Goal: Task Accomplishment & Management: Complete application form

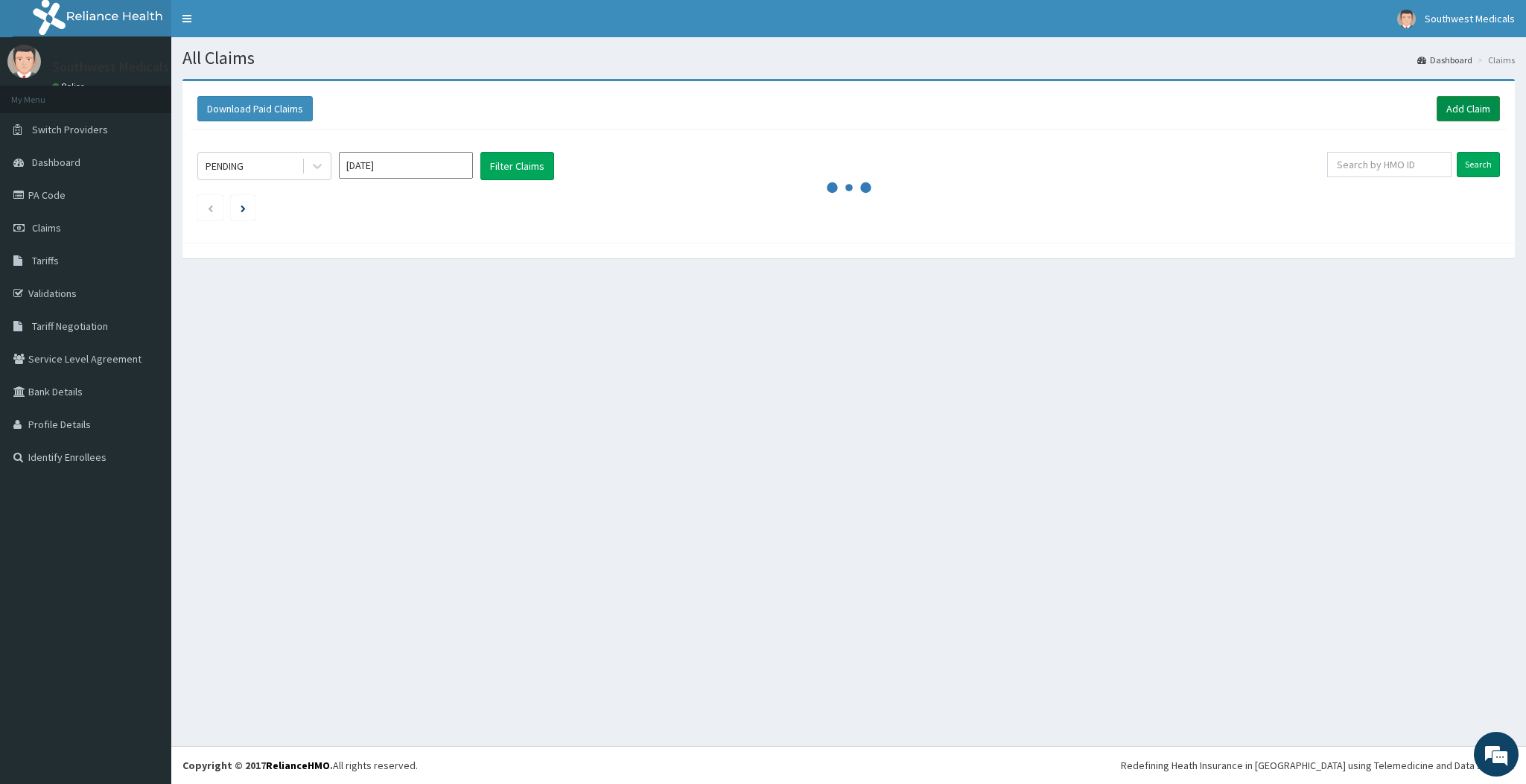
click at [1491, 109] on link "Add Claim" at bounding box center [1468, 108] width 64 height 25
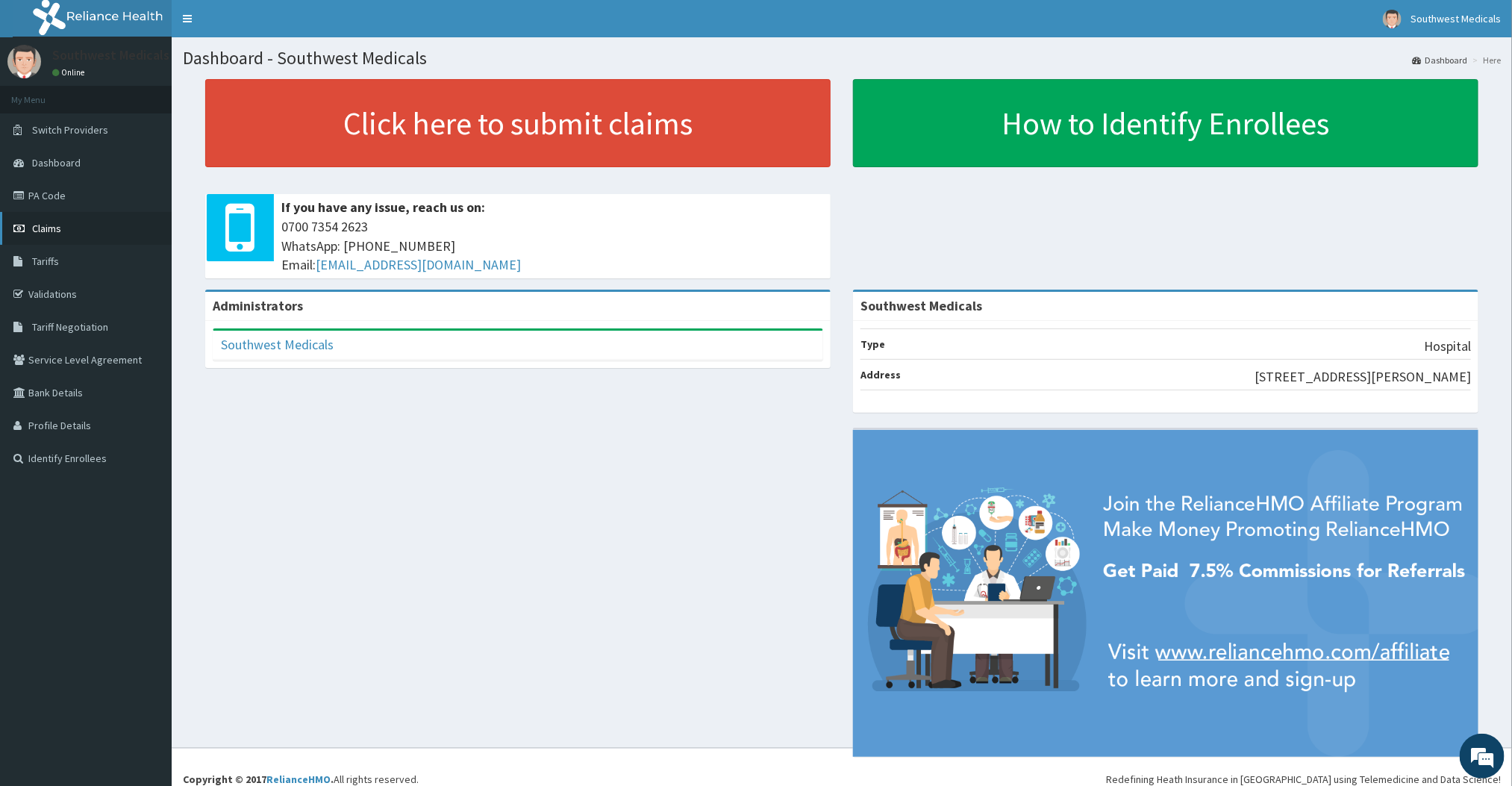
click at [41, 229] on span "Claims" at bounding box center [47, 229] width 29 height 14
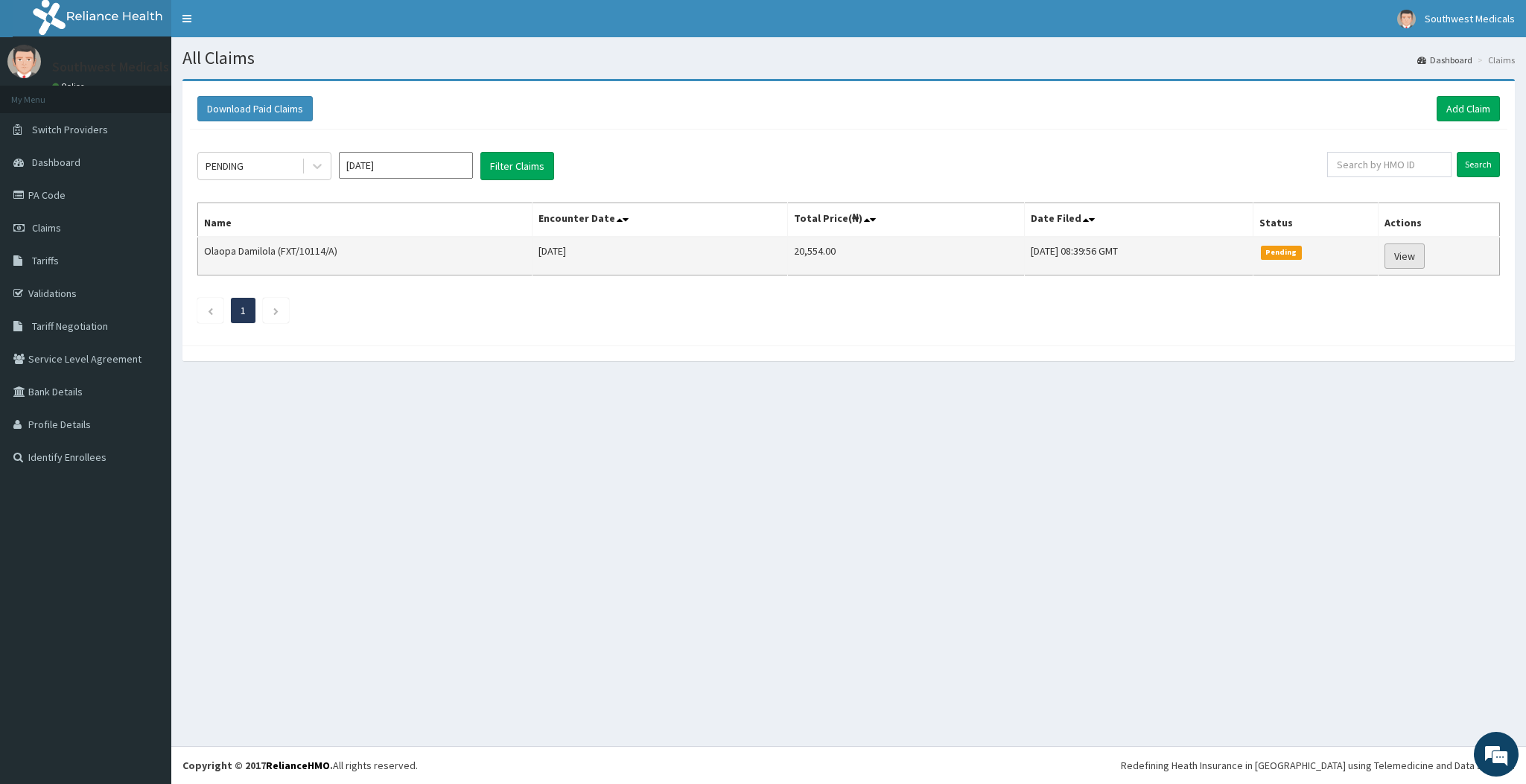
click at [1395, 268] on link "View" at bounding box center [1404, 256] width 40 height 25
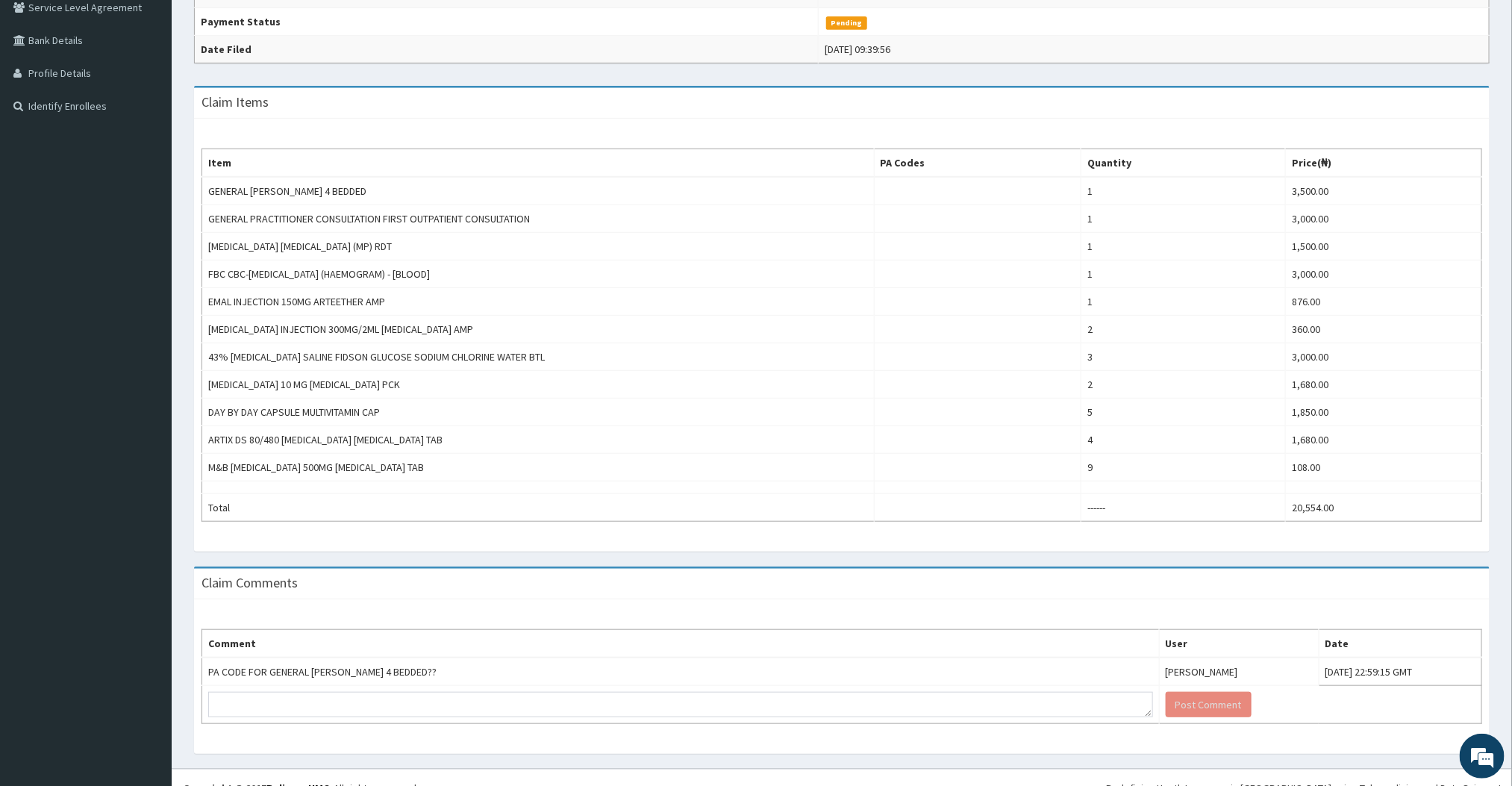
scroll to position [387, 0]
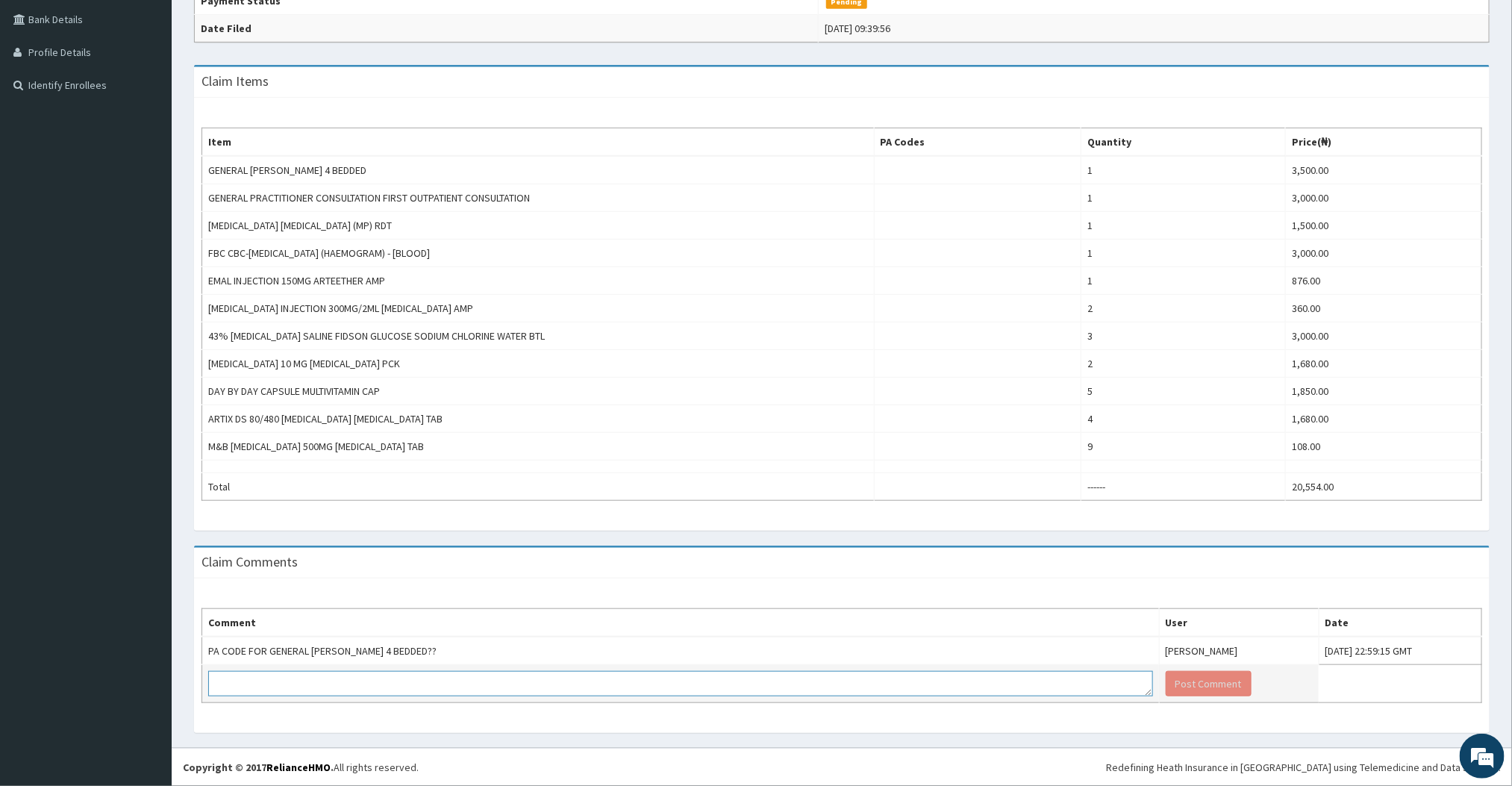
click at [708, 679] on textarea at bounding box center [680, 684] width 945 height 25
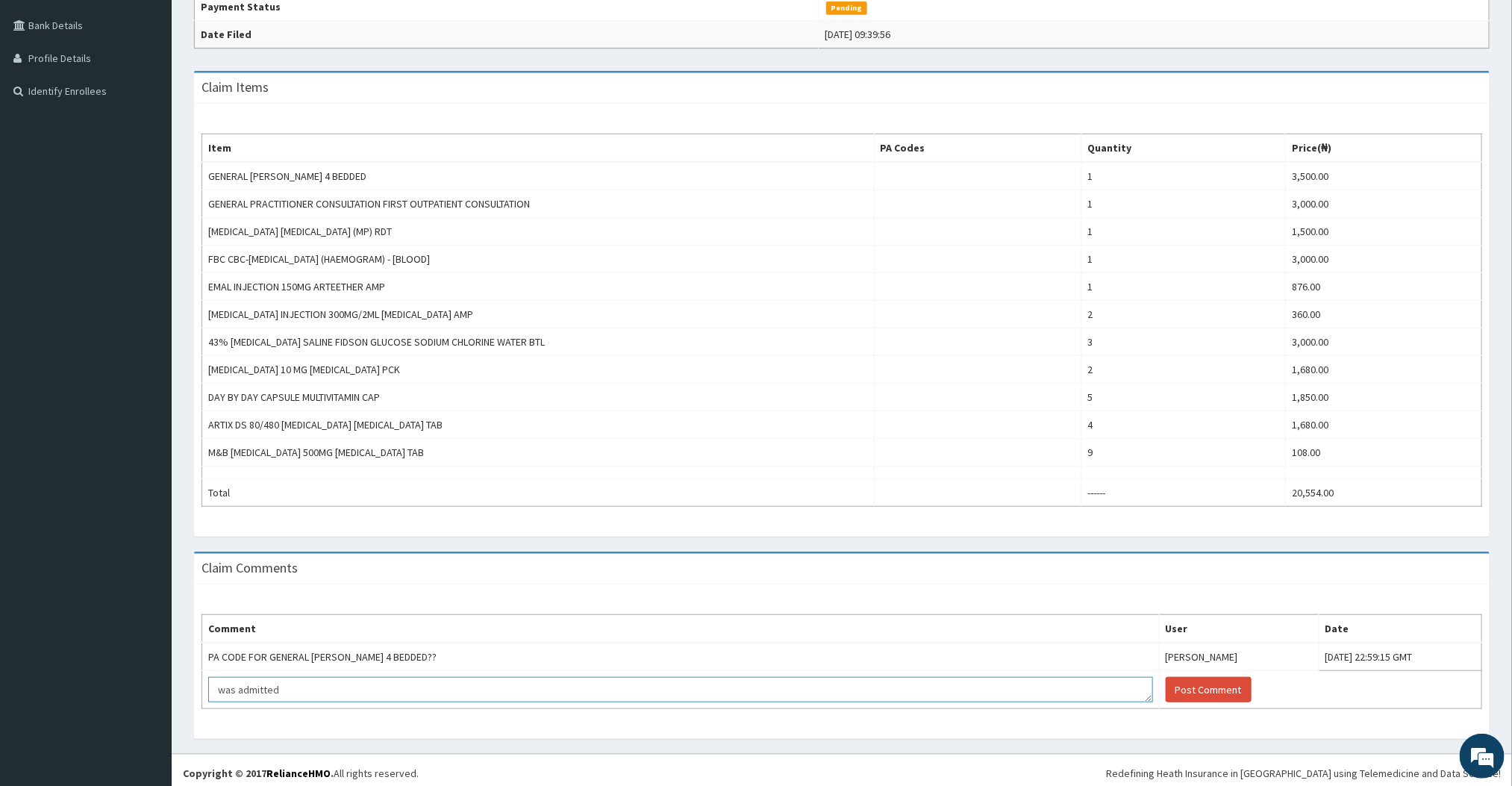
scroll to position [348, 0]
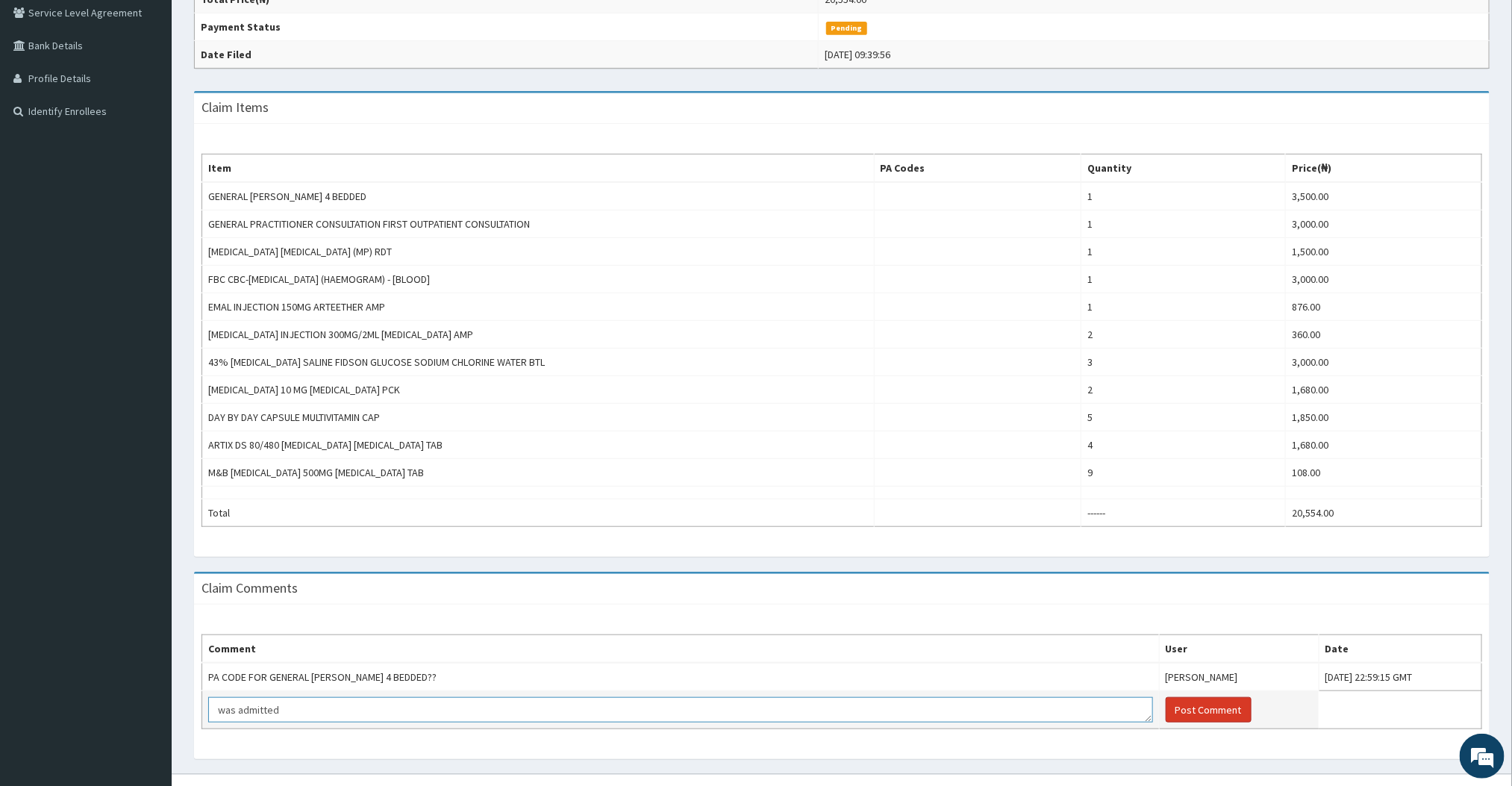
type textarea "was admitted"
click at [1165, 722] on button "Post Comment" at bounding box center [1208, 710] width 86 height 25
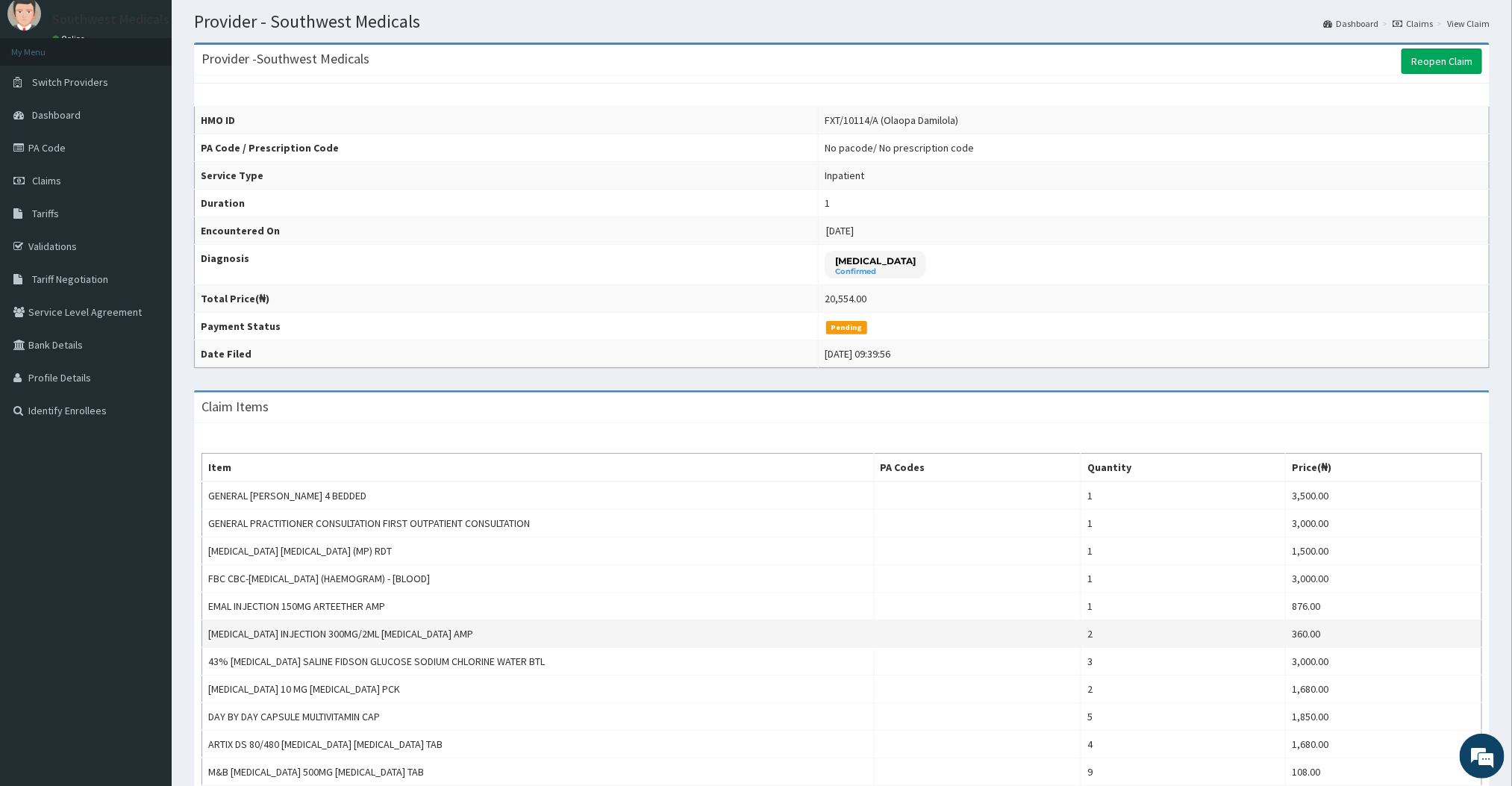
scroll to position [0, 0]
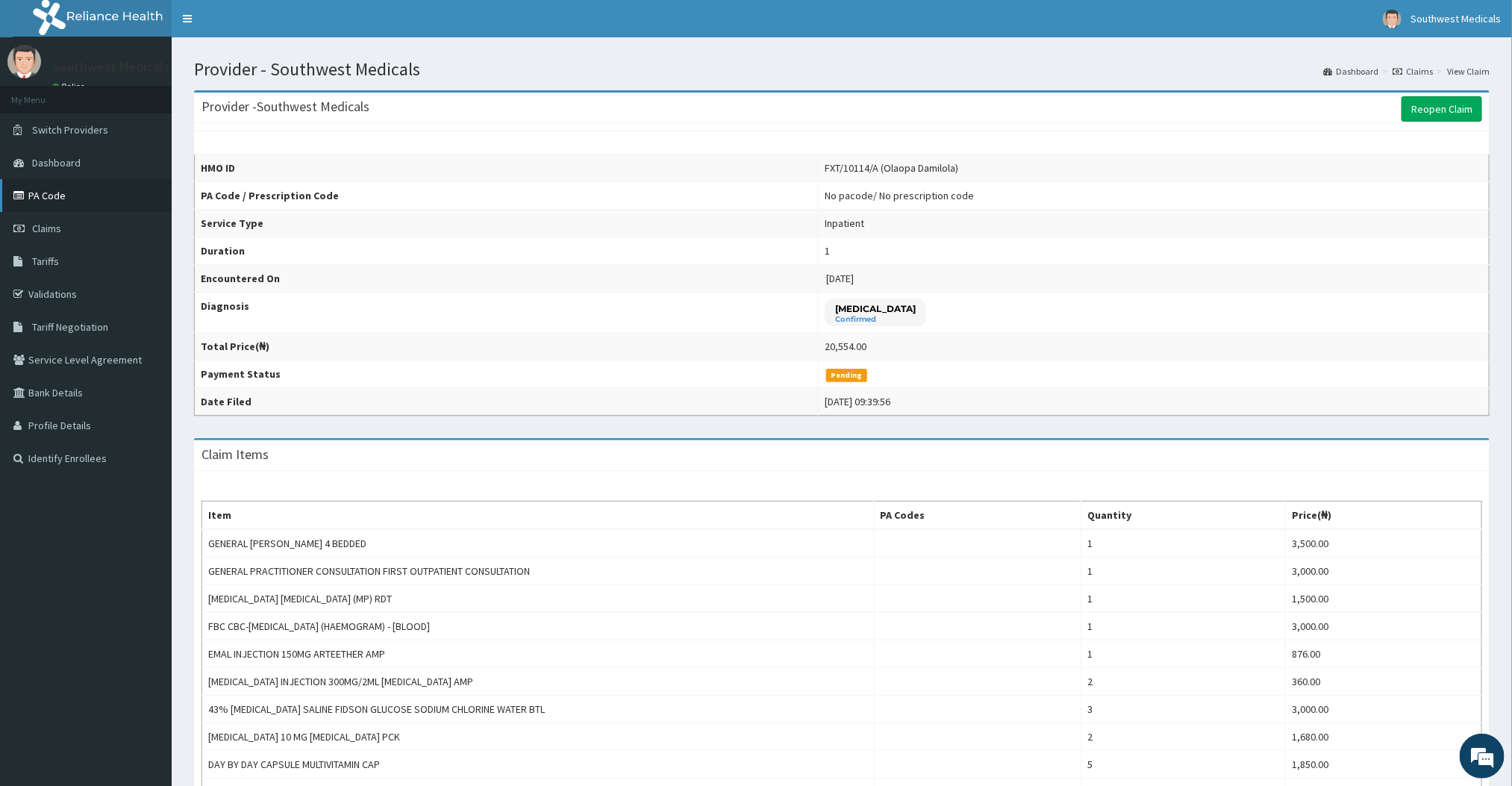
click at [65, 180] on link "PA Code" at bounding box center [86, 195] width 172 height 33
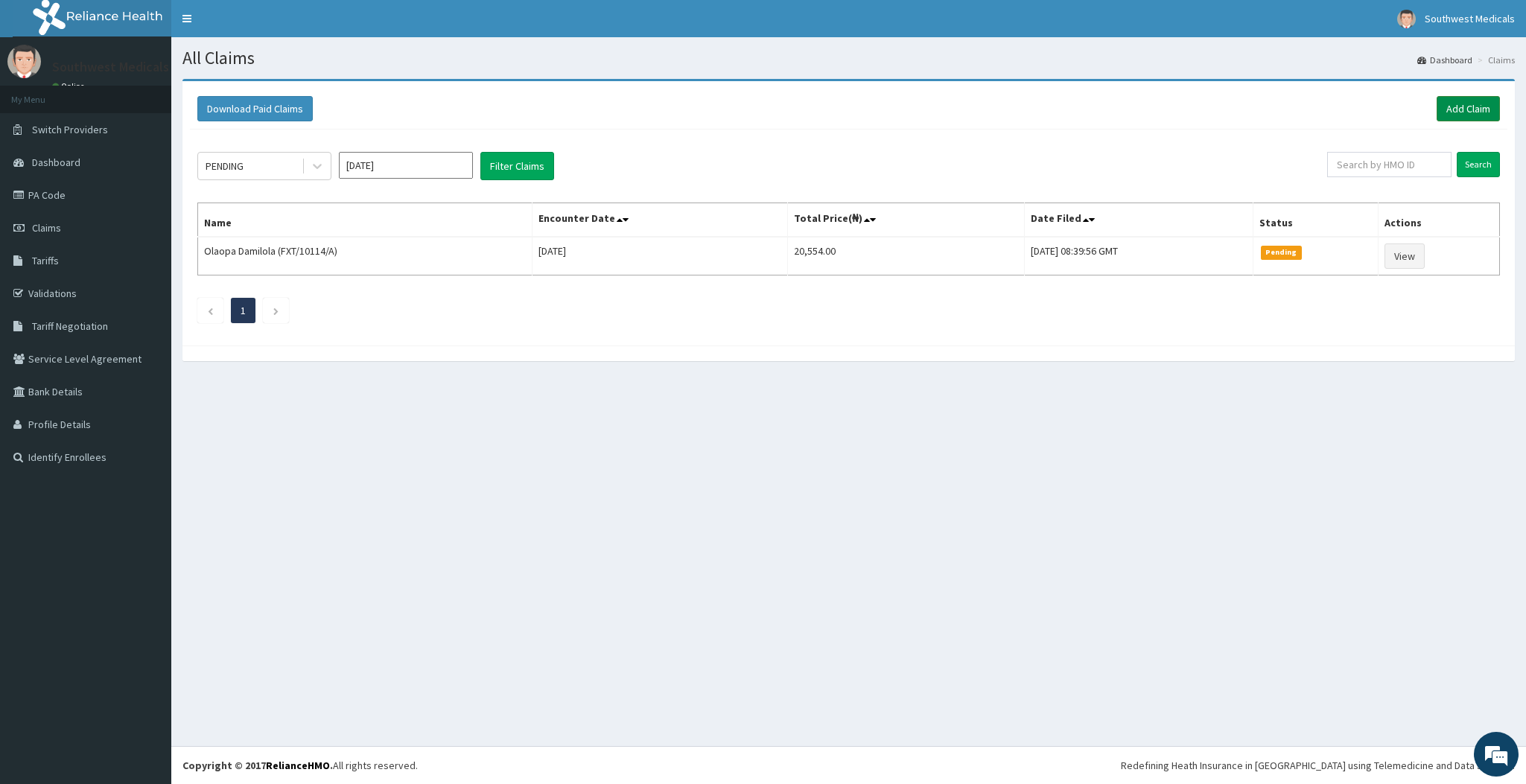
click at [1482, 120] on link "Add Claim" at bounding box center [1468, 108] width 64 height 25
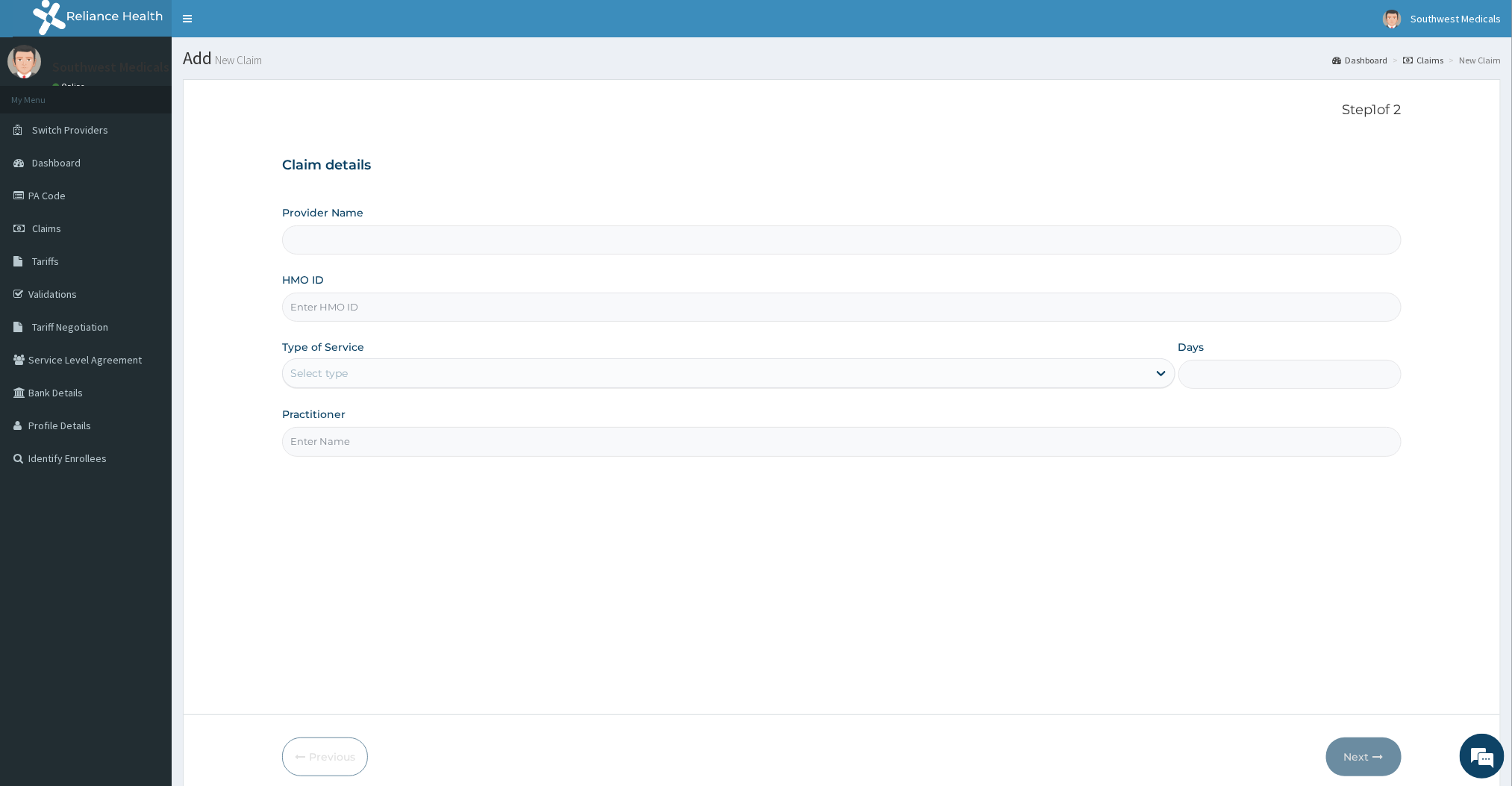
type input "Southwest Medicals"
click at [339, 309] on input "HMO ID" at bounding box center [841, 307] width 1119 height 29
type input "PYH/10016/A"
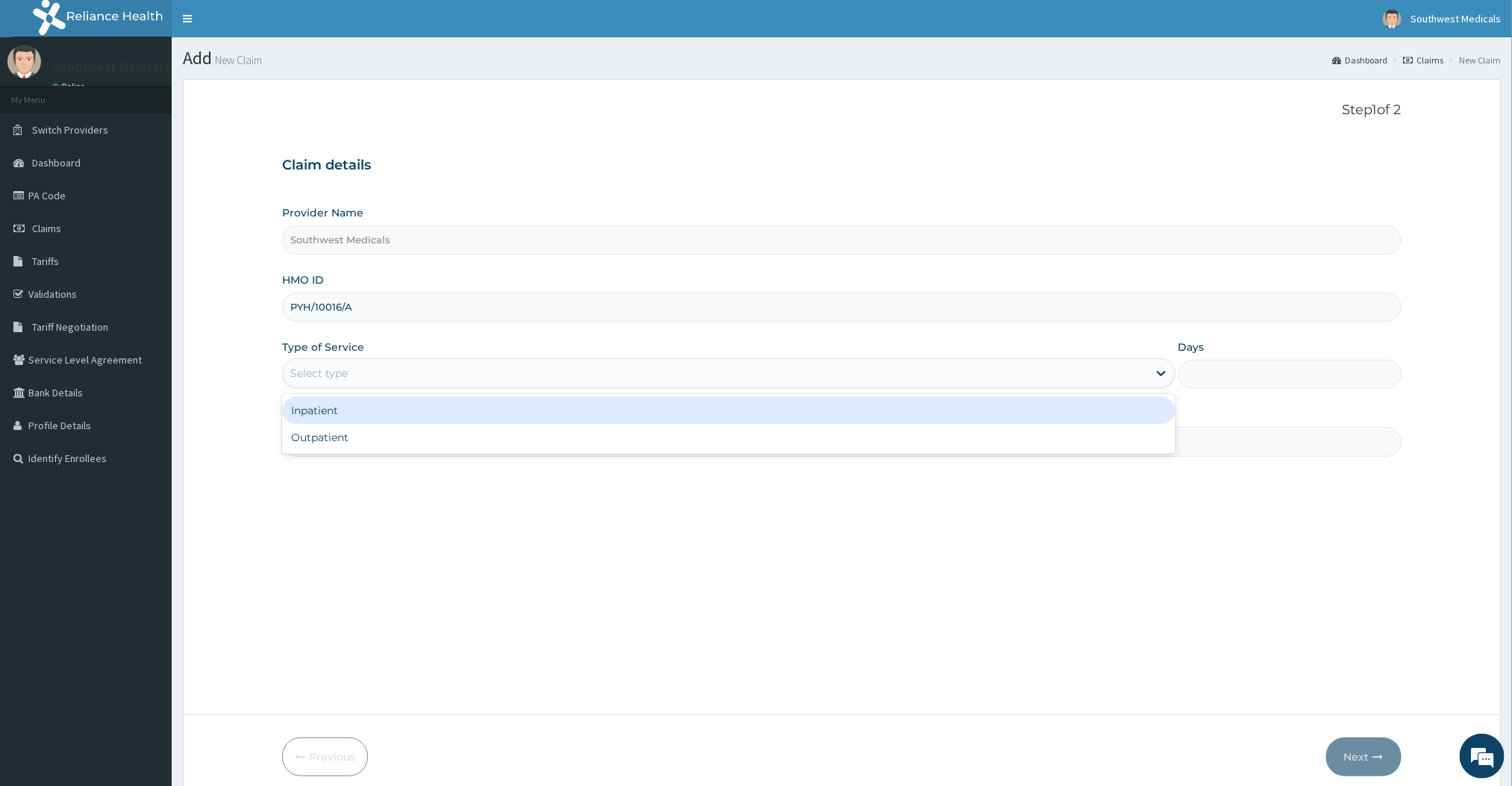
click at [370, 377] on div "Select type" at bounding box center [714, 373] width 864 height 24
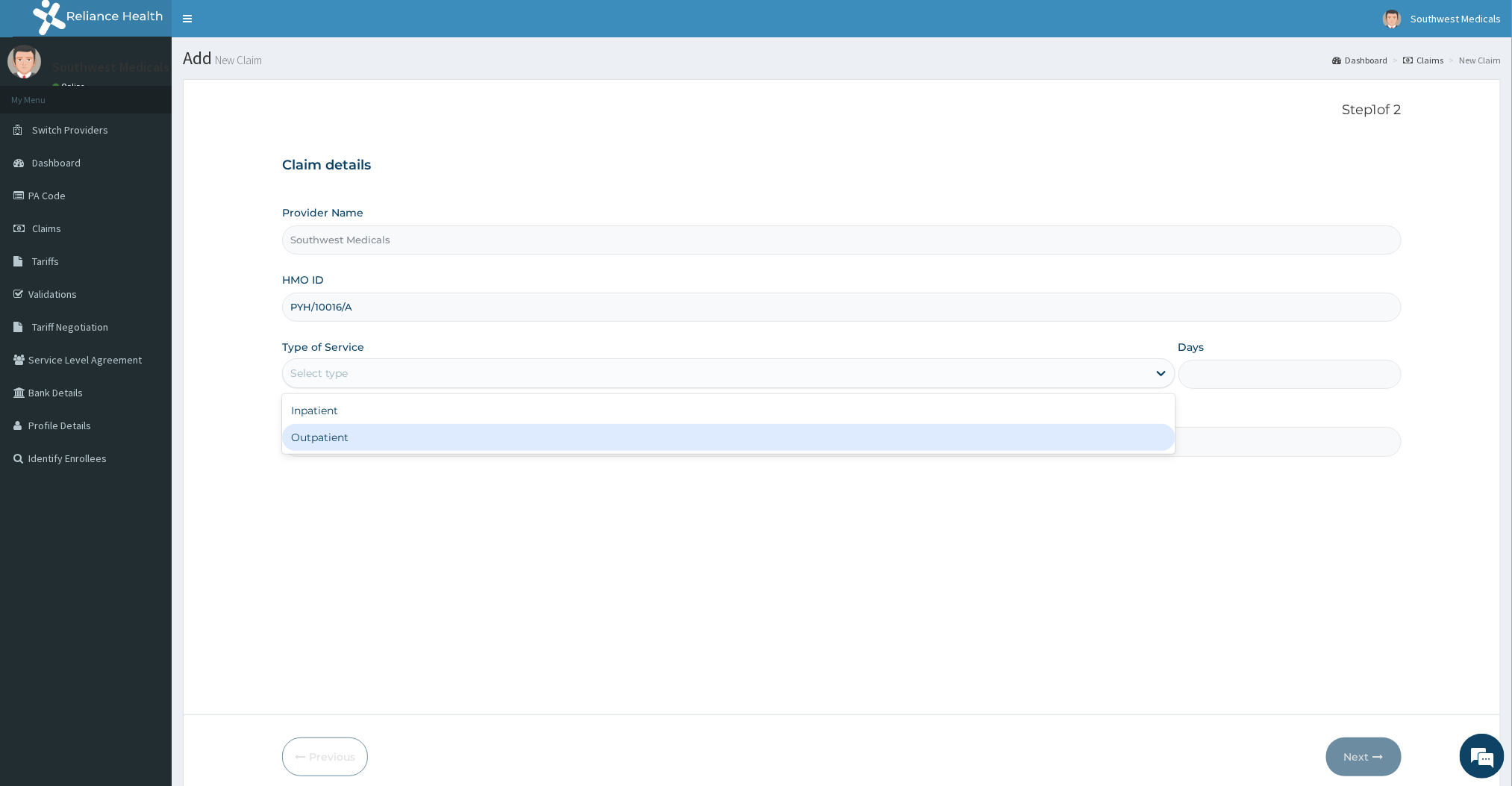
click at [345, 433] on div "Outpatient" at bounding box center [728, 438] width 893 height 27
type input "1"
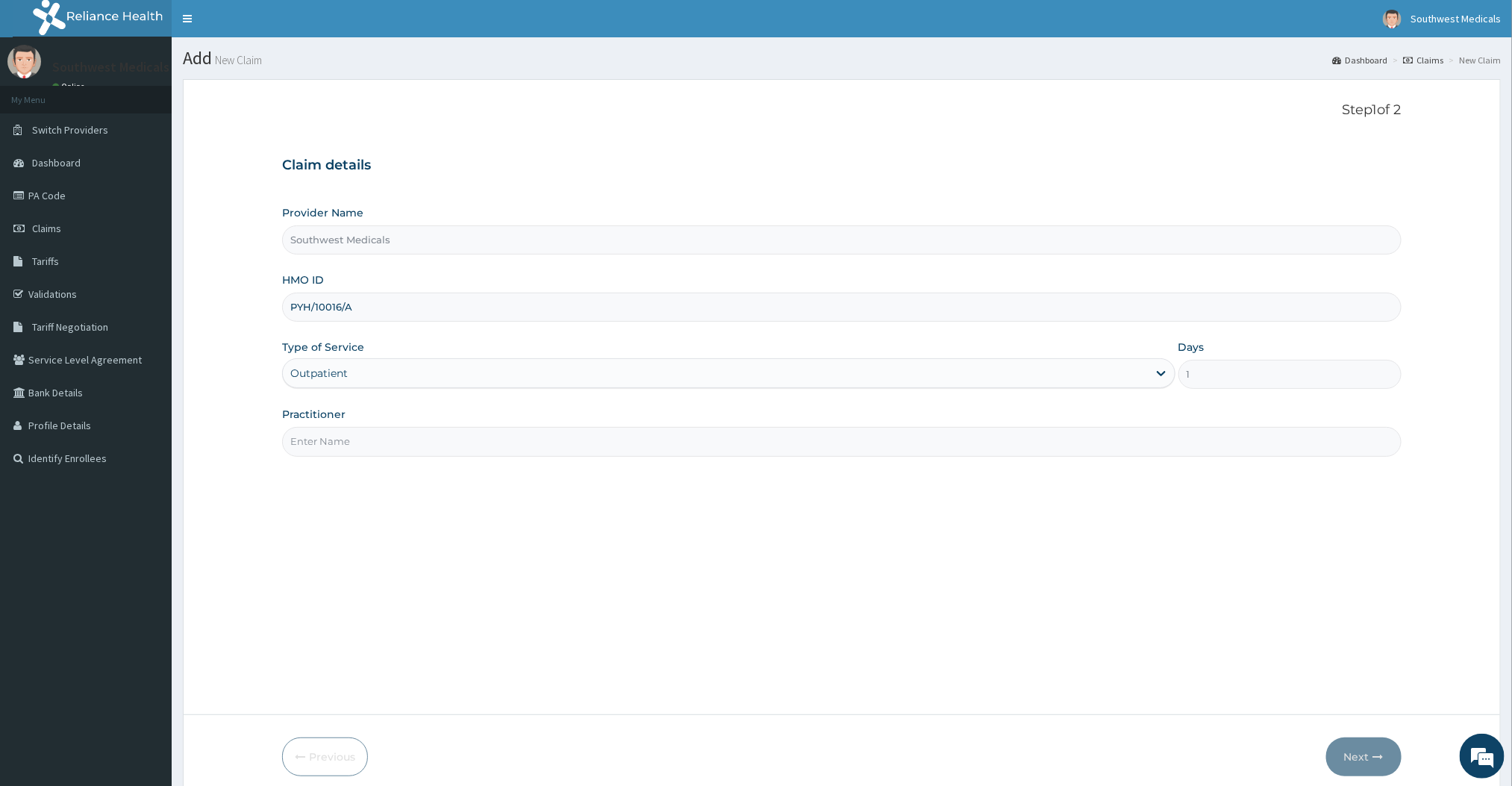
click at [341, 441] on input "Practitioner" at bounding box center [841, 442] width 1119 height 29
type input "Doctor [PERSON_NAME]"
click at [1377, 762] on icon "button" at bounding box center [1379, 757] width 10 height 10
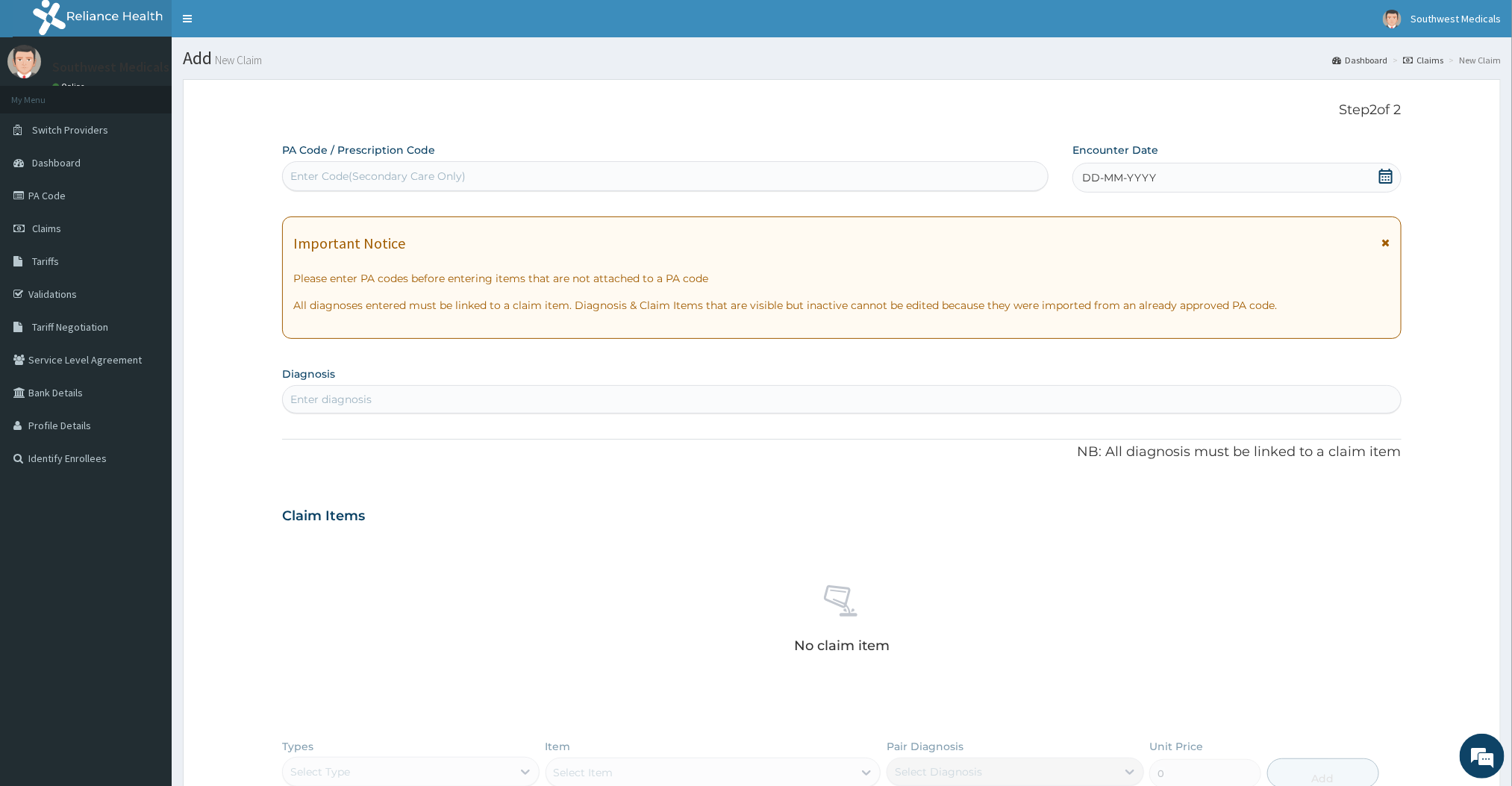
click at [1384, 170] on icon at bounding box center [1386, 177] width 15 height 15
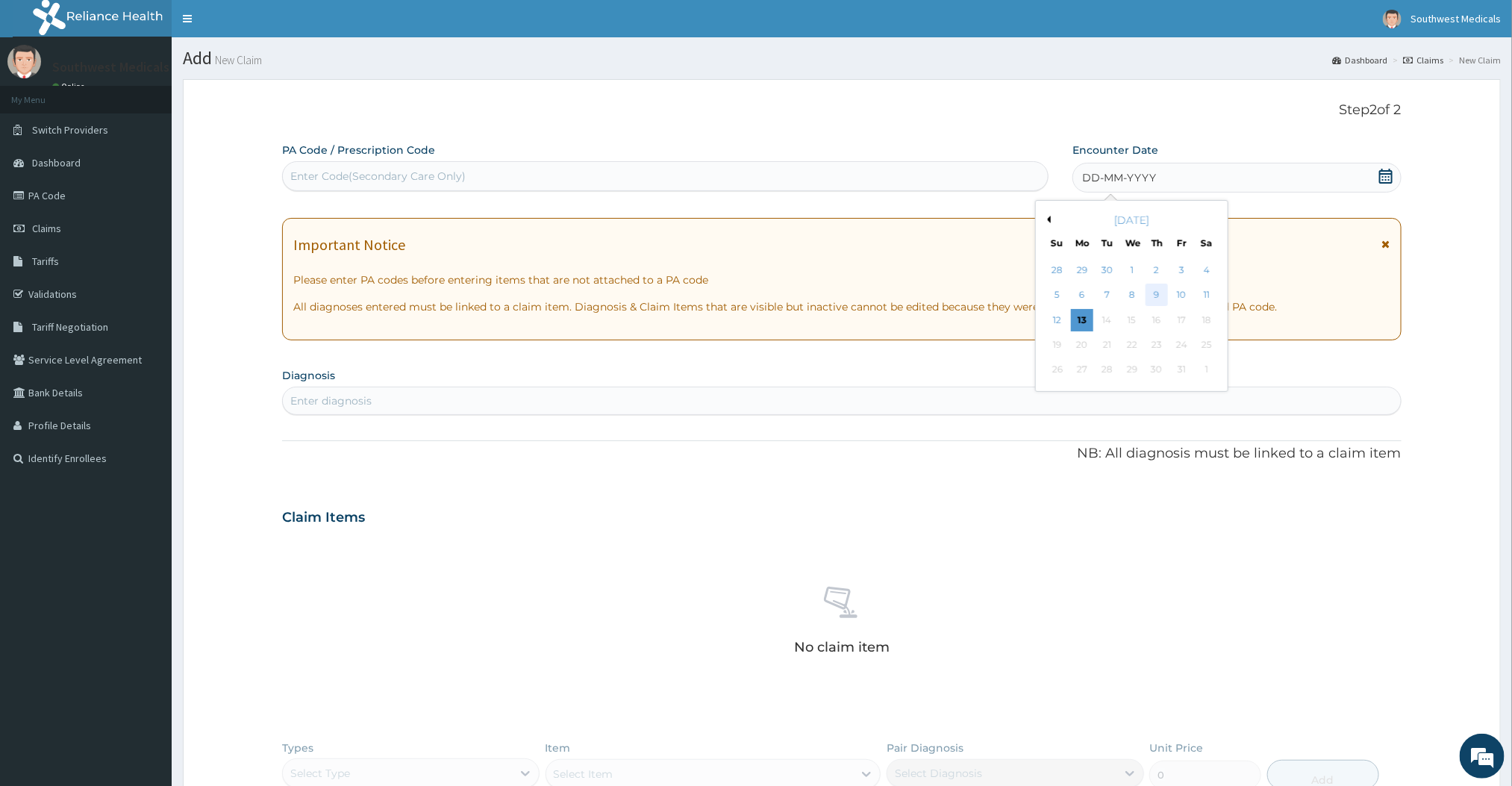
click at [1154, 303] on div "9" at bounding box center [1157, 296] width 22 height 22
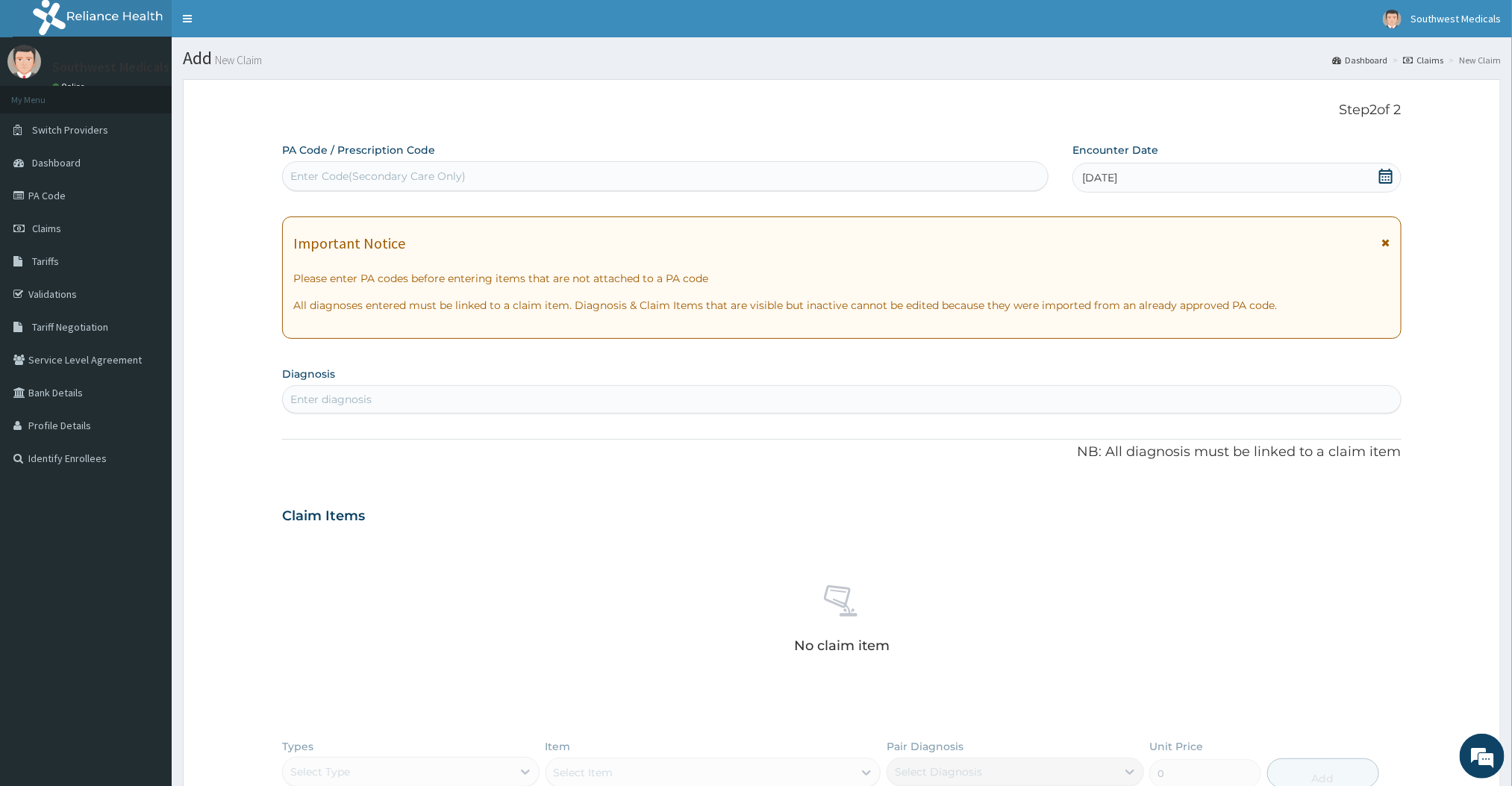
click at [317, 390] on div "Enter diagnosis" at bounding box center [841, 399] width 1117 height 24
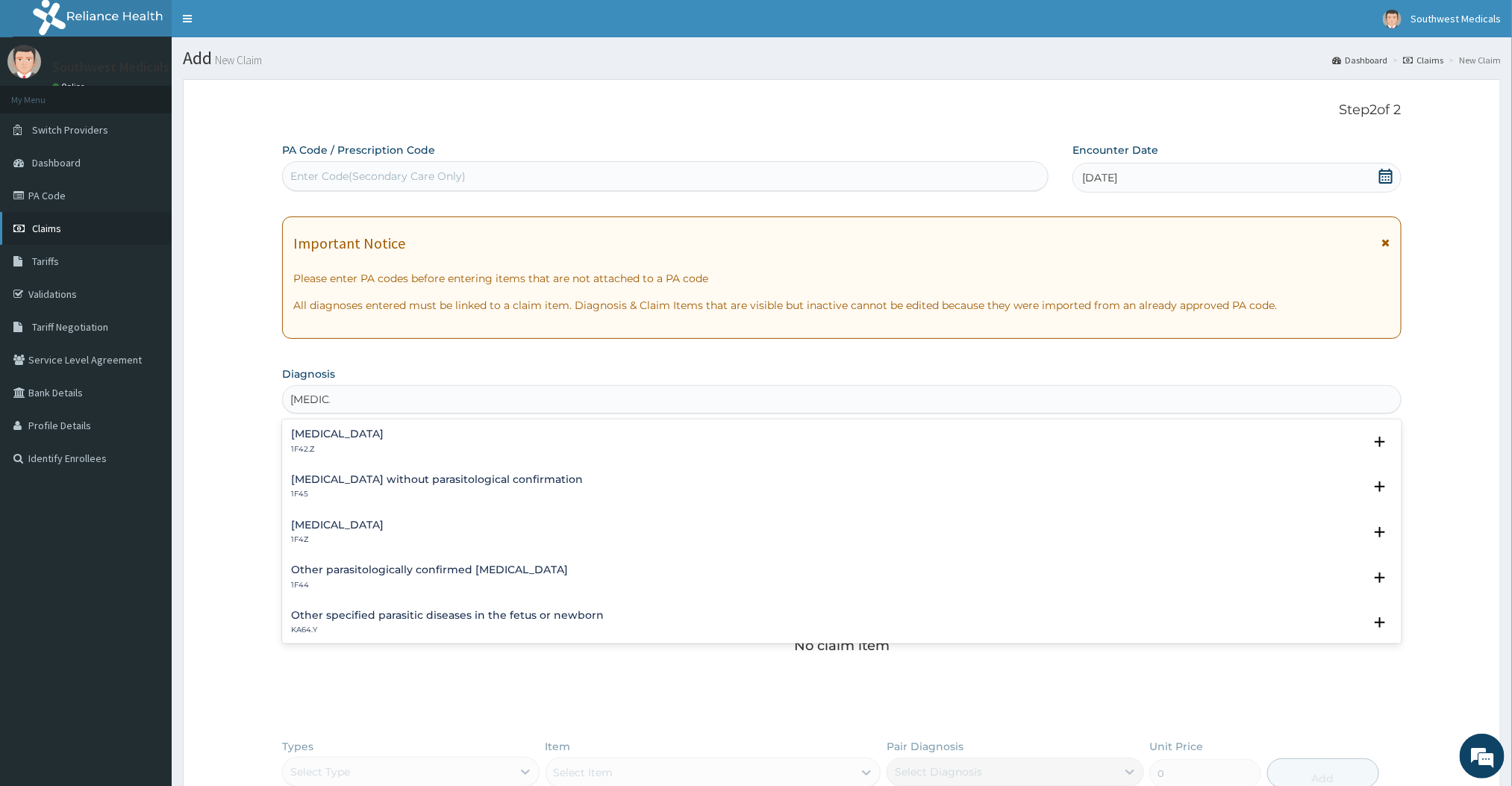
type input "Malaria"
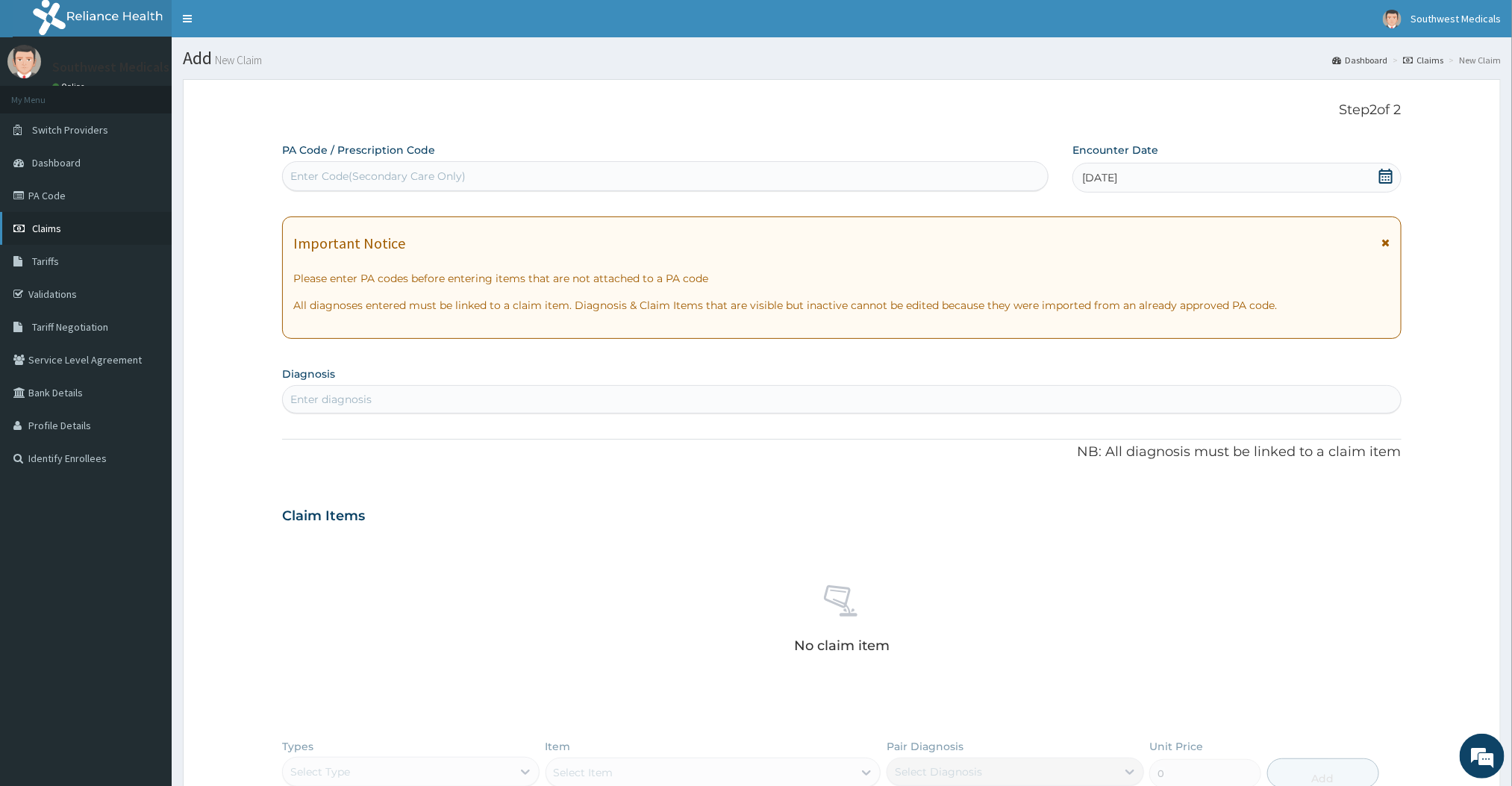
click at [53, 240] on link "Claims" at bounding box center [86, 229] width 172 height 33
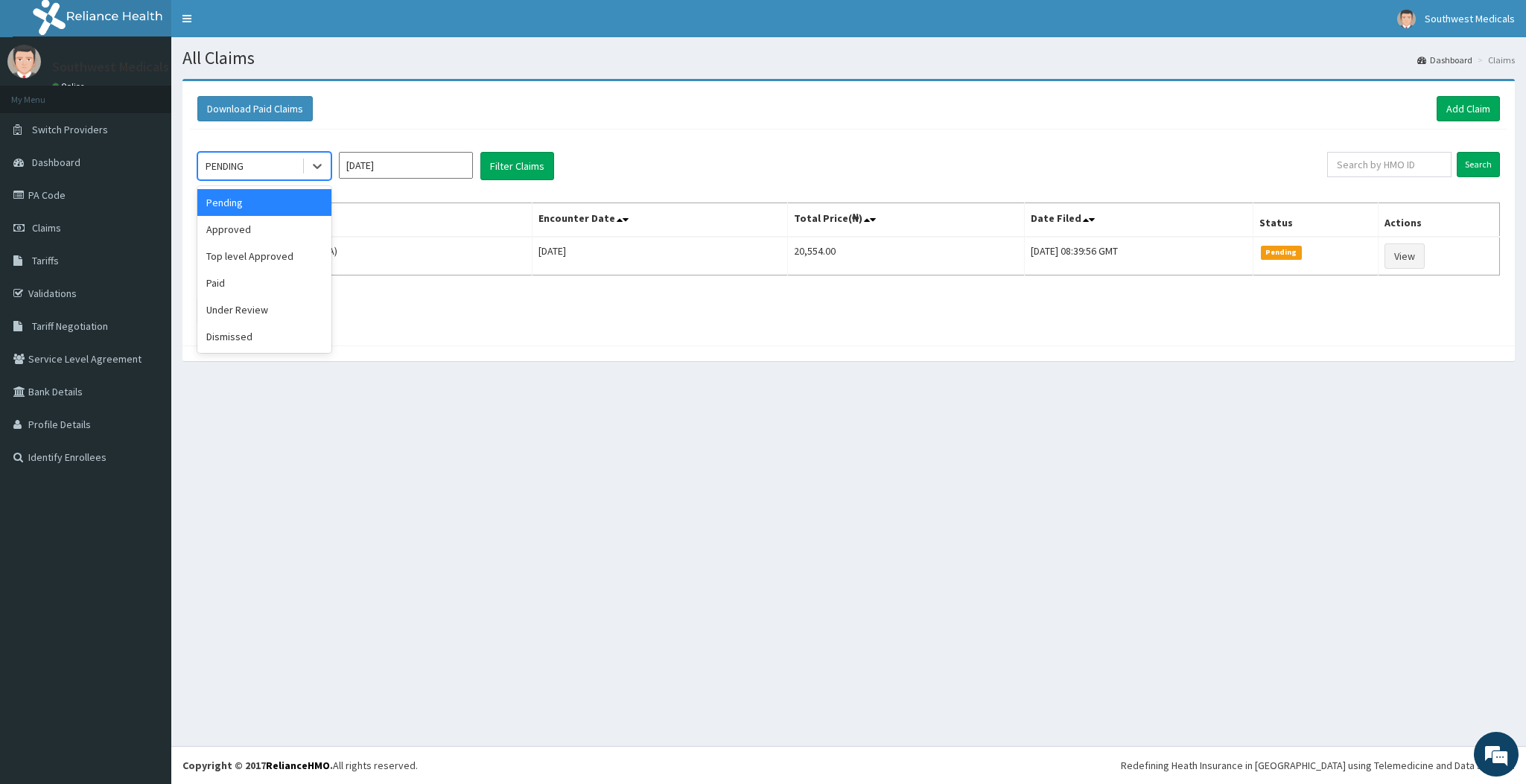
click at [286, 164] on div "PENDING" at bounding box center [250, 166] width 103 height 24
click at [248, 224] on div "Approved" at bounding box center [265, 230] width 134 height 27
click at [493, 159] on button "Filter Claims" at bounding box center [517, 165] width 74 height 28
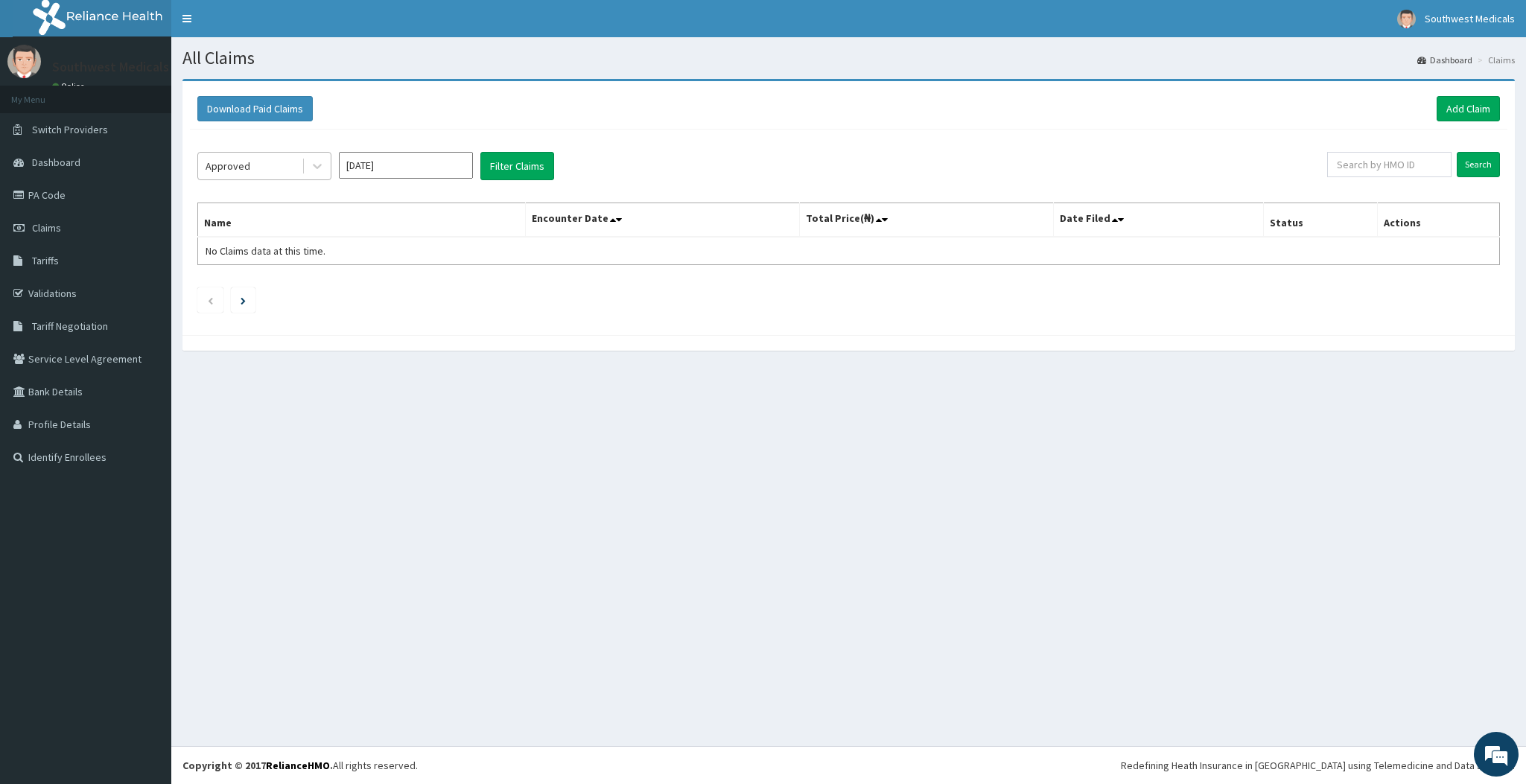
click at [280, 181] on div "Approved" at bounding box center [265, 165] width 134 height 28
click at [255, 254] on div "Top level Approved" at bounding box center [265, 256] width 134 height 27
click at [537, 165] on button "Filter Claims" at bounding box center [517, 165] width 74 height 28
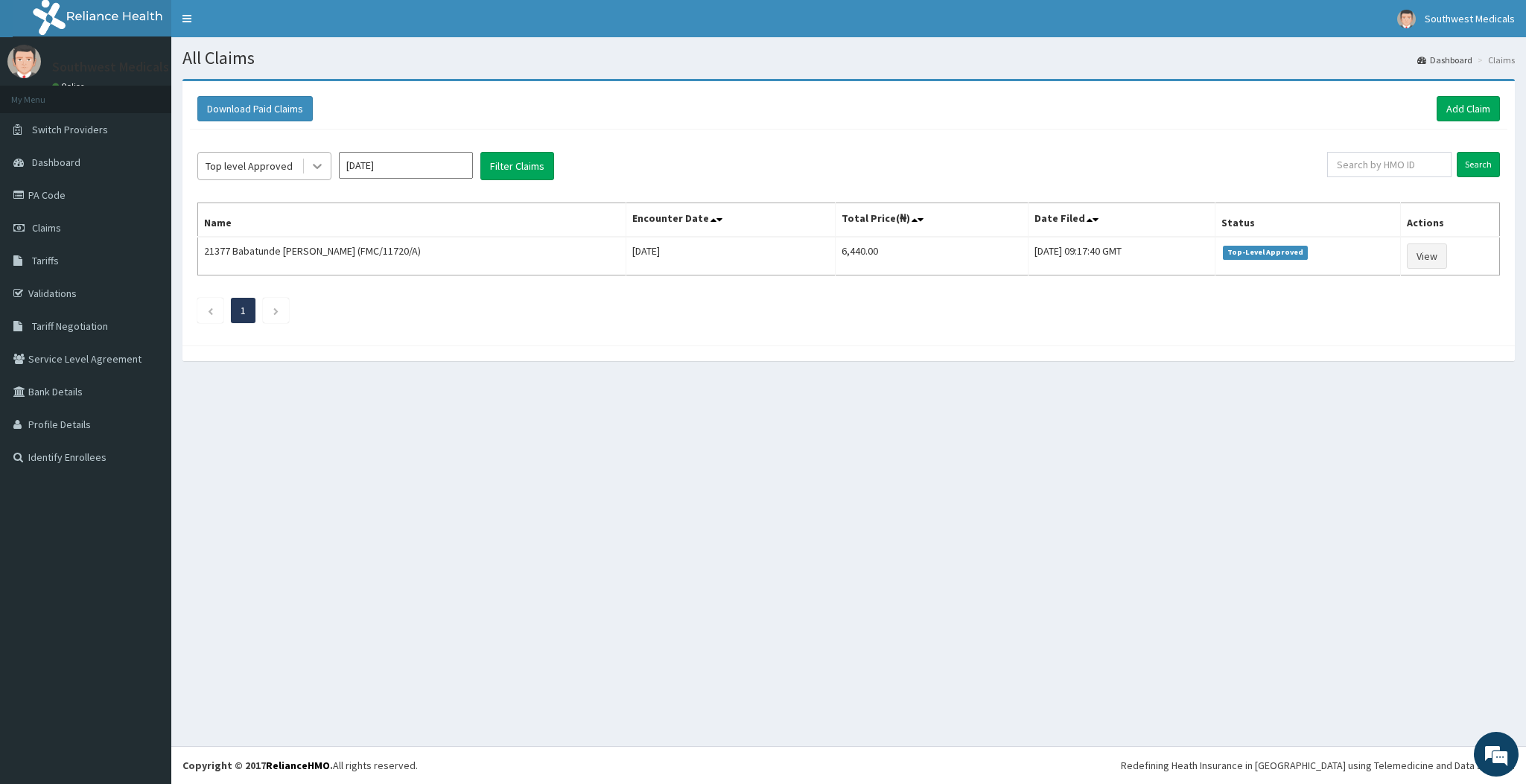
click at [324, 176] on div at bounding box center [317, 166] width 27 height 27
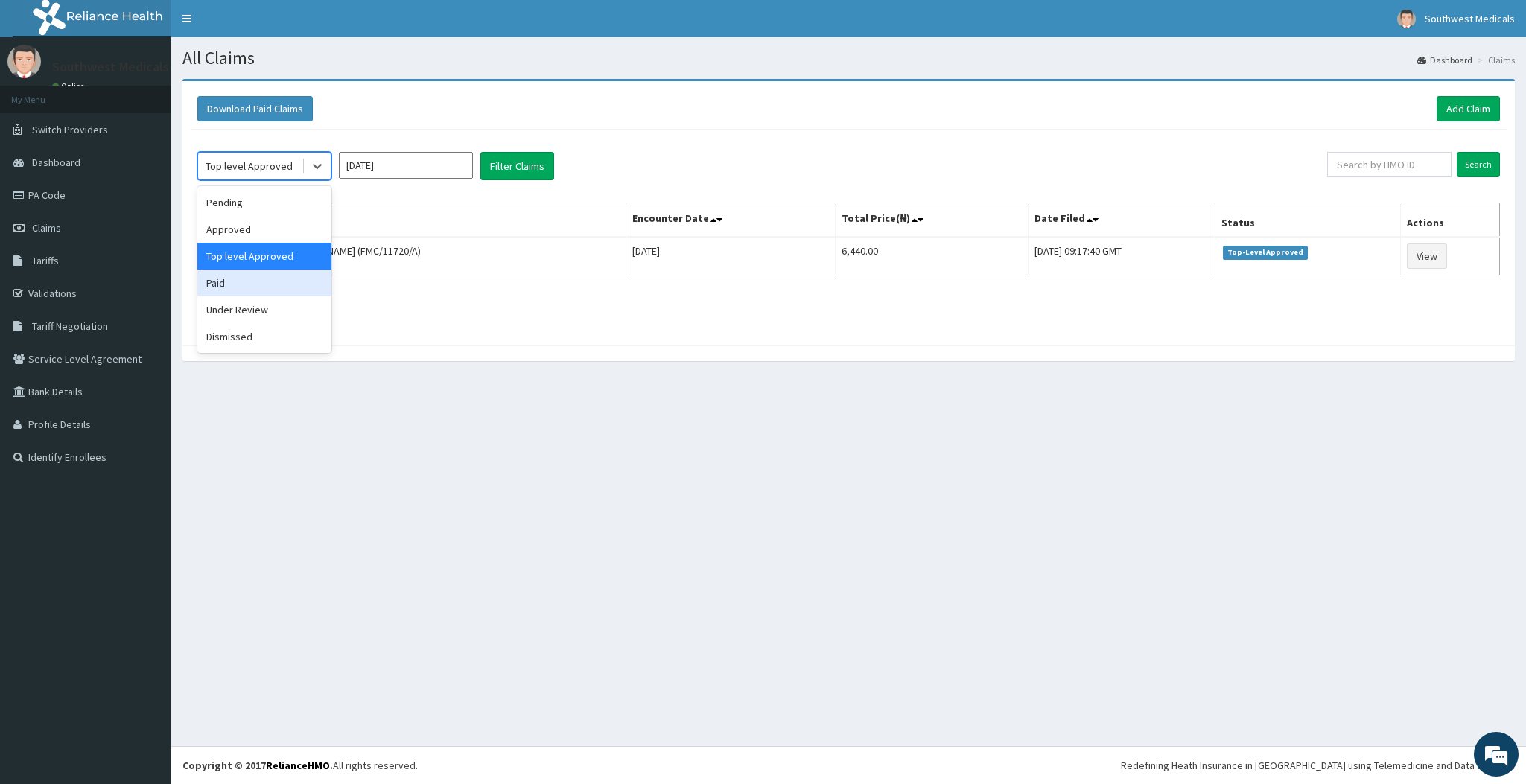
click at [262, 282] on div "Paid" at bounding box center [265, 283] width 134 height 27
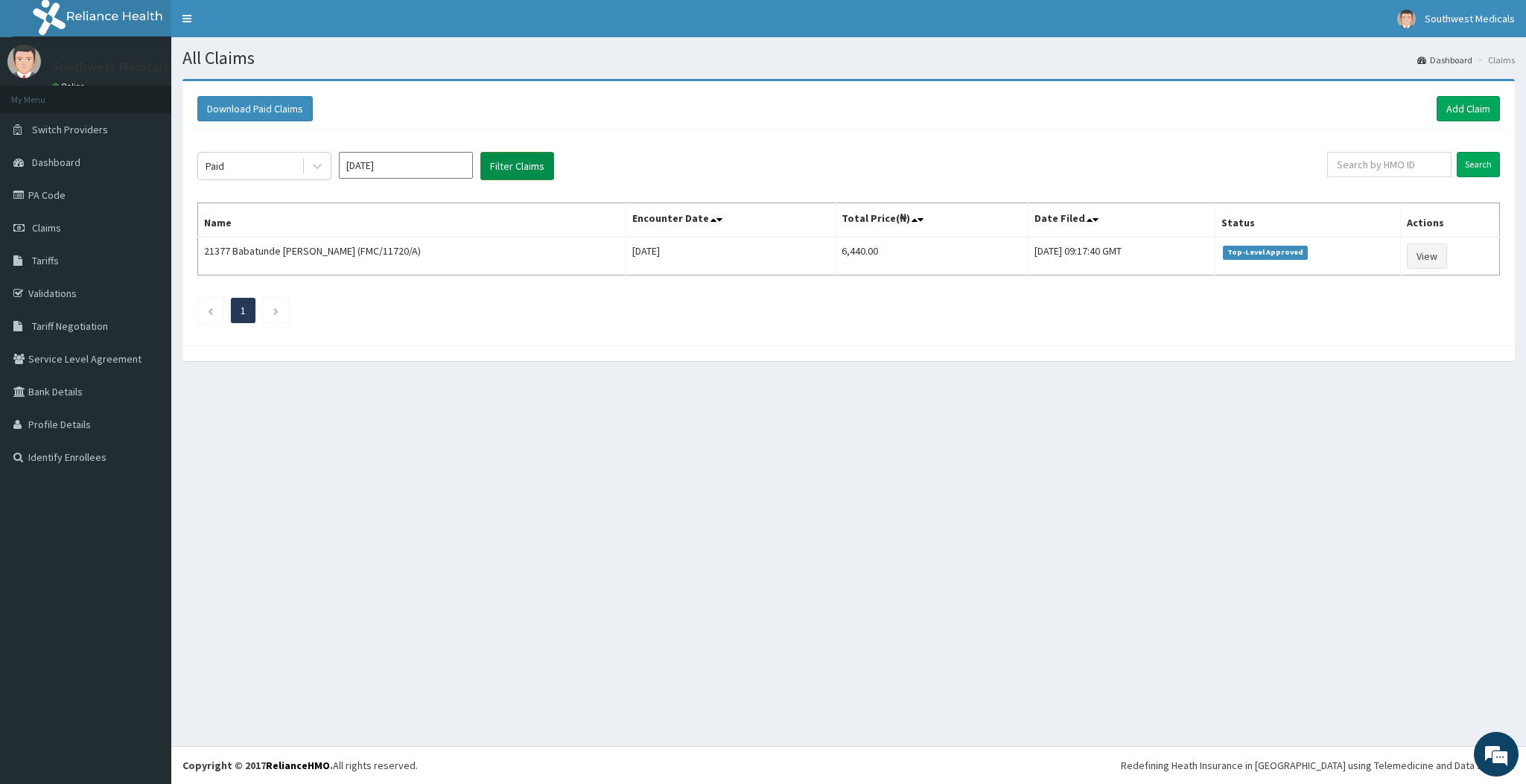
click at [504, 165] on button "Filter Claims" at bounding box center [517, 165] width 74 height 28
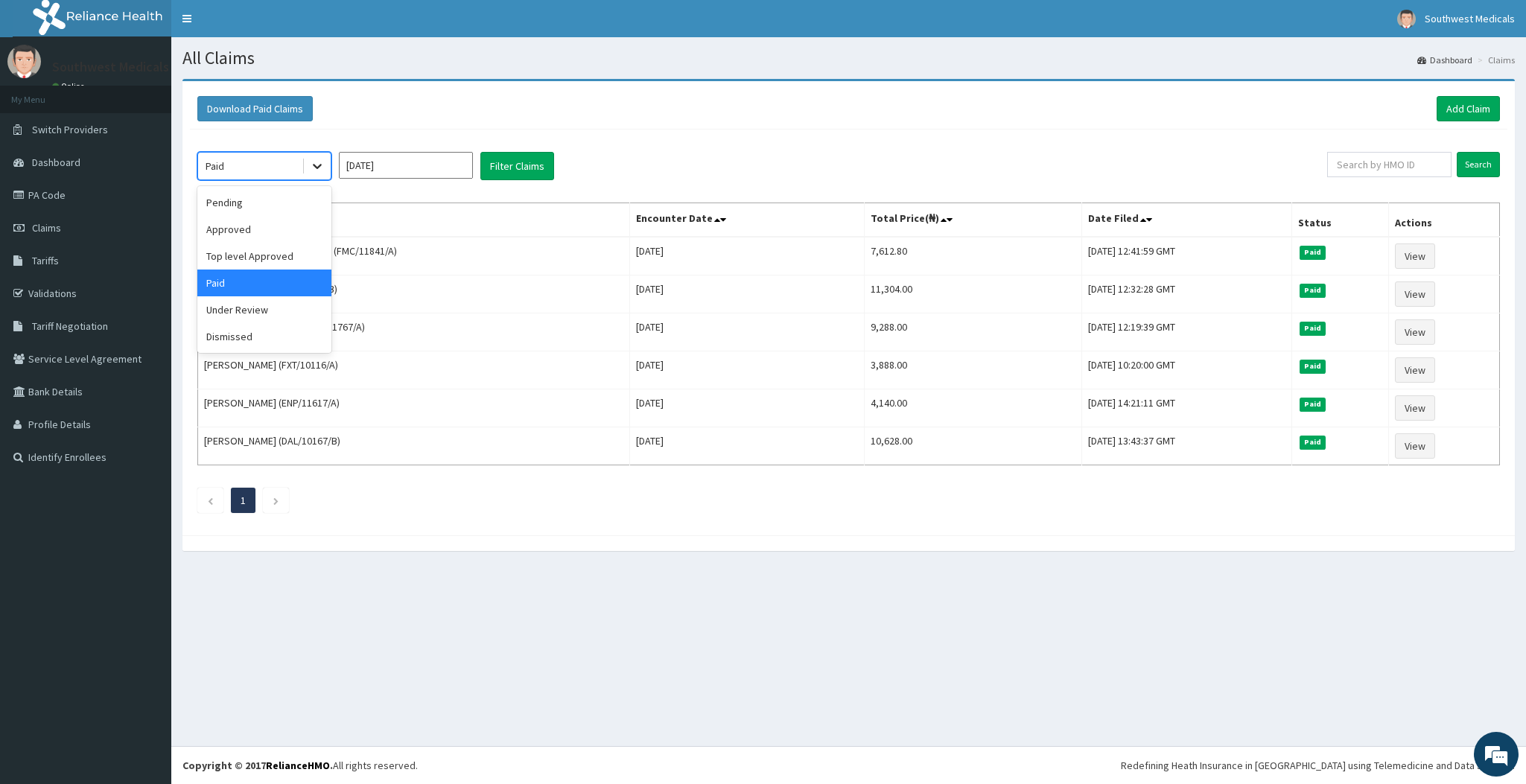
click at [304, 164] on div at bounding box center [317, 166] width 27 height 27
click at [639, 92] on div "Download Paid Claims Add Claim" at bounding box center [849, 109] width 1317 height 41
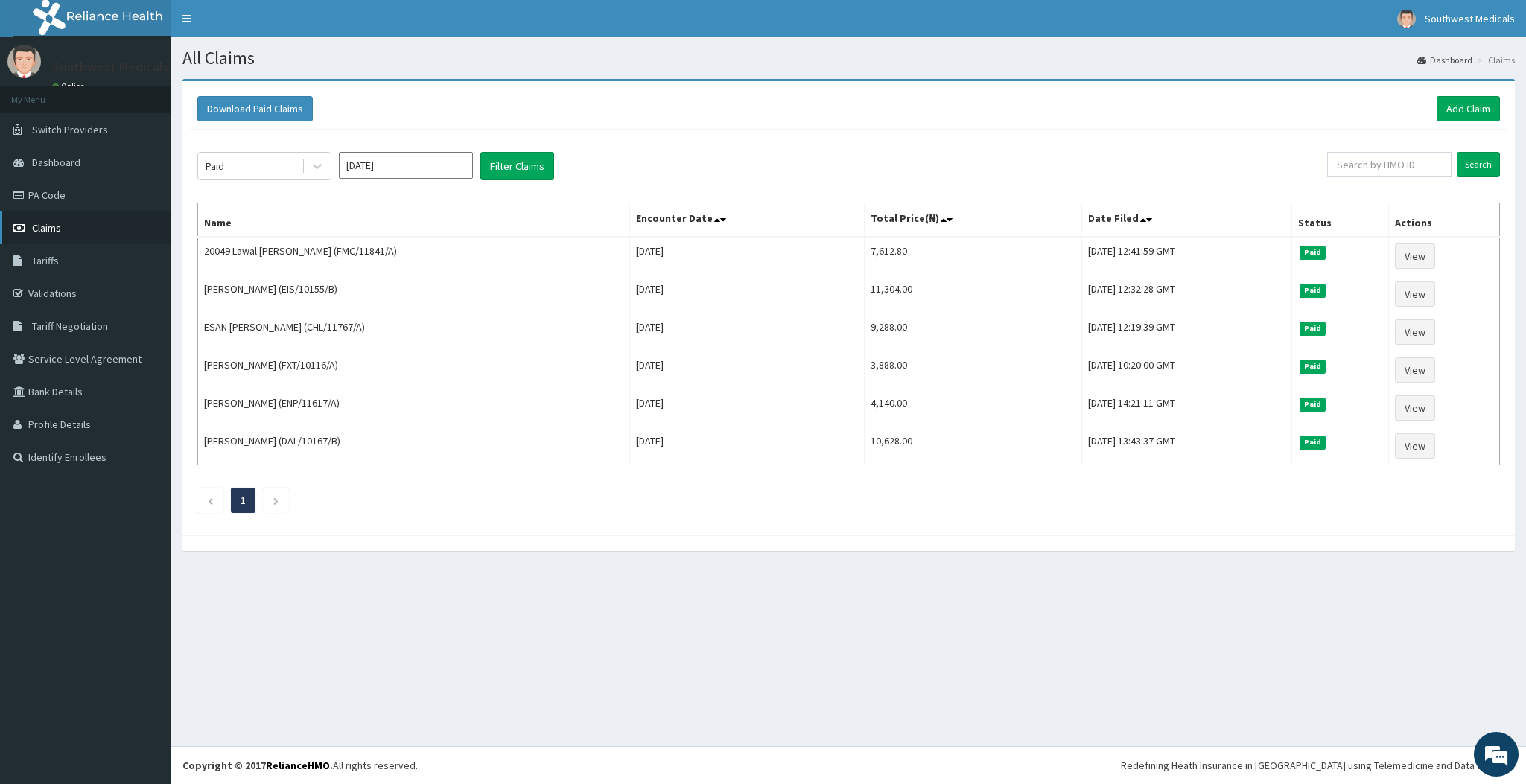
click at [76, 232] on link "Claims" at bounding box center [86, 228] width 171 height 33
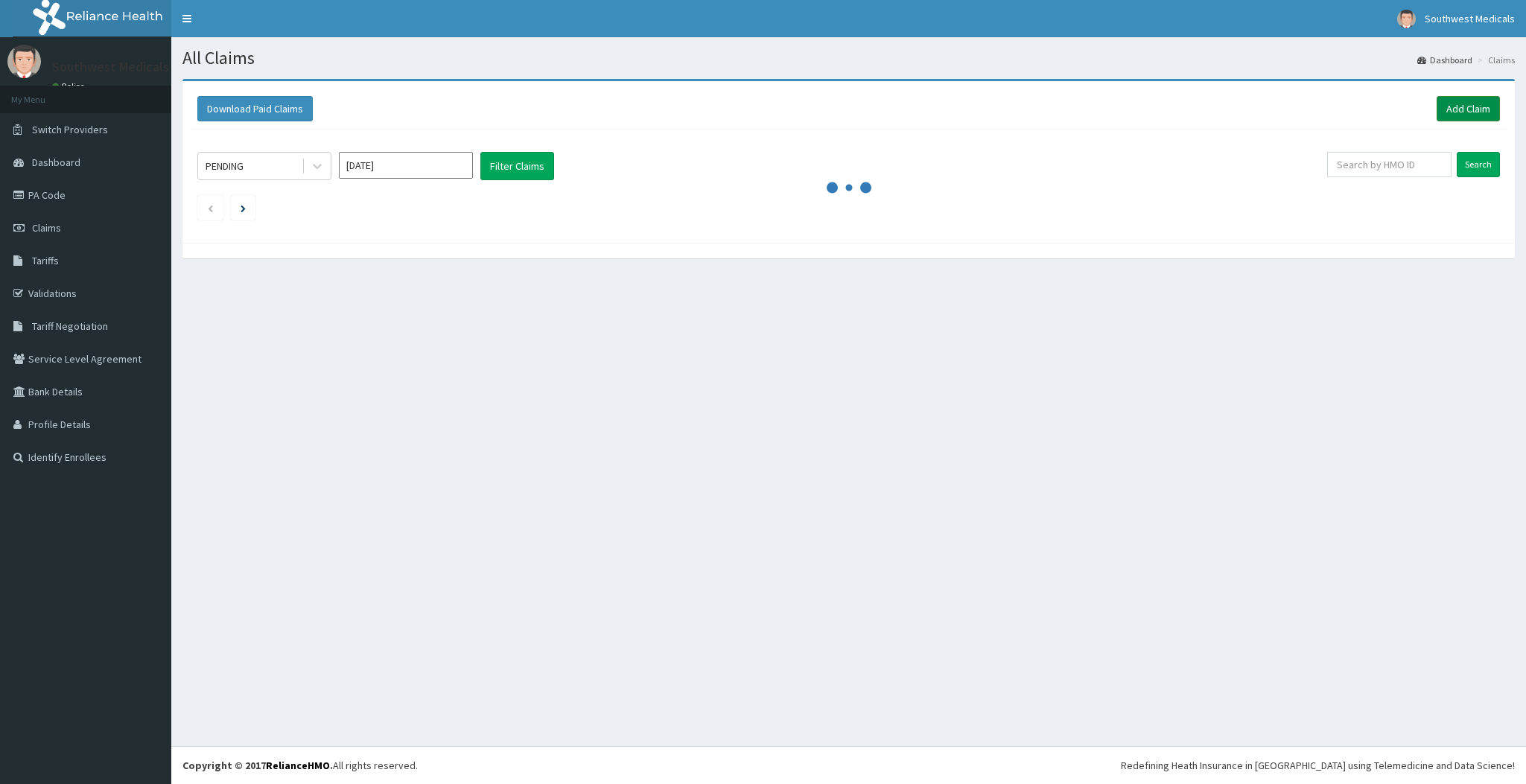
click at [1468, 103] on link "Add Claim" at bounding box center [1468, 108] width 64 height 25
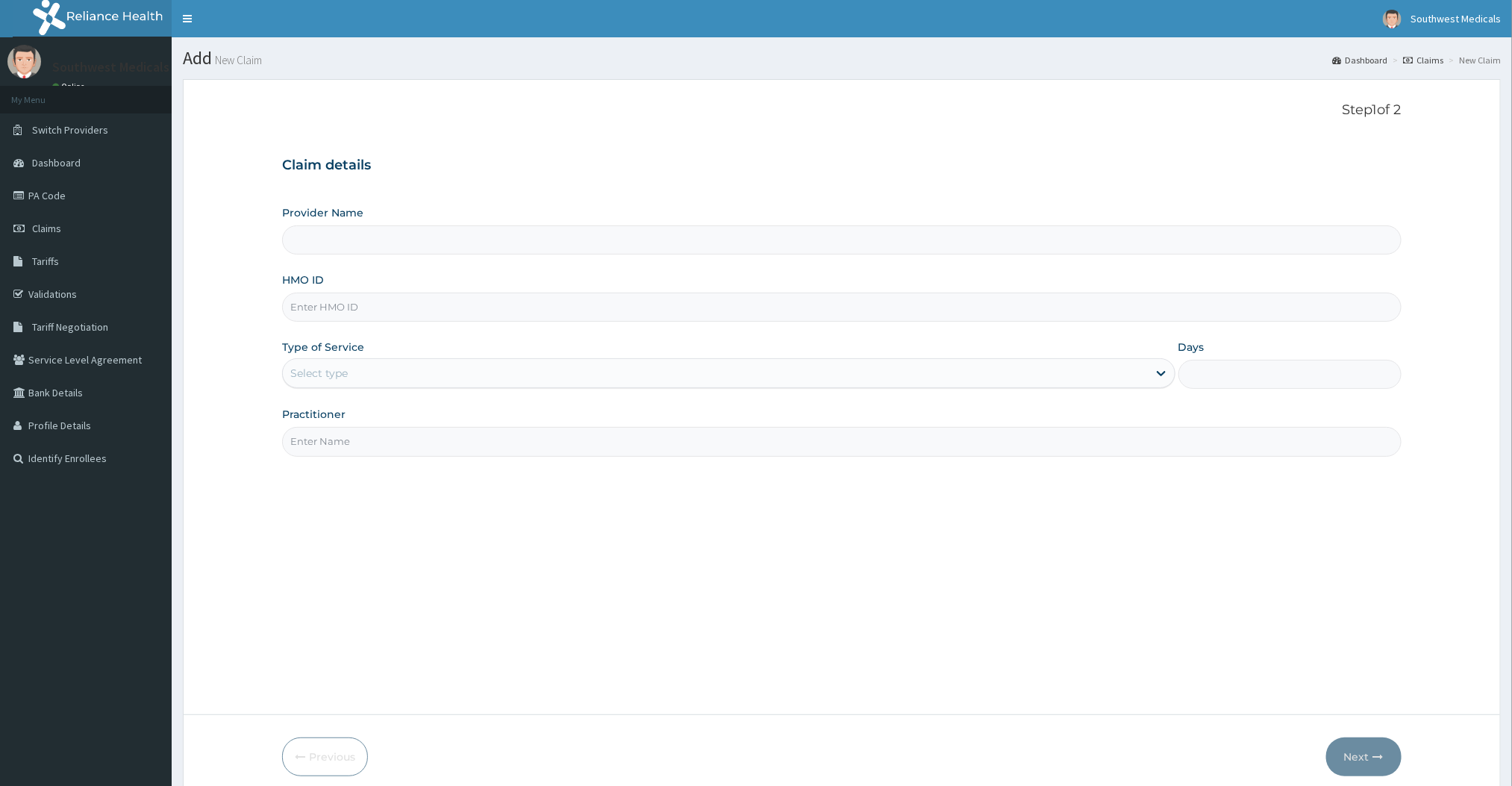
click at [329, 320] on input "HMO ID" at bounding box center [841, 307] width 1119 height 29
click at [255, 269] on form "Step 1 of 2 Claim details Provider Name HMO ID Type of Service Select type Days…" at bounding box center [842, 439] width 1318 height 721
type input "Southwest Medicals"
click at [377, 308] on input "HMO ID" at bounding box center [841, 307] width 1119 height 29
type input "PYH/10016/A"
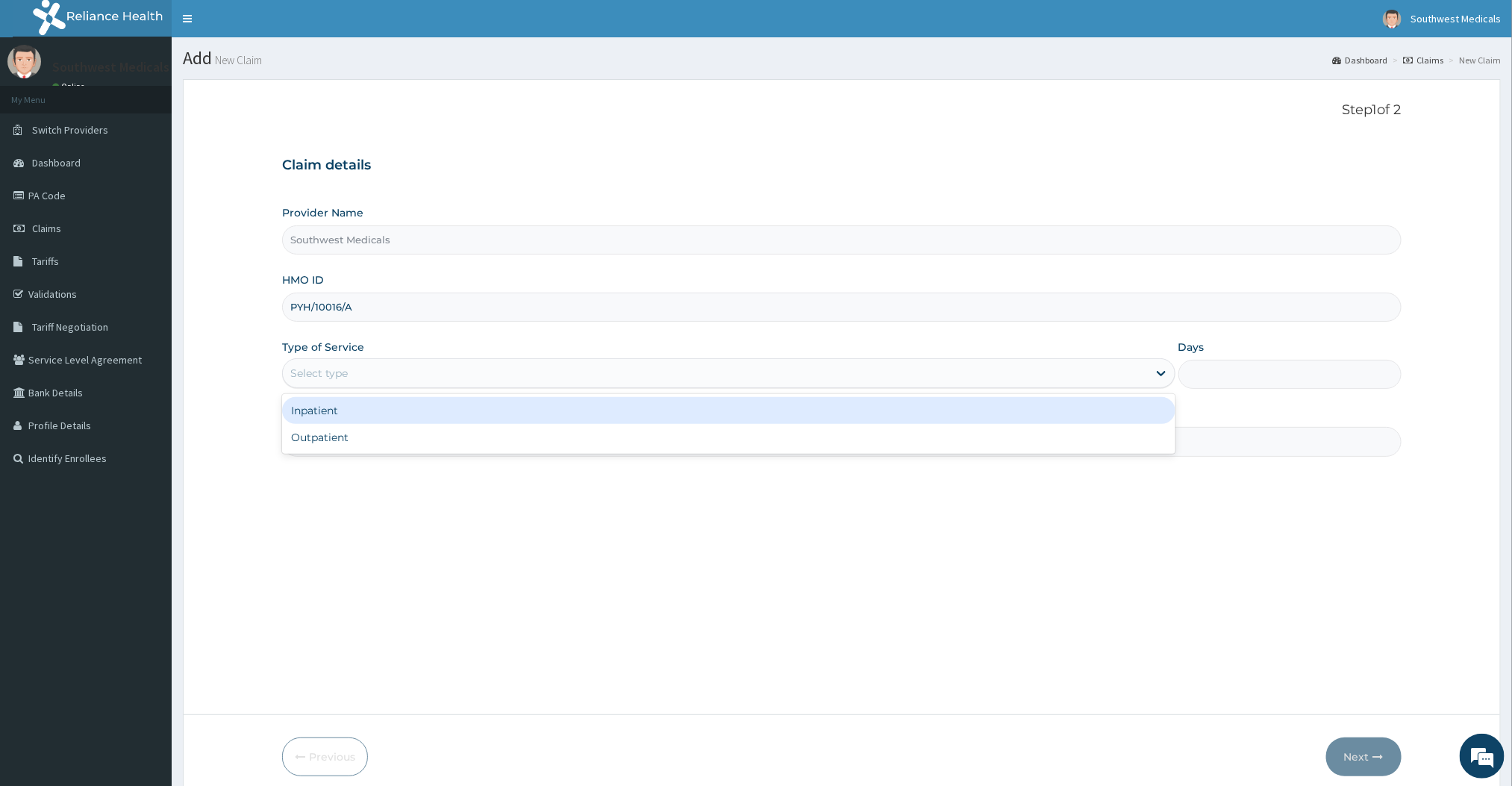
click at [356, 372] on div "Select type" at bounding box center [714, 373] width 864 height 24
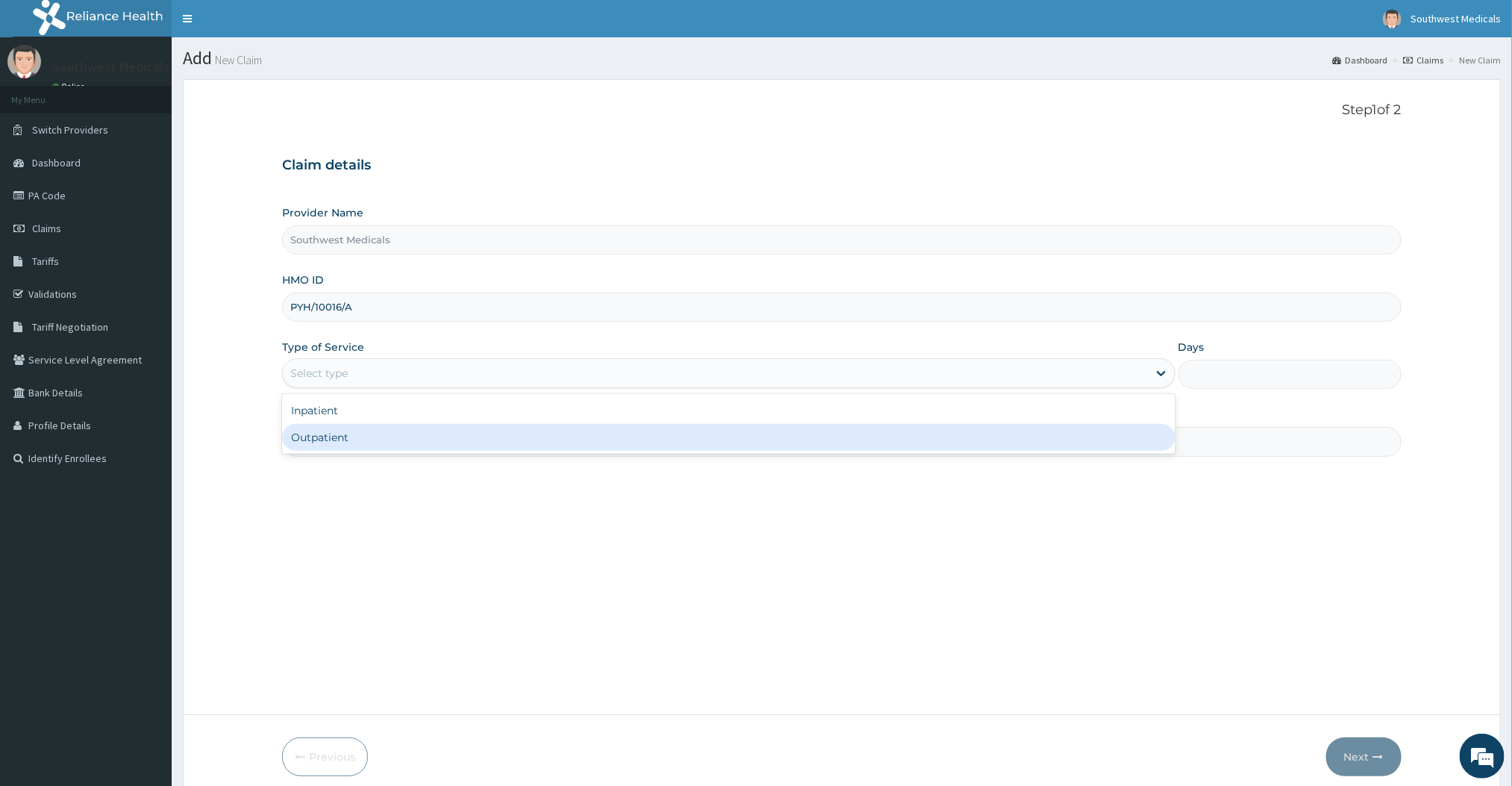
click at [318, 430] on div "Outpatient" at bounding box center [728, 438] width 893 height 27
type input "1"
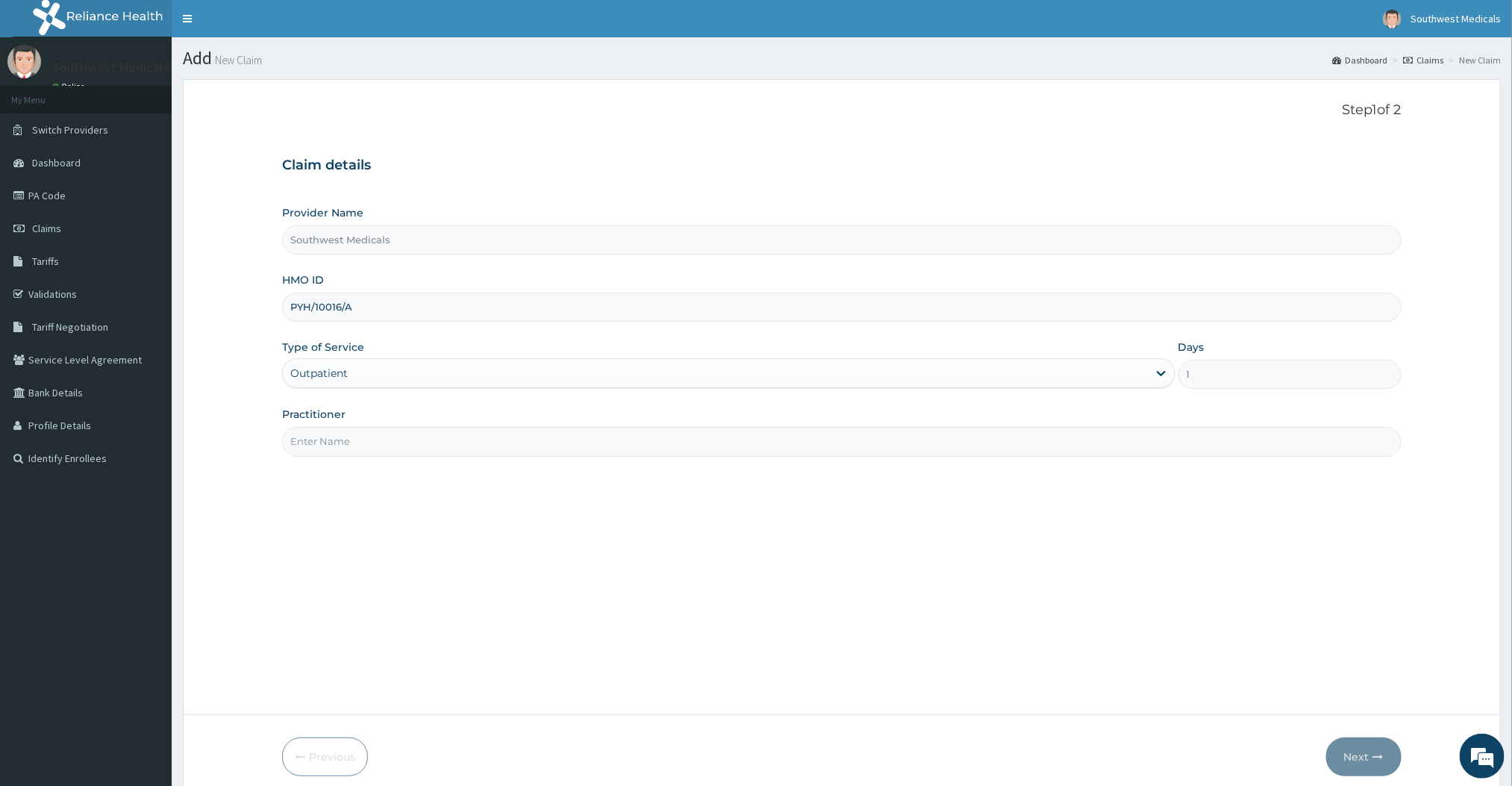
click at [302, 456] on input "Practitioner" at bounding box center [841, 442] width 1119 height 29
type input "Doctor Benjamin"
click at [1386, 766] on button "Next" at bounding box center [1363, 757] width 76 height 39
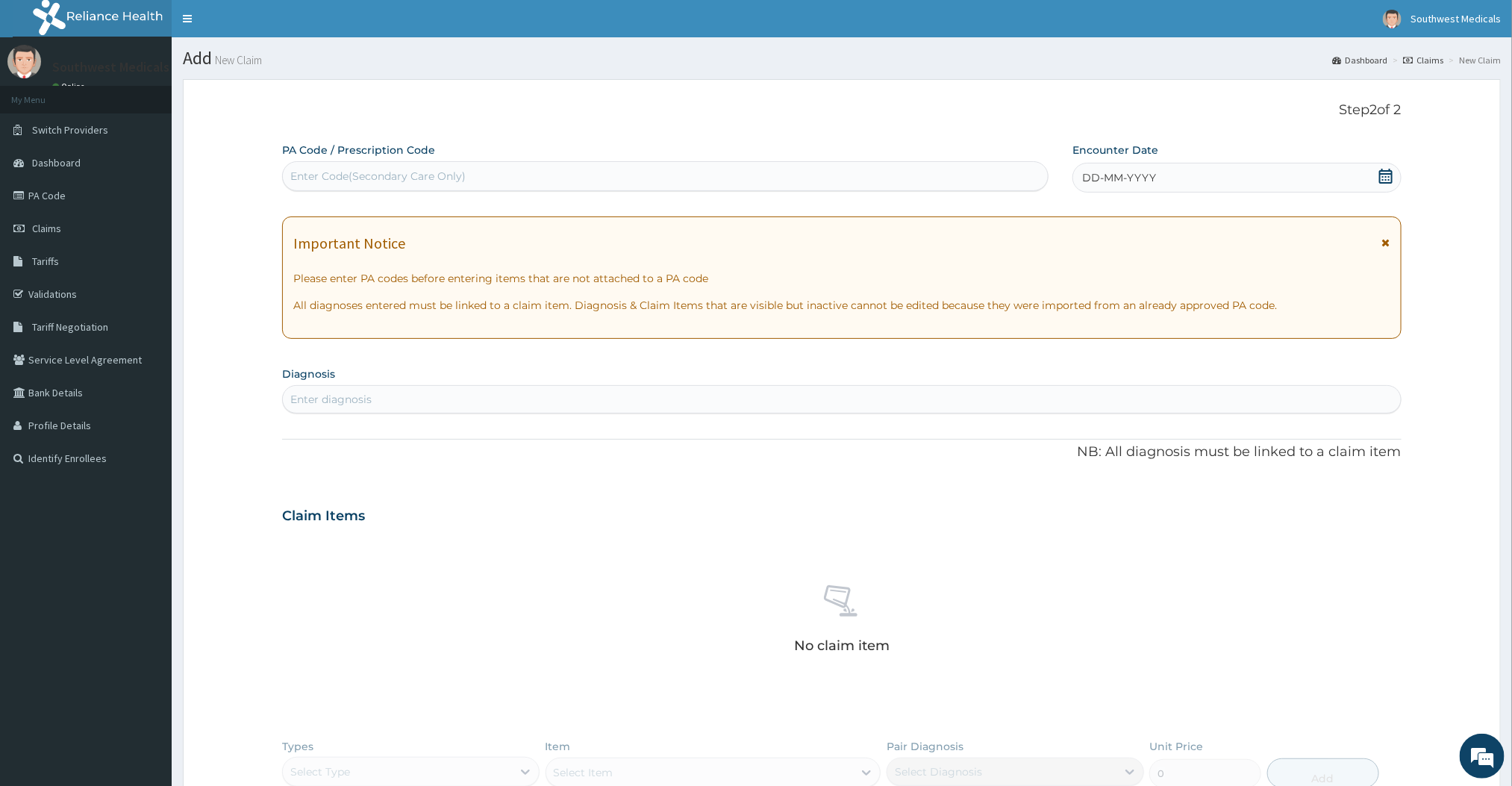
click at [1373, 171] on div "DD-MM-YYYY" at bounding box center [1237, 178] width 329 height 30
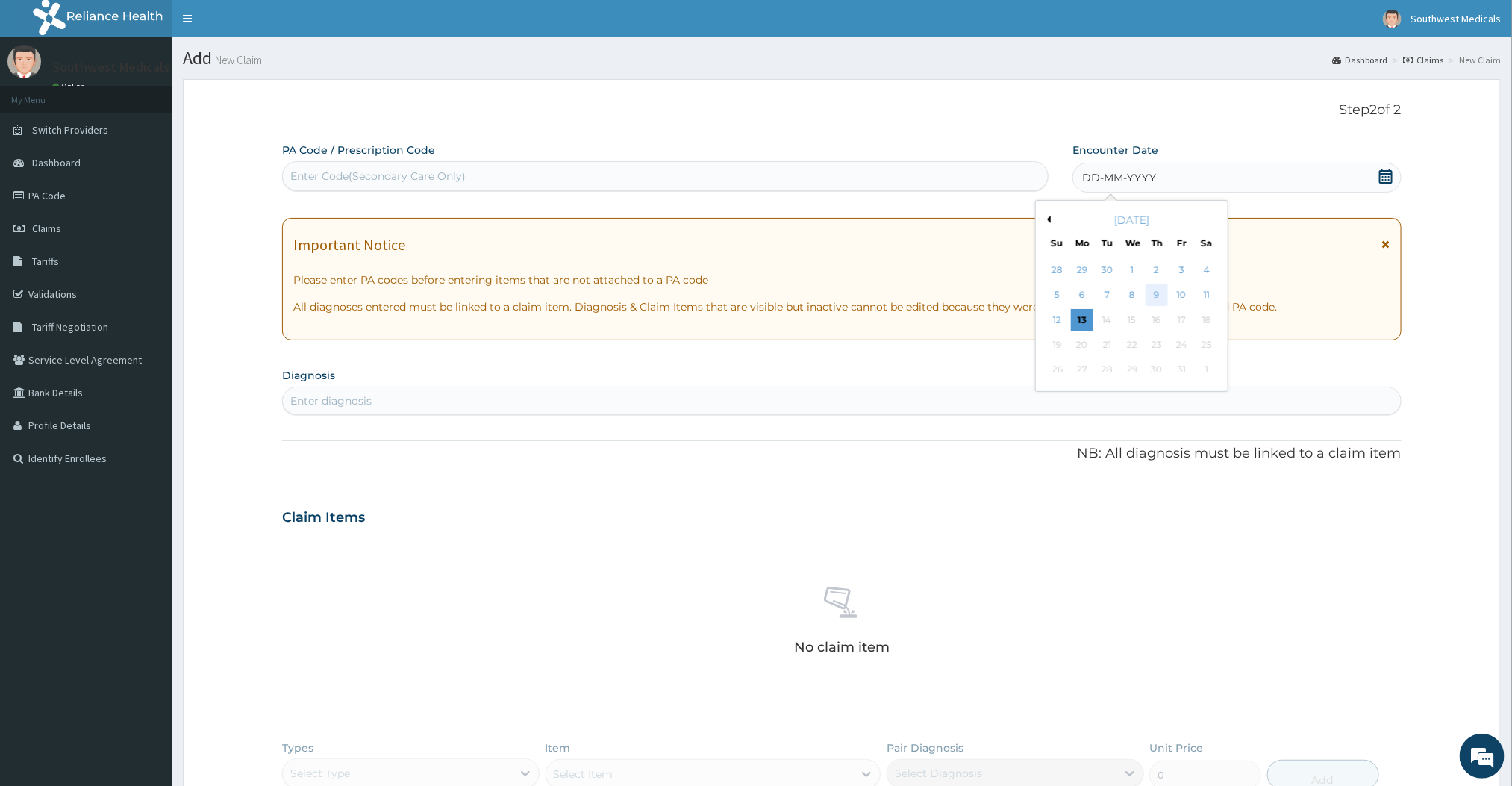
click at [1151, 304] on div "9" at bounding box center [1157, 296] width 22 height 22
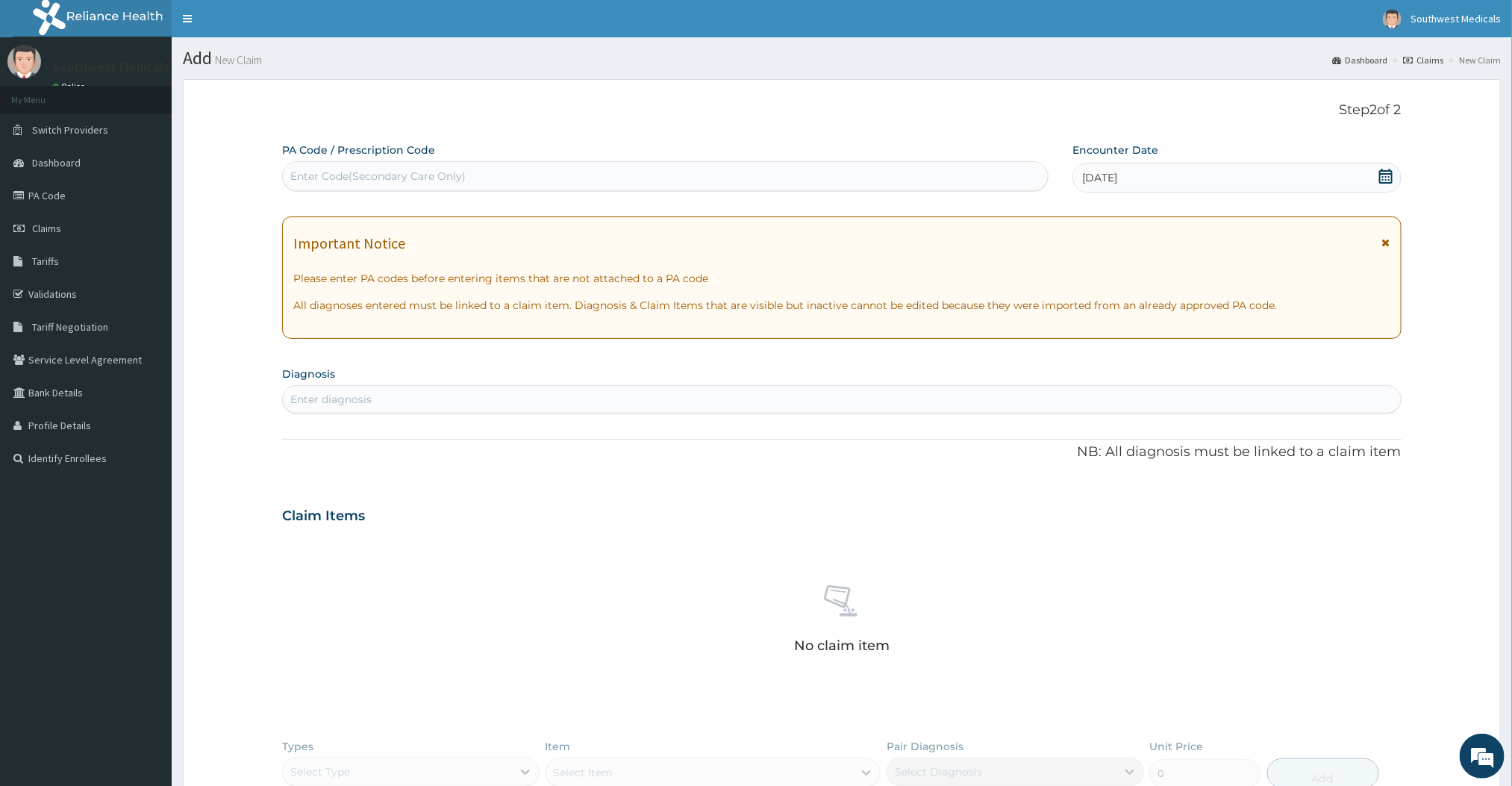
click at [527, 410] on div "Enter diagnosis" at bounding box center [841, 399] width 1117 height 24
type input "Malaria"
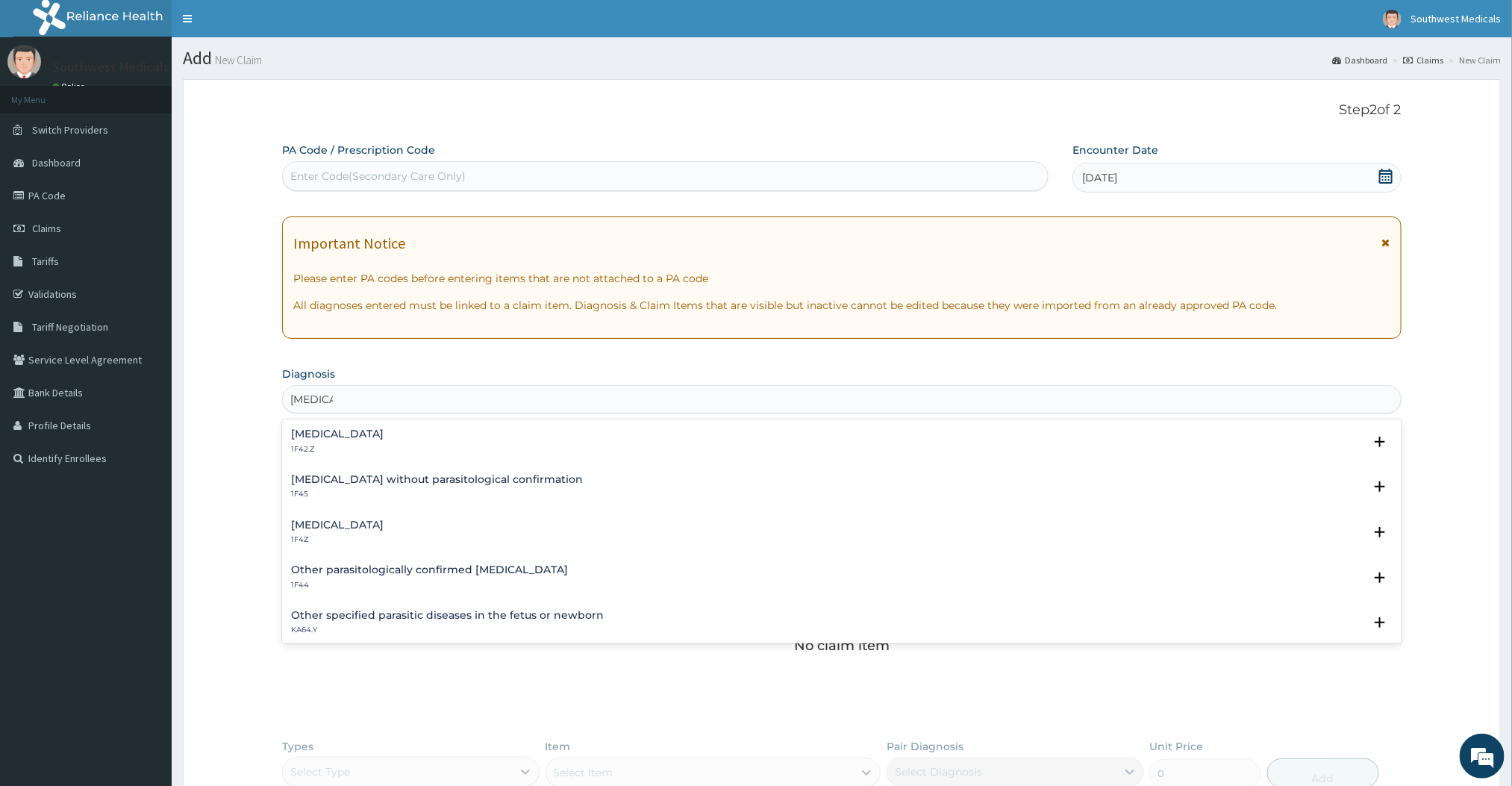
click at [352, 523] on h4 "[MEDICAL_DATA]" at bounding box center [337, 525] width 93 height 11
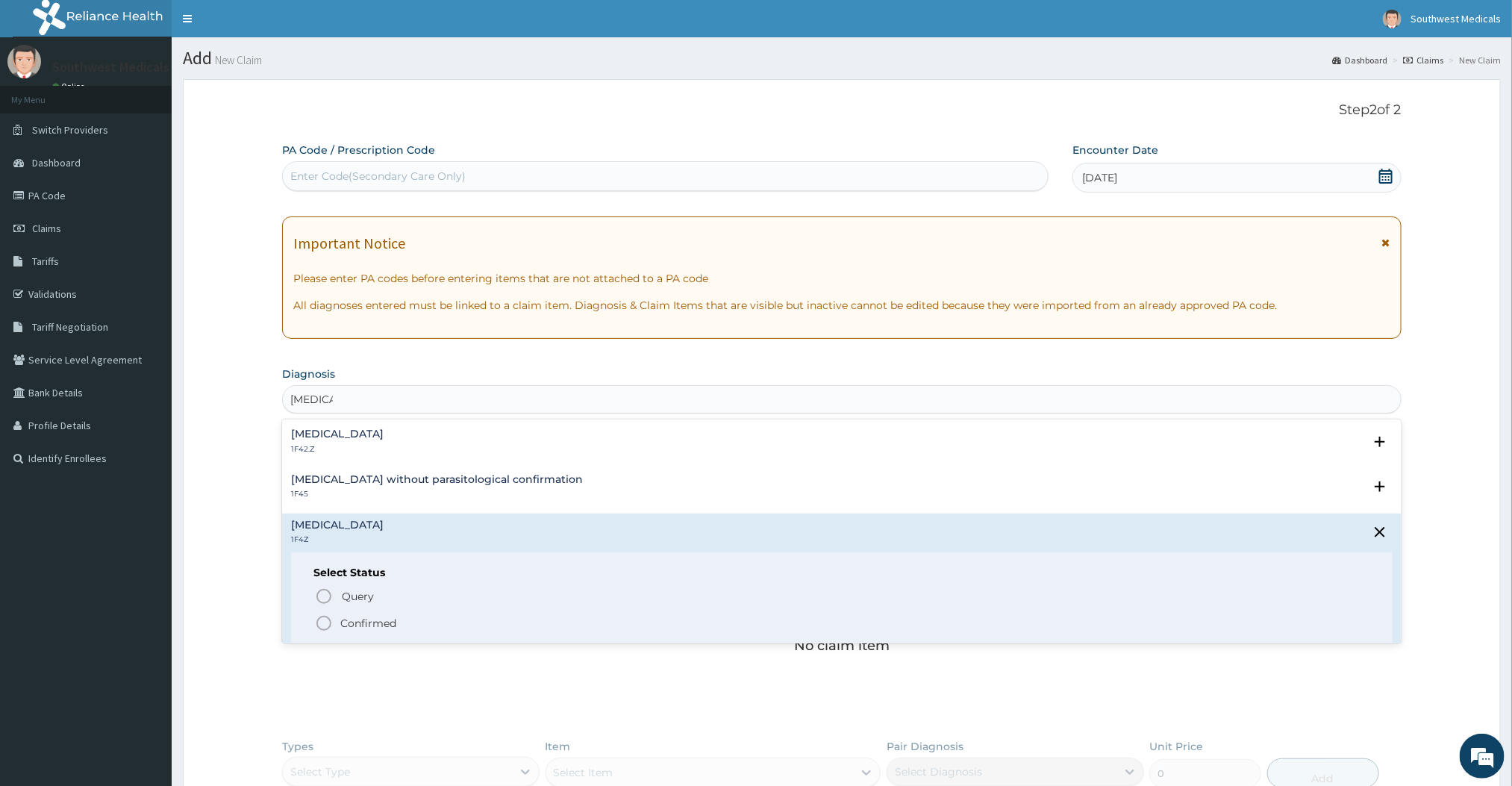
click at [321, 619] on icon "status option filled" at bounding box center [324, 623] width 18 height 18
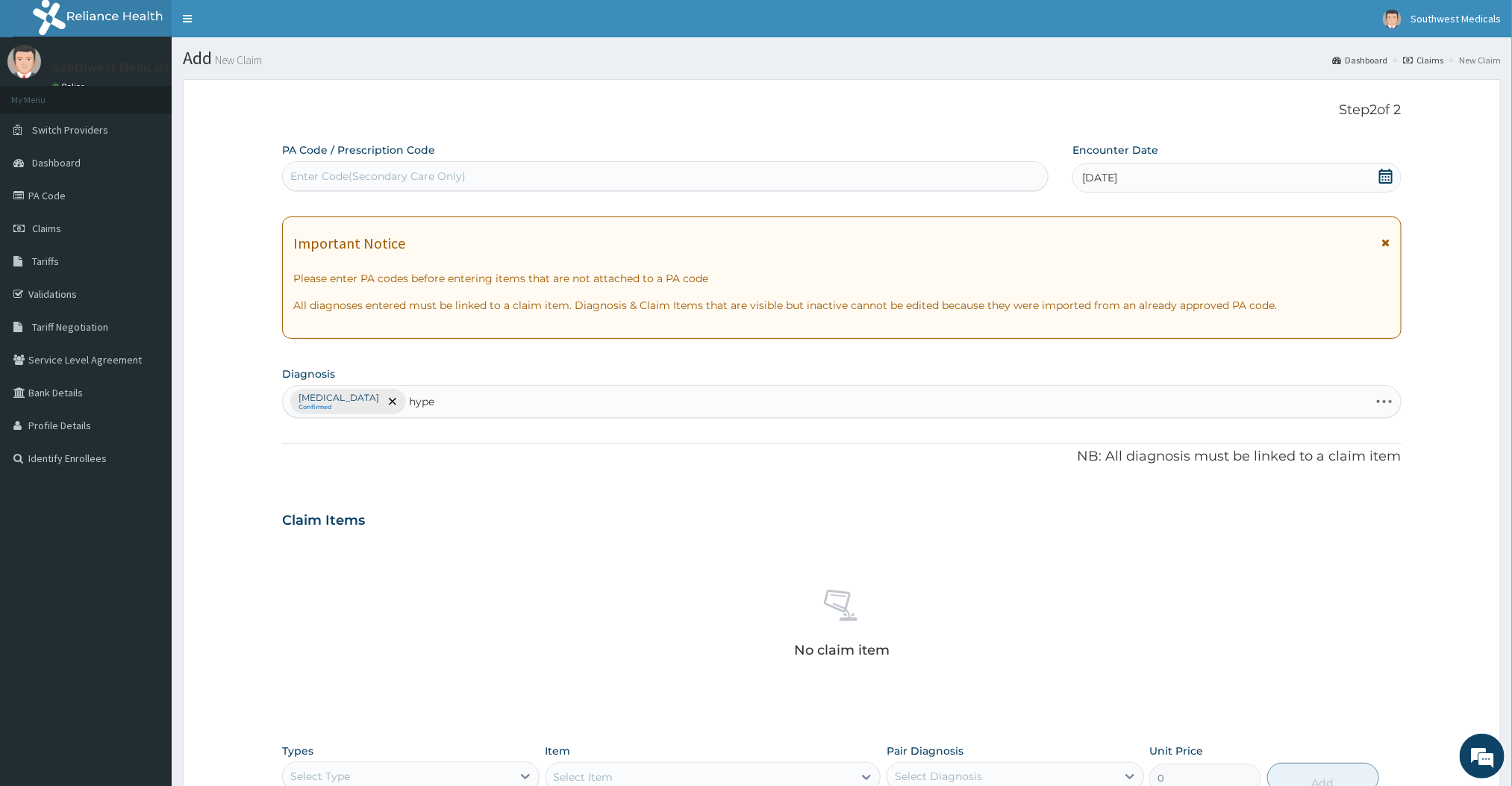
type input "hyper"
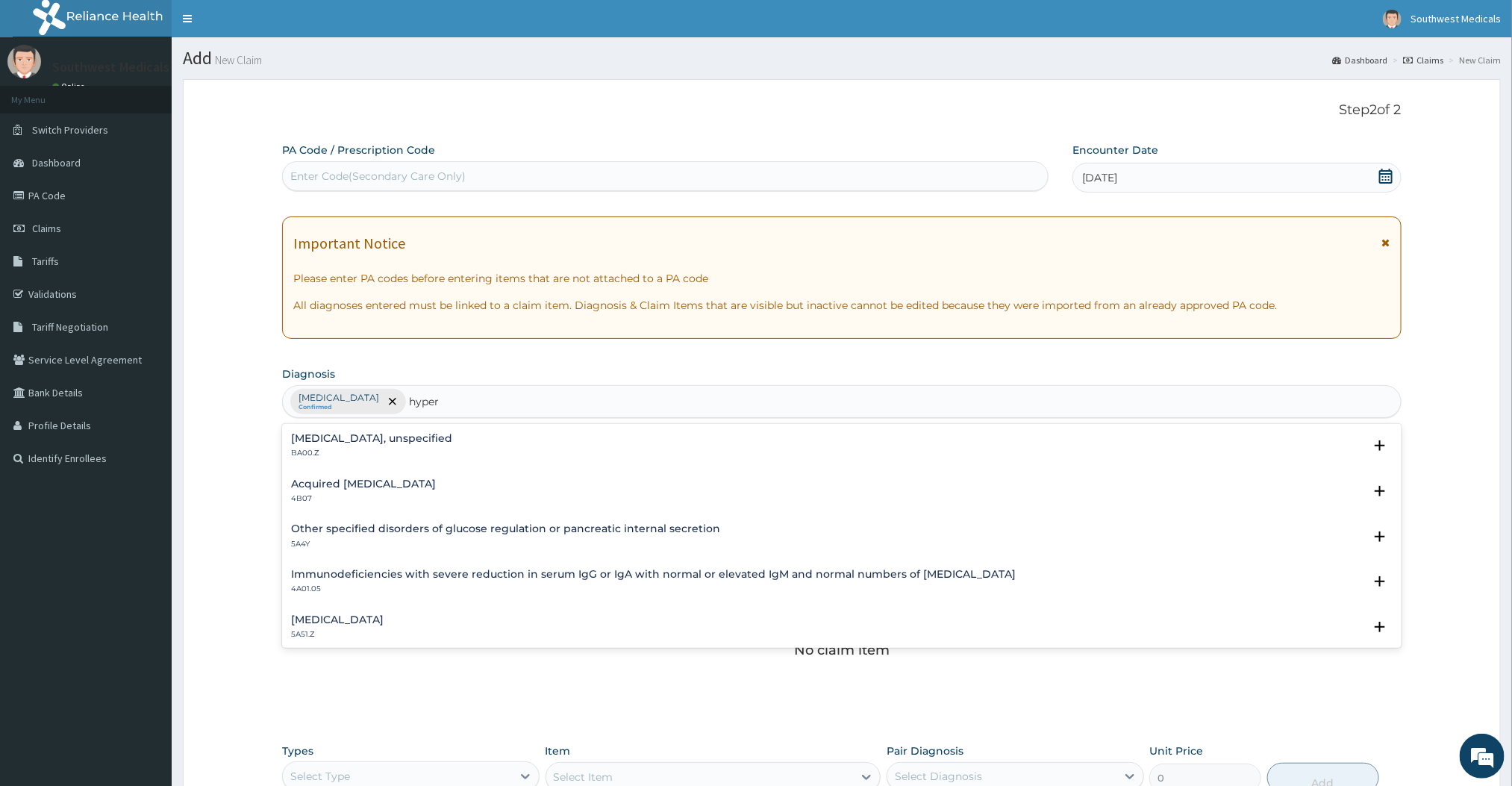
click at [421, 434] on h4 "Essential hypertension, unspecified" at bounding box center [372, 438] width 161 height 11
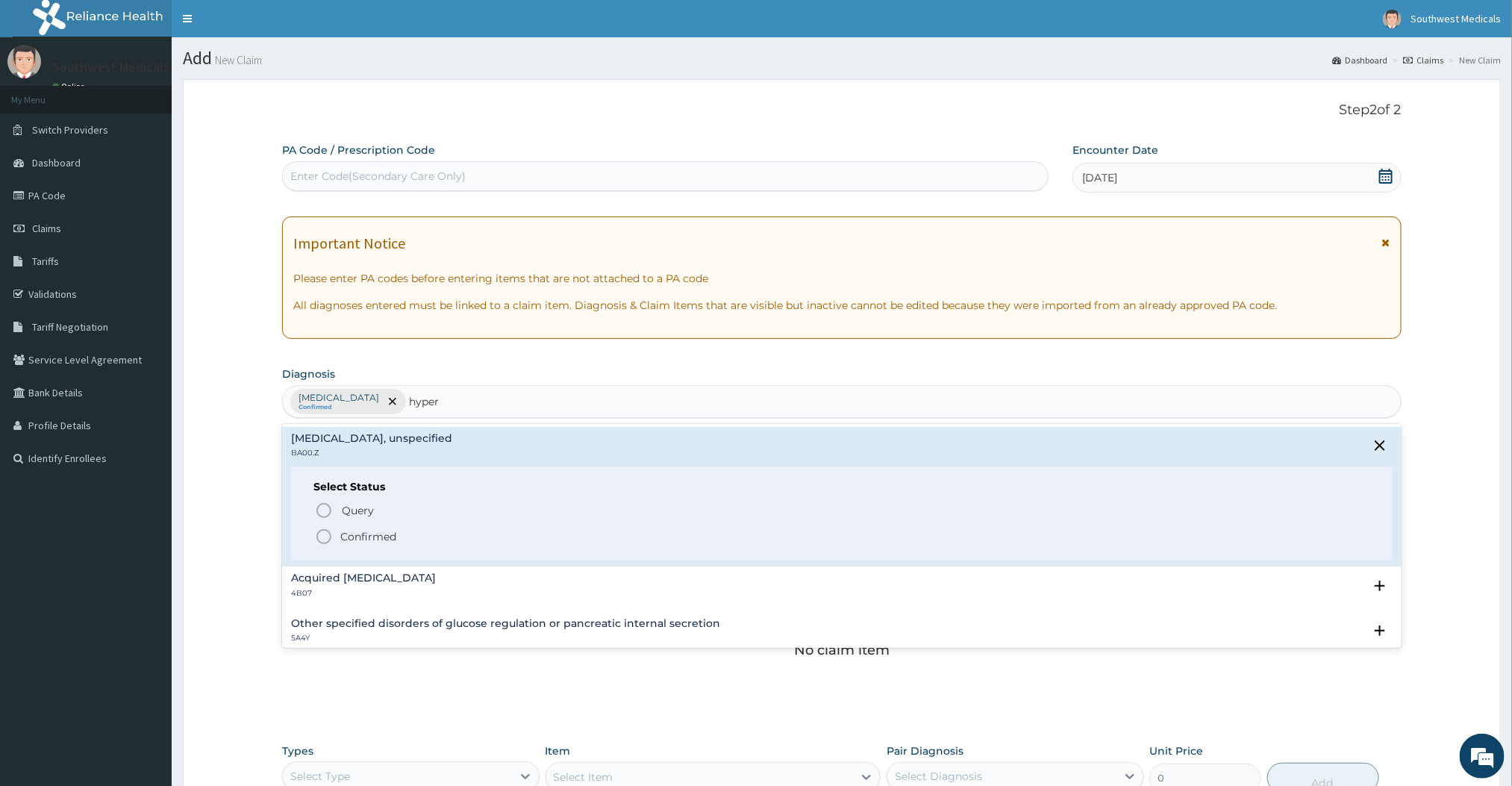
click at [323, 546] on icon "status option filled" at bounding box center [324, 536] width 18 height 18
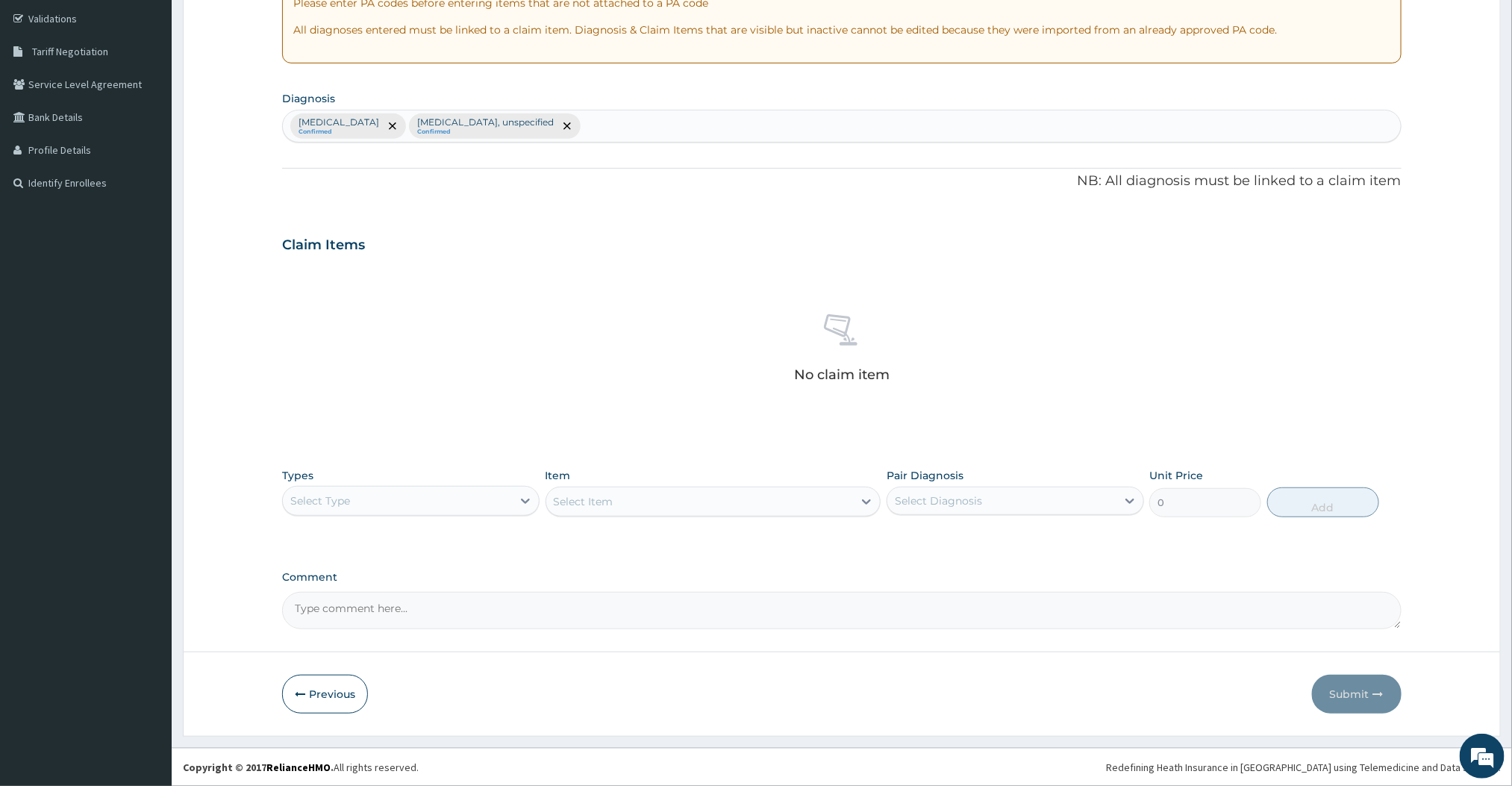
scroll to position [278, 0]
click at [424, 489] on div "Select Type" at bounding box center [398, 500] width 229 height 24
click at [316, 585] on div "Procedures" at bounding box center [410, 592] width 257 height 27
click at [743, 495] on div "Select Item" at bounding box center [700, 501] width 307 height 24
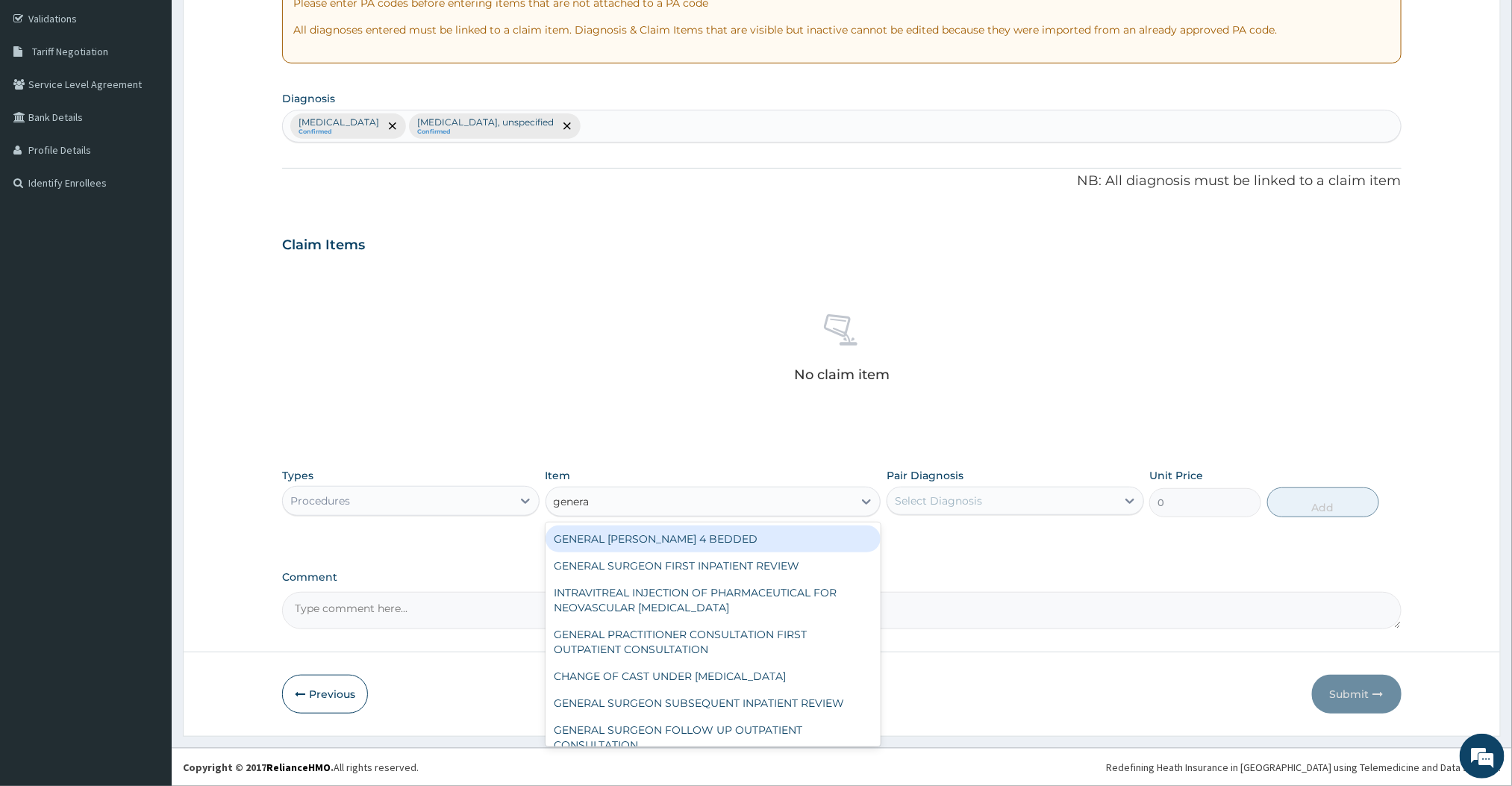
type input "general"
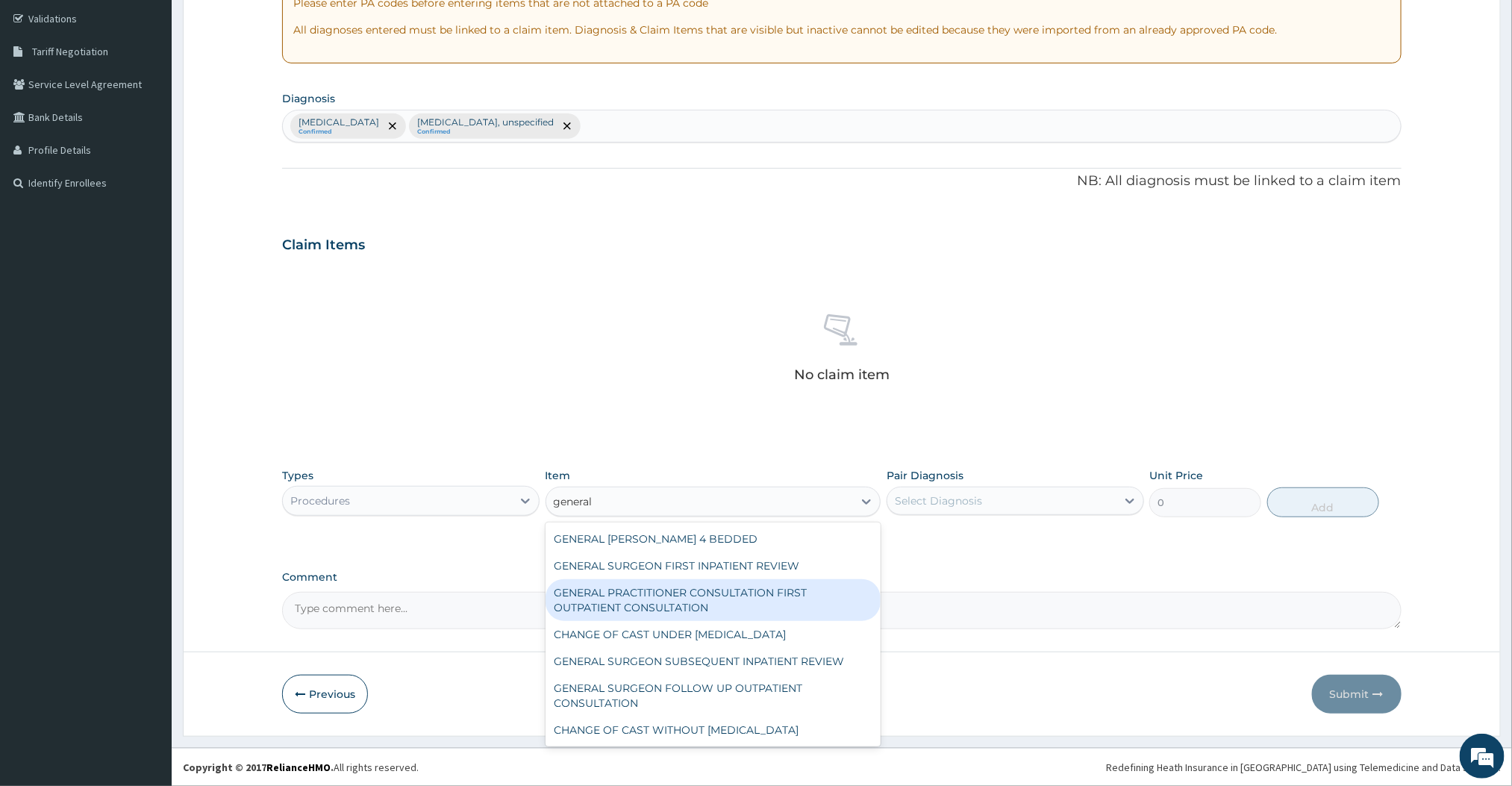
click at [701, 592] on div "GENERAL PRACTITIONER CONSULTATION FIRST OUTPATIENT CONSULTATION" at bounding box center [713, 600] width 336 height 42
type input "3000"
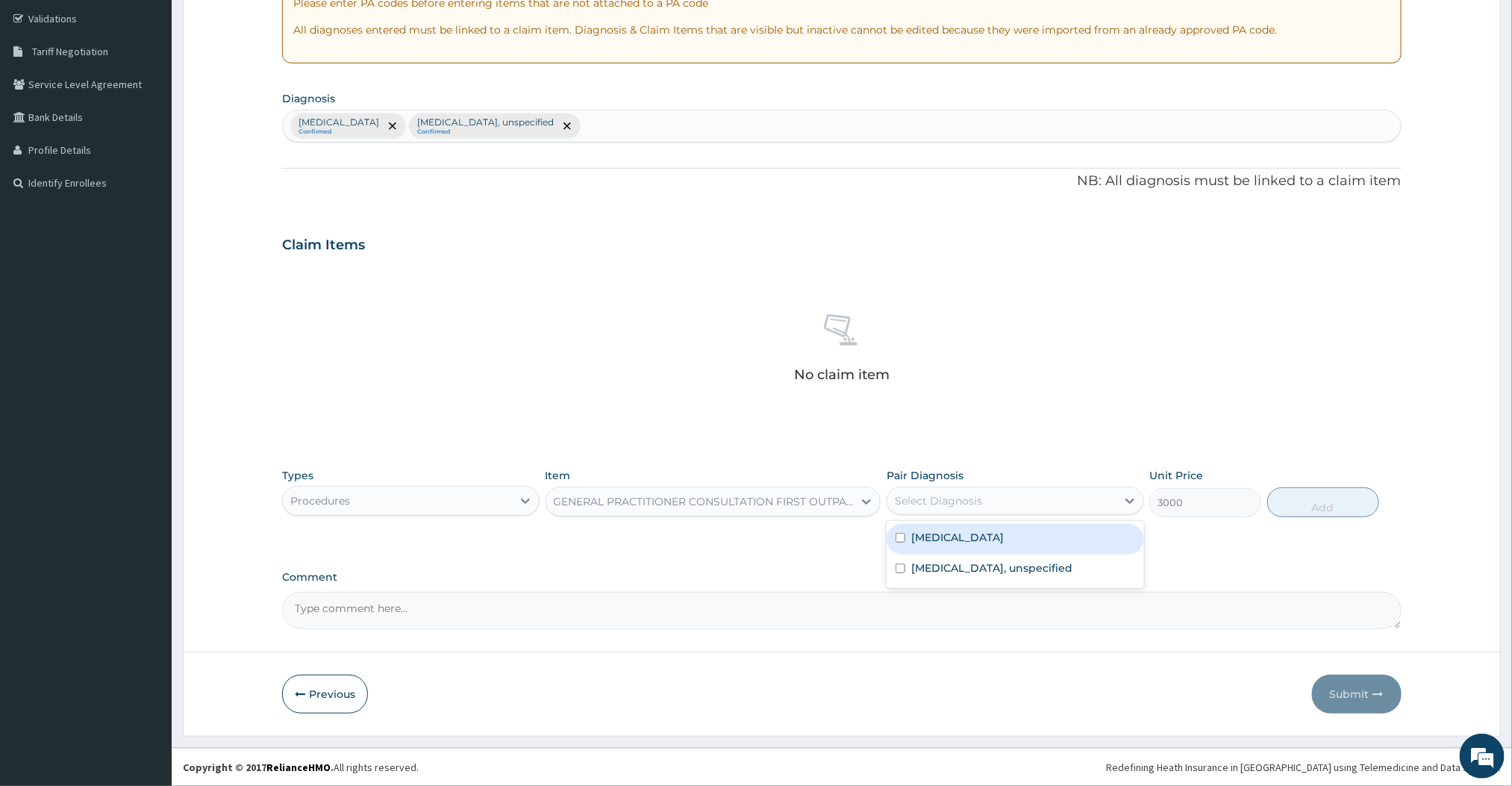
click at [999, 509] on div "Select Diagnosis" at bounding box center [1002, 500] width 229 height 24
click at [956, 551] on div "[MEDICAL_DATA]" at bounding box center [1015, 540] width 257 height 31
checkbox input "true"
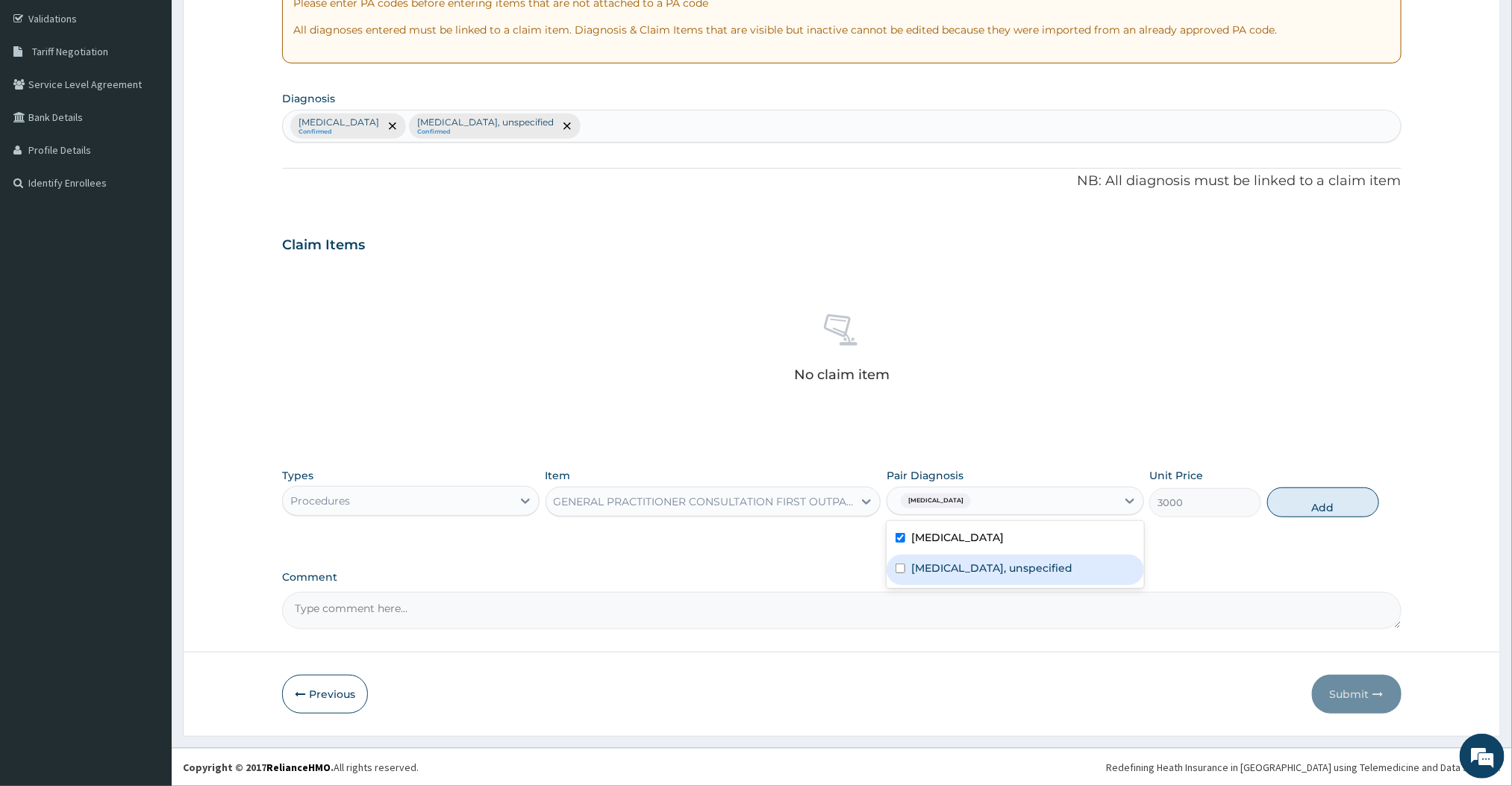
click at [947, 571] on label "Essential hypertension, unspecified" at bounding box center [992, 568] width 161 height 15
checkbox input "true"
click at [1321, 513] on button "Add" at bounding box center [1323, 502] width 112 height 30
type input "0"
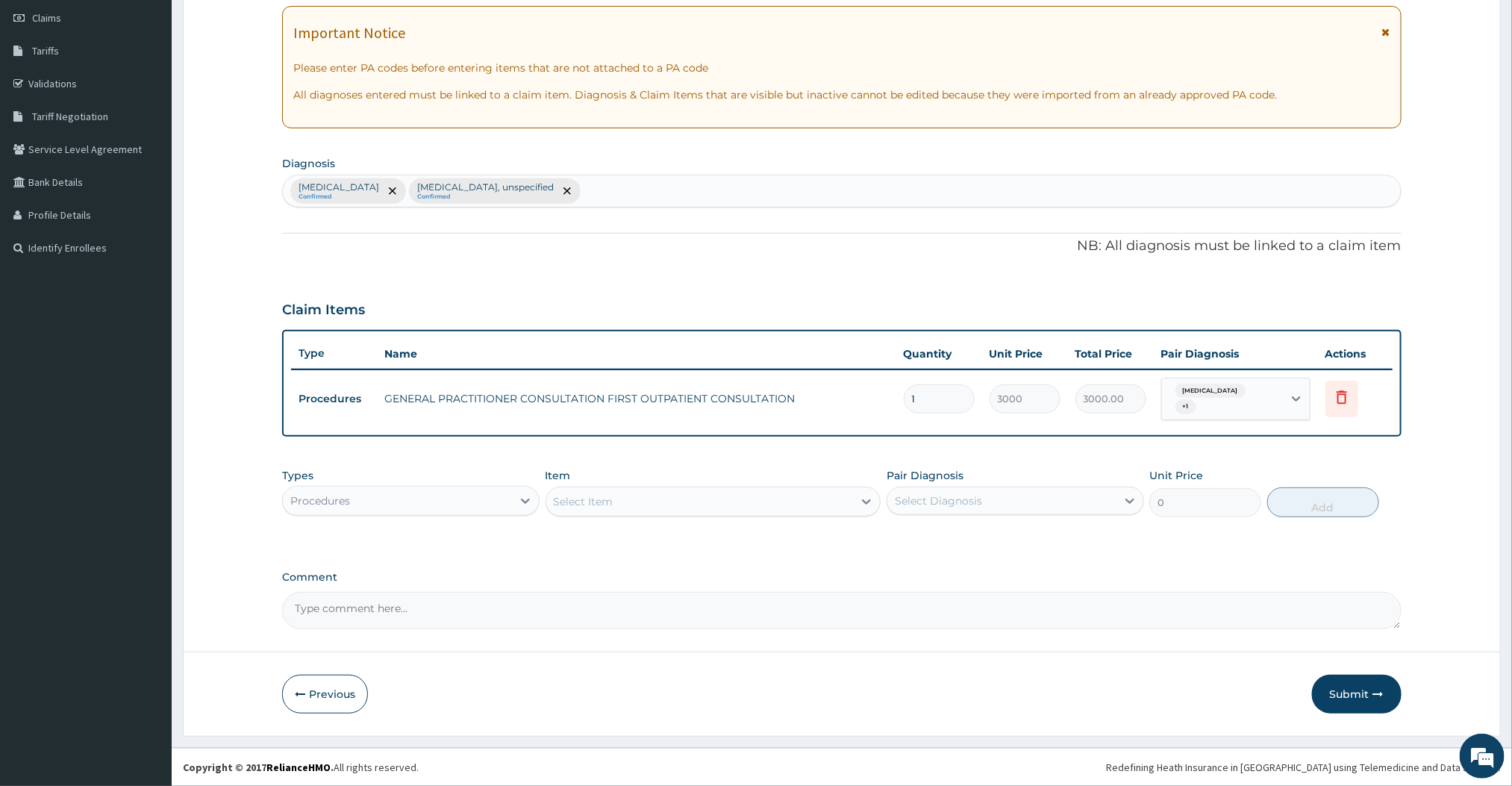
click at [394, 509] on div "Procedures" at bounding box center [398, 500] width 229 height 24
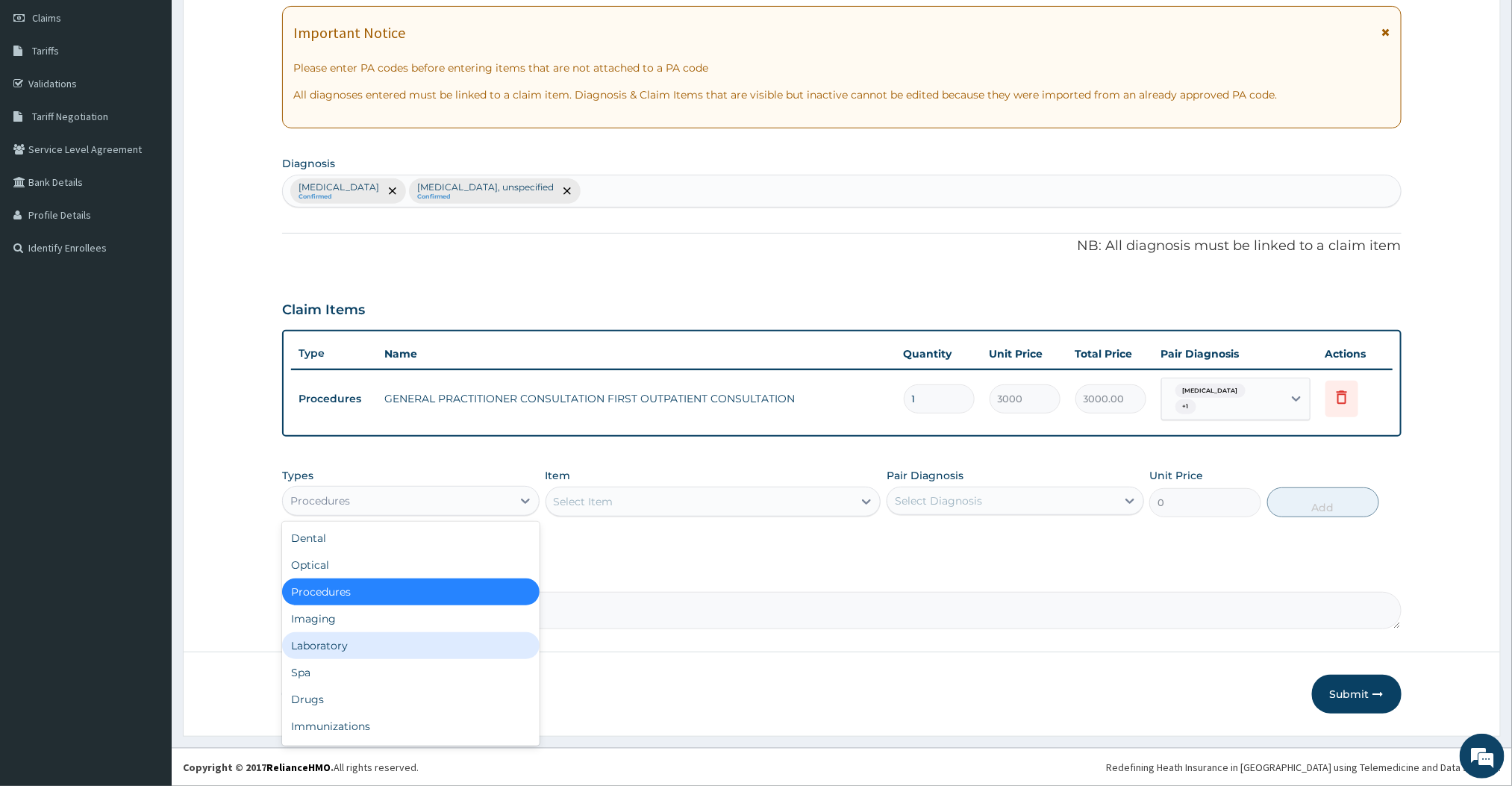
click at [313, 638] on div "Laboratory" at bounding box center [410, 646] width 257 height 27
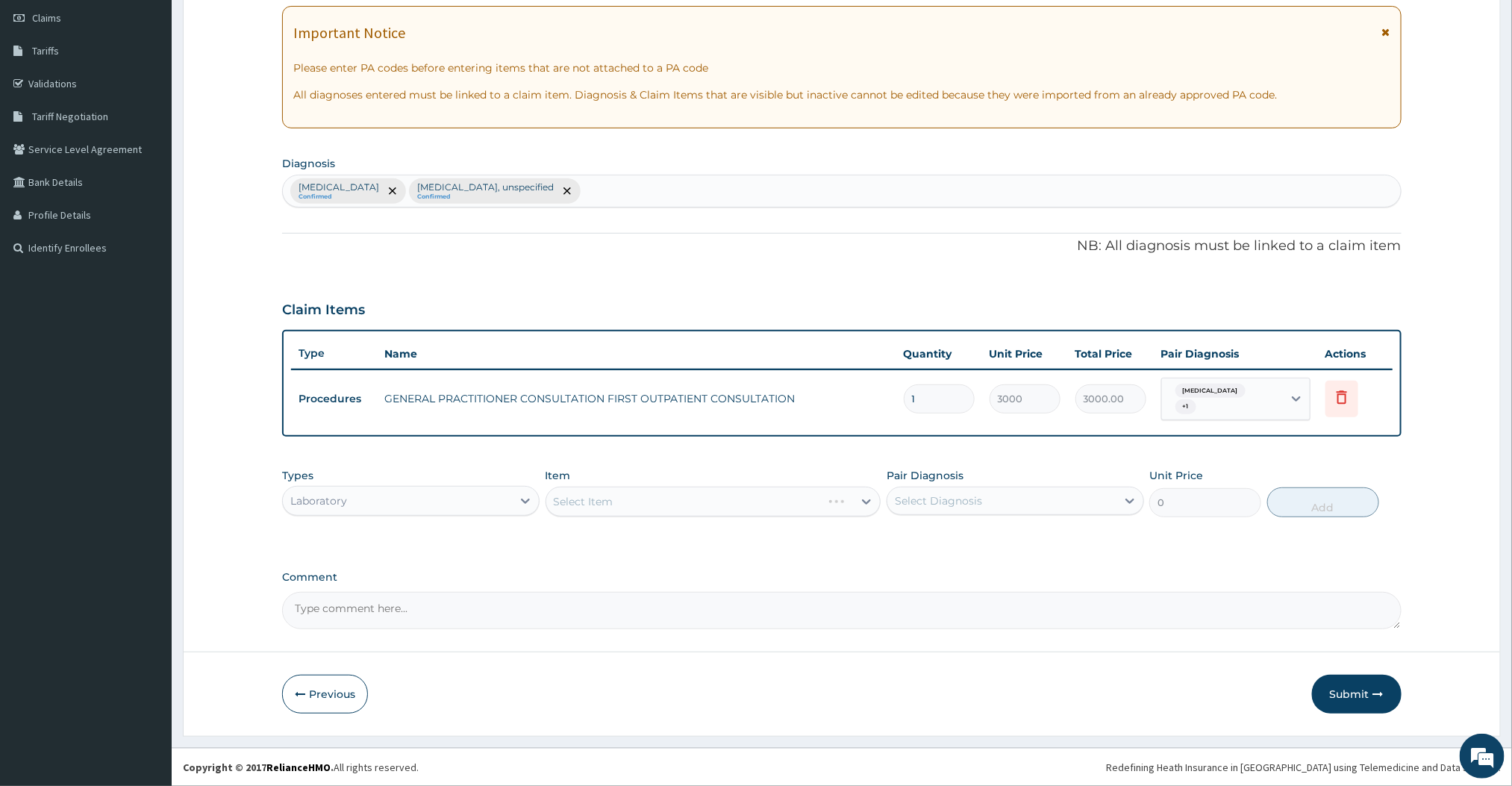
click at [824, 507] on div "Select Item" at bounding box center [713, 501] width 336 height 30
click at [824, 507] on div "Select Item" at bounding box center [700, 501] width 307 height 24
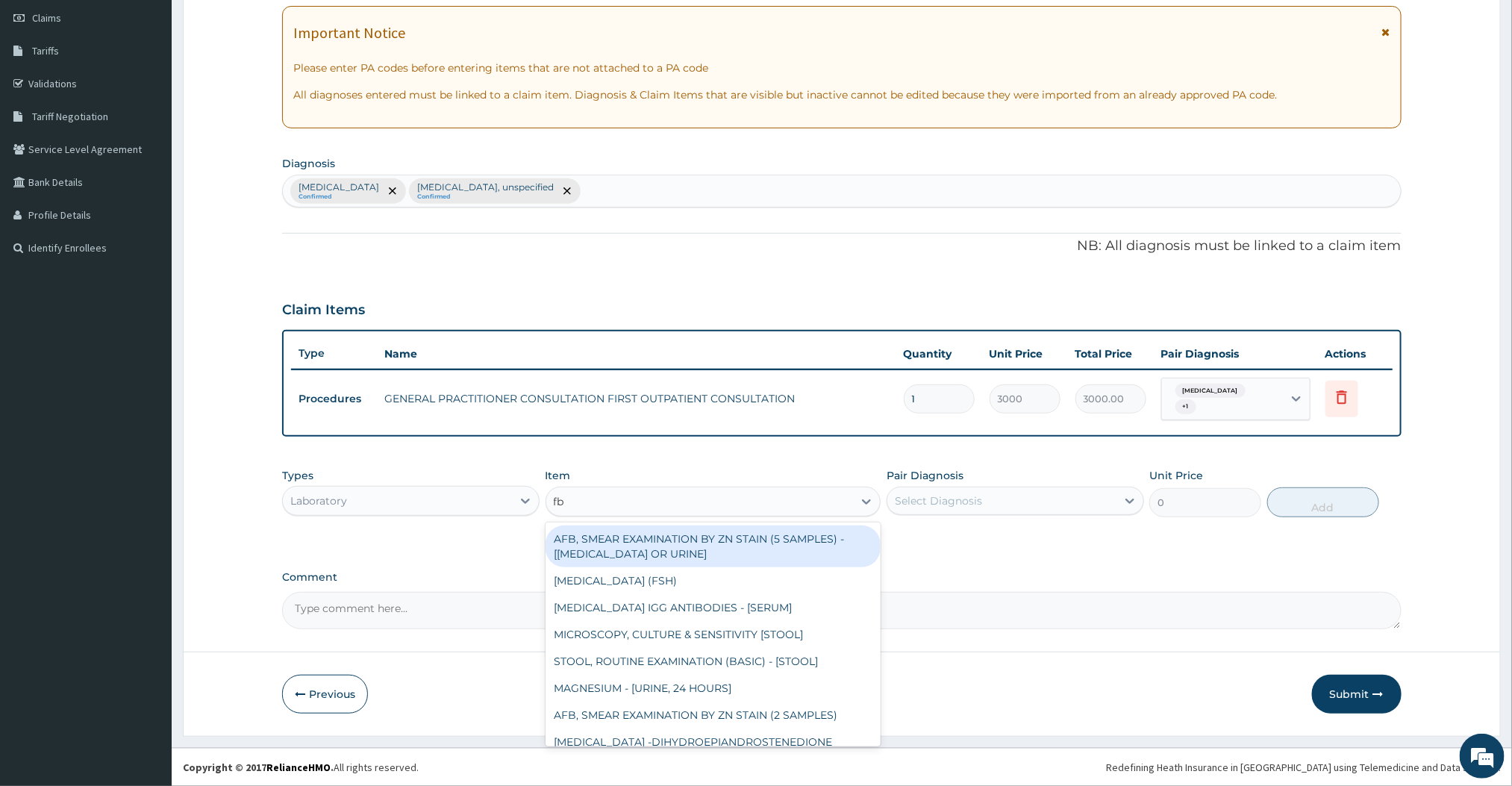
type input "fbc"
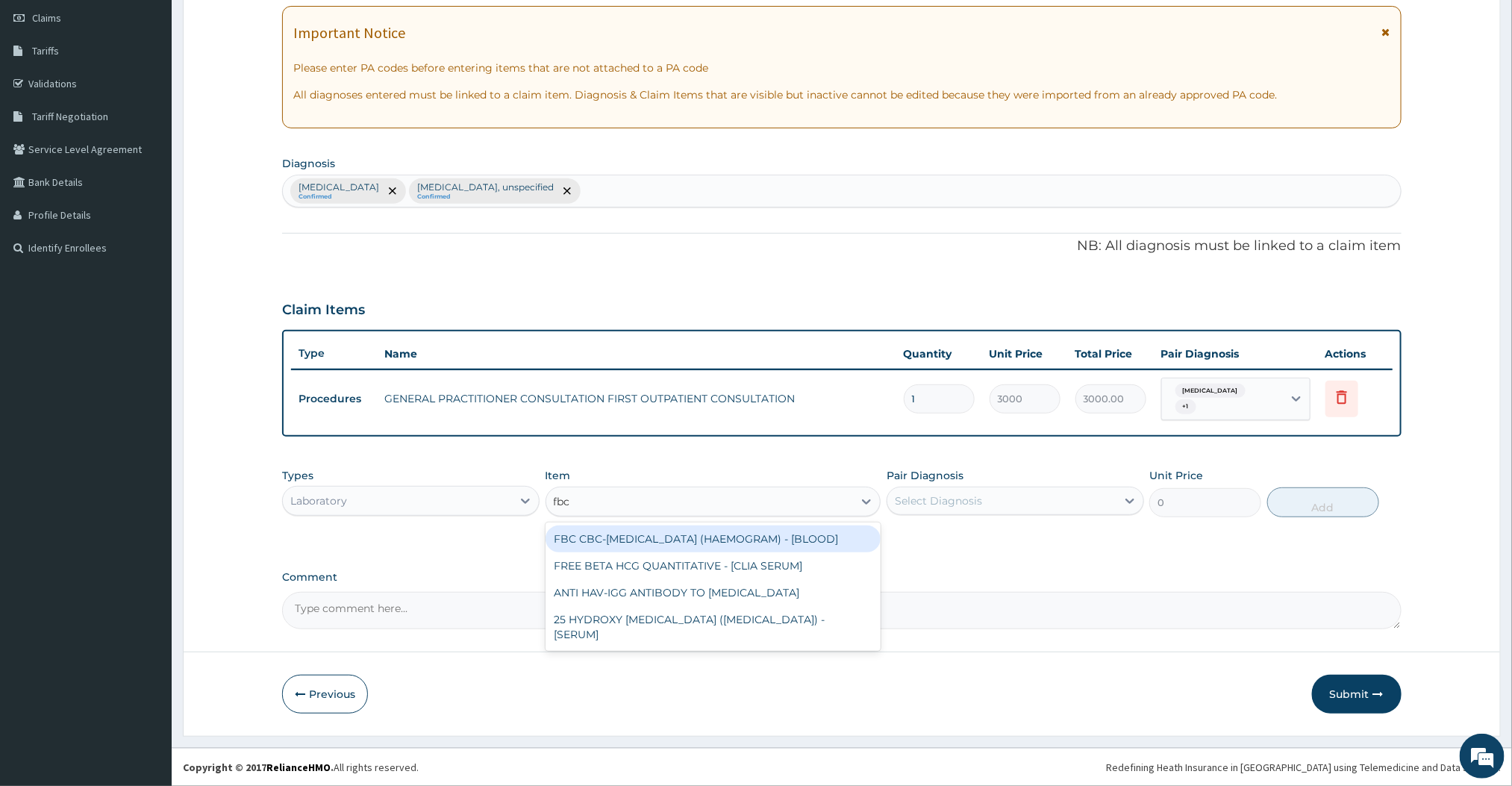
click at [742, 540] on div "FBC CBC-[MEDICAL_DATA] (HAEMOGRAM) - [BLOOD]" at bounding box center [713, 540] width 336 height 27
type input "3000"
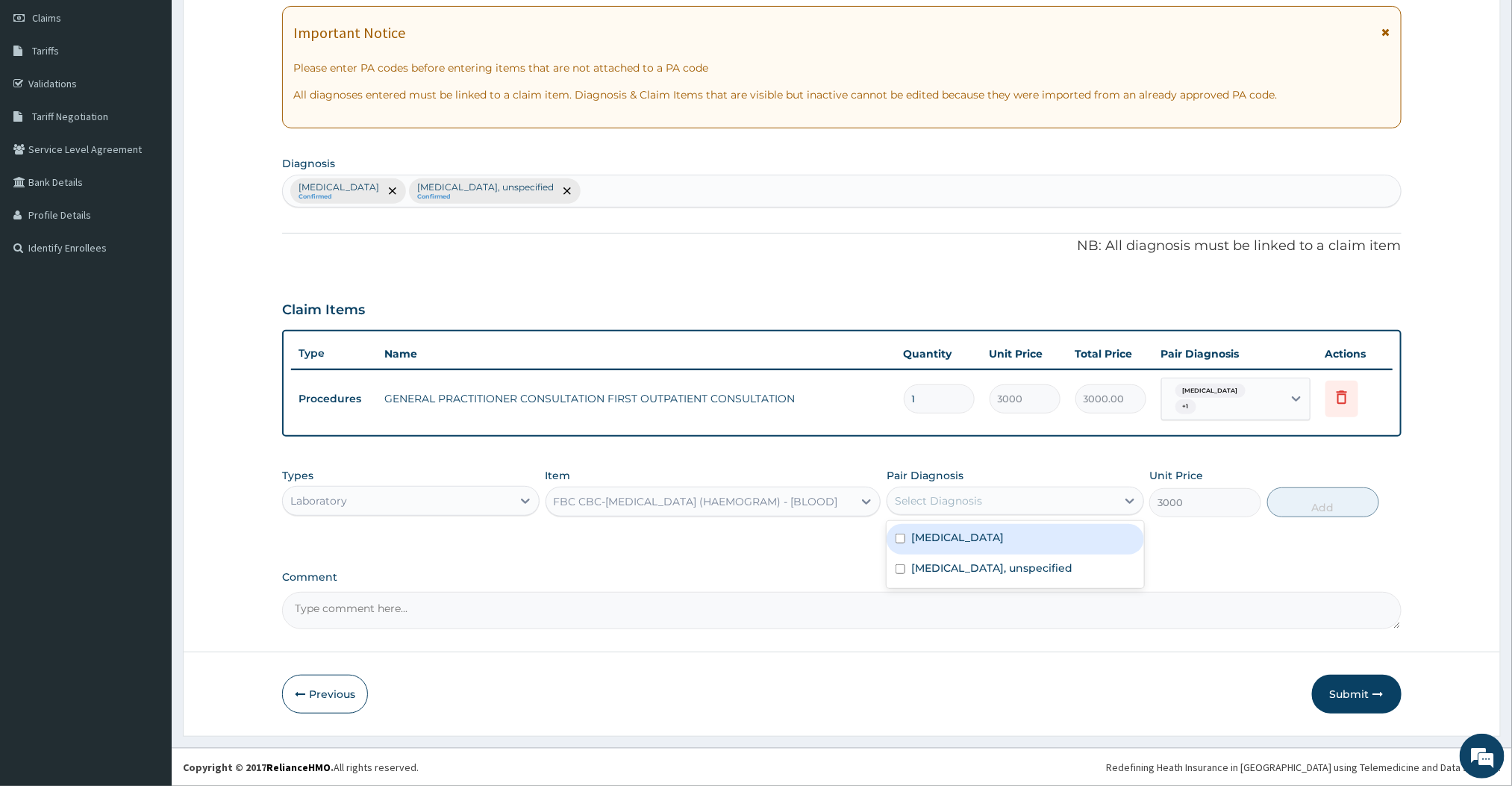
click at [988, 512] on div "Select Diagnosis" at bounding box center [1015, 500] width 257 height 28
click at [943, 543] on label "[MEDICAL_DATA]" at bounding box center [957, 538] width 93 height 15
checkbox input "true"
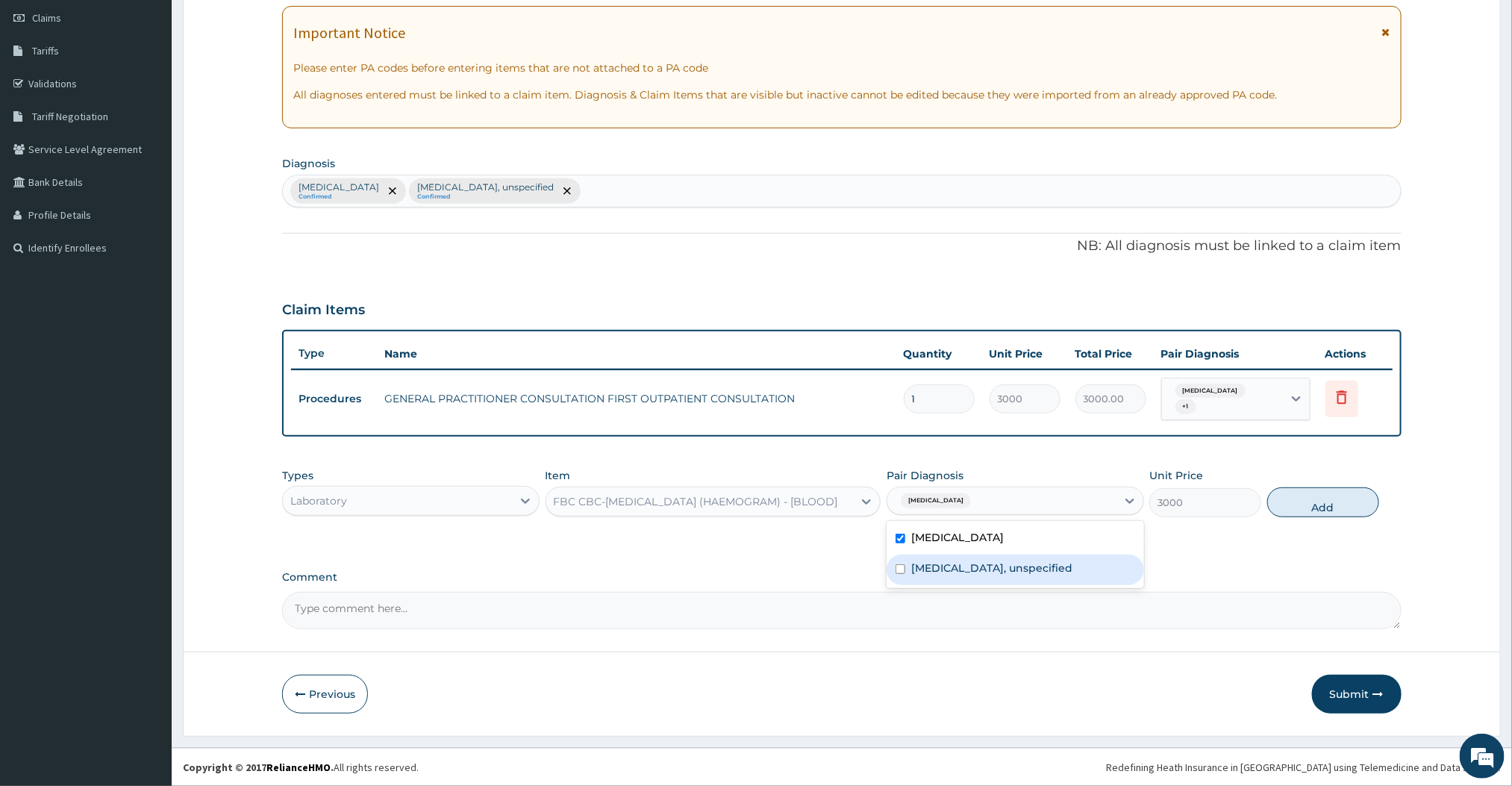
click at [934, 564] on label "Essential hypertension, unspecified" at bounding box center [992, 568] width 161 height 15
click at [1039, 565] on label "Essential hypertension, unspecified" at bounding box center [992, 568] width 161 height 15
checkbox input "false"
click at [1323, 501] on button "Add" at bounding box center [1323, 502] width 112 height 30
type input "0"
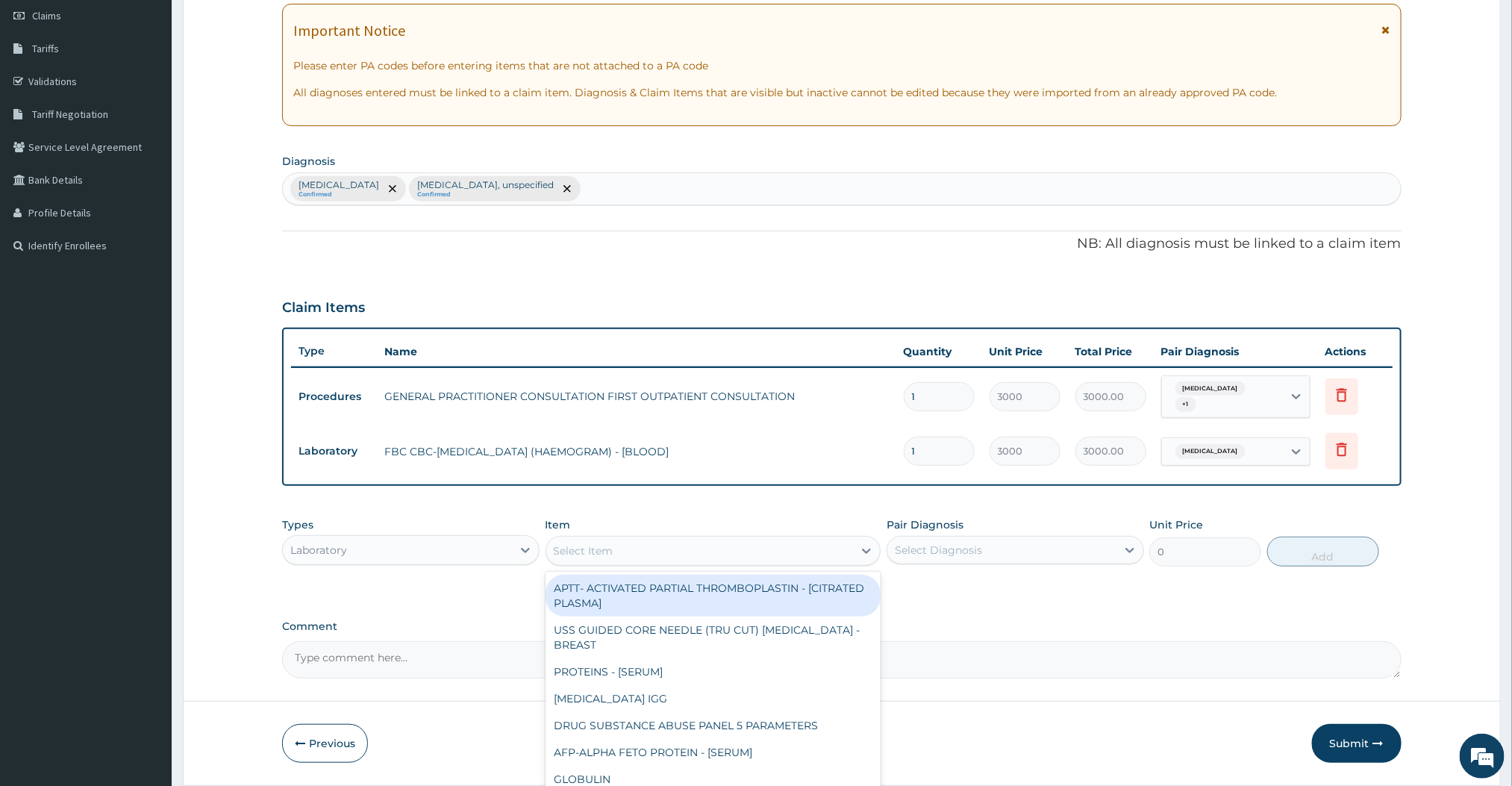
click at [676, 543] on div "Select Item" at bounding box center [700, 551] width 307 height 24
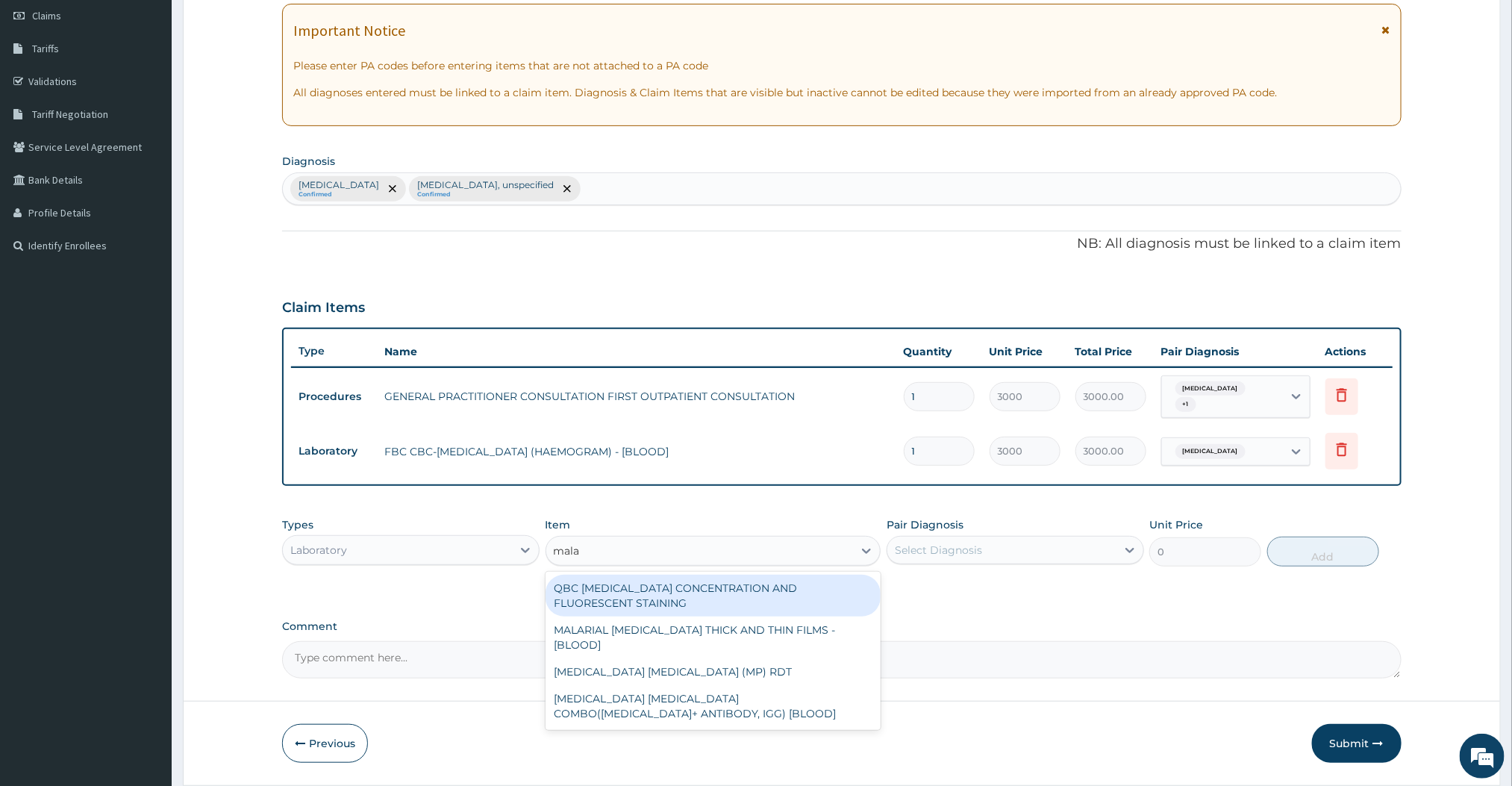
type input "malar"
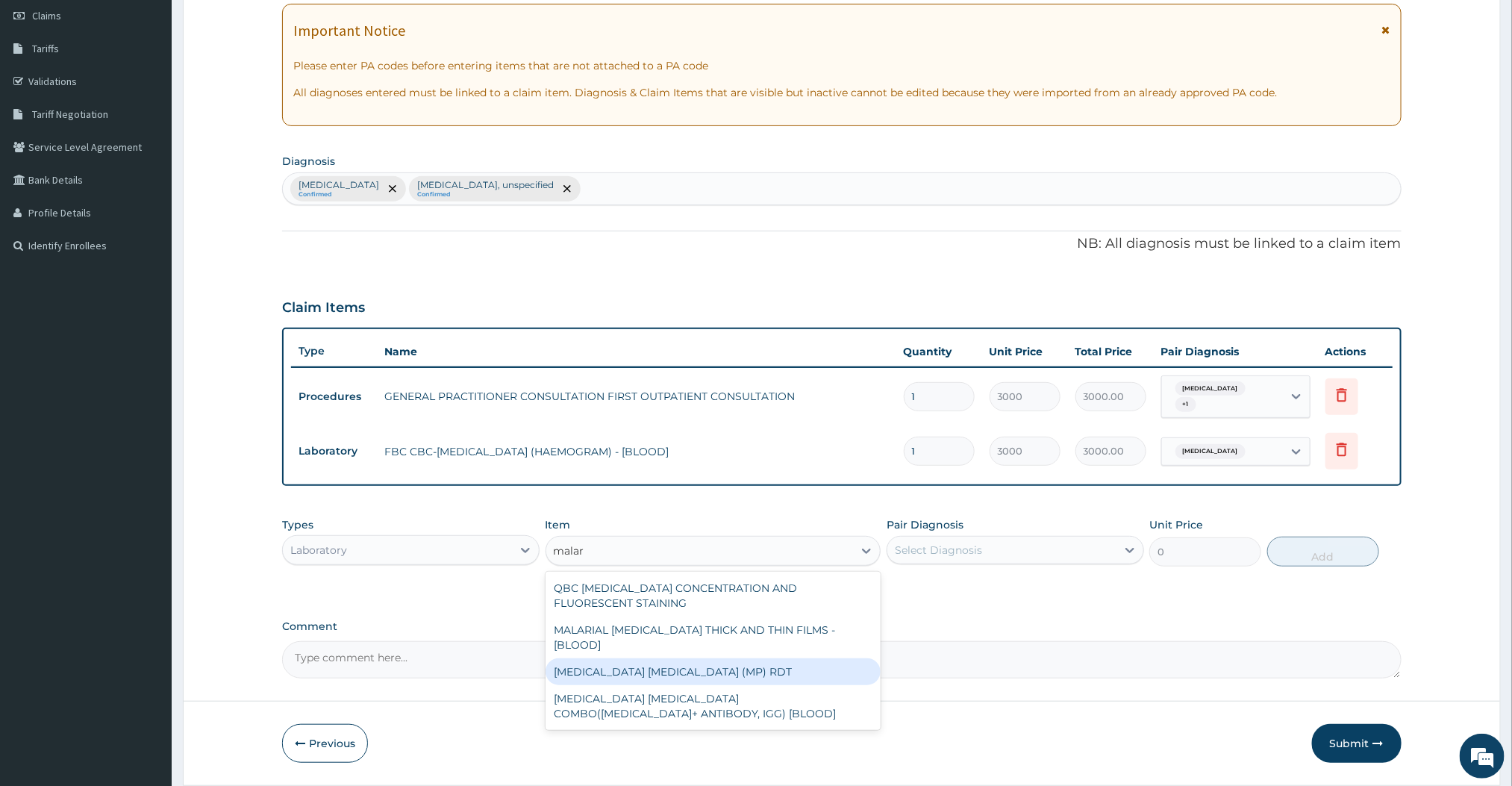
click at [613, 659] on div "[MEDICAL_DATA] [MEDICAL_DATA] (MP) RDT" at bounding box center [713, 672] width 336 height 27
type input "1500"
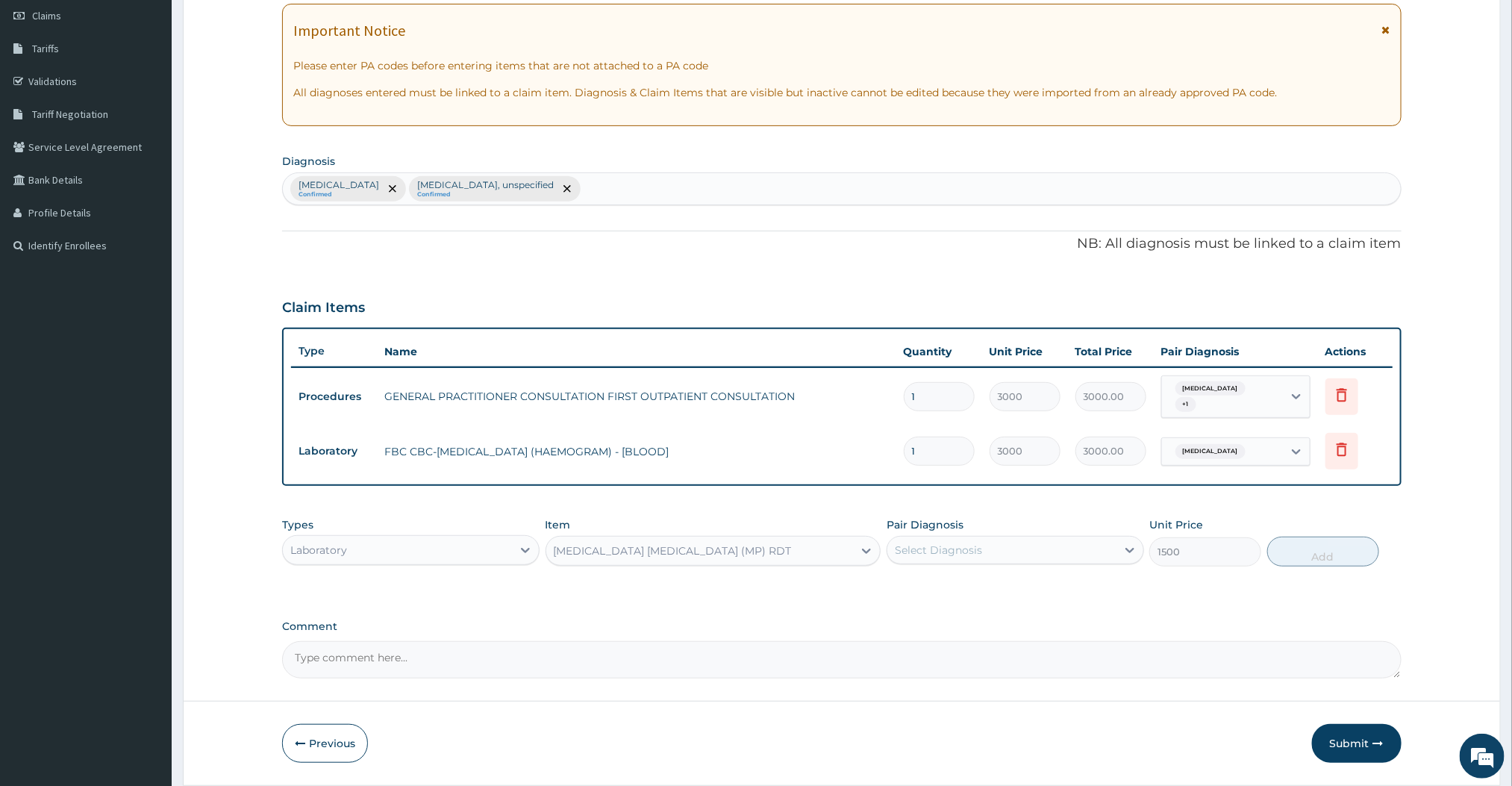
click at [911, 557] on div "Select Diagnosis" at bounding box center [938, 551] width 87 height 15
click at [902, 602] on div "[MEDICAL_DATA]" at bounding box center [1015, 589] width 257 height 31
checkbox input "true"
click at [1304, 550] on button "Add" at bounding box center [1323, 551] width 112 height 30
type input "0"
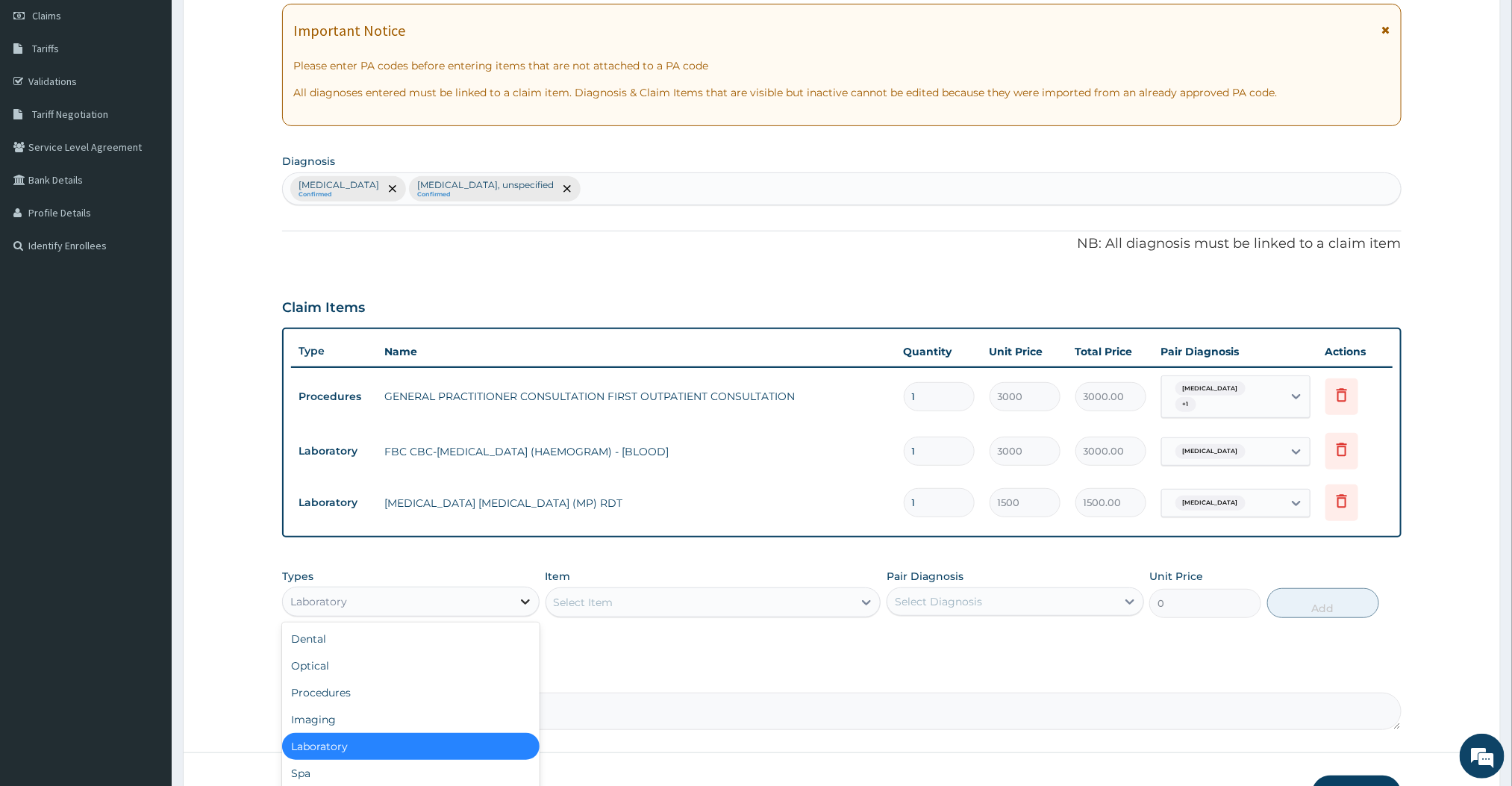
click at [518, 598] on icon at bounding box center [526, 602] width 15 height 15
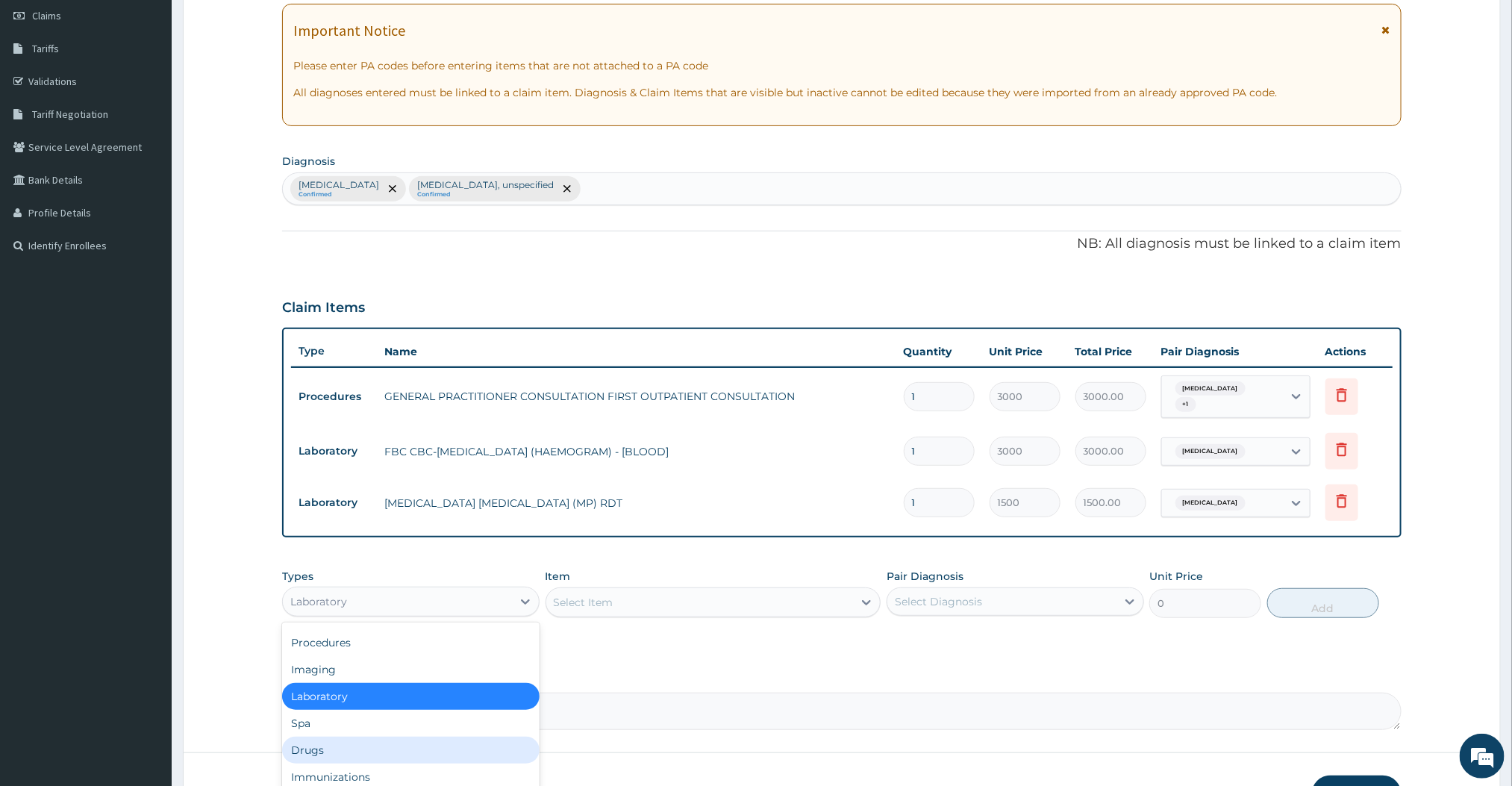
click at [309, 757] on div "Drugs" at bounding box center [410, 750] width 257 height 27
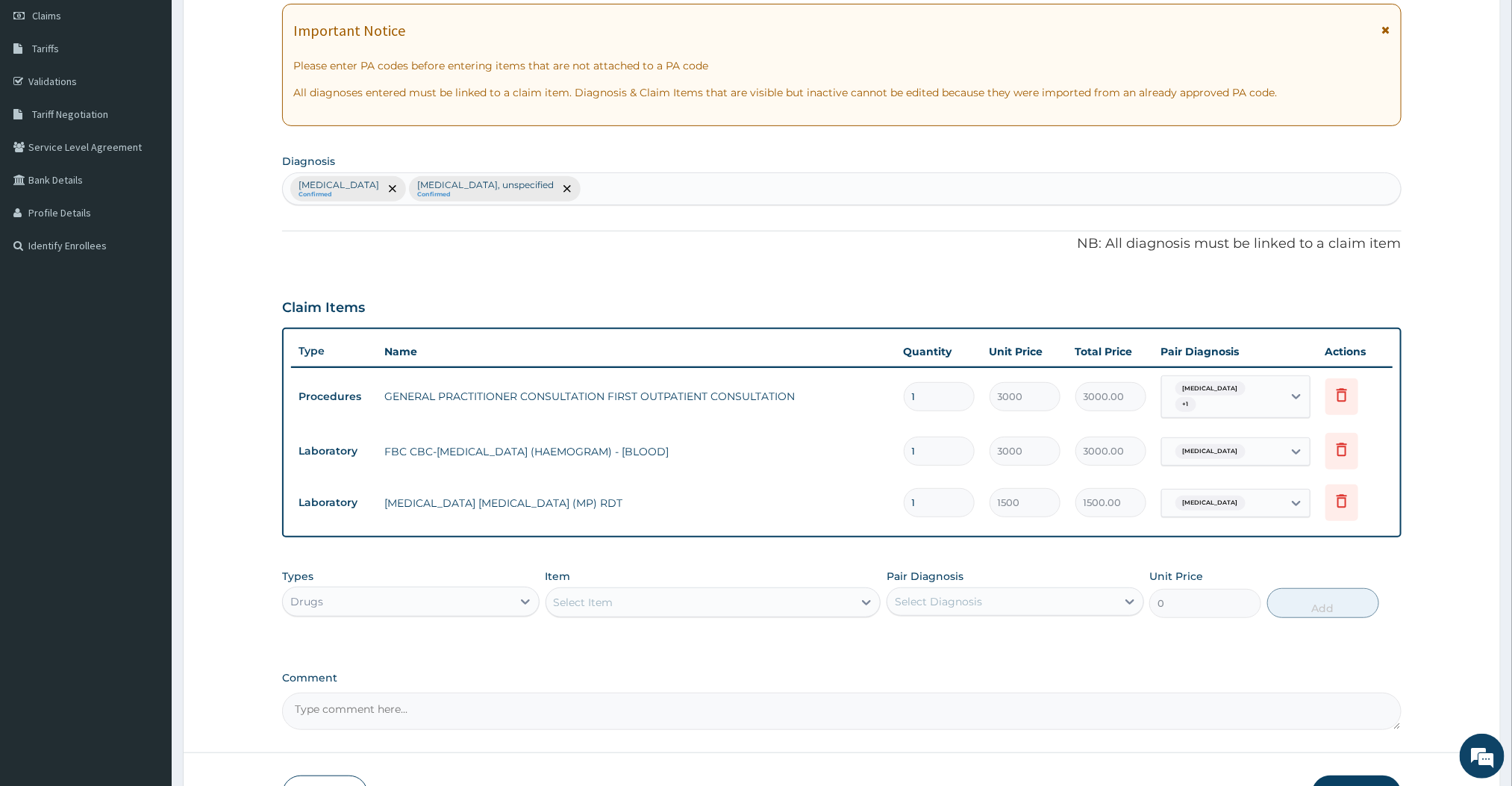
click at [778, 605] on div "Select Item" at bounding box center [700, 602] width 307 height 24
type input "Nifedipine"
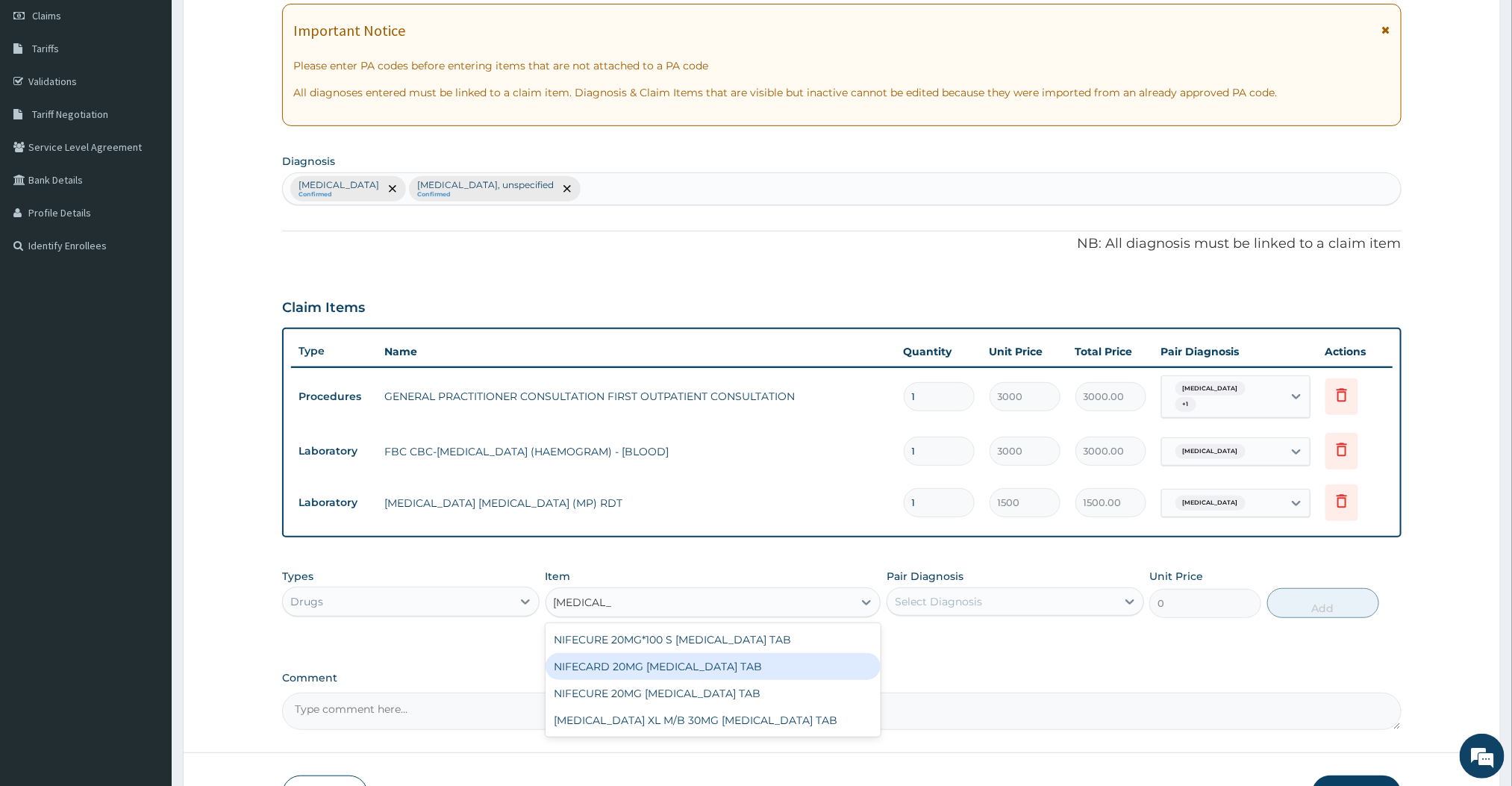
scroll to position [316, 0]
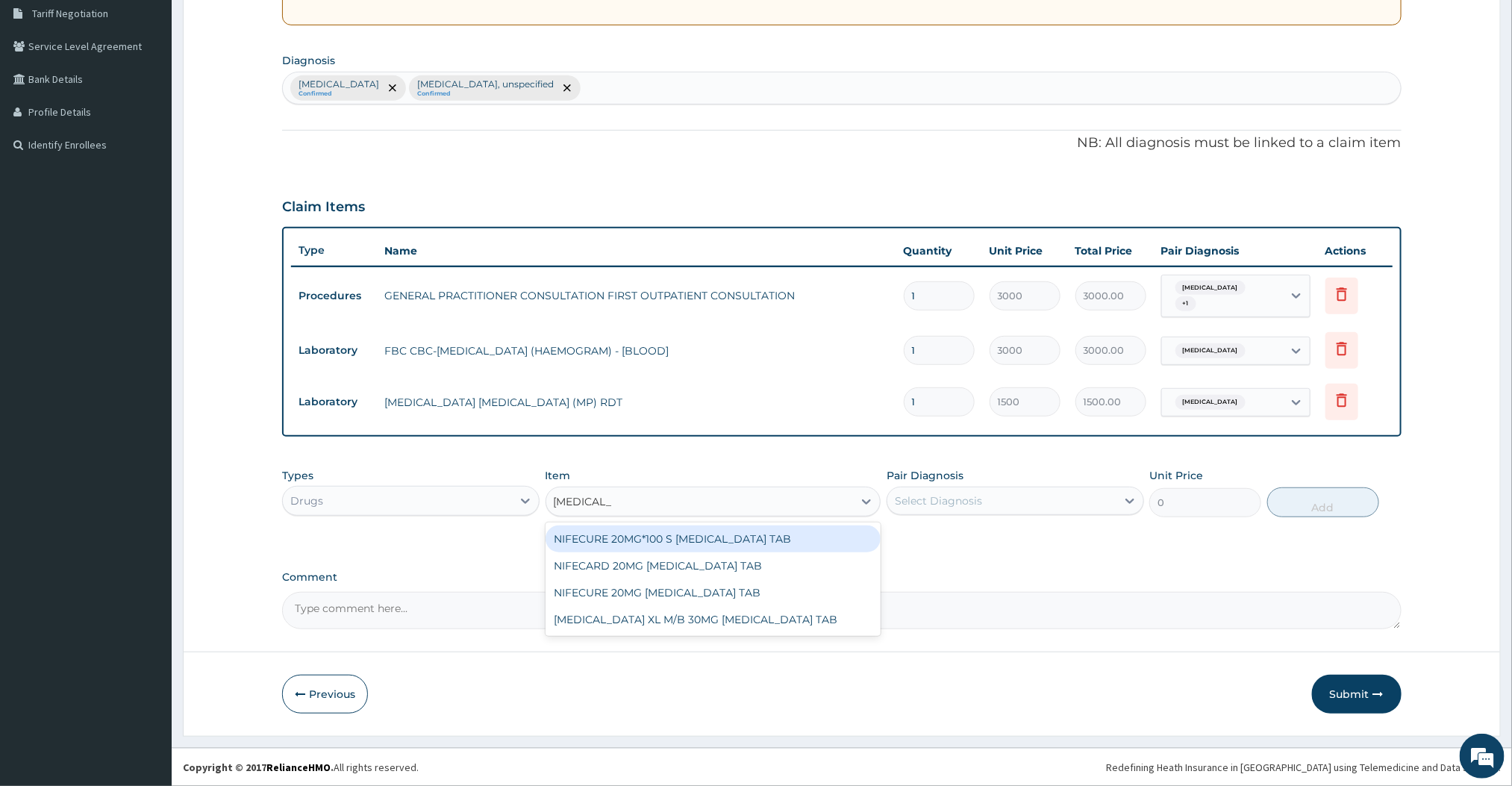
click at [697, 538] on div "NIFECURE 20MG*100 S [MEDICAL_DATA] TAB" at bounding box center [713, 540] width 336 height 27
type input "360"
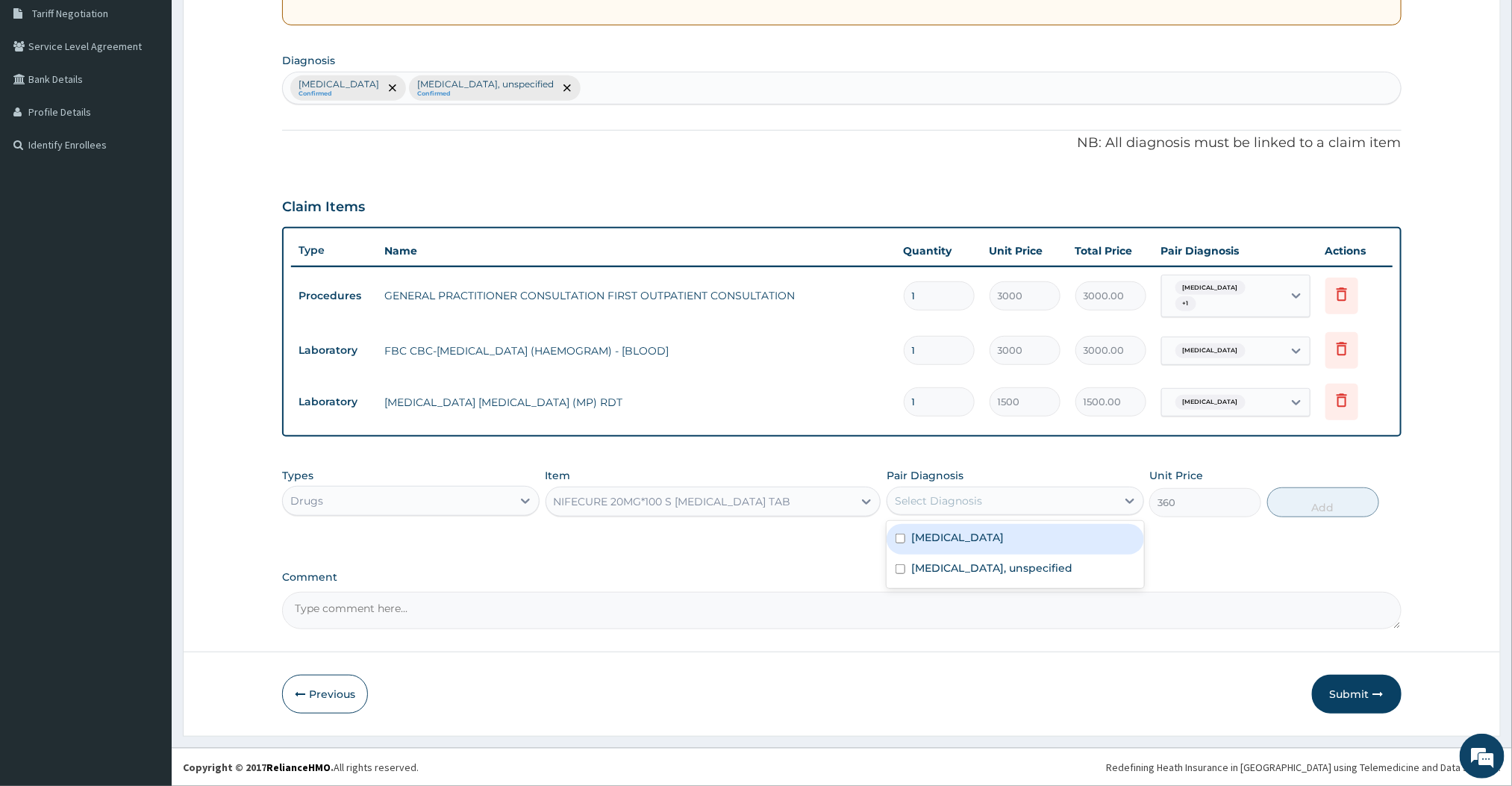
click at [979, 512] on div "Select Diagnosis" at bounding box center [1002, 500] width 229 height 24
click at [938, 546] on div "[MEDICAL_DATA]" at bounding box center [1015, 540] width 257 height 31
checkbox input "true"
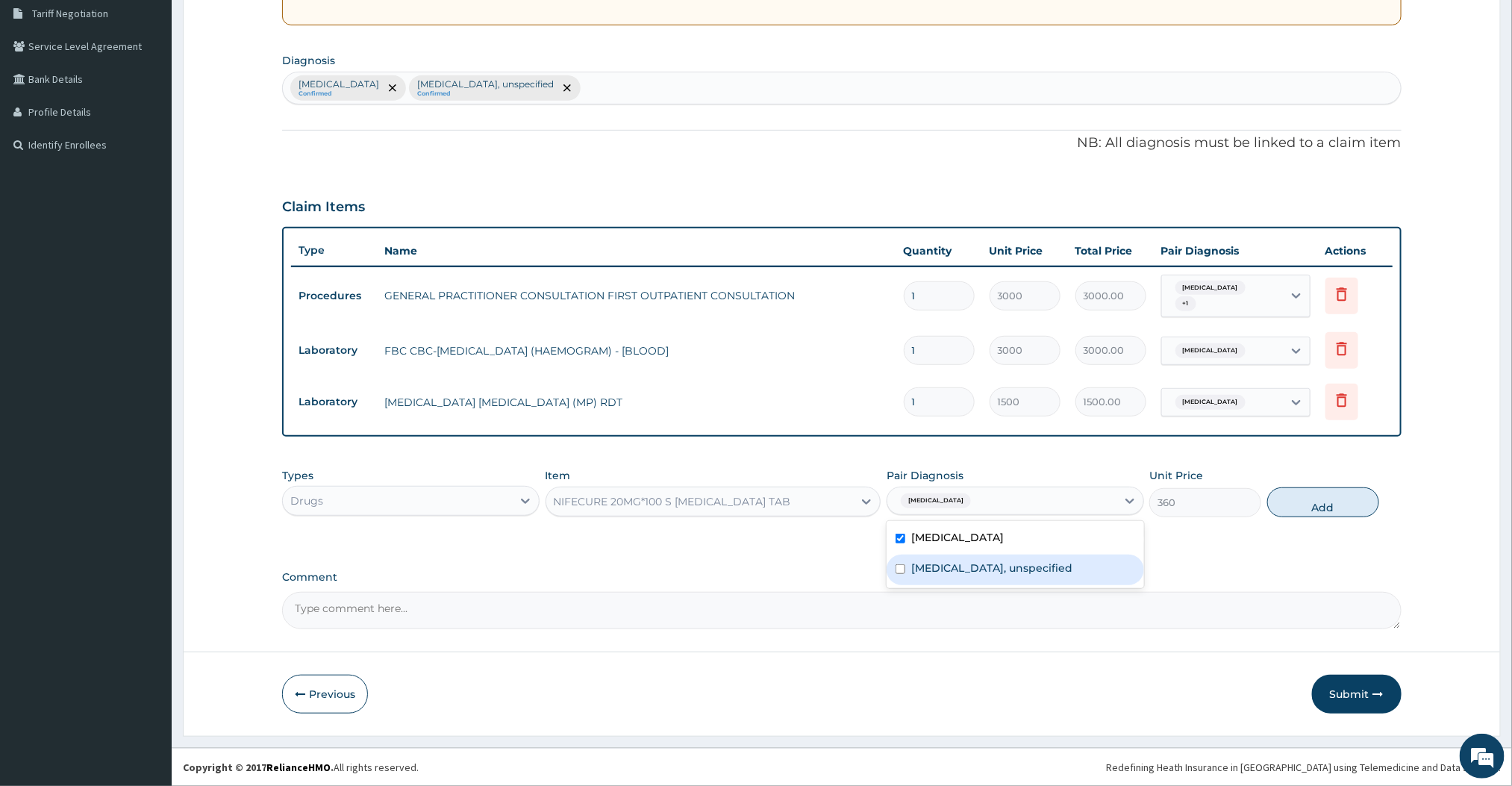
click at [925, 567] on label "Essential hypertension, unspecified" at bounding box center [992, 568] width 161 height 15
checkbox input "true"
click at [1303, 501] on button "Add" at bounding box center [1323, 502] width 112 height 30
type input "0"
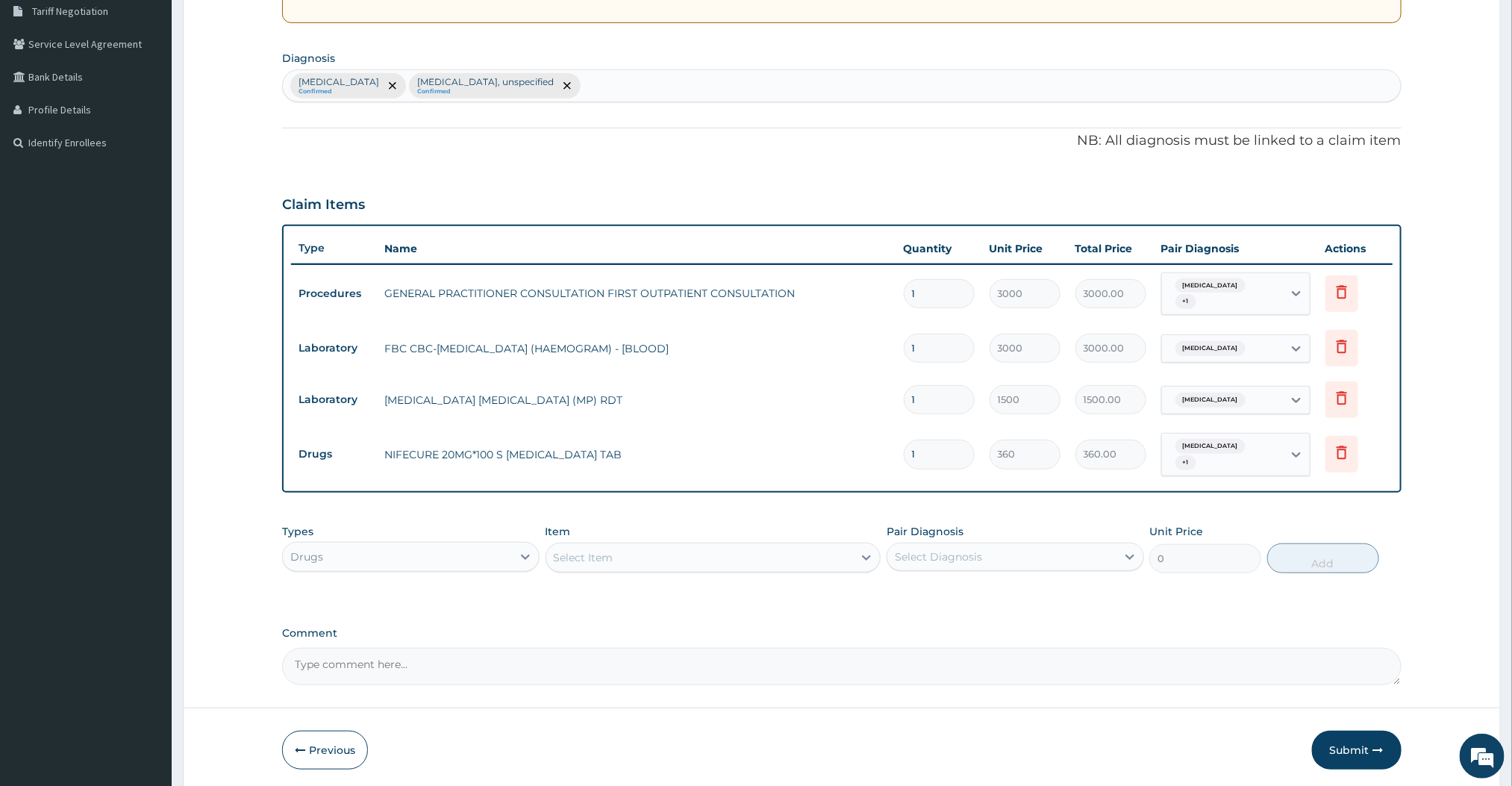
click at [724, 557] on div "Select Item" at bounding box center [700, 557] width 307 height 24
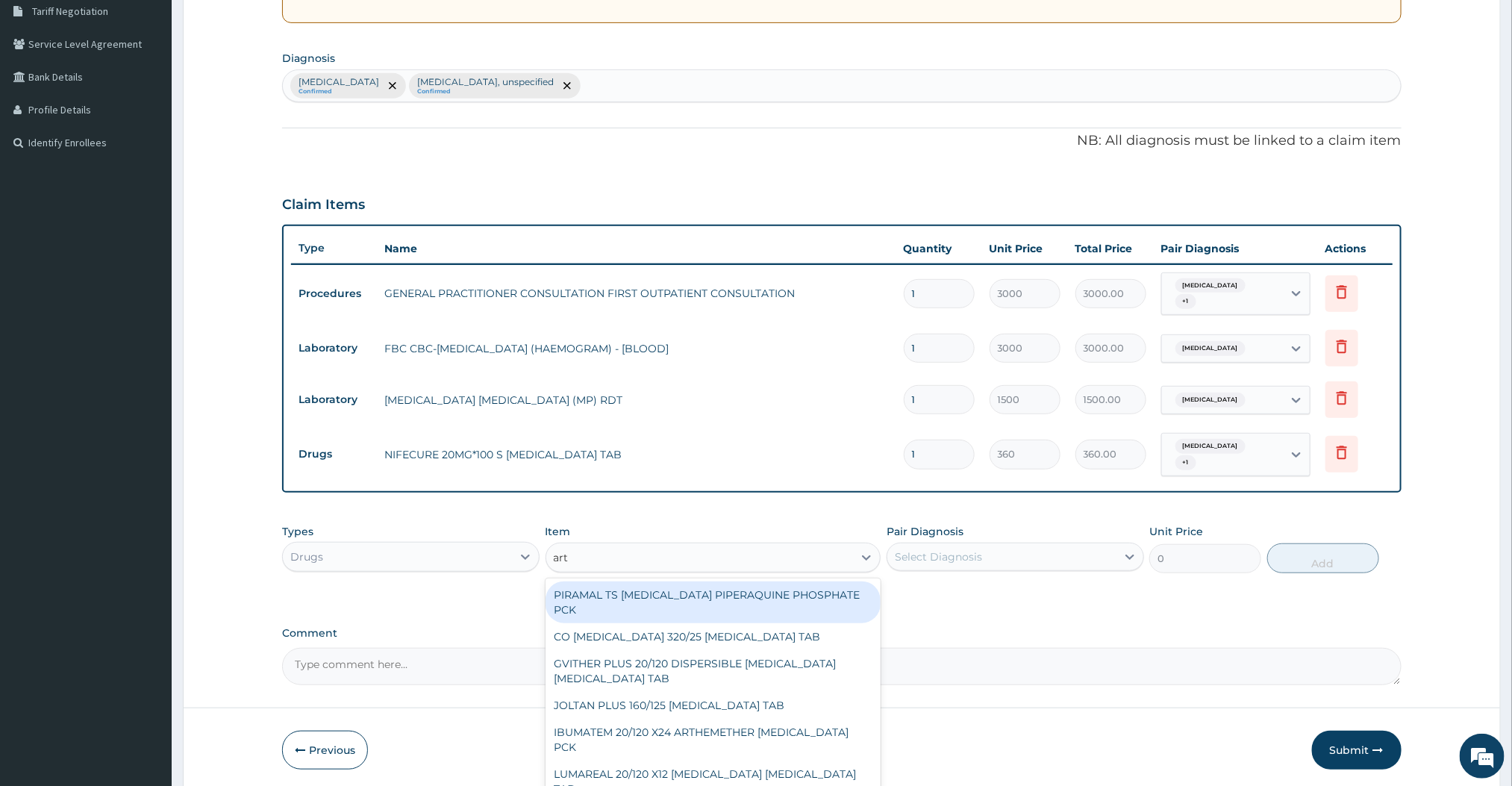
type input "arti"
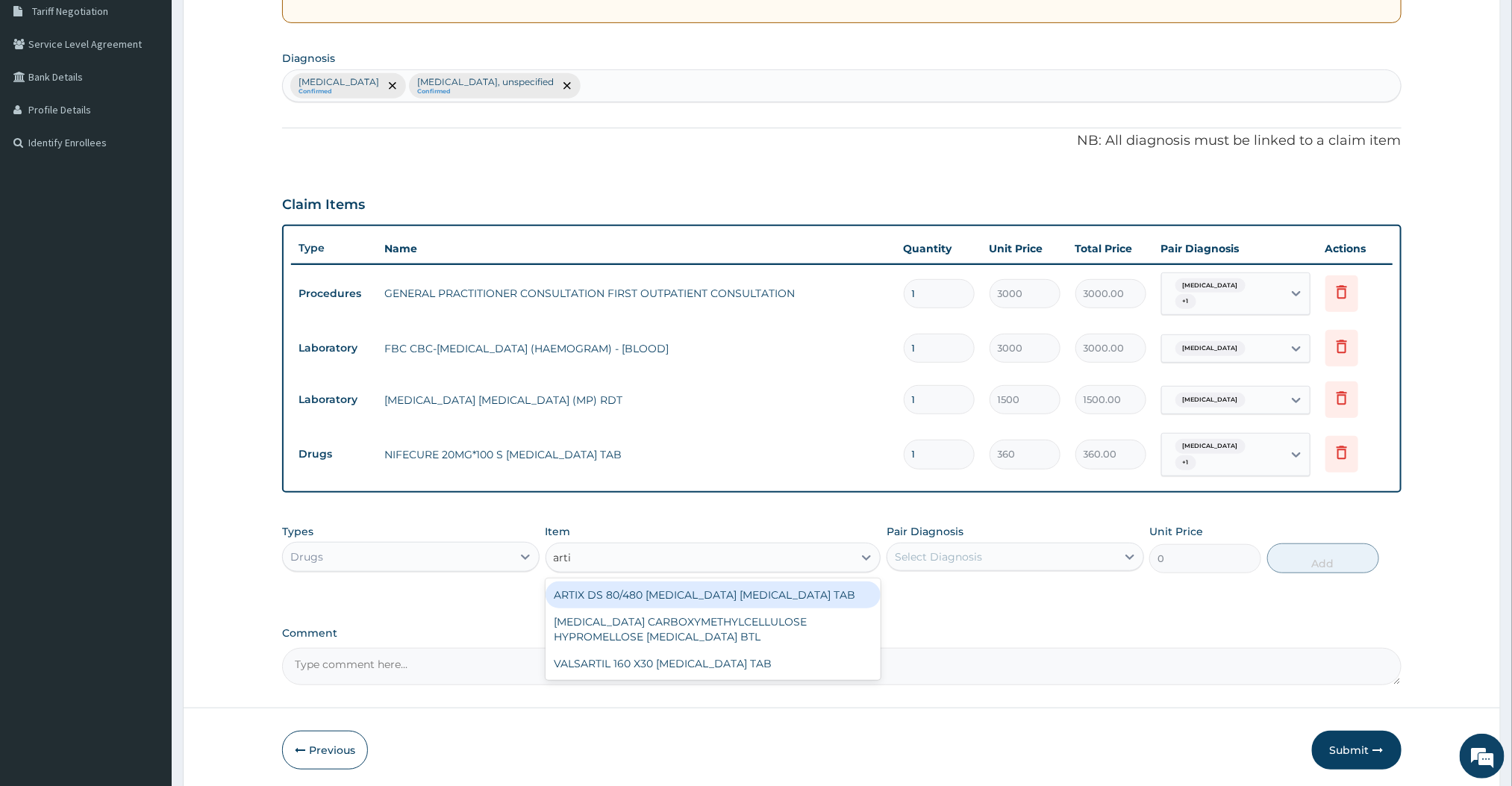
click at [639, 598] on div "ARTIX DS 80/480 [MEDICAL_DATA] [MEDICAL_DATA] TAB" at bounding box center [713, 595] width 336 height 27
type input "420"
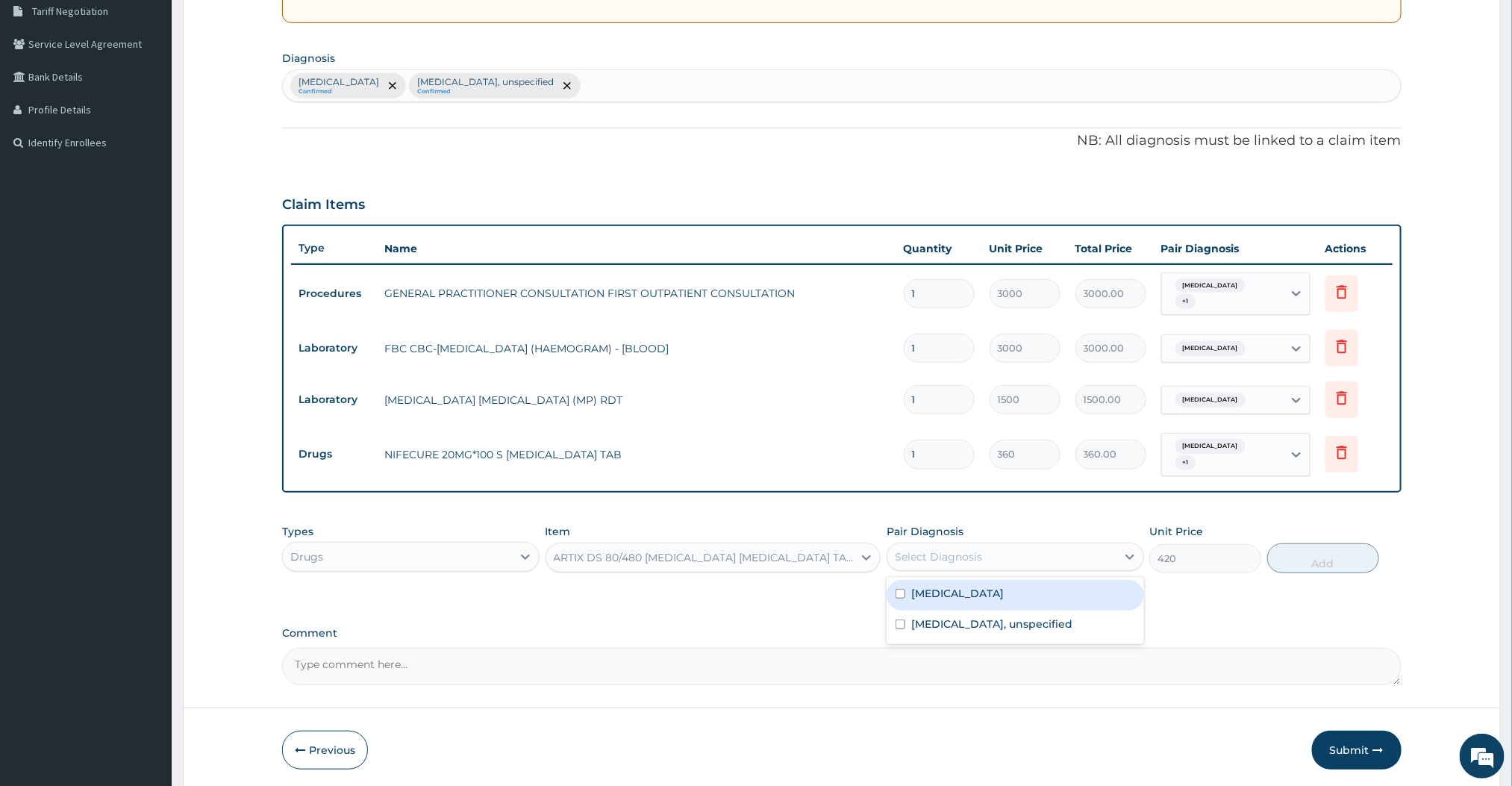
click at [992, 569] on div "Select Diagnosis" at bounding box center [1002, 557] width 229 height 24
click at [954, 587] on label "[MEDICAL_DATA]" at bounding box center [957, 594] width 93 height 15
checkbox input "true"
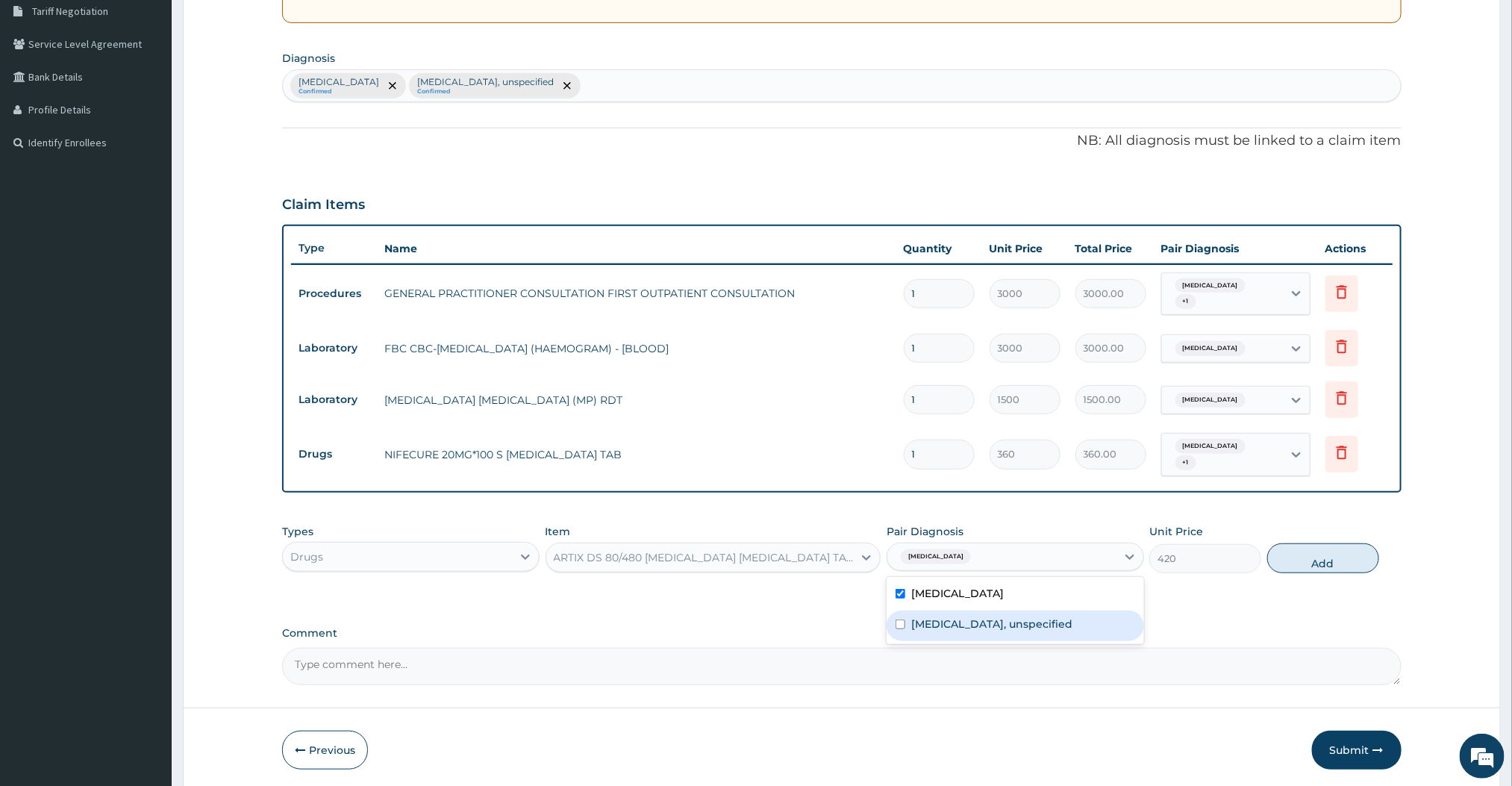
click at [936, 617] on div "Essential hypertension, unspecified" at bounding box center [1015, 626] width 257 height 31
checkbox input "true"
click at [1304, 568] on button "Add" at bounding box center [1323, 558] width 112 height 30
type input "0"
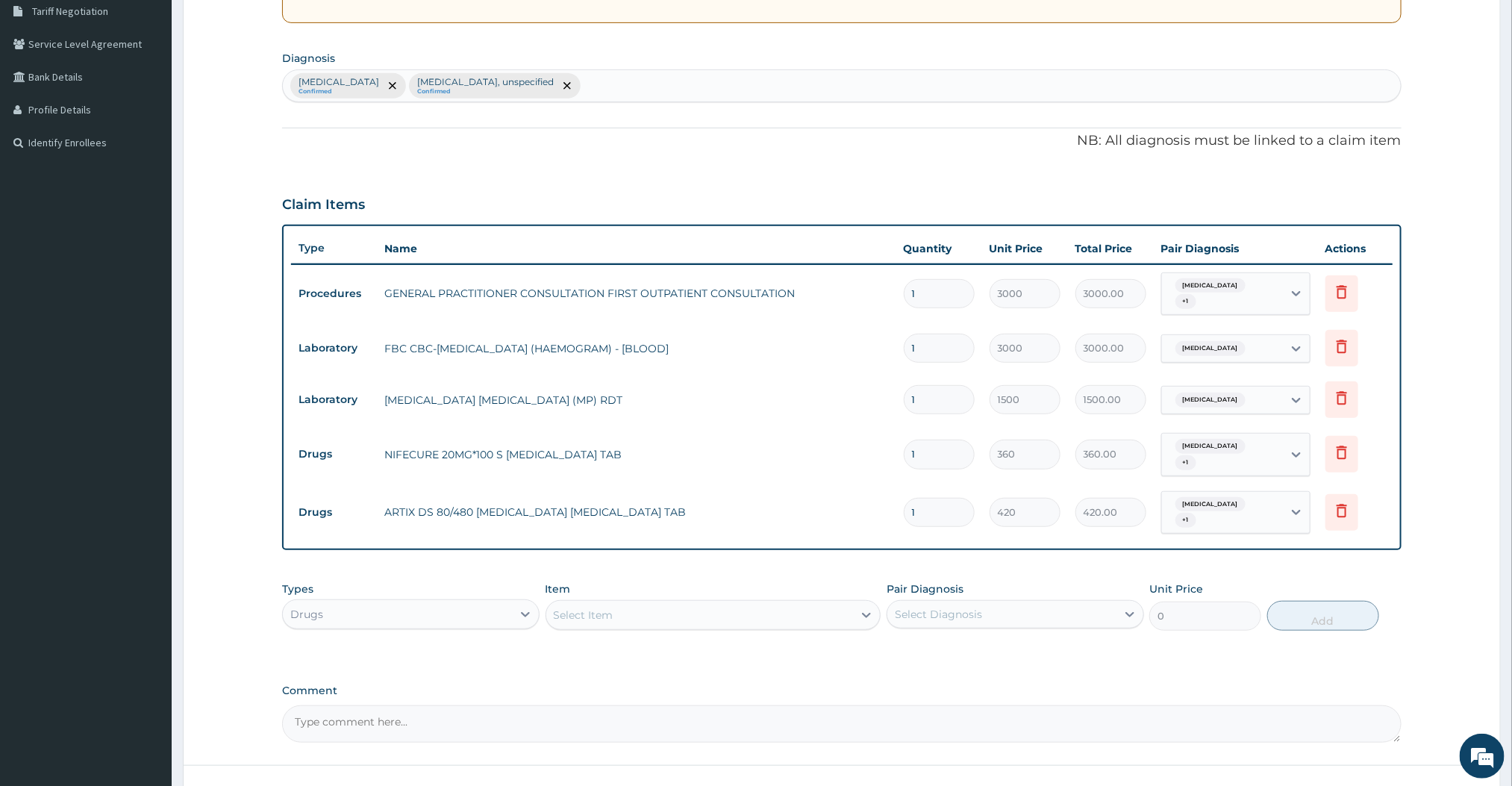
click at [954, 518] on input "1" at bounding box center [939, 512] width 71 height 29
type input "0.00"
click at [941, 520] on input "number" at bounding box center [939, 512] width 71 height 29
type input "5"
type input "2100.00"
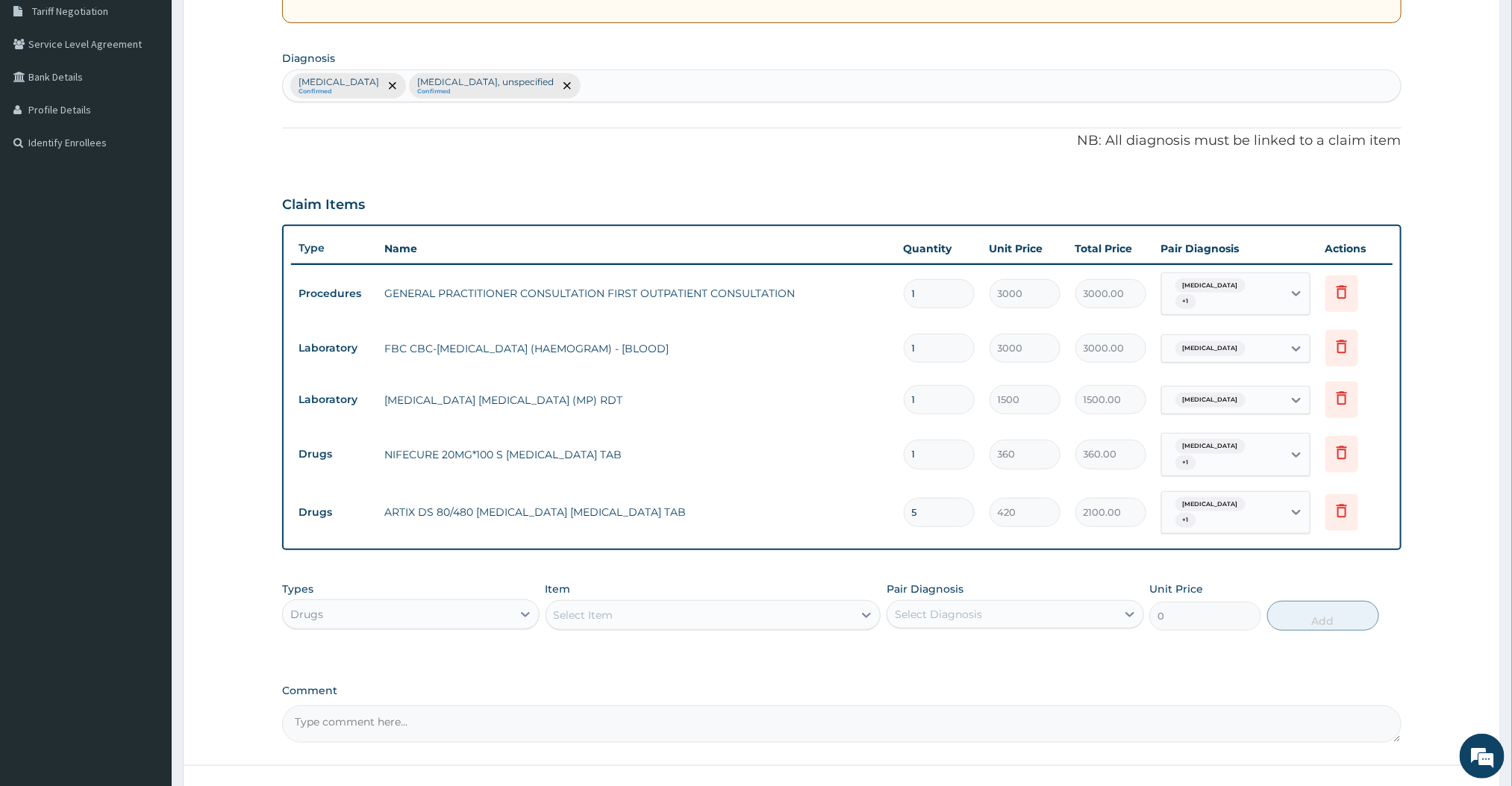
type input "5"
click at [708, 612] on div "Select Item" at bounding box center [700, 615] width 307 height 24
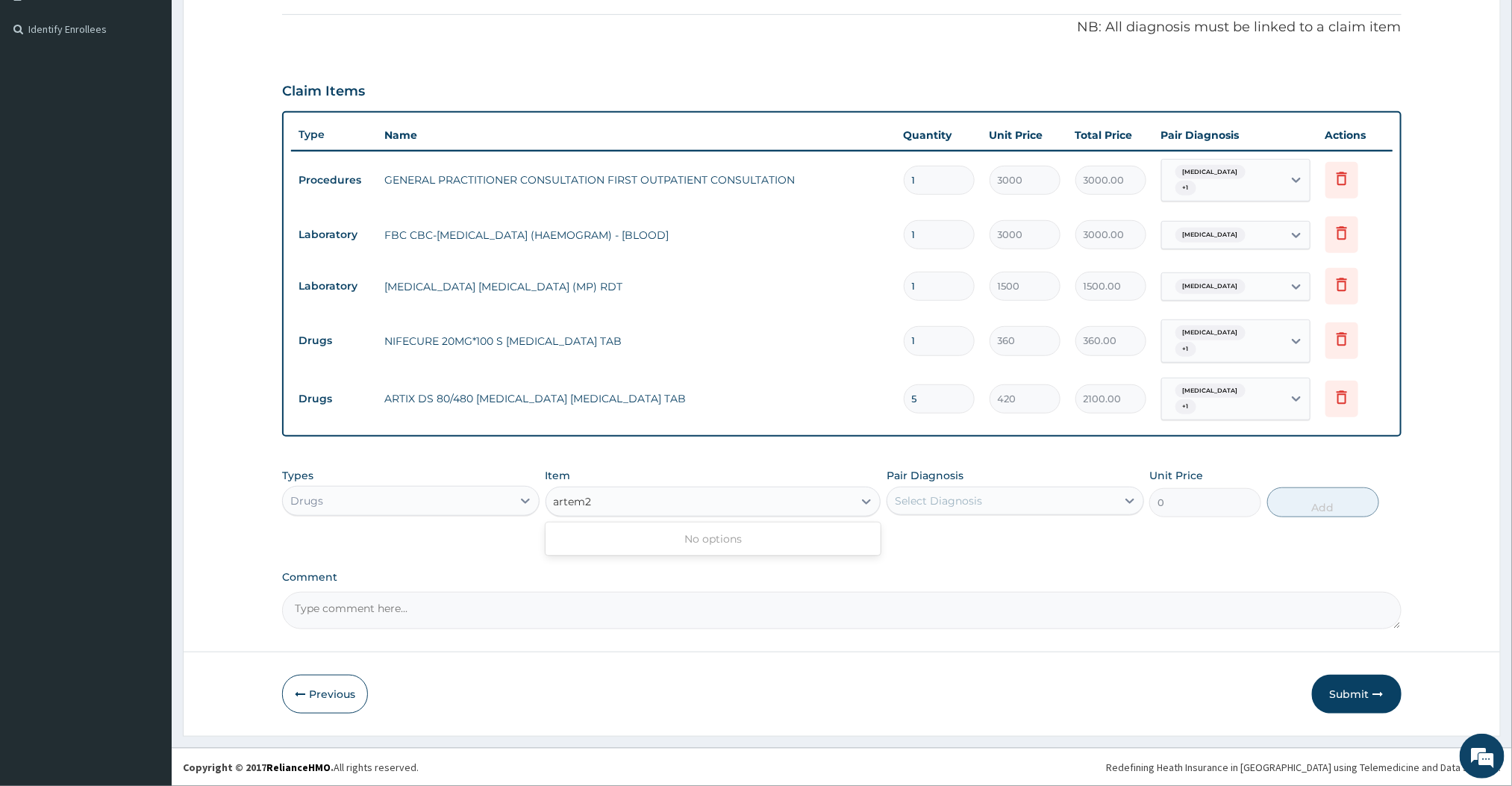
scroll to position [0, 0]
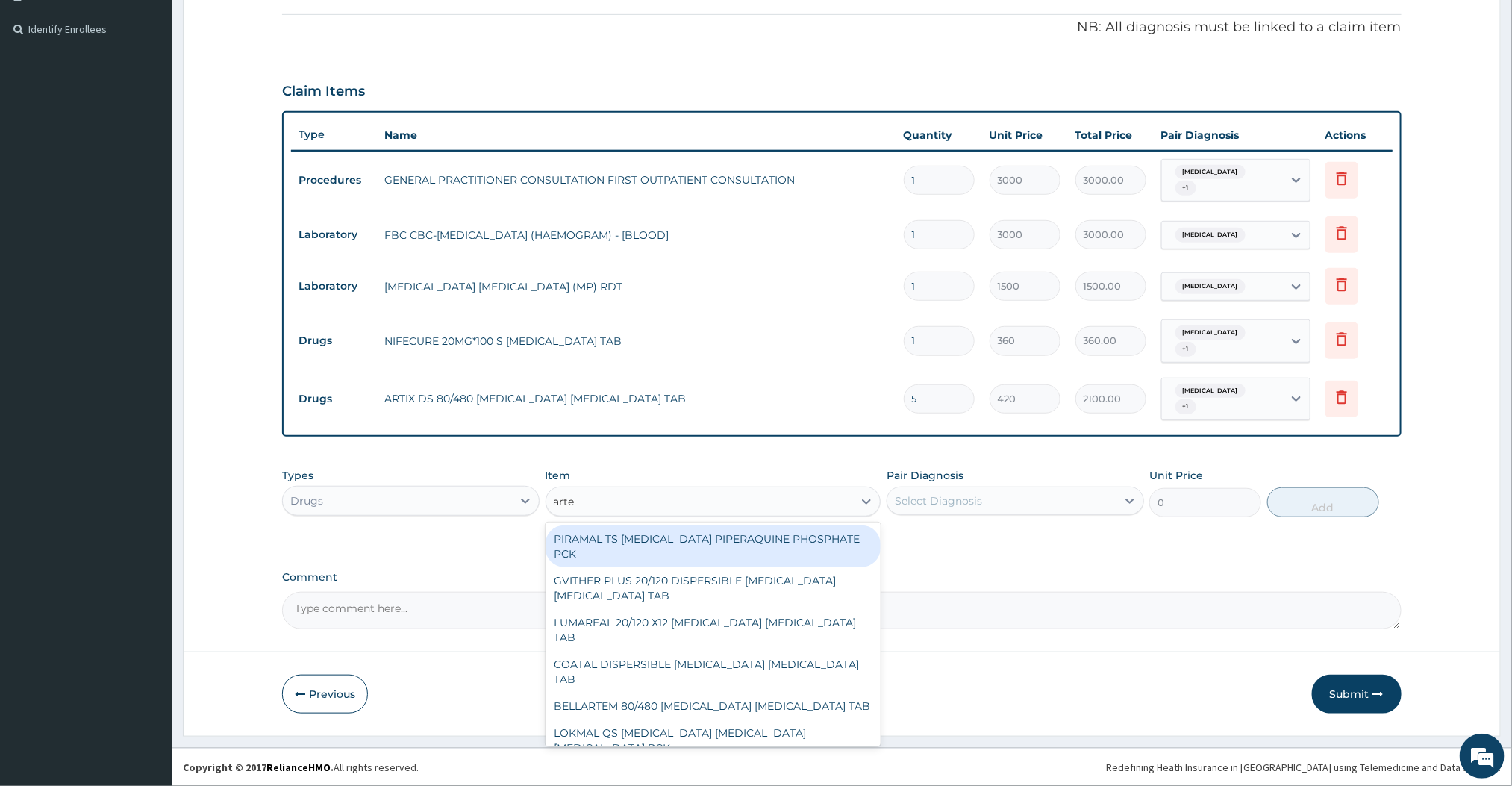
type input "artem"
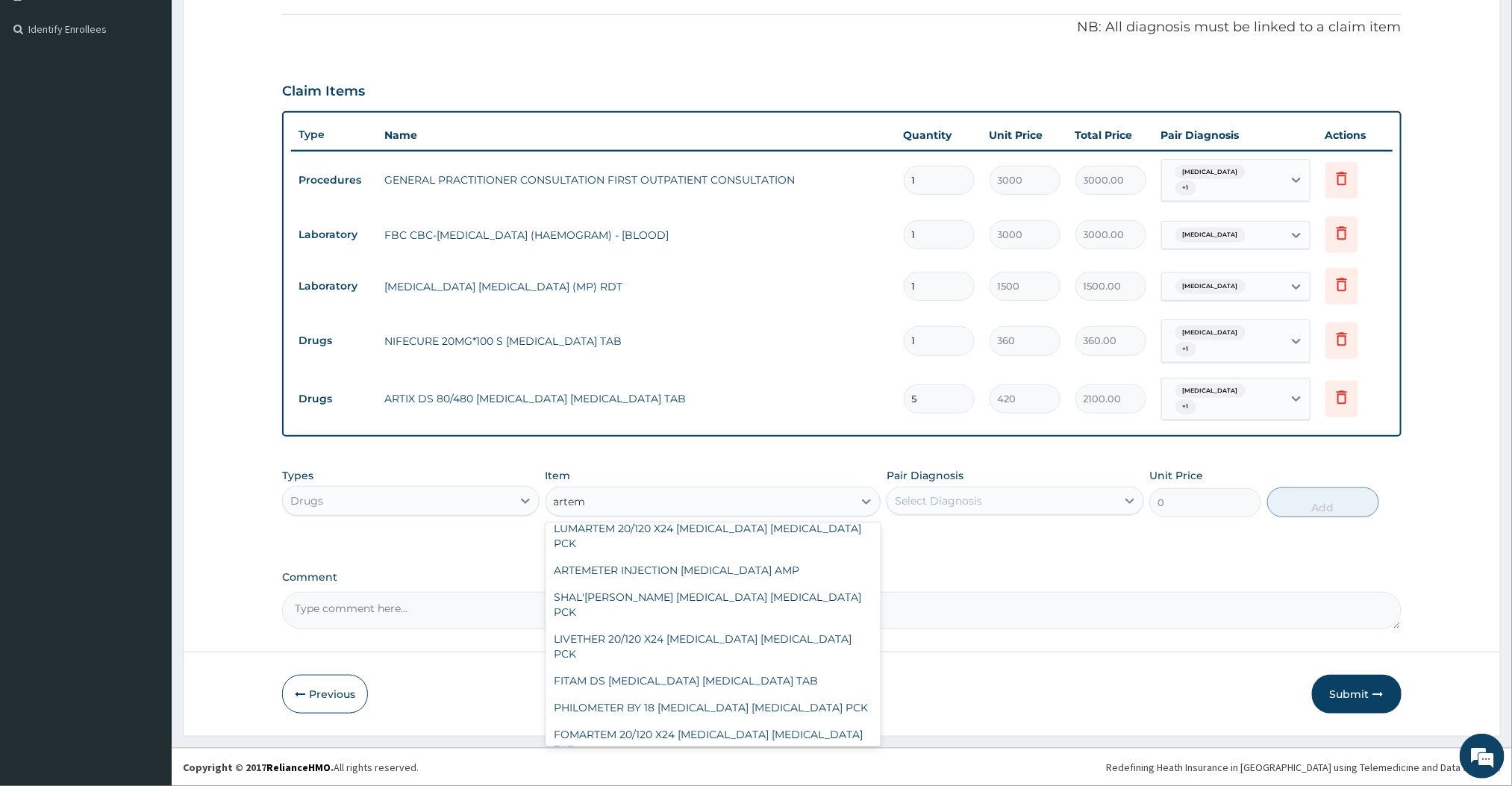
scroll to position [976, 0]
click at [668, 582] on div "ARTEMETER INJECTION [MEDICAL_DATA] AMP" at bounding box center [713, 569] width 336 height 27
type input "360"
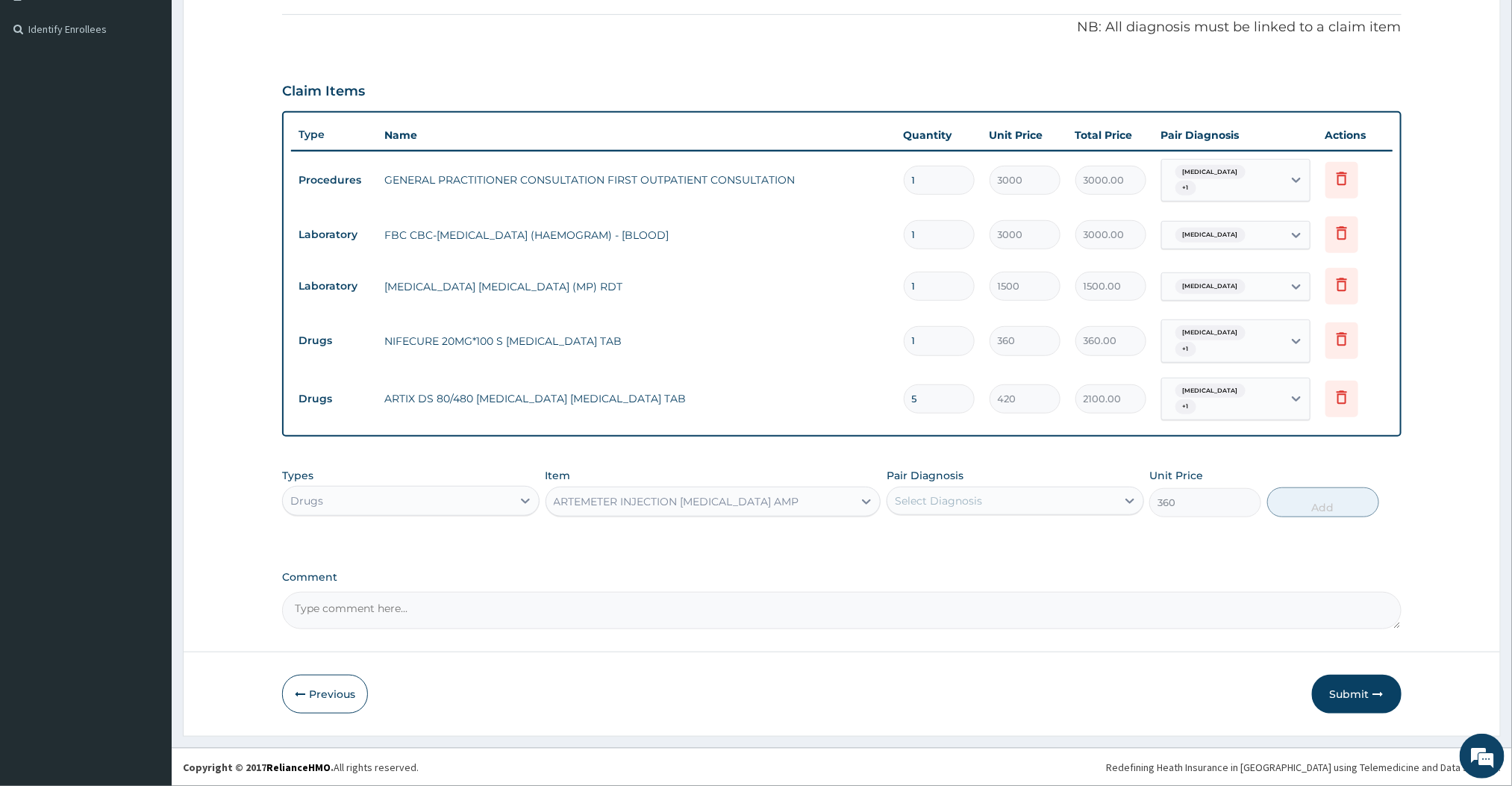
click at [952, 490] on div "Select Diagnosis" at bounding box center [1002, 500] width 229 height 24
click at [927, 525] on div "Malaria, unspecified" at bounding box center [1015, 540] width 257 height 31
checkbox input "true"
click at [1284, 507] on button "Add" at bounding box center [1323, 502] width 112 height 30
type input "0"
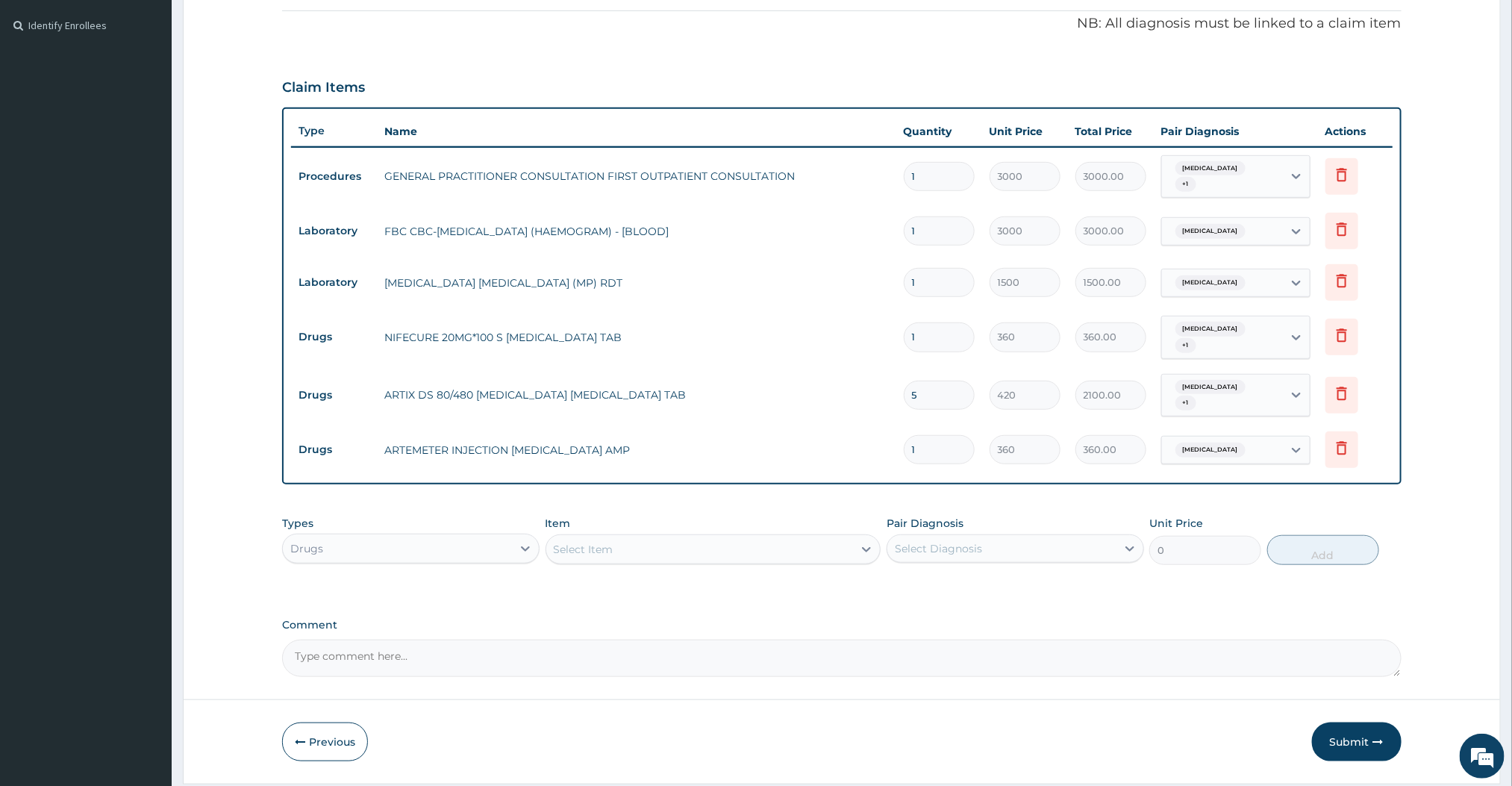
type input "0.00"
type input "2"
type input "720.00"
type input "2"
click at [697, 551] on div "Select Item" at bounding box center [700, 550] width 307 height 24
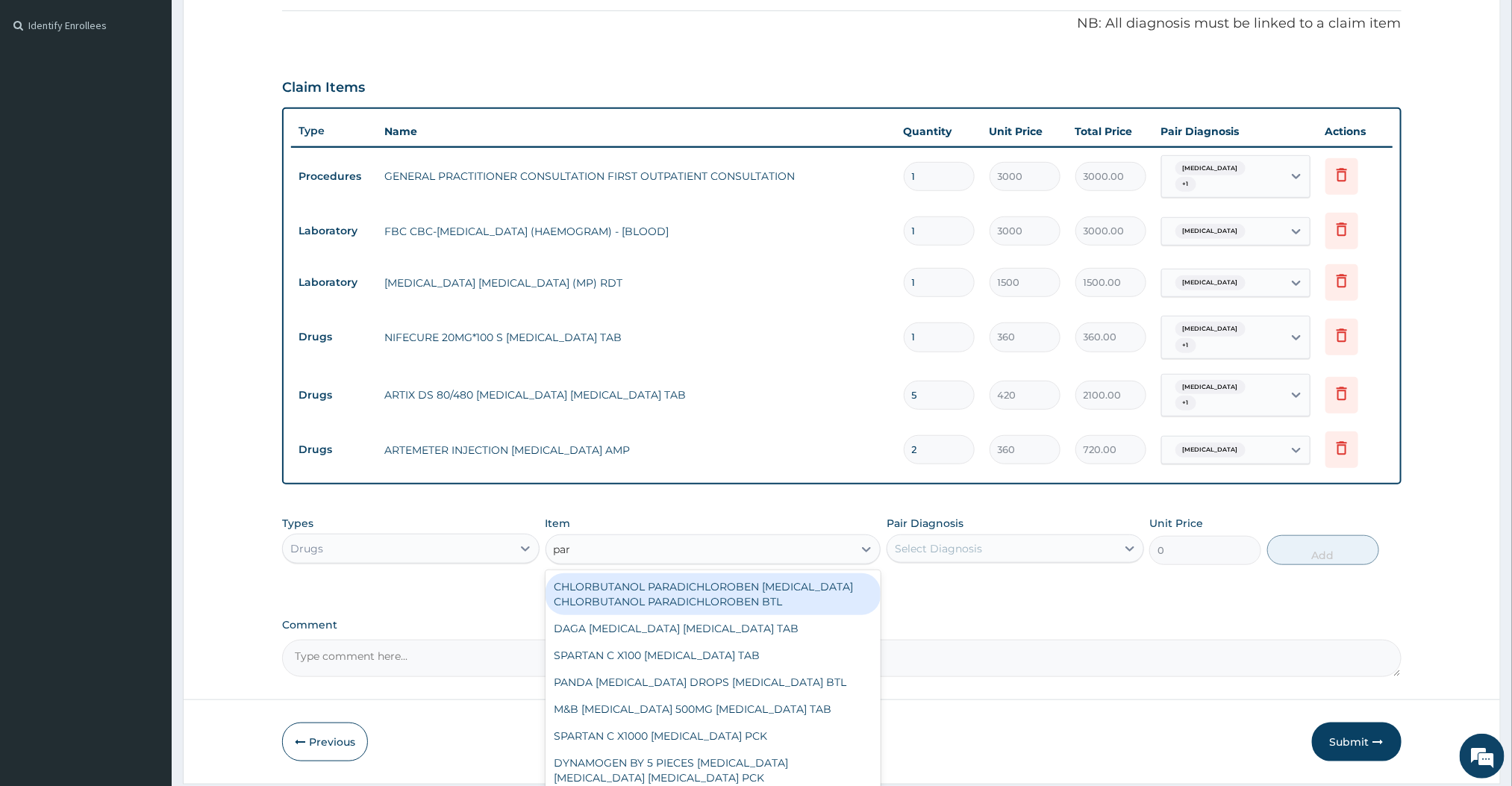
type input "para"
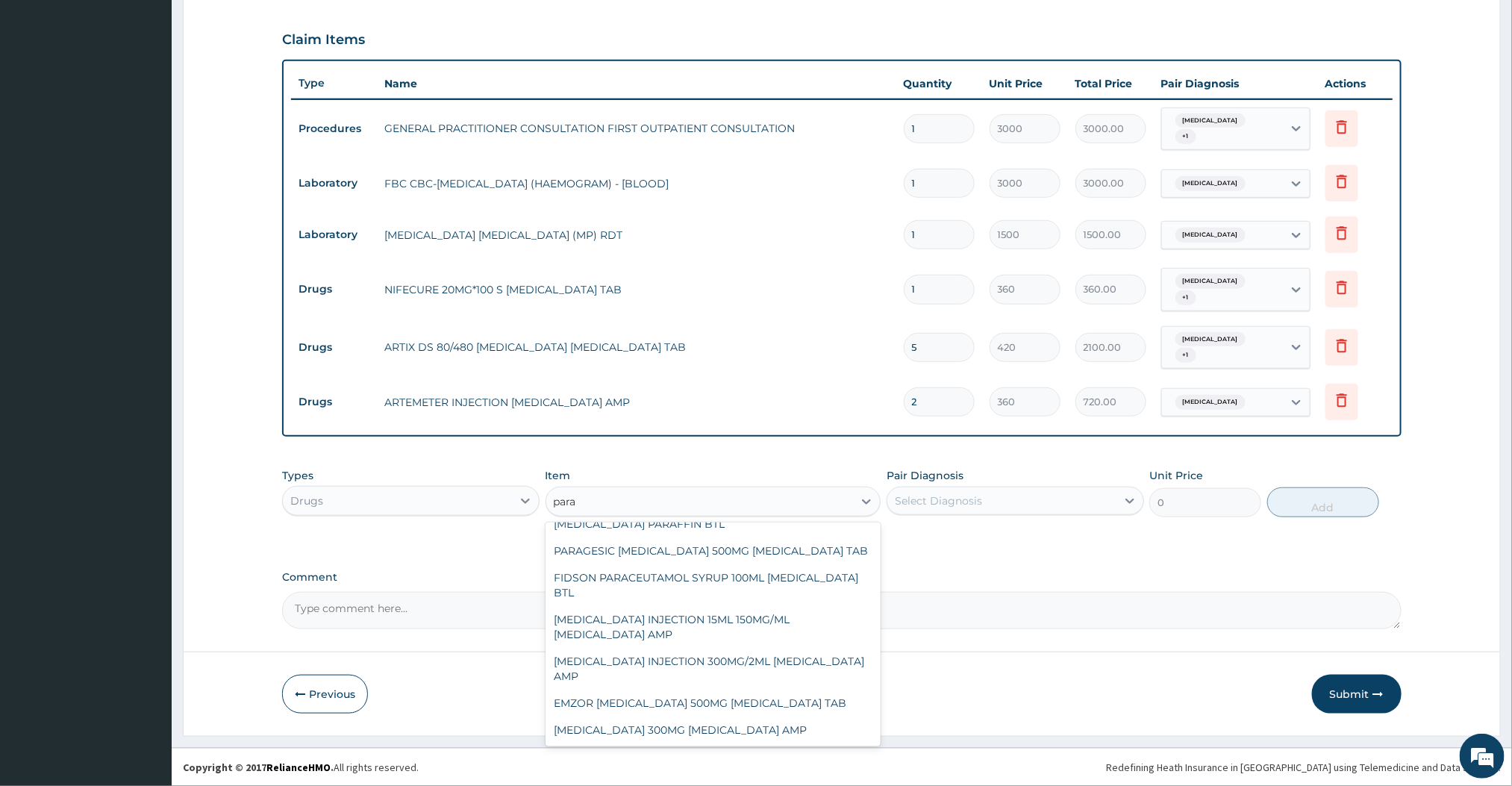
scroll to position [513, 0]
click at [685, 690] on div "[MEDICAL_DATA] INJECTION 300MG/2ML [MEDICAL_DATA] AMP" at bounding box center [713, 669] width 336 height 42
type input "180"
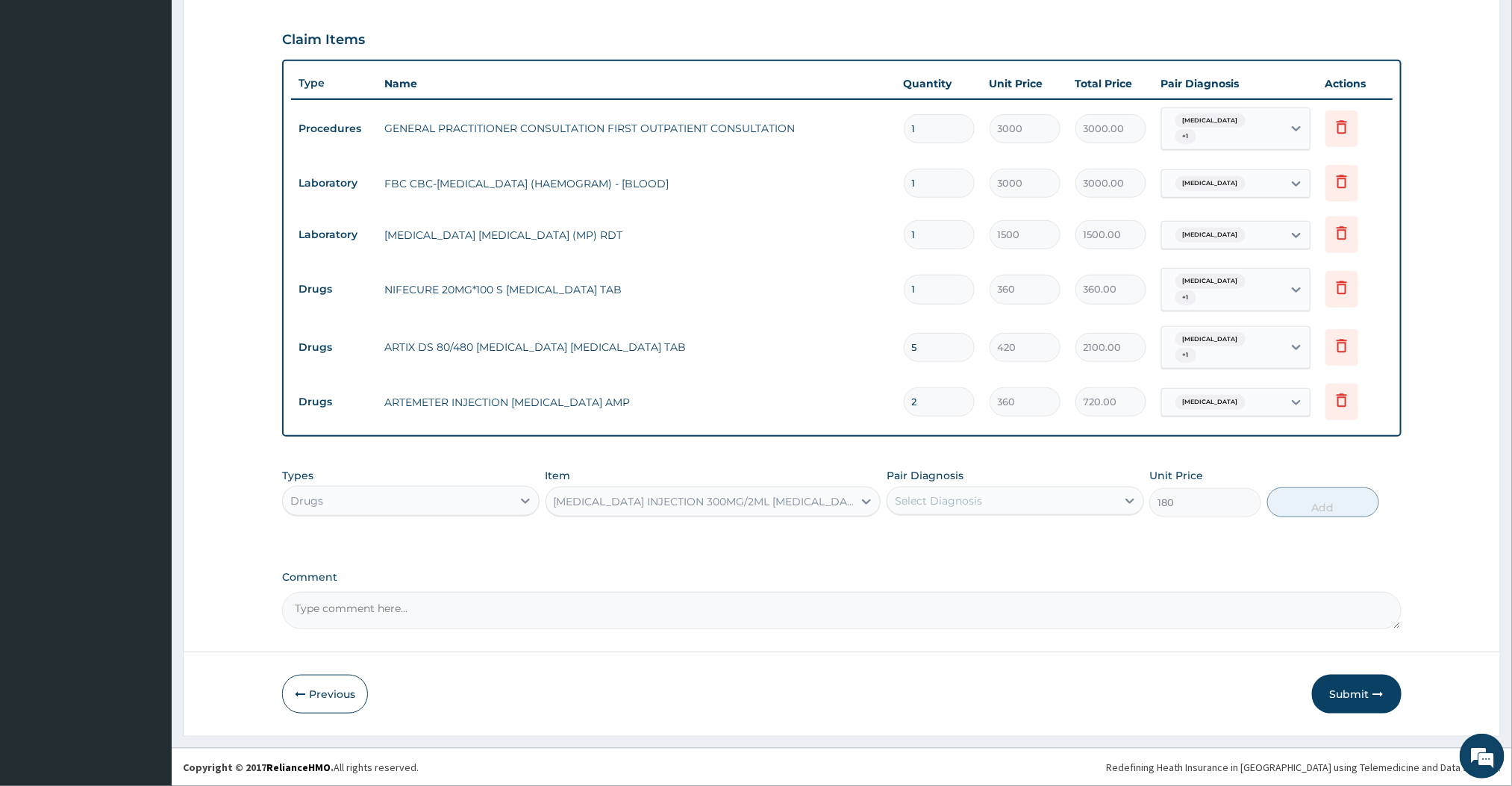
click at [1078, 489] on div "Select Diagnosis" at bounding box center [1002, 500] width 229 height 24
click at [979, 540] on label "Malaria, unspecified" at bounding box center [957, 538] width 93 height 15
checkbox input "true"
click at [1288, 504] on button "Add" at bounding box center [1323, 502] width 112 height 30
type input "0"
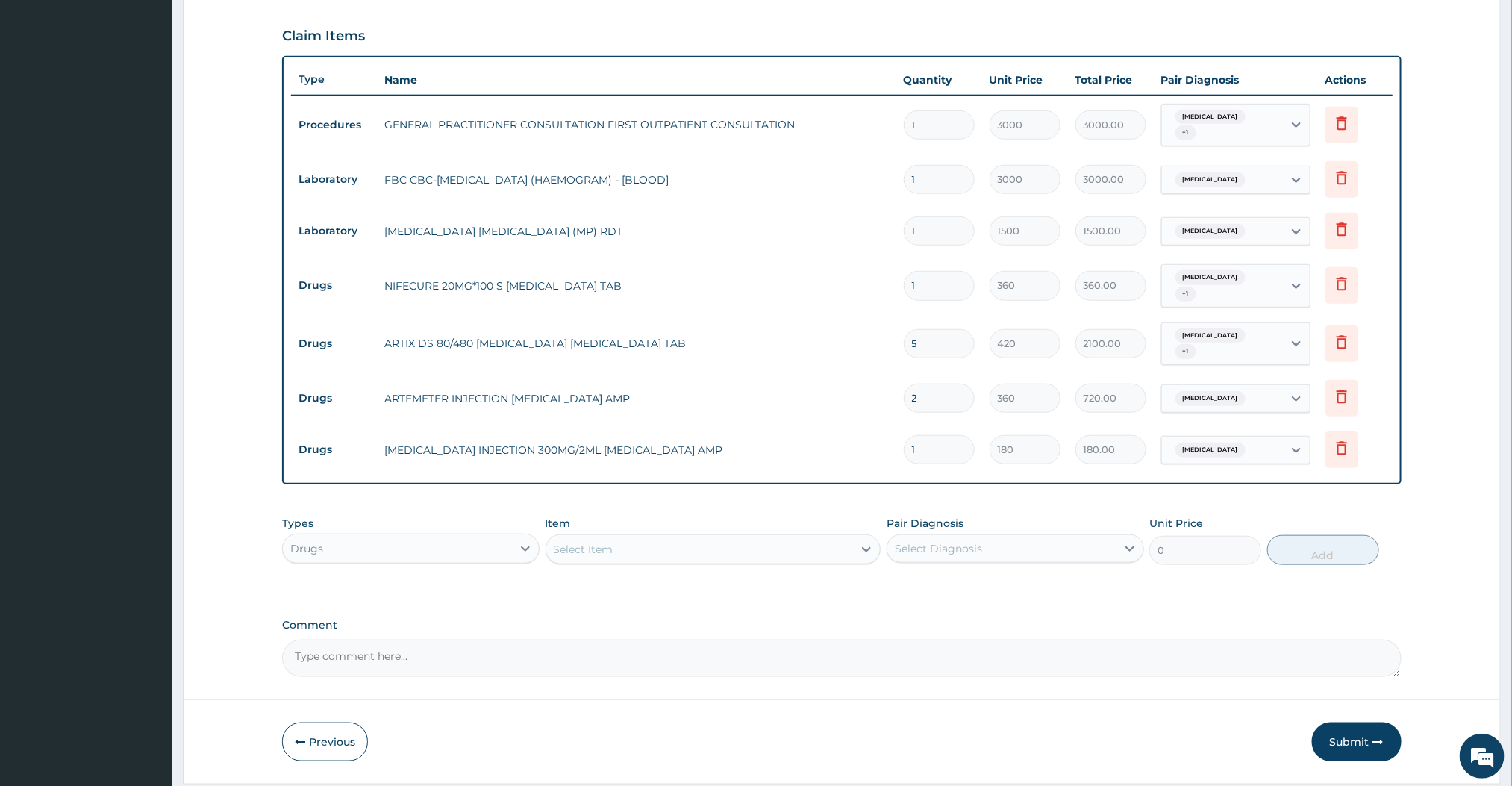
click at [929, 446] on input "1" at bounding box center [939, 450] width 71 height 29
type input "0.00"
type input "2"
type input "360.00"
type input "2"
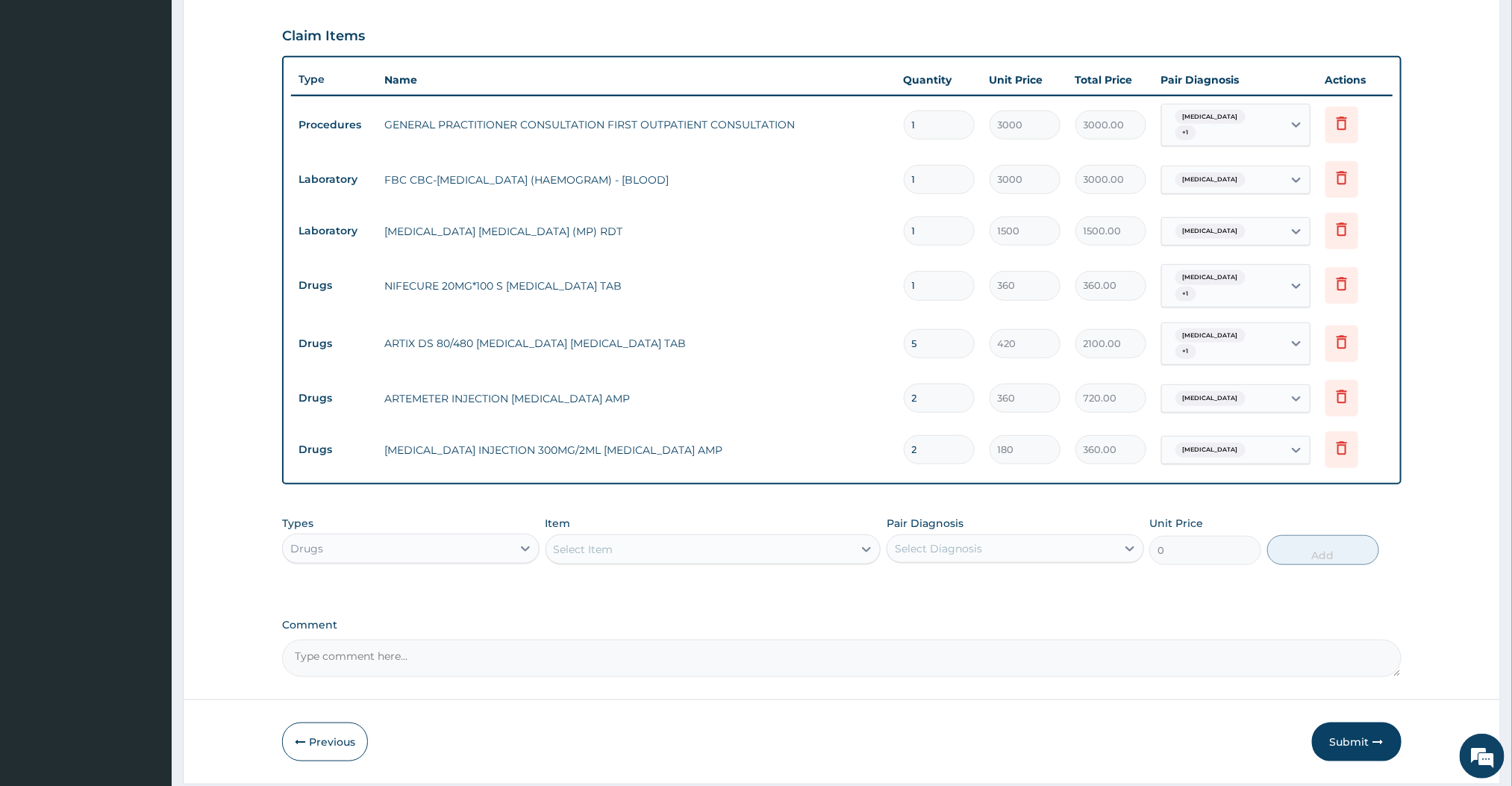
click at [887, 483] on div "Type Name Quantity Unit Price Total Price Pair Diagnosis Actions Procedures GEN…" at bounding box center [841, 270] width 1119 height 429
click at [713, 540] on div "Select Item" at bounding box center [700, 550] width 307 height 24
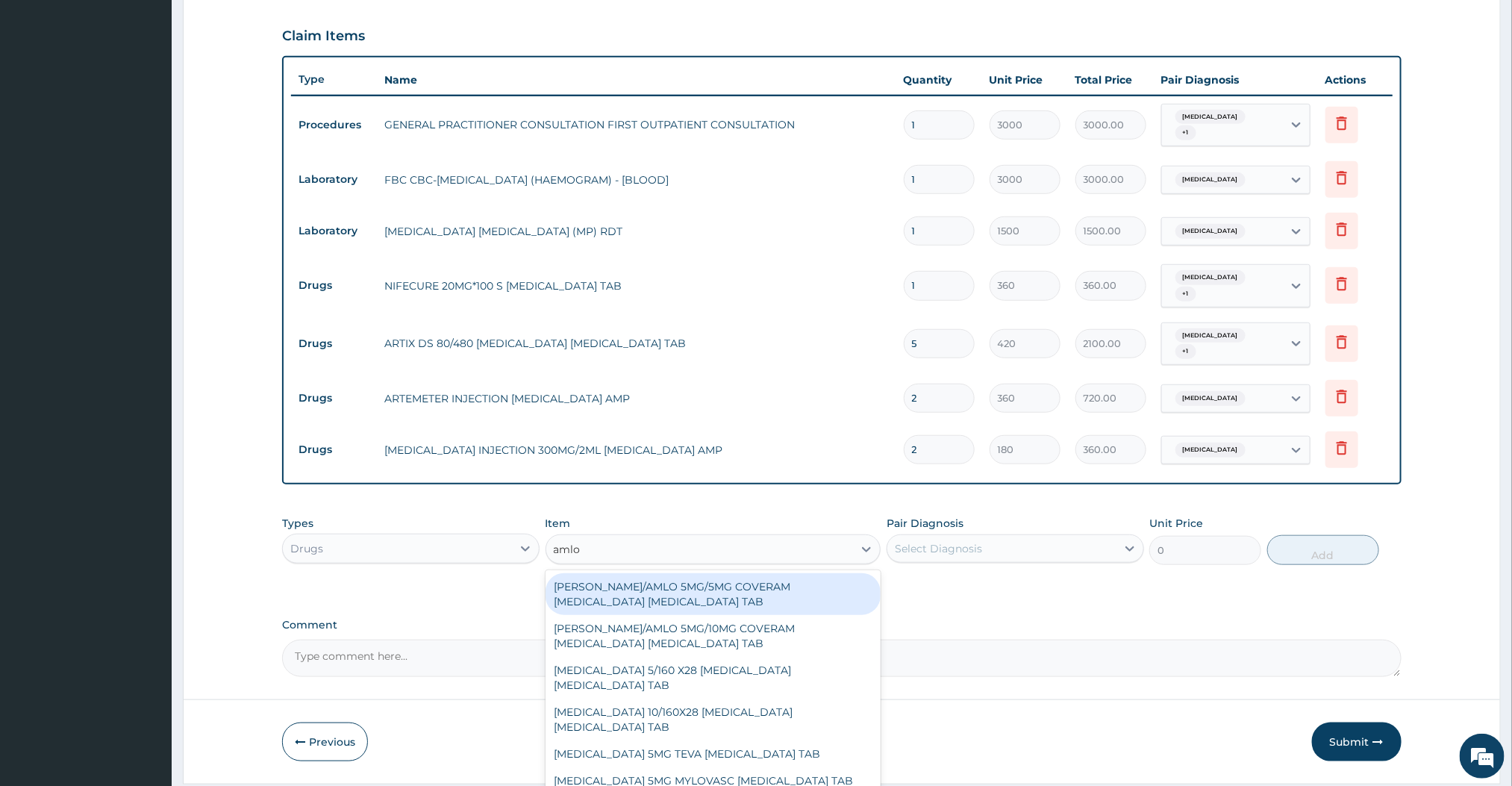
type input "amlodipine"
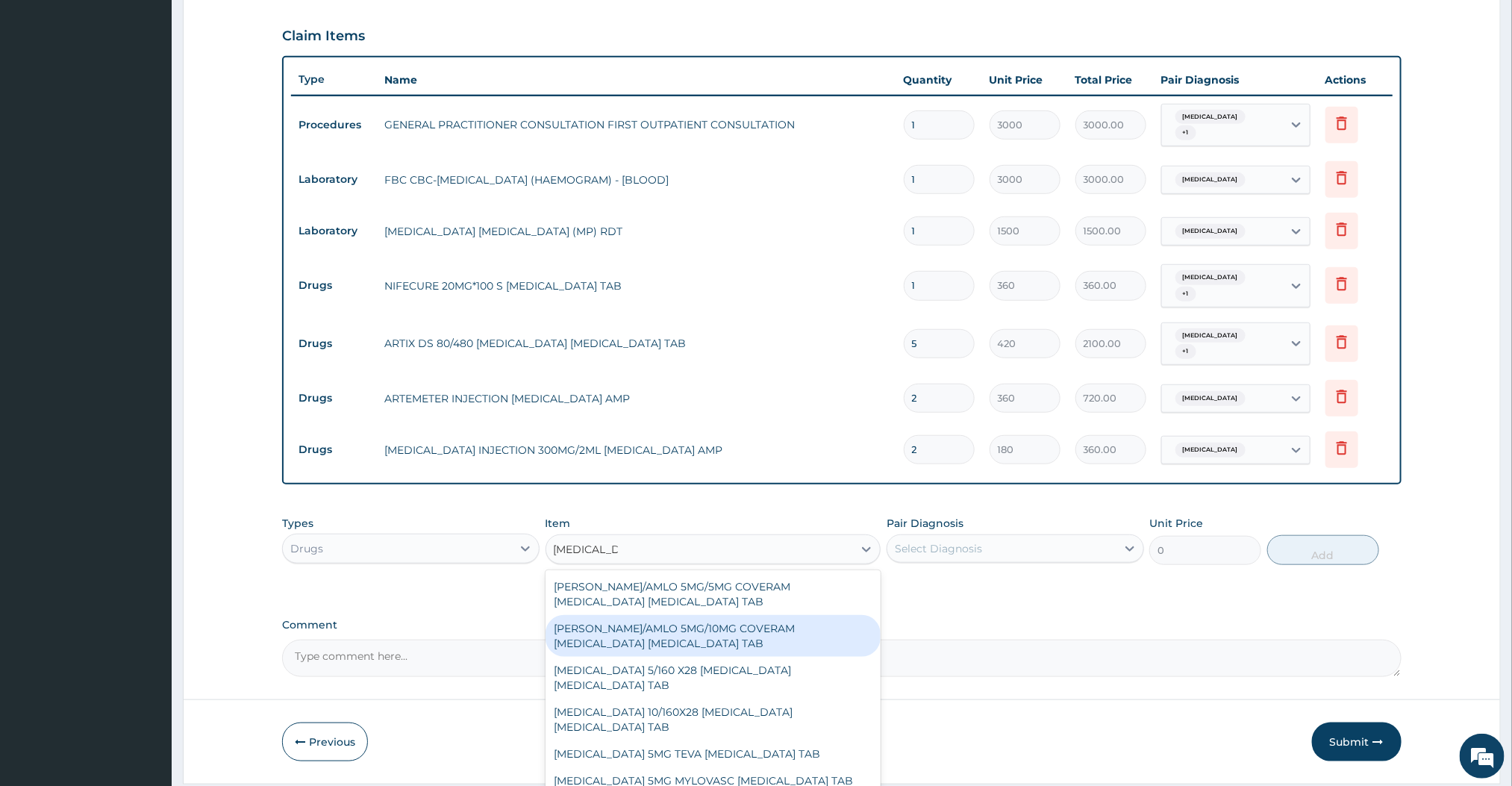
click at [704, 647] on div "[PERSON_NAME]/AMLO 5MG/10MG COVERAM [MEDICAL_DATA] [MEDICAL_DATA] TAB" at bounding box center [713, 636] width 336 height 42
type input "12960"
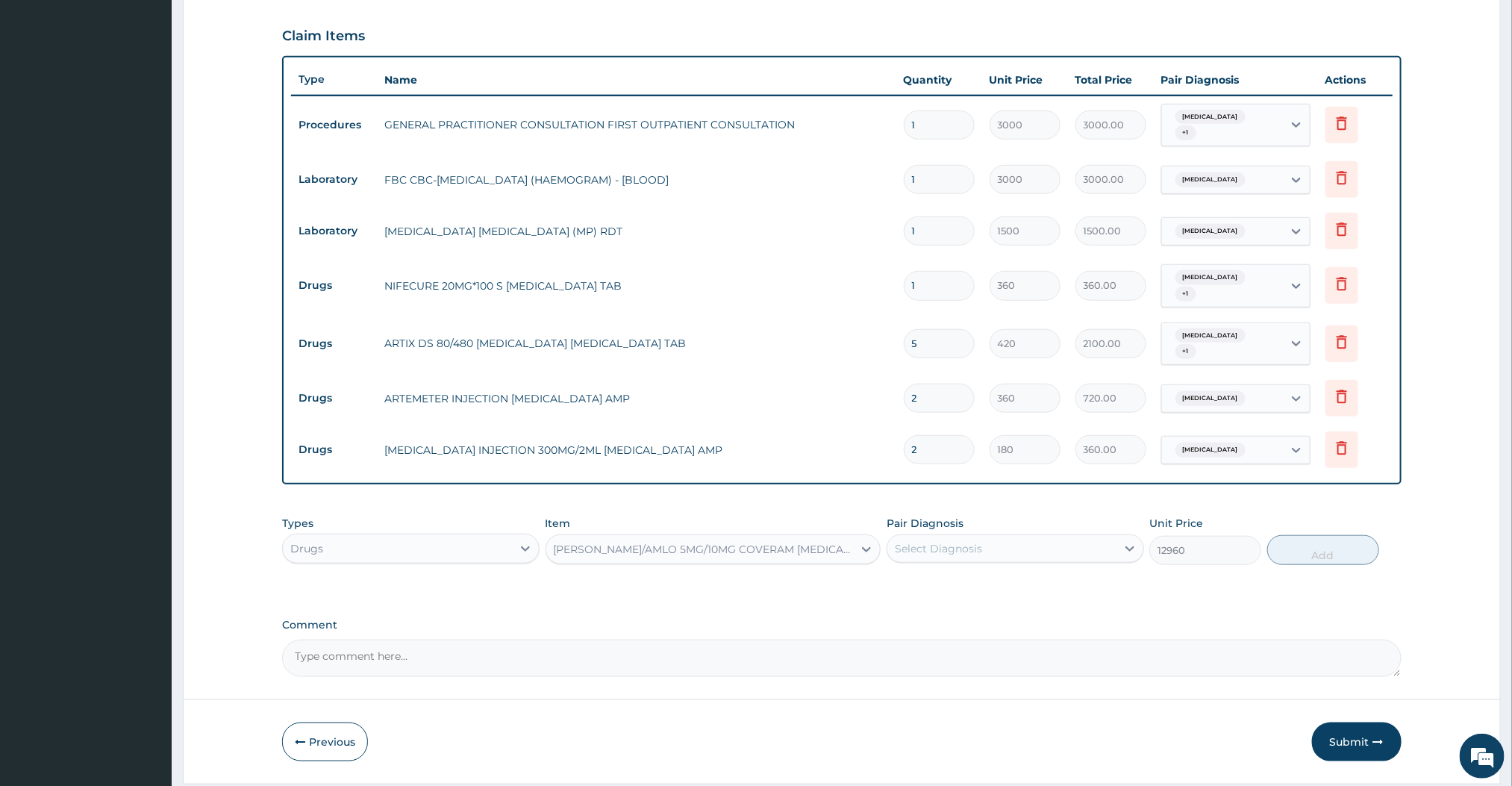
click at [959, 547] on div "Select Diagnosis" at bounding box center [938, 549] width 87 height 15
click at [761, 556] on div "[PERSON_NAME]/AMLO 5MG/10MG COVERAM [MEDICAL_DATA] [MEDICAL_DATA] TAB" at bounding box center [704, 550] width 302 height 15
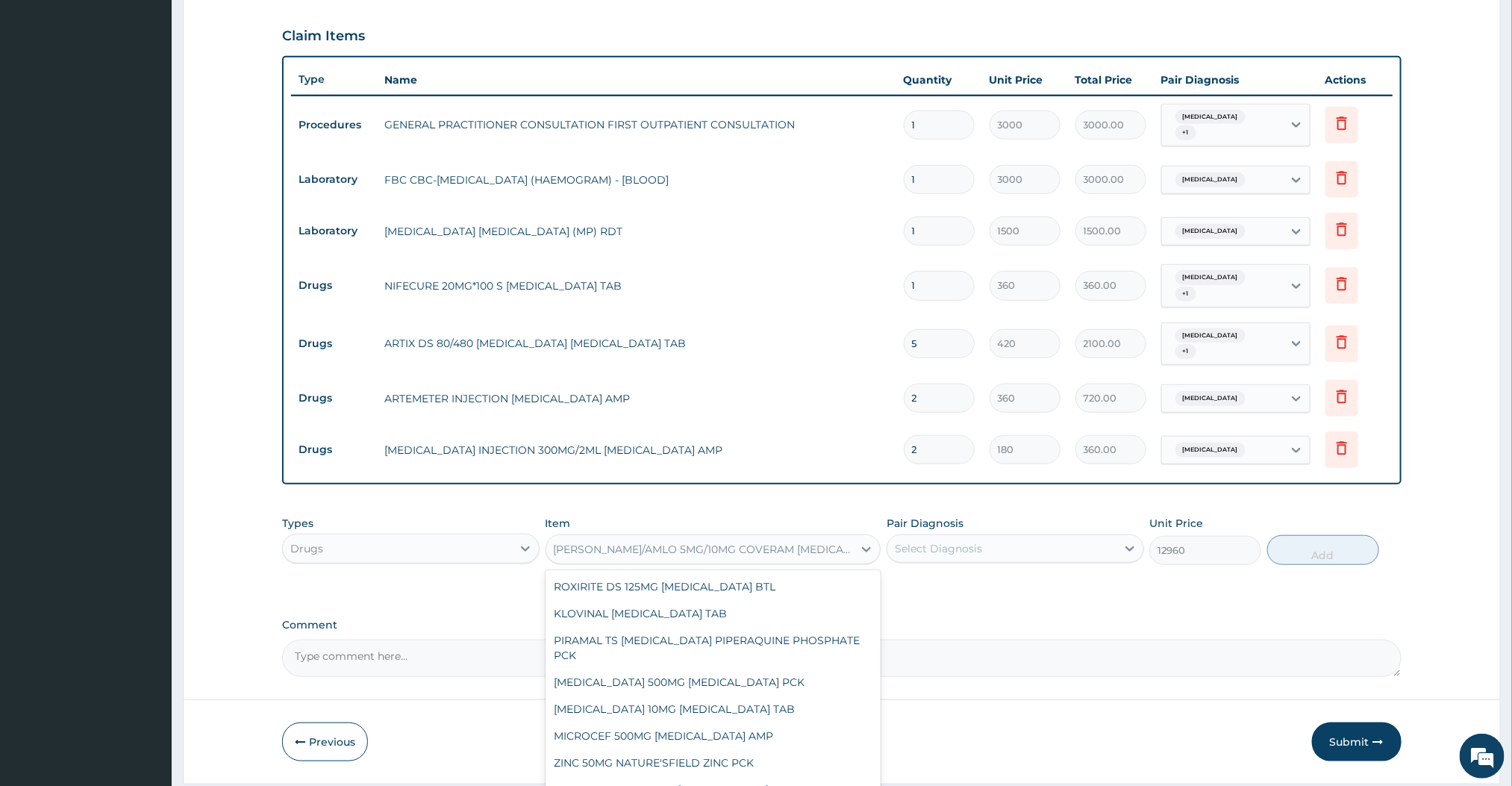
scroll to position [4641, 0]
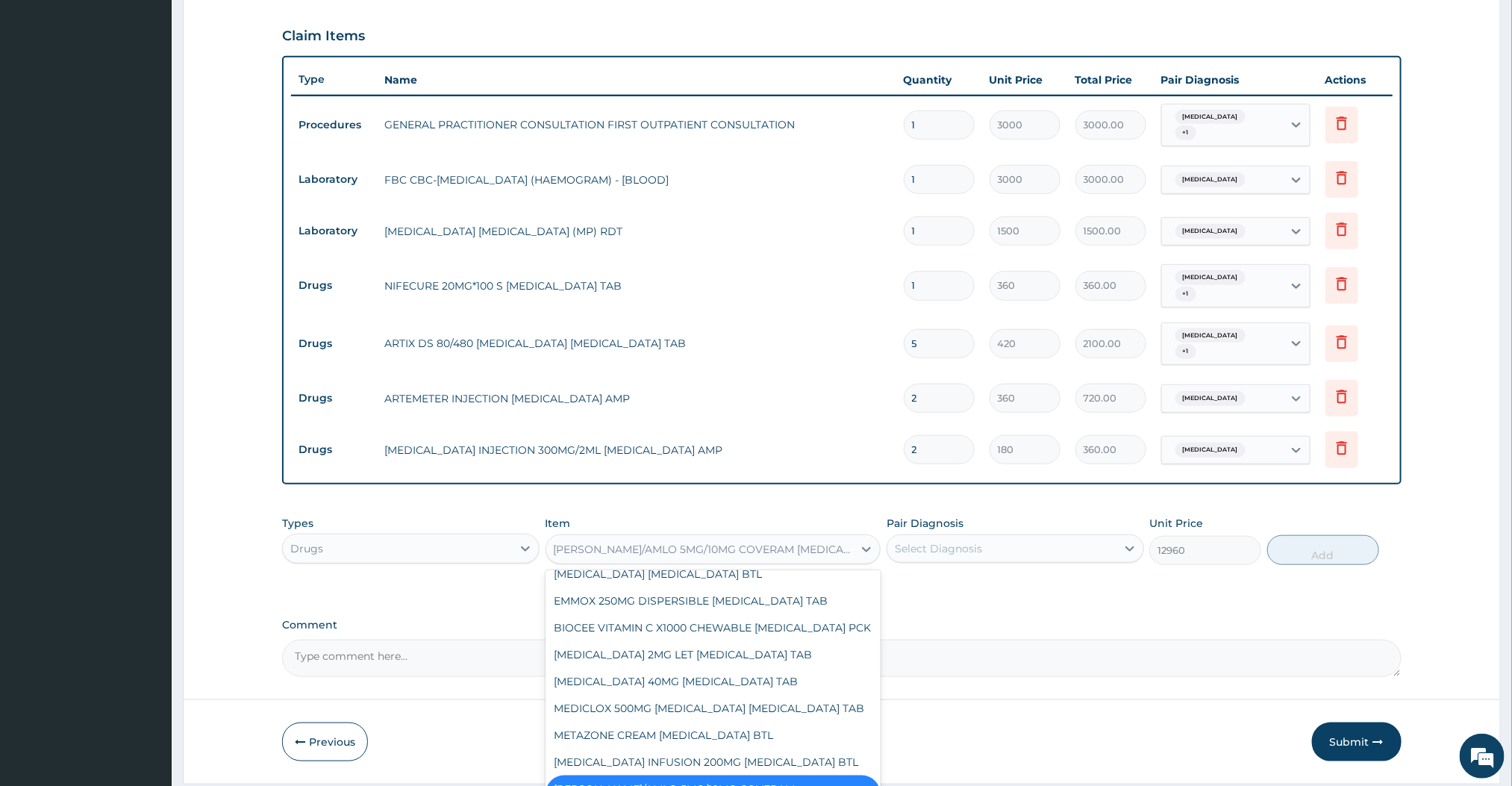
click at [679, 553] on div "[PERSON_NAME]/AMLO 5MG/10MG COVERAM [MEDICAL_DATA] [MEDICAL_DATA] TAB" at bounding box center [704, 550] width 302 height 15
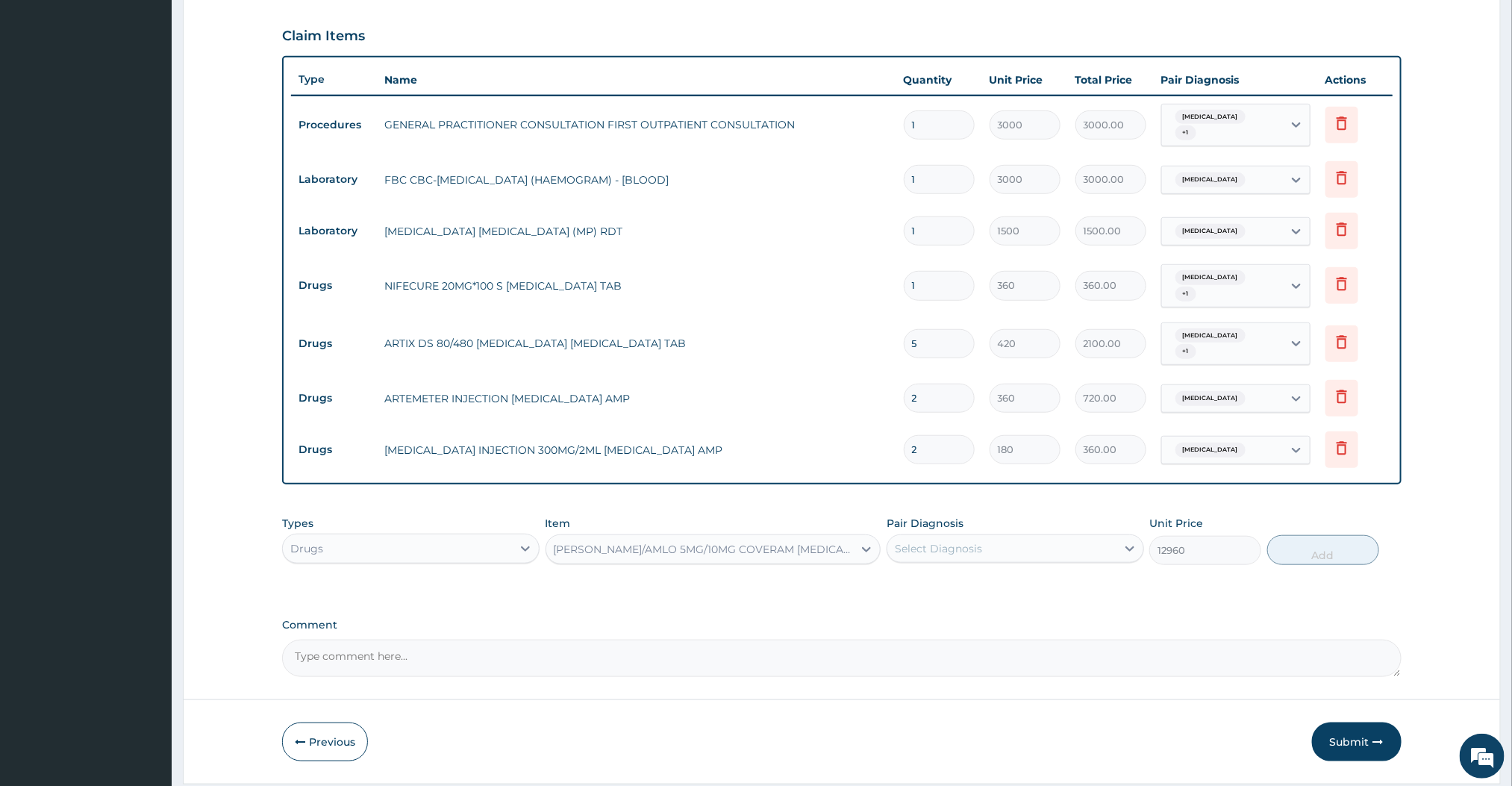
click at [679, 553] on div "[PERSON_NAME]/AMLO 5MG/10MG COVERAM [MEDICAL_DATA] [MEDICAL_DATA] TAB" at bounding box center [704, 550] width 302 height 15
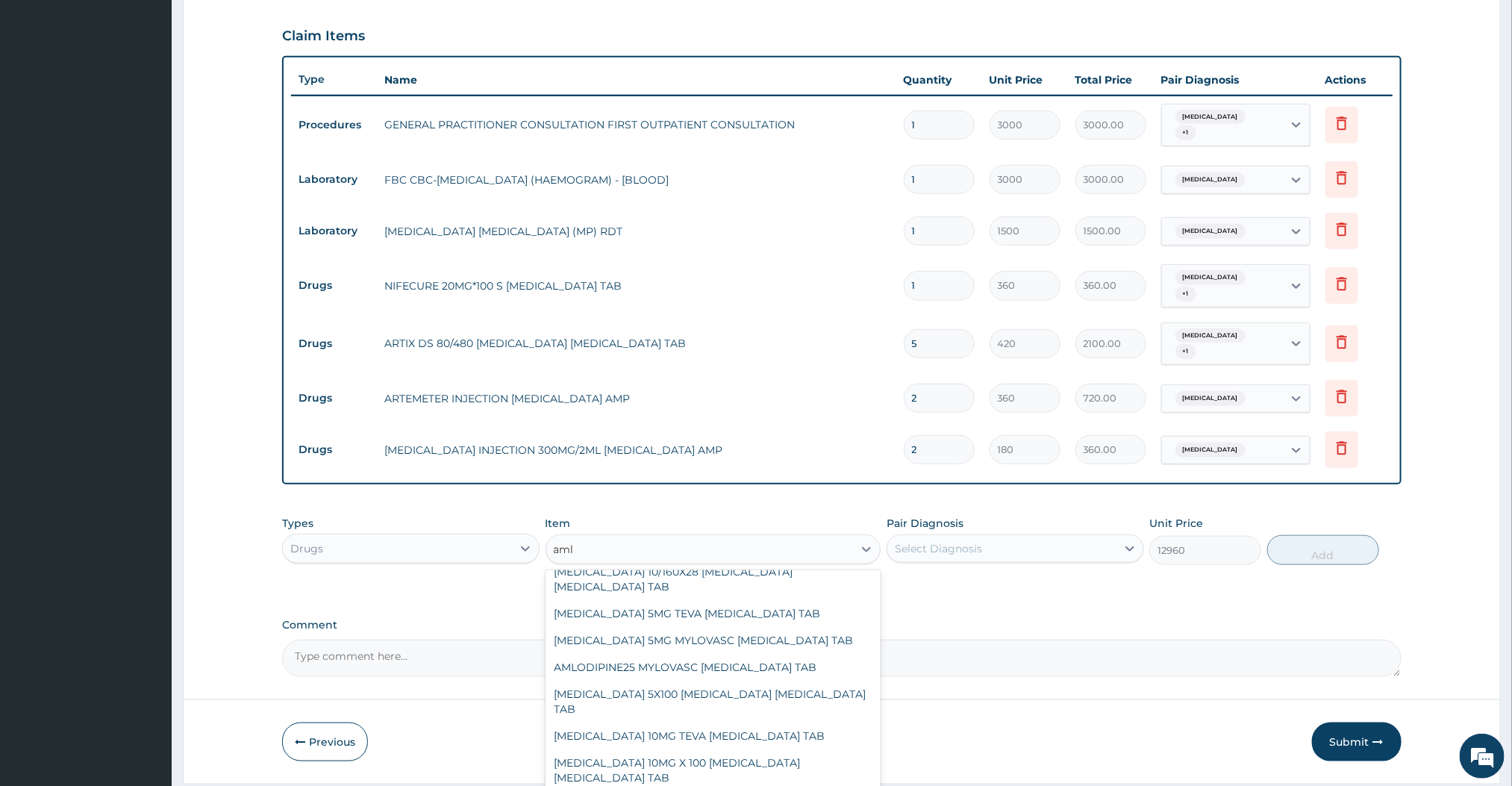
scroll to position [0, 0]
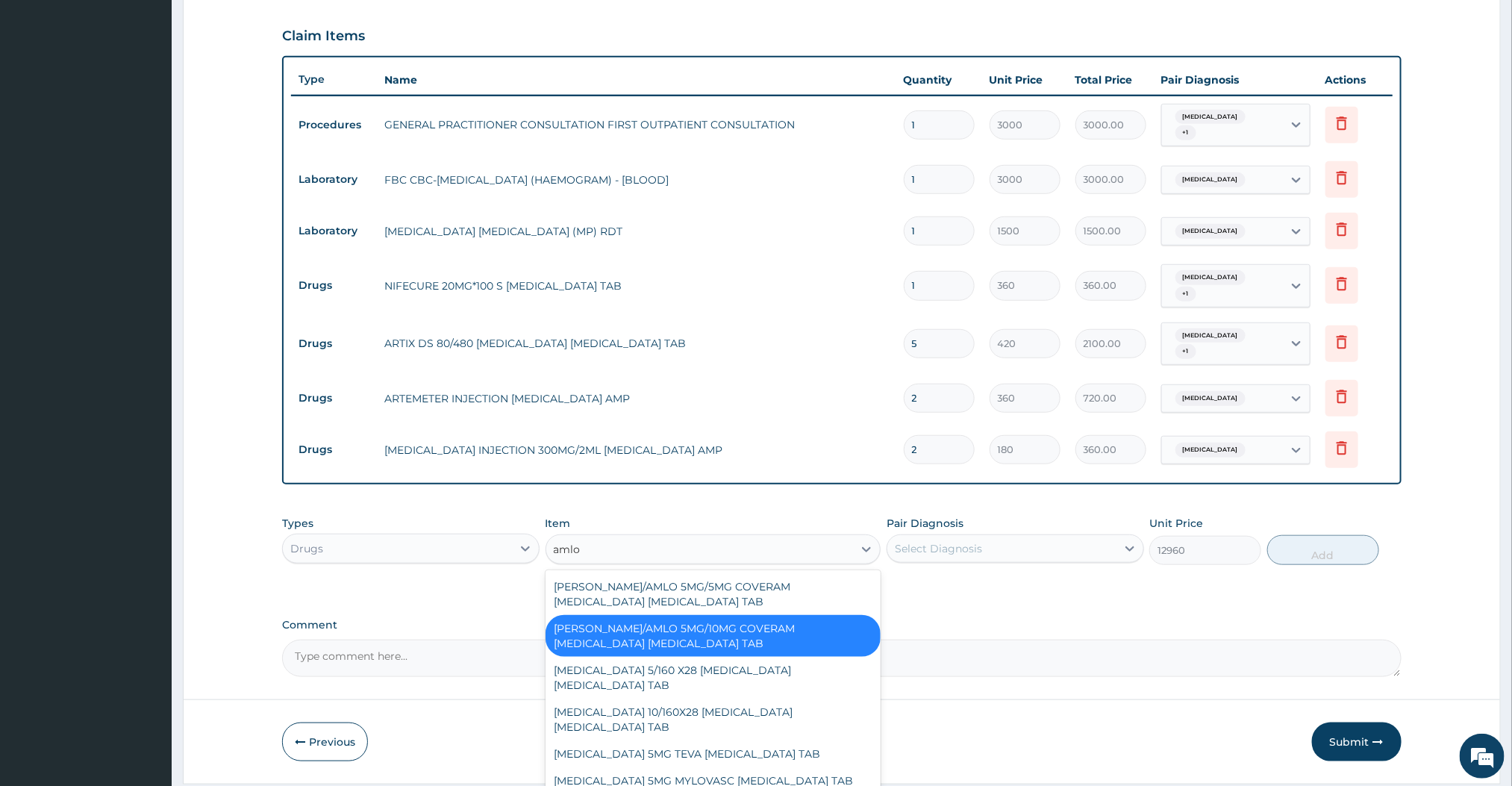
type input "amlodipine"
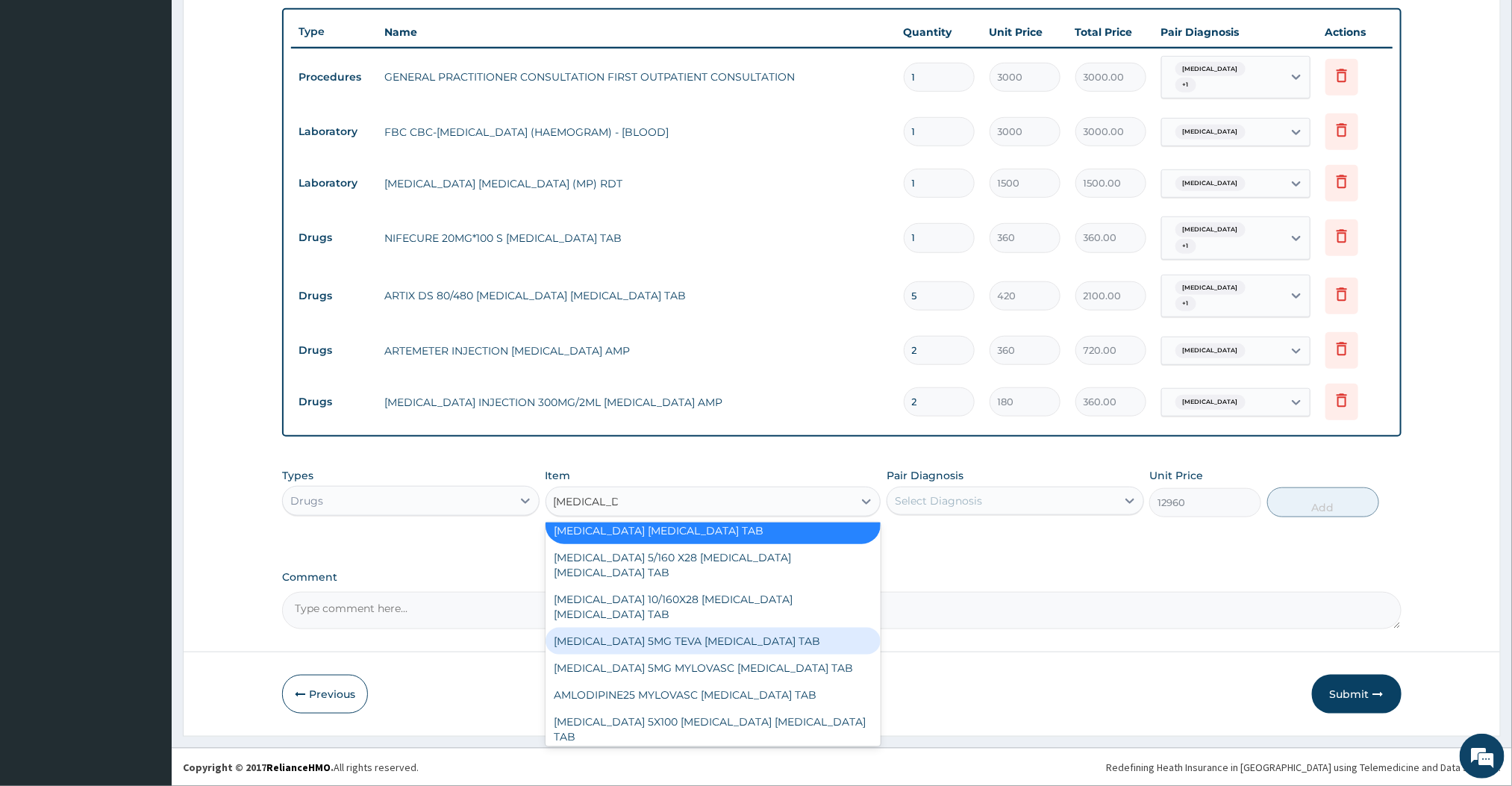
scroll to position [81, 0]
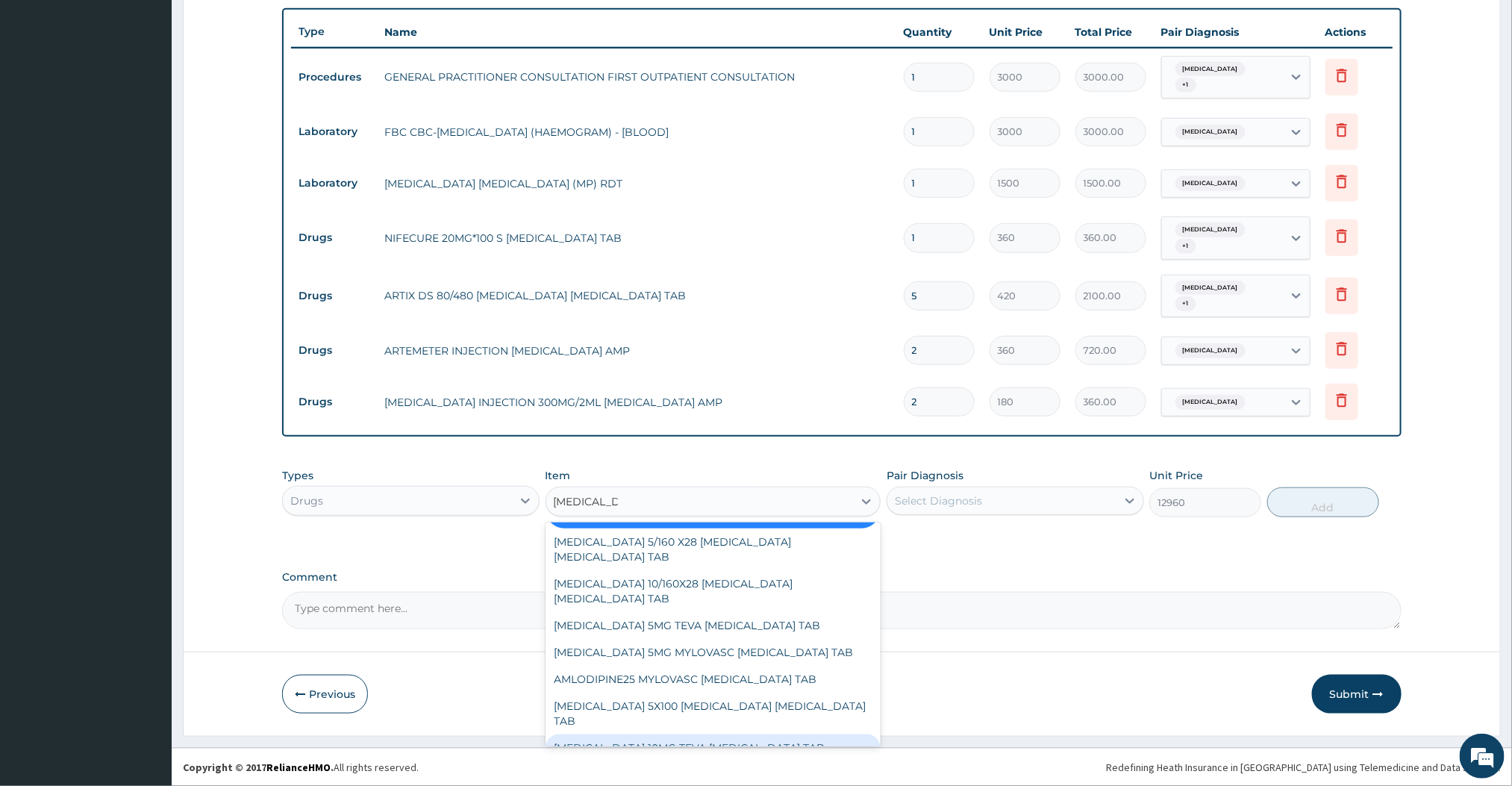
click at [663, 735] on div "[MEDICAL_DATA] 10MG TEVA [MEDICAL_DATA] TAB" at bounding box center [713, 749] width 336 height 27
type input "822"
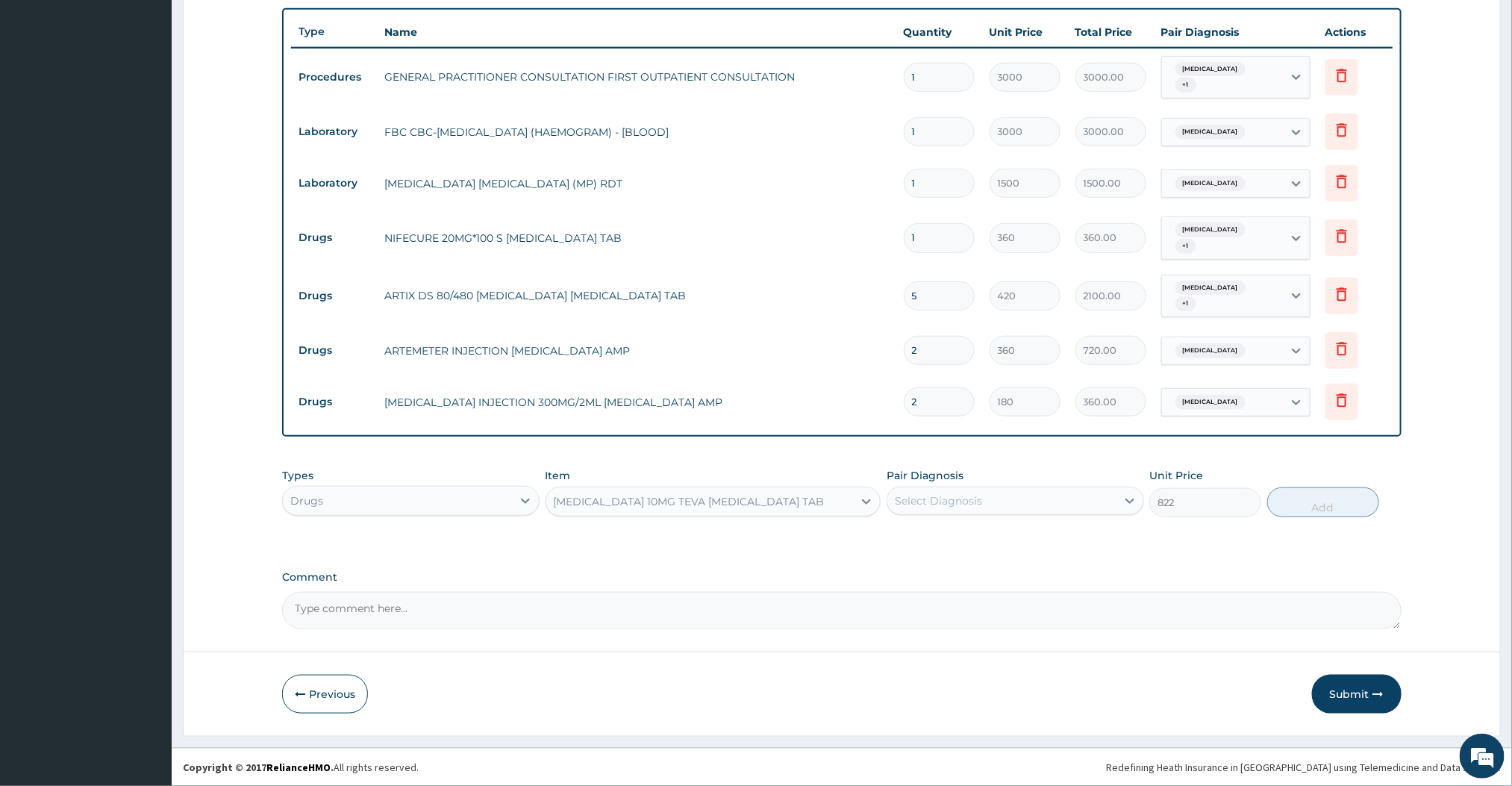
click at [1001, 495] on div "Select Diagnosis" at bounding box center [1002, 500] width 229 height 24
click at [921, 561] on label "Essential hypertension, unspecified" at bounding box center [992, 568] width 161 height 15
checkbox input "true"
click at [1325, 498] on button "Add" at bounding box center [1323, 502] width 112 height 30
type input "0"
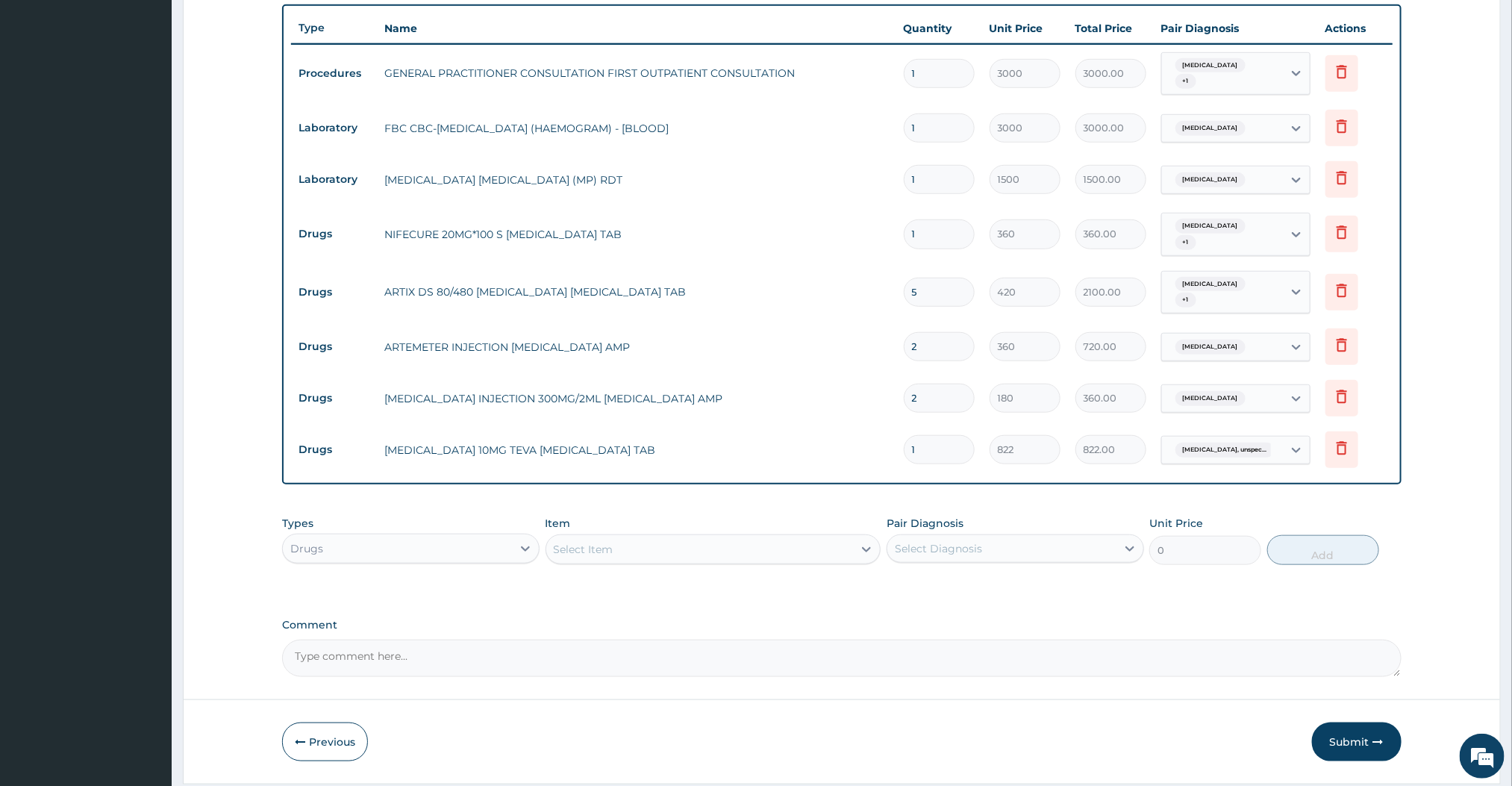
click at [782, 553] on div "Select Item" at bounding box center [700, 550] width 307 height 24
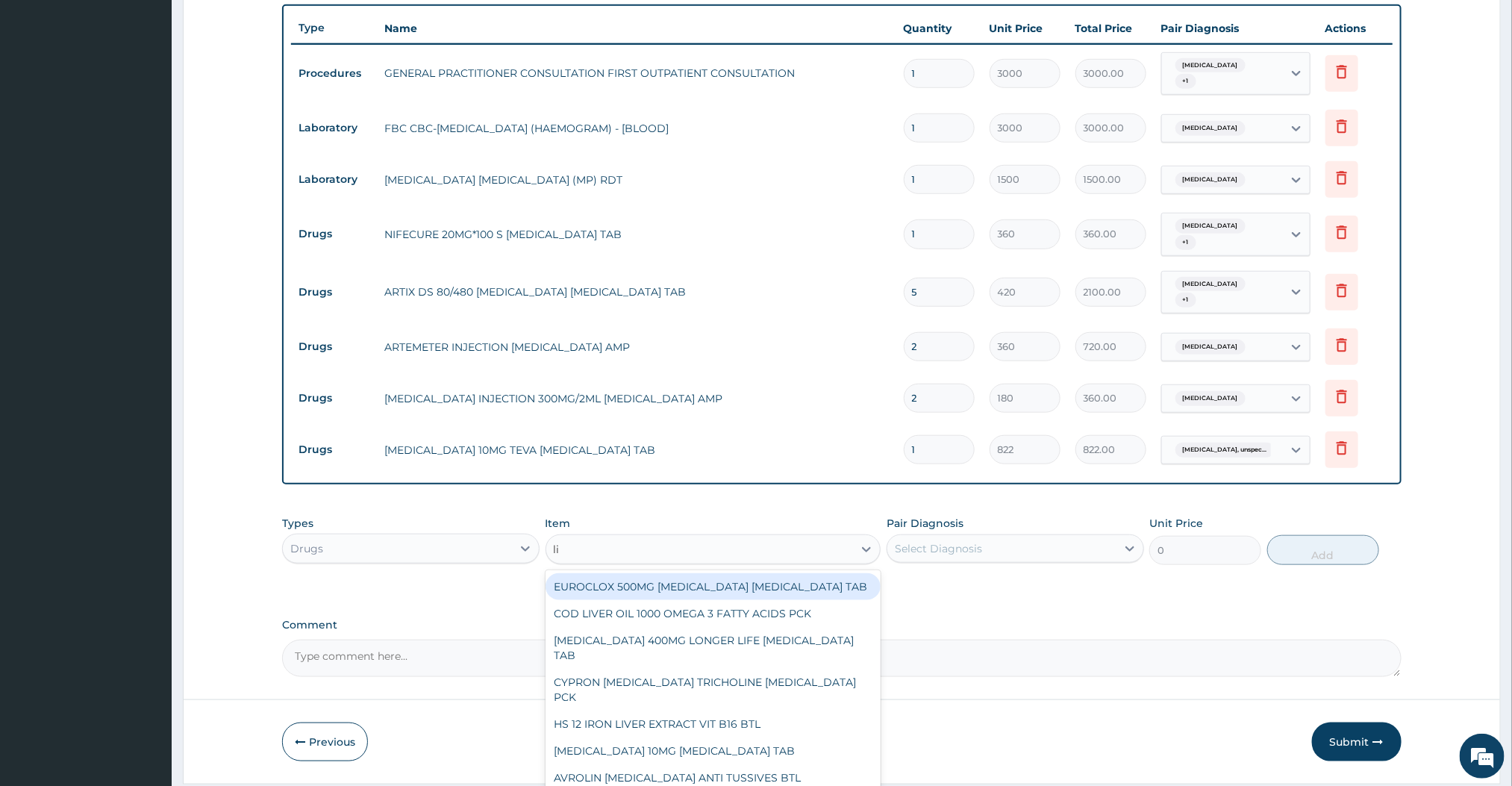
type input "lis"
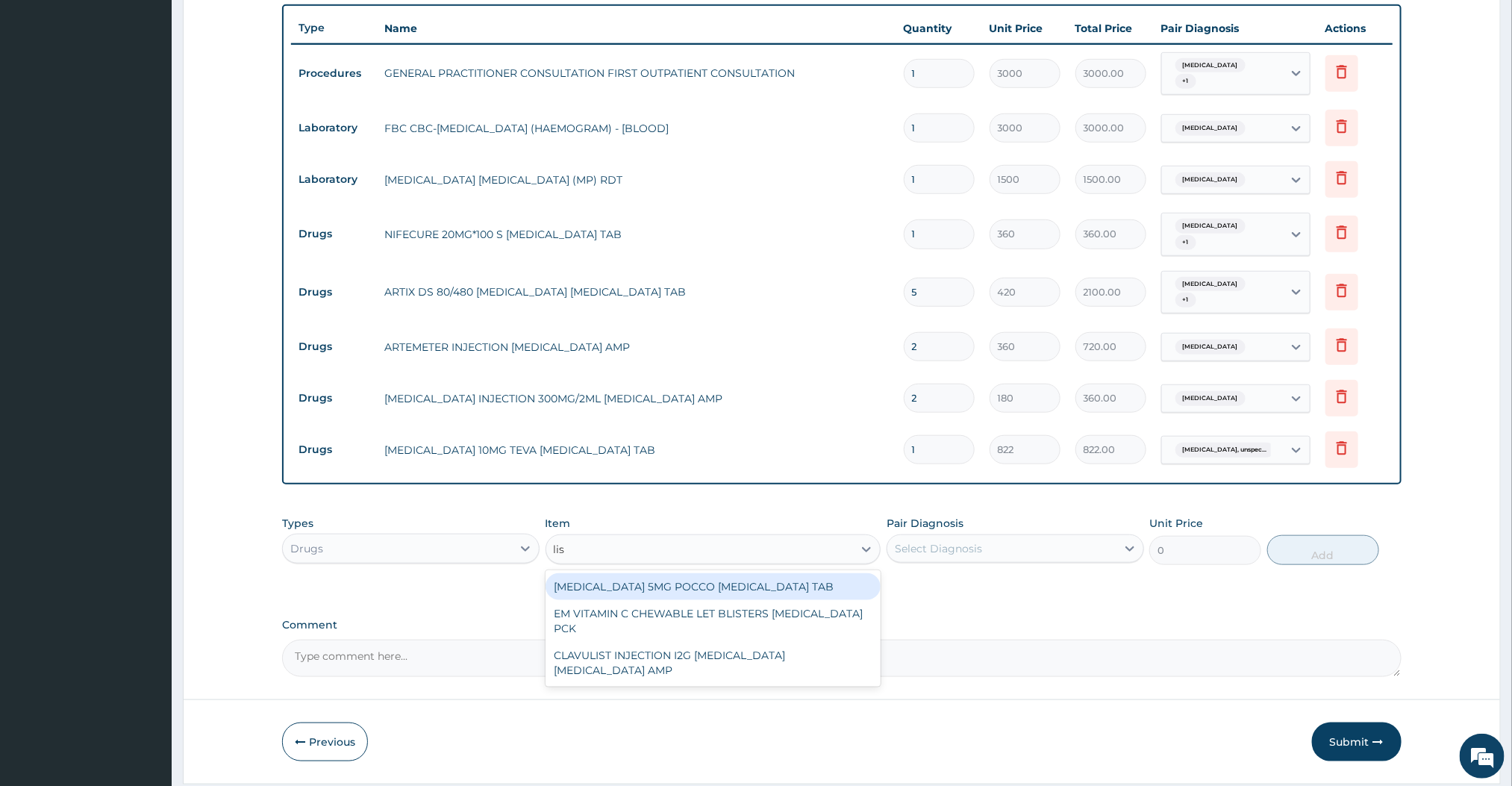
click at [684, 587] on div "[MEDICAL_DATA] 5MG POCCO [MEDICAL_DATA] TAB" at bounding box center [713, 587] width 336 height 27
type input "516"
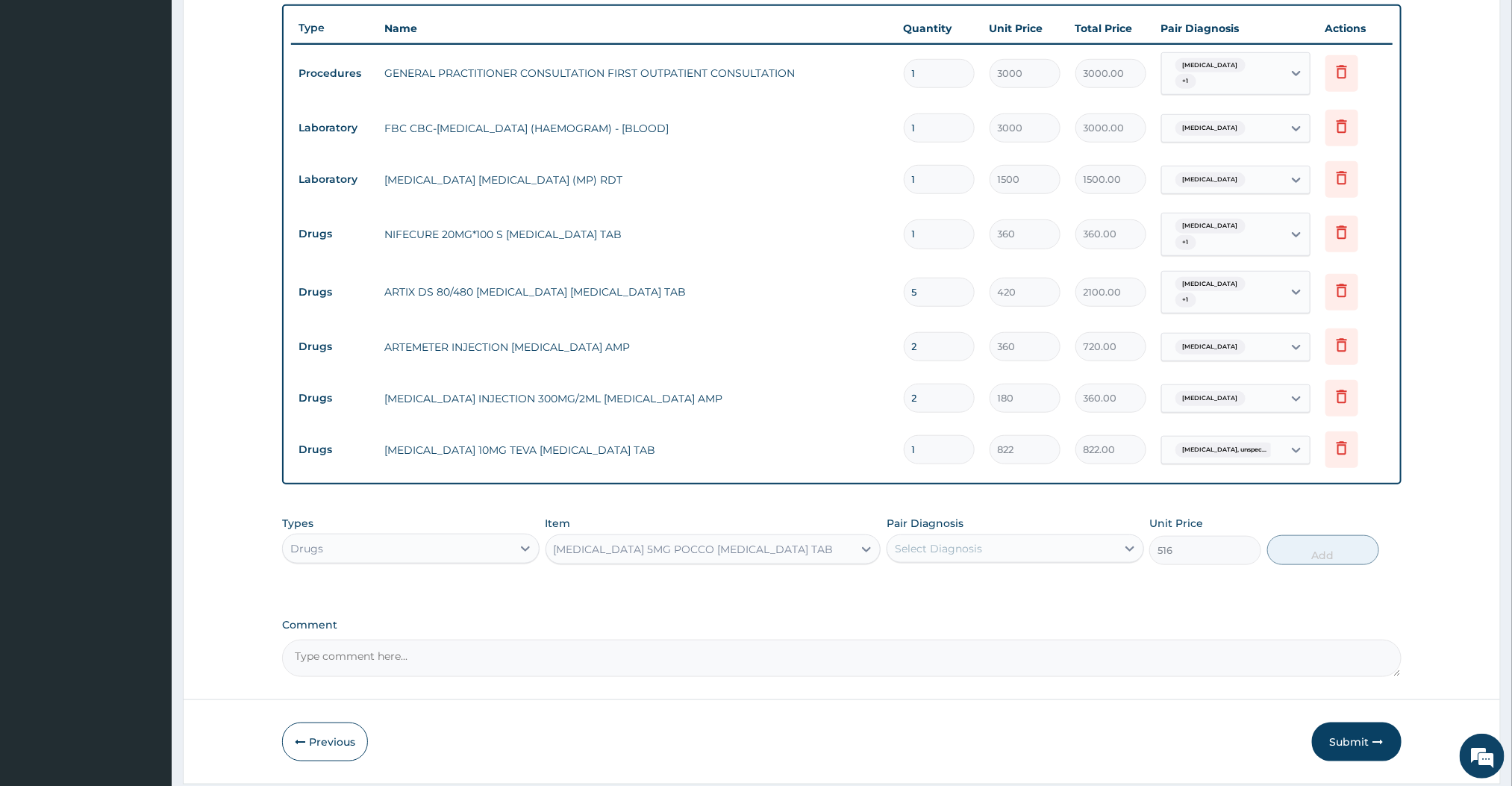
click at [940, 551] on div "Select Diagnosis" at bounding box center [938, 549] width 87 height 15
click at [907, 614] on div "Essential hypertension, unspecified" at bounding box center [1015, 618] width 257 height 31
checkbox input "true"
click at [1326, 557] on button "Add" at bounding box center [1323, 550] width 112 height 30
type input "0"
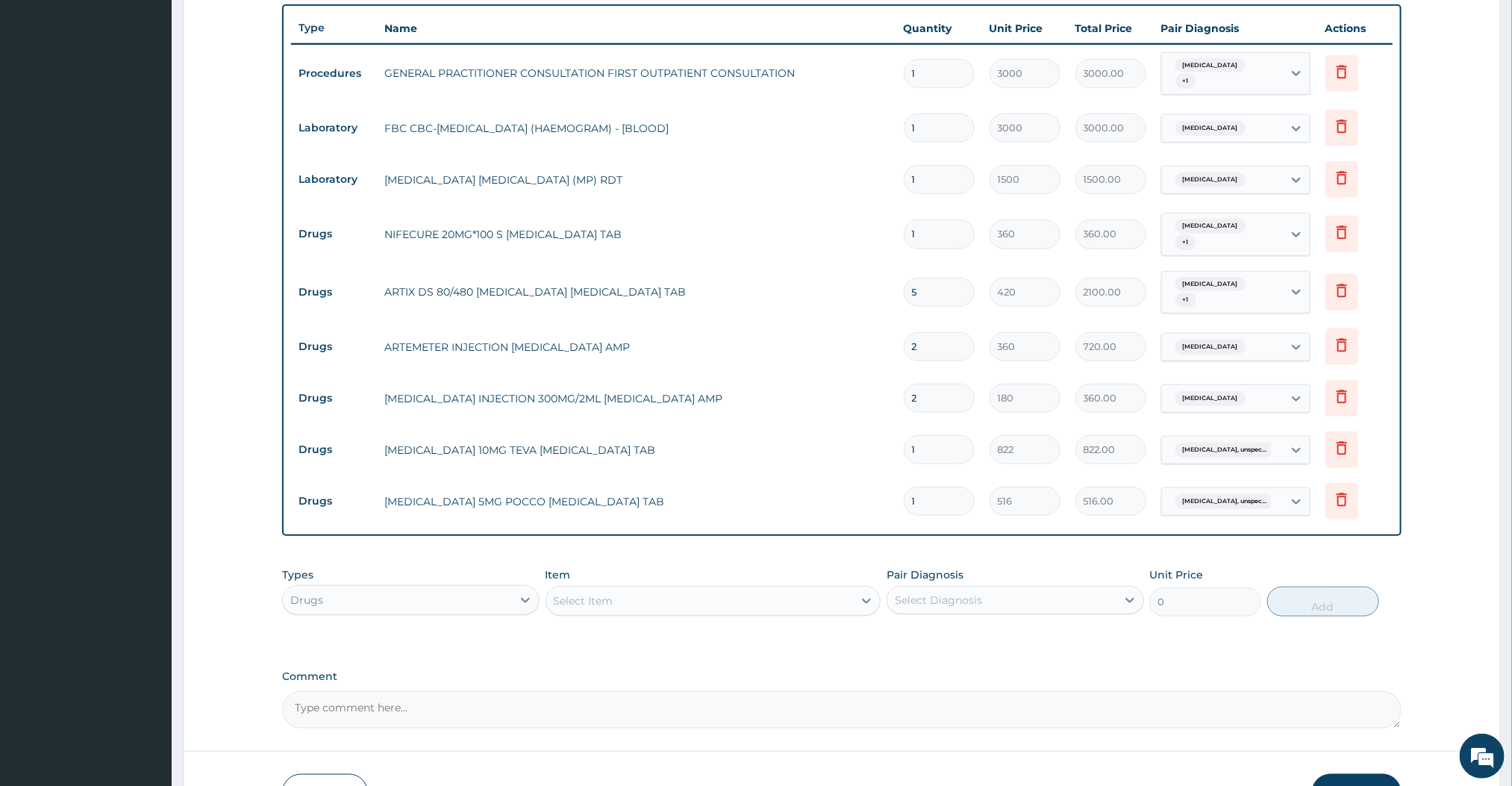
type input "0.00"
type input "2"
type input "1032.00"
type input "2"
click at [899, 545] on div "PA Code / Prescription Code Enter Code(Secondary Care Only) Encounter Date 09-1…" at bounding box center [841, 167] width 1119 height 1122
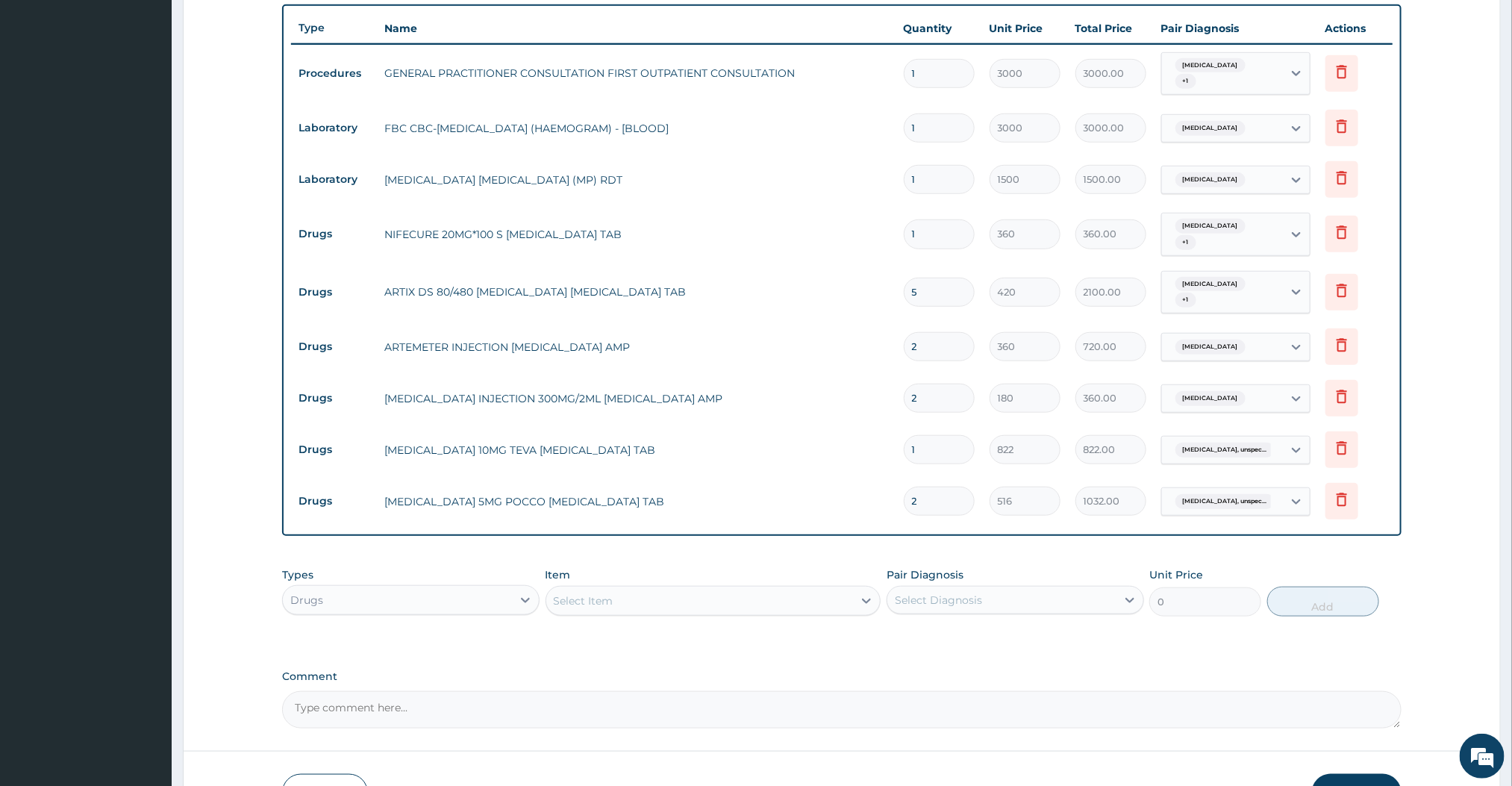
scroll to position [639, 0]
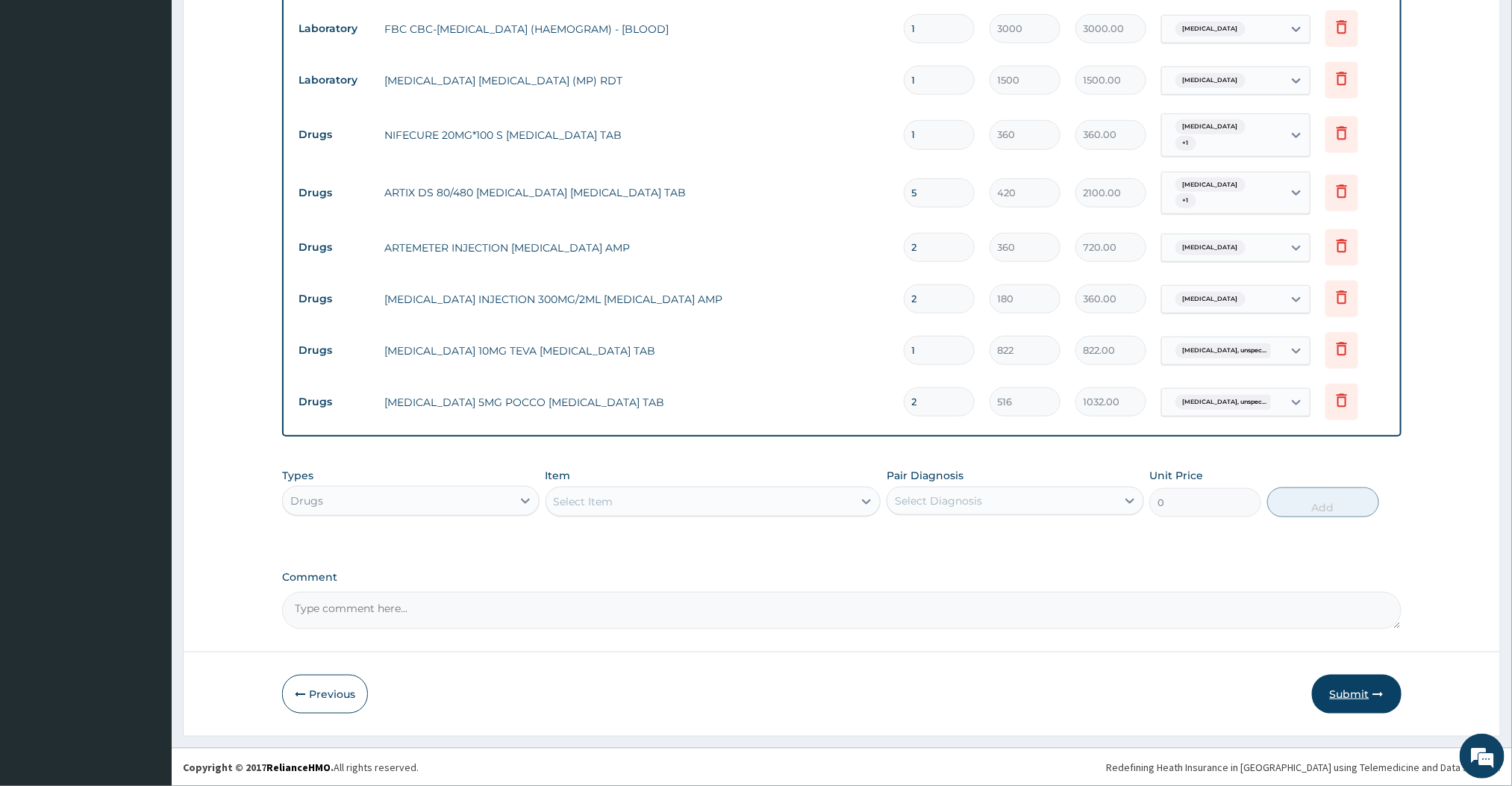
click at [1332, 686] on button "Submit" at bounding box center [1357, 694] width 89 height 39
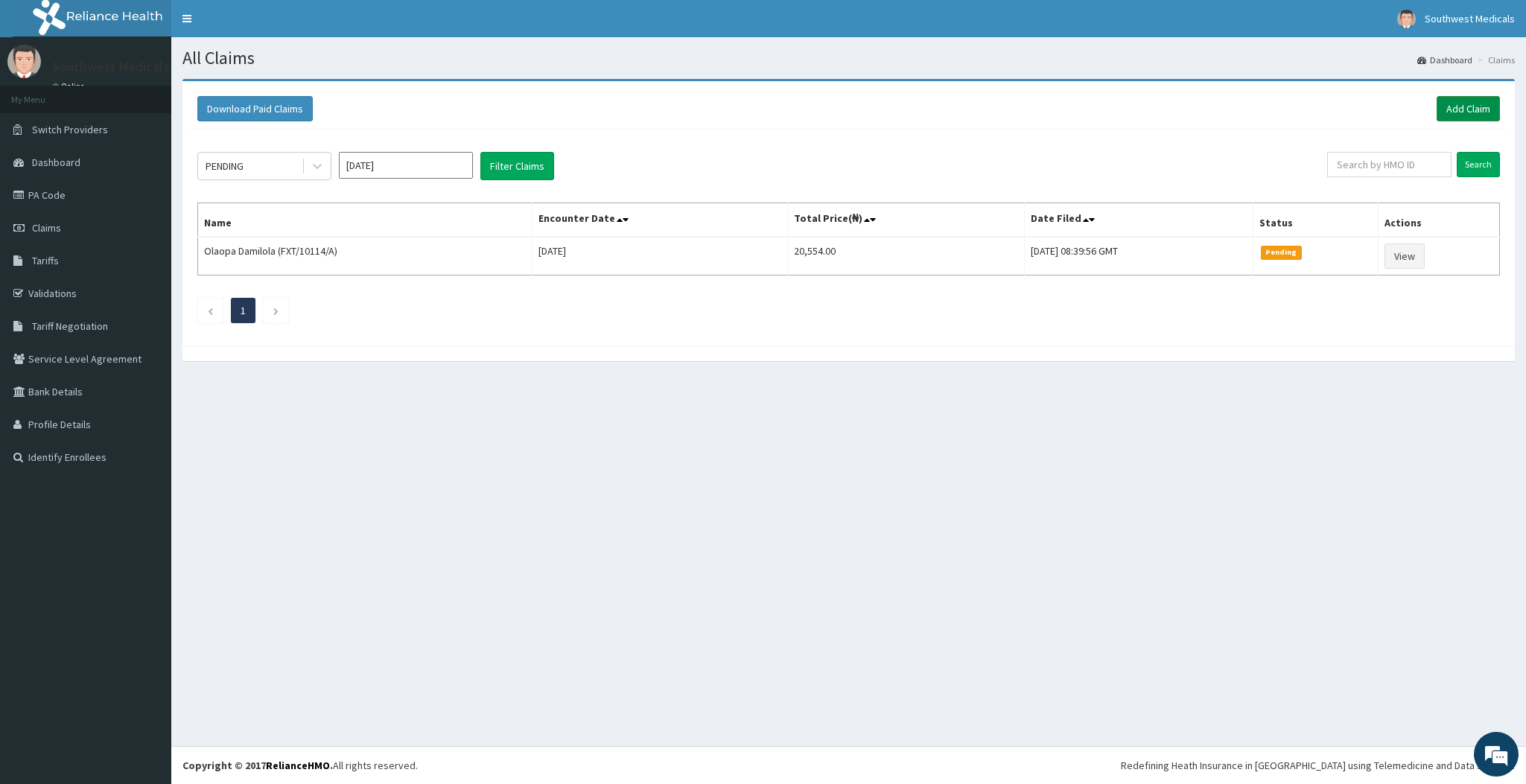
click at [1452, 103] on link "Add Claim" at bounding box center [1468, 108] width 64 height 25
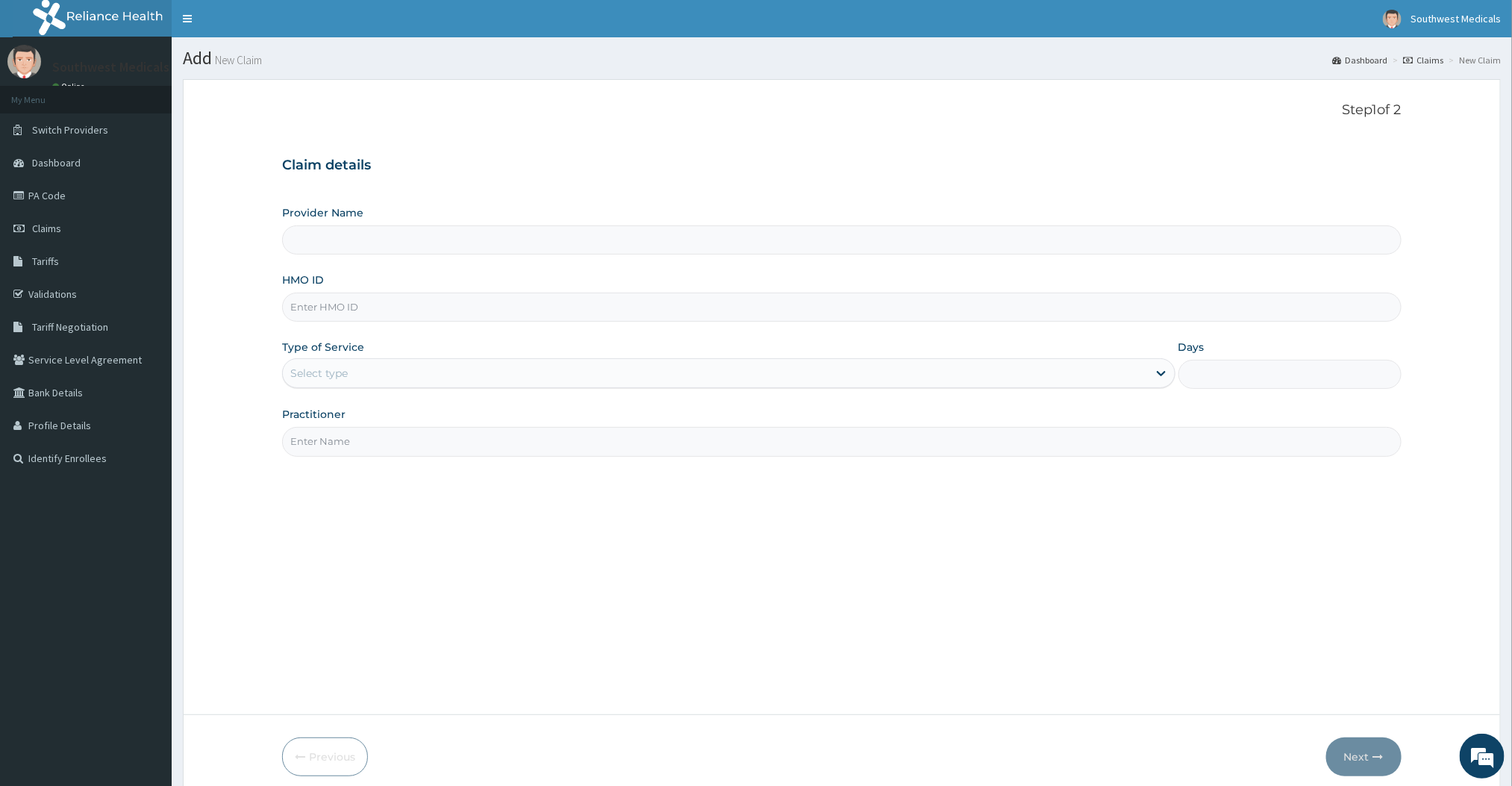
type input "Southwest Medicals"
click at [546, 317] on input "HMO ID" at bounding box center [841, 307] width 1119 height 29
type input "CWN/10109/D"
click at [458, 382] on div "Select type" at bounding box center [714, 373] width 864 height 24
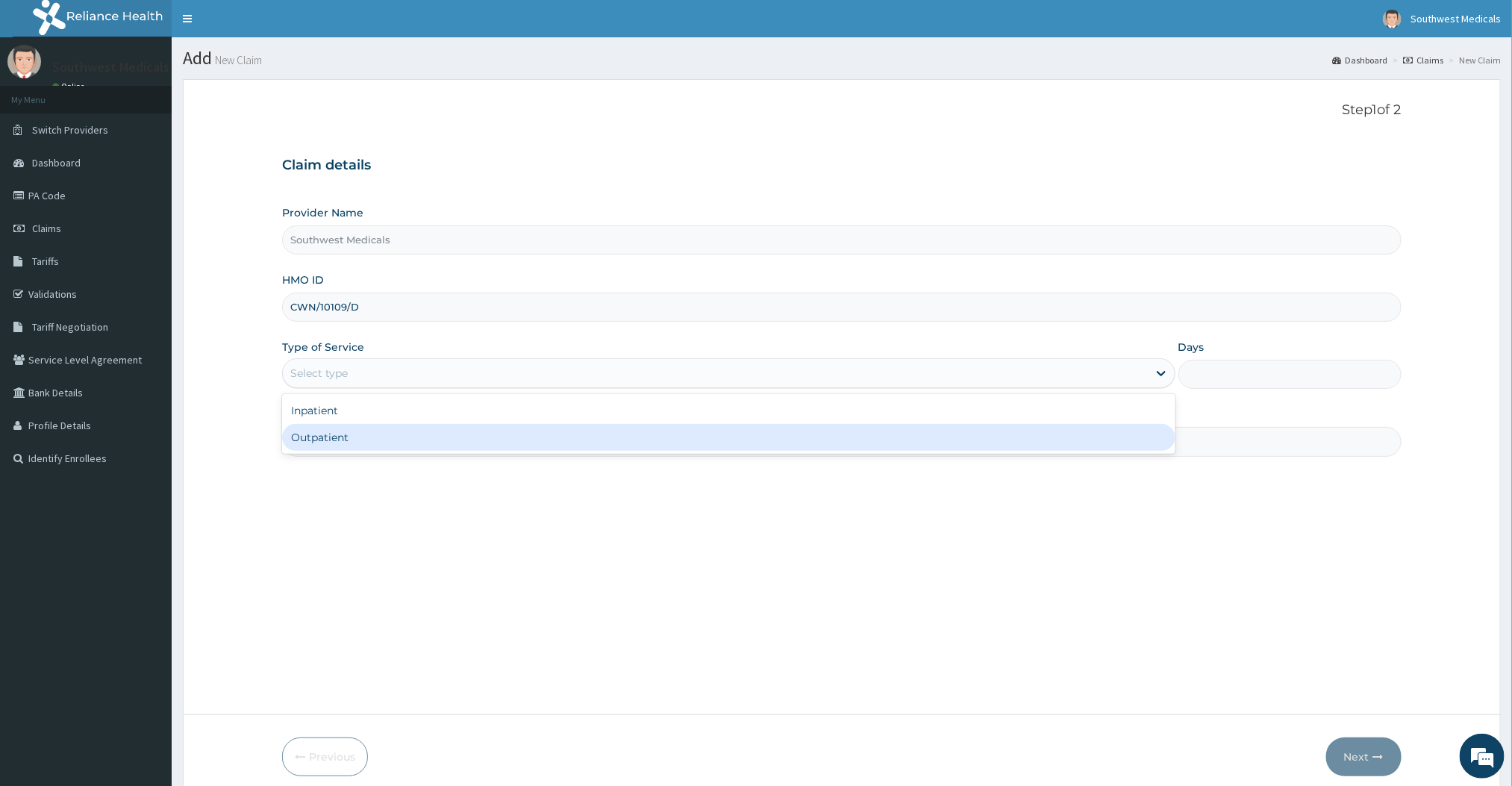
click at [386, 437] on div "Outpatient" at bounding box center [728, 438] width 893 height 27
type input "1"
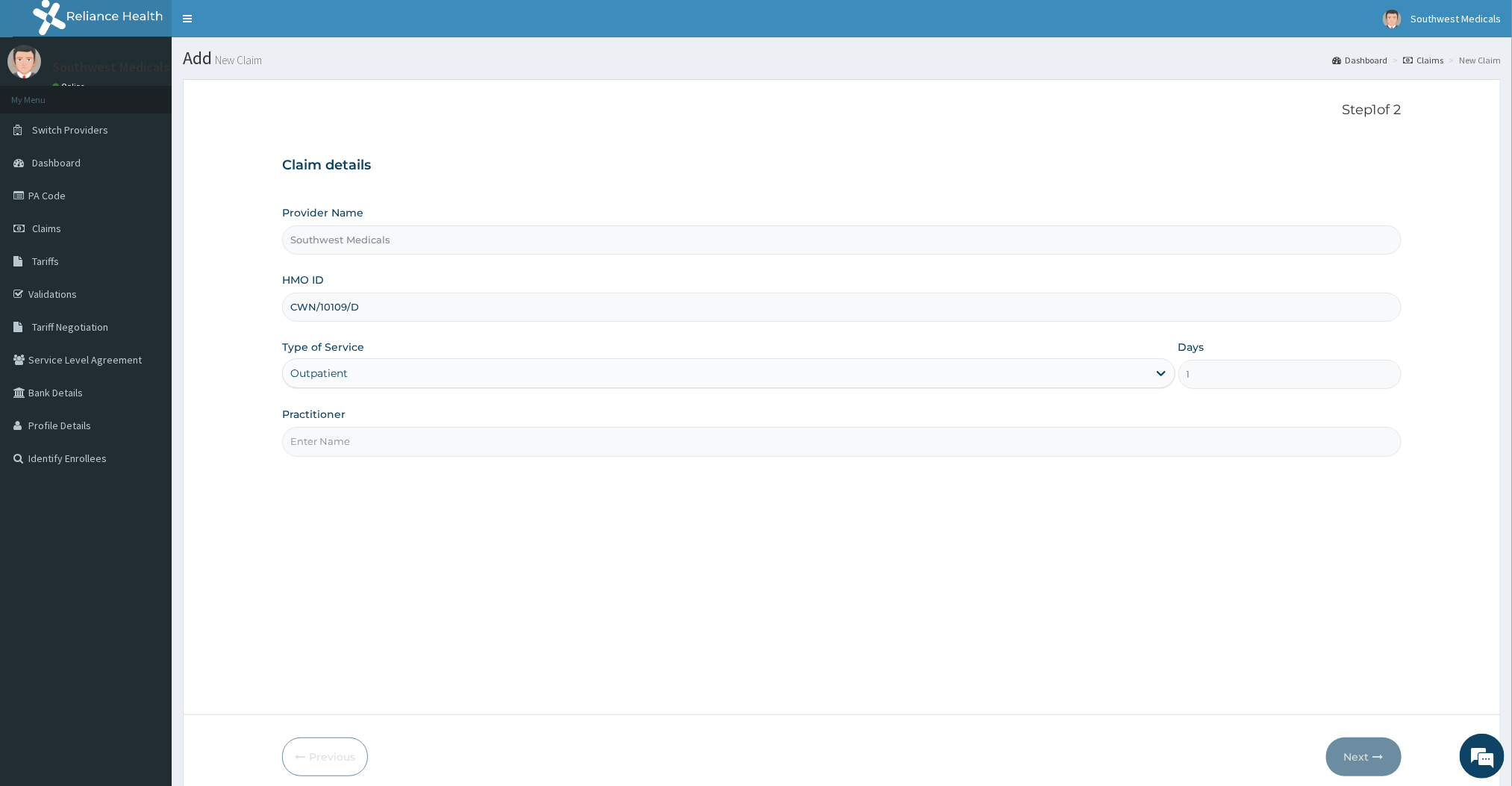
click at [386, 437] on input "Practitioner" at bounding box center [841, 442] width 1119 height 29
type input "Doctor Benjamin"
click at [665, 549] on div "Step 1 of 2 Claim details Provider Name Southwest Medicals HMO ID CWN/10109/D T…" at bounding box center [841, 397] width 1119 height 590
click at [1360, 766] on button "Next" at bounding box center [1363, 757] width 76 height 39
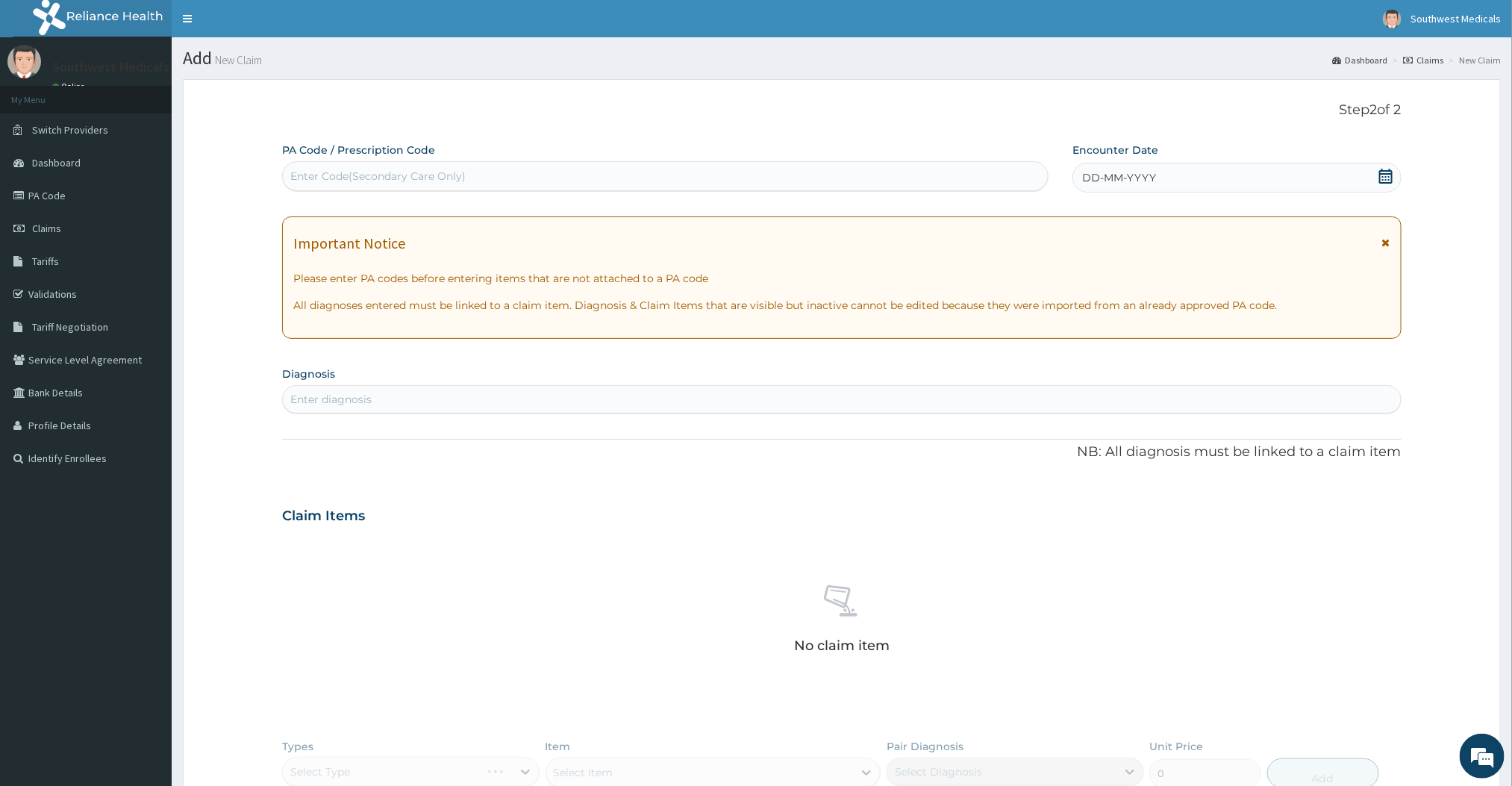
click at [1379, 169] on icon at bounding box center [1386, 177] width 15 height 15
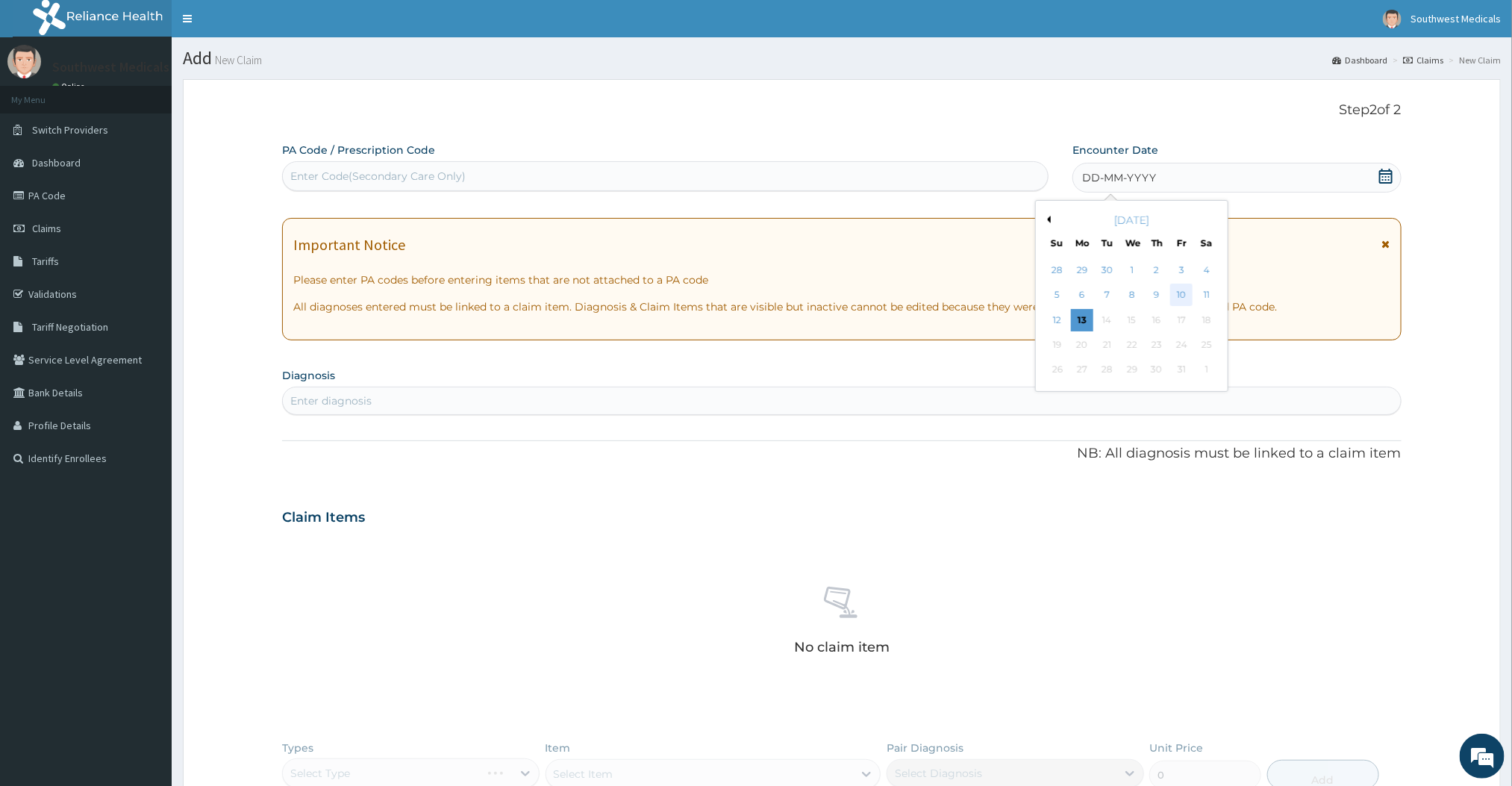
click at [1174, 301] on div "10" at bounding box center [1182, 296] width 22 height 22
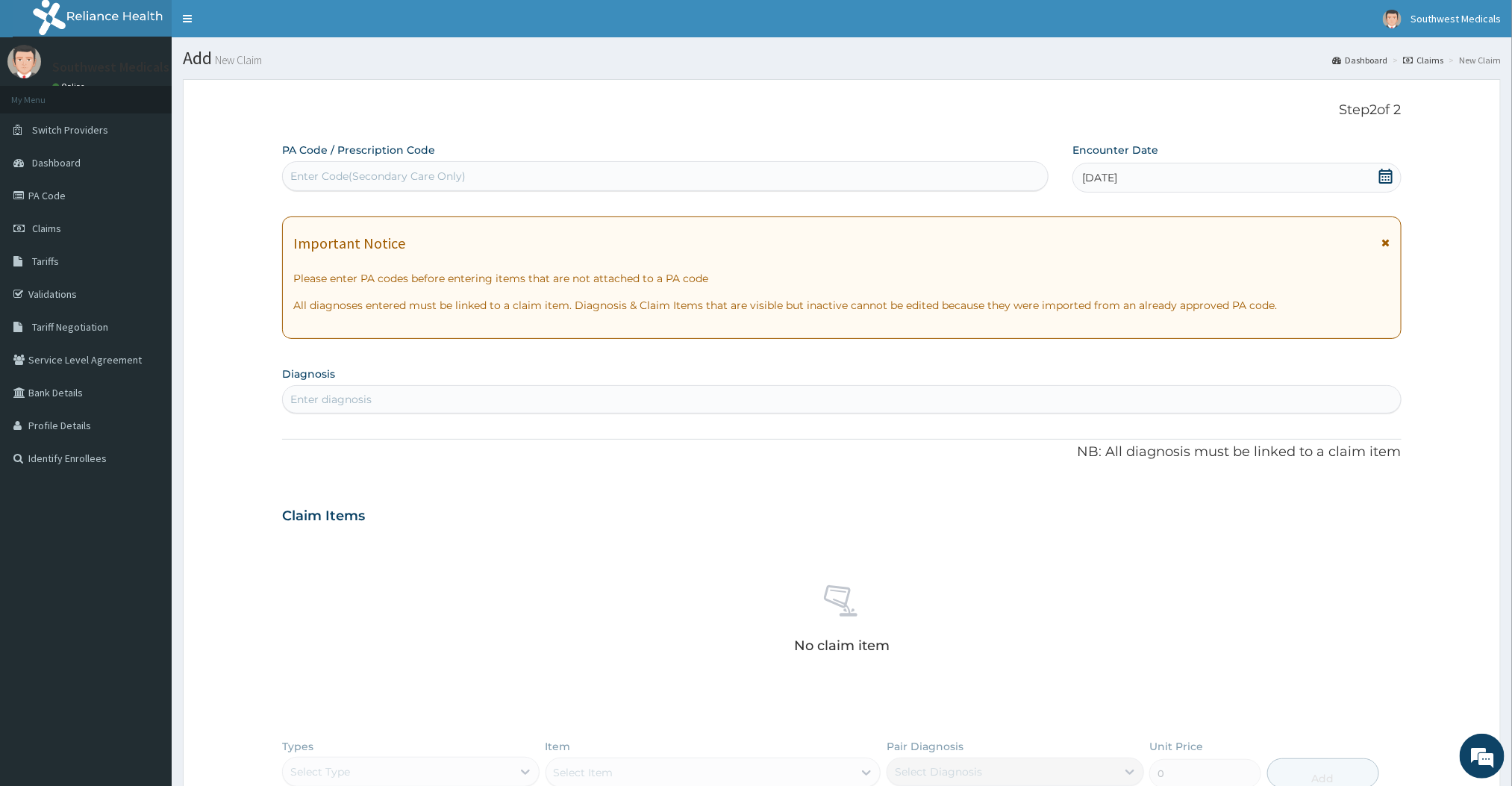
click at [454, 408] on div "Enter diagnosis" at bounding box center [841, 399] width 1117 height 24
type input "Malaria"
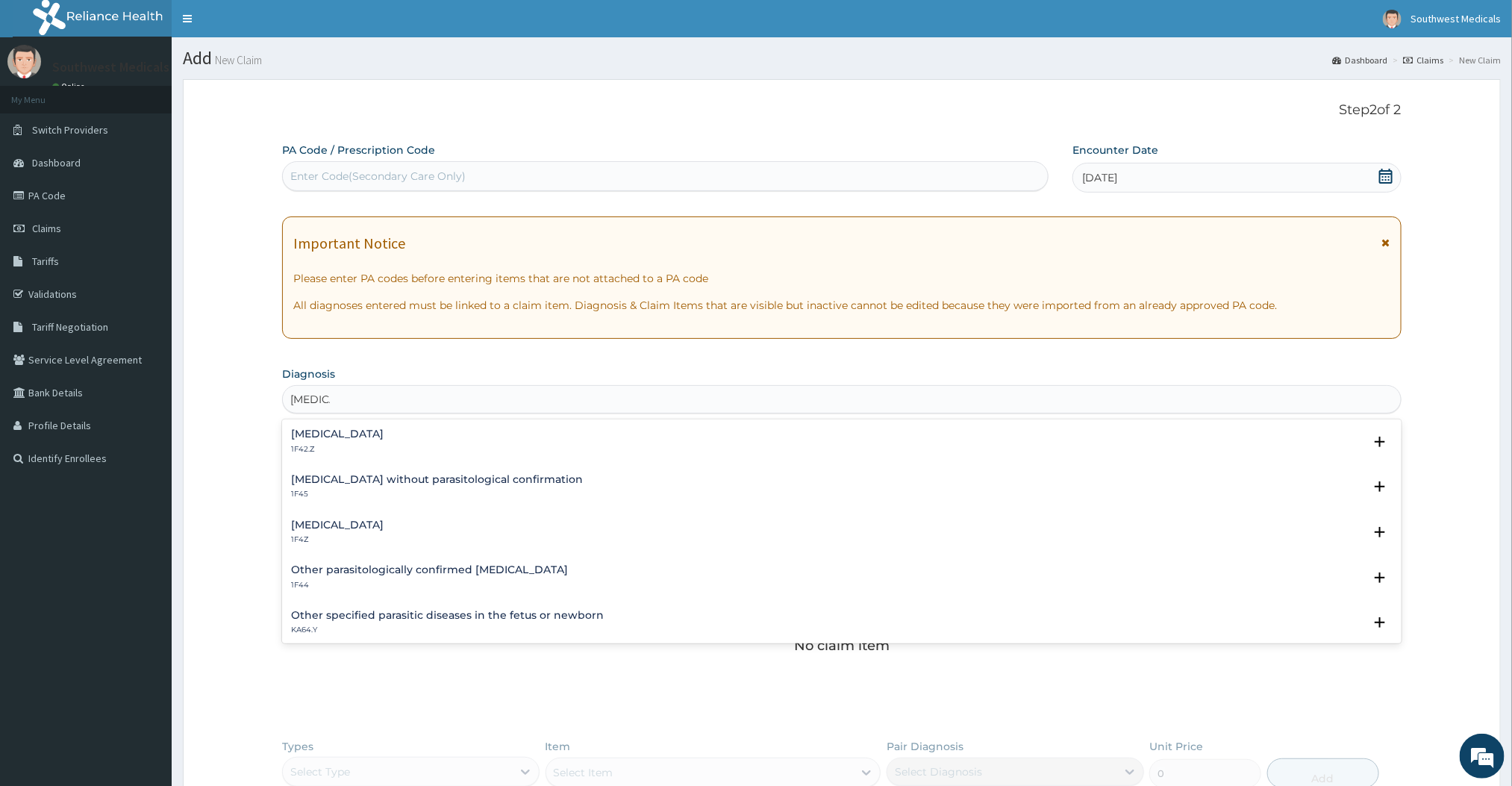
click at [361, 543] on p "1F4Z" at bounding box center [337, 540] width 93 height 10
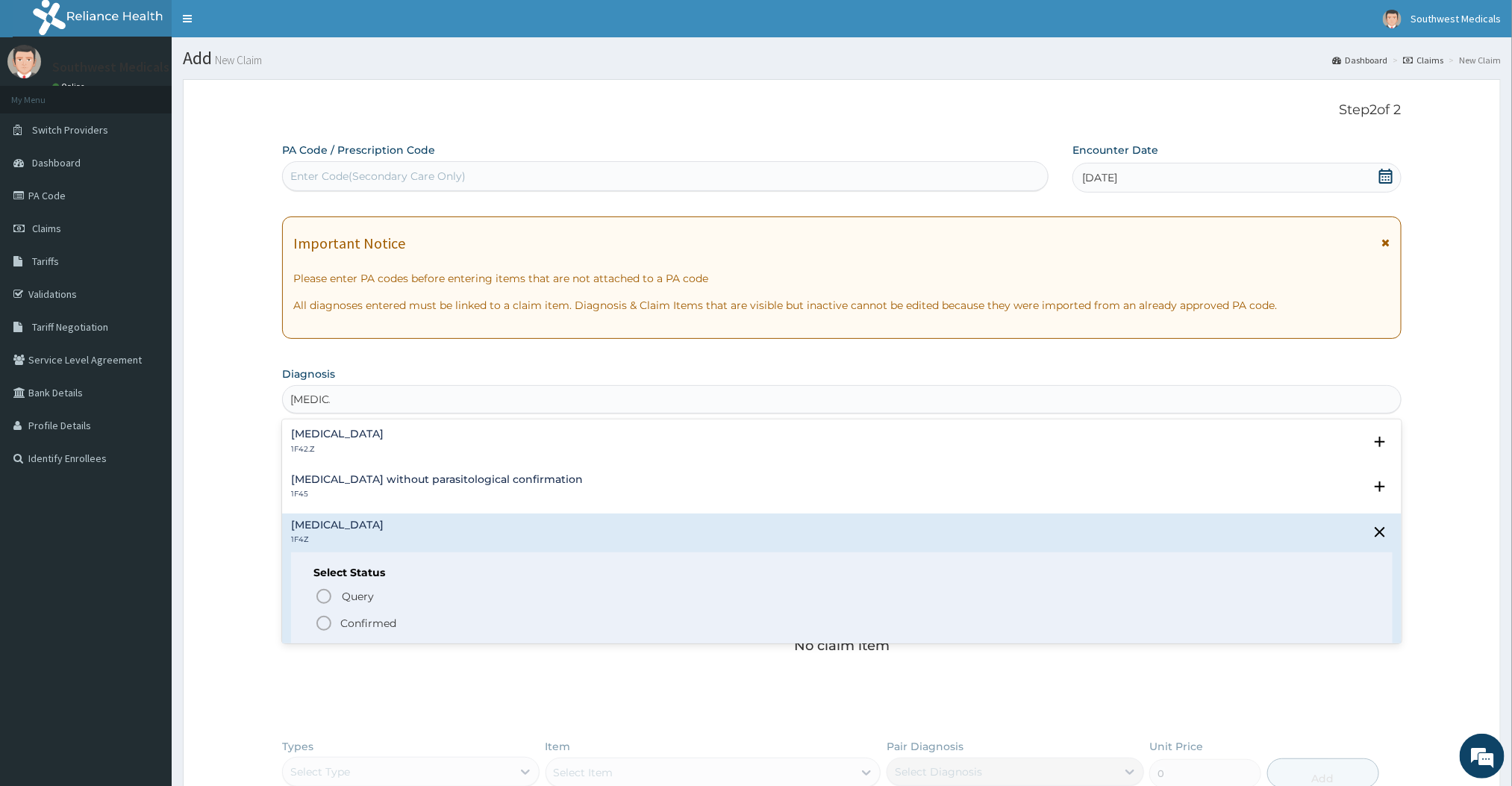
click at [330, 624] on icon "status option filled" at bounding box center [324, 623] width 18 height 18
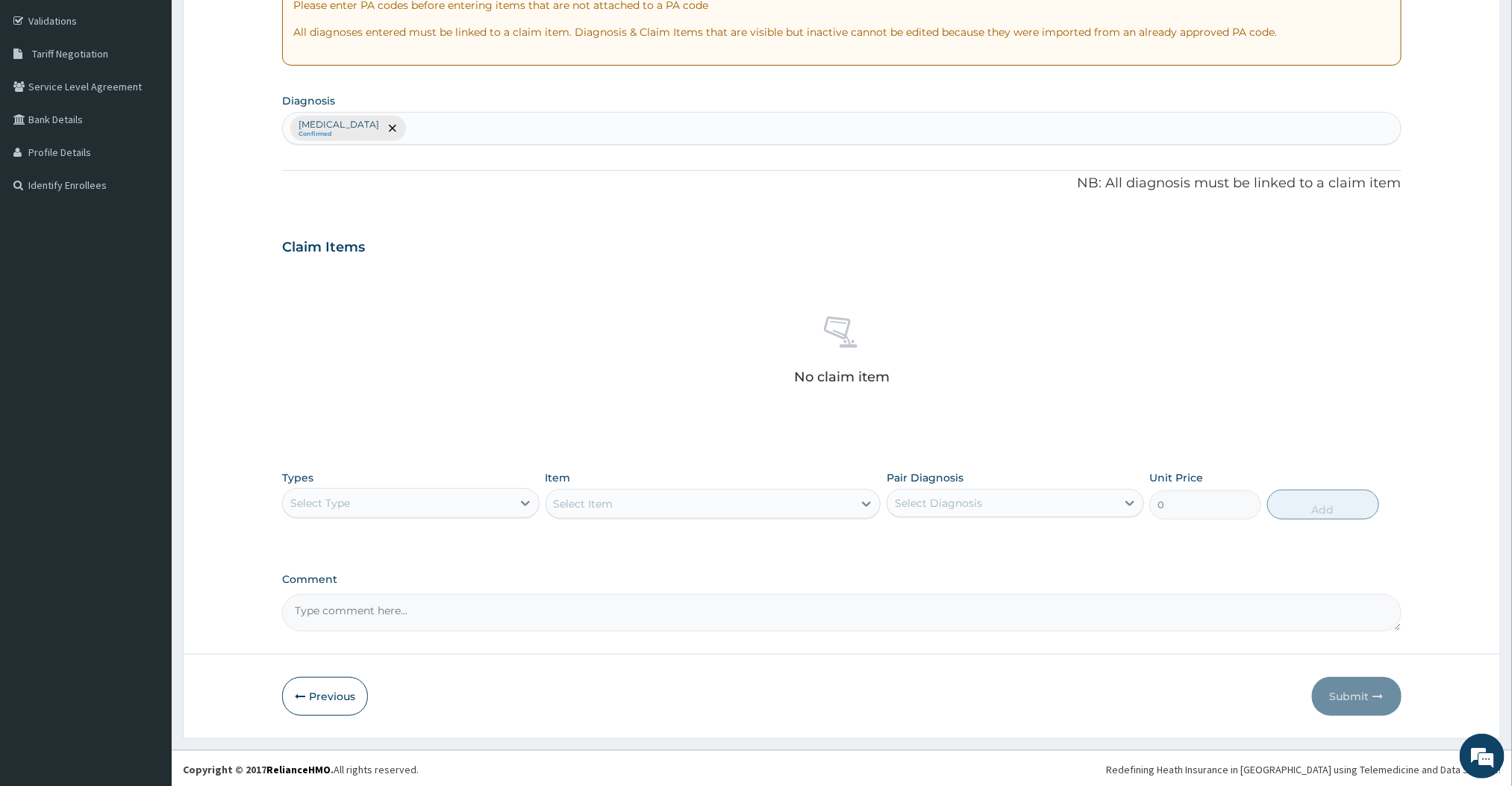
scroll to position [278, 0]
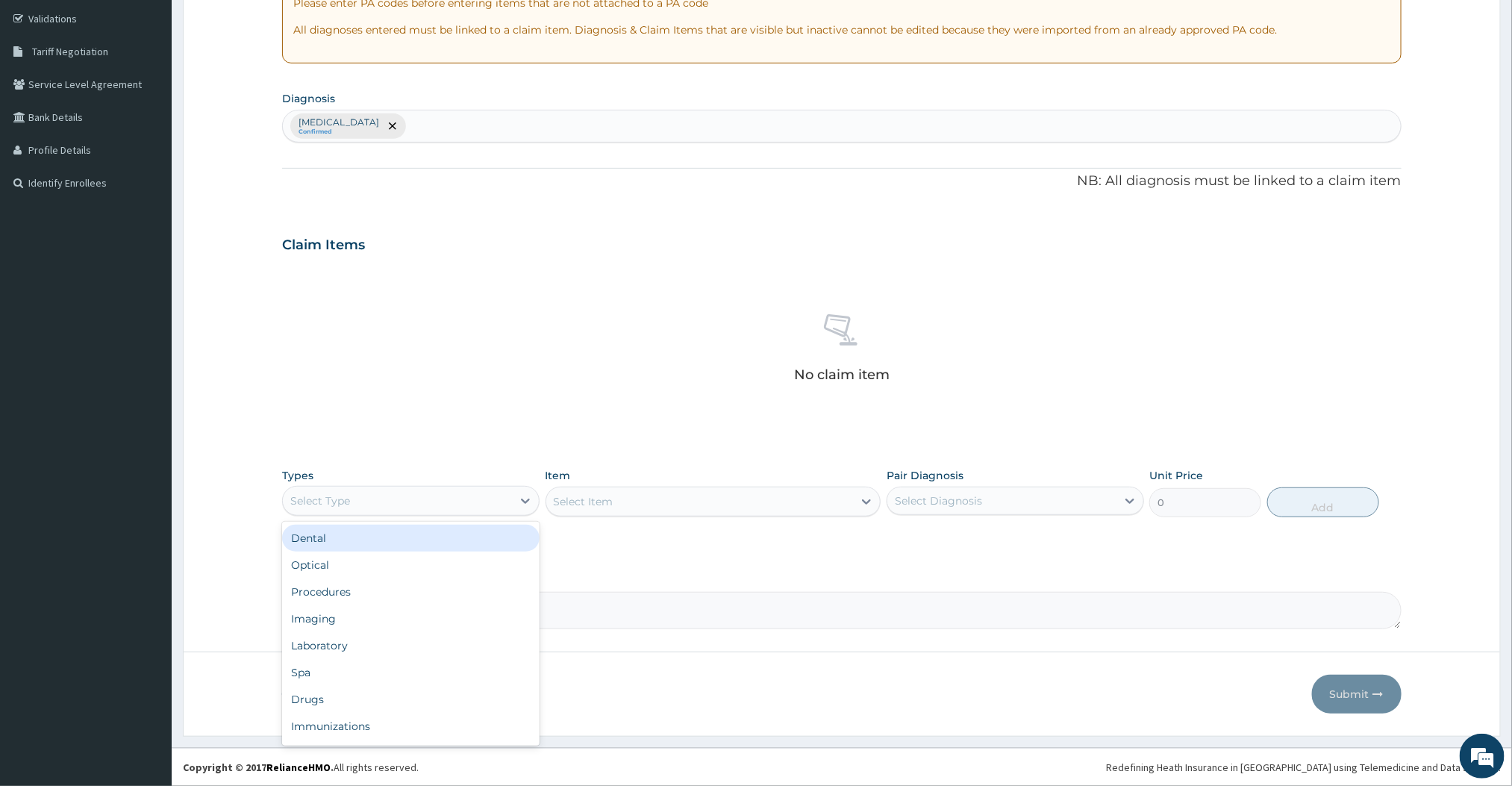
click at [473, 513] on div "Select Type" at bounding box center [410, 500] width 257 height 30
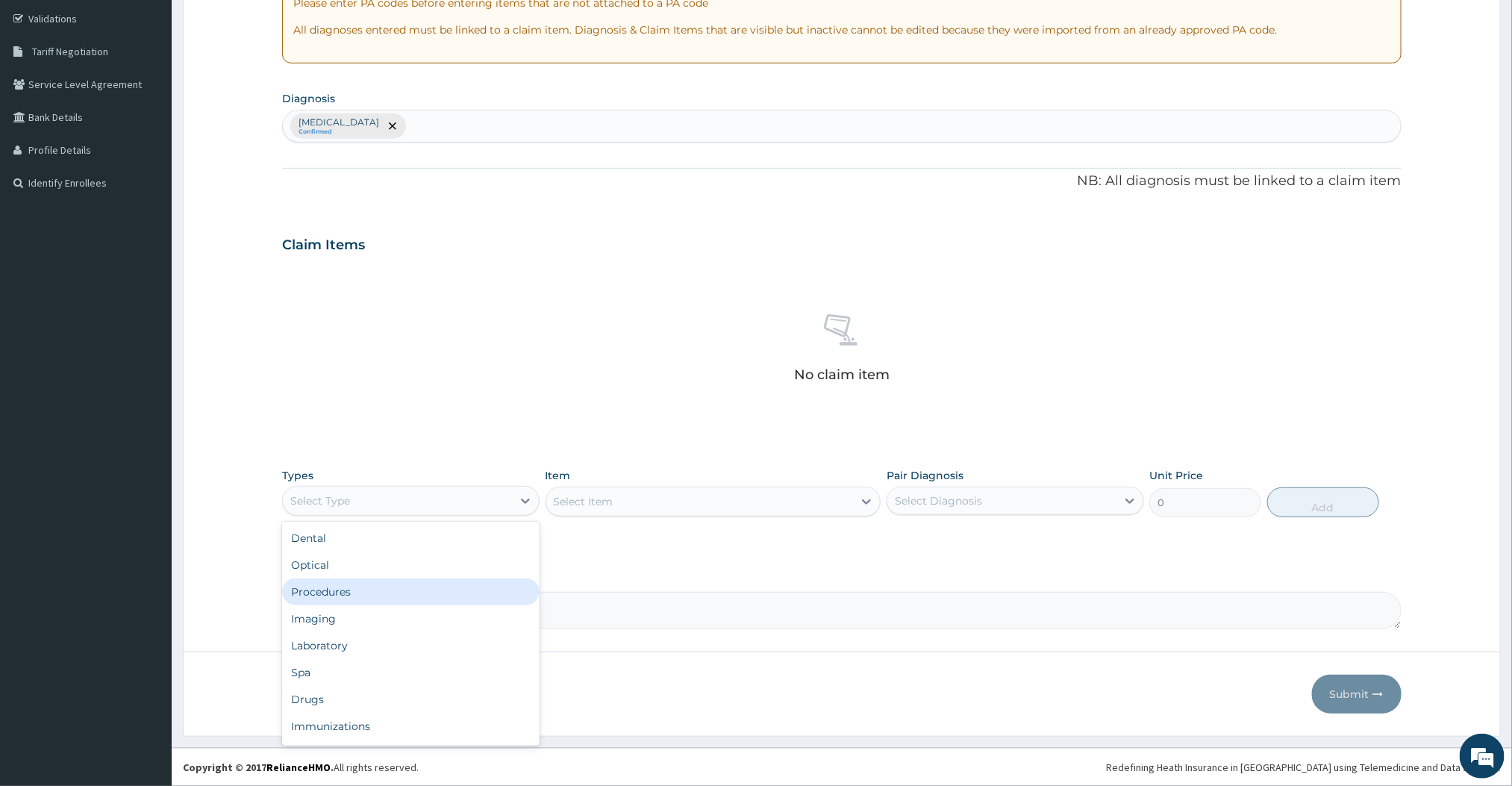
click at [290, 592] on div "Procedures" at bounding box center [410, 592] width 257 height 27
click at [747, 507] on div "Select Item" at bounding box center [700, 501] width 307 height 24
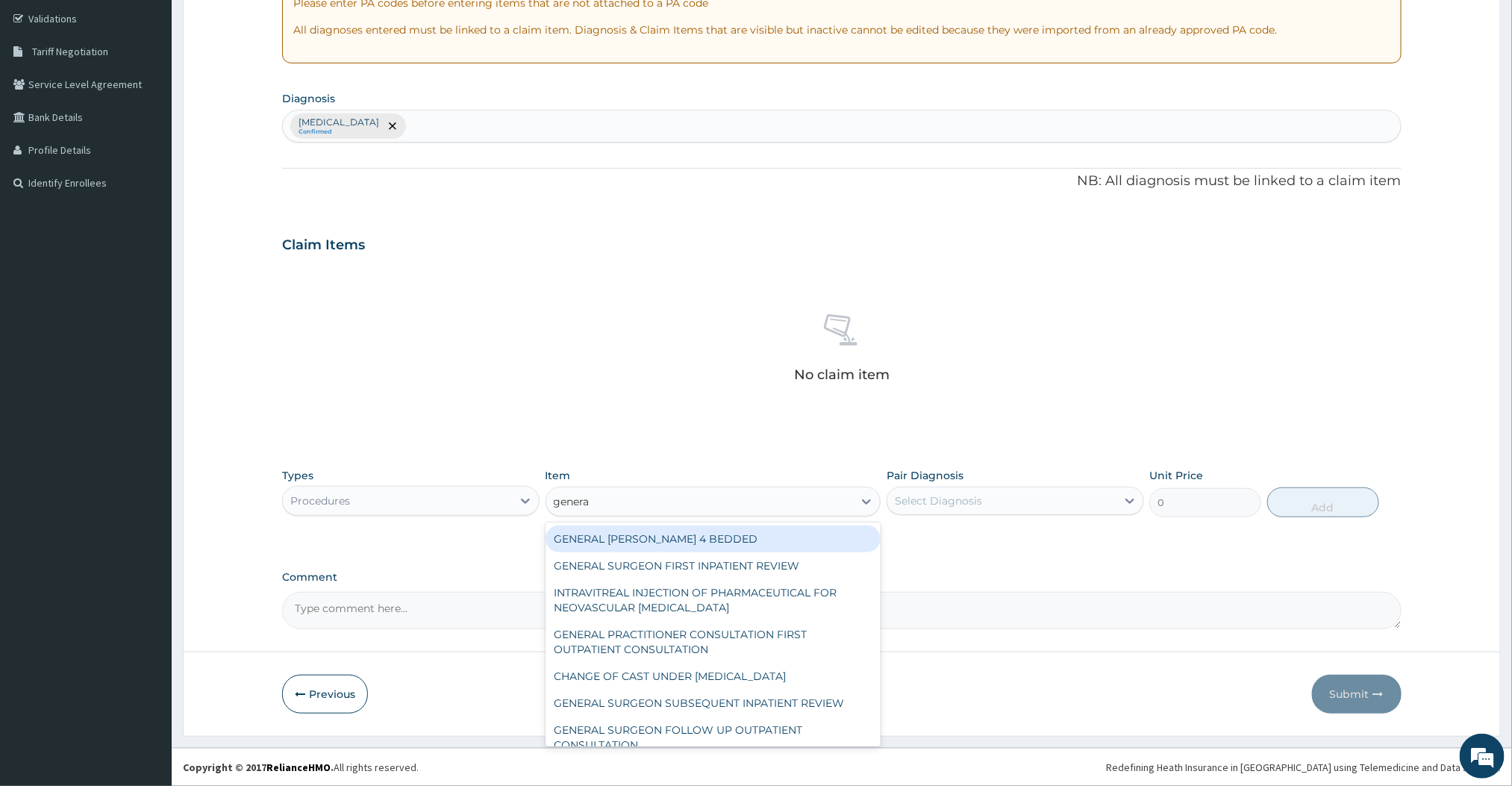
type input "general"
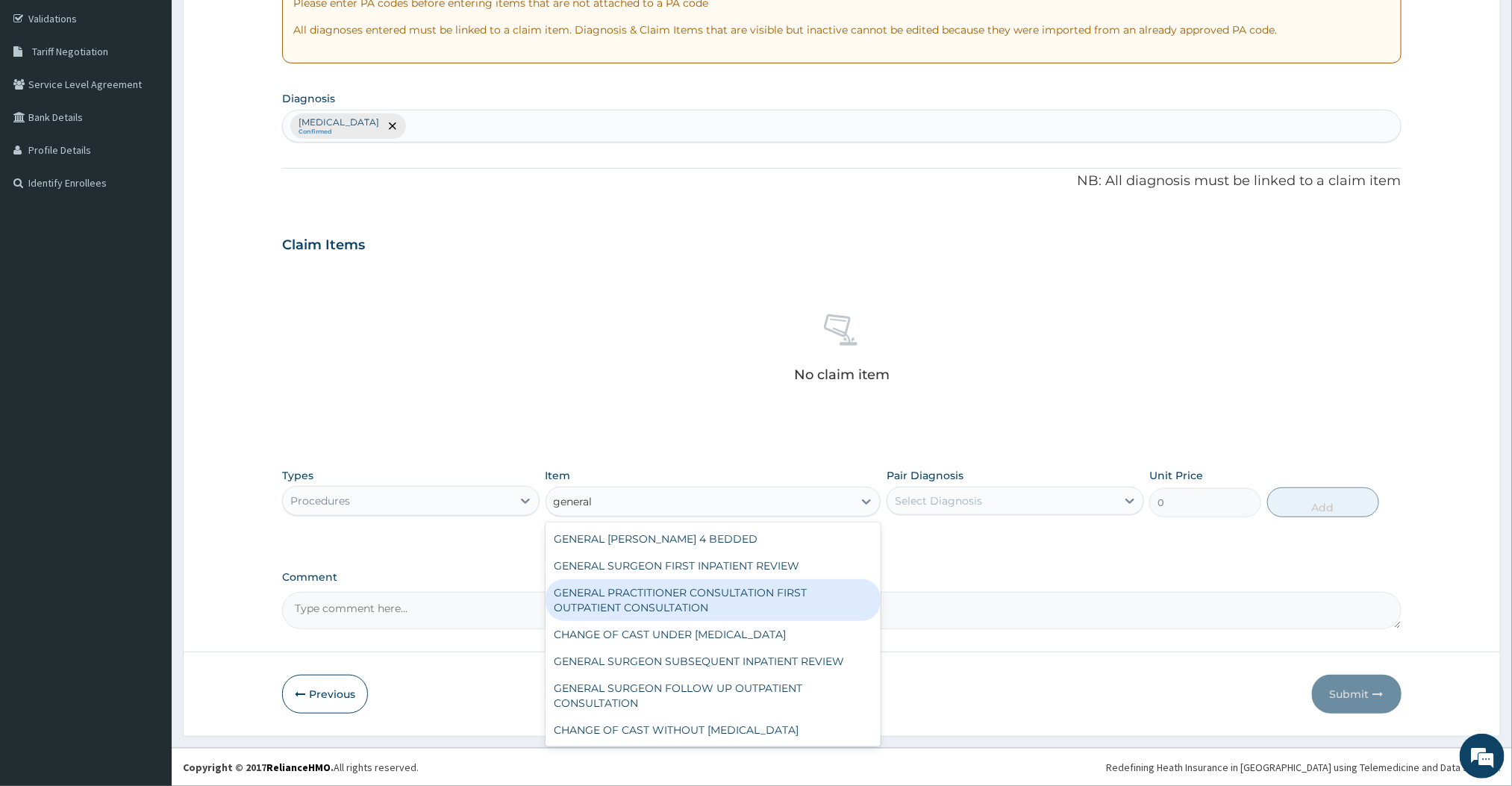
click at [665, 582] on div "GENERAL PRACTITIONER CONSULTATION FIRST OUTPATIENT CONSULTATION" at bounding box center [713, 600] width 336 height 42
type input "3000"
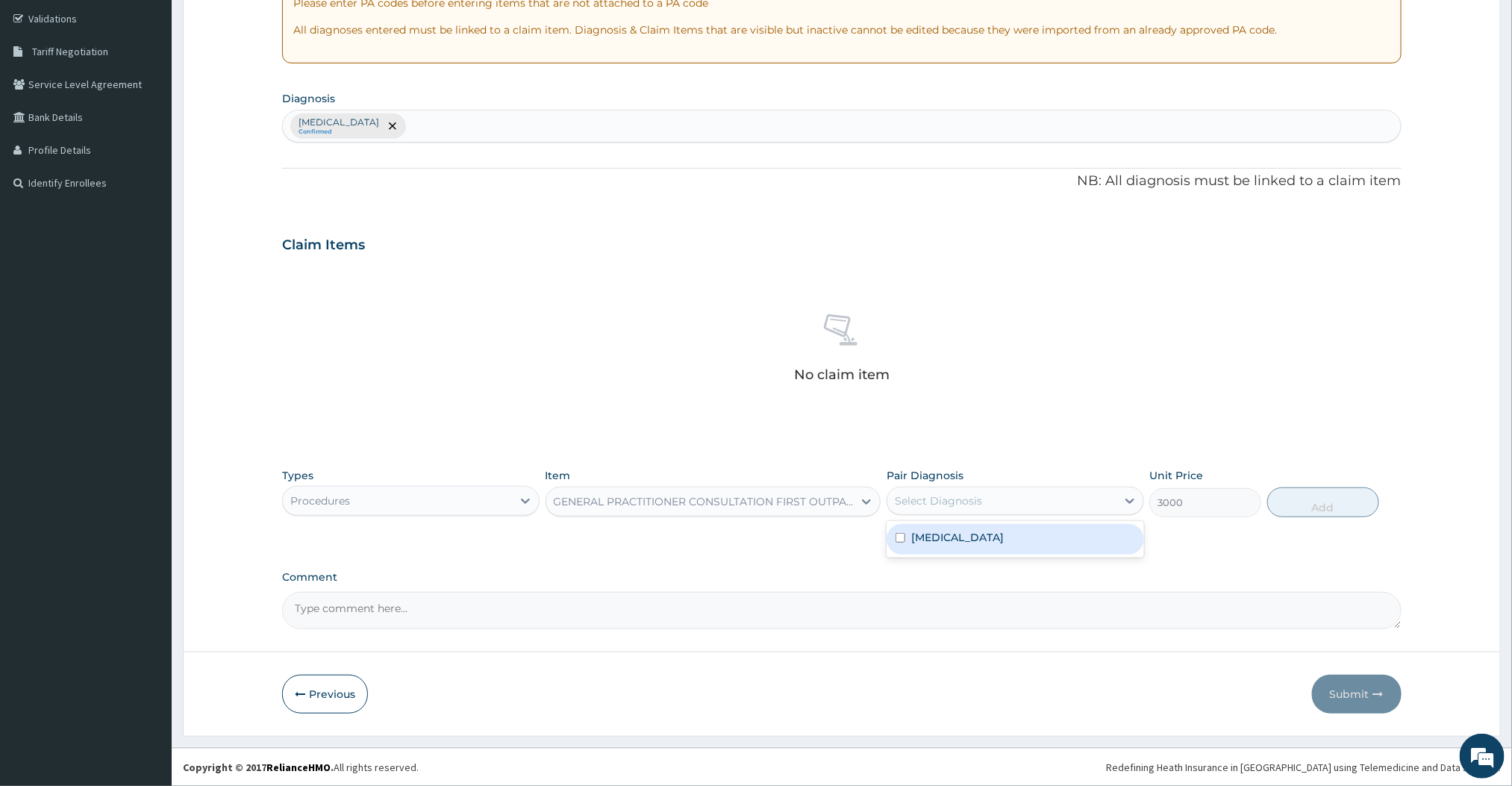
click at [1014, 500] on div "Select Diagnosis" at bounding box center [1002, 500] width 229 height 24
click at [979, 533] on label "[MEDICAL_DATA]" at bounding box center [957, 538] width 93 height 15
checkbox input "true"
click at [1295, 500] on button "Add" at bounding box center [1323, 502] width 112 height 30
type input "0"
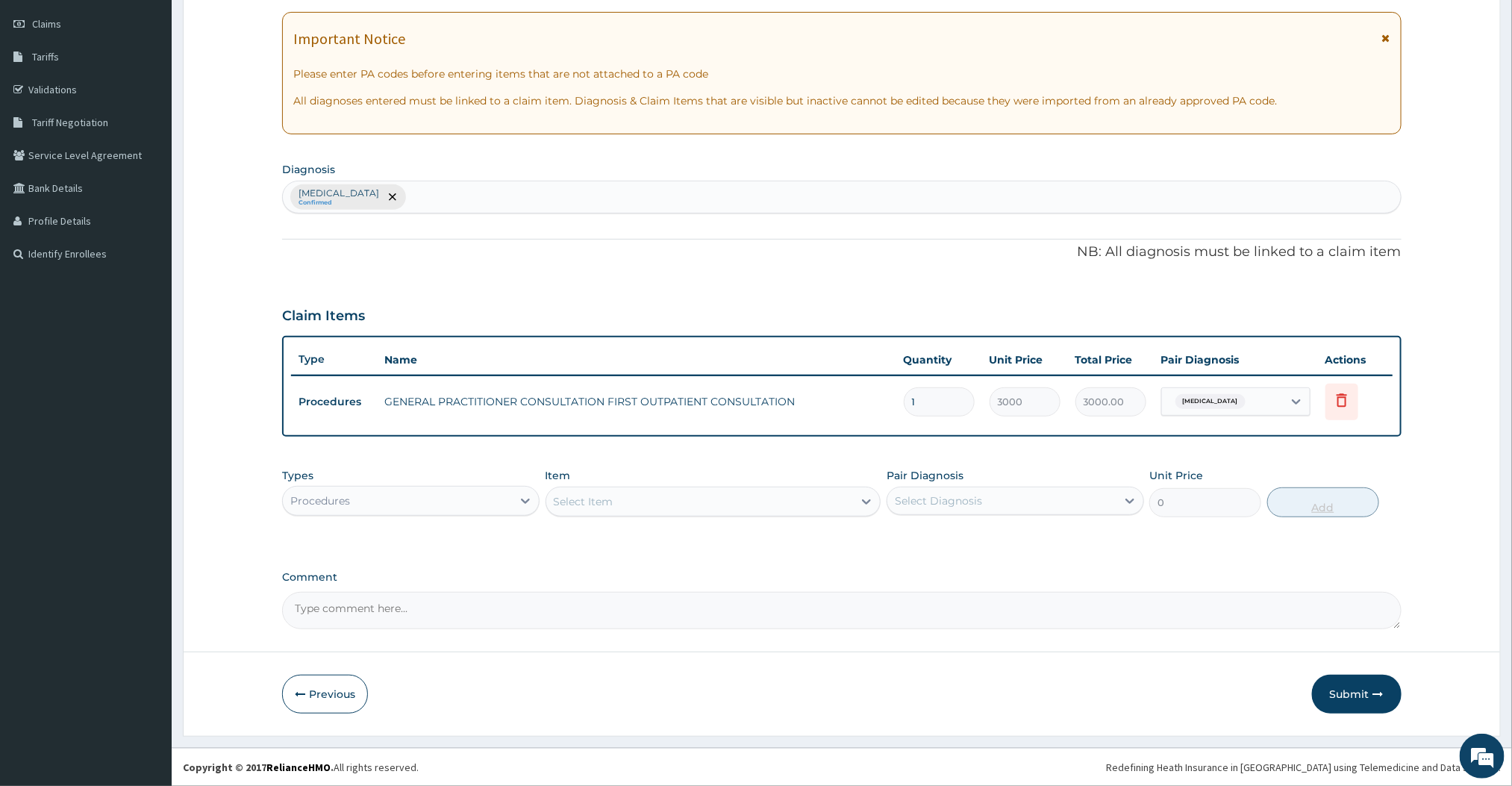
scroll to position [206, 0]
click at [444, 495] on div "Procedures" at bounding box center [398, 500] width 229 height 24
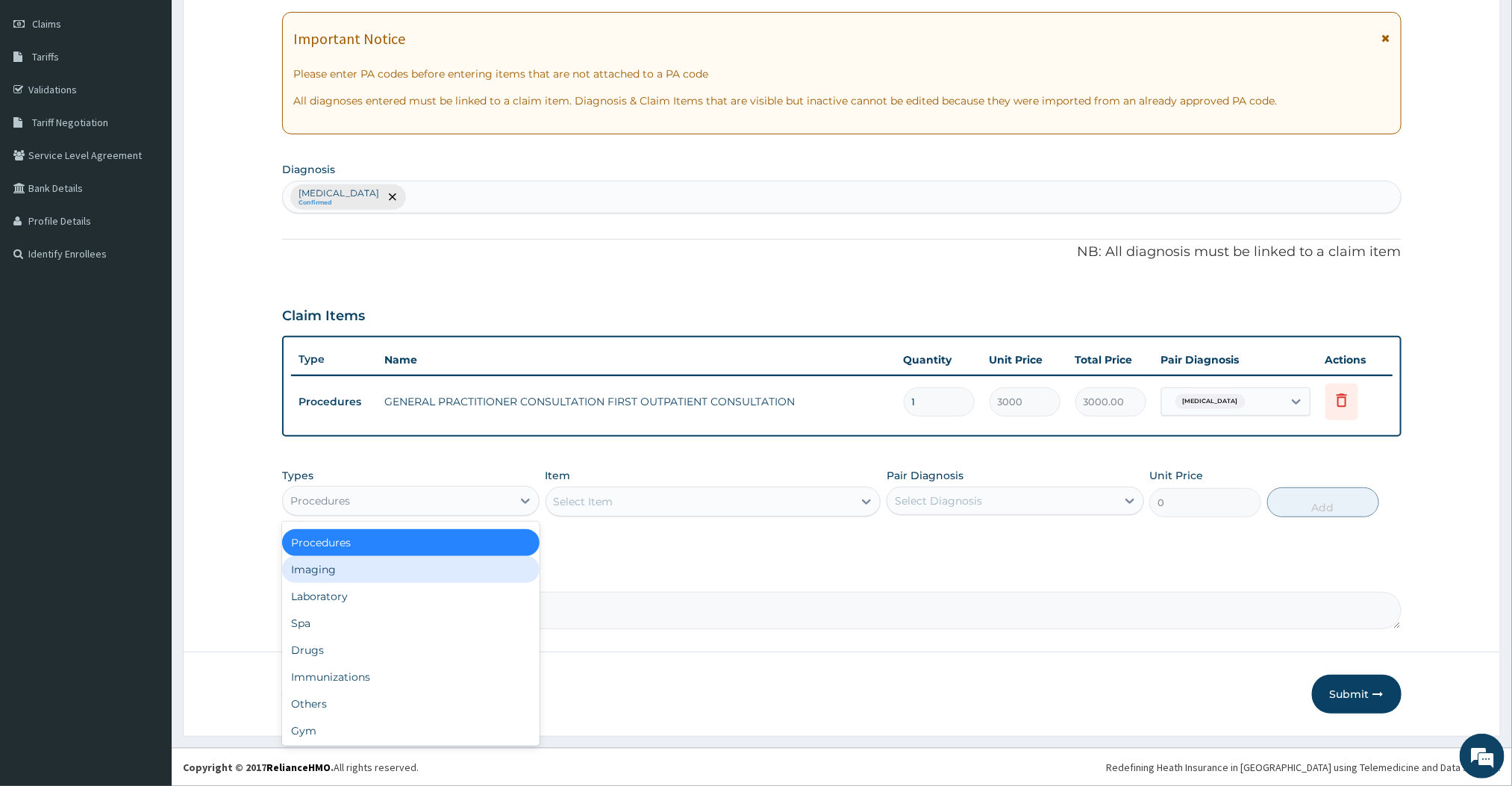
scroll to position [50, 0]
click at [796, 568] on div "PA Code / Prescription Code Enter Code(Secondary Care Only) Encounter Date 10-1…" at bounding box center [841, 284] width 1119 height 692
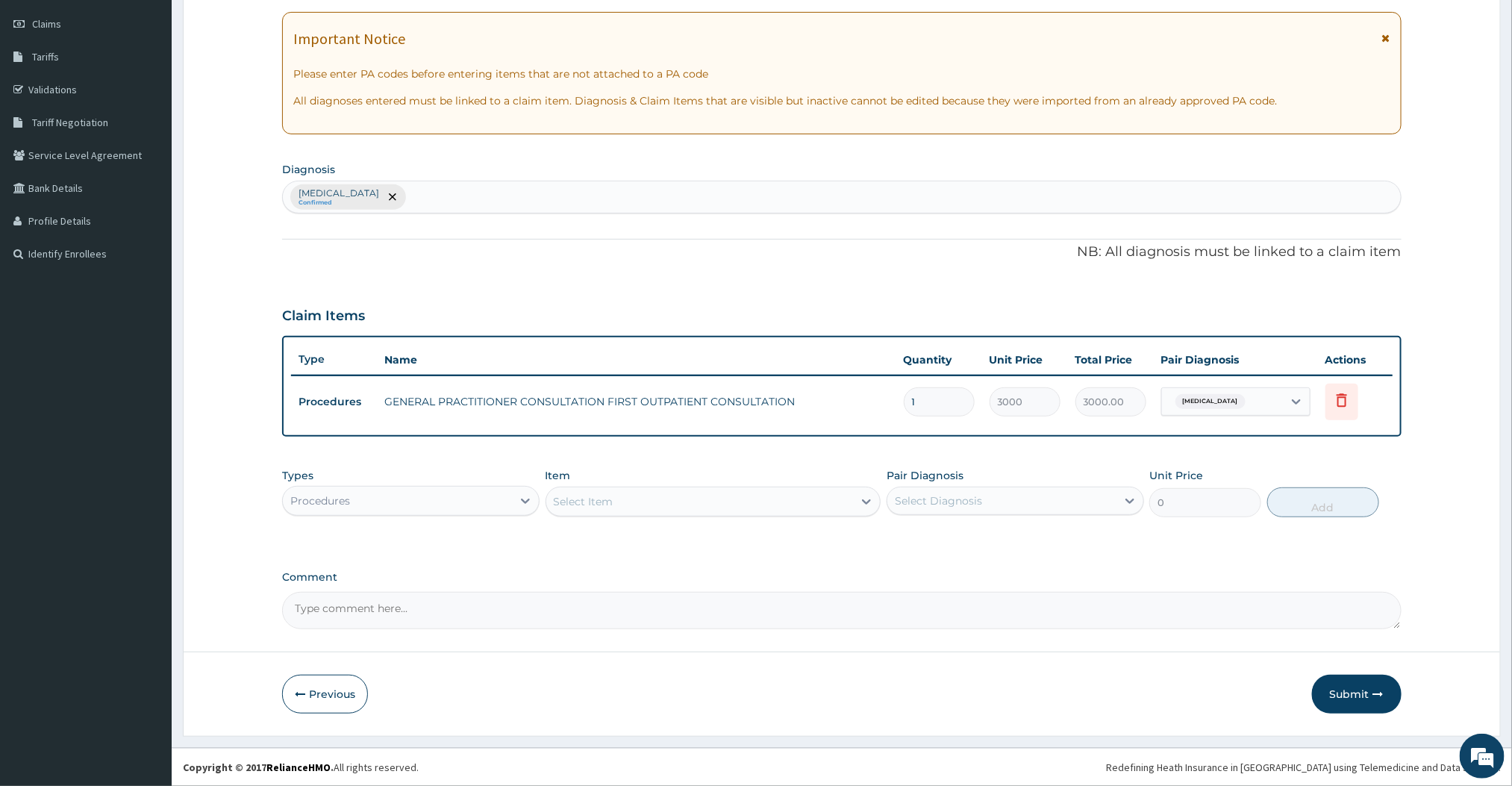
click at [488, 513] on div "Procedures" at bounding box center [410, 500] width 257 height 30
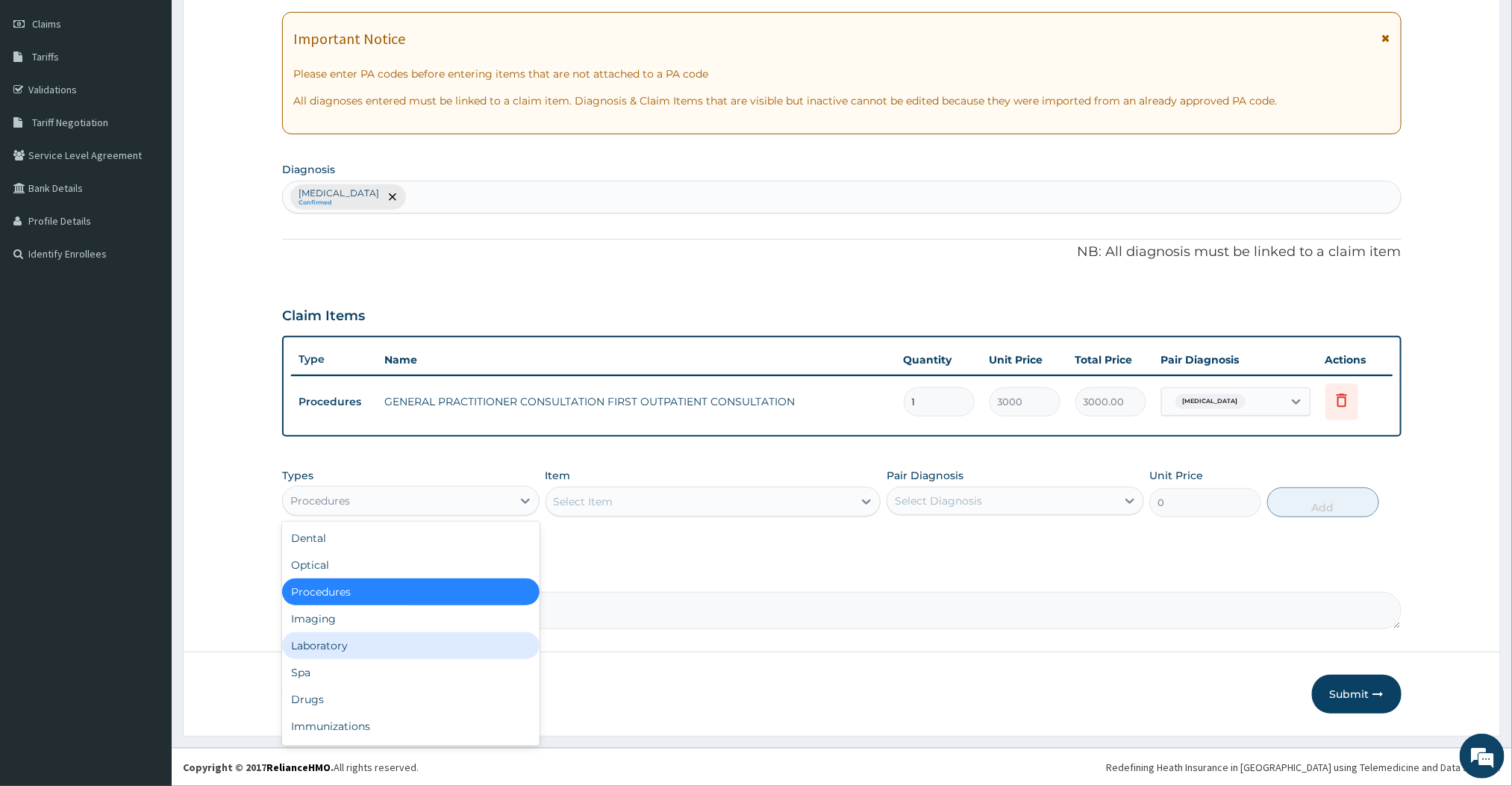
click at [335, 636] on div "Laboratory" at bounding box center [410, 646] width 257 height 27
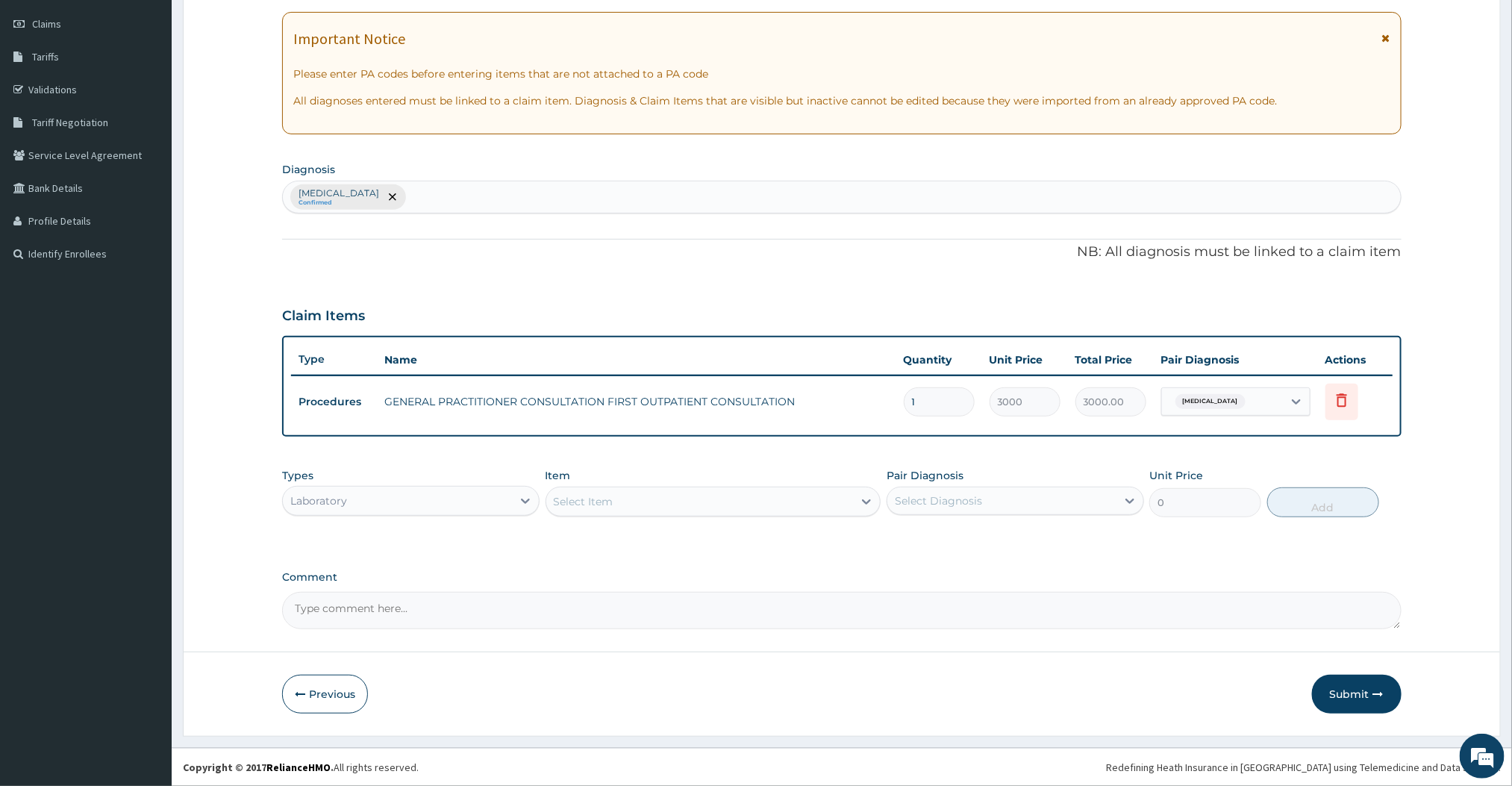
click at [813, 506] on div "Select Item" at bounding box center [700, 501] width 307 height 24
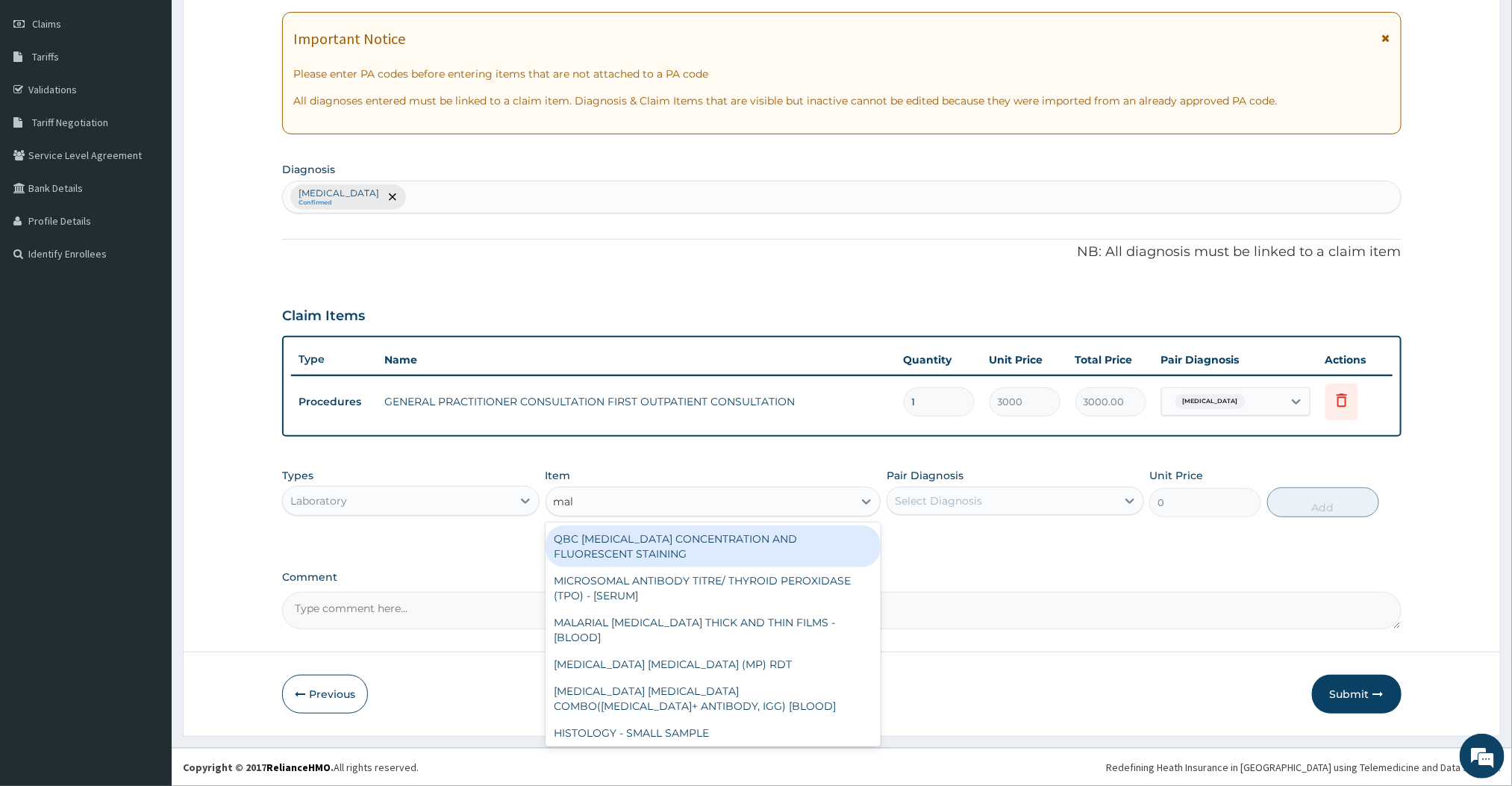
type input "mala"
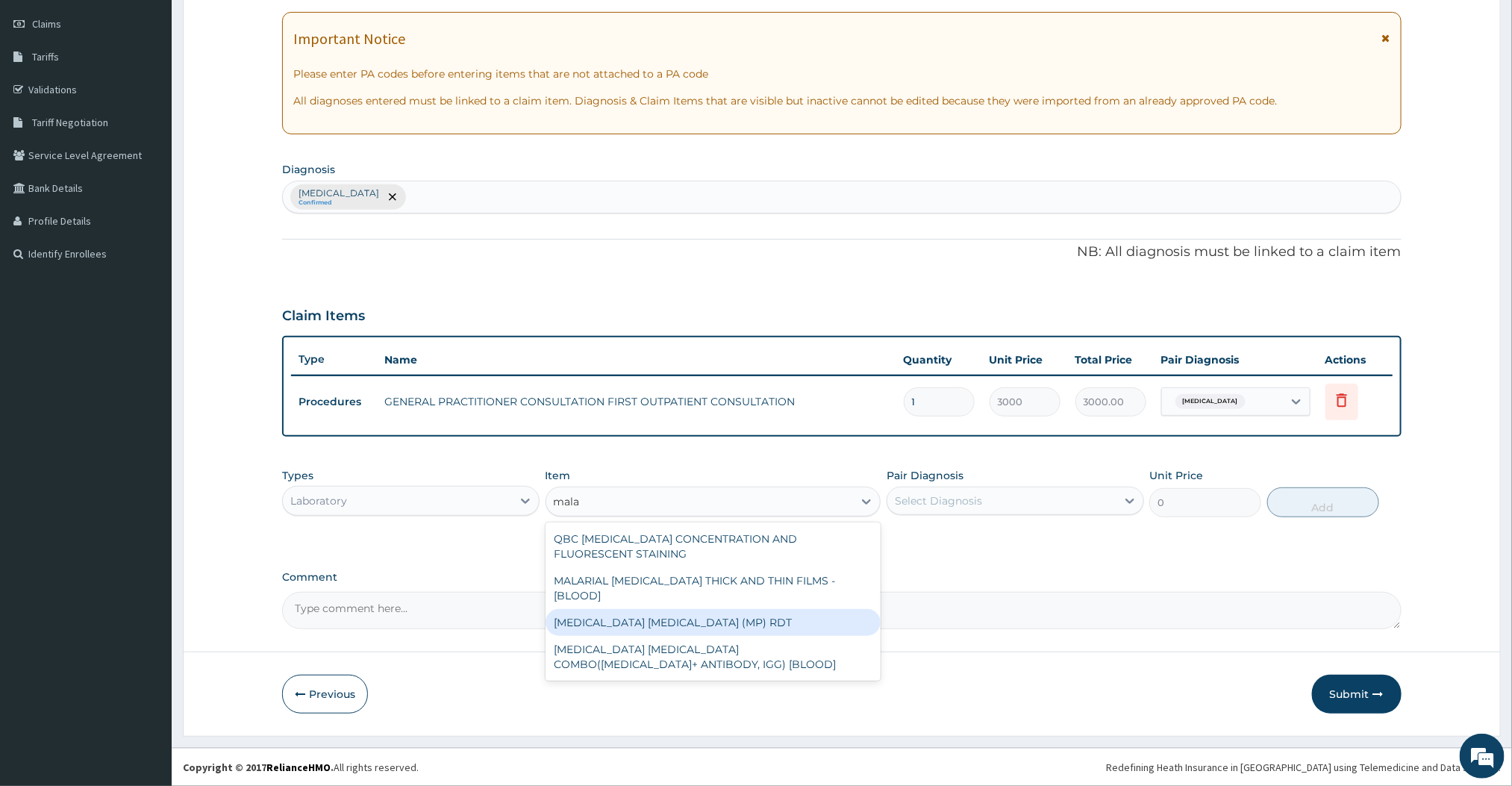
click at [641, 609] on div "[MEDICAL_DATA] [MEDICAL_DATA] (MP) RDT" at bounding box center [713, 623] width 336 height 27
type input "1500"
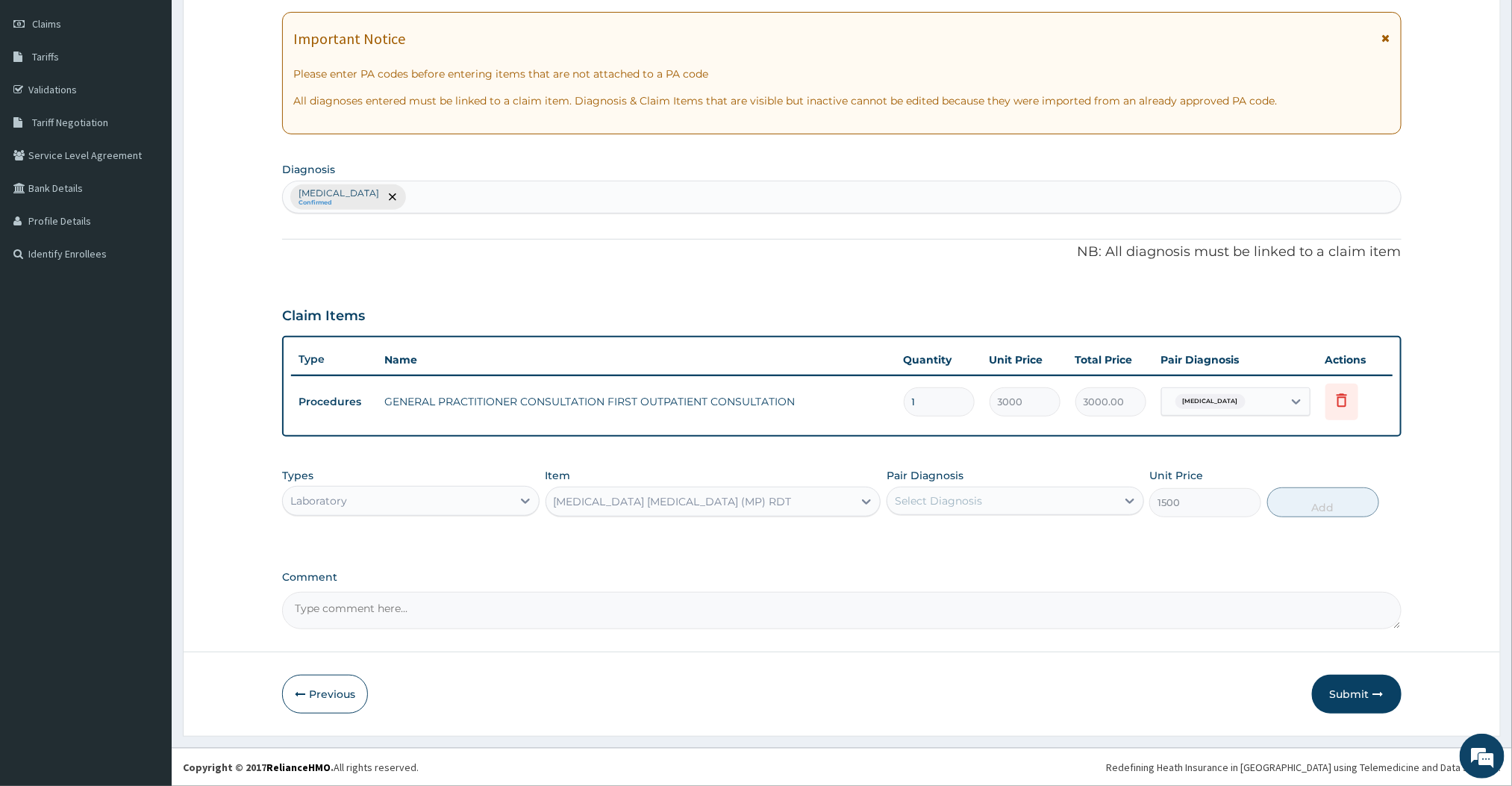
click at [963, 494] on div "Select Diagnosis" at bounding box center [938, 501] width 87 height 15
click at [906, 543] on div "[MEDICAL_DATA]" at bounding box center [1015, 540] width 257 height 31
checkbox input "true"
click at [1341, 494] on button "Add" at bounding box center [1323, 502] width 112 height 30
type input "0"
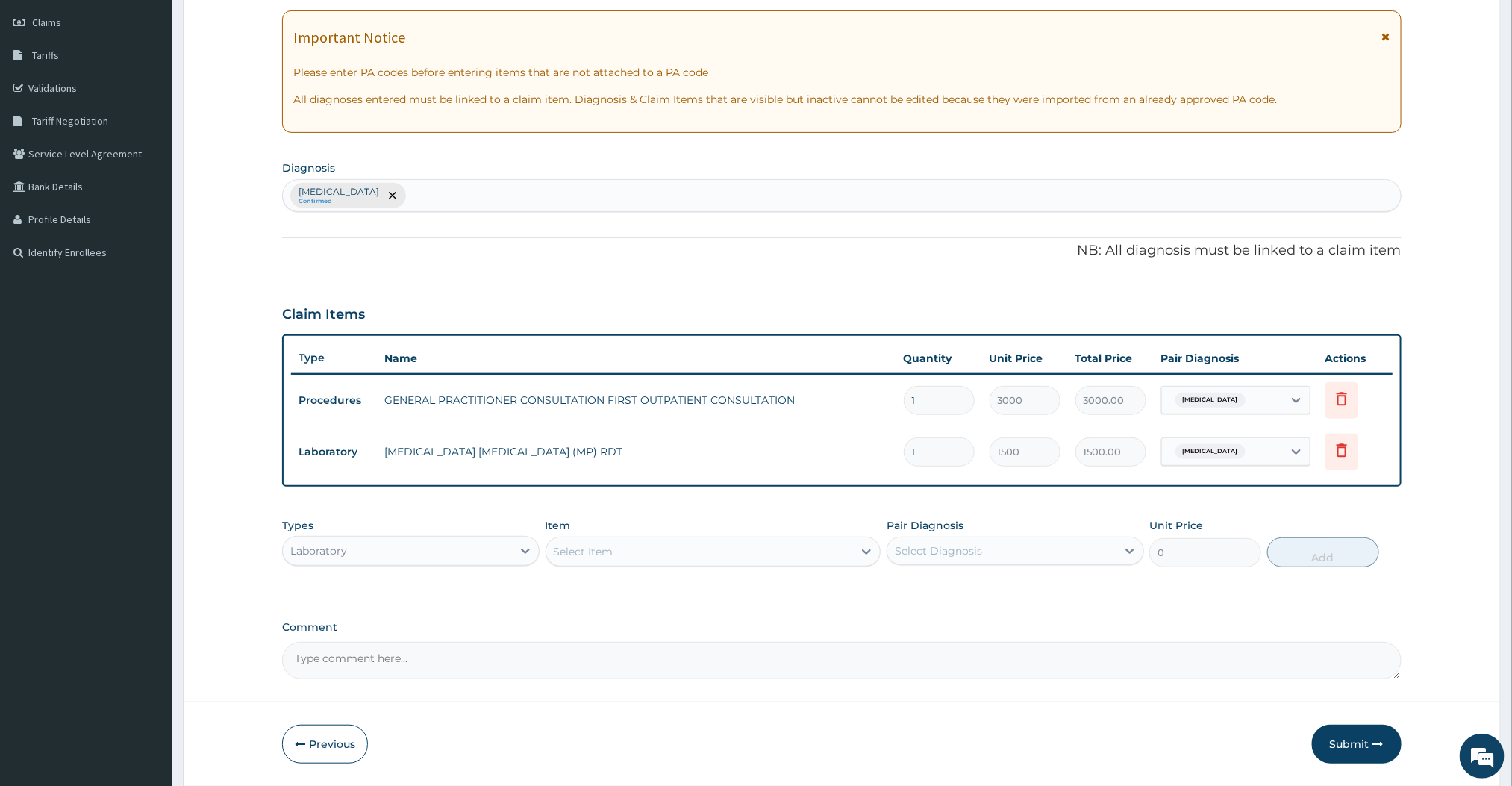
click at [780, 545] on div "Select Item" at bounding box center [700, 551] width 307 height 24
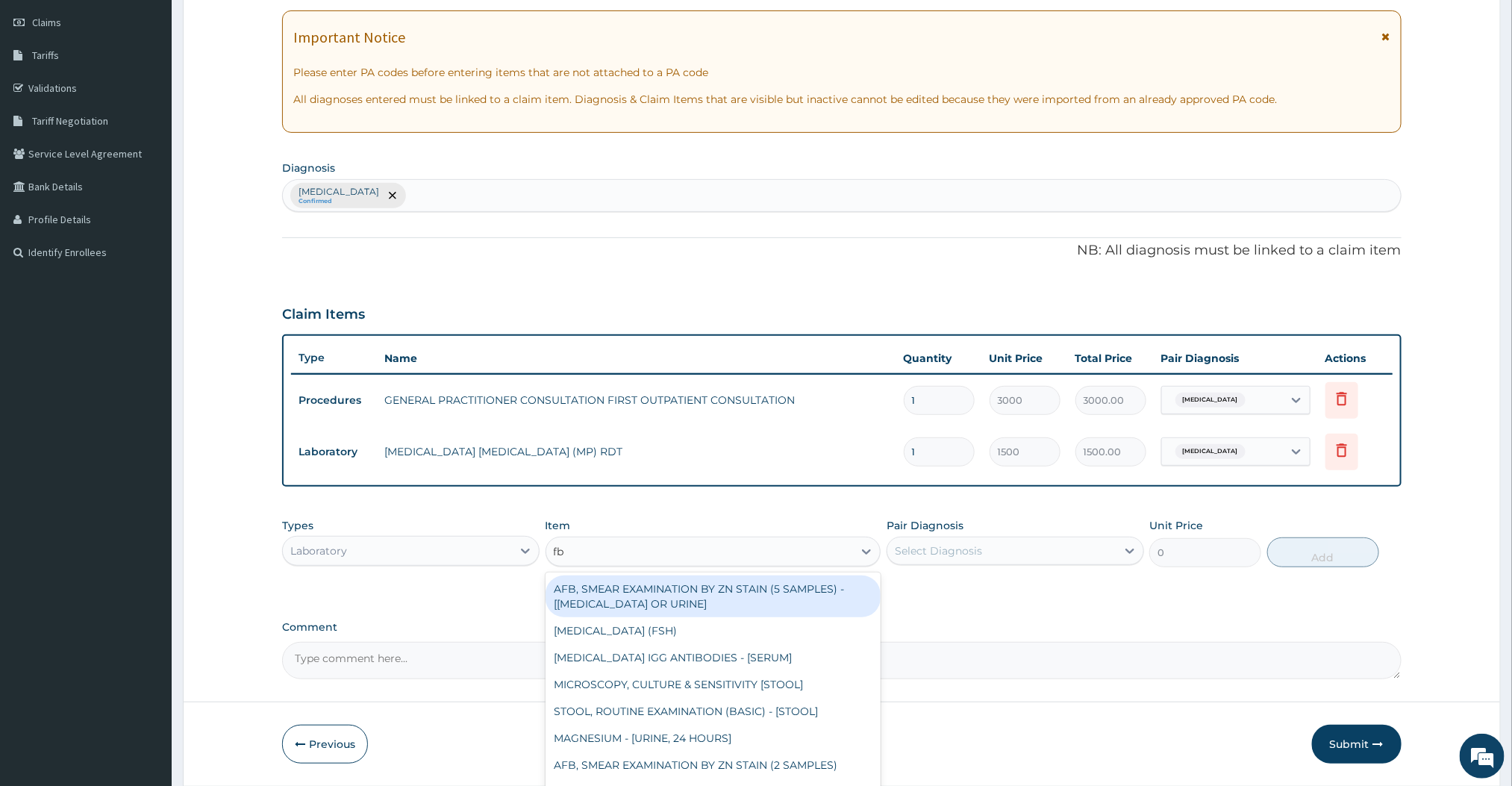
type input "fbc"
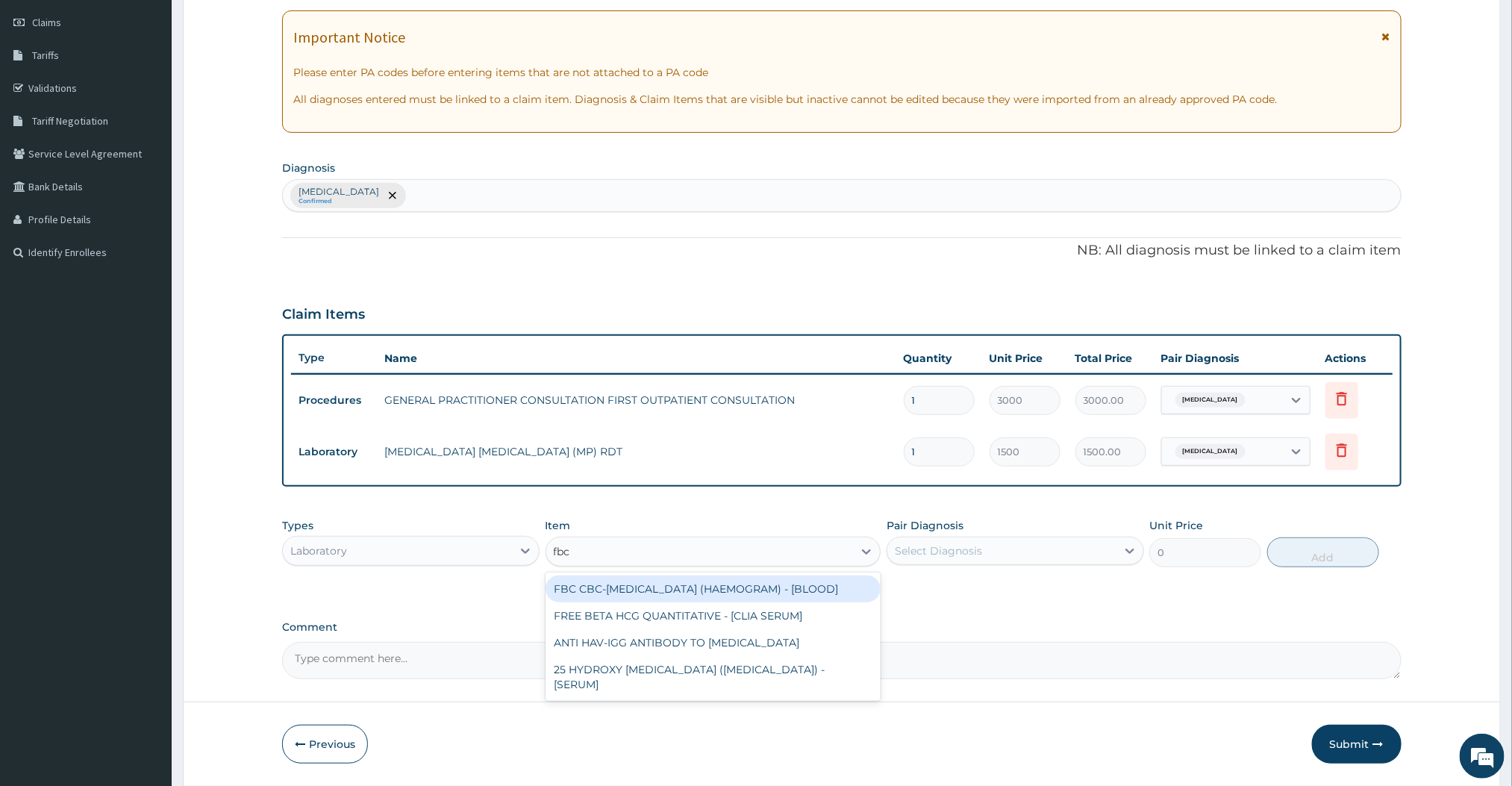
click at [630, 583] on div "FBC CBC-[MEDICAL_DATA] (HAEMOGRAM) - [BLOOD]" at bounding box center [713, 589] width 336 height 27
type input "3000"
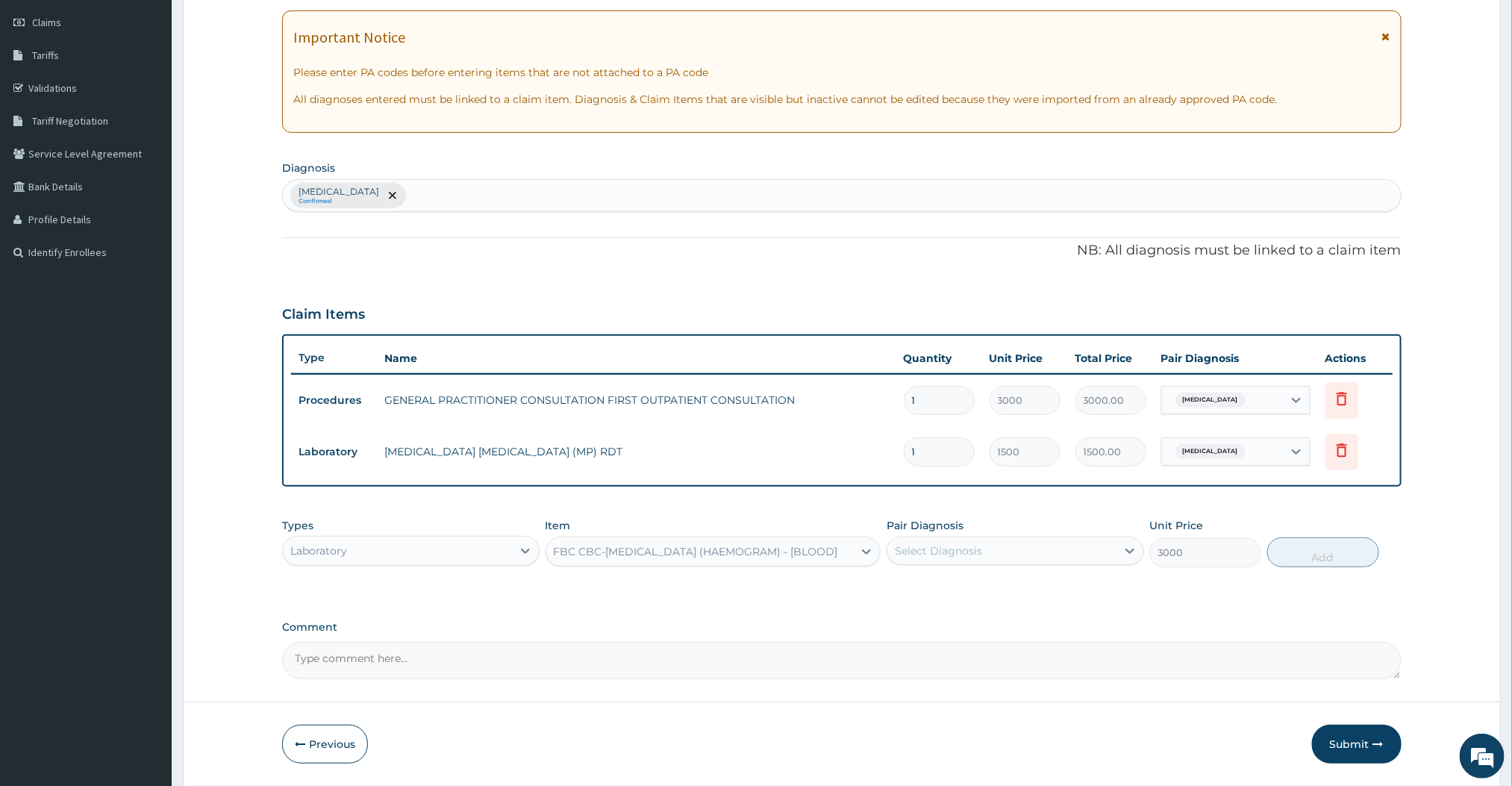
click at [1092, 557] on div "Select Diagnosis" at bounding box center [1002, 551] width 229 height 24
click at [1007, 603] on div "[MEDICAL_DATA]" at bounding box center [1015, 590] width 257 height 31
checkbox input "true"
click at [1282, 556] on button "Add" at bounding box center [1323, 552] width 112 height 30
type input "0"
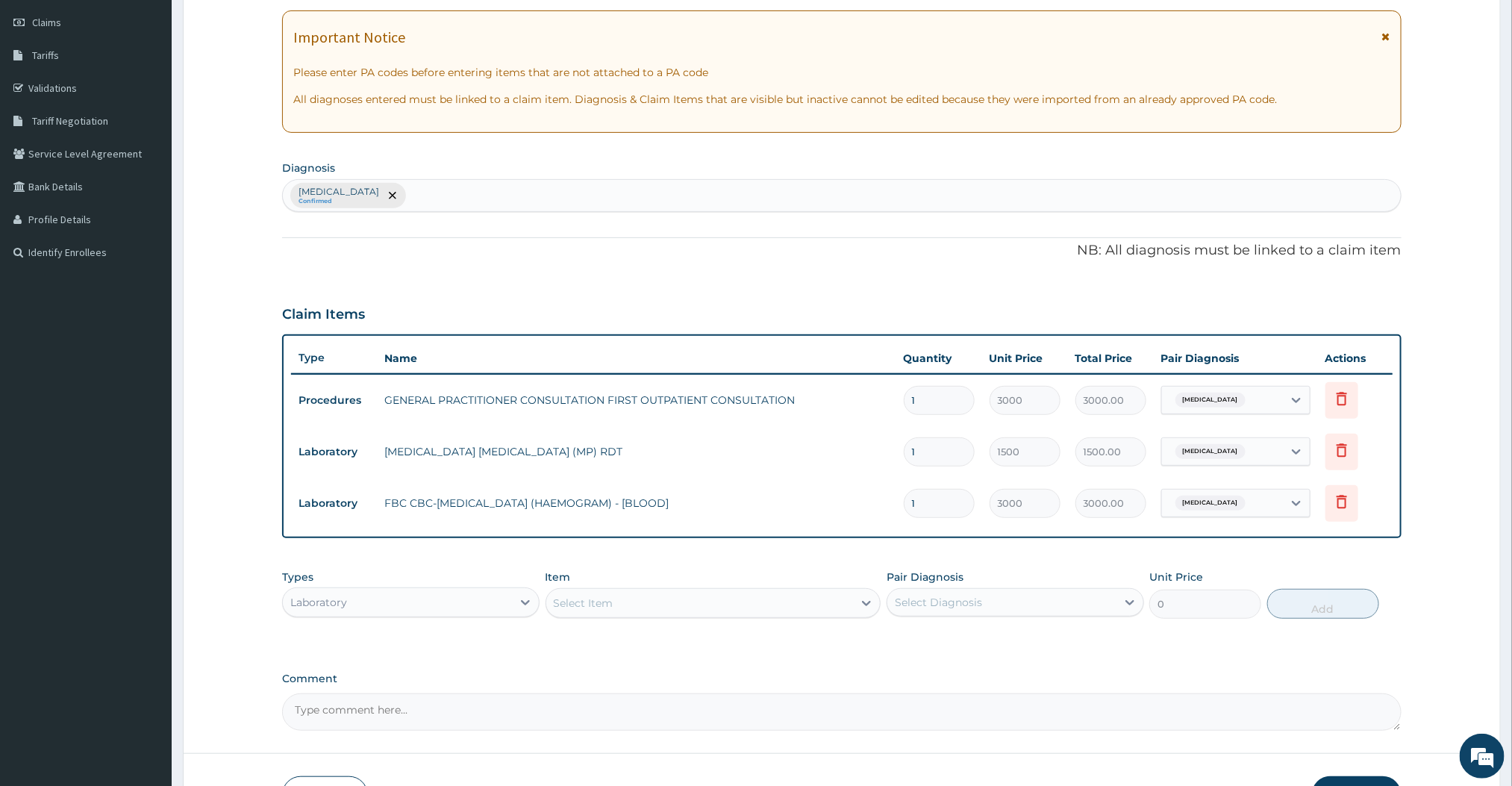
click at [424, 597] on div "Laboratory" at bounding box center [398, 602] width 229 height 24
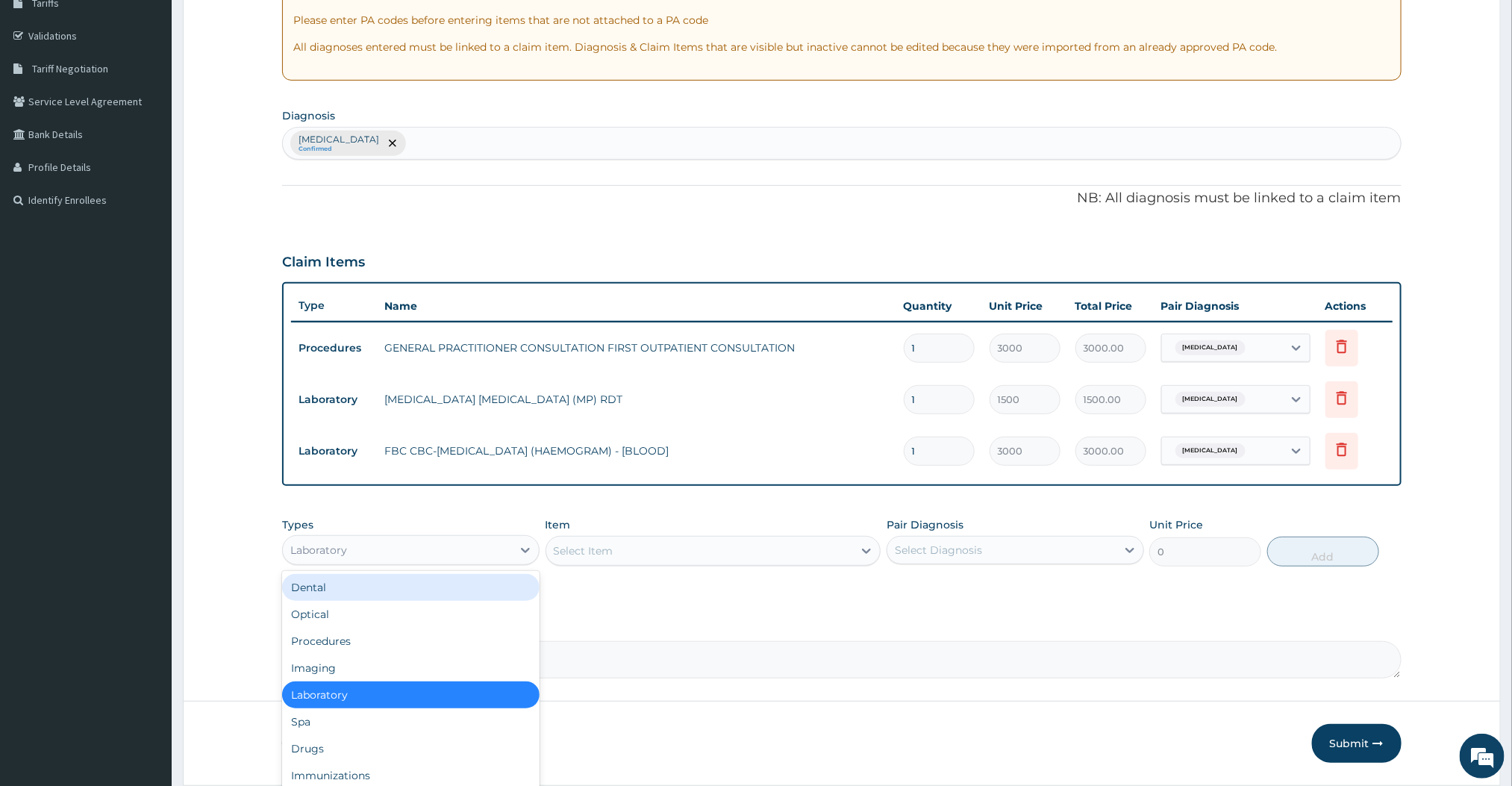
scroll to position [309, 0]
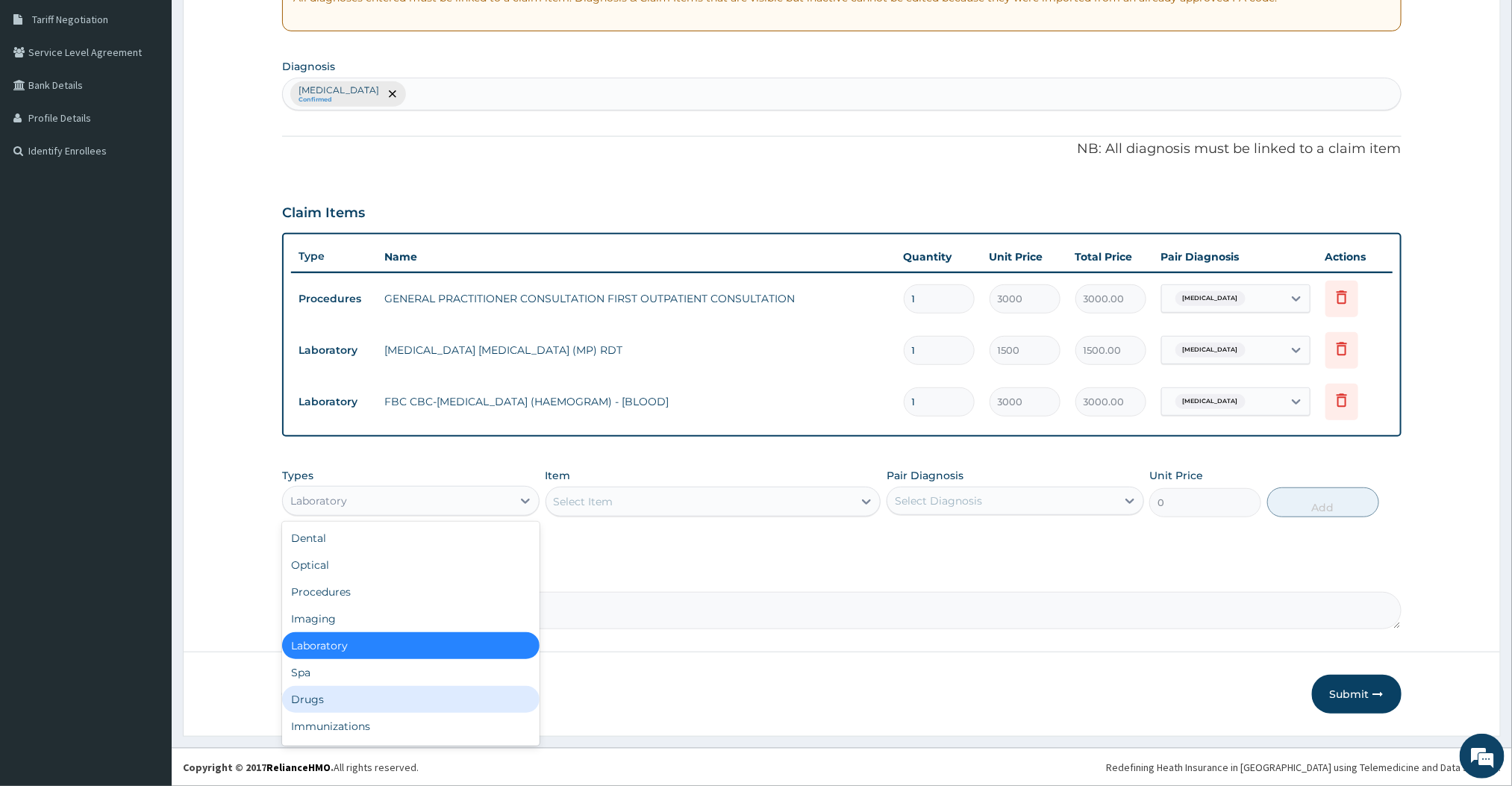
click at [394, 686] on div "Drugs" at bounding box center [410, 699] width 257 height 27
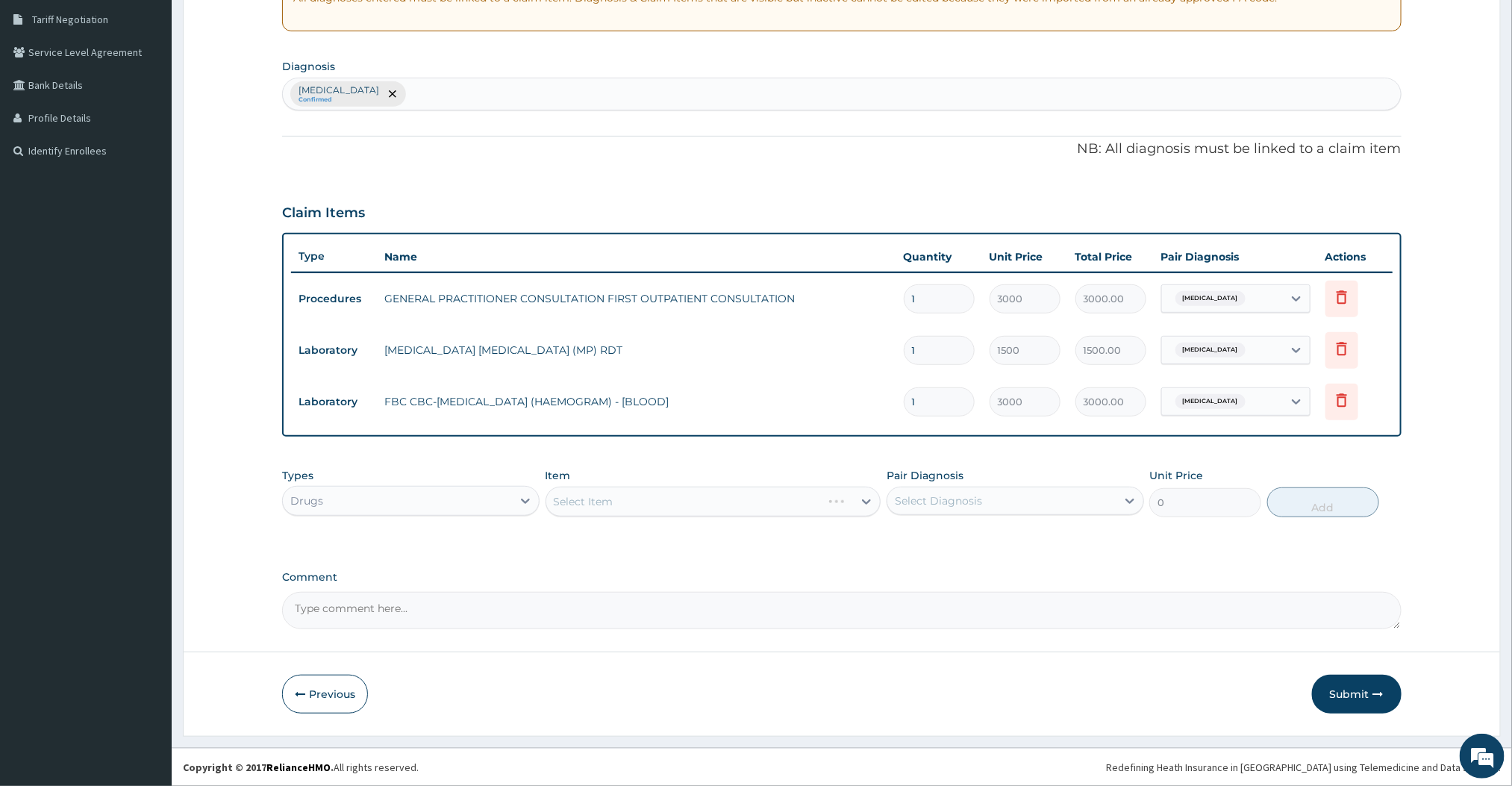
click at [748, 498] on div "Select Item" at bounding box center [713, 501] width 336 height 30
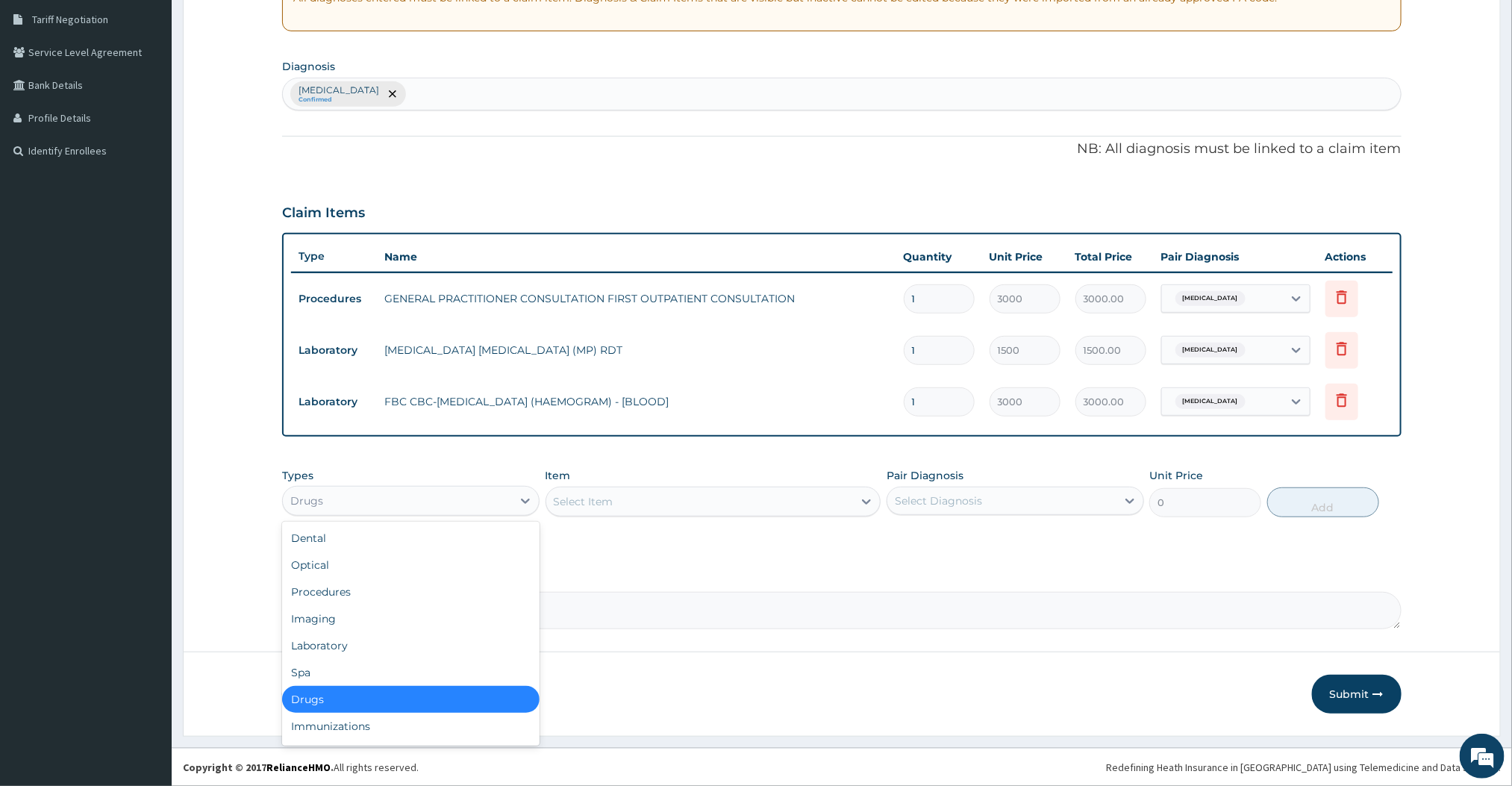
click at [442, 508] on div "Drugs" at bounding box center [398, 500] width 229 height 24
click at [313, 599] on div "Procedures" at bounding box center [410, 592] width 257 height 27
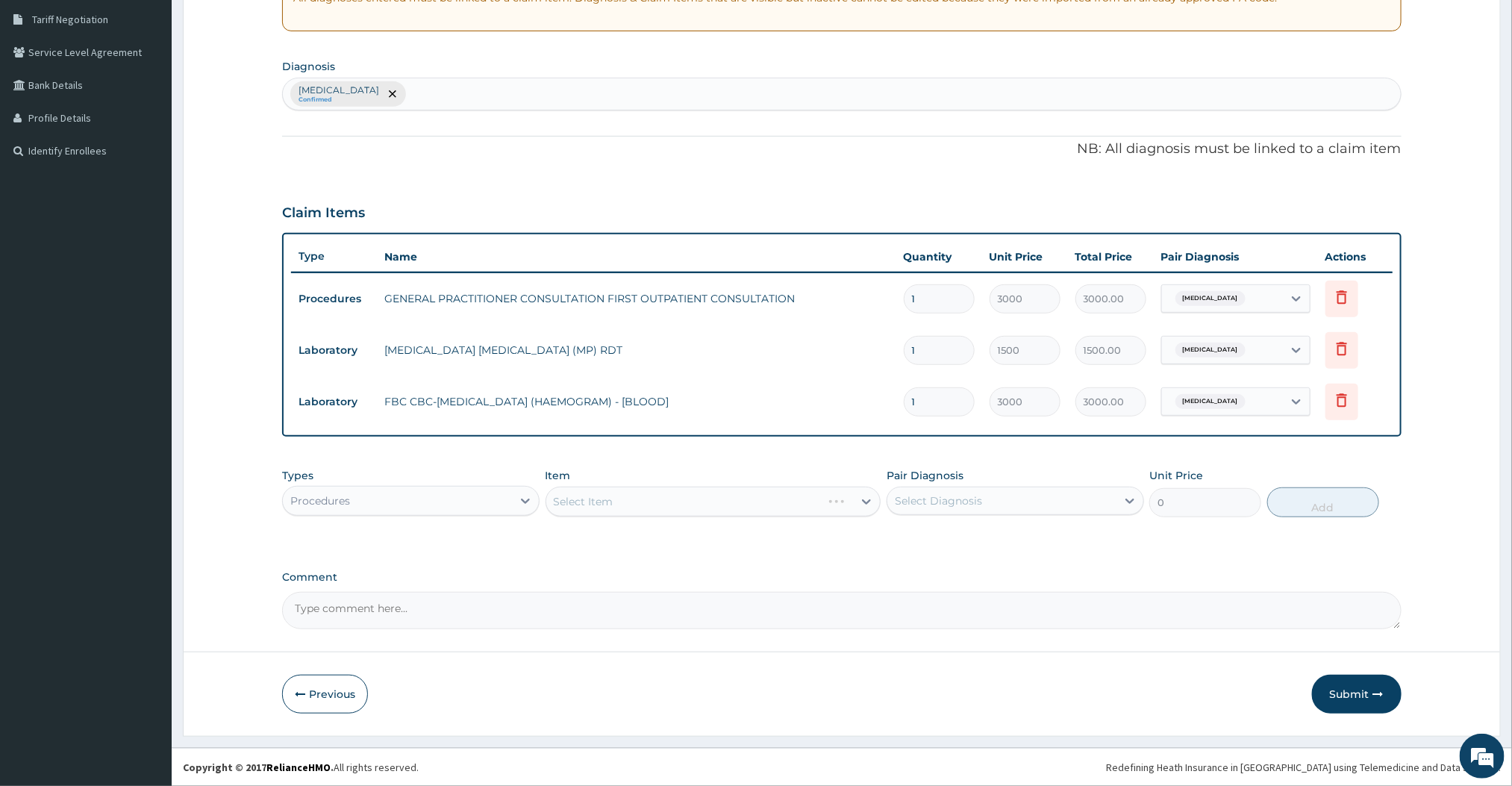
click at [668, 506] on div "Select Item" at bounding box center [713, 501] width 336 height 30
click at [741, 504] on div "Select Item" at bounding box center [700, 501] width 307 height 24
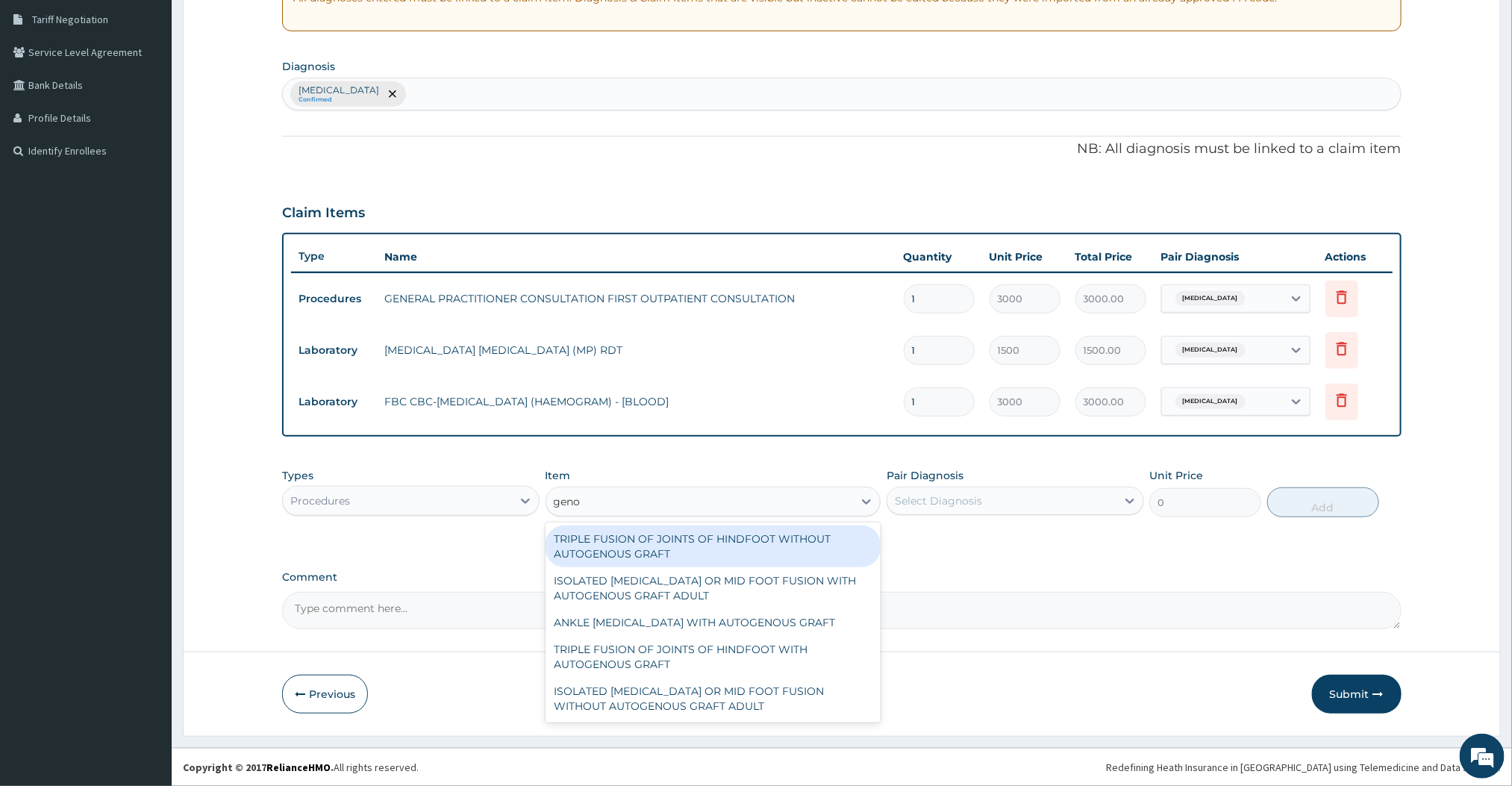
type input "geno"
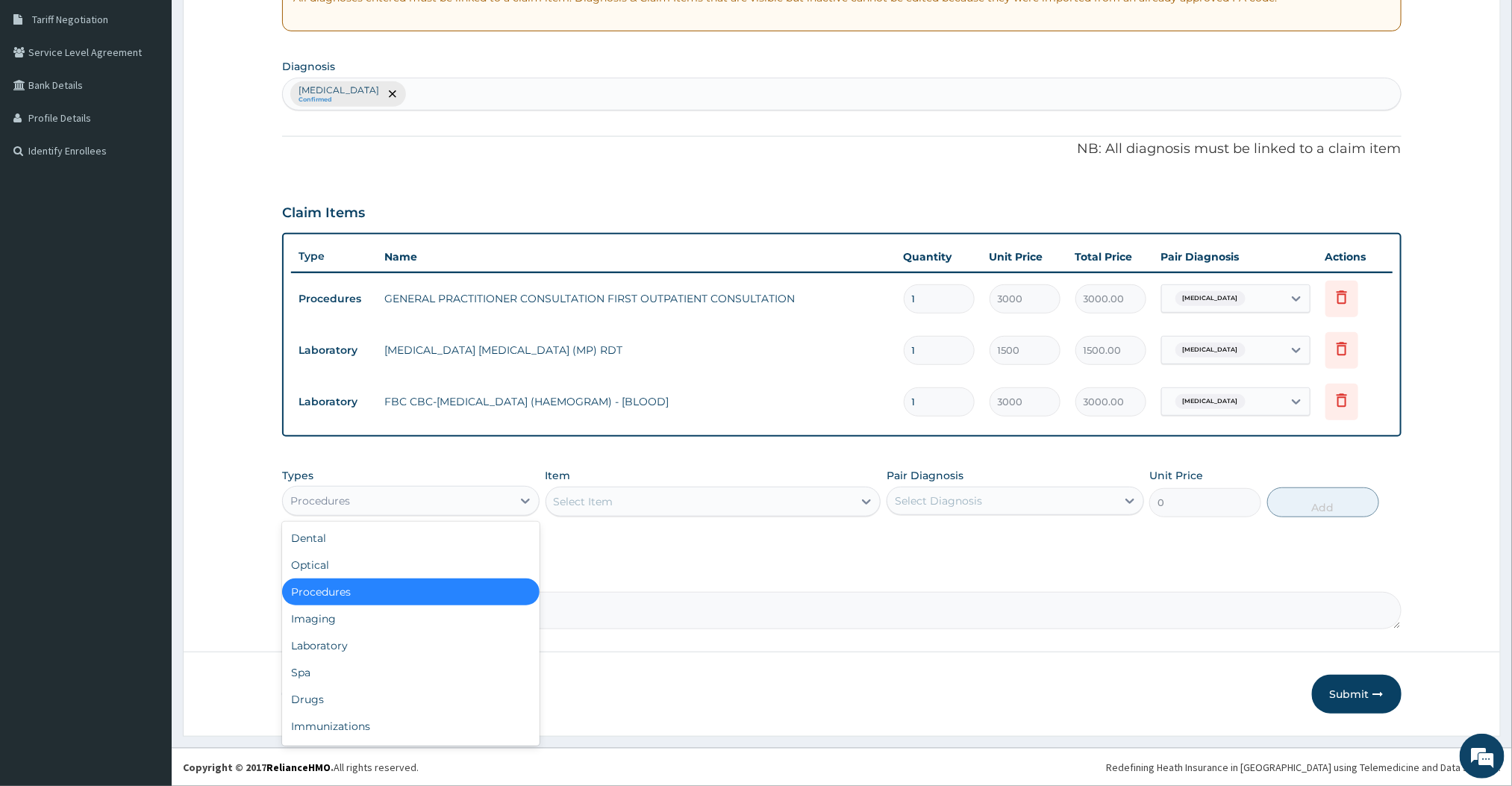
click at [443, 491] on div "Procedures" at bounding box center [398, 500] width 229 height 24
click at [298, 636] on div "Laboratory" at bounding box center [410, 646] width 257 height 27
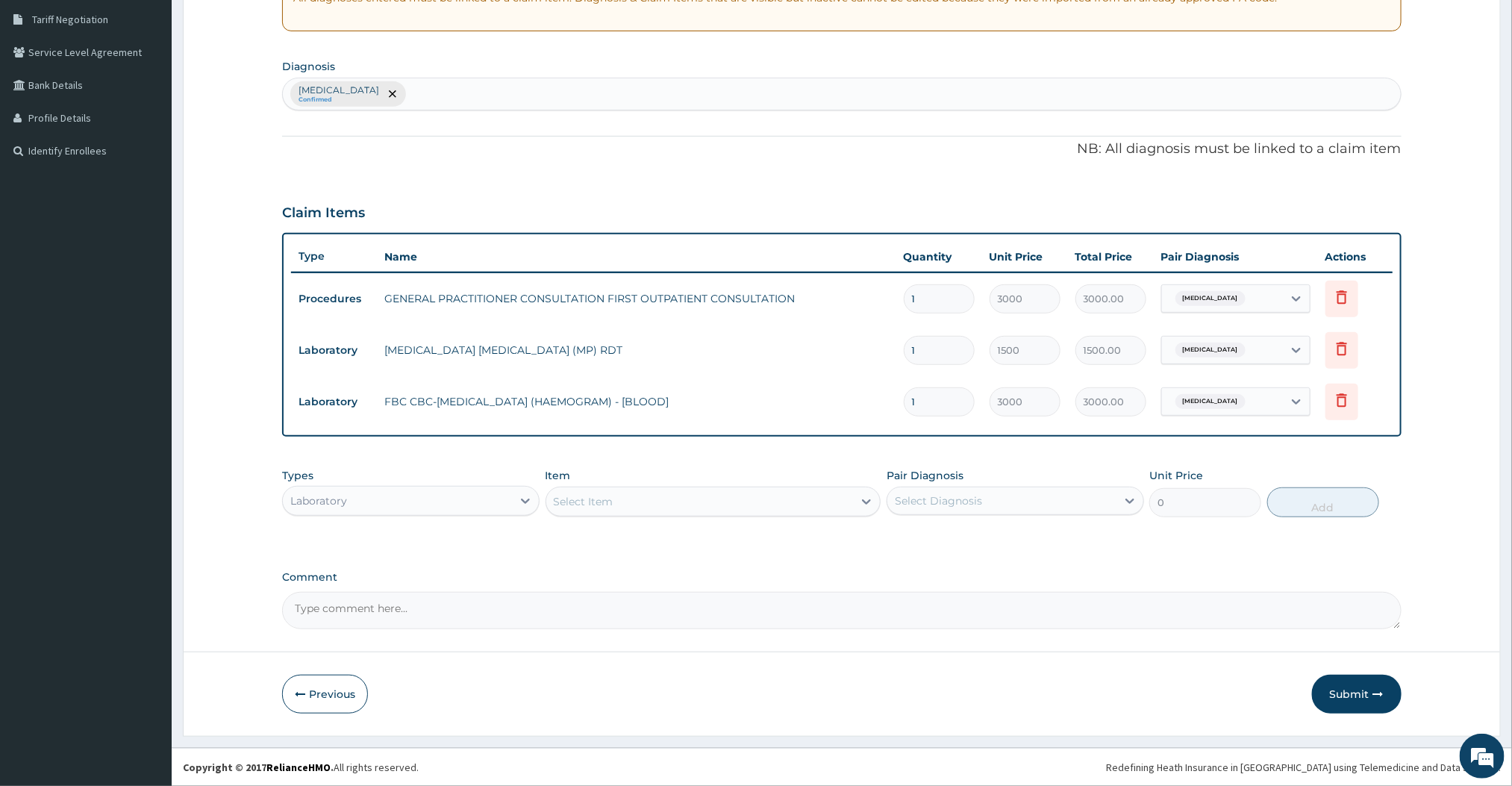
click at [764, 490] on div "Select Item" at bounding box center [700, 501] width 307 height 24
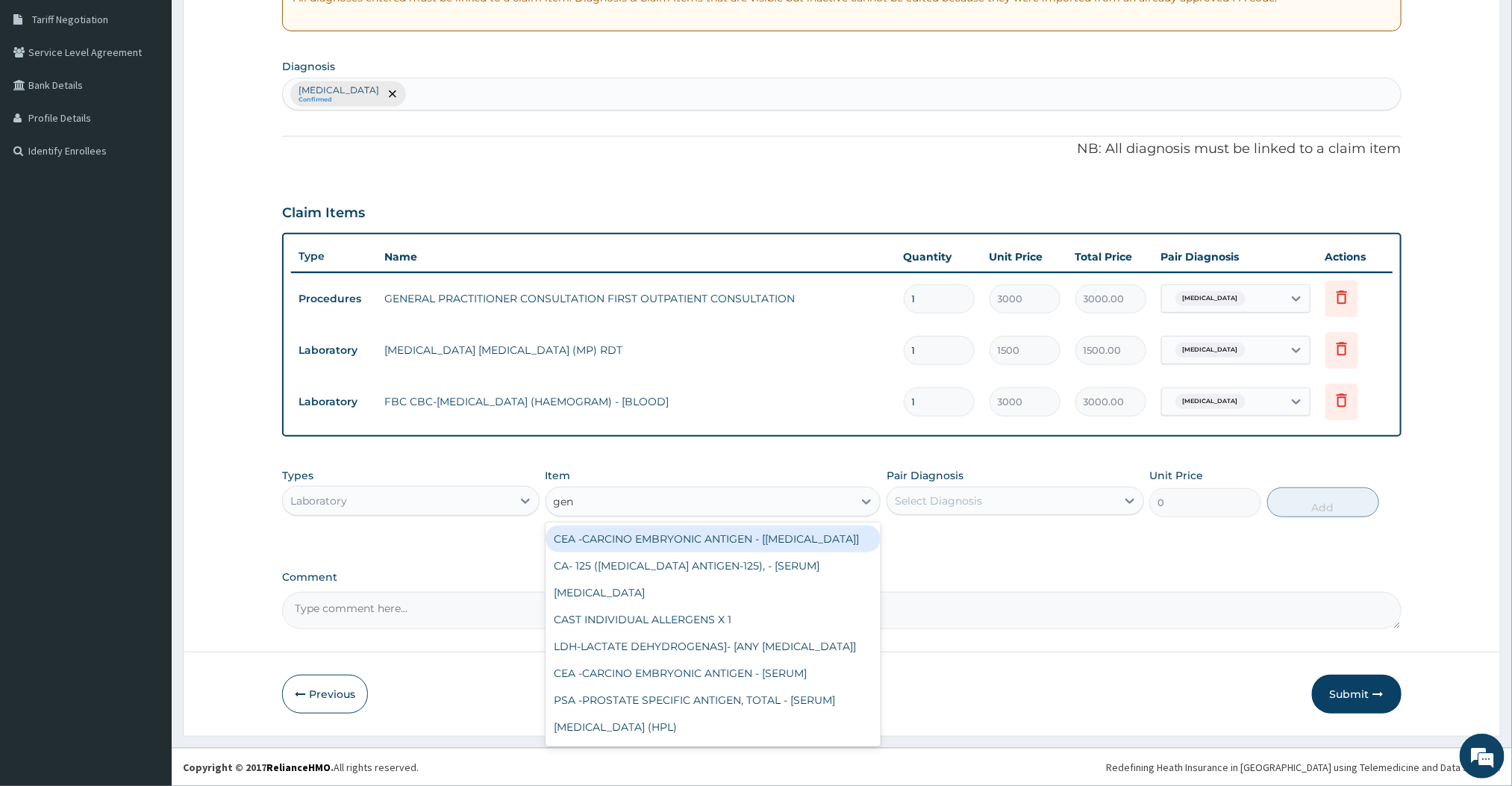
type input "geno"
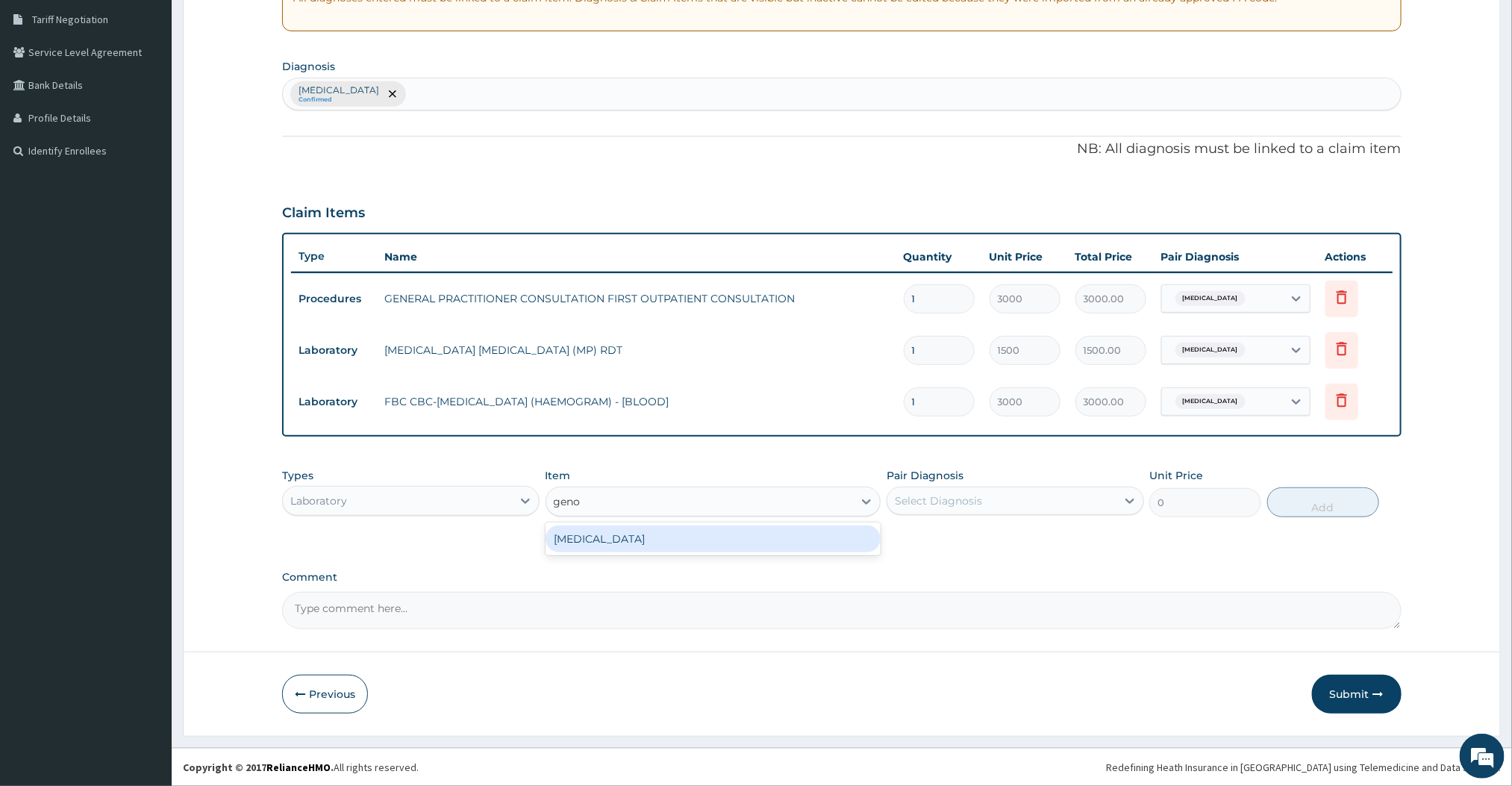
click at [673, 529] on div "[MEDICAL_DATA]" at bounding box center [713, 540] width 336 height 27
type input "2500"
click at [1070, 502] on div "Select Diagnosis" at bounding box center [1002, 500] width 229 height 24
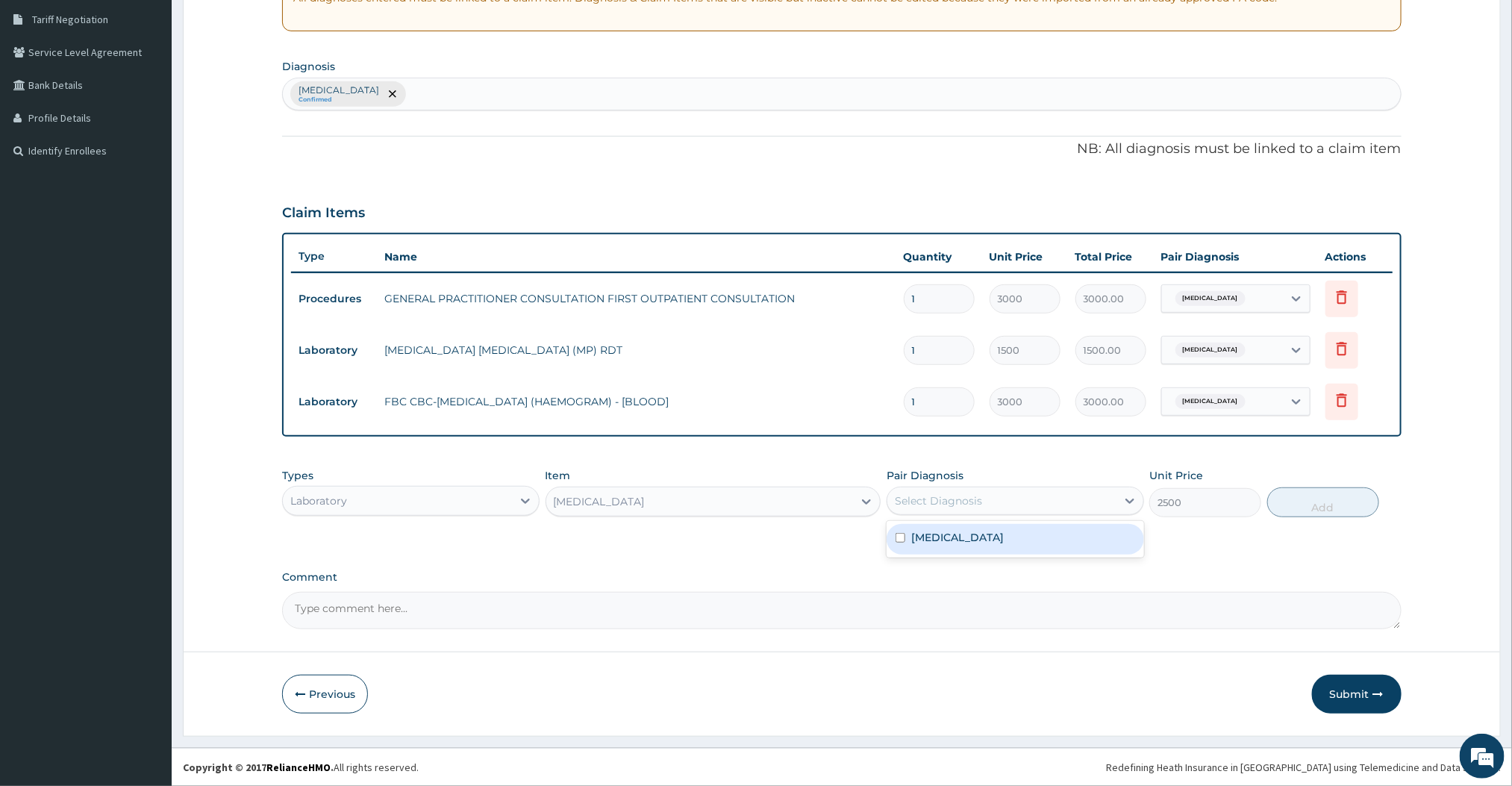
click at [999, 545] on div "[MEDICAL_DATA]" at bounding box center [1015, 540] width 257 height 31
checkbox input "true"
click at [1310, 504] on button "Add" at bounding box center [1323, 502] width 112 height 30
type input "0"
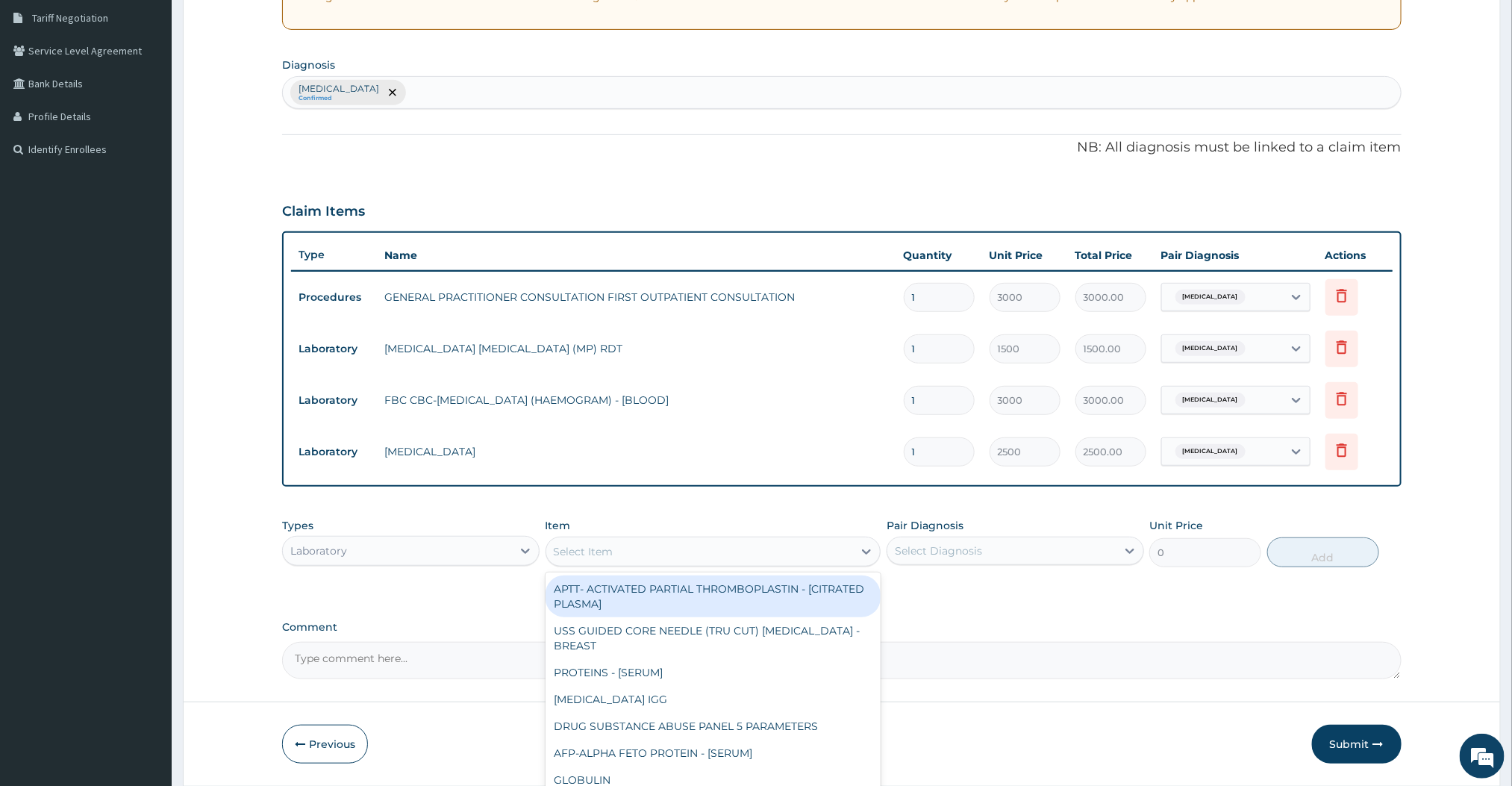
click at [851, 561] on div "Select Item" at bounding box center [700, 551] width 307 height 24
click at [708, 513] on div "Types Laboratory Item option GENOTYPE, selected. option APTT- ACTIVATED PARTIAL…" at bounding box center [841, 543] width 1119 height 65
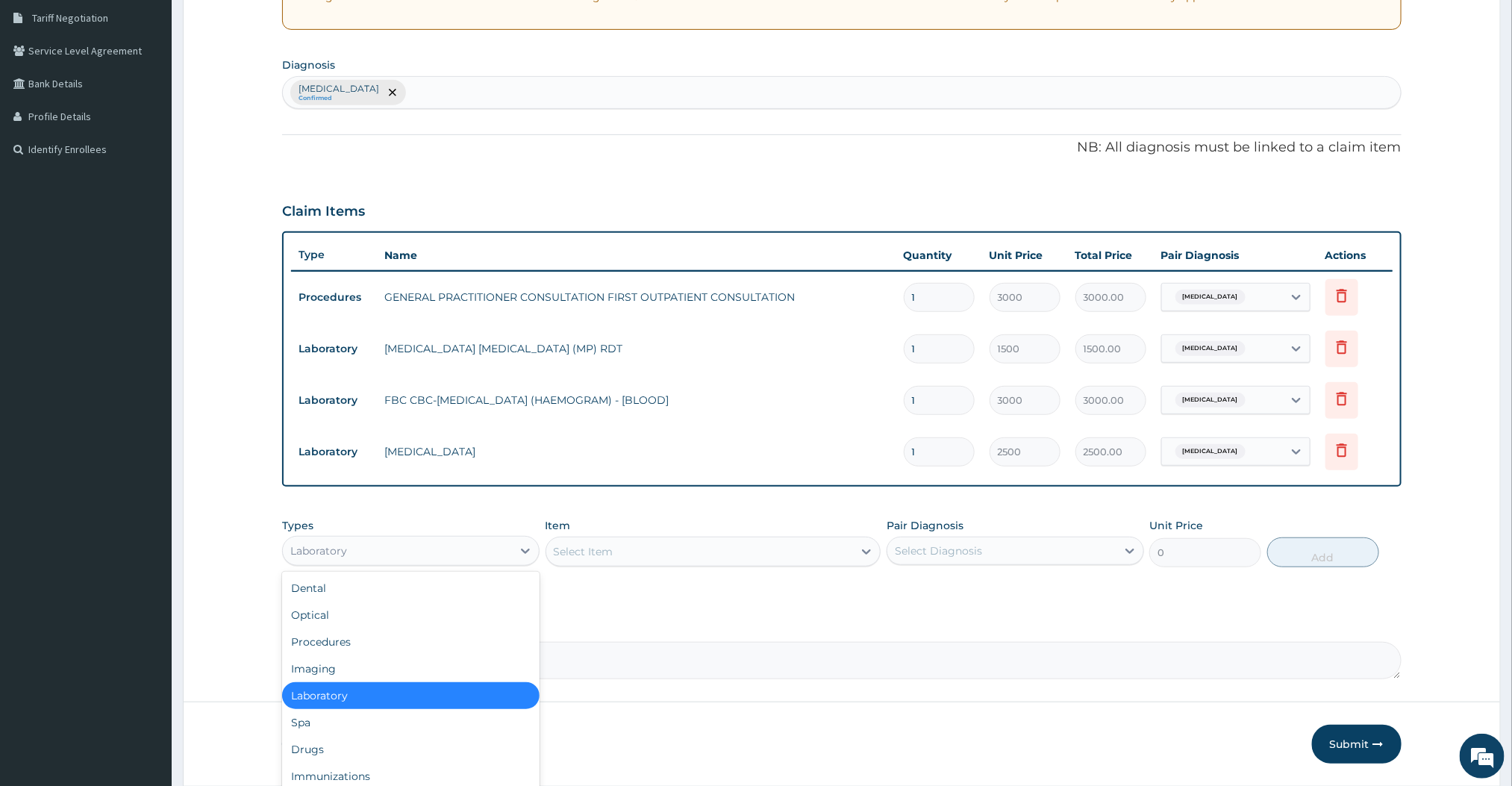
click at [469, 560] on div "Laboratory" at bounding box center [398, 551] width 229 height 24
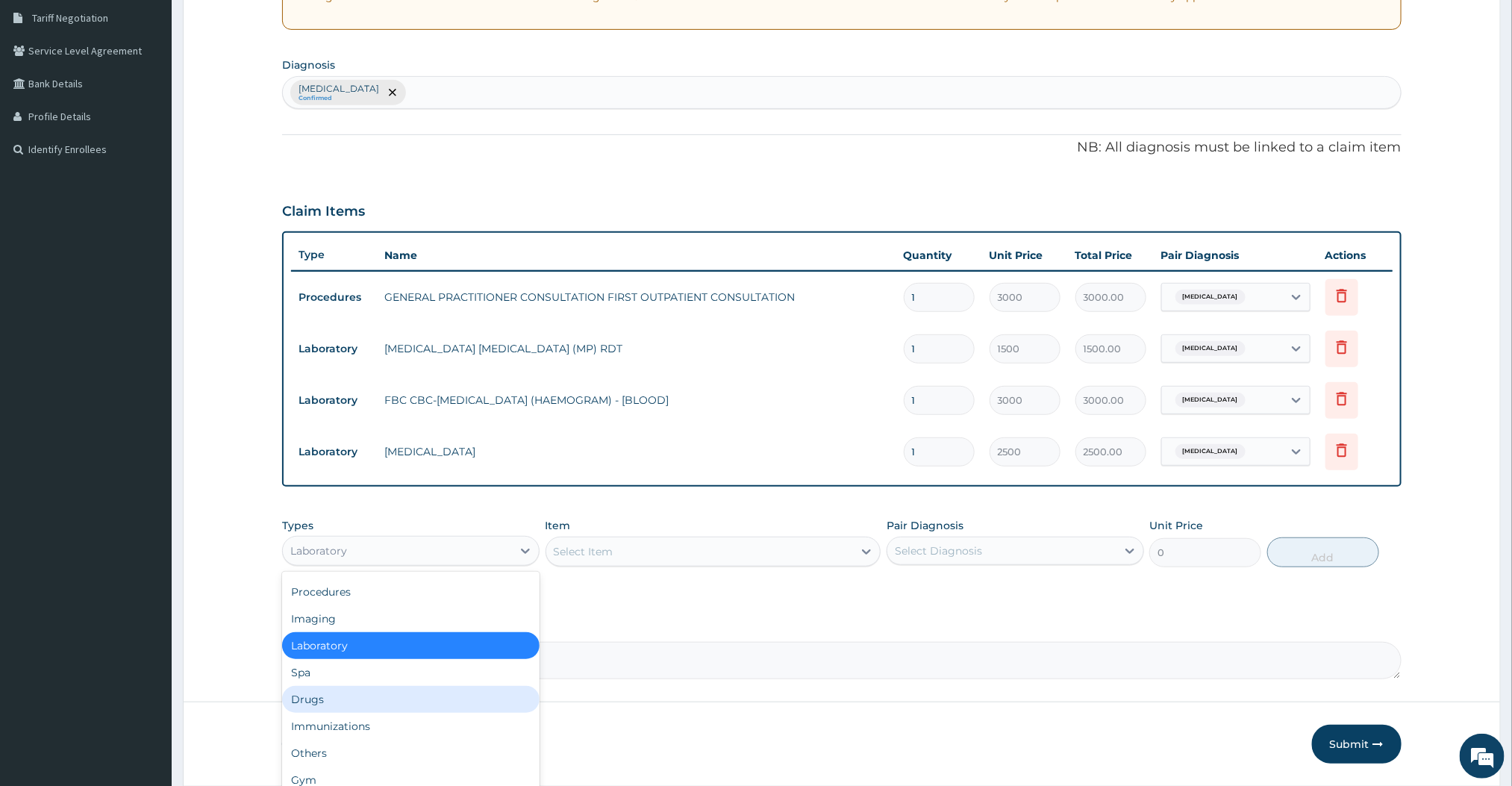
click at [325, 710] on div "Drugs" at bounding box center [410, 699] width 257 height 27
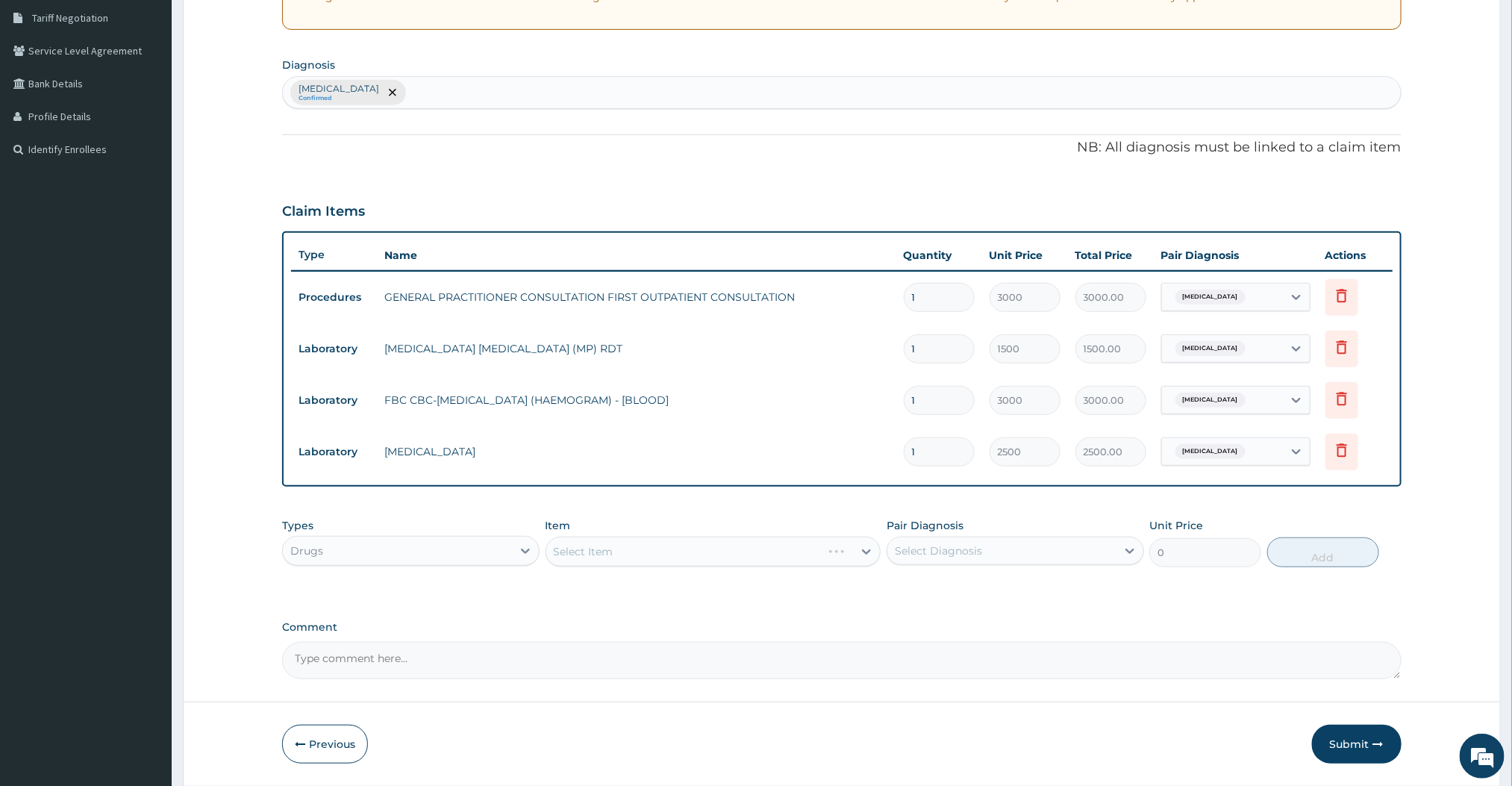
click at [733, 556] on div "Select Item" at bounding box center [713, 551] width 336 height 30
click at [804, 556] on div "Select Item" at bounding box center [713, 551] width 336 height 30
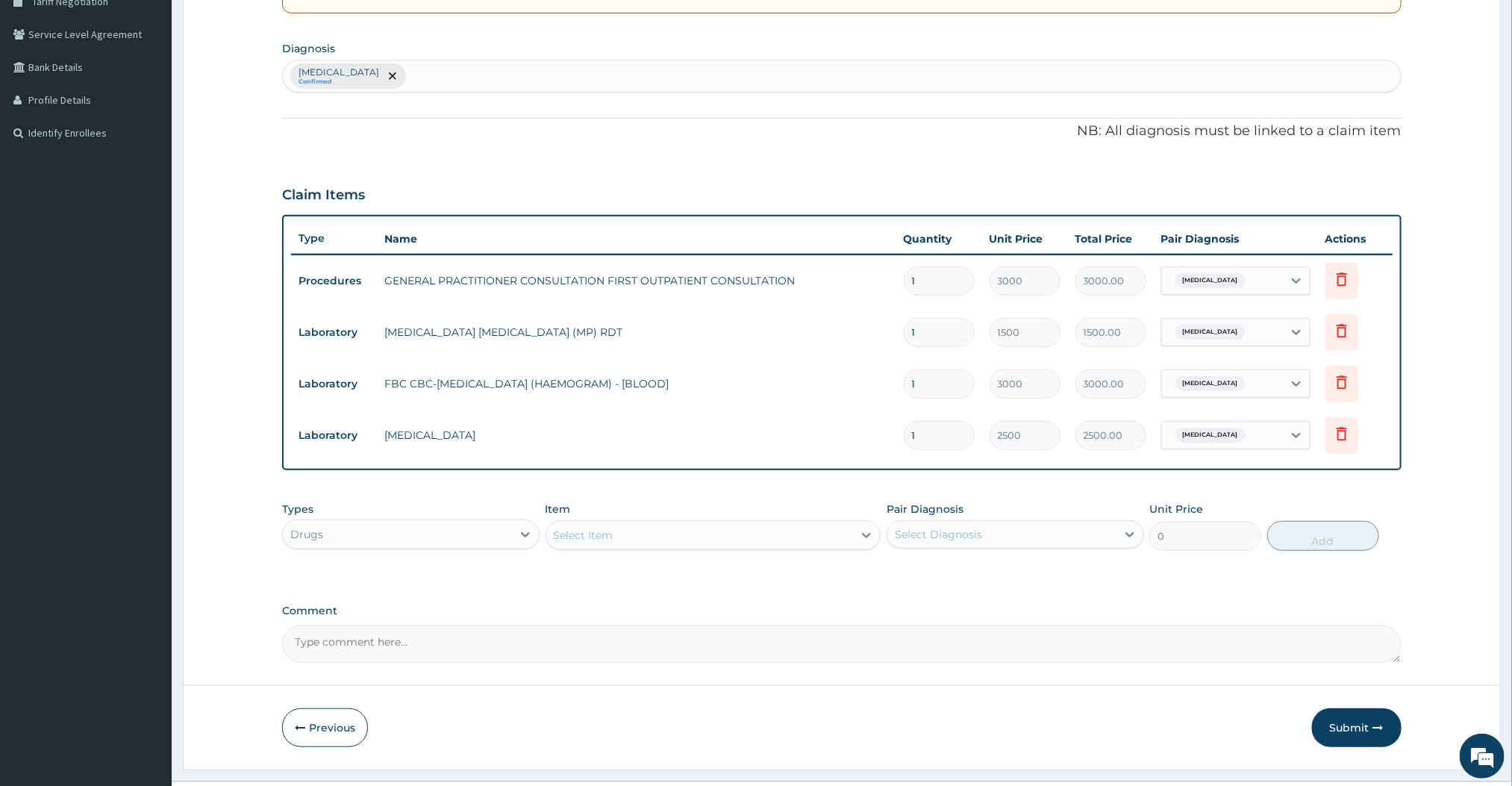
scroll to position [329, 0]
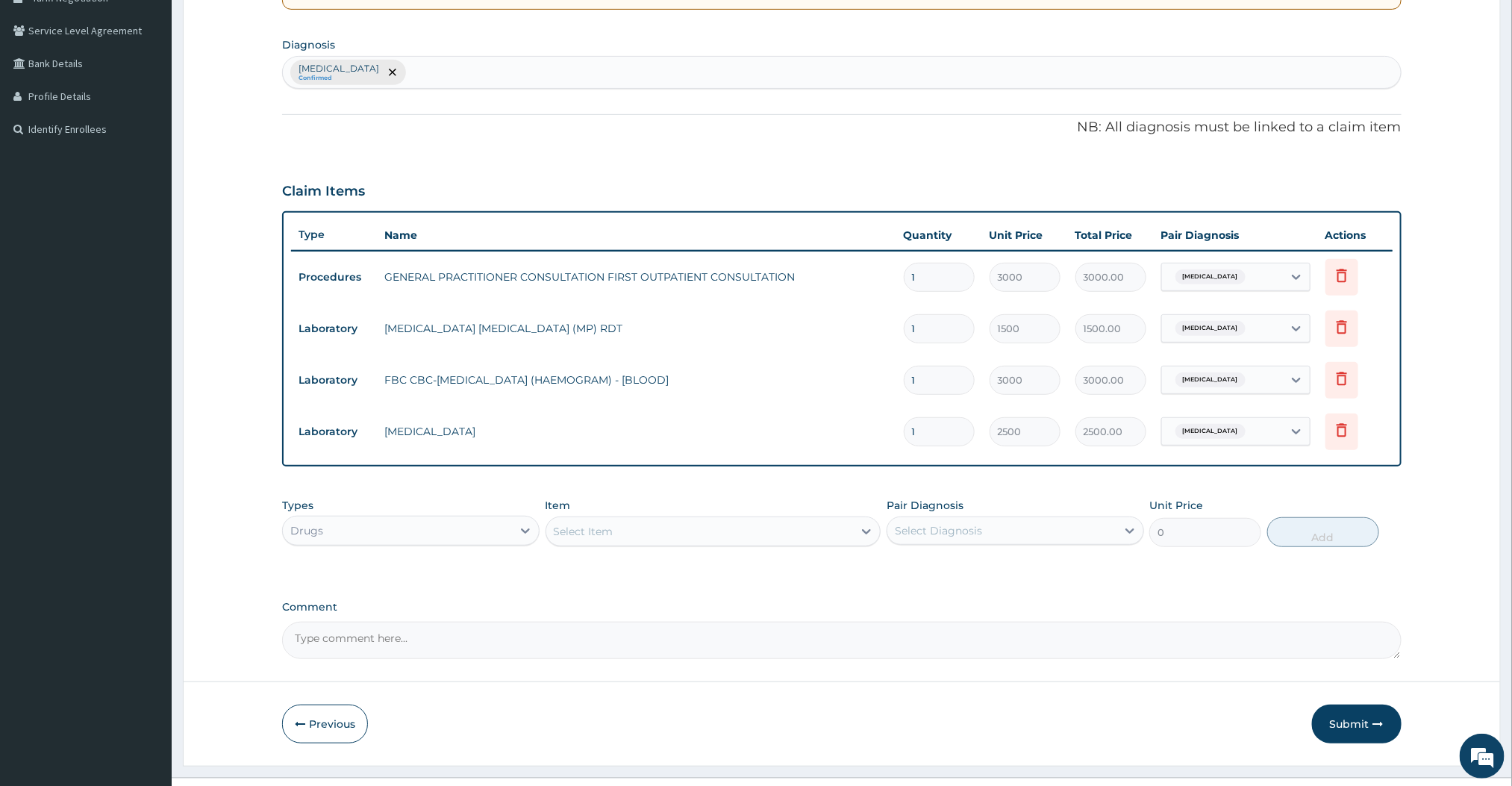
click at [776, 538] on div "Select Item" at bounding box center [700, 532] width 307 height 24
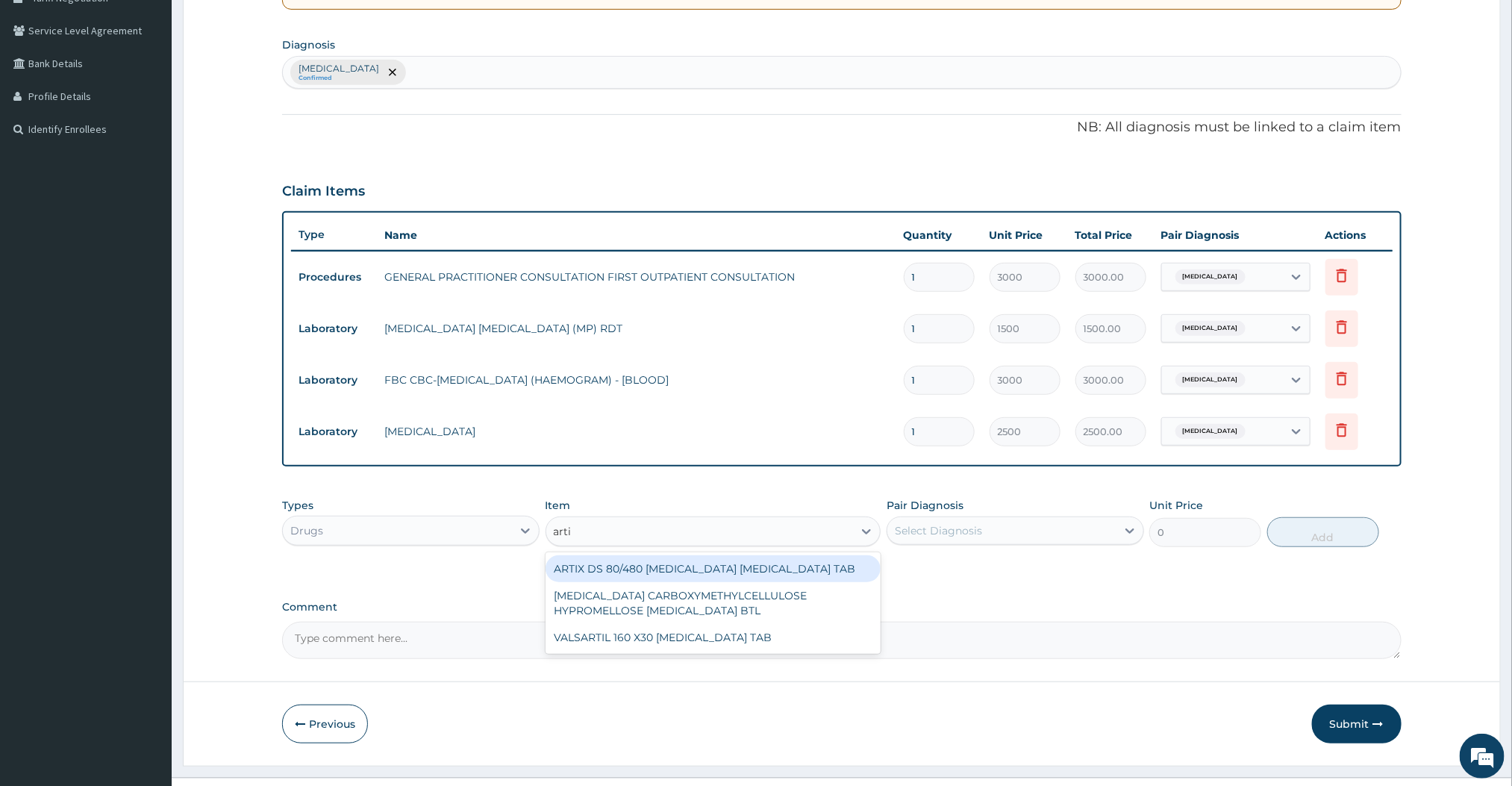
type input "artix"
click at [684, 560] on div "ARTIX DS 80/480 [MEDICAL_DATA] [MEDICAL_DATA] TAB" at bounding box center [713, 569] width 336 height 27
type input "420"
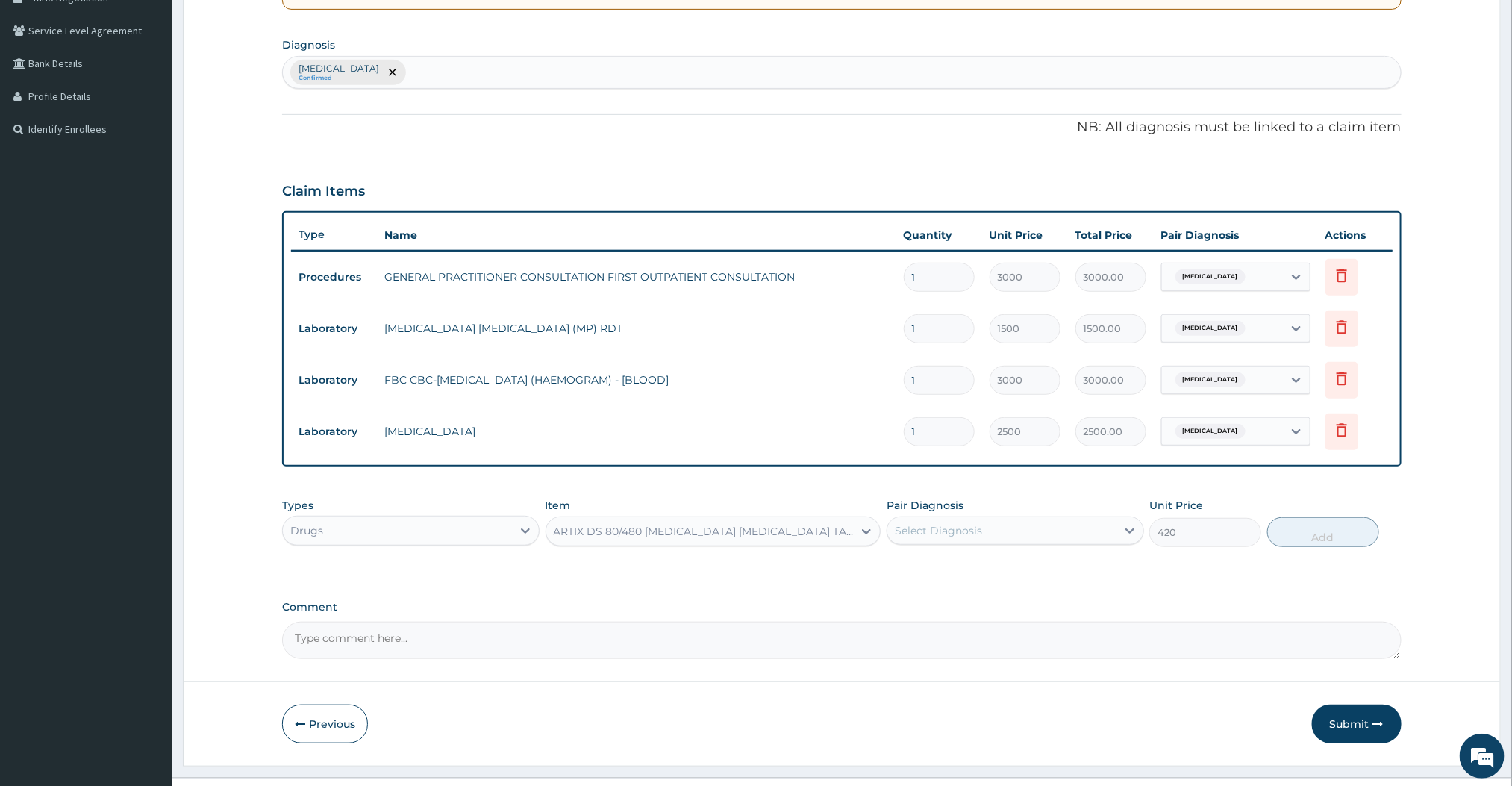
click at [962, 531] on div "Select Diagnosis" at bounding box center [938, 531] width 87 height 15
click at [939, 563] on label "[MEDICAL_DATA]" at bounding box center [957, 568] width 93 height 15
checkbox input "true"
click at [1333, 545] on button "Add" at bounding box center [1323, 532] width 112 height 30
type input "0"
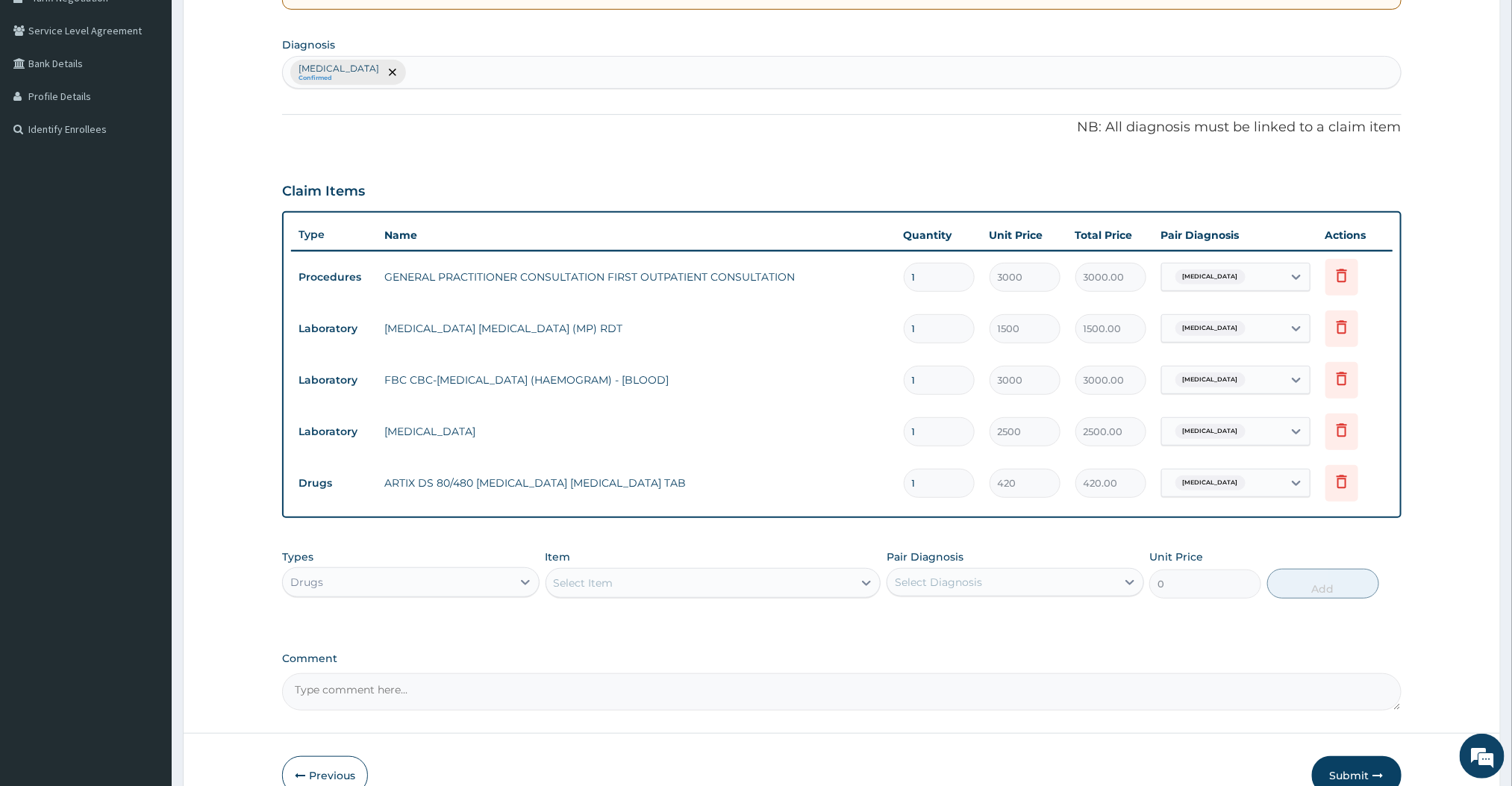
click at [956, 483] on input "1" at bounding box center [939, 483] width 71 height 29
type input "0.00"
type input "5"
type input "2100.00"
type input "5"
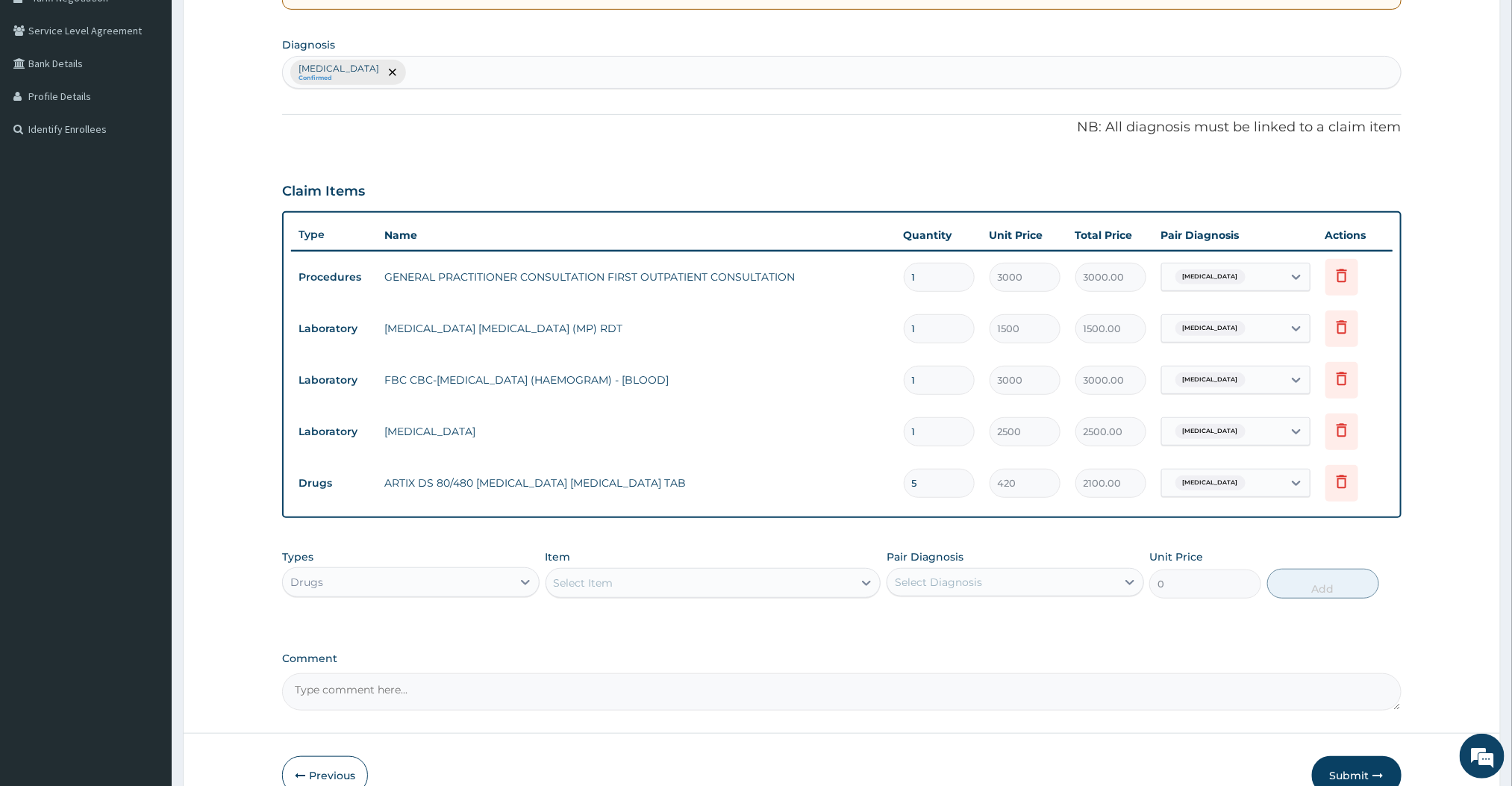
click at [784, 542] on div "Types Drugs Item Select Item Pair Diagnosis Select Diagnosis Unit Price 0 Add" at bounding box center [841, 574] width 1119 height 65
click at [821, 585] on div "Select Item" at bounding box center [700, 583] width 307 height 24
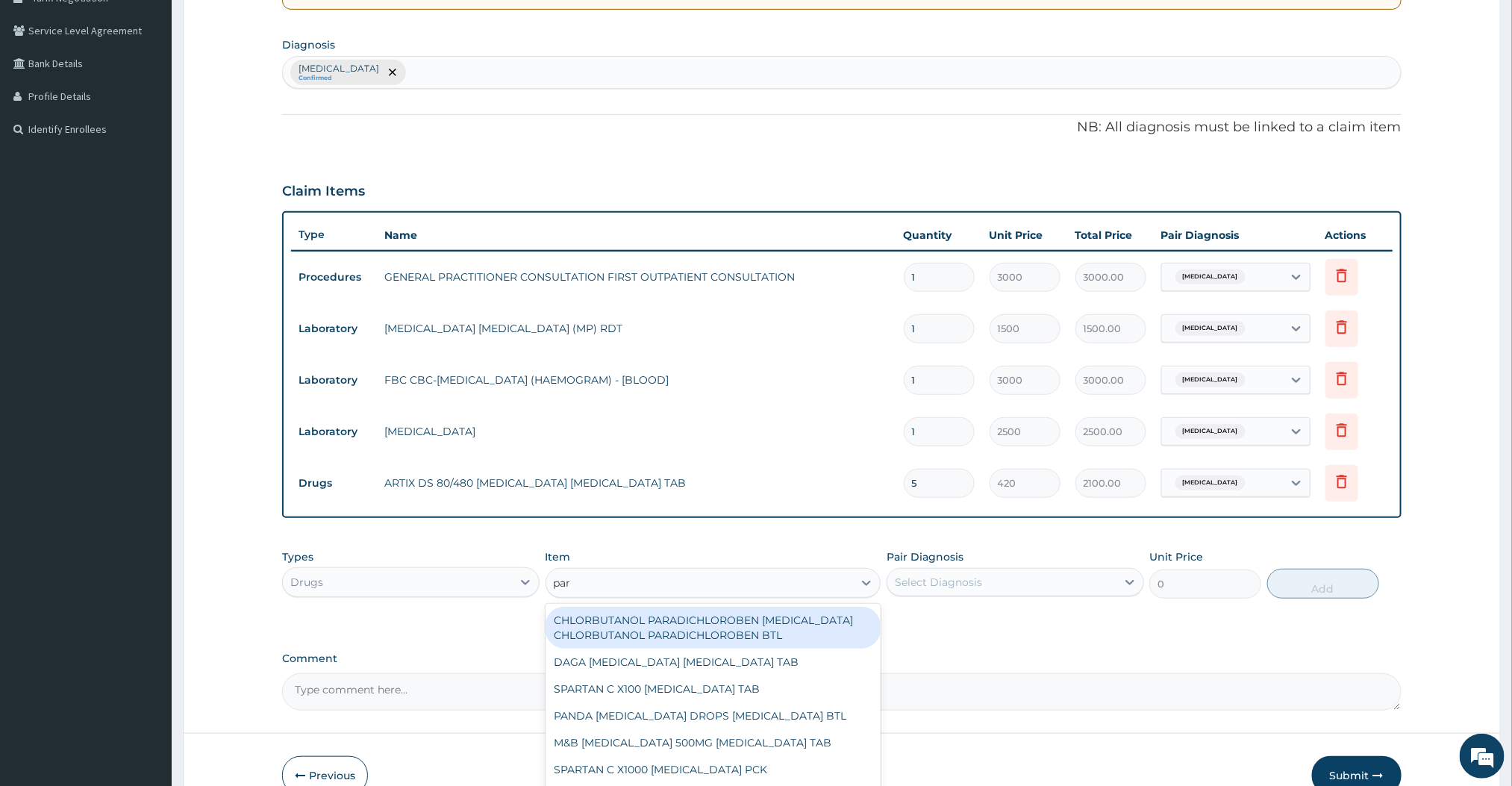
type input "para"
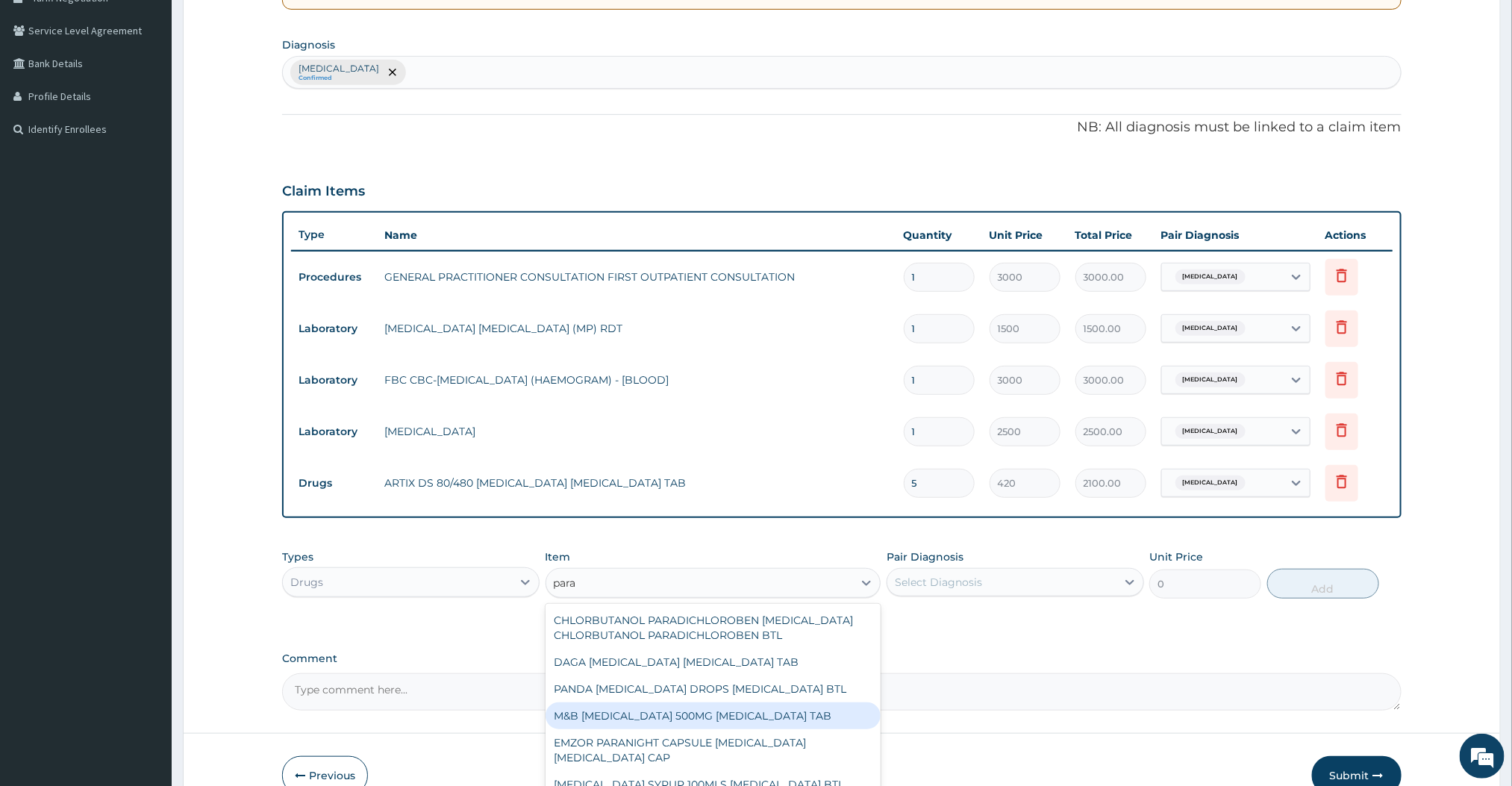
click at [648, 715] on div "M&B [MEDICAL_DATA] 500MG [MEDICAL_DATA] TAB" at bounding box center [713, 716] width 336 height 27
type input "12"
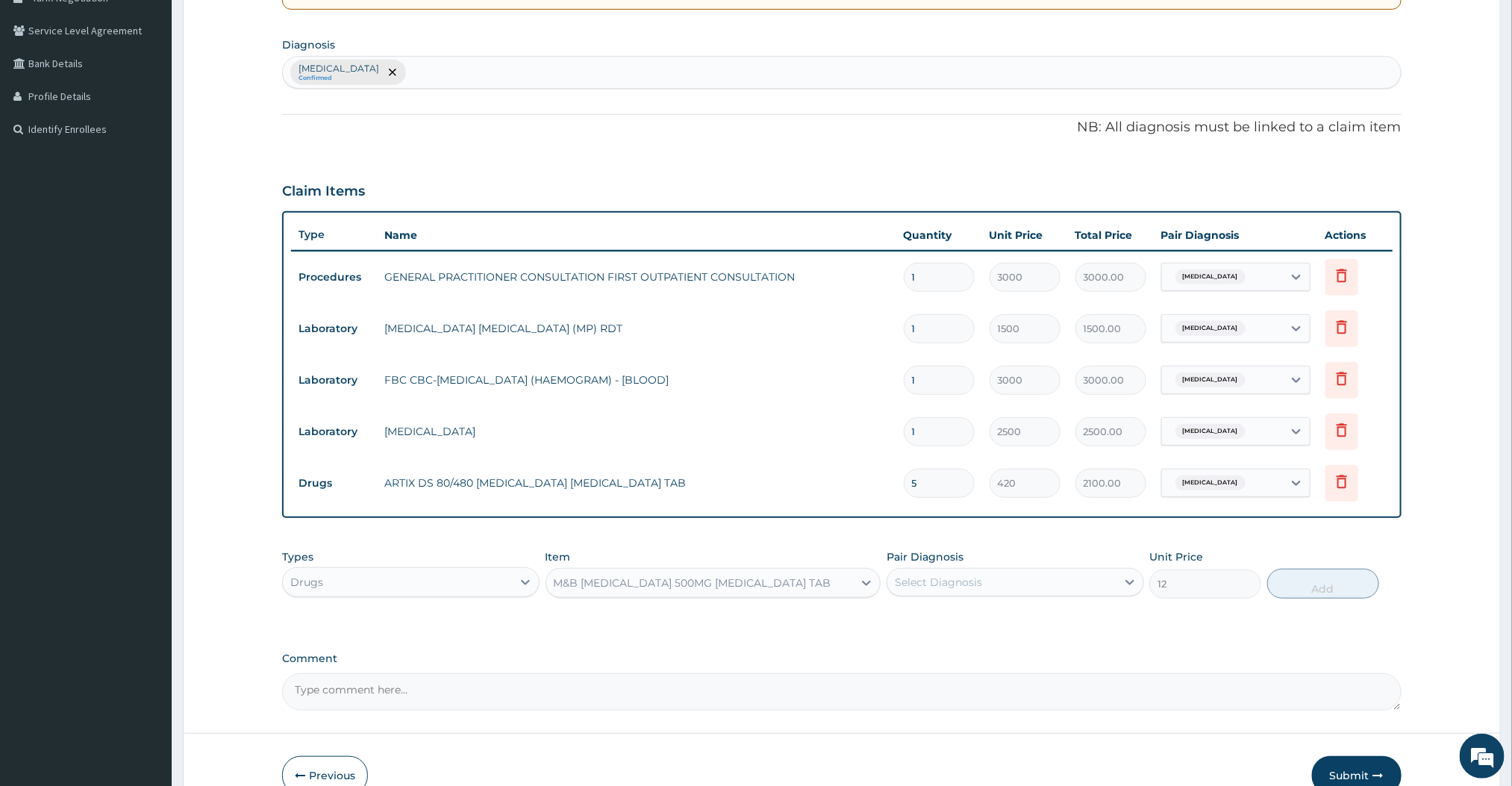
click at [999, 576] on div "Select Diagnosis" at bounding box center [1002, 582] width 229 height 24
click at [927, 632] on div "[MEDICAL_DATA]" at bounding box center [1015, 621] width 257 height 31
checkbox input "true"
click at [1284, 585] on button "Add" at bounding box center [1323, 584] width 112 height 30
type input "0"
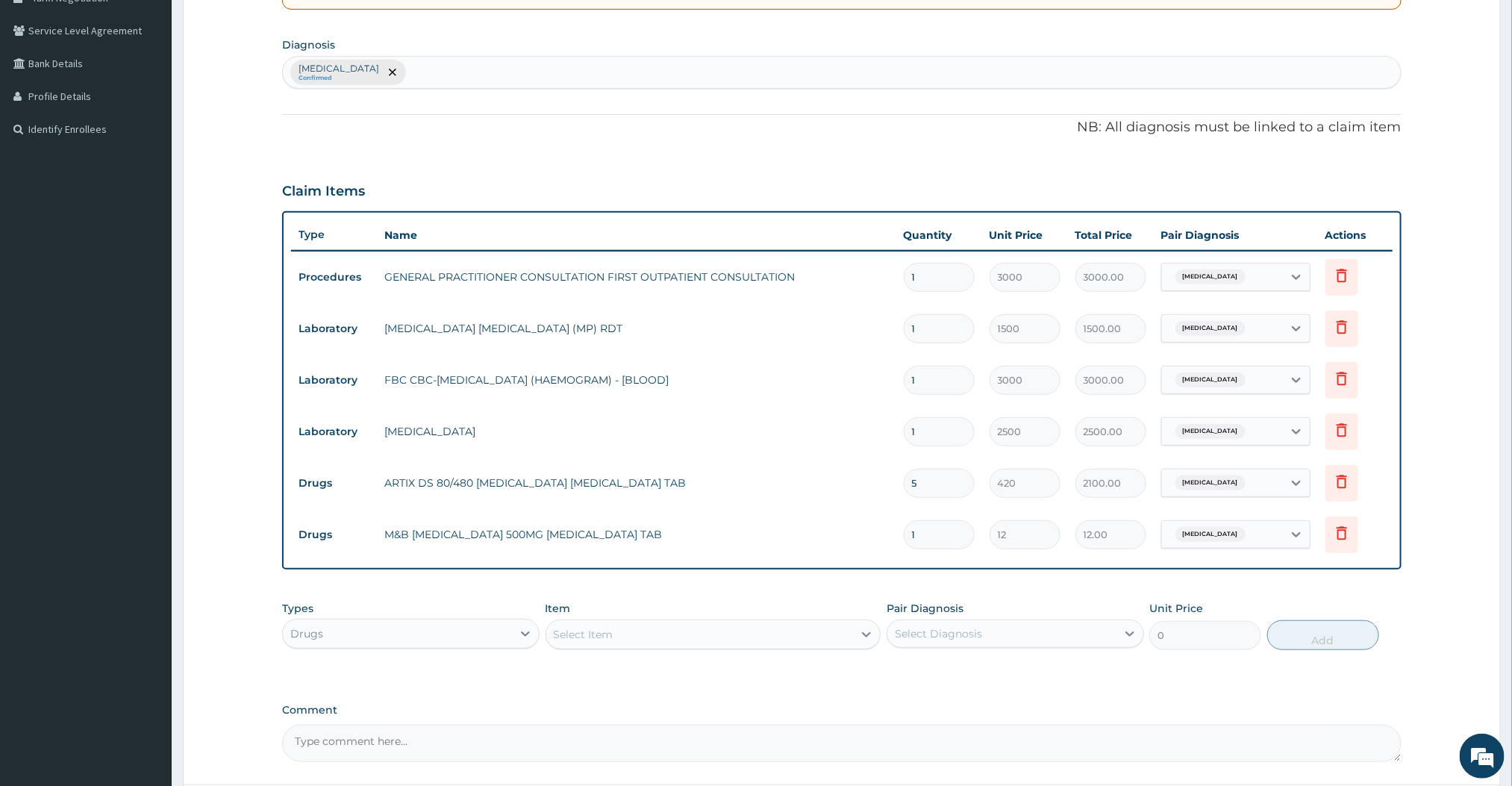
click at [934, 526] on input "1" at bounding box center [939, 534] width 71 height 29
type input "0.00"
type input "1"
type input "12.00"
type input "10"
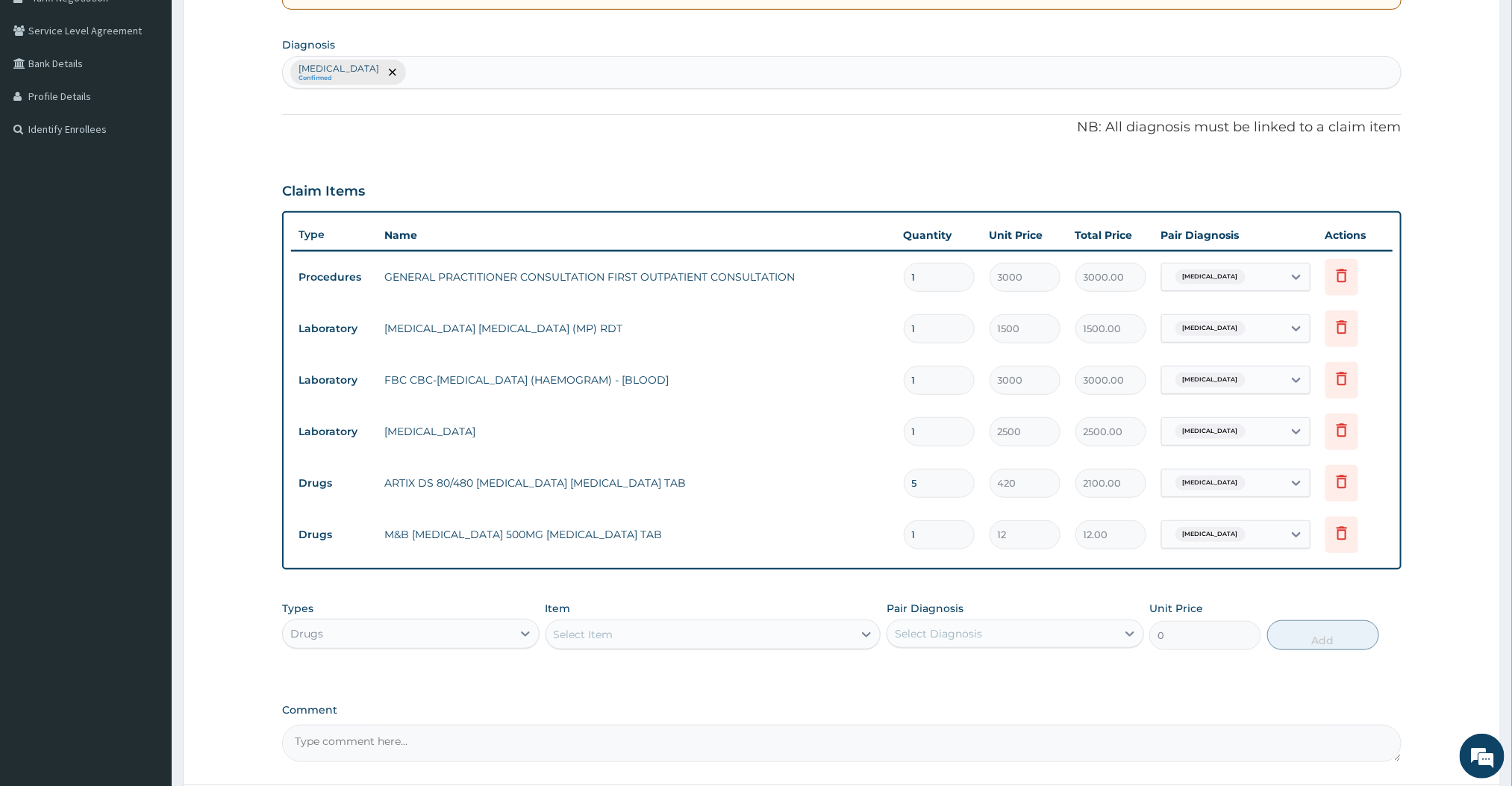
type input "120.00"
type input "10"
click at [910, 565] on div "Type Name Quantity Unit Price Total Price Pair Diagnosis Actions Procedures GEN…" at bounding box center [841, 391] width 1119 height 359
click at [716, 635] on div "Select Item" at bounding box center [700, 635] width 307 height 24
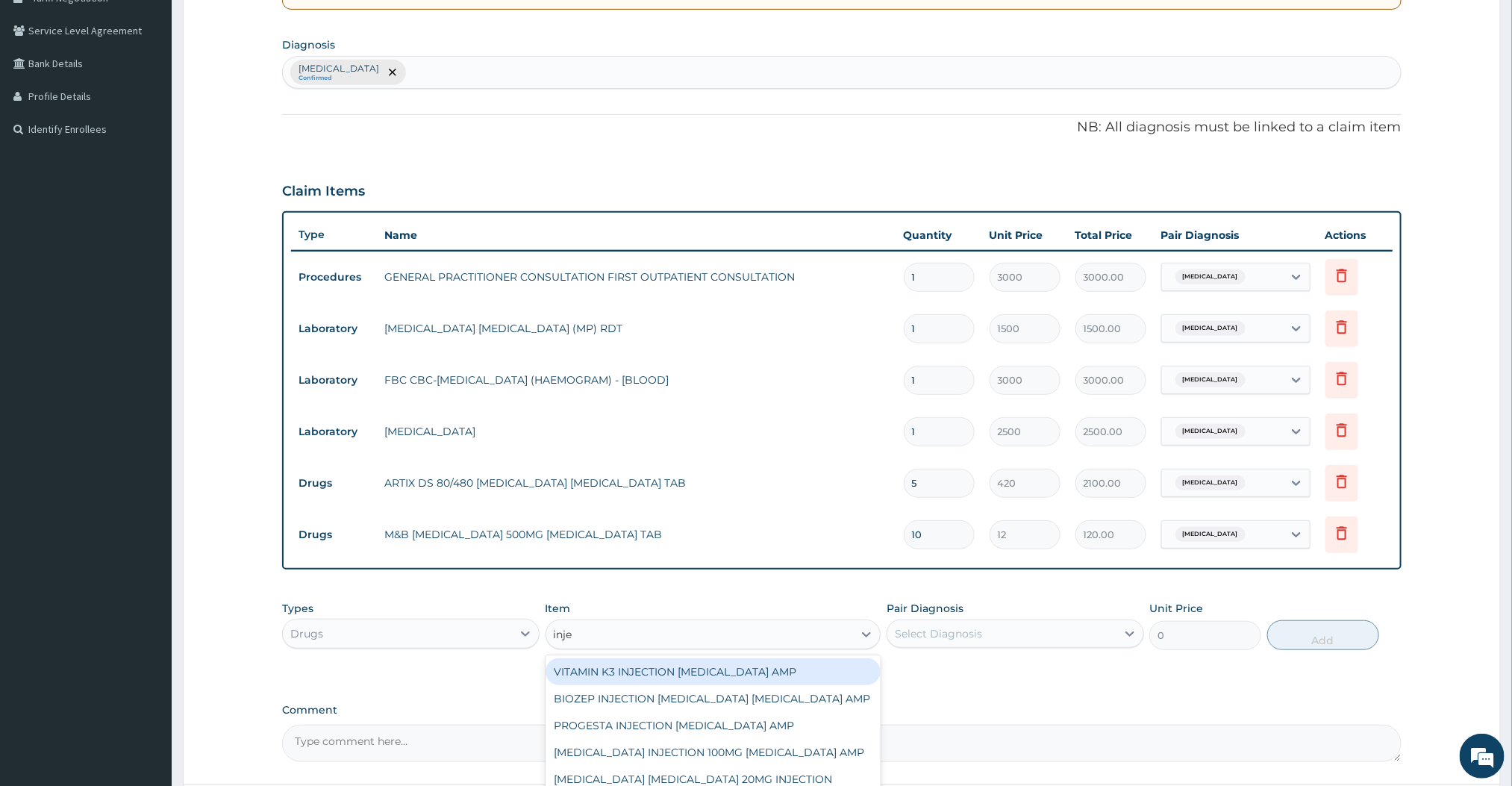
type input "injection"
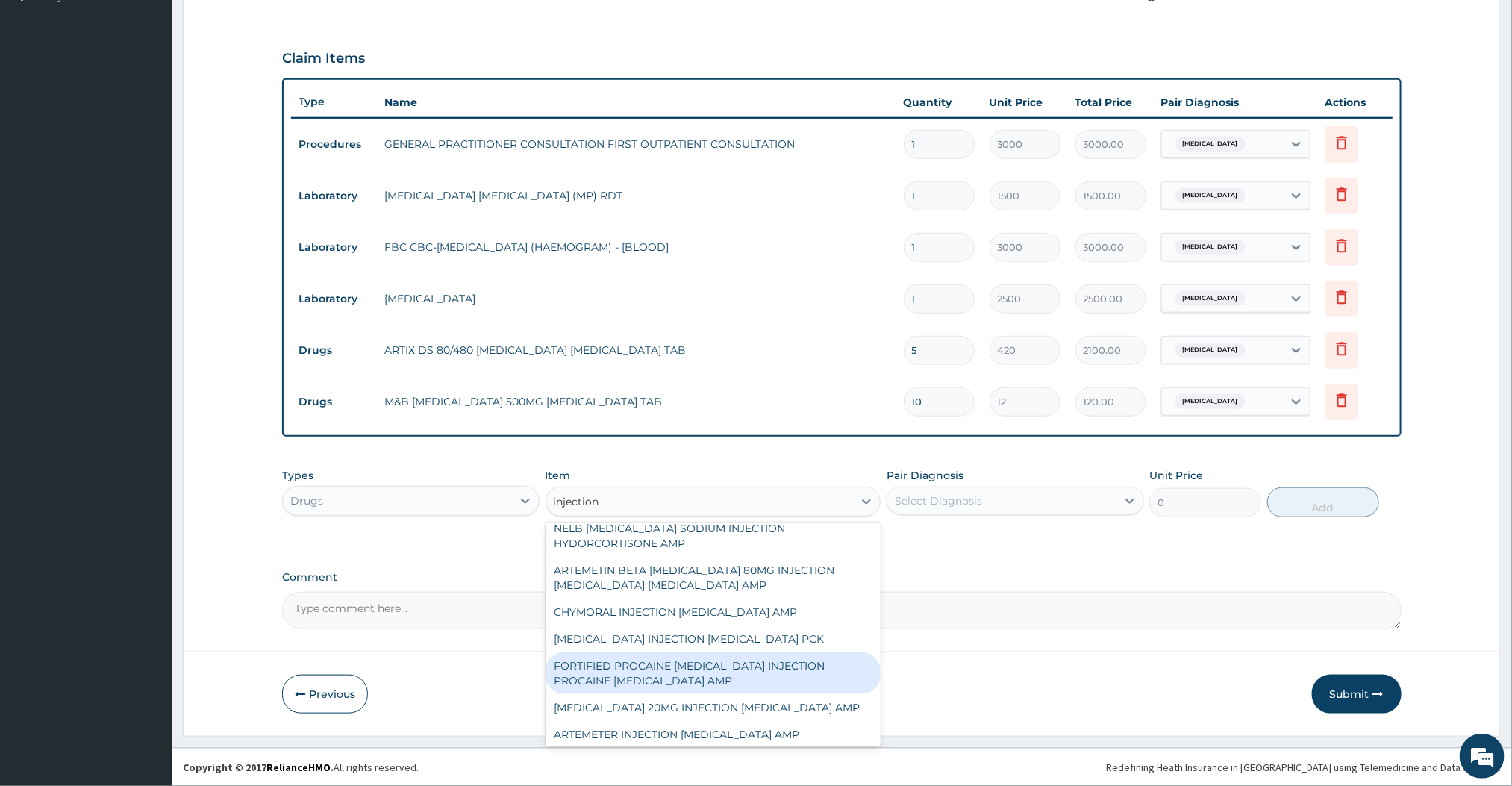
scroll to position [811, 0]
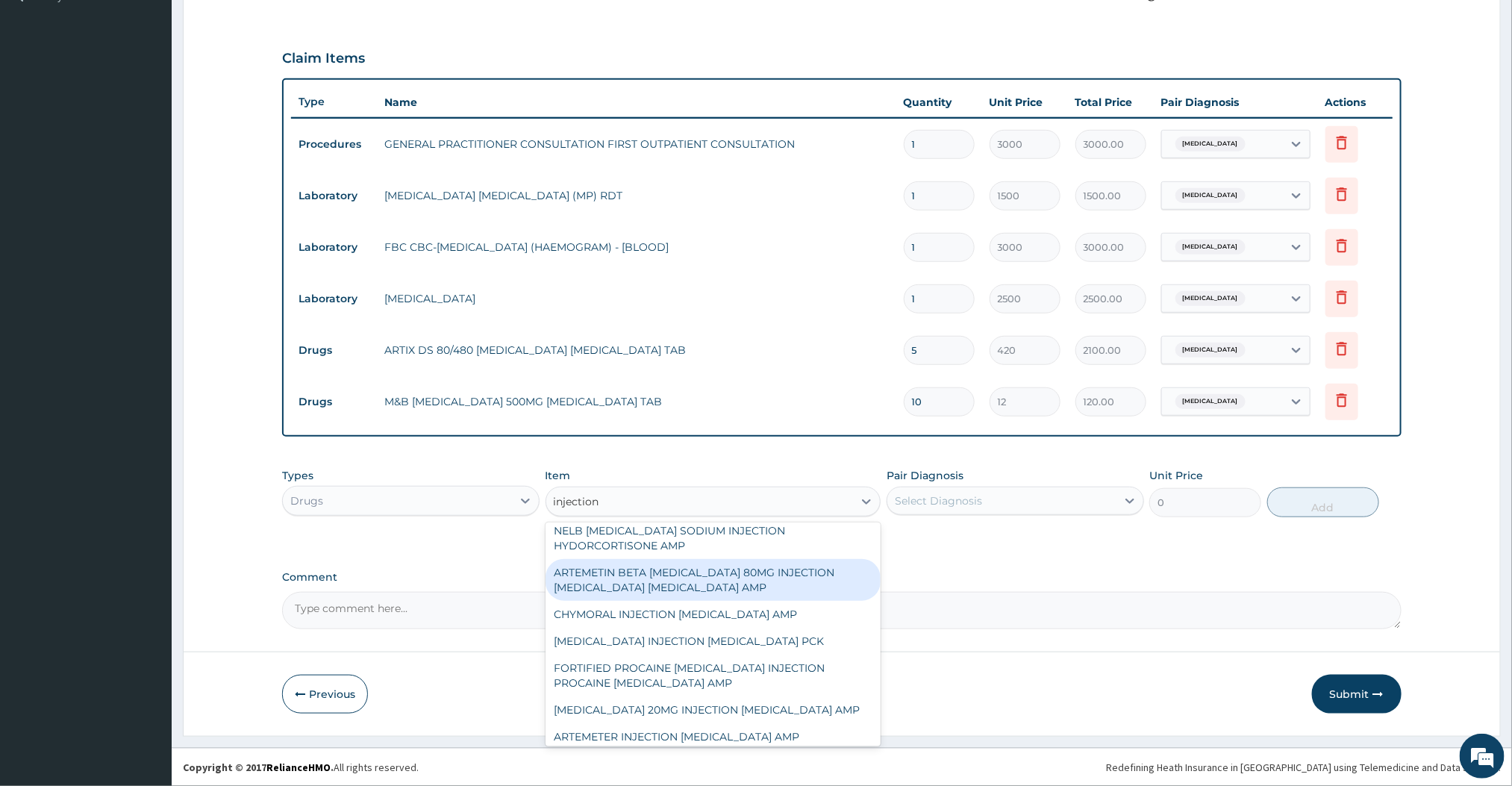
click at [719, 571] on div "ARTEMETIN BETA [MEDICAL_DATA] 80MG INJECTION [MEDICAL_DATA] [MEDICAL_DATA] AMP" at bounding box center [713, 580] width 336 height 42
type input "300"
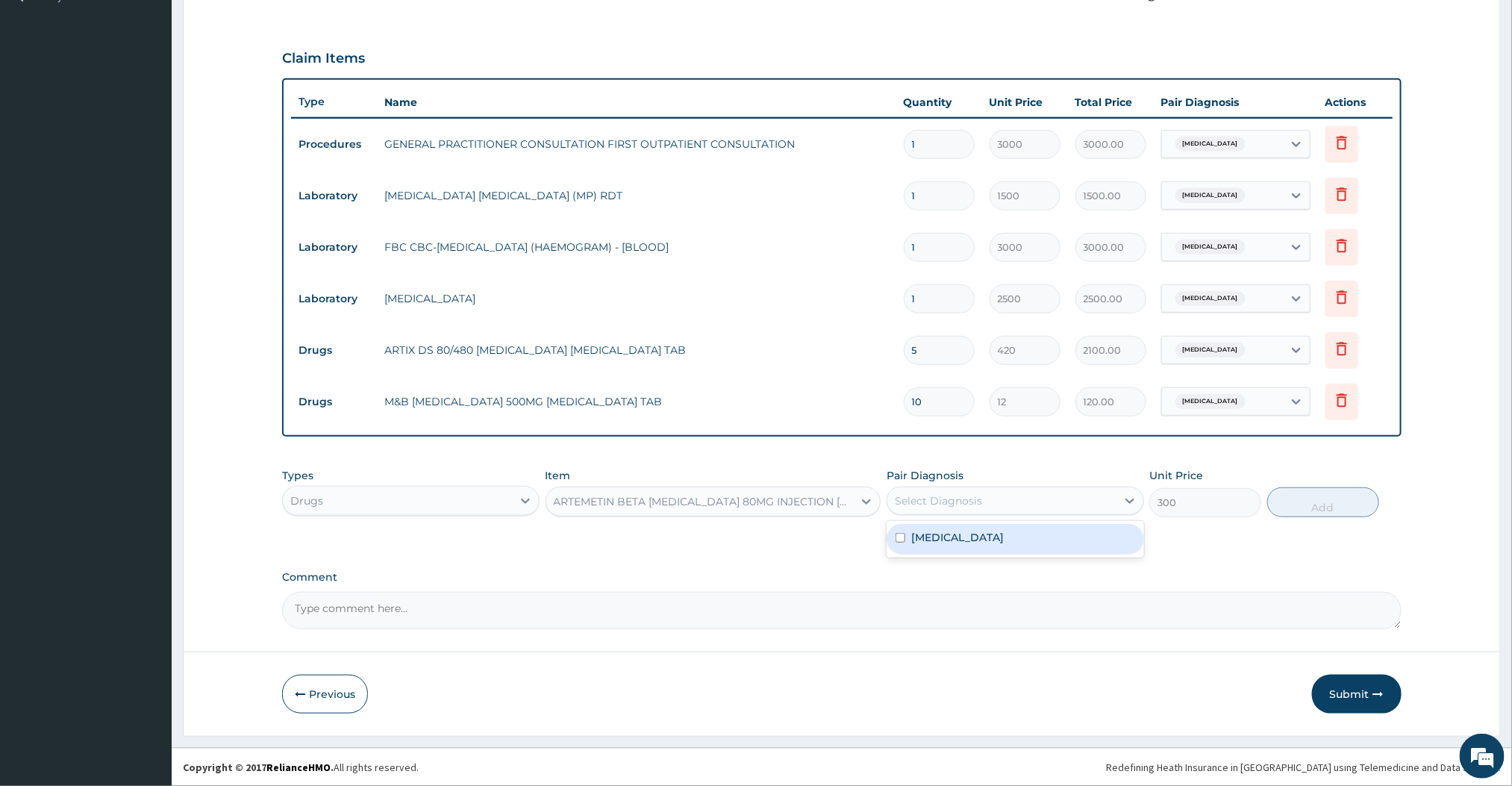
click at [907, 505] on div "Select Diagnosis" at bounding box center [938, 501] width 87 height 15
click at [894, 538] on div "[MEDICAL_DATA]" at bounding box center [1015, 540] width 257 height 31
checkbox input "true"
click at [1346, 515] on button "Add" at bounding box center [1323, 502] width 112 height 30
type input "0"
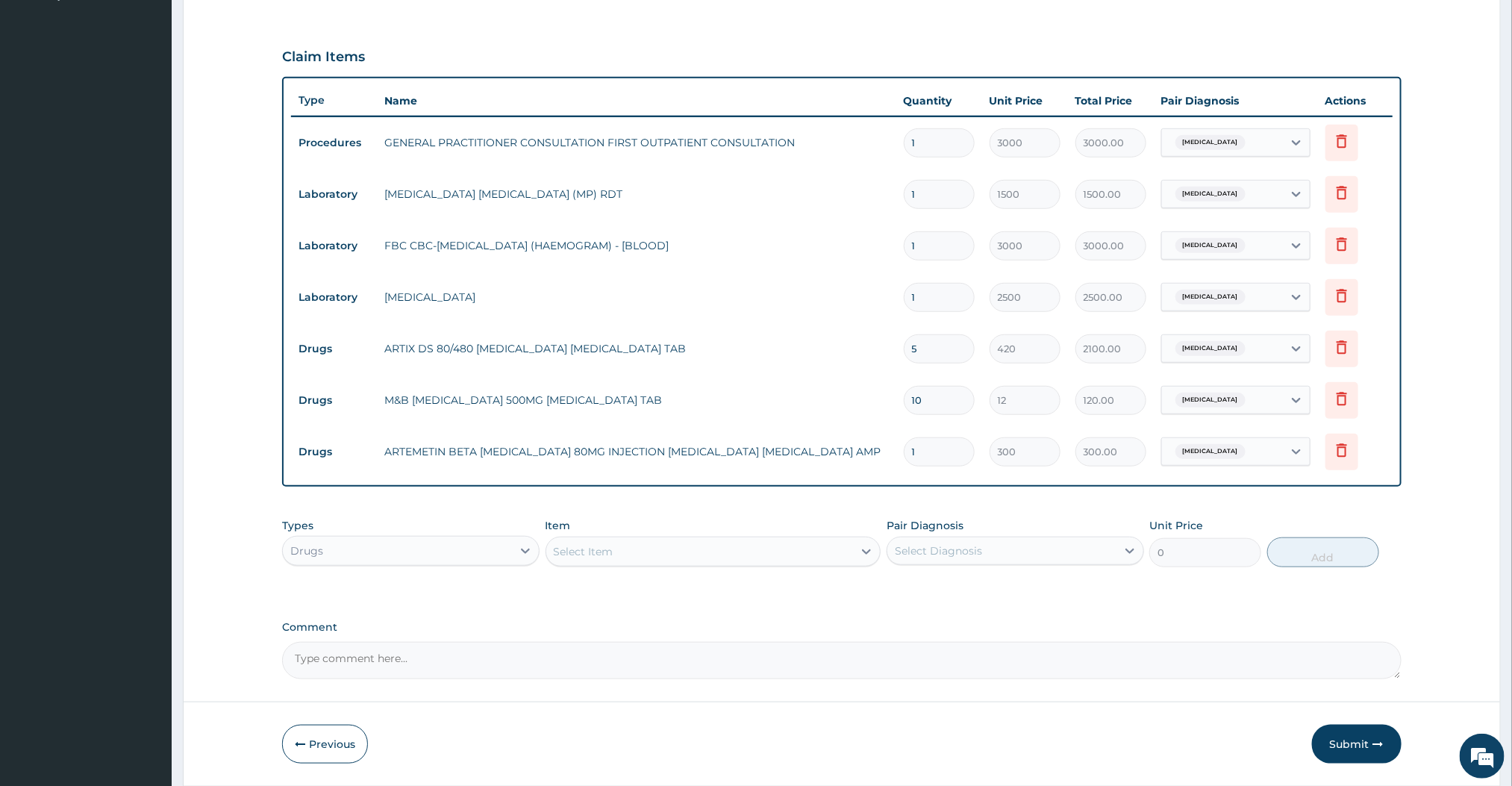
type input "0.00"
type input "2"
type input "600.00"
type input "2"
click at [847, 511] on div "Types Drugs Item Select Item Pair Diagnosis Select Diagnosis Unit Price 0 Add" at bounding box center [841, 543] width 1119 height 65
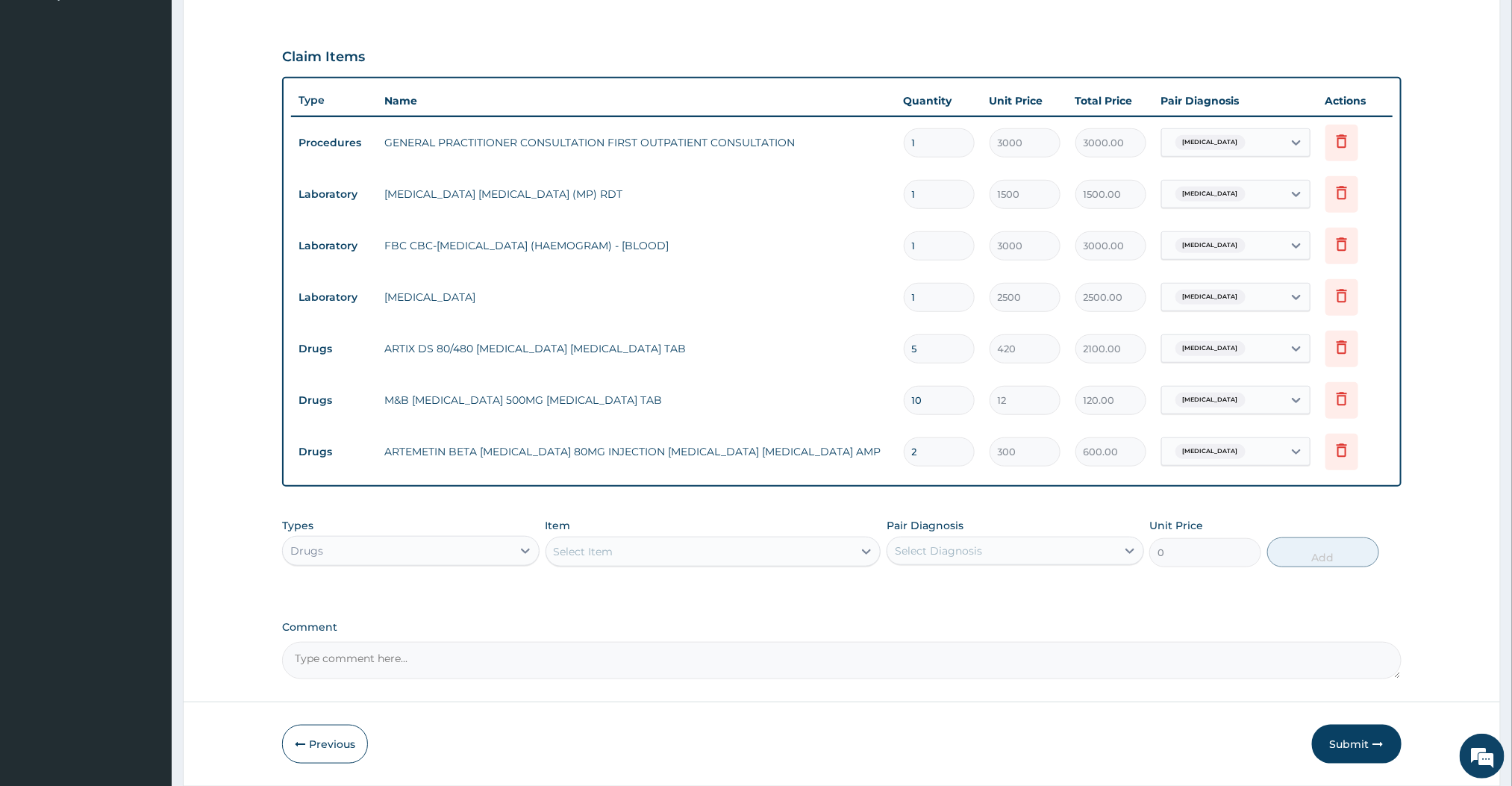
click at [652, 558] on div "Select Item" at bounding box center [700, 551] width 307 height 24
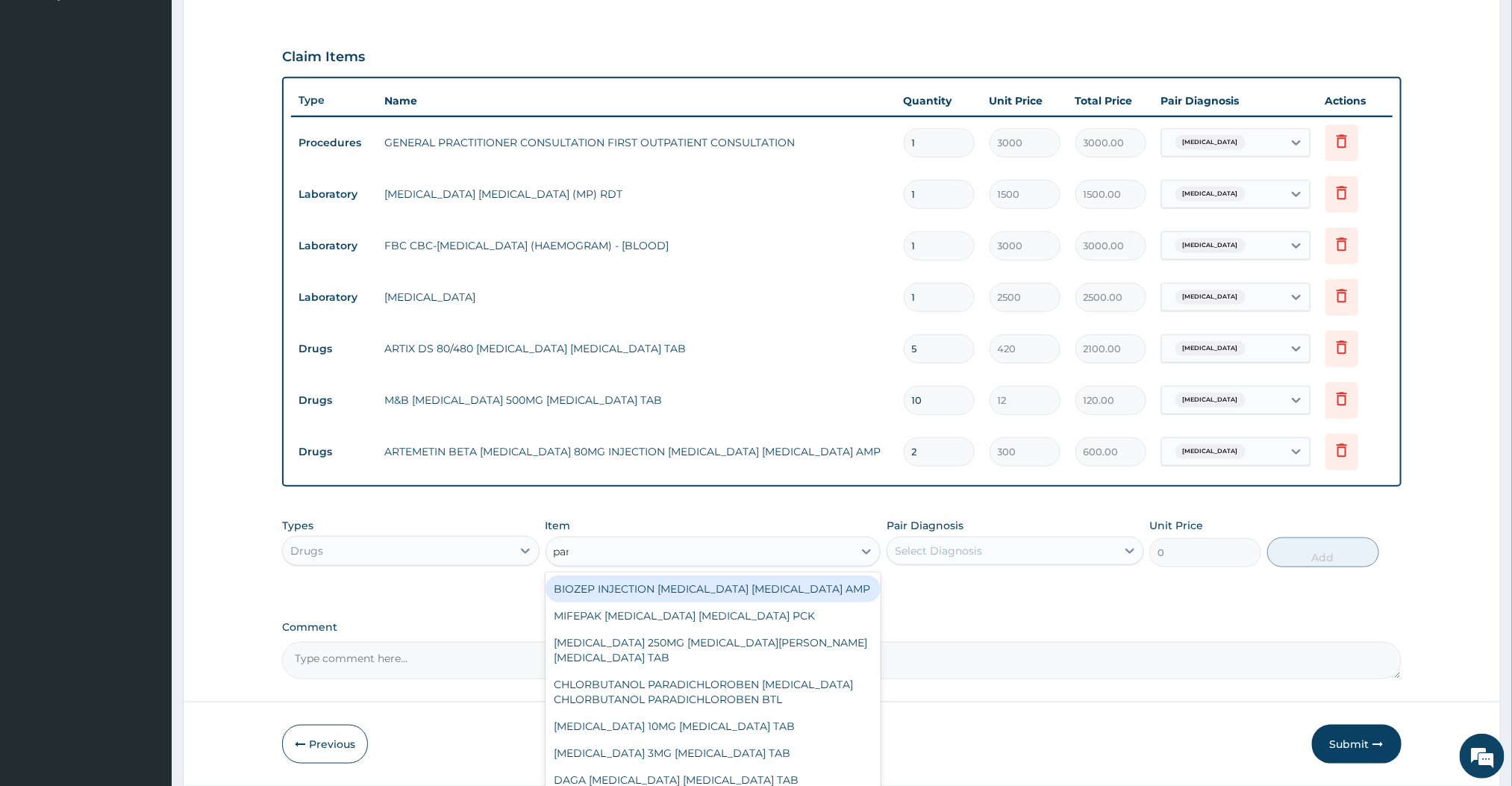
type input "para"
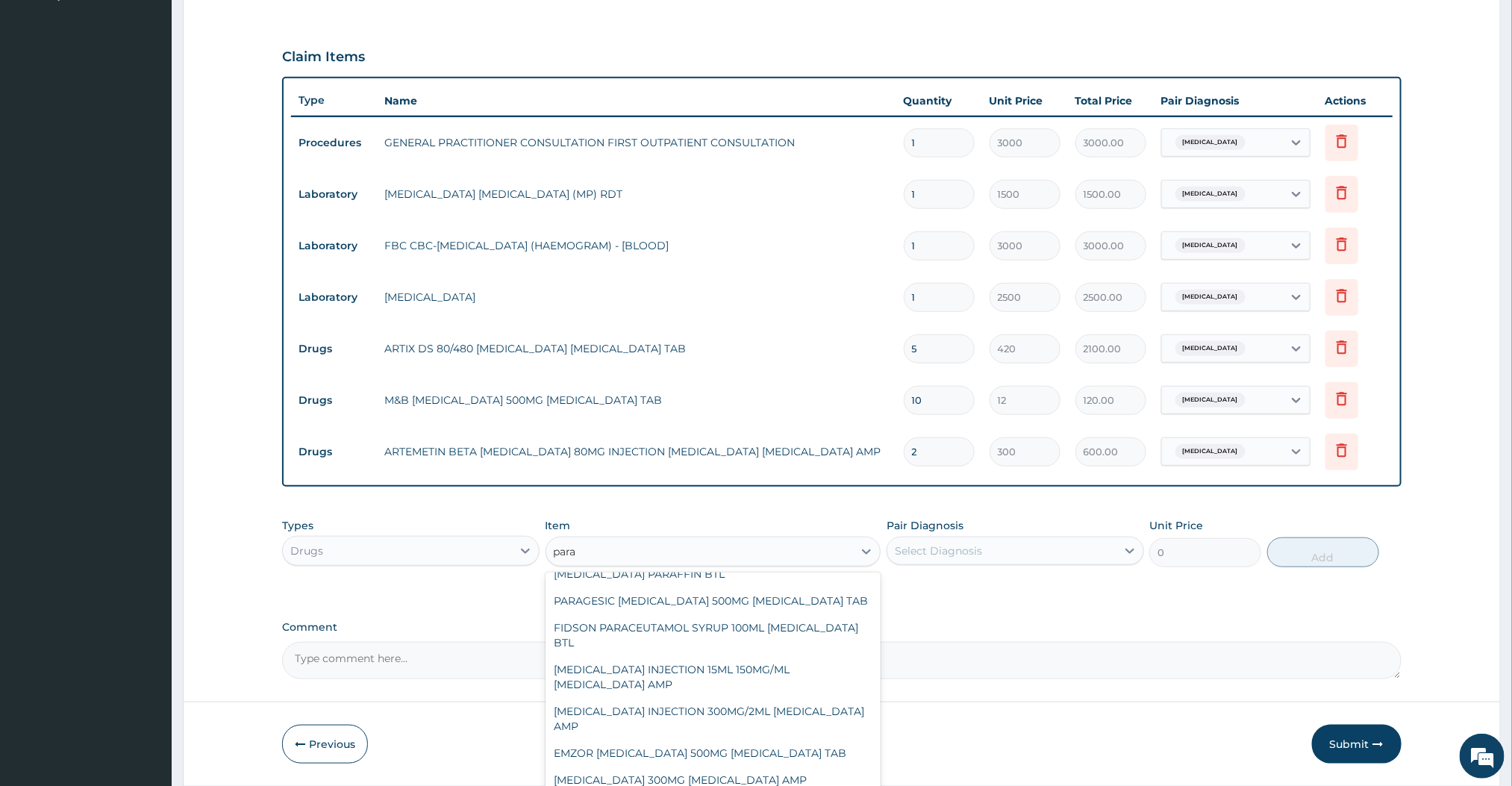
scroll to position [540, 0]
click at [617, 705] on div "[MEDICAL_DATA] INJECTION 300MG/2ML [MEDICAL_DATA] AMP" at bounding box center [713, 719] width 336 height 42
type input "180"
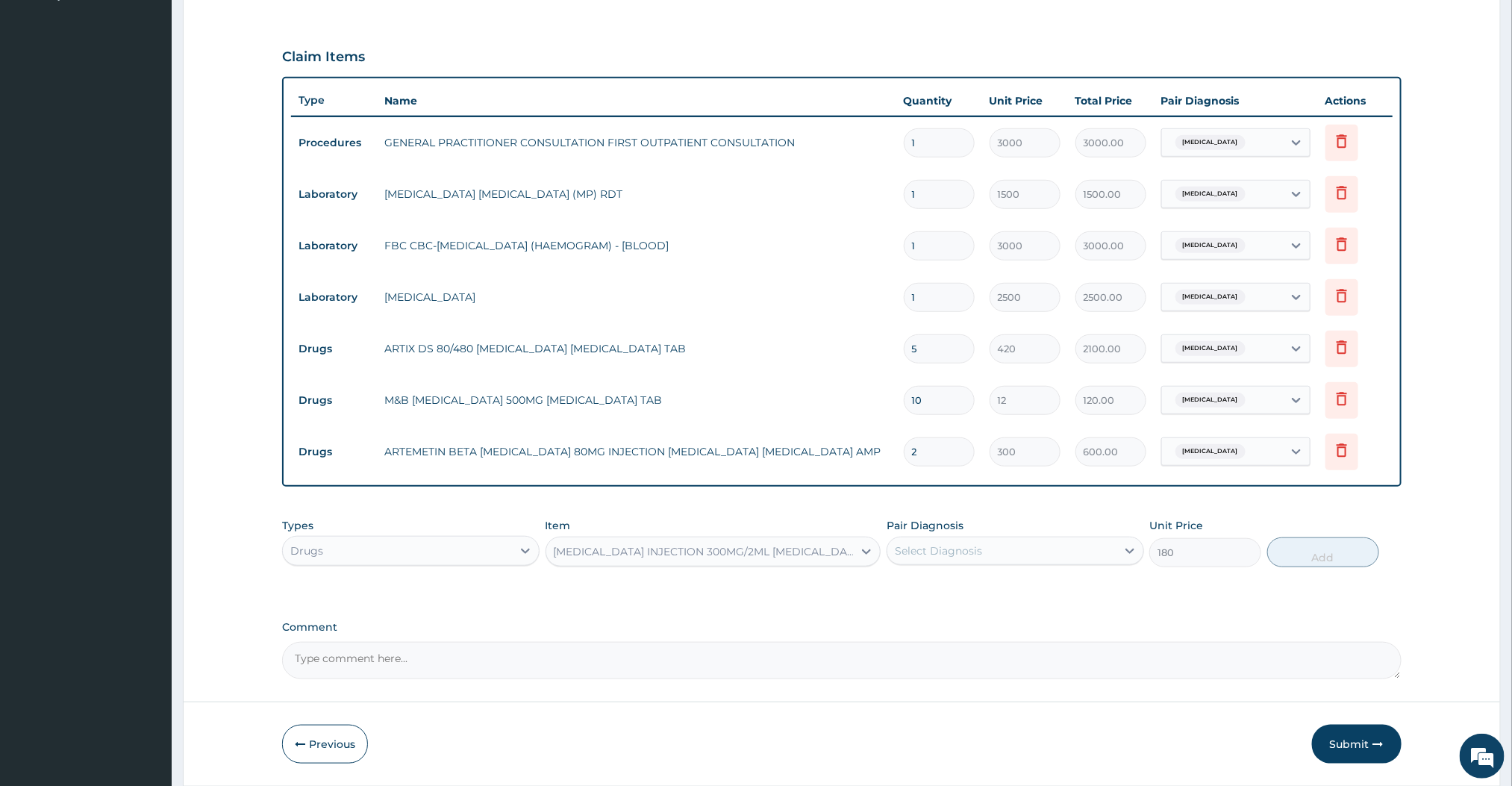
click at [1061, 540] on div "Select Diagnosis" at bounding box center [1002, 551] width 229 height 24
click at [990, 580] on label "Malaria, unspecified" at bounding box center [957, 588] width 93 height 15
checkbox input "true"
click at [1303, 560] on button "Add" at bounding box center [1323, 552] width 112 height 30
type input "0"
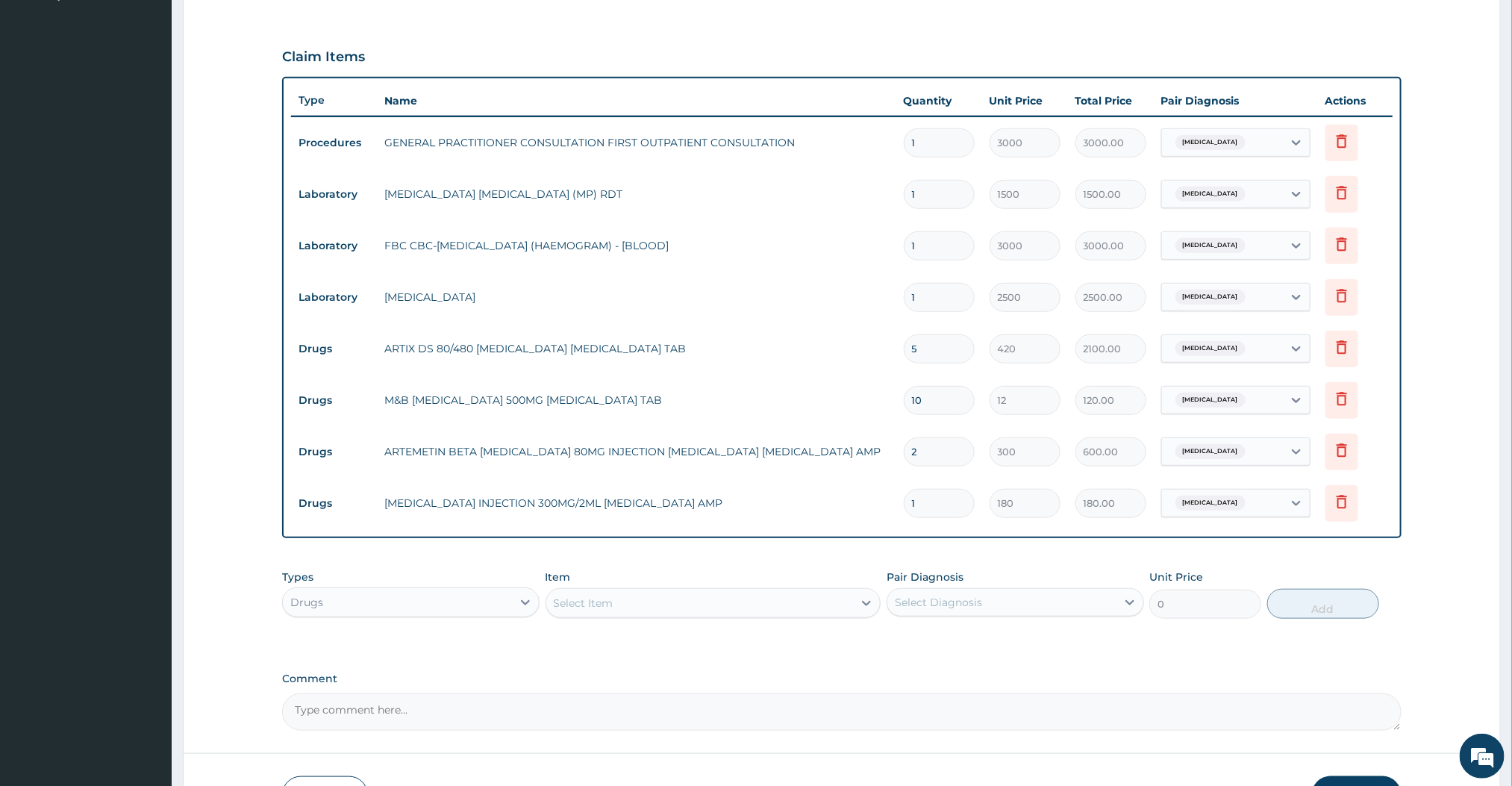
click at [934, 507] on input "1" at bounding box center [939, 503] width 71 height 29
type input "0.00"
type input "2"
type input "360.00"
type input "2"
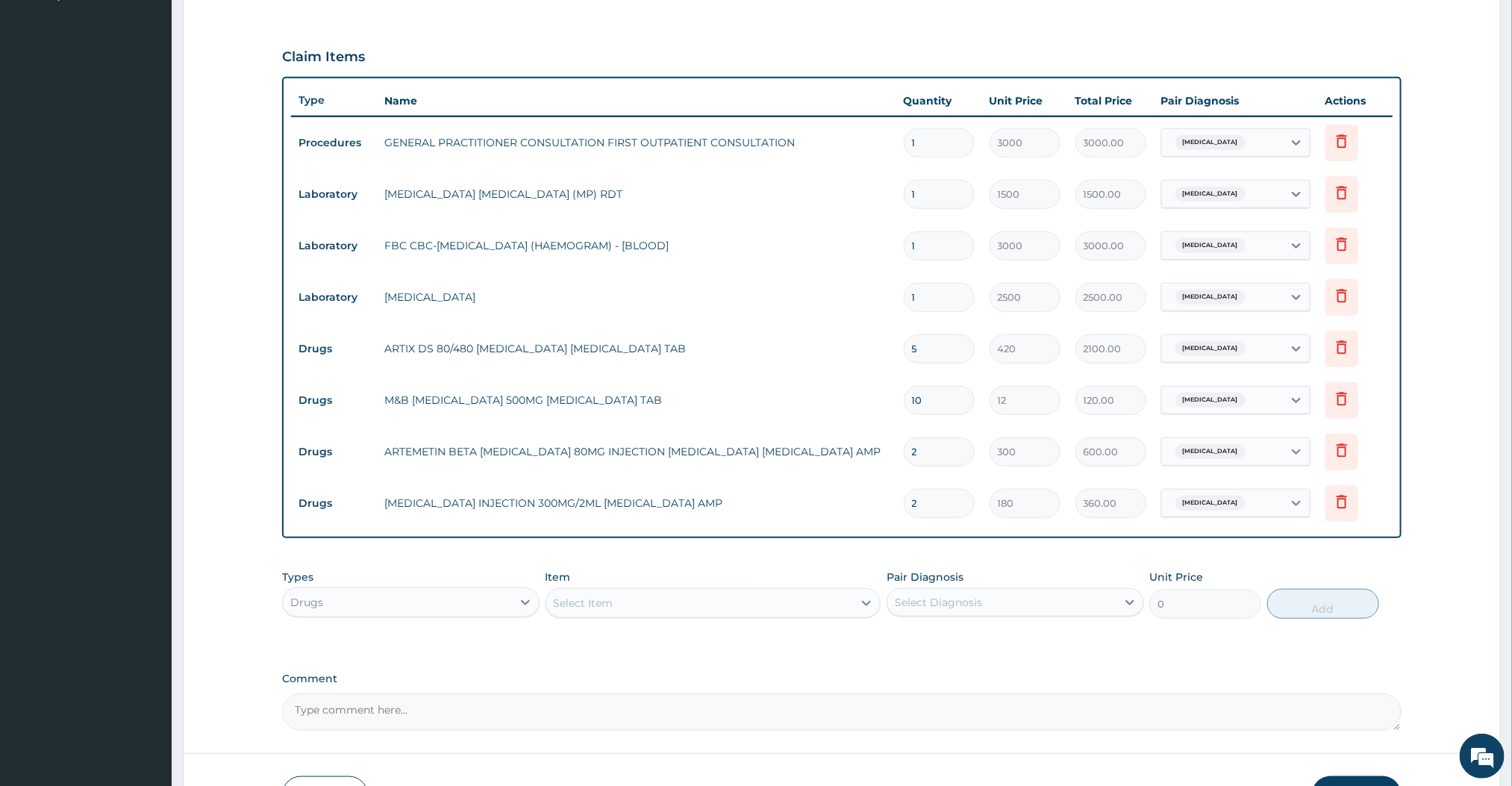
click at [797, 557] on div "PA Code / Prescription Code Enter Code(Secondary Care Only) Encounter Date 10-1…" at bounding box center [841, 205] width 1119 height 1052
click at [956, 409] on input "10" at bounding box center [939, 400] width 71 height 29
type input "1"
type input "12.00"
type input "15"
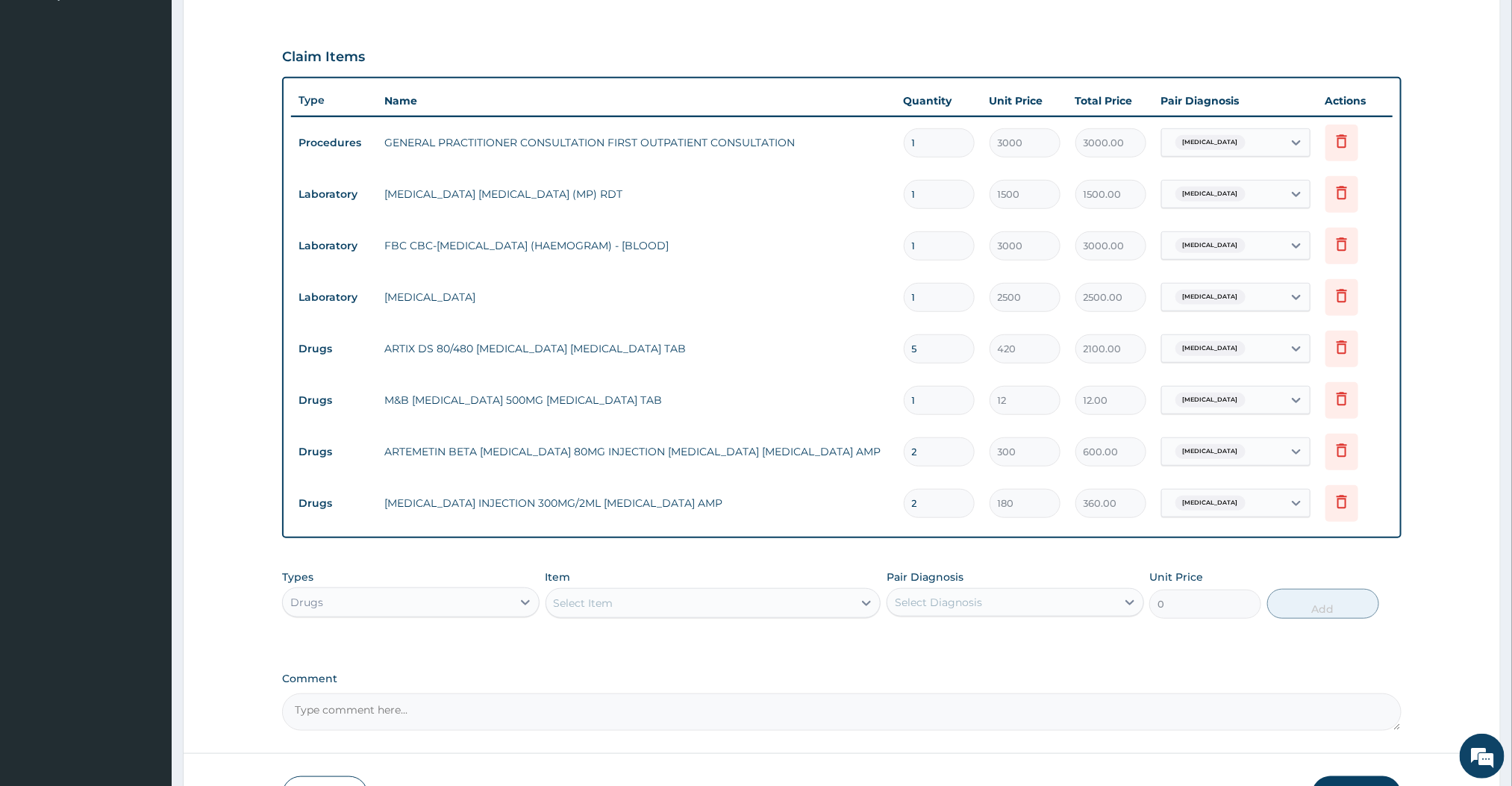
type input "180.00"
type input "15"
click at [795, 680] on label "Comment" at bounding box center [841, 679] width 1119 height 13
click at [795, 693] on textarea "Comment" at bounding box center [841, 712] width 1119 height 37
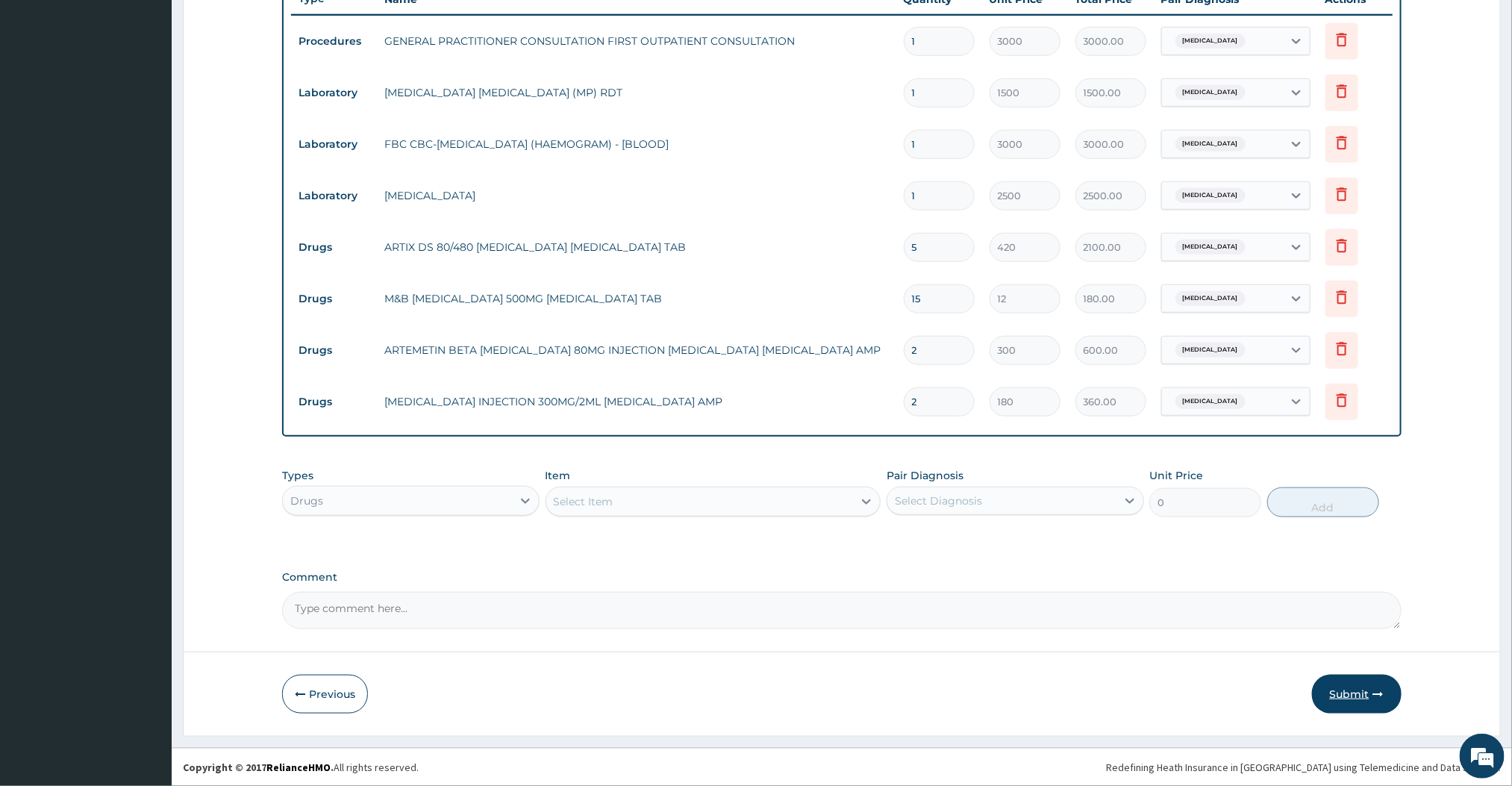
click at [1325, 698] on button "Submit" at bounding box center [1357, 694] width 89 height 39
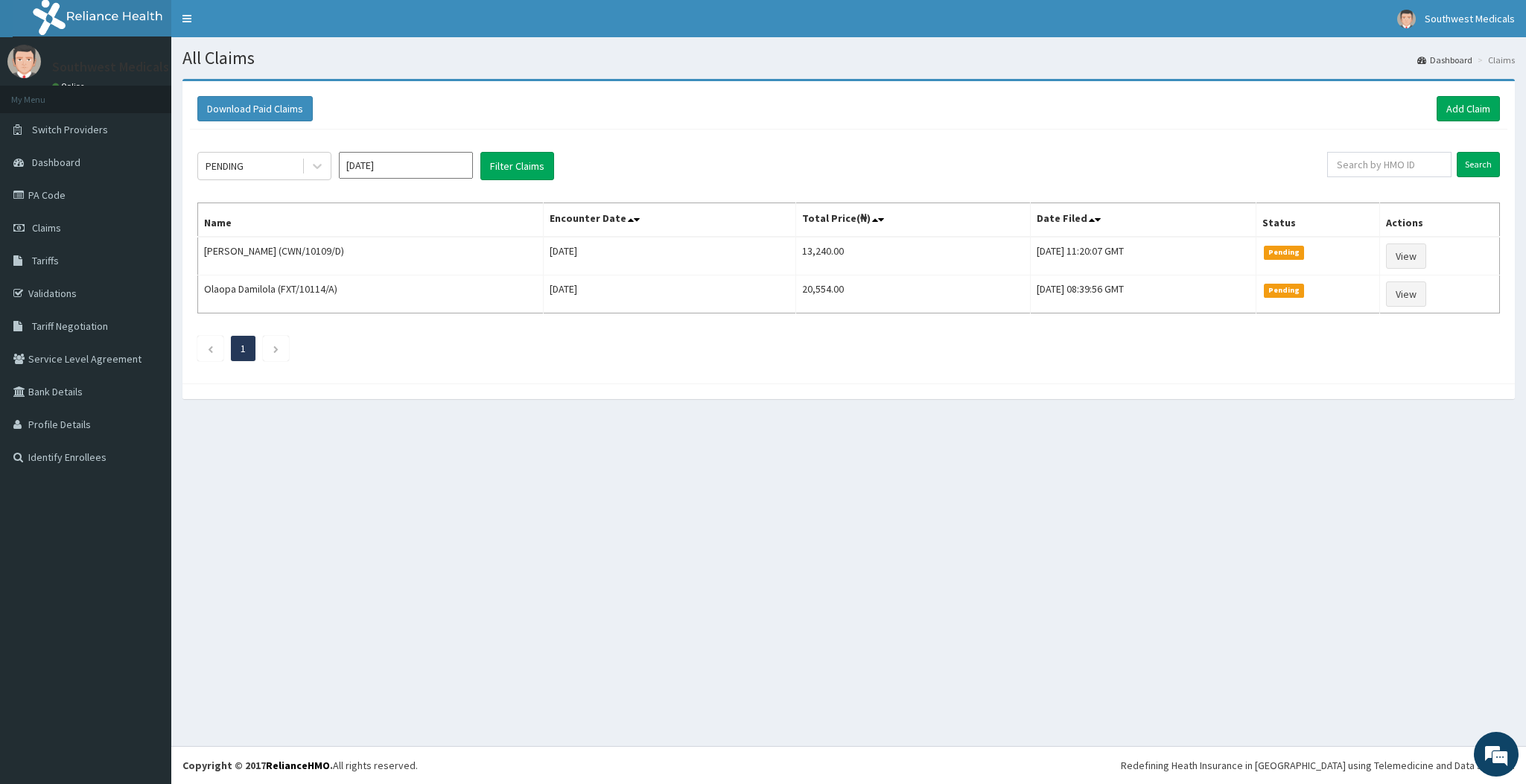
drag, startPoint x: 0, startPoint y: 0, endPoint x: 617, endPoint y: 492, distance: 789.1
click at [617, 492] on div "All Claims Dashboard Claims Download Paid Claims Add Claim × Note you can only …" at bounding box center [849, 392] width 1355 height 709
click at [1457, 101] on link "Add Claim" at bounding box center [1468, 108] width 64 height 25
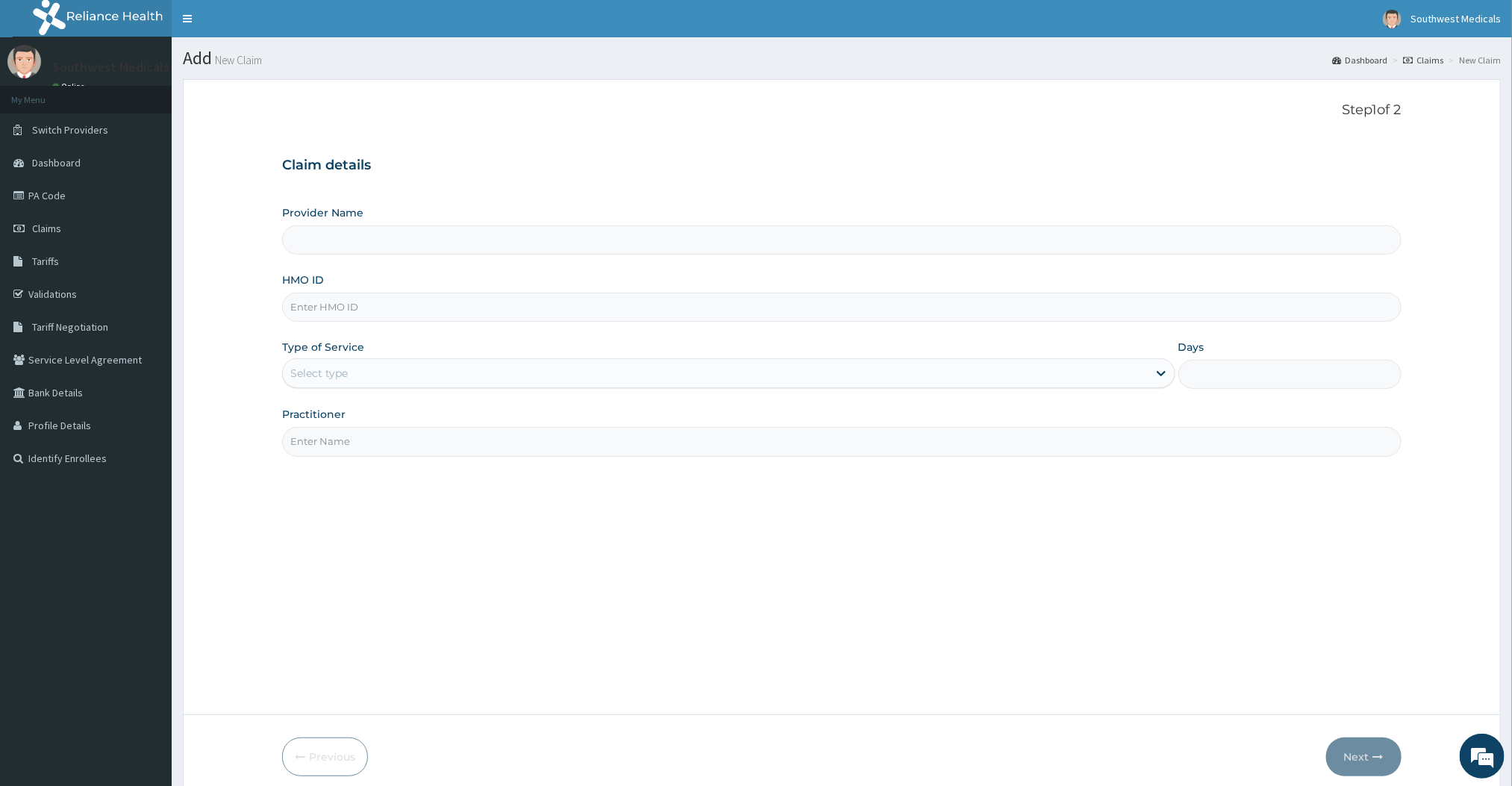
type input "Southwest Medicals"
click at [342, 300] on input "HMO ID" at bounding box center [841, 307] width 1119 height 29
type input "CHL/11767/C"
click at [372, 383] on div "Select type" at bounding box center [714, 373] width 864 height 24
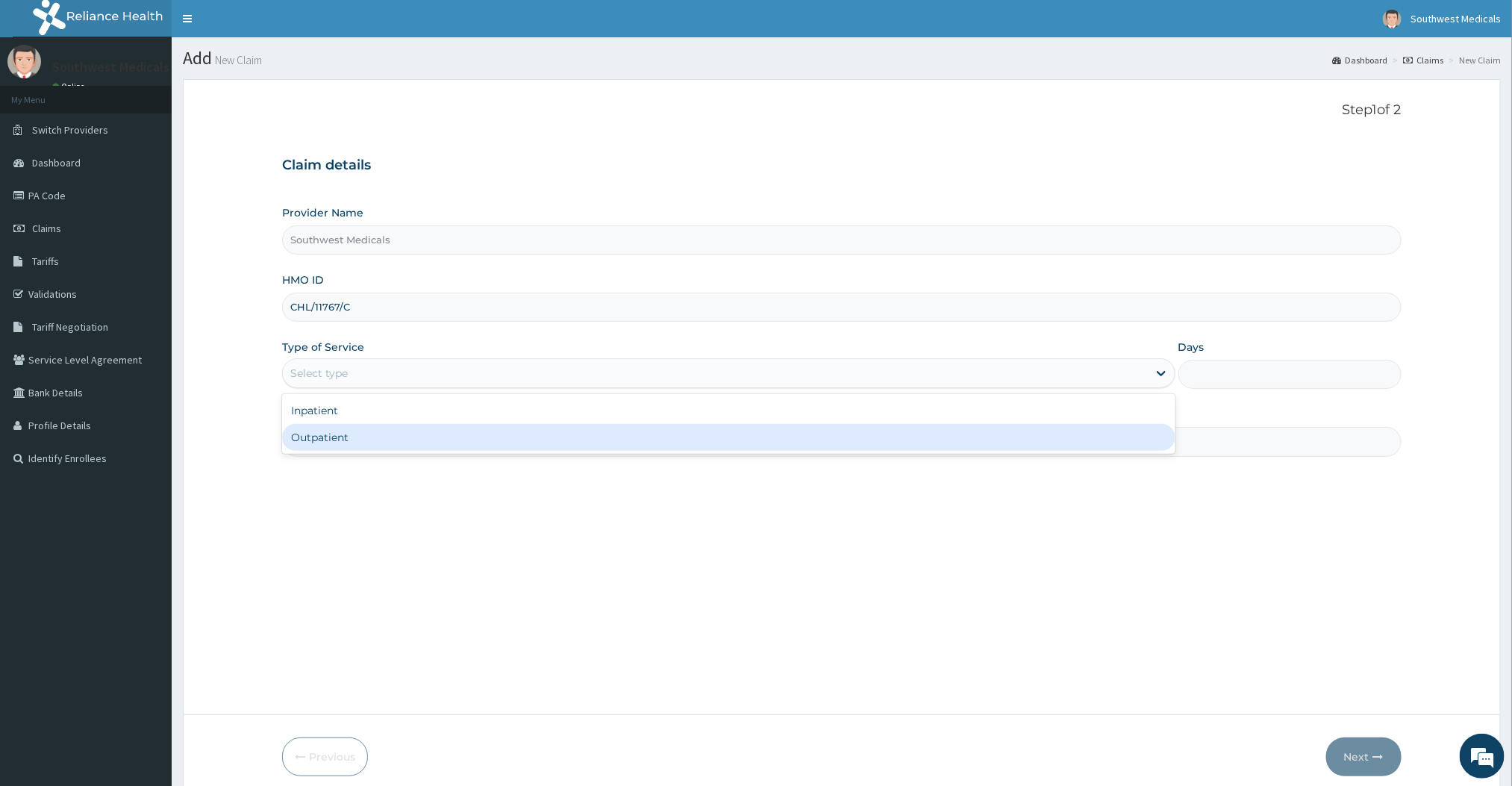
click at [335, 441] on div "Outpatient" at bounding box center [728, 438] width 893 height 27
type input "1"
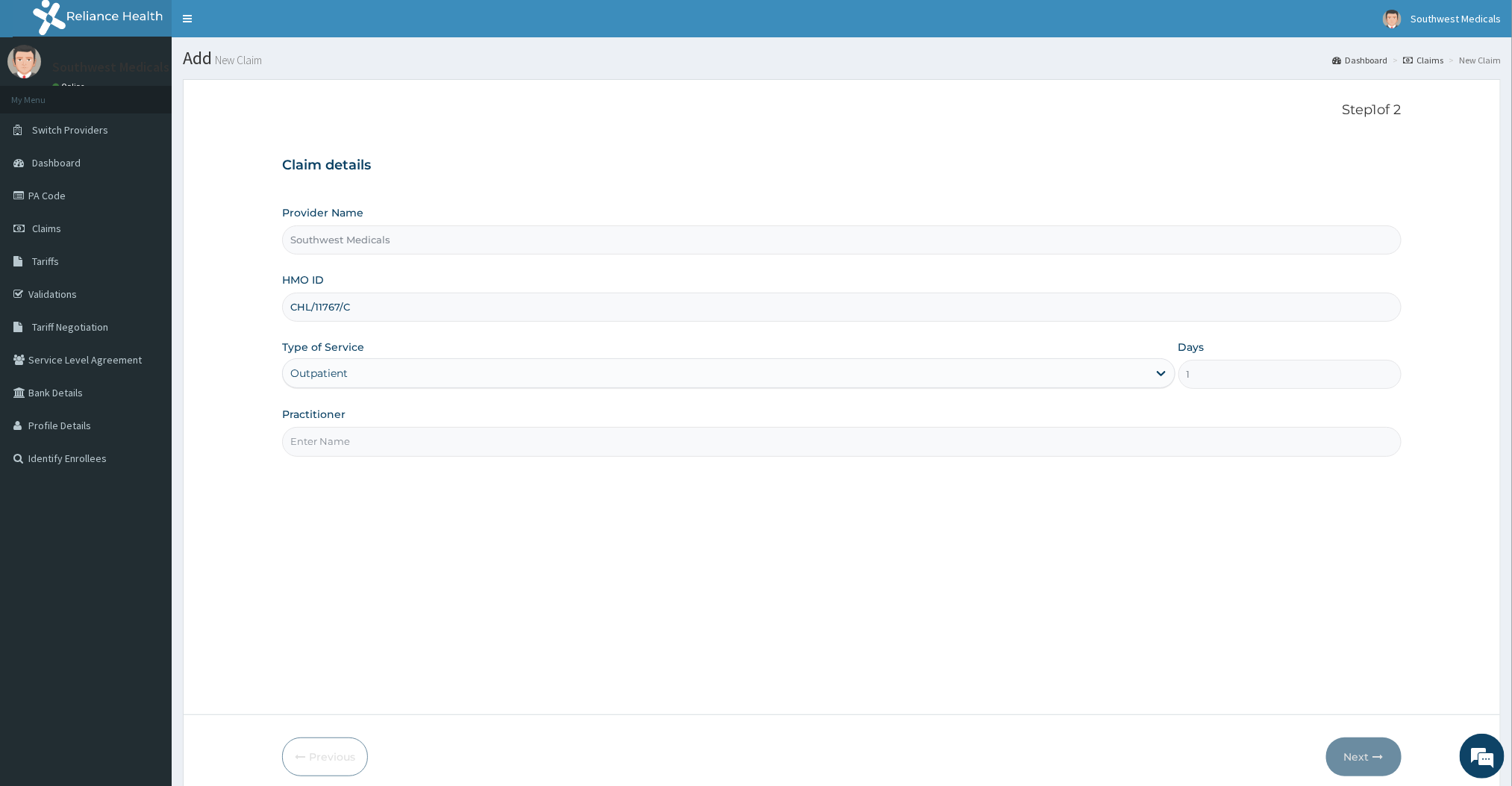
click at [317, 455] on input "Practitioner" at bounding box center [841, 442] width 1119 height 29
type input "Doctor mercy"
click at [1384, 754] on button "Next" at bounding box center [1363, 757] width 76 height 39
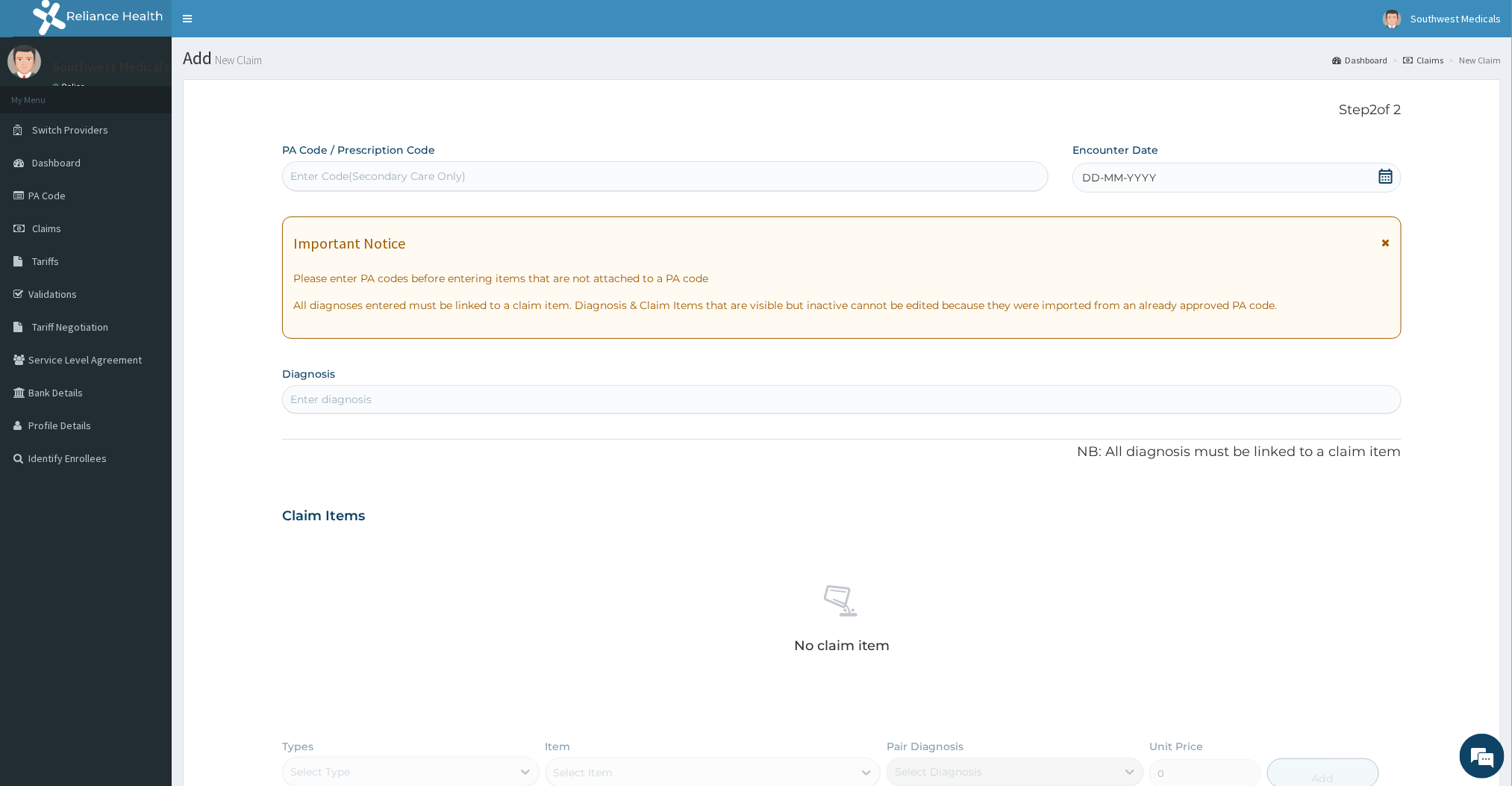
click at [1379, 184] on icon at bounding box center [1386, 177] width 15 height 15
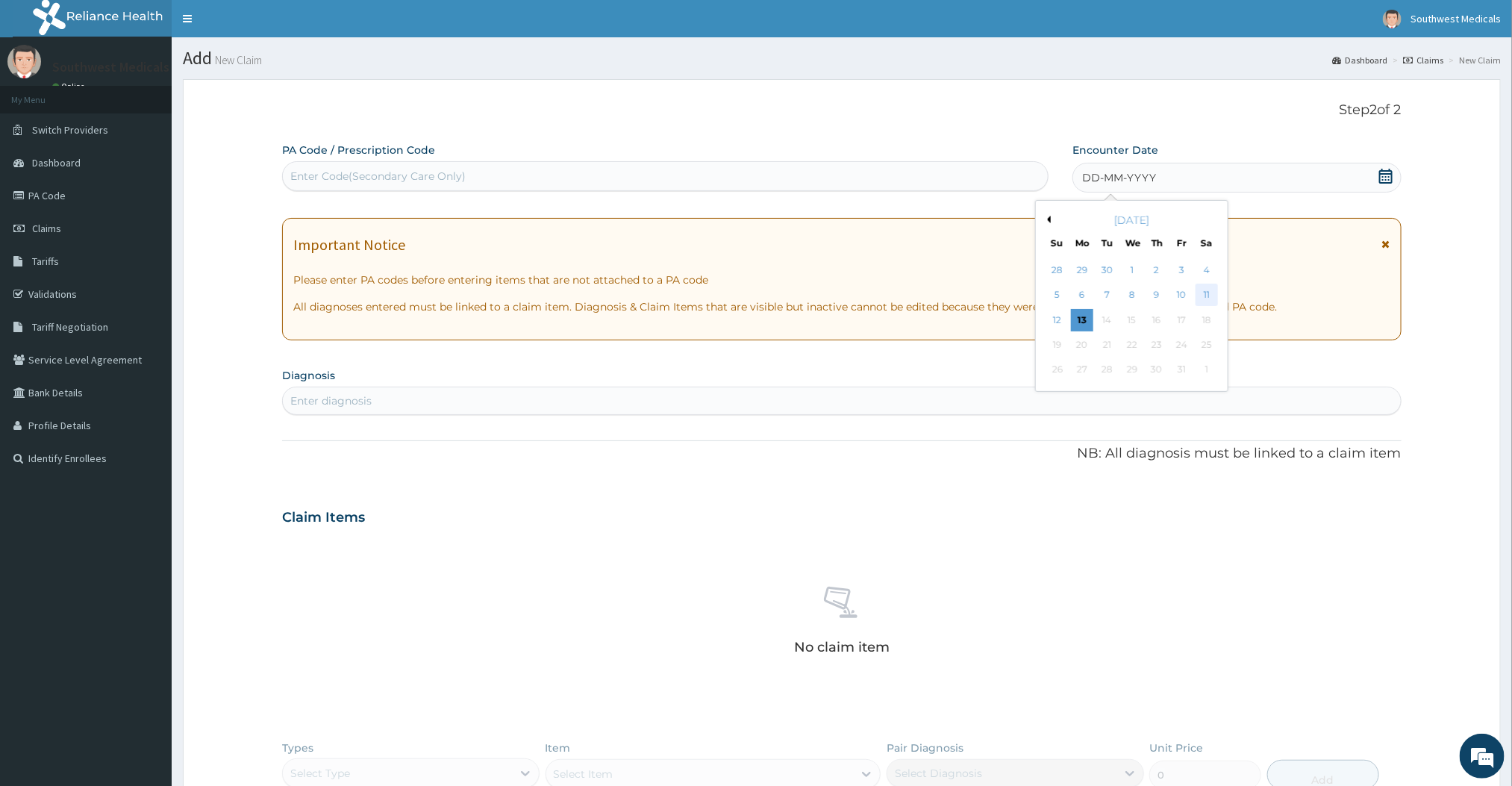
click at [1201, 294] on div "11" at bounding box center [1207, 296] width 22 height 22
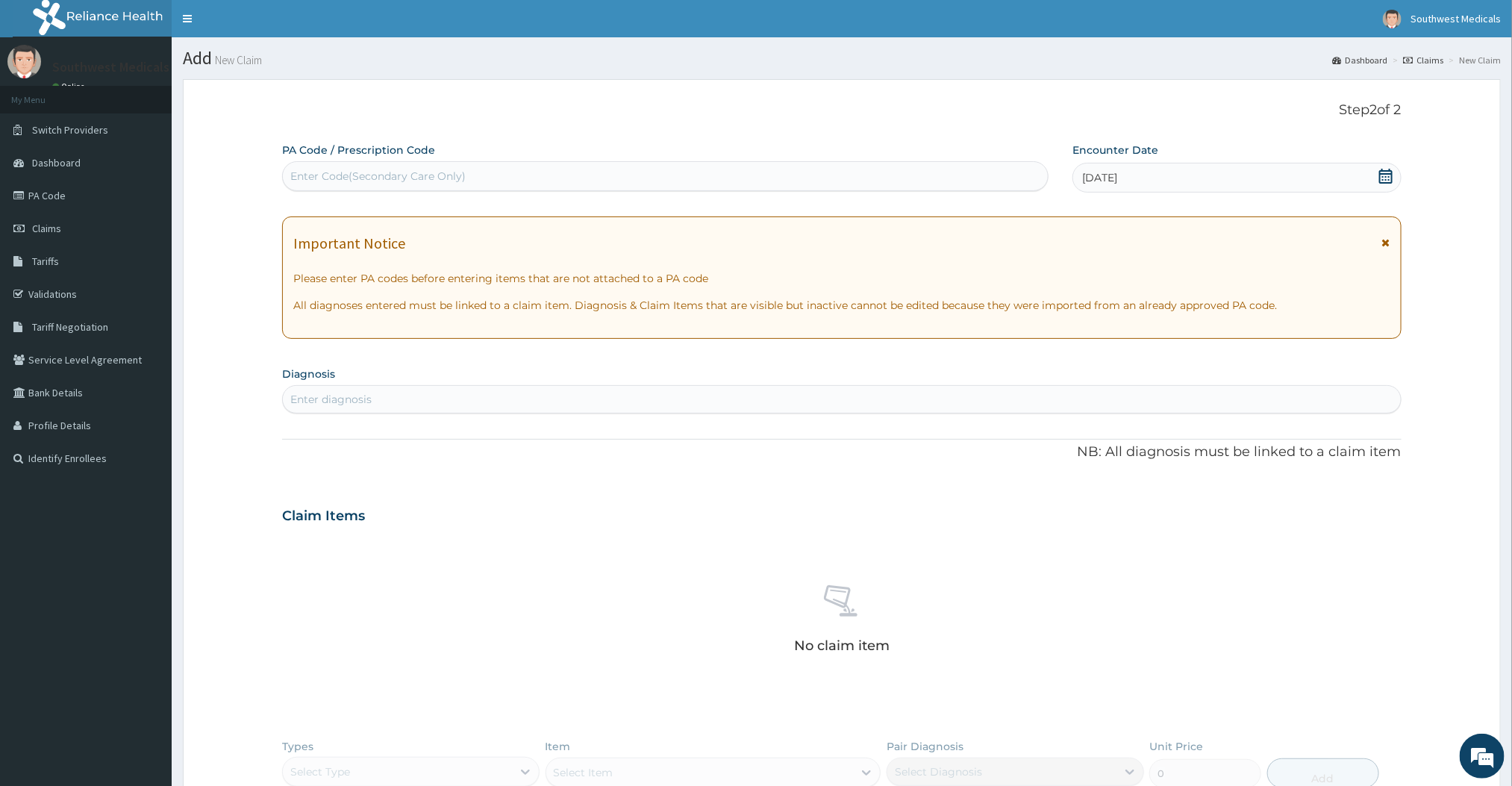
click at [517, 401] on div "Enter diagnosis" at bounding box center [841, 399] width 1117 height 24
type input "u"
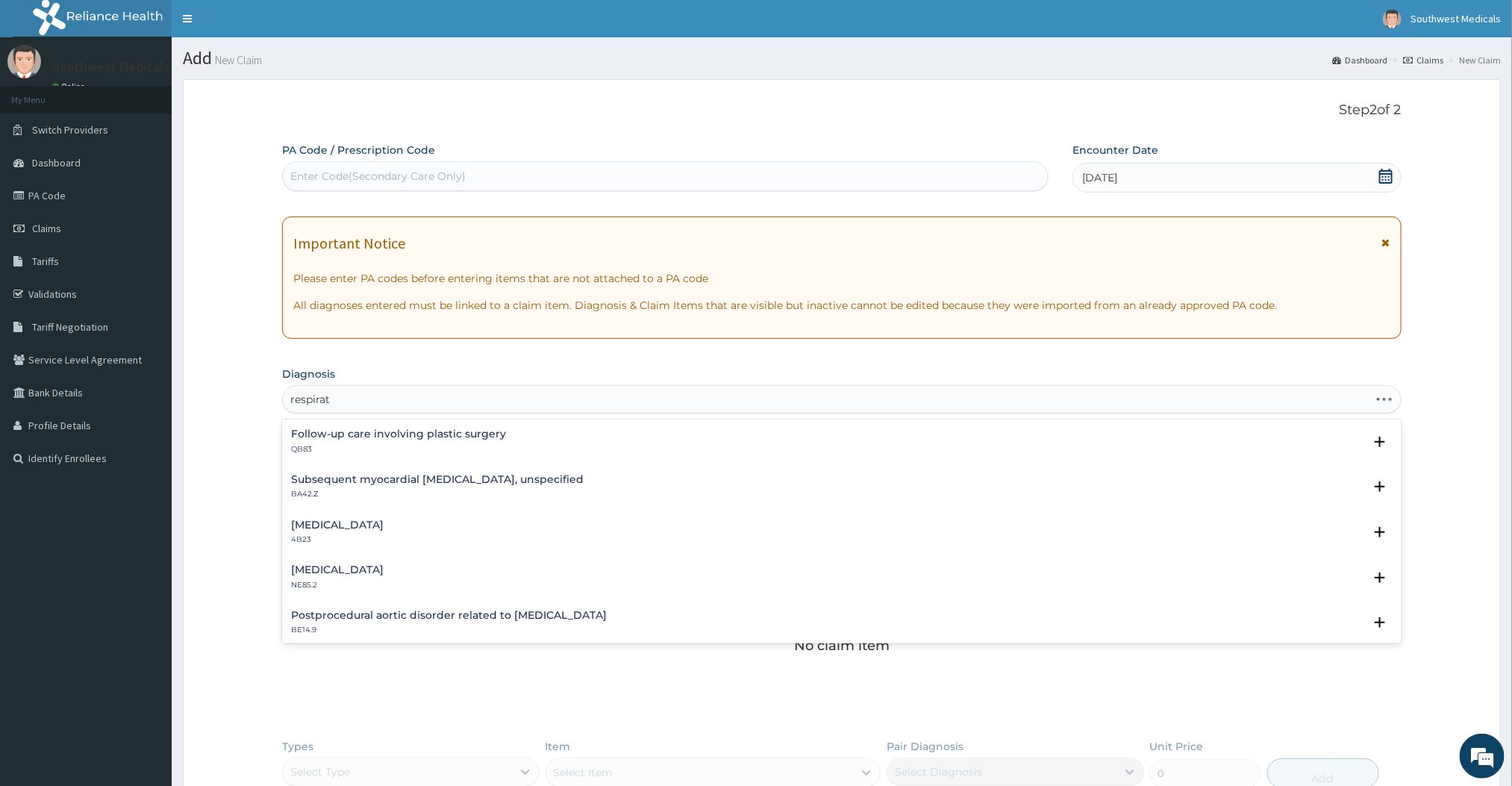
type input "respiratory"
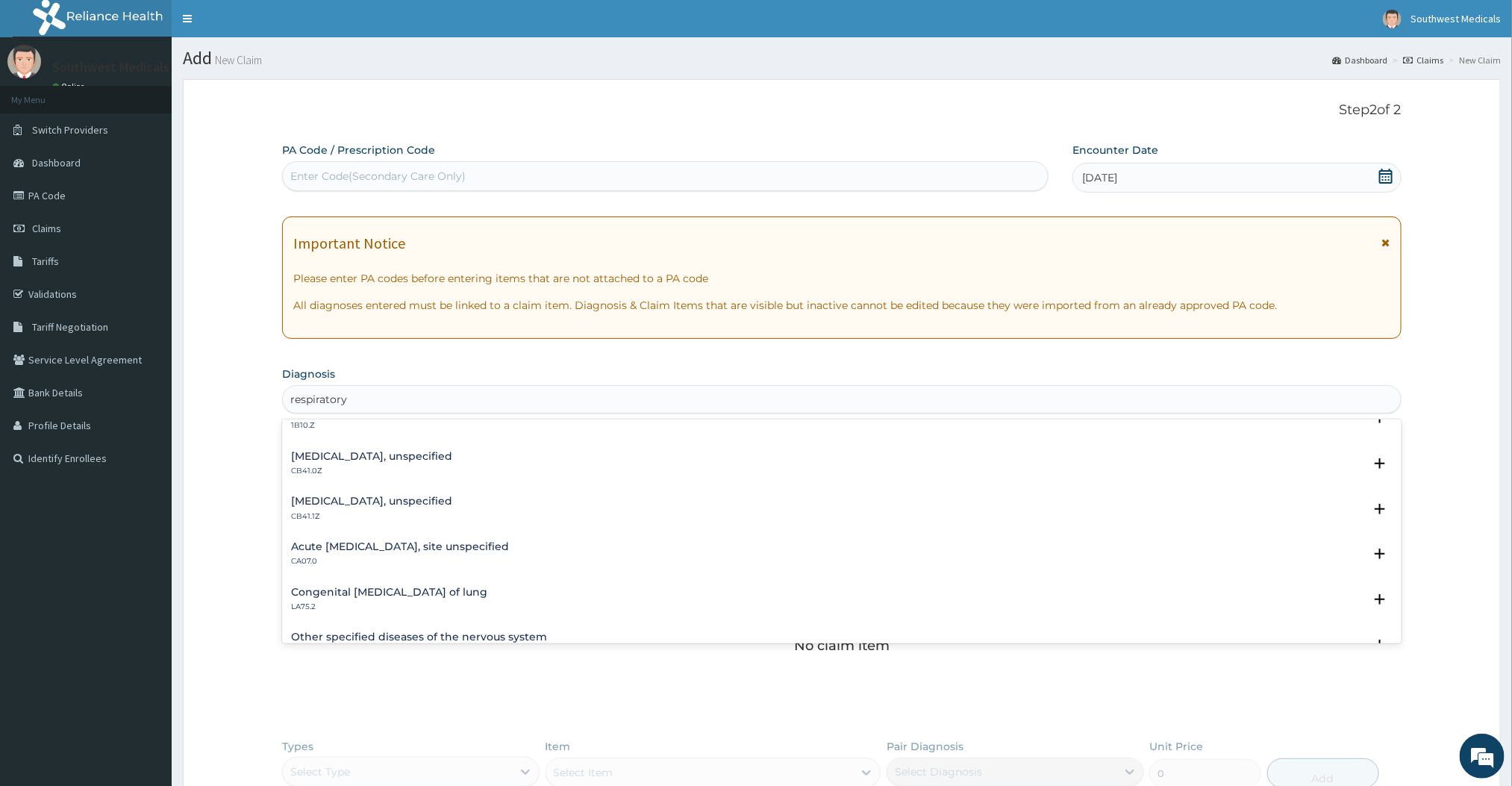
scroll to position [342, 0]
click at [360, 551] on h4 "Acute [MEDICAL_DATA], site unspecified" at bounding box center [400, 544] width 218 height 11
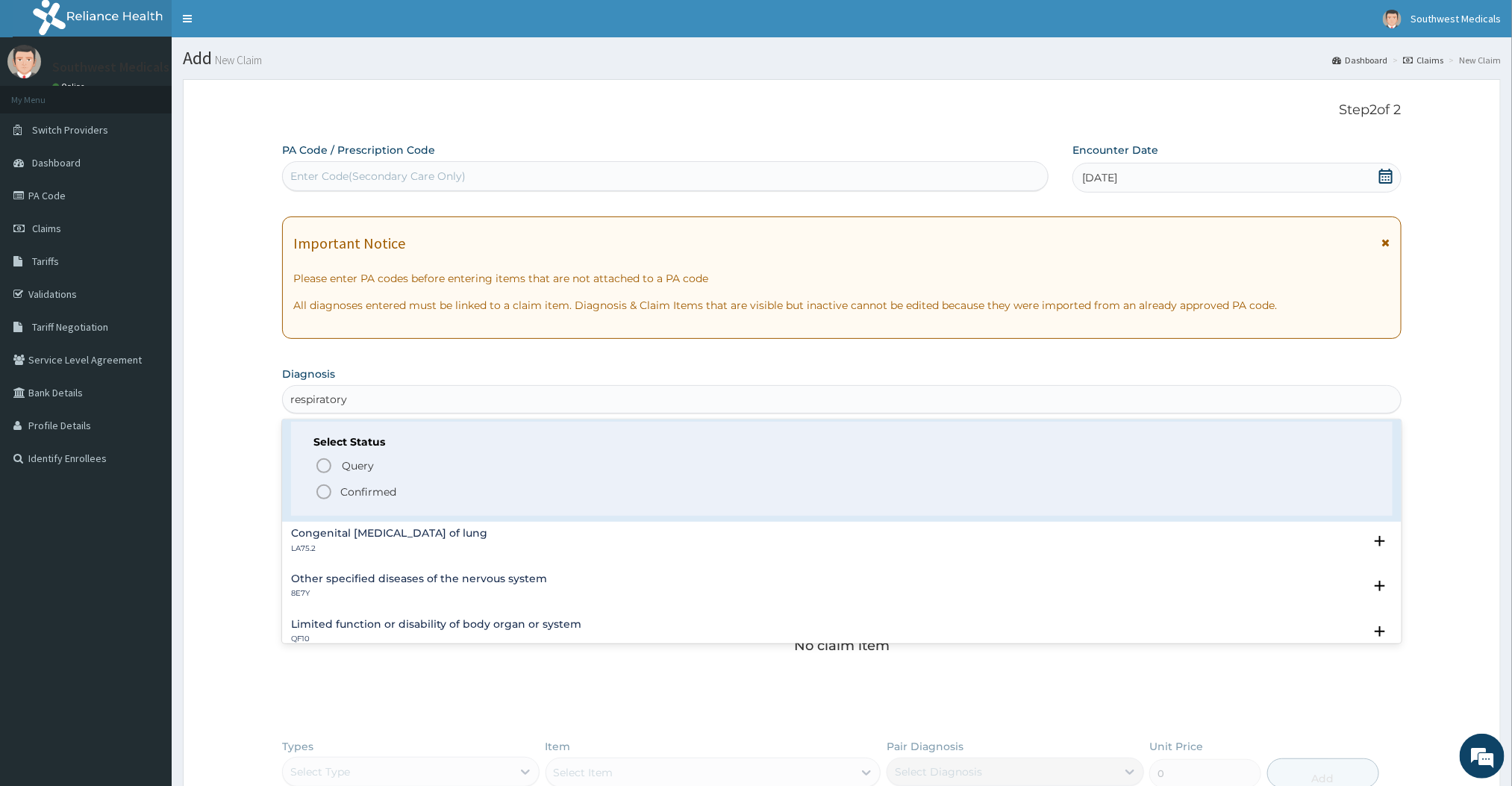
scroll to position [505, 0]
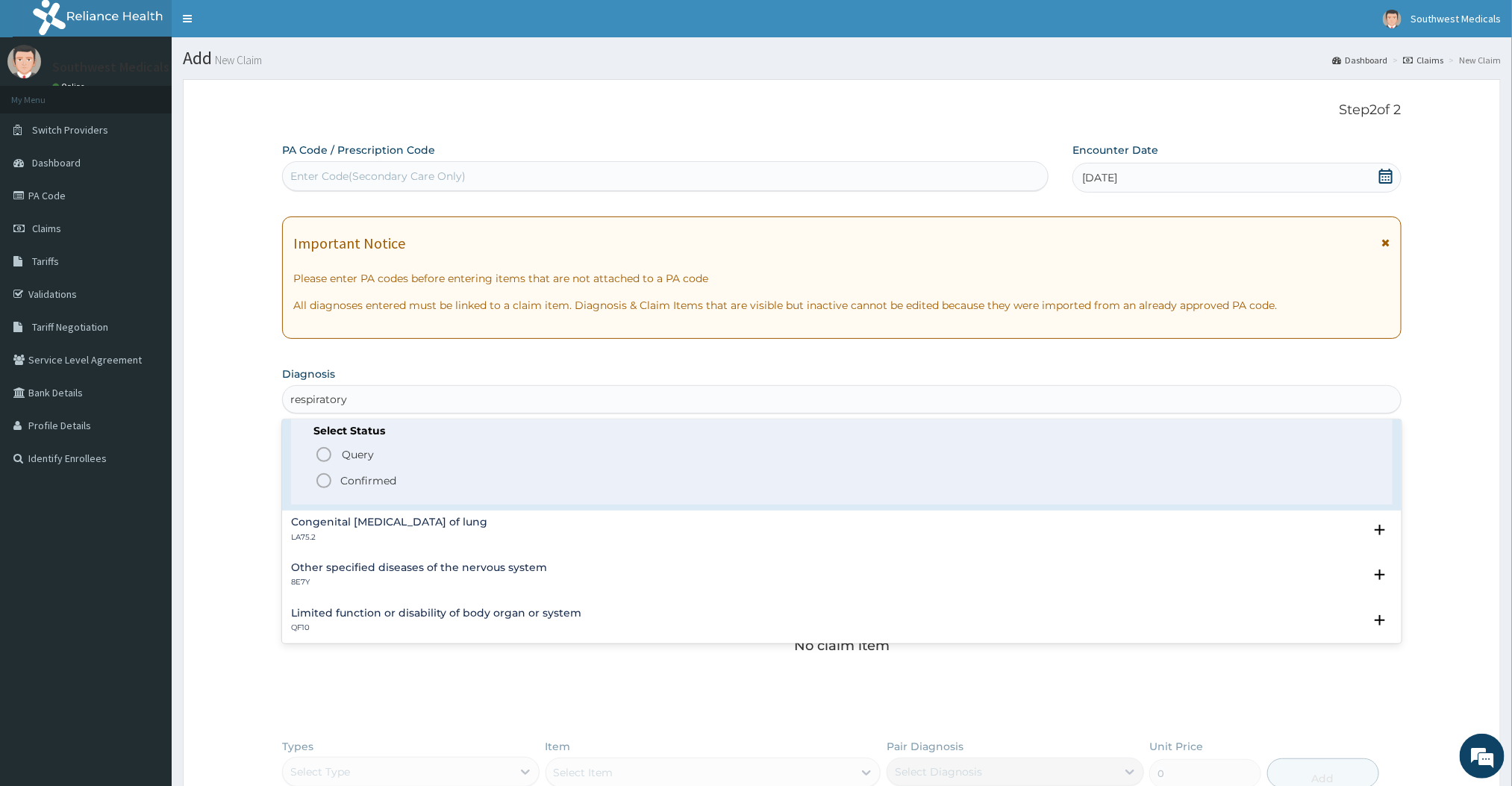
click at [332, 479] on icon "status option filled" at bounding box center [324, 480] width 18 height 18
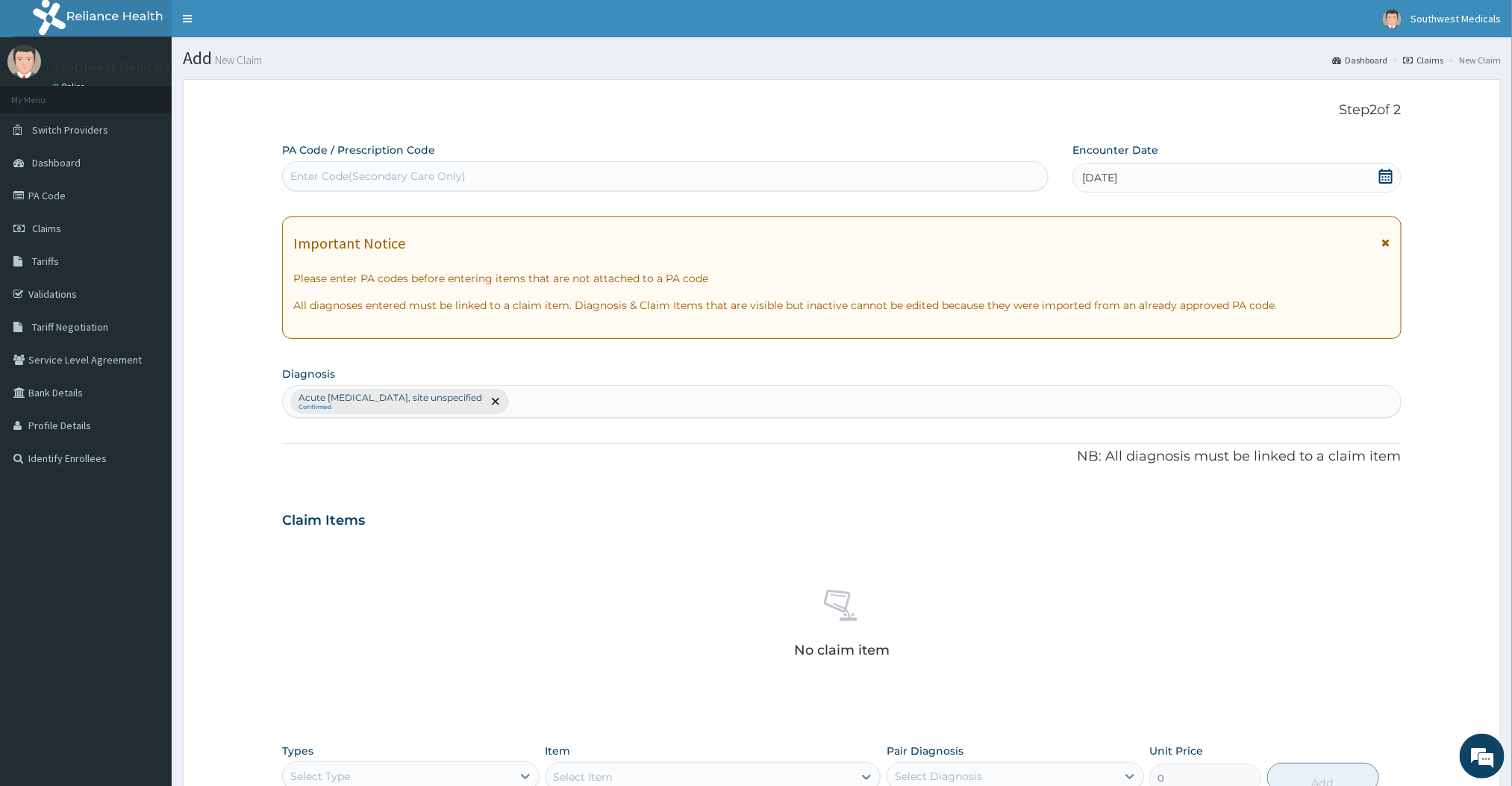
click at [685, 394] on div "Acute [MEDICAL_DATA], site unspecified Confirmed" at bounding box center [841, 401] width 1117 height 31
type input "[MEDICAL_DATA]"
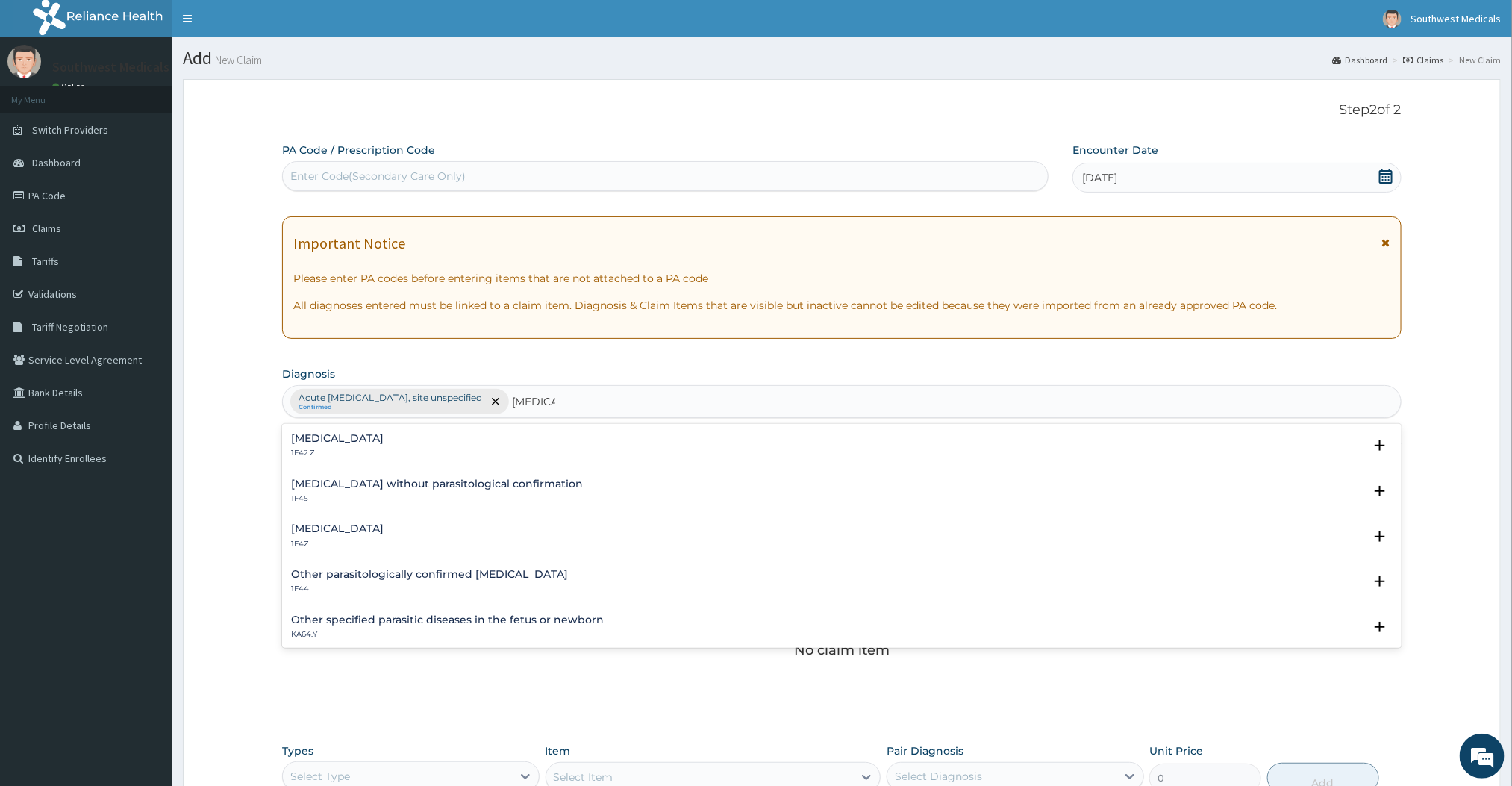
click at [378, 533] on h4 "[MEDICAL_DATA]" at bounding box center [337, 529] width 93 height 11
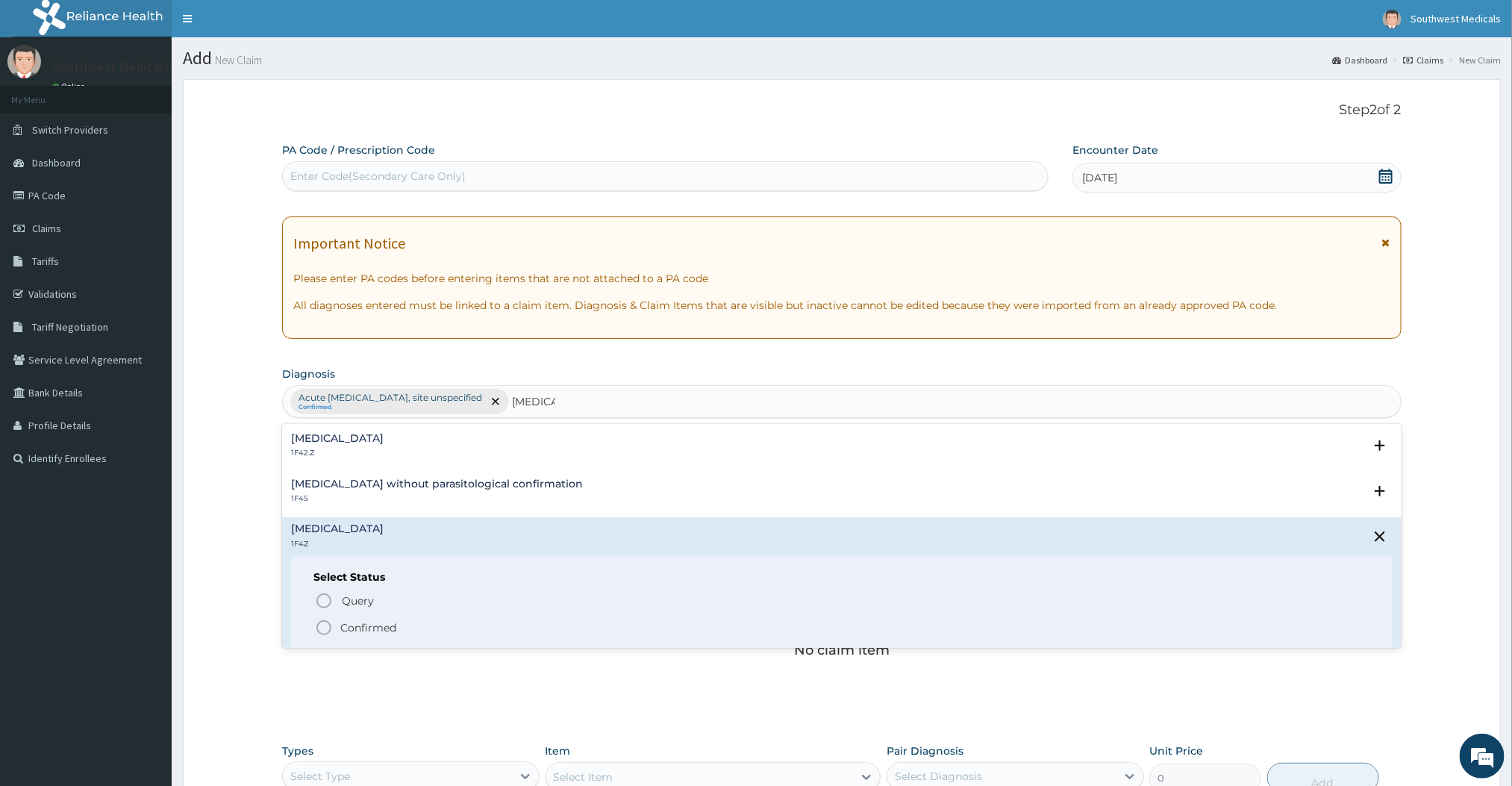
click at [345, 625] on p "Confirmed" at bounding box center [369, 628] width 56 height 15
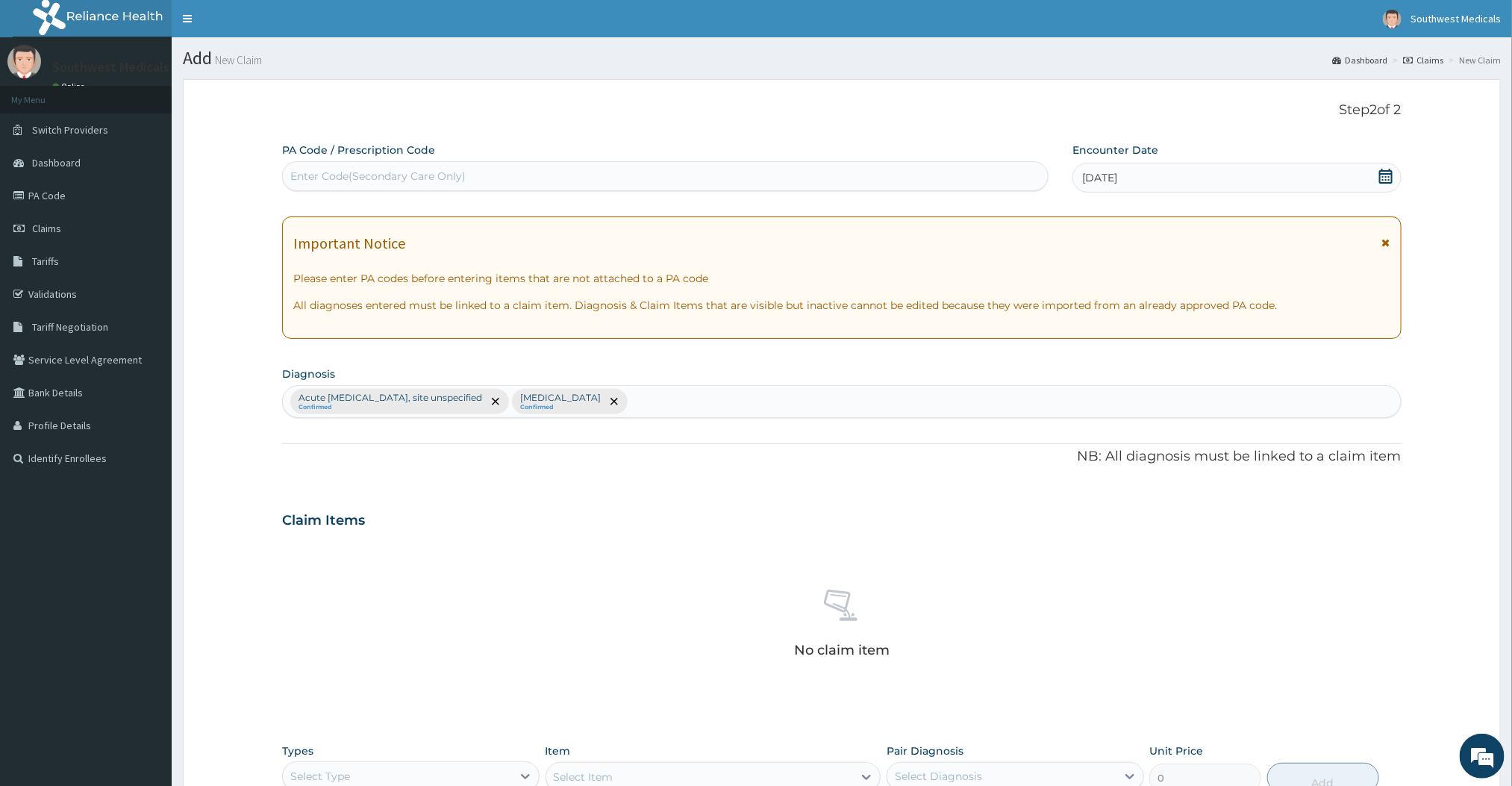
scroll to position [278, 0]
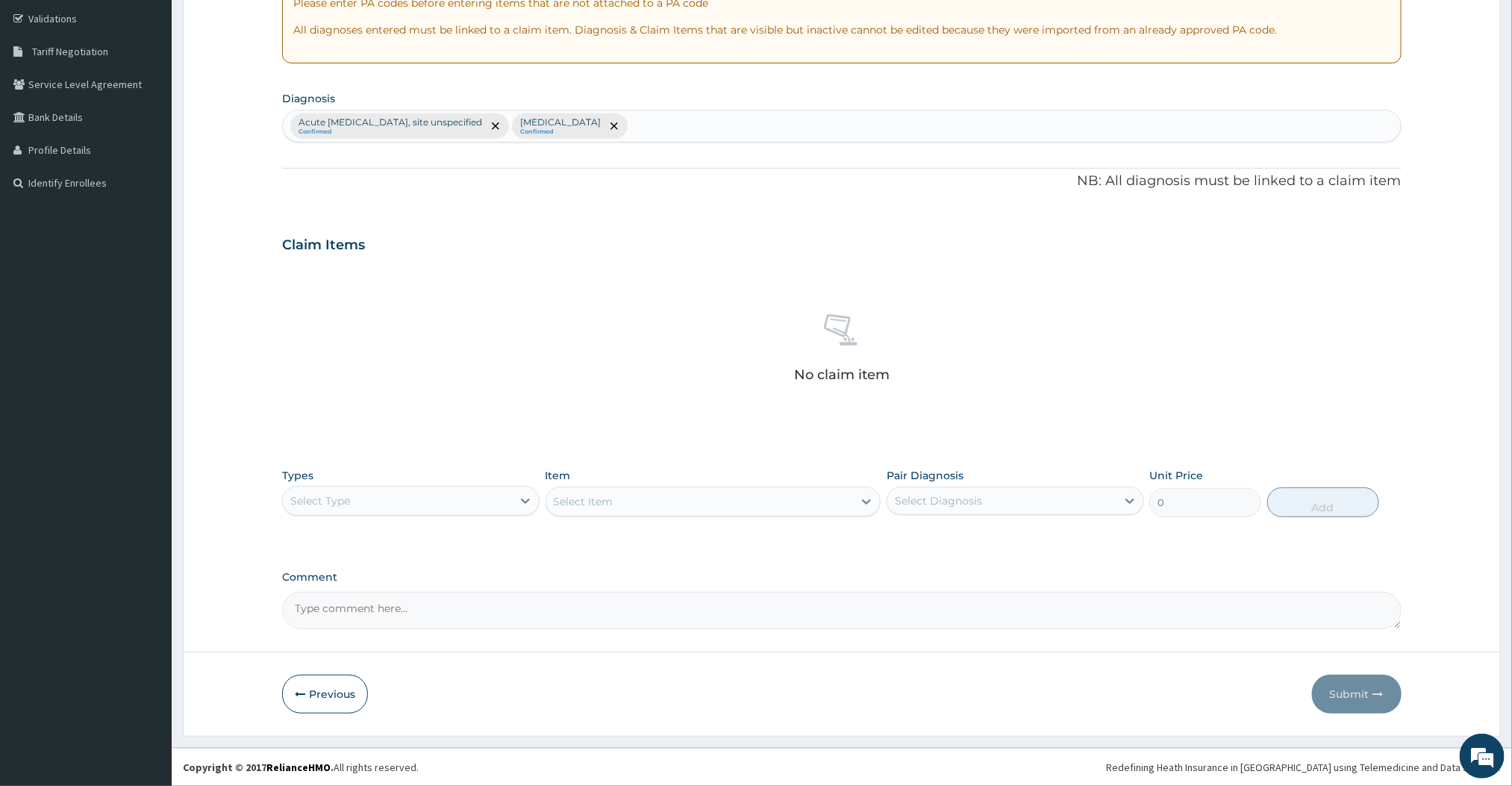
click at [446, 507] on div "Select Type" at bounding box center [398, 500] width 229 height 24
click at [317, 587] on div "Procedures" at bounding box center [410, 592] width 257 height 27
click at [764, 508] on div "Select Item" at bounding box center [713, 501] width 336 height 30
click at [743, 501] on div "Select Item" at bounding box center [713, 501] width 336 height 30
click at [764, 495] on div "Select Item" at bounding box center [700, 501] width 307 height 24
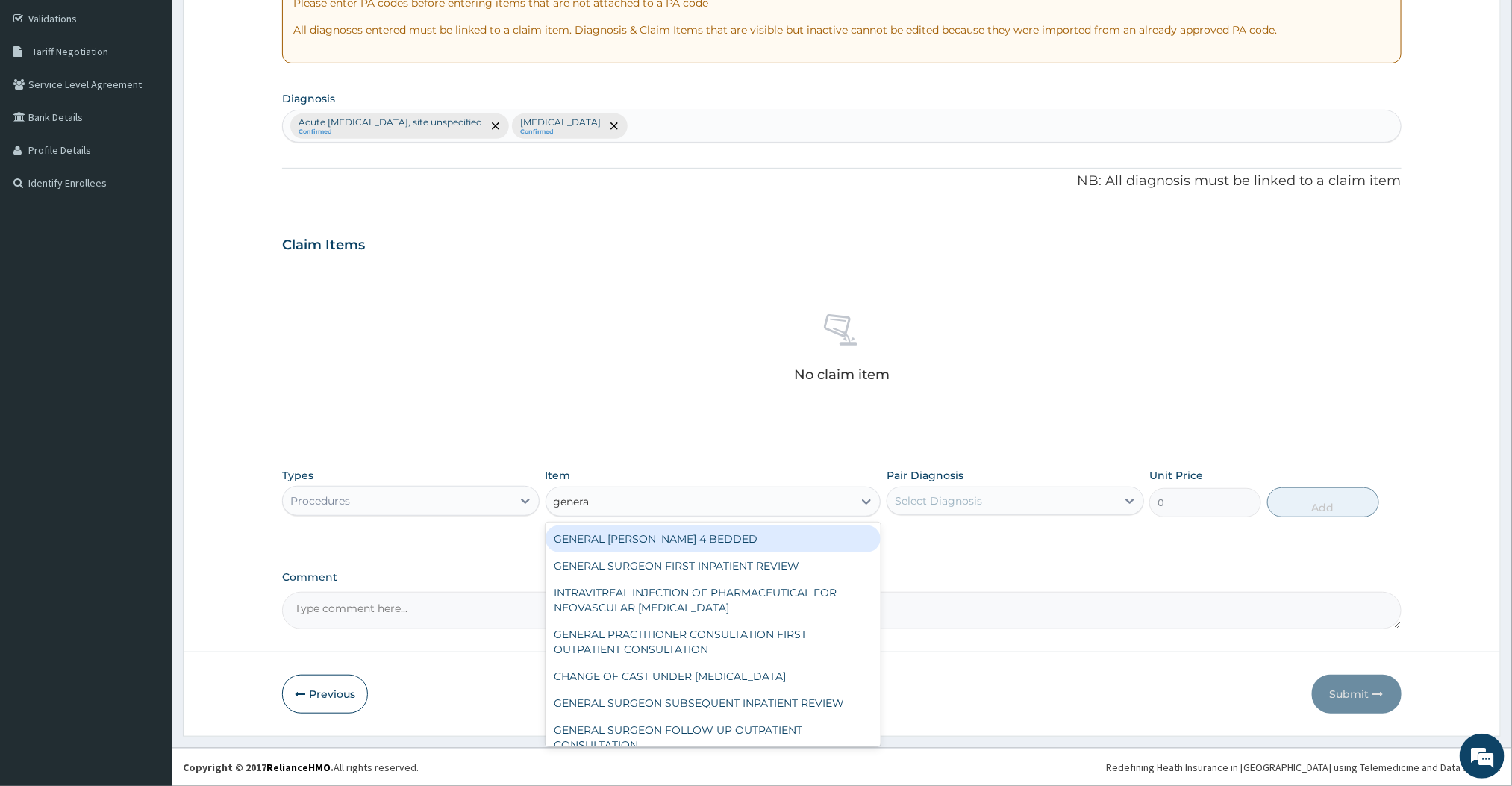
type input "general"
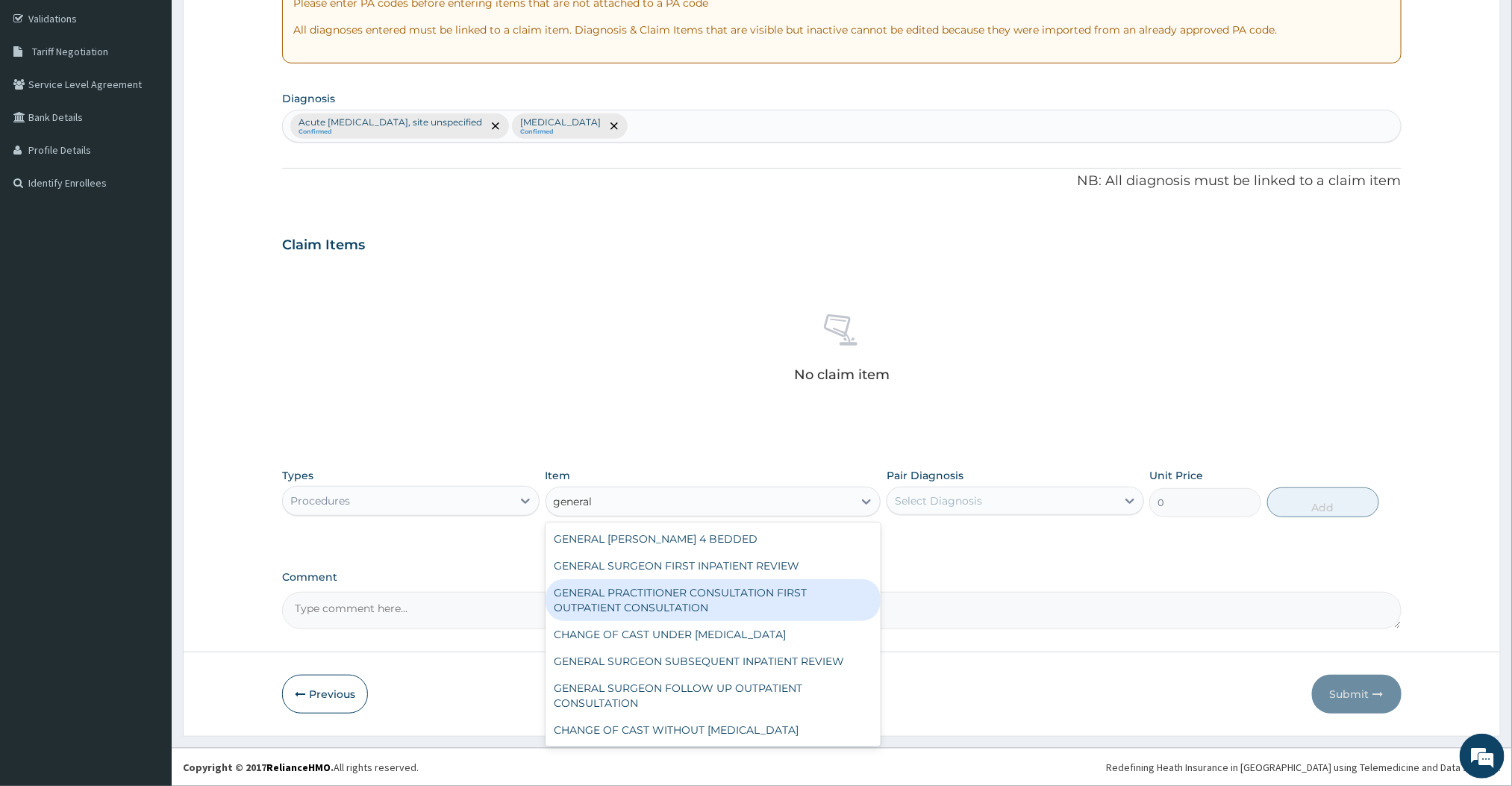
click at [688, 591] on div "GENERAL PRACTITIONER CONSULTATION FIRST OUTPATIENT CONSULTATION" at bounding box center [713, 600] width 336 height 42
type input "3000"
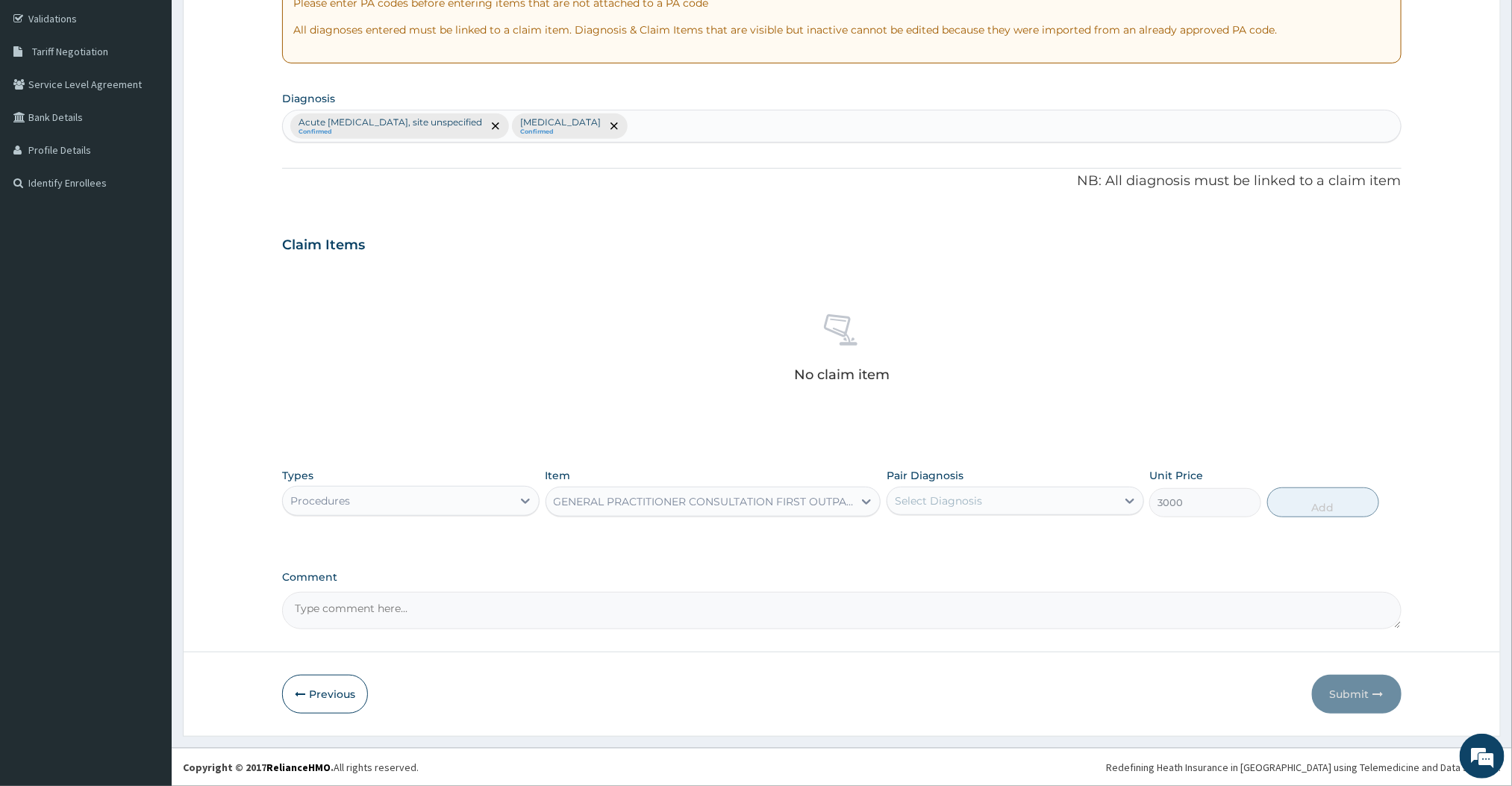
click at [1013, 497] on div "Select Diagnosis" at bounding box center [1002, 500] width 229 height 24
click at [943, 545] on label "Acute [MEDICAL_DATA], site unspecified" at bounding box center [1020, 538] width 218 height 15
checkbox input "true"
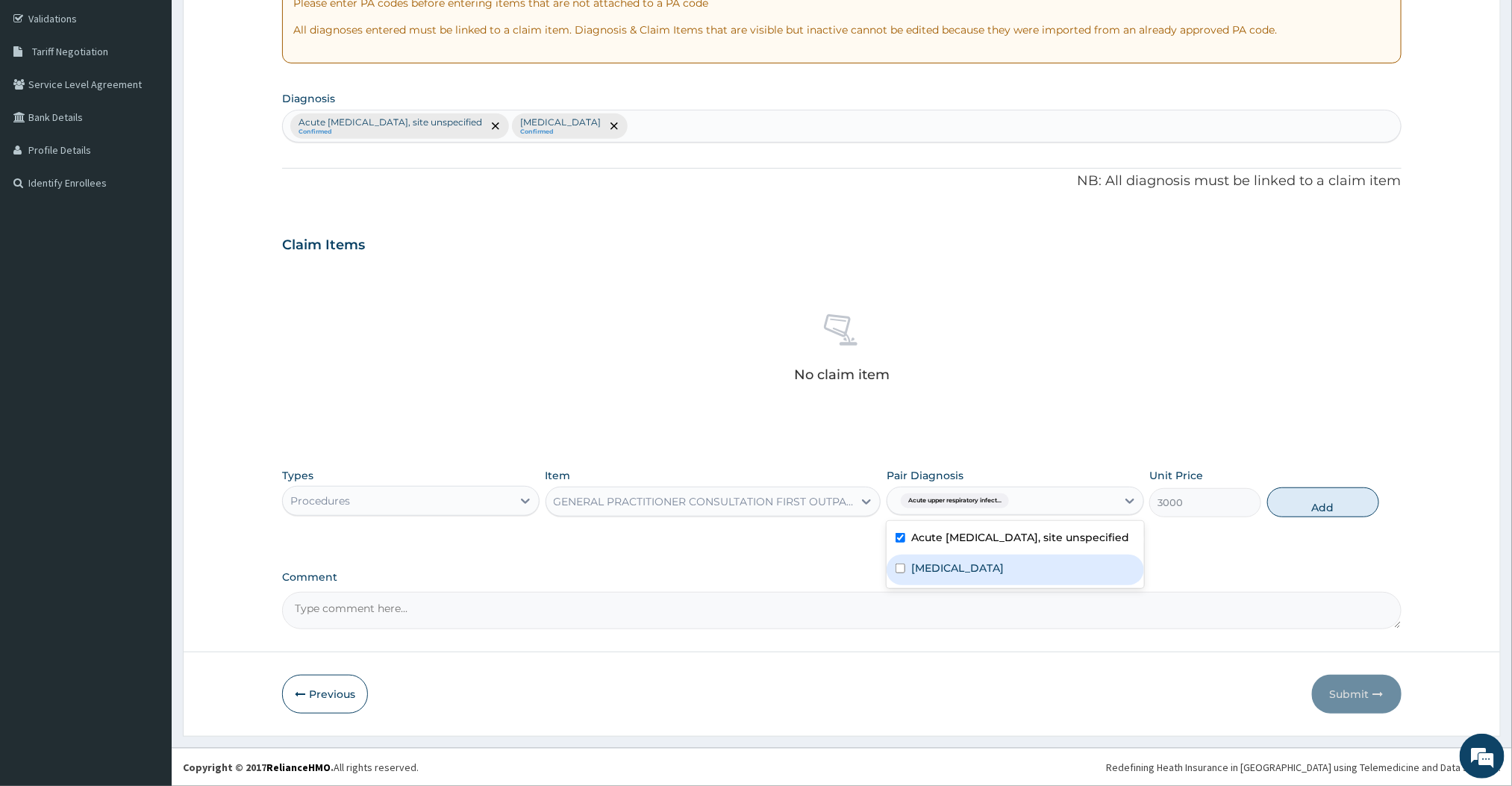
click at [932, 572] on div "[MEDICAL_DATA]" at bounding box center [1015, 570] width 257 height 31
checkbox input "true"
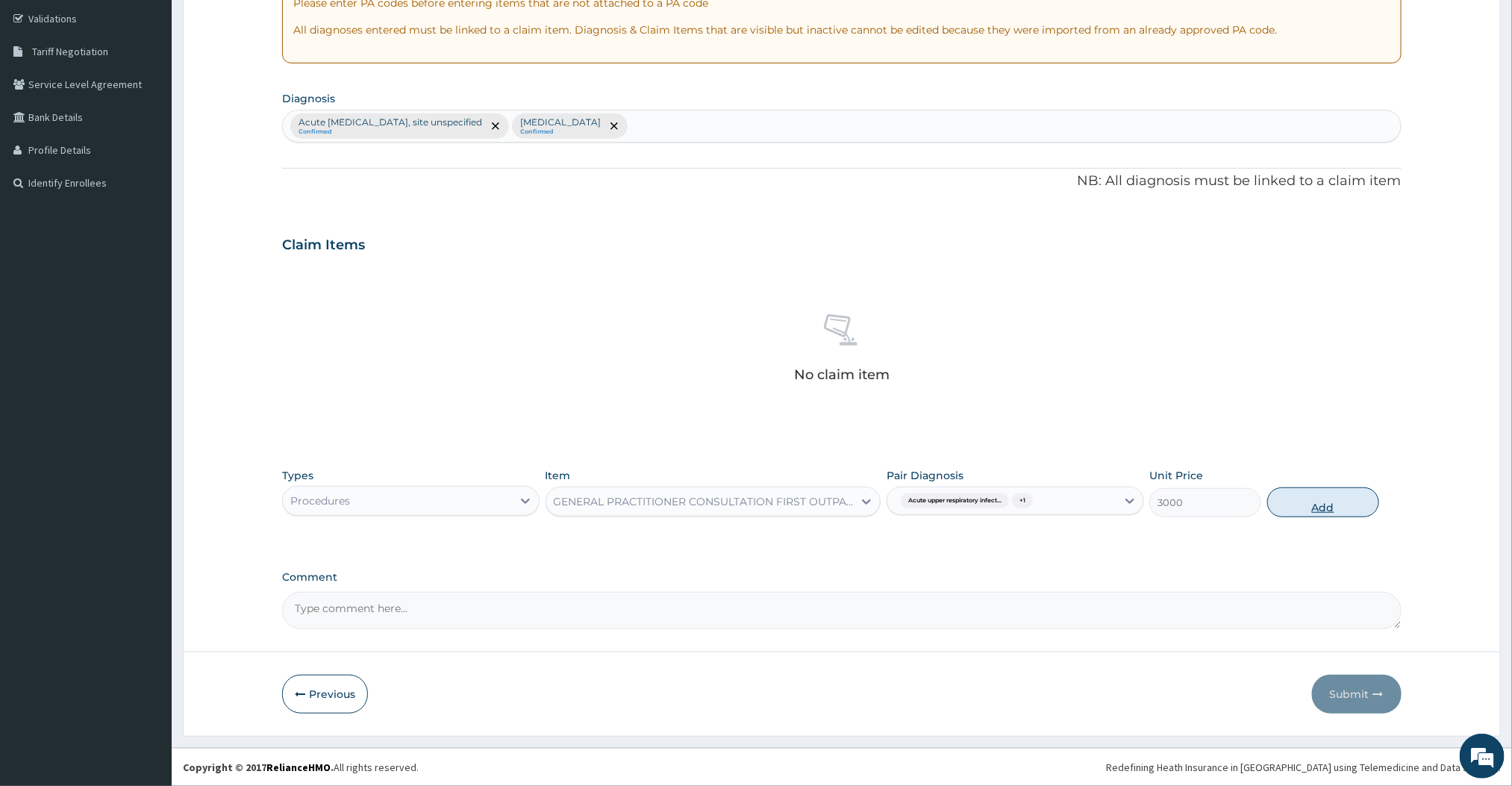
click at [1342, 497] on button "Add" at bounding box center [1323, 502] width 112 height 30
type input "0"
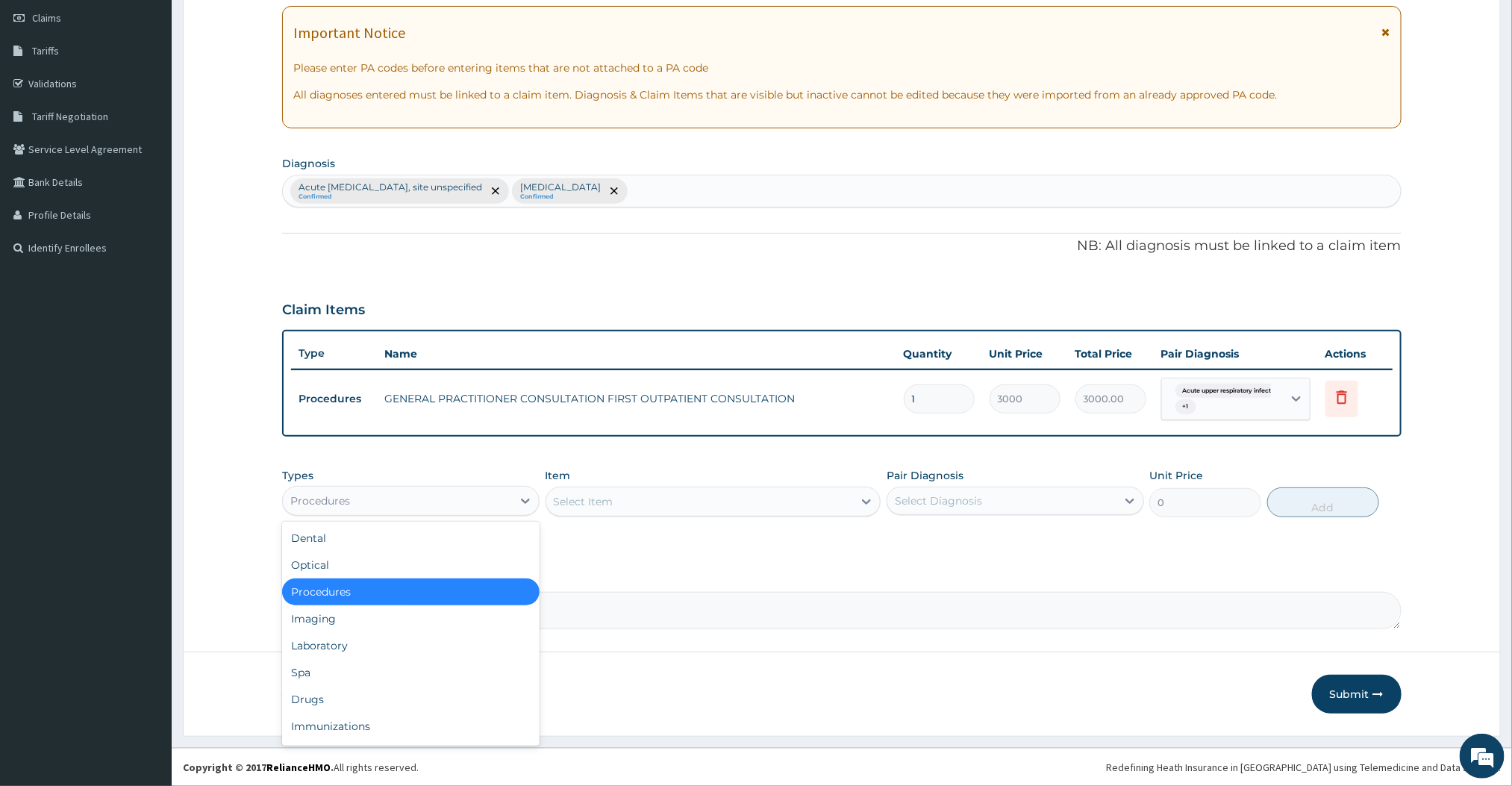
click at [507, 512] on div "Procedures" at bounding box center [410, 500] width 257 height 30
click at [314, 638] on div "Laboratory" at bounding box center [410, 646] width 257 height 27
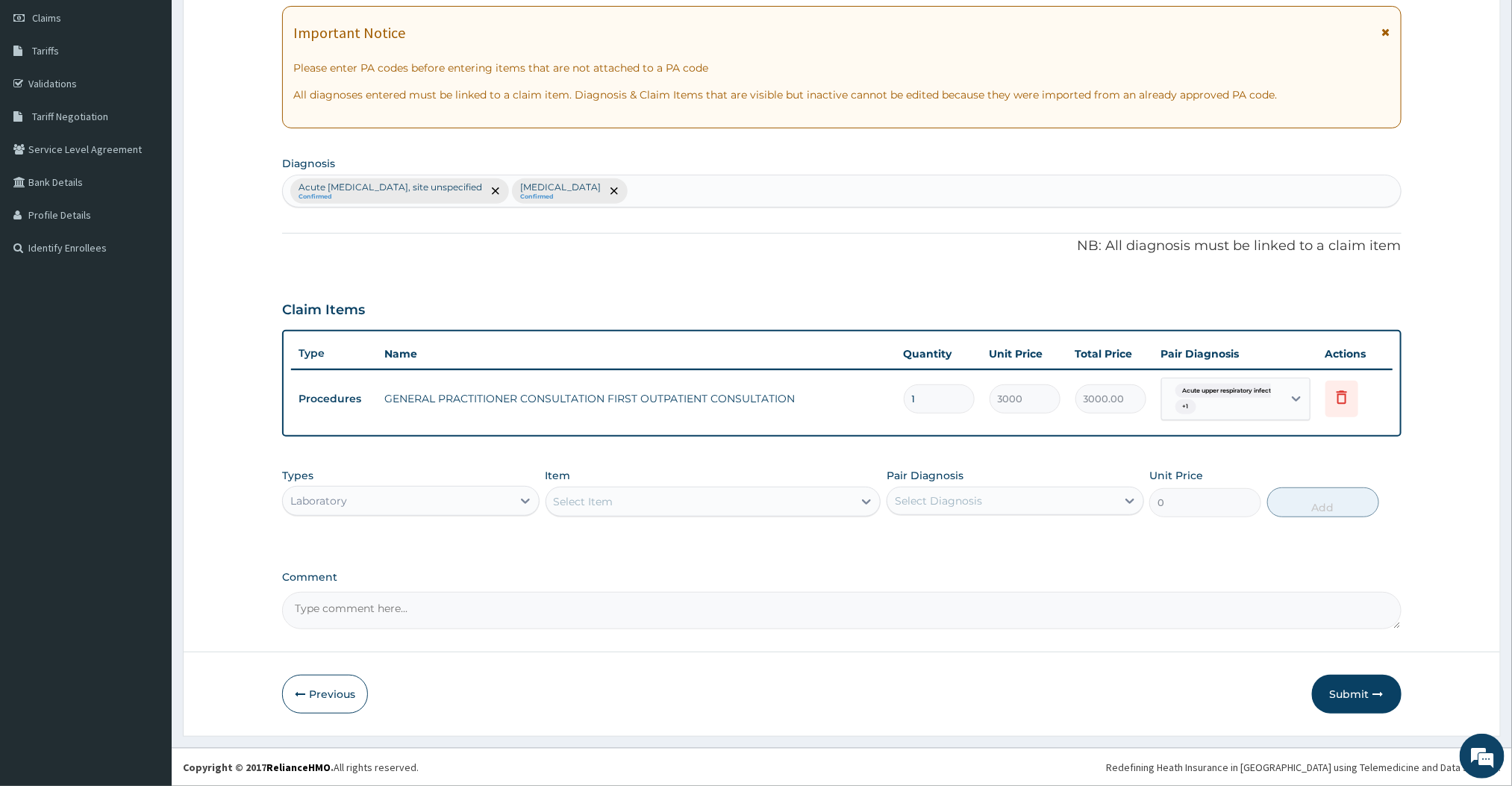
click at [719, 495] on div "Select Item" at bounding box center [700, 501] width 307 height 24
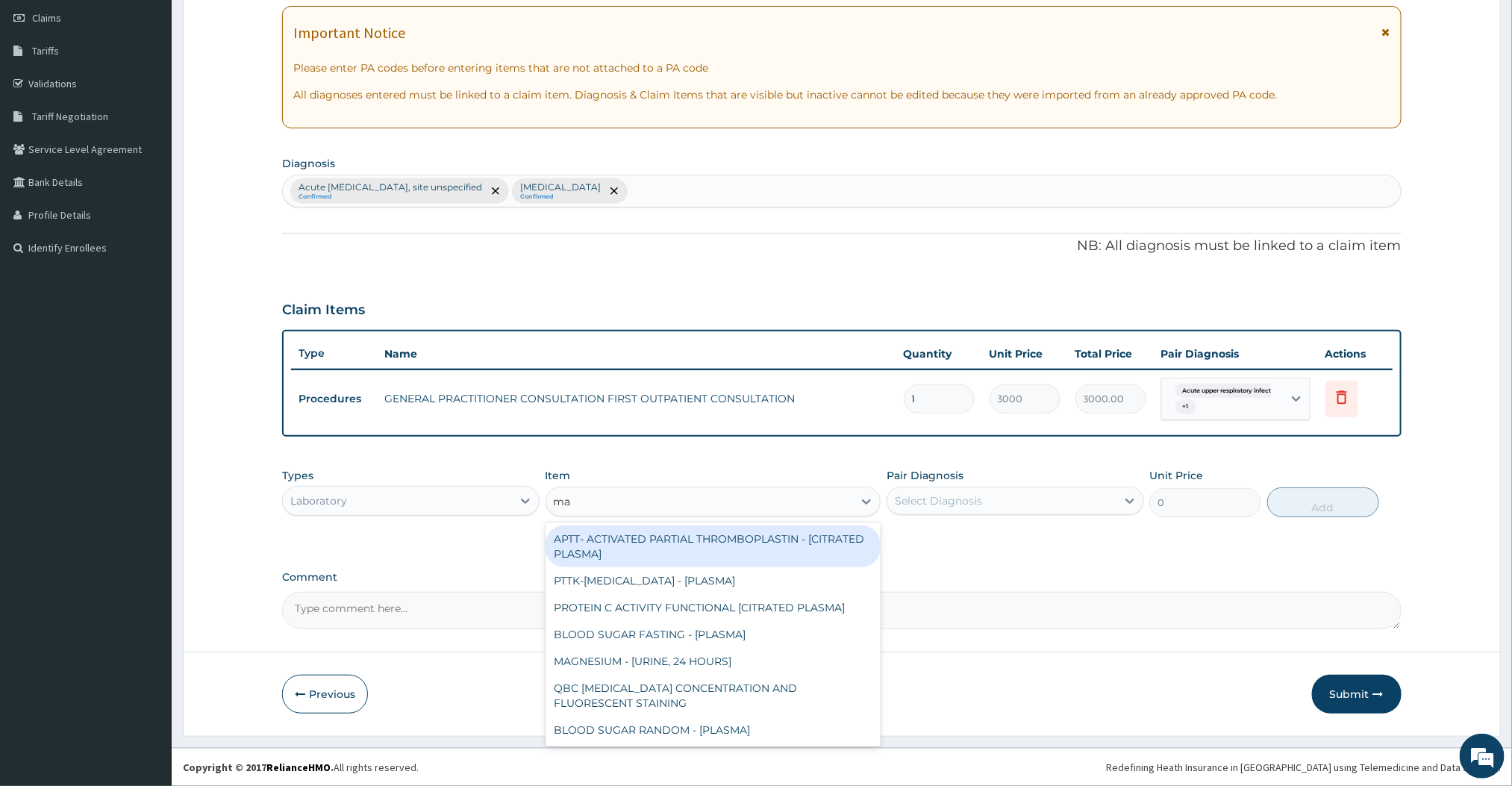
type input "[MEDICAL_DATA]"
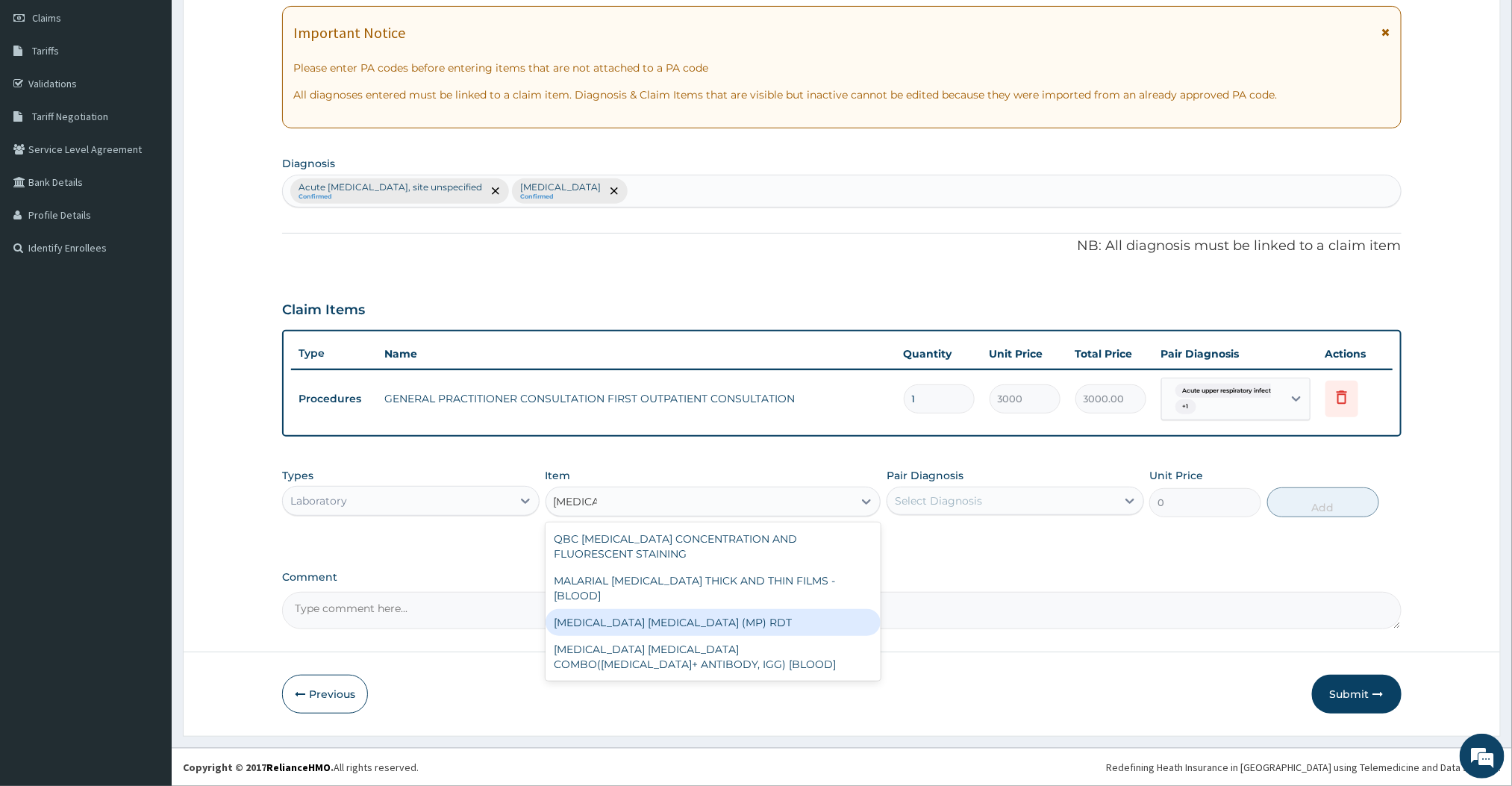
click at [625, 609] on div "[MEDICAL_DATA] [MEDICAL_DATA] (MP) RDT" at bounding box center [713, 623] width 336 height 27
type input "1500"
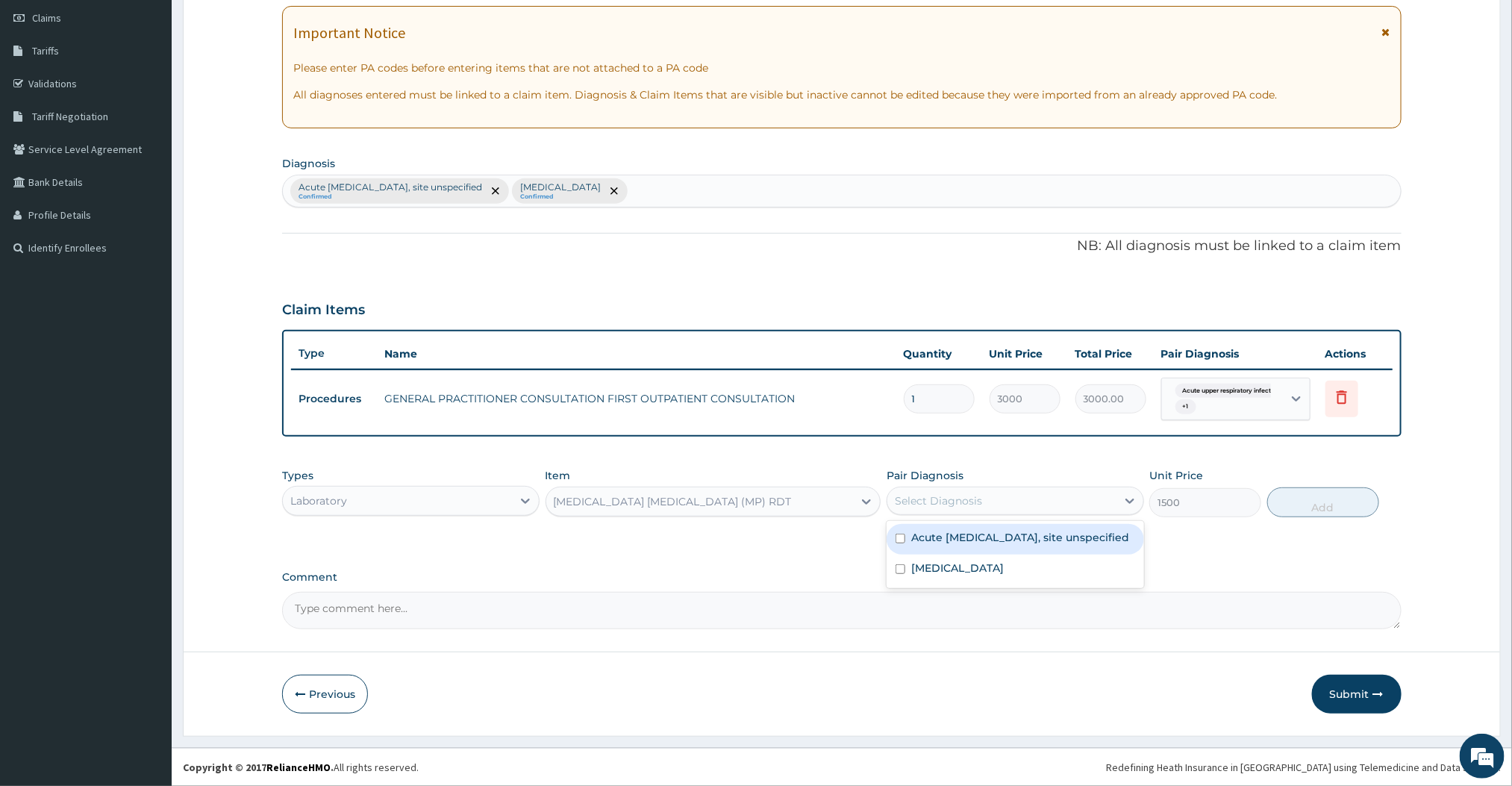
click at [923, 487] on div "Select Diagnosis" at bounding box center [1015, 500] width 257 height 28
click at [922, 538] on label "Acute [MEDICAL_DATA], site unspecified" at bounding box center [1020, 538] width 218 height 15
checkbox input "true"
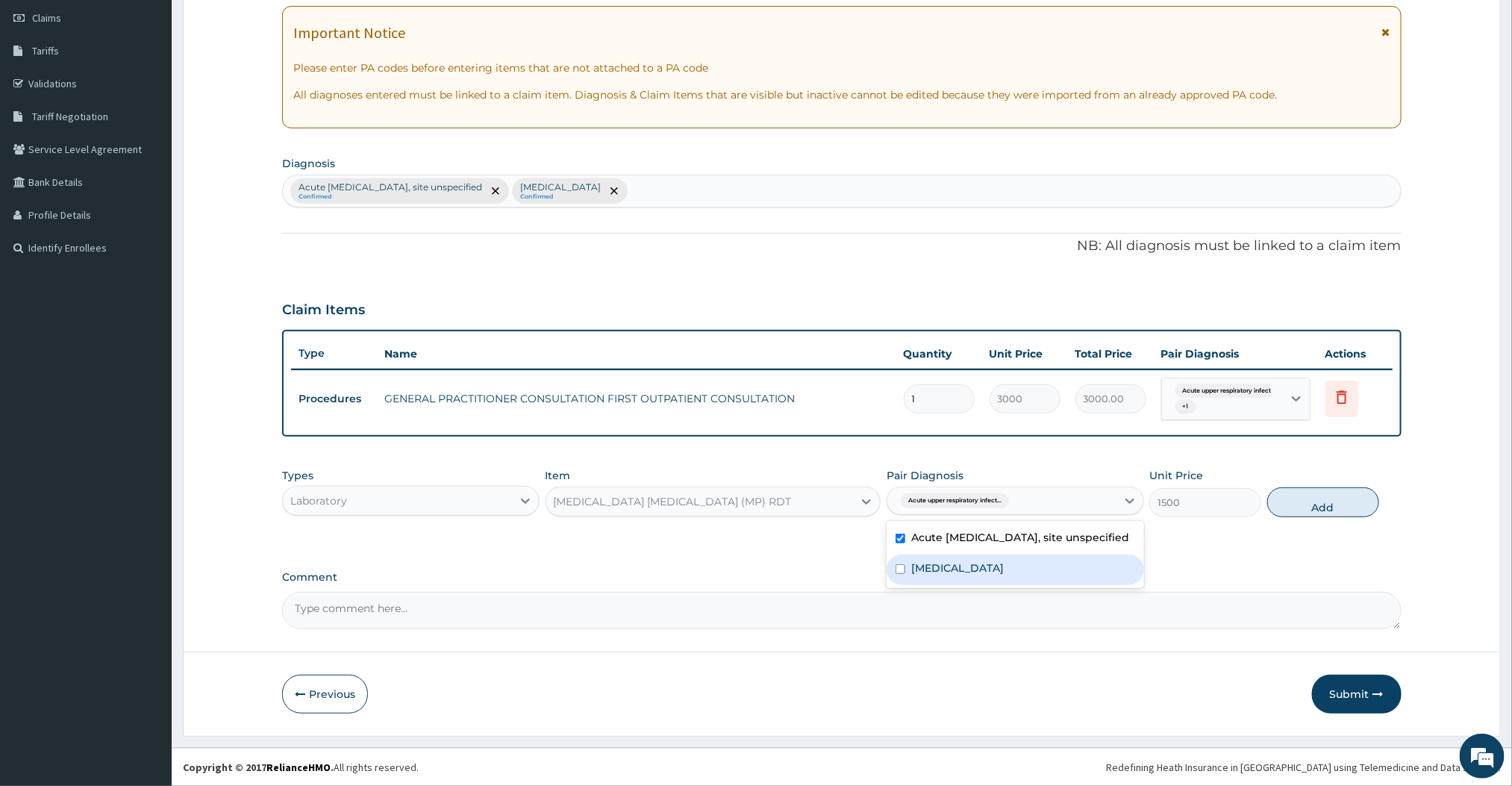
click at [921, 585] on div "[MEDICAL_DATA]" at bounding box center [1015, 570] width 257 height 31
checkbox input "true"
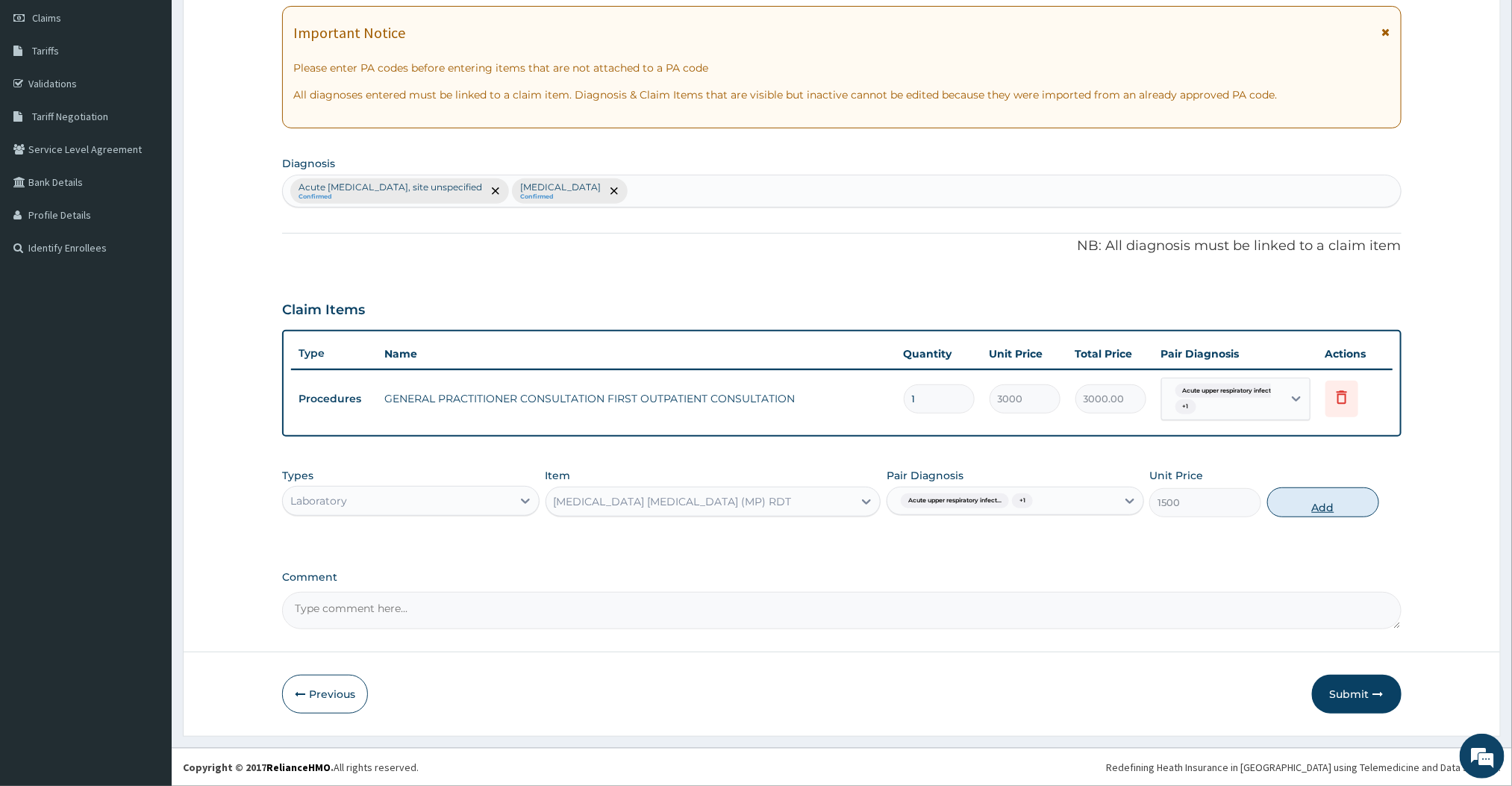
click at [1304, 509] on button "Add" at bounding box center [1323, 502] width 112 height 30
type input "0"
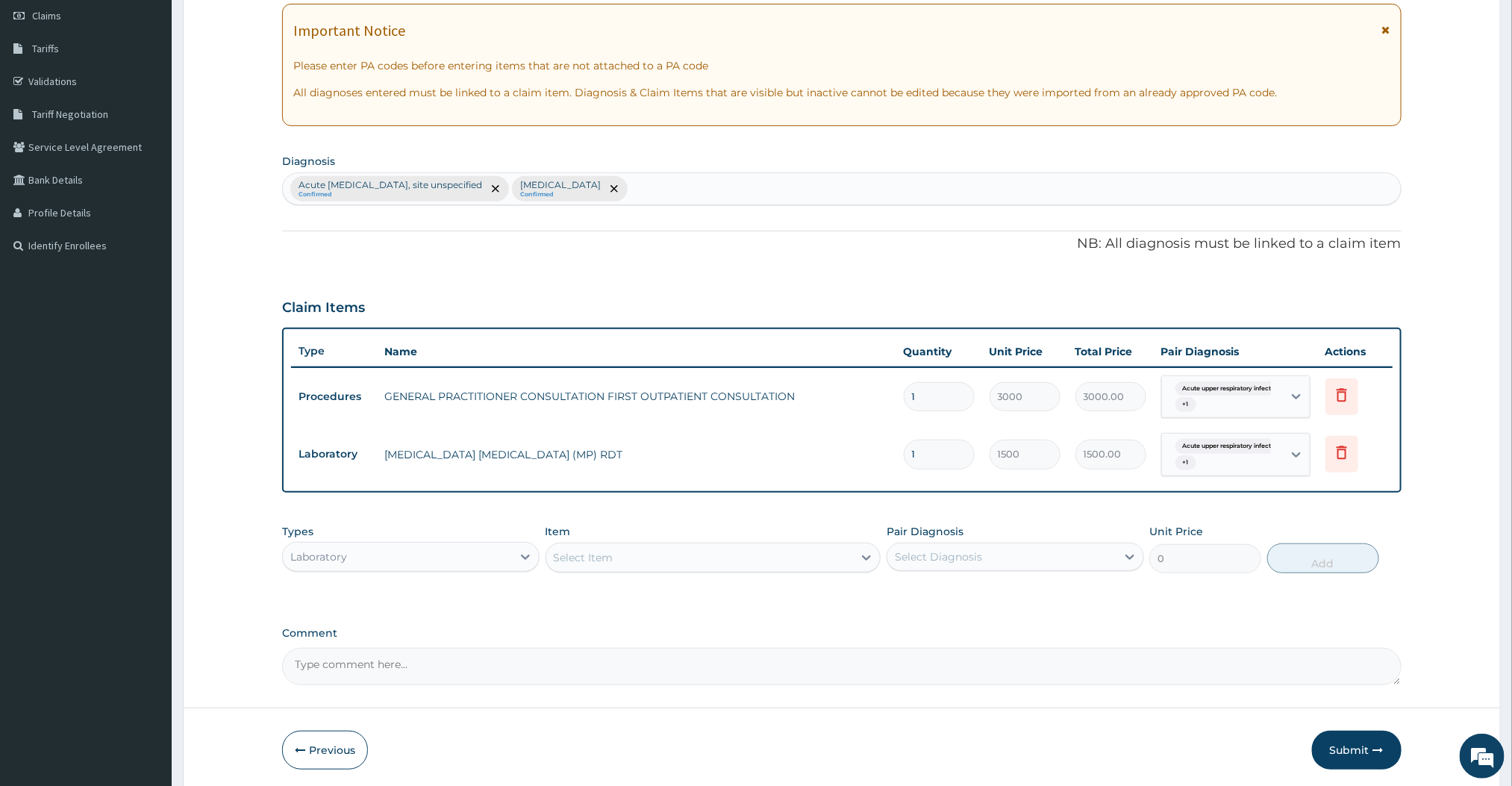
click at [726, 550] on div "Select Item" at bounding box center [700, 557] width 307 height 24
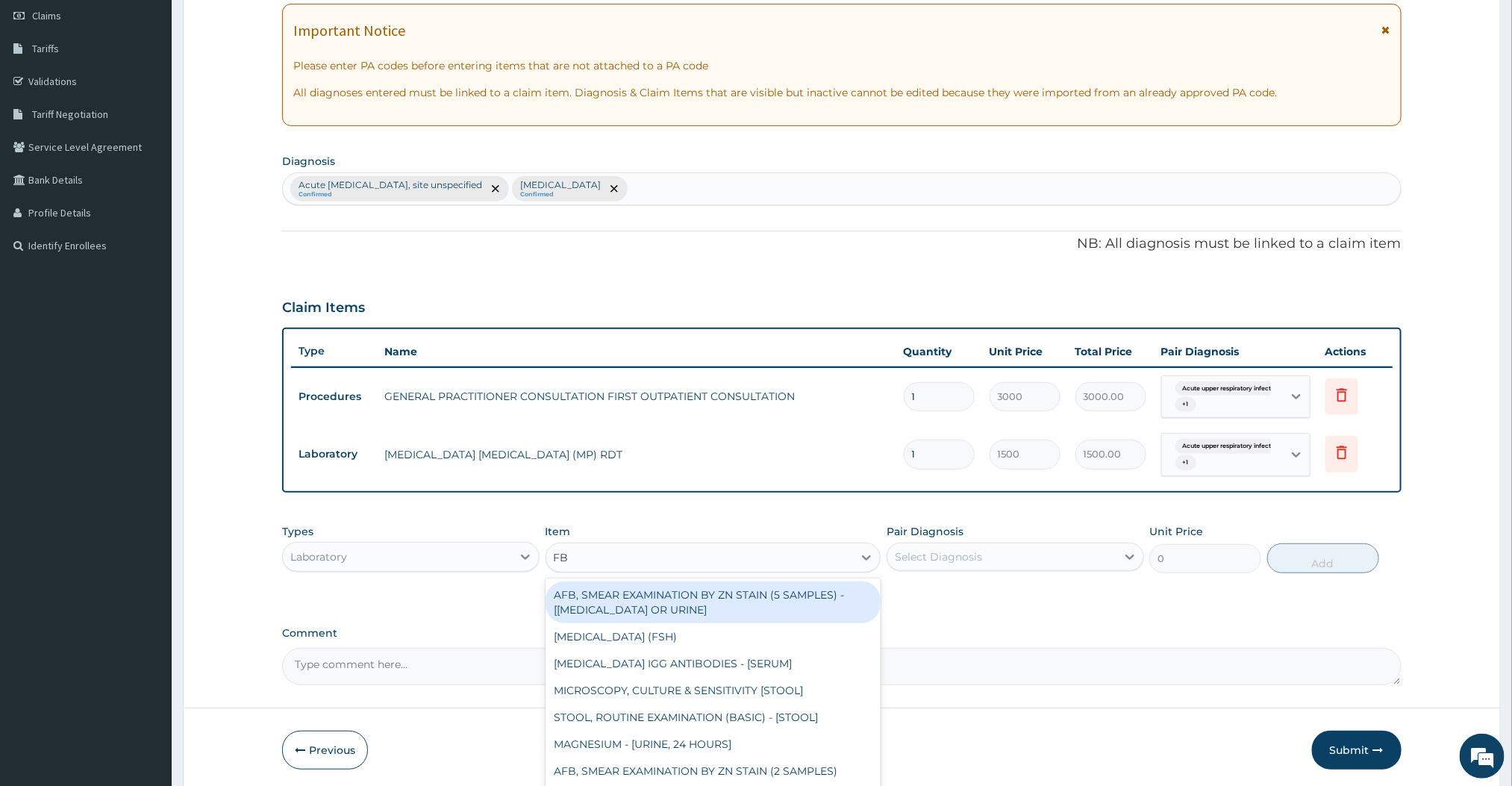
type input "FBC"
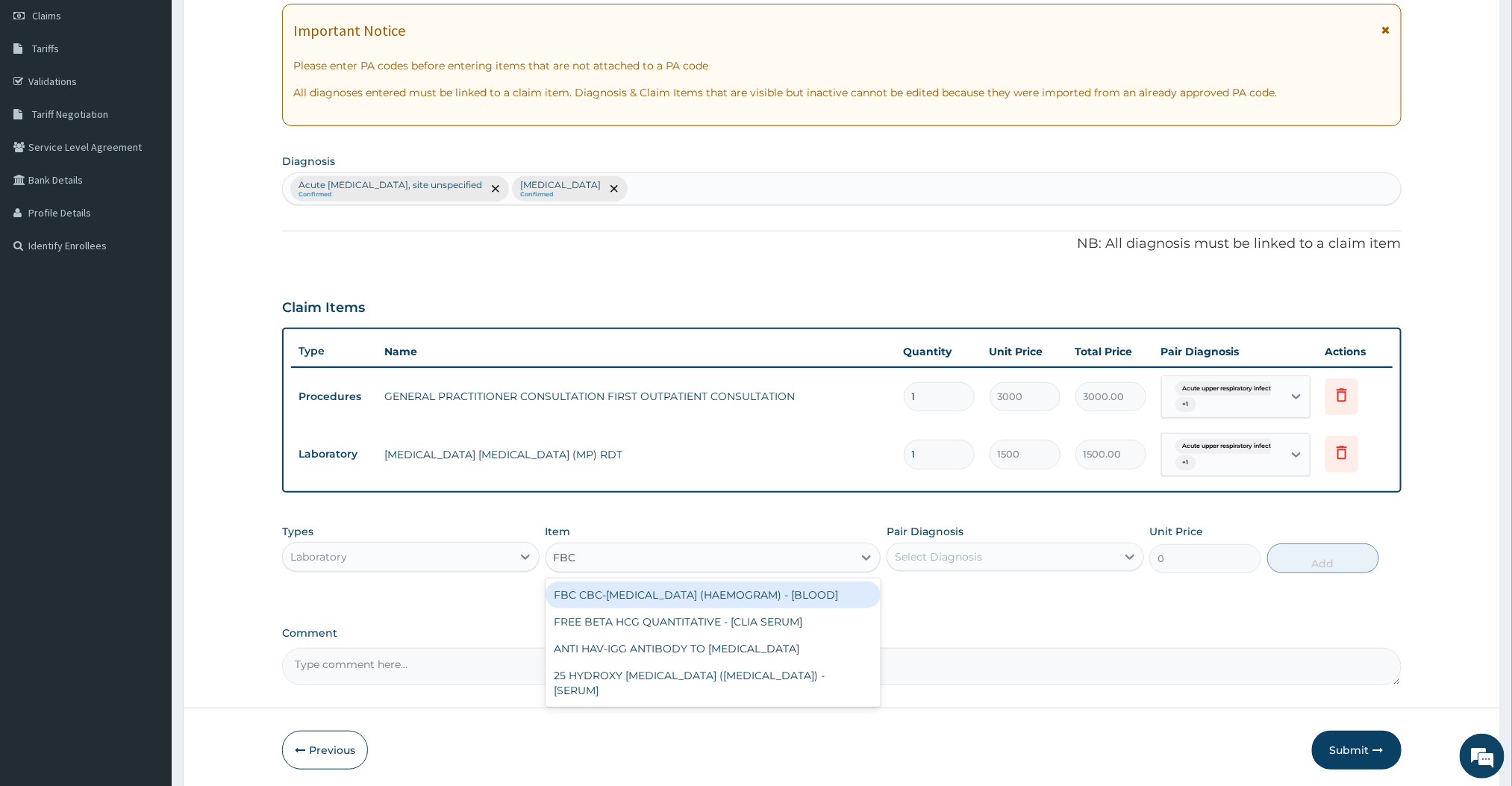
click at [663, 591] on div "FBC CBC-[MEDICAL_DATA] (HAEMOGRAM) - [BLOOD]" at bounding box center [713, 595] width 336 height 27
type input "3000"
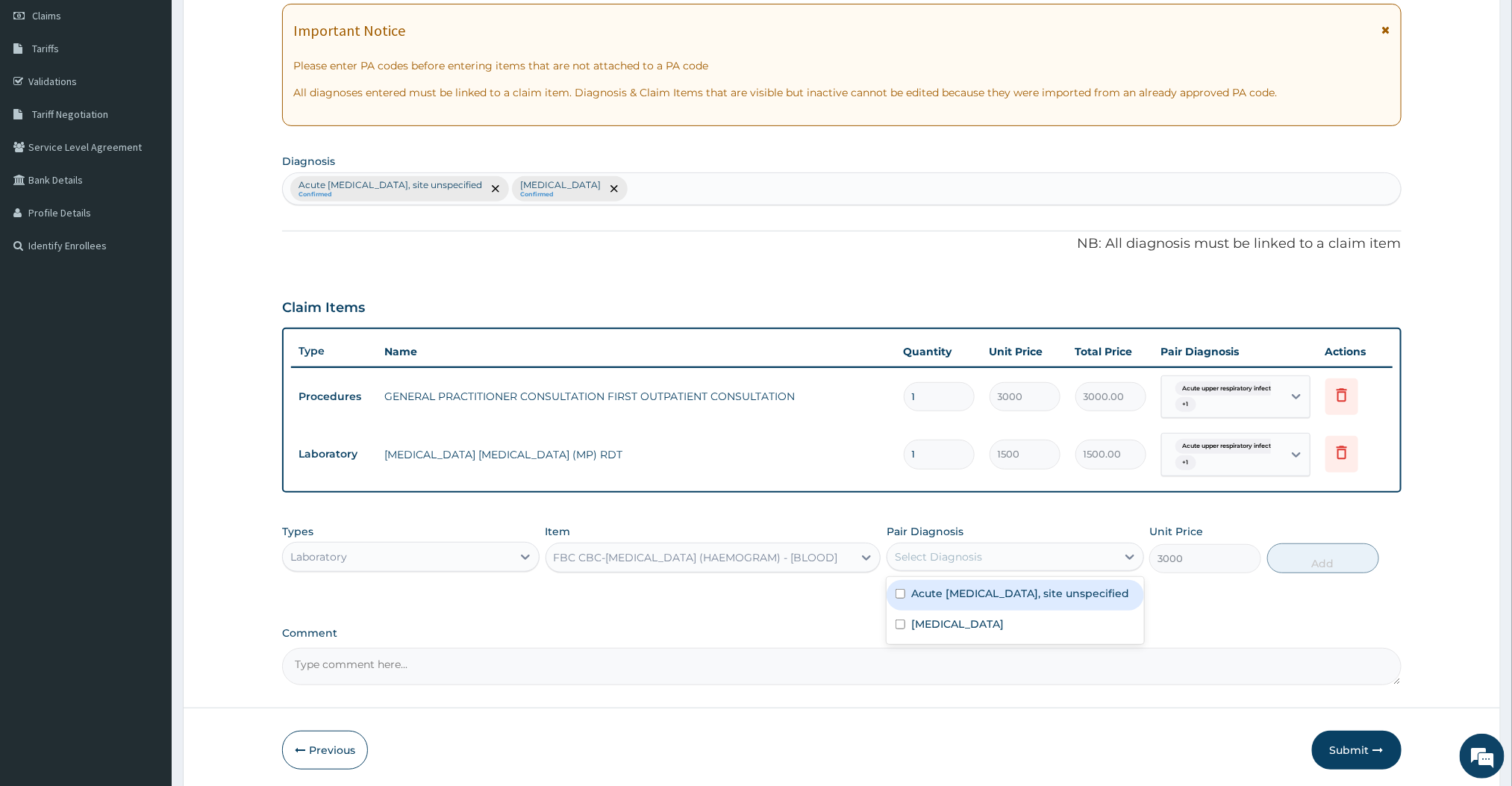
click at [986, 557] on div "Select Diagnosis" at bounding box center [1002, 557] width 229 height 24
click at [939, 601] on label "Acute [MEDICAL_DATA], site unspecified" at bounding box center [1020, 594] width 218 height 15
checkbox input "true"
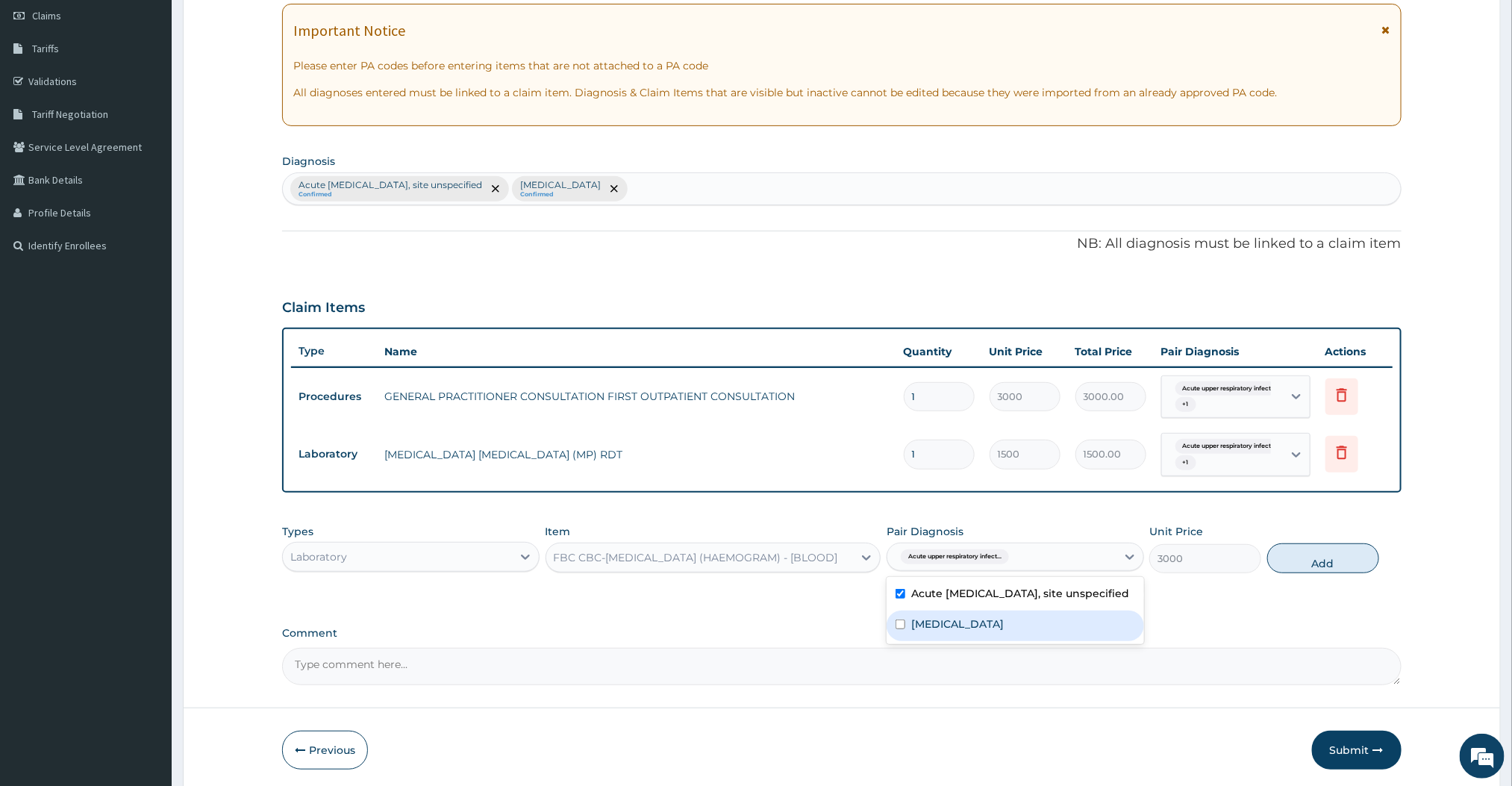
click at [928, 630] on div "[MEDICAL_DATA]" at bounding box center [1015, 626] width 257 height 31
checkbox input "true"
click at [1319, 553] on button "Add" at bounding box center [1323, 558] width 112 height 30
type input "0"
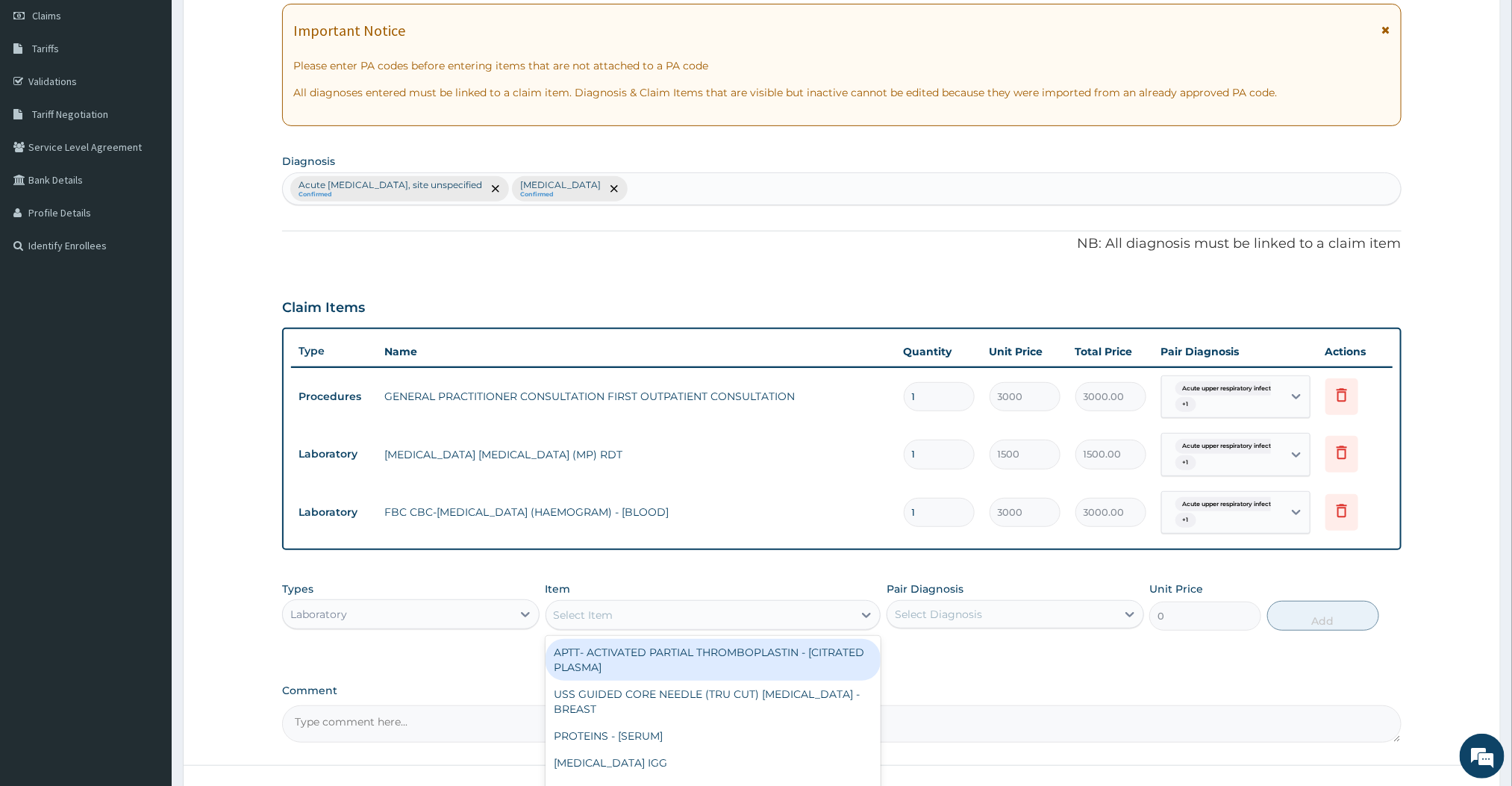
click at [685, 606] on div "Select Item" at bounding box center [700, 615] width 307 height 24
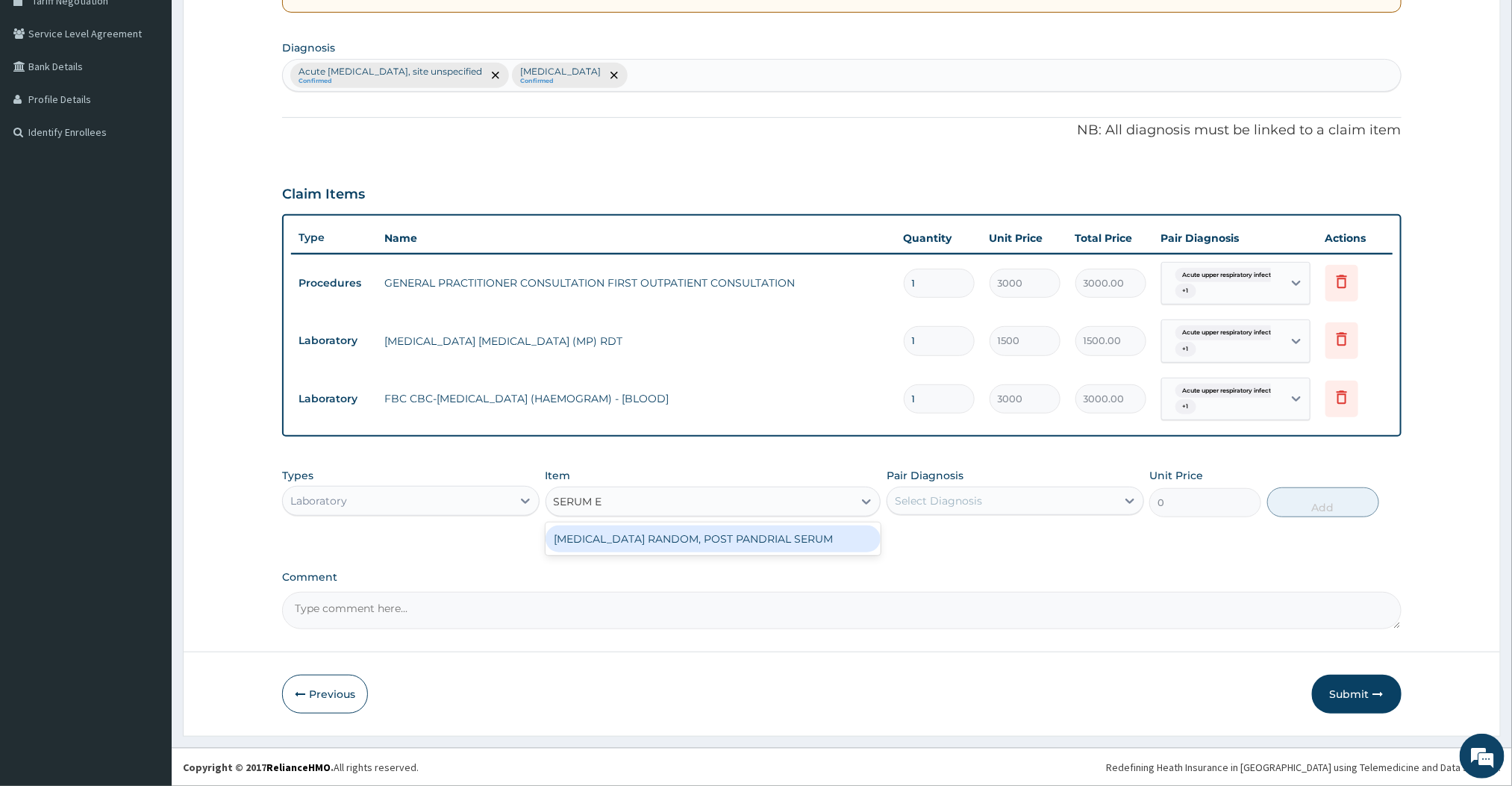
scroll to position [0, 0]
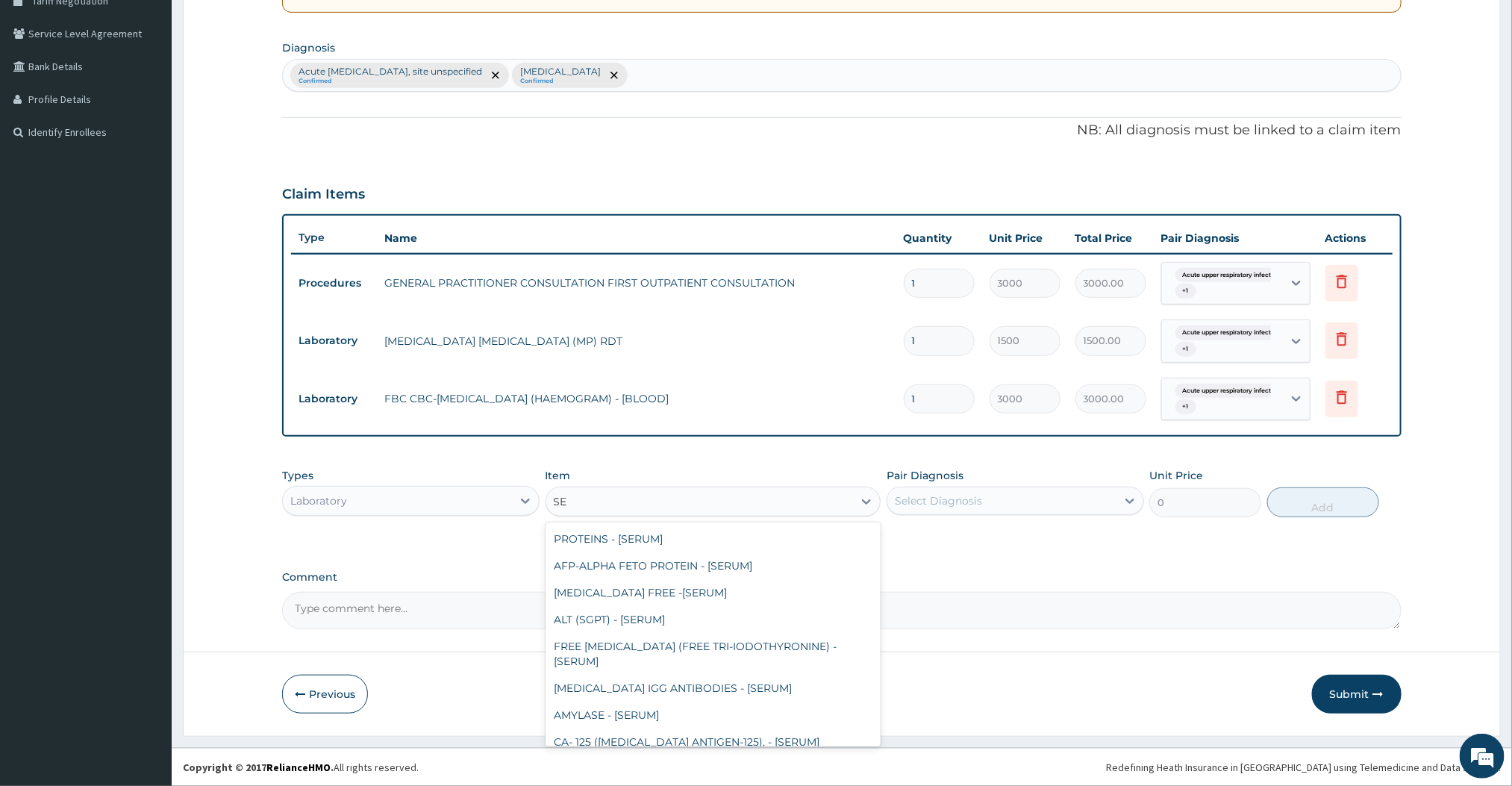
type input "S"
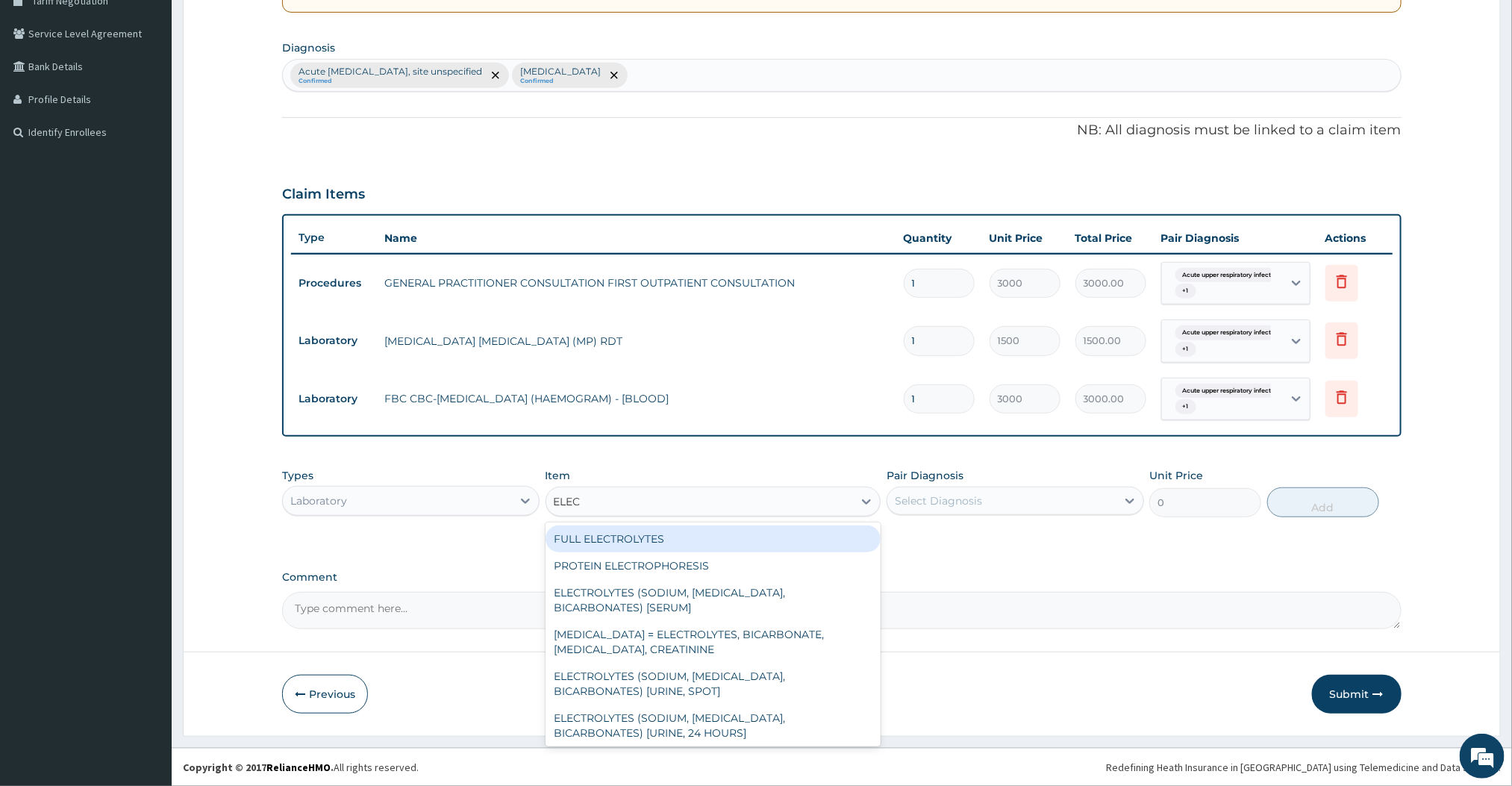
type input "ELECTROLYTE"
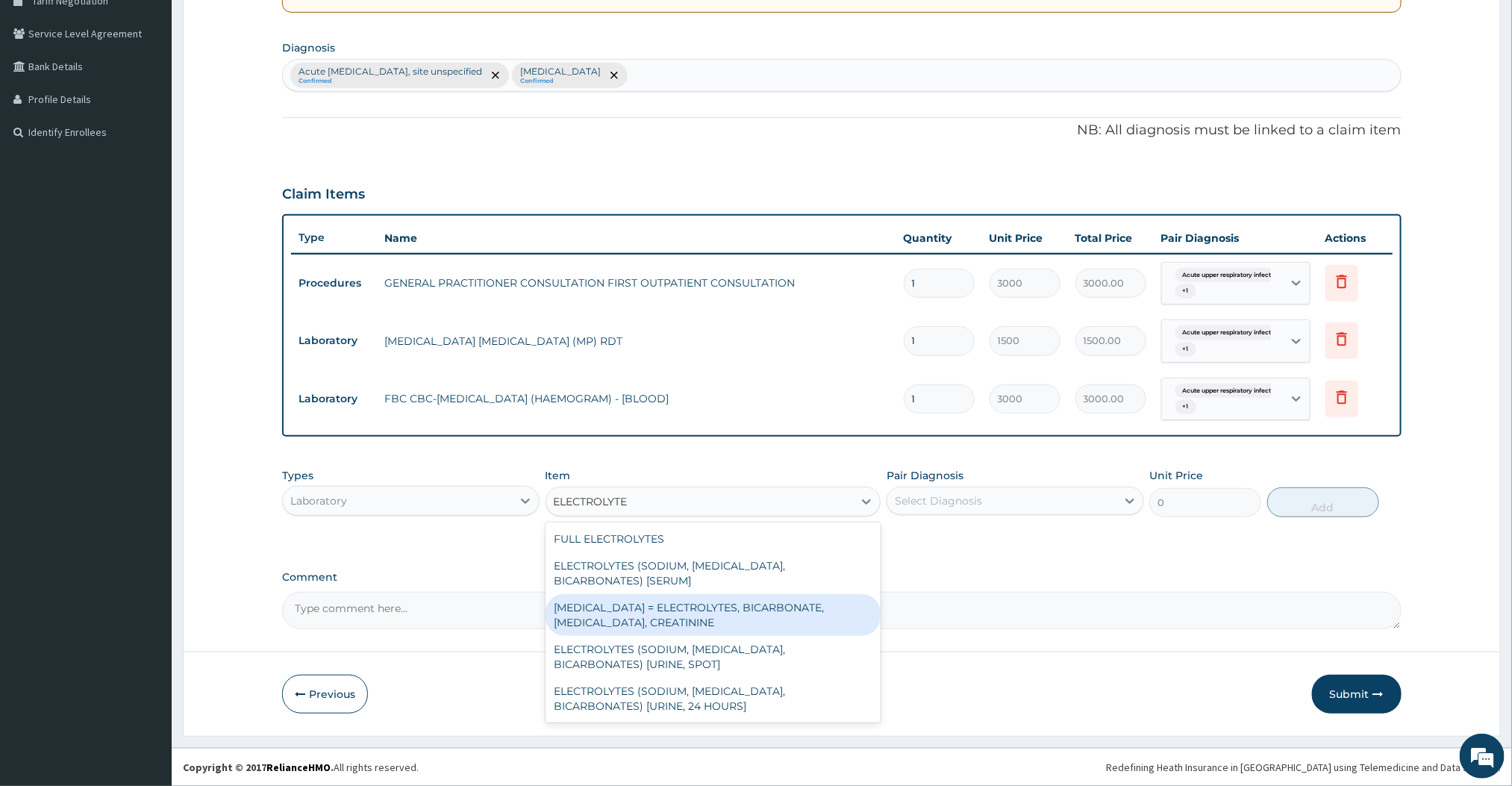
click at [646, 612] on div "[MEDICAL_DATA] = ELECTROLYTES, BICARBONATE, [MEDICAL_DATA], CREATININE" at bounding box center [713, 614] width 336 height 42
type input "4500"
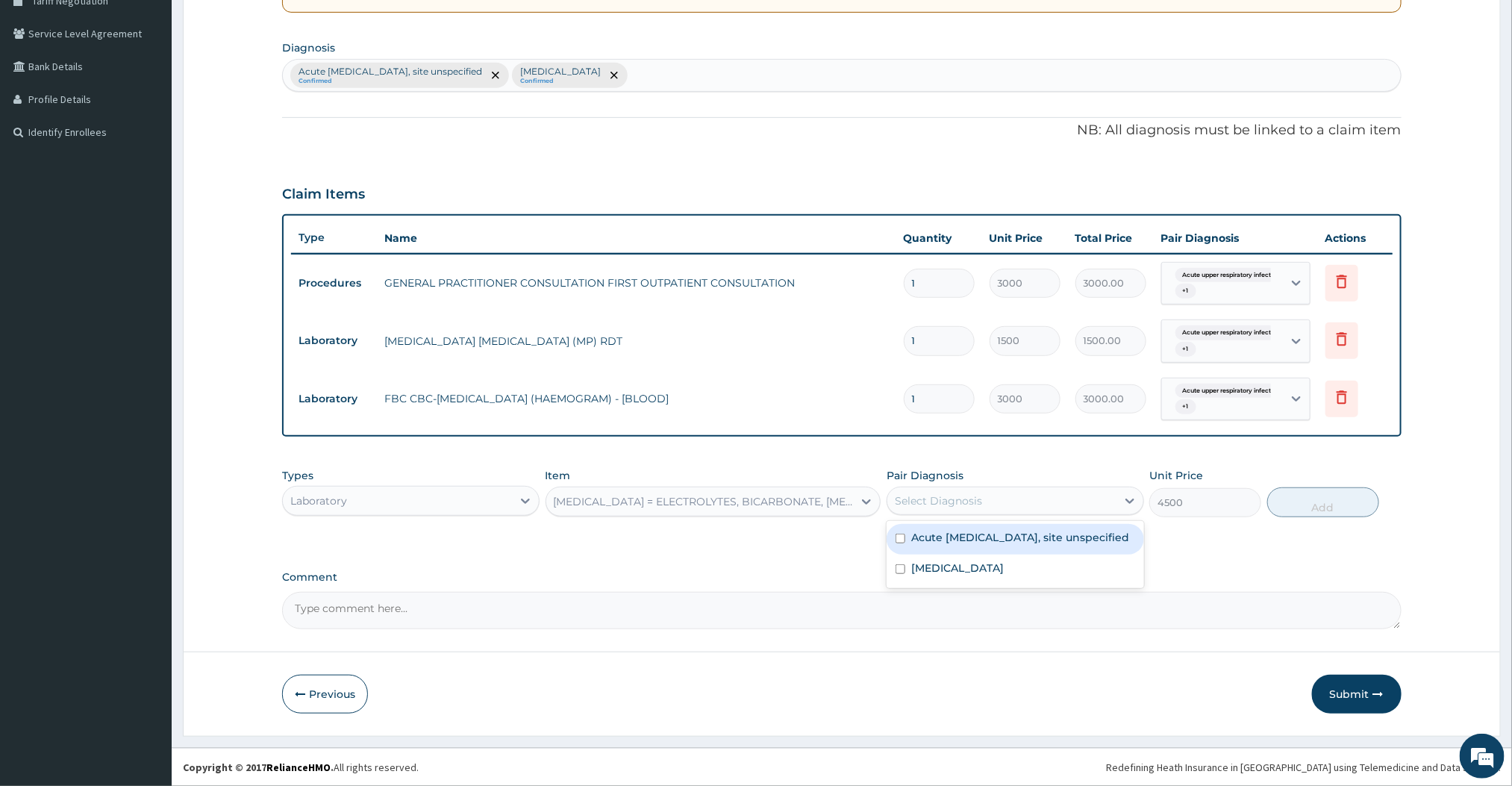
click at [984, 509] on div "Select Diagnosis" at bounding box center [1002, 500] width 229 height 24
click at [956, 545] on label "Acute [MEDICAL_DATA], site unspecified" at bounding box center [1020, 538] width 218 height 15
checkbox input "true"
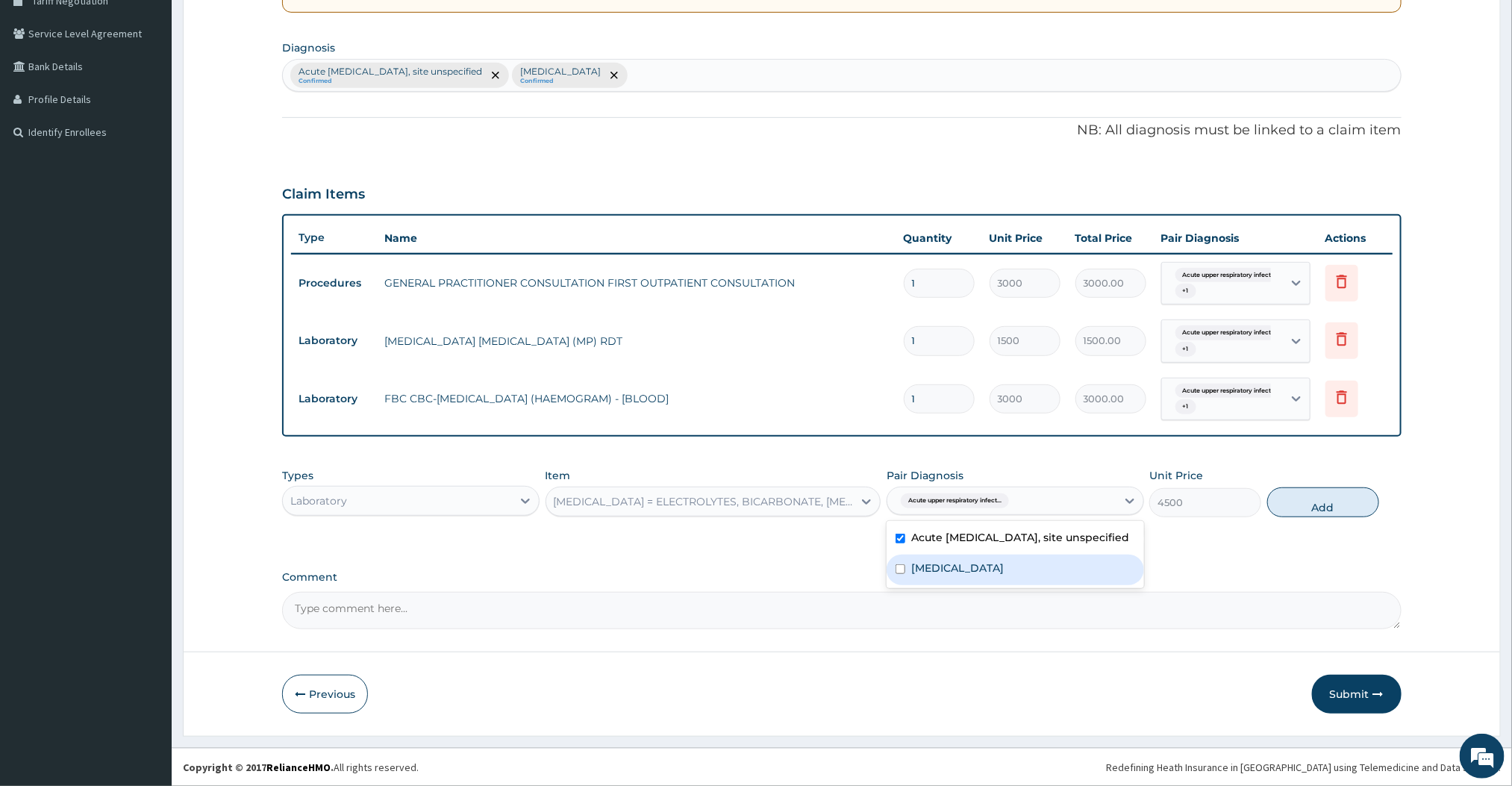
click at [939, 585] on div "[MEDICAL_DATA]" at bounding box center [1015, 570] width 257 height 31
checkbox input "true"
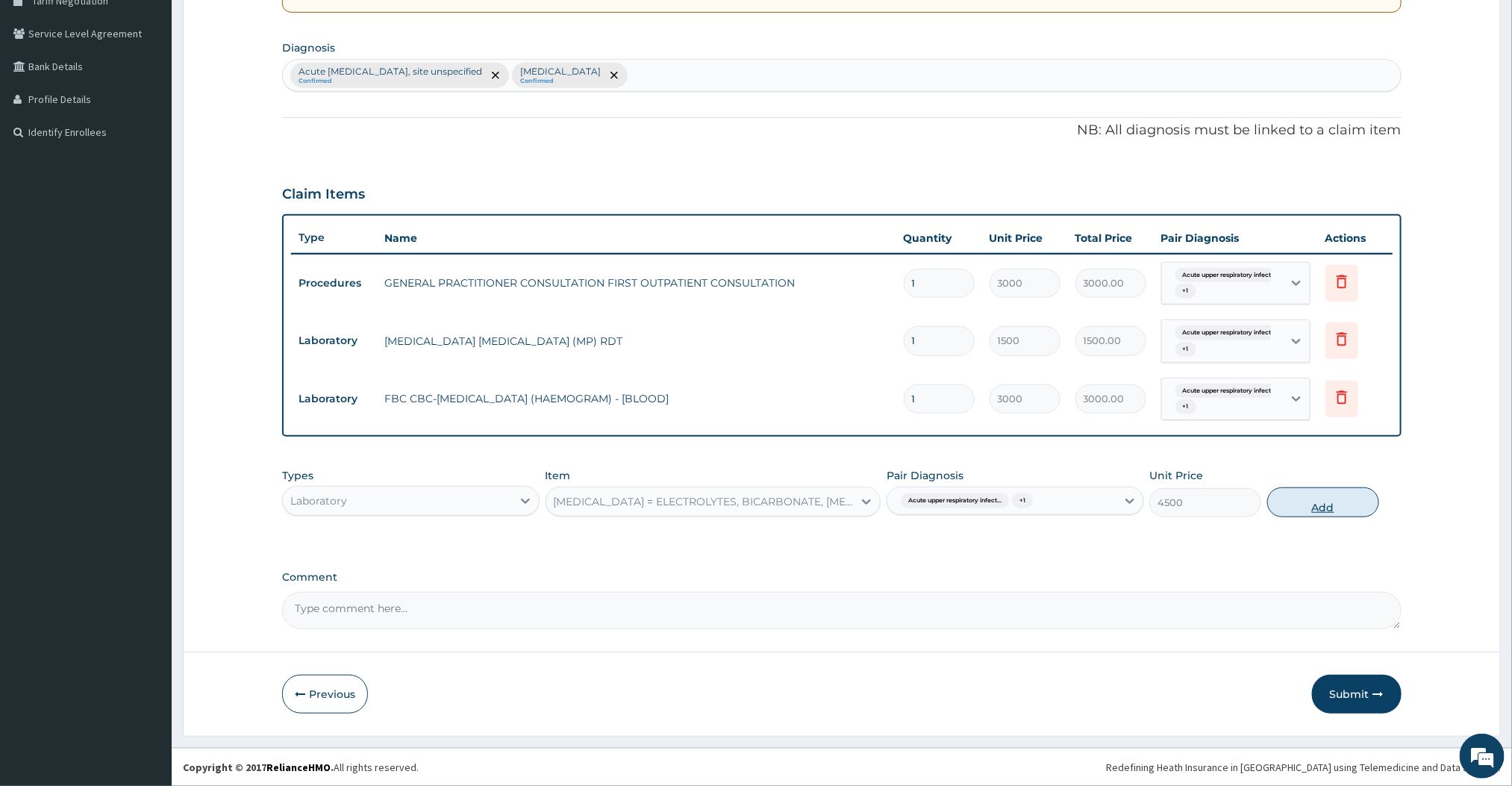
click at [1301, 489] on button "Add" at bounding box center [1323, 502] width 112 height 30
type input "0"
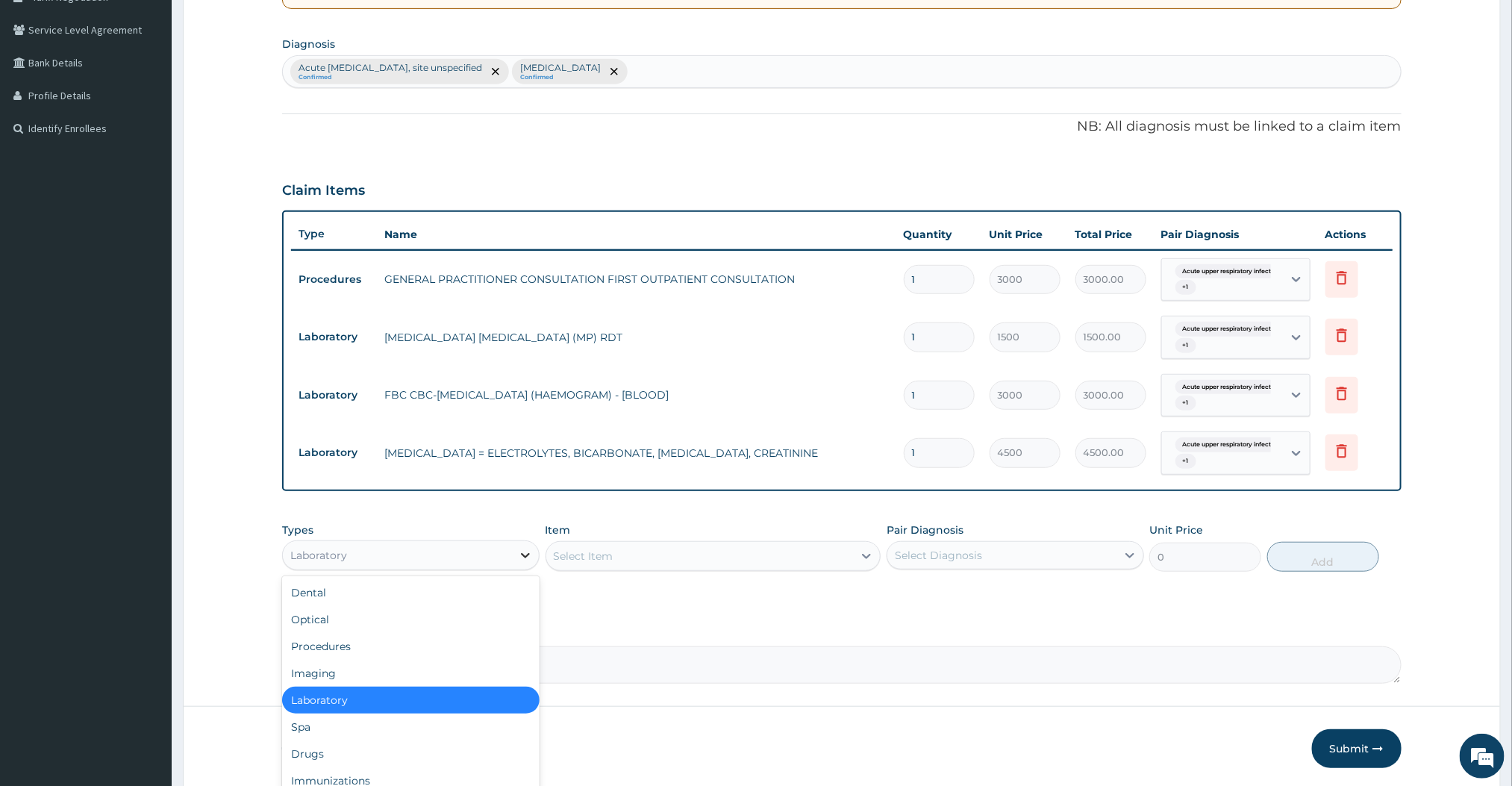
click at [526, 557] on icon at bounding box center [526, 556] width 15 height 15
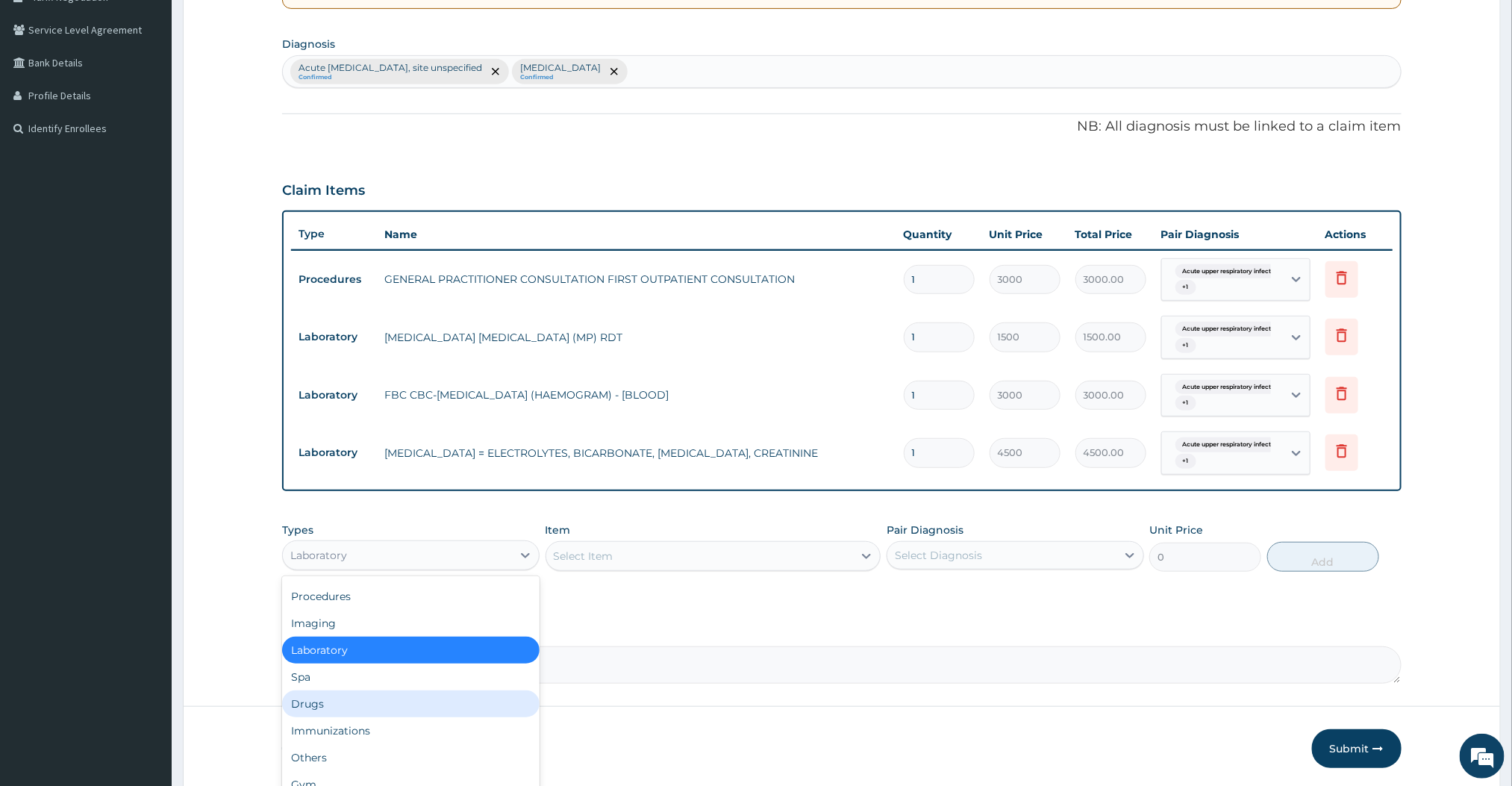
click at [316, 695] on div "Drugs" at bounding box center [410, 704] width 257 height 27
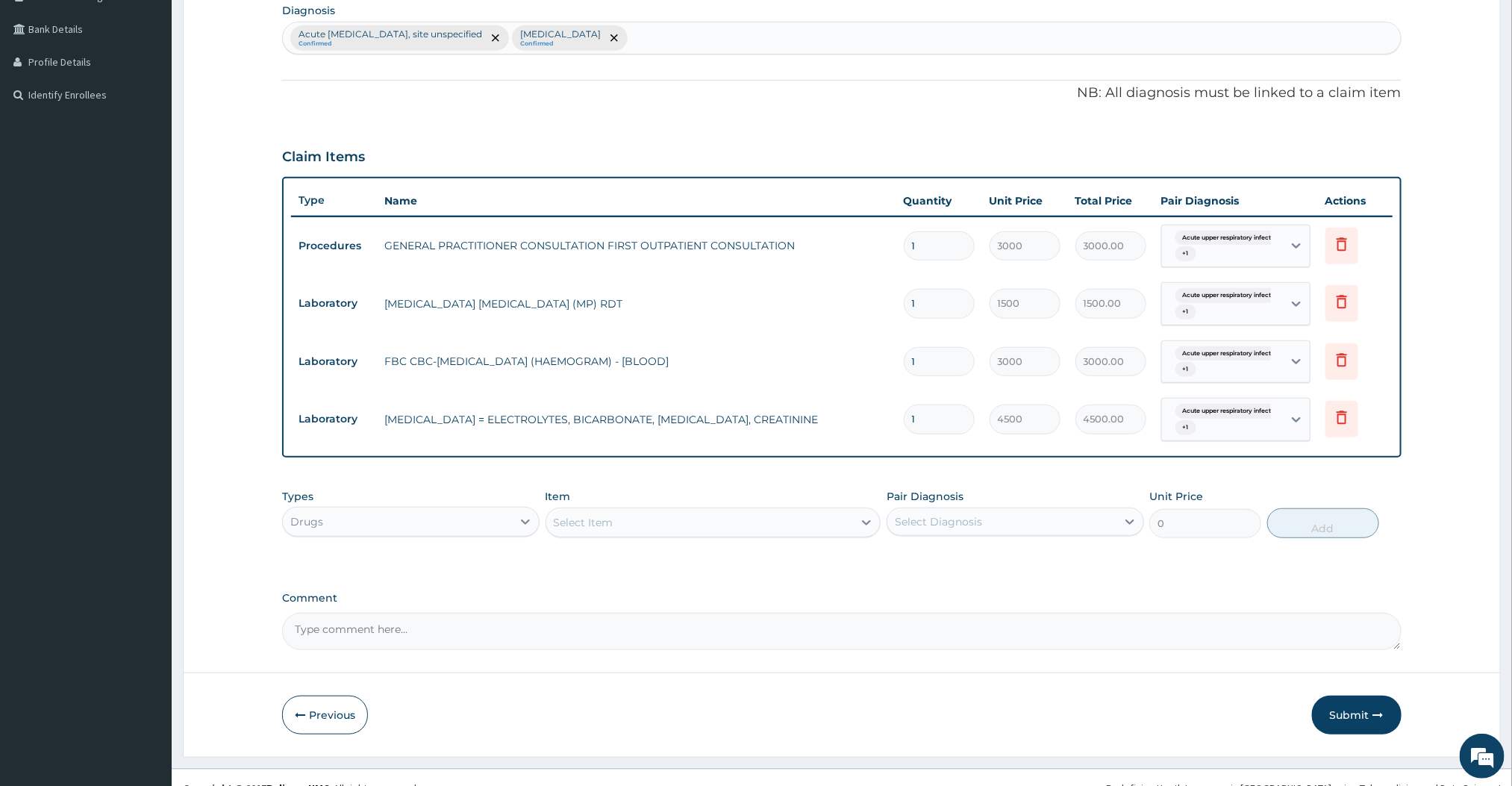
scroll to position [388, 0]
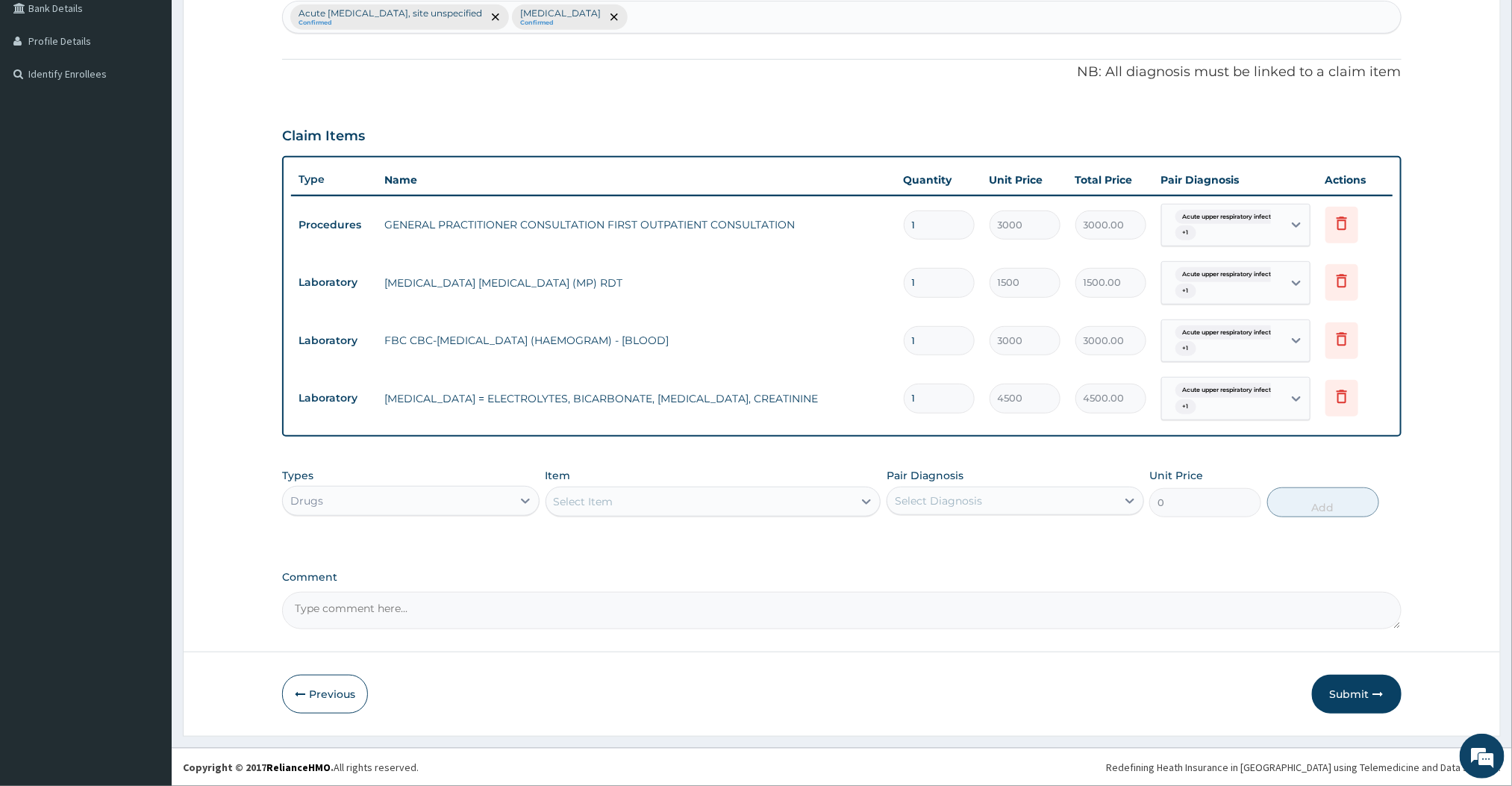
click at [723, 490] on div "Select Item" at bounding box center [700, 501] width 307 height 24
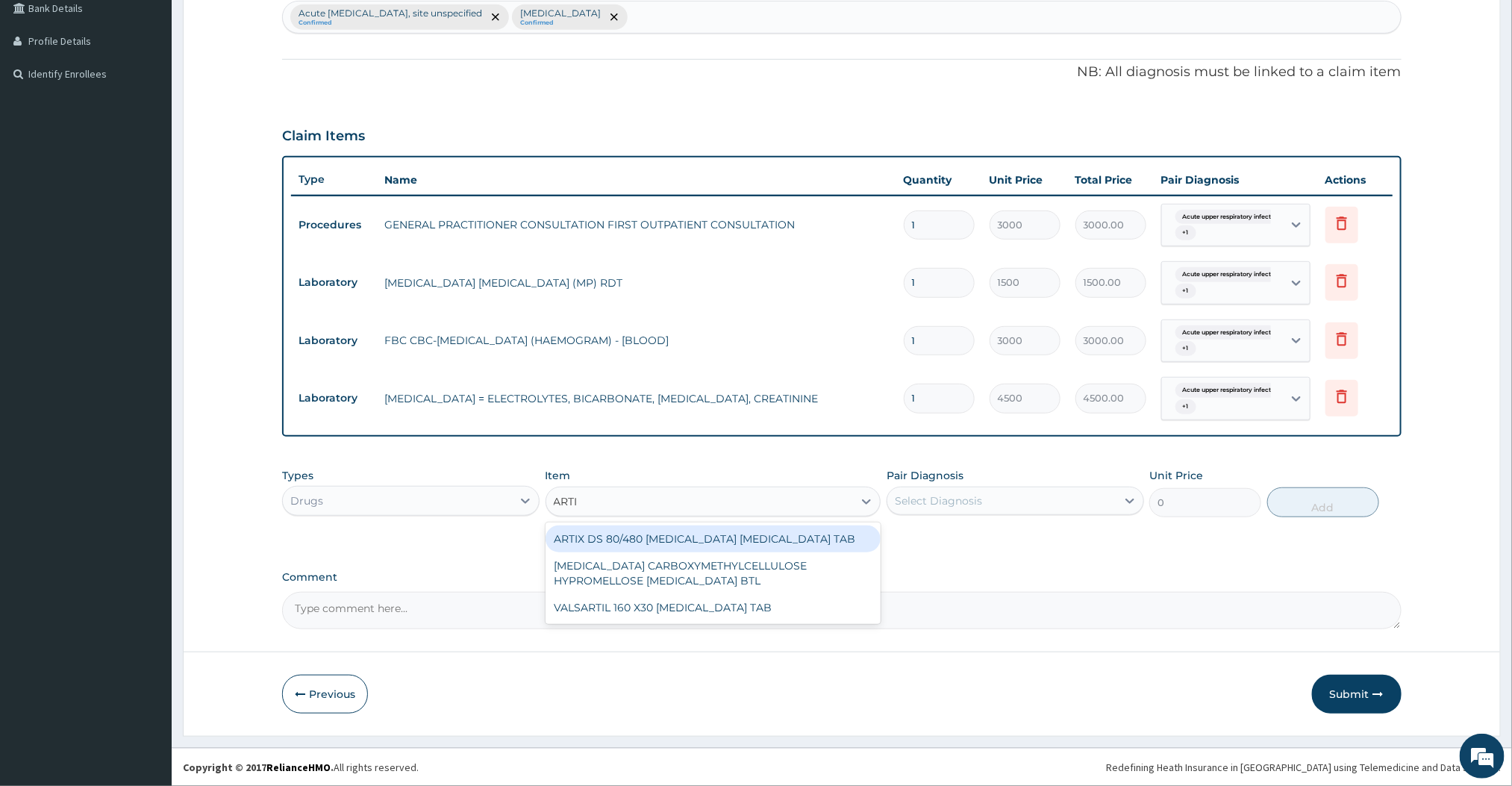
type input "ARTIX"
click at [646, 535] on div "ARTIX DS 80/480 [MEDICAL_DATA] [MEDICAL_DATA] TAB" at bounding box center [713, 540] width 336 height 27
type input "420"
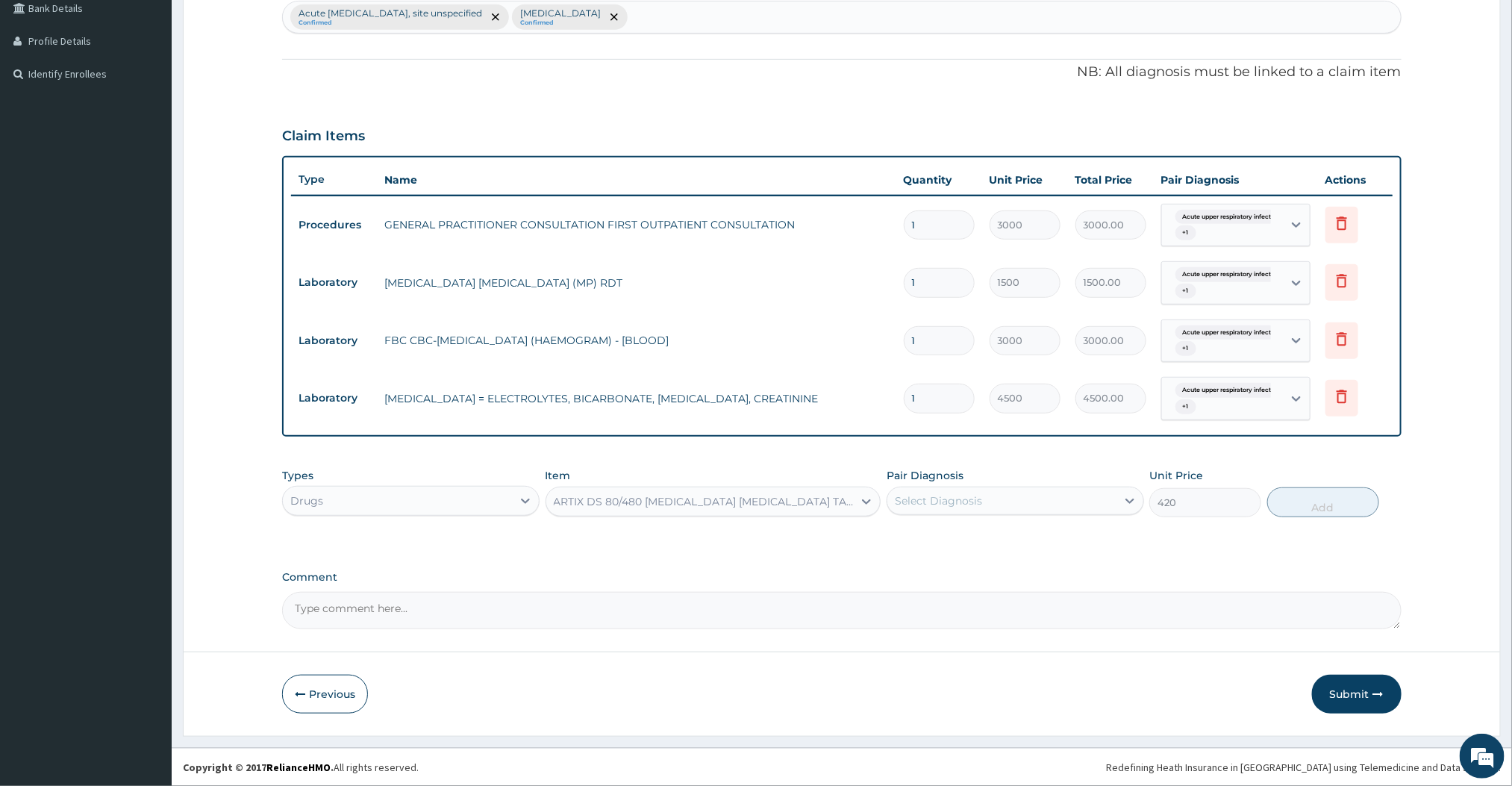
click at [990, 500] on div "Select Diagnosis" at bounding box center [1002, 500] width 229 height 24
click at [941, 545] on label "Acute [MEDICAL_DATA], site unspecified" at bounding box center [1020, 538] width 218 height 15
checkbox input "true"
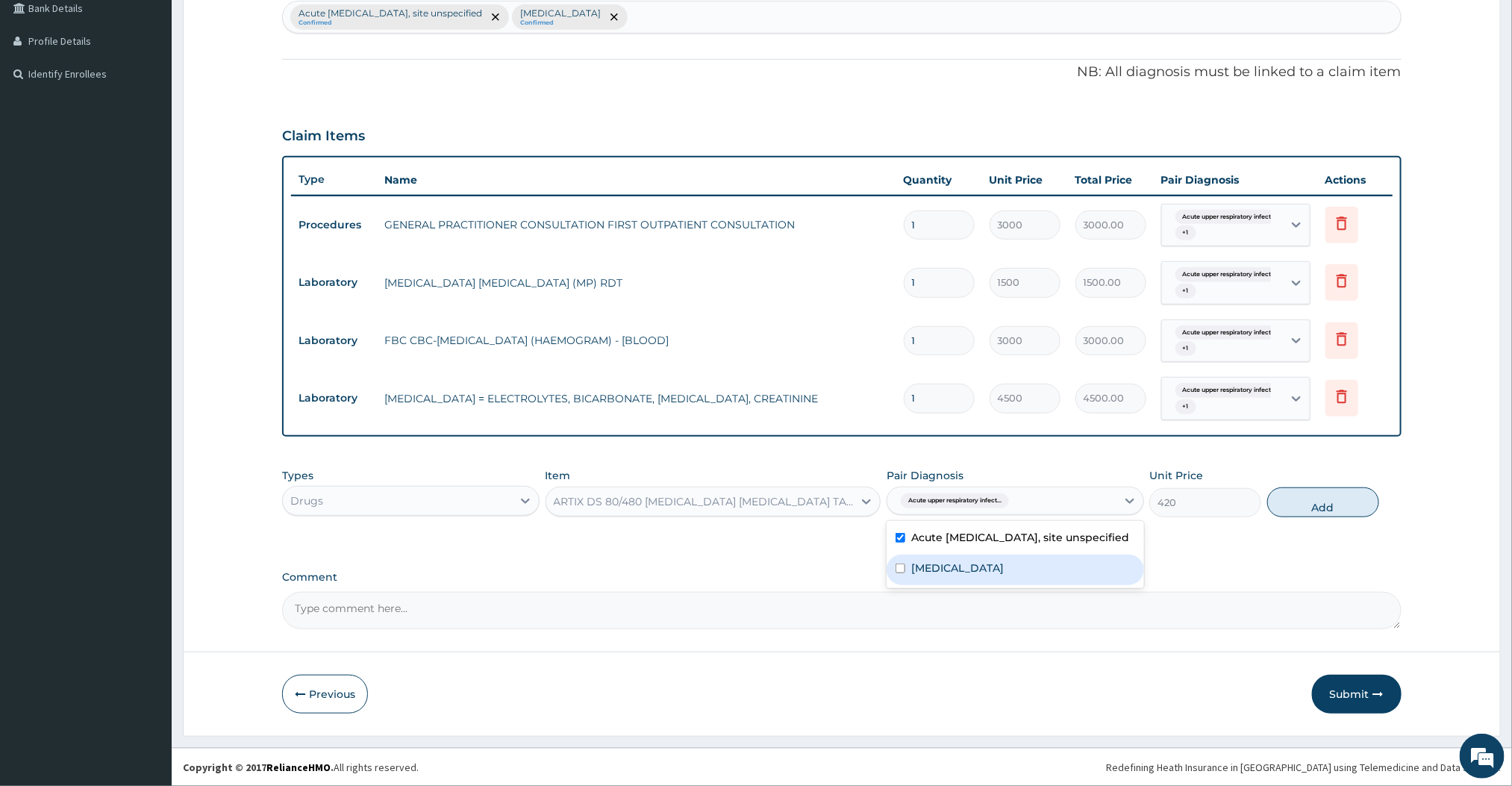
click at [925, 575] on label "[MEDICAL_DATA]" at bounding box center [957, 568] width 93 height 15
checkbox input "true"
click at [1300, 512] on button "Add" at bounding box center [1323, 502] width 112 height 30
type input "0"
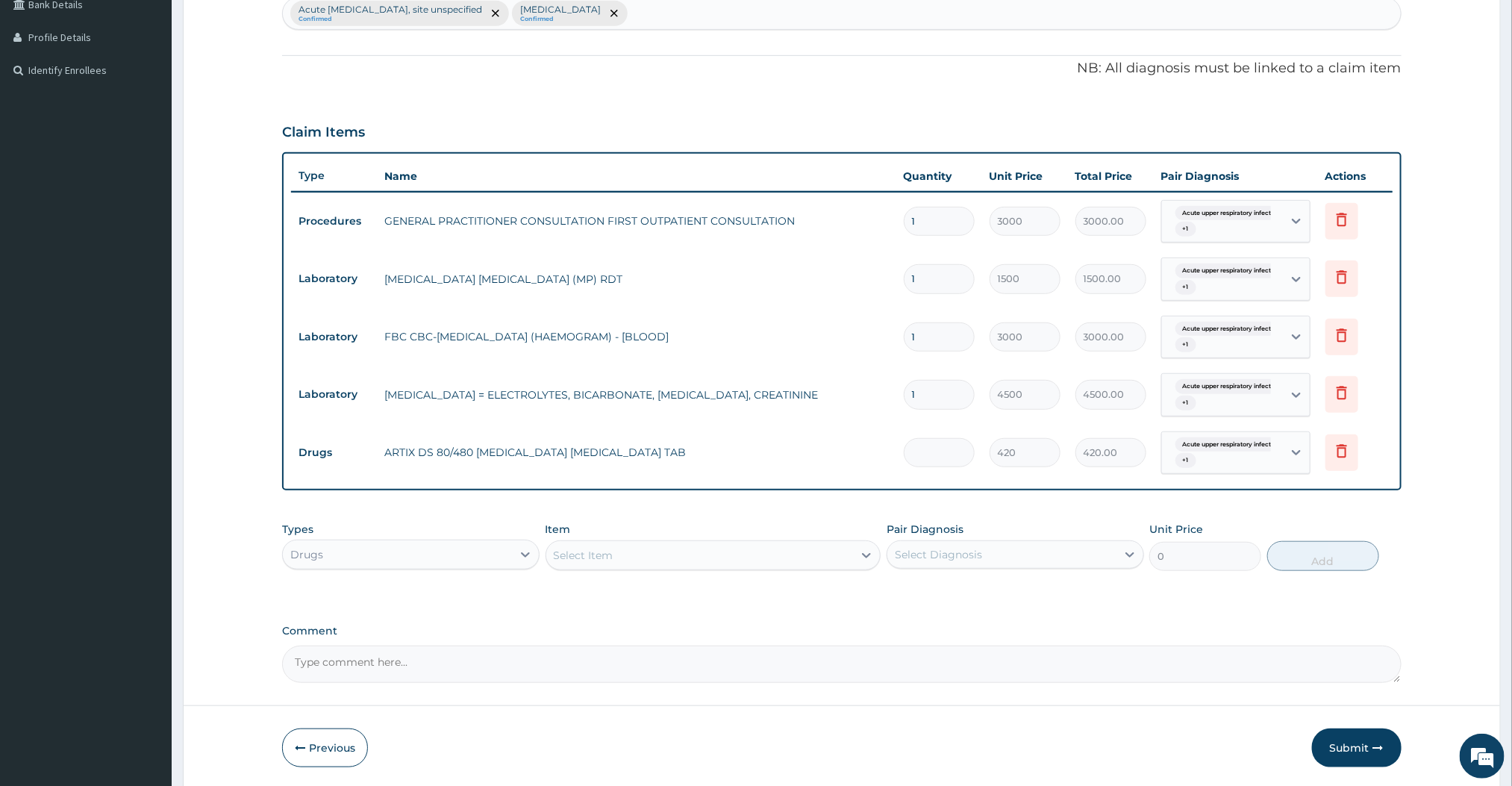
type input "0.00"
type input "6"
type input "2520.00"
type input "0.00"
type input "5"
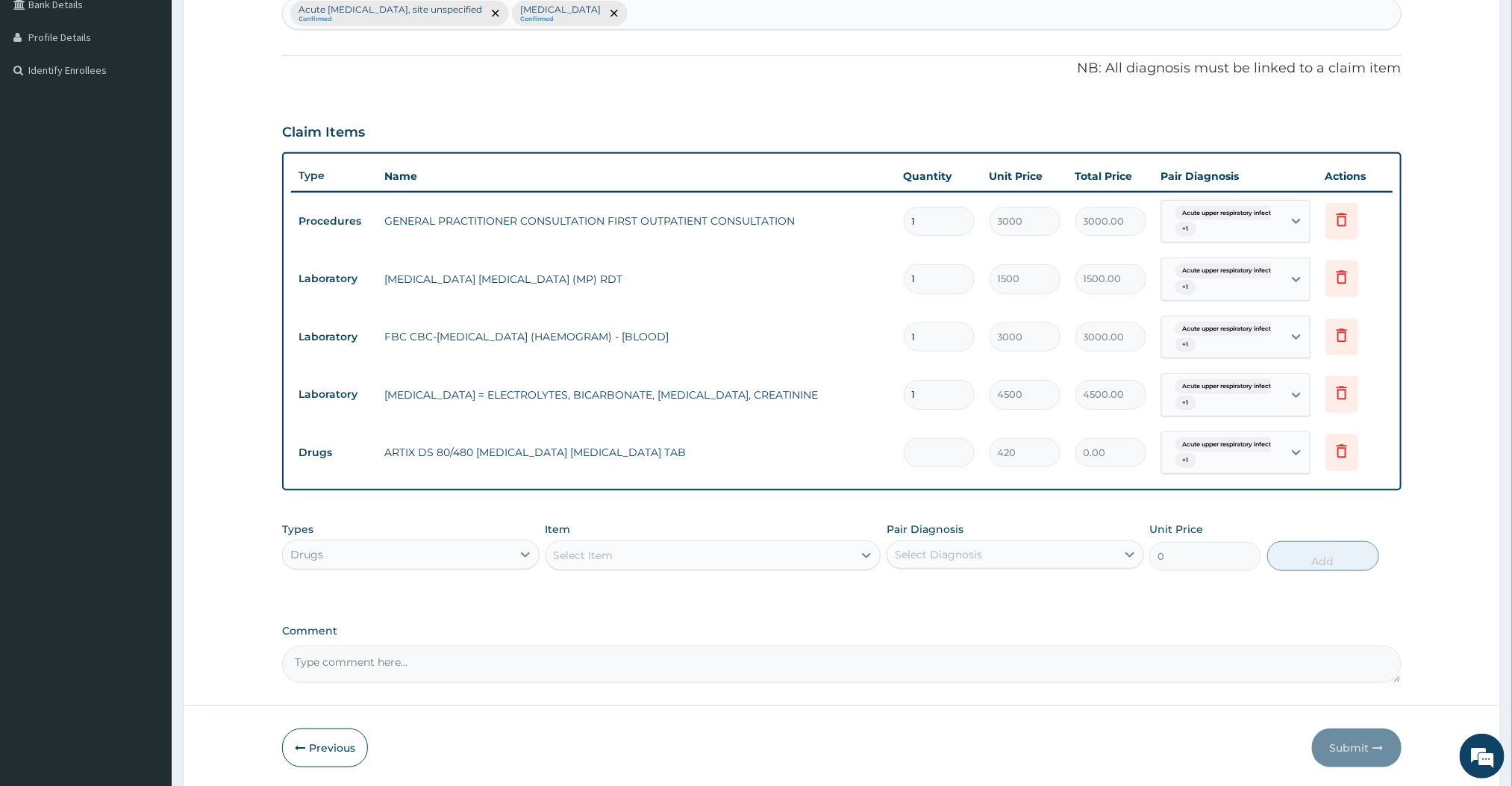
type input "2100.00"
type input "5"
click at [731, 570] on div "Select Item" at bounding box center [713, 555] width 336 height 30
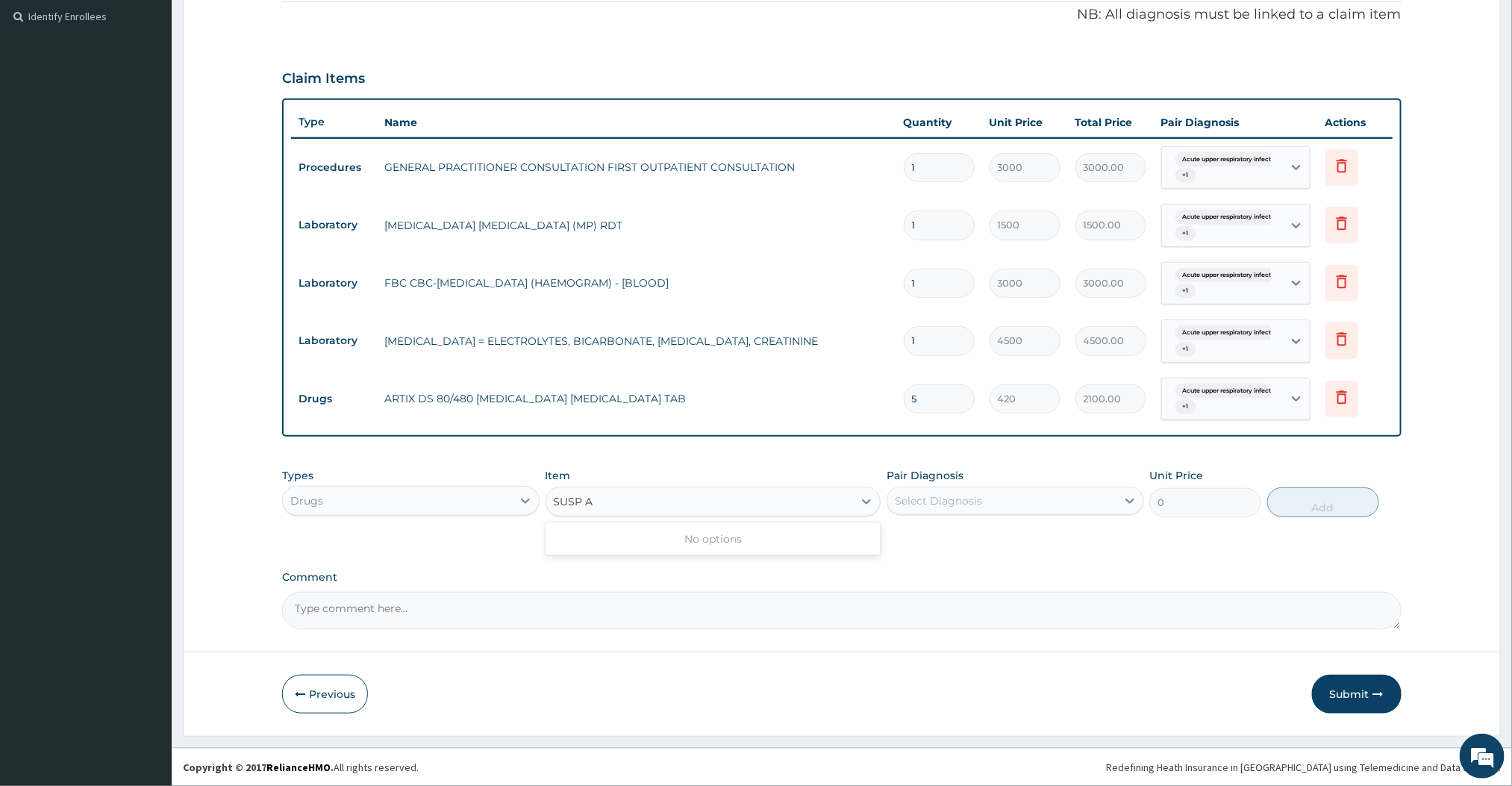
scroll to position [0, 0]
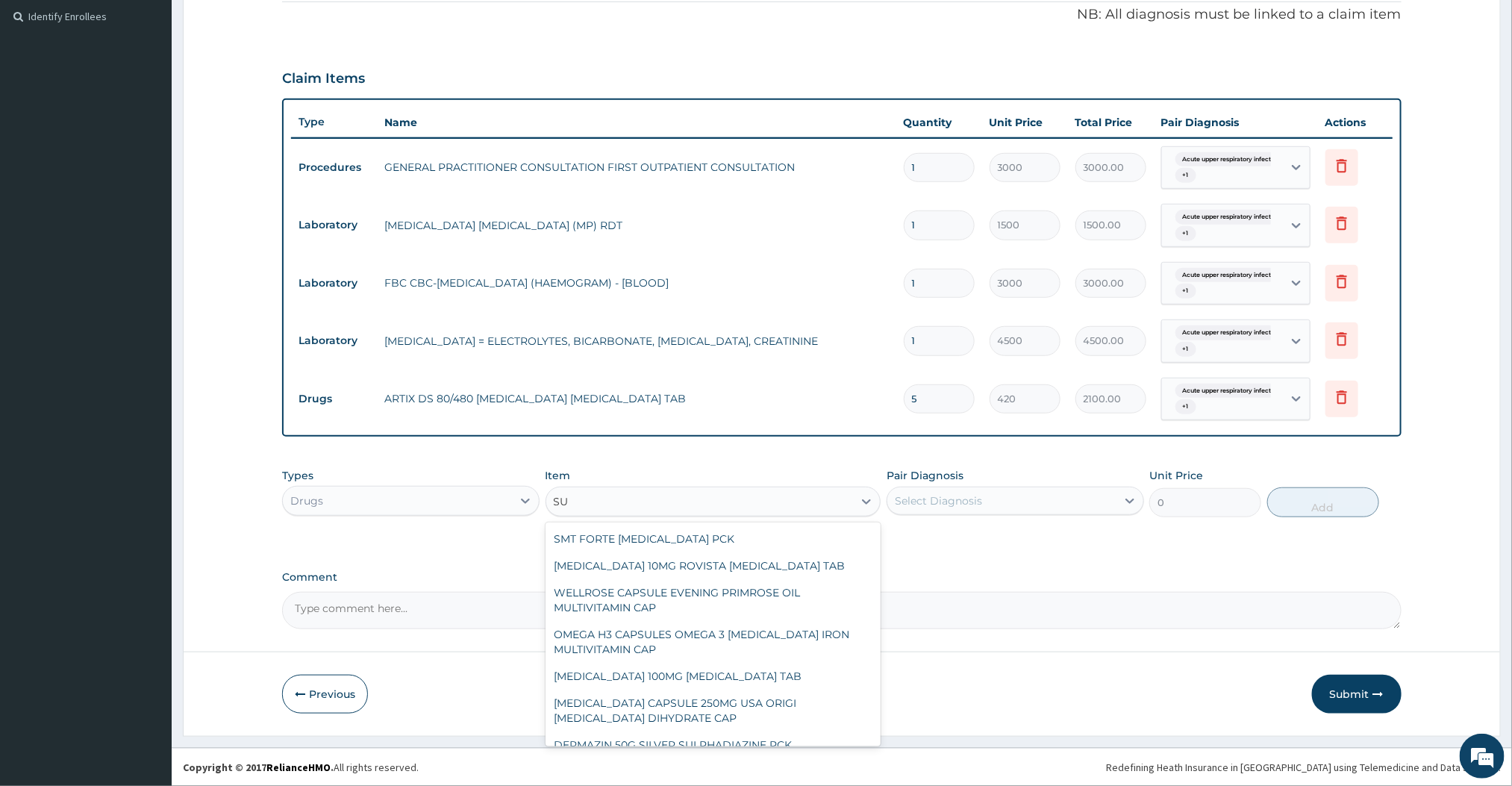
type input "S"
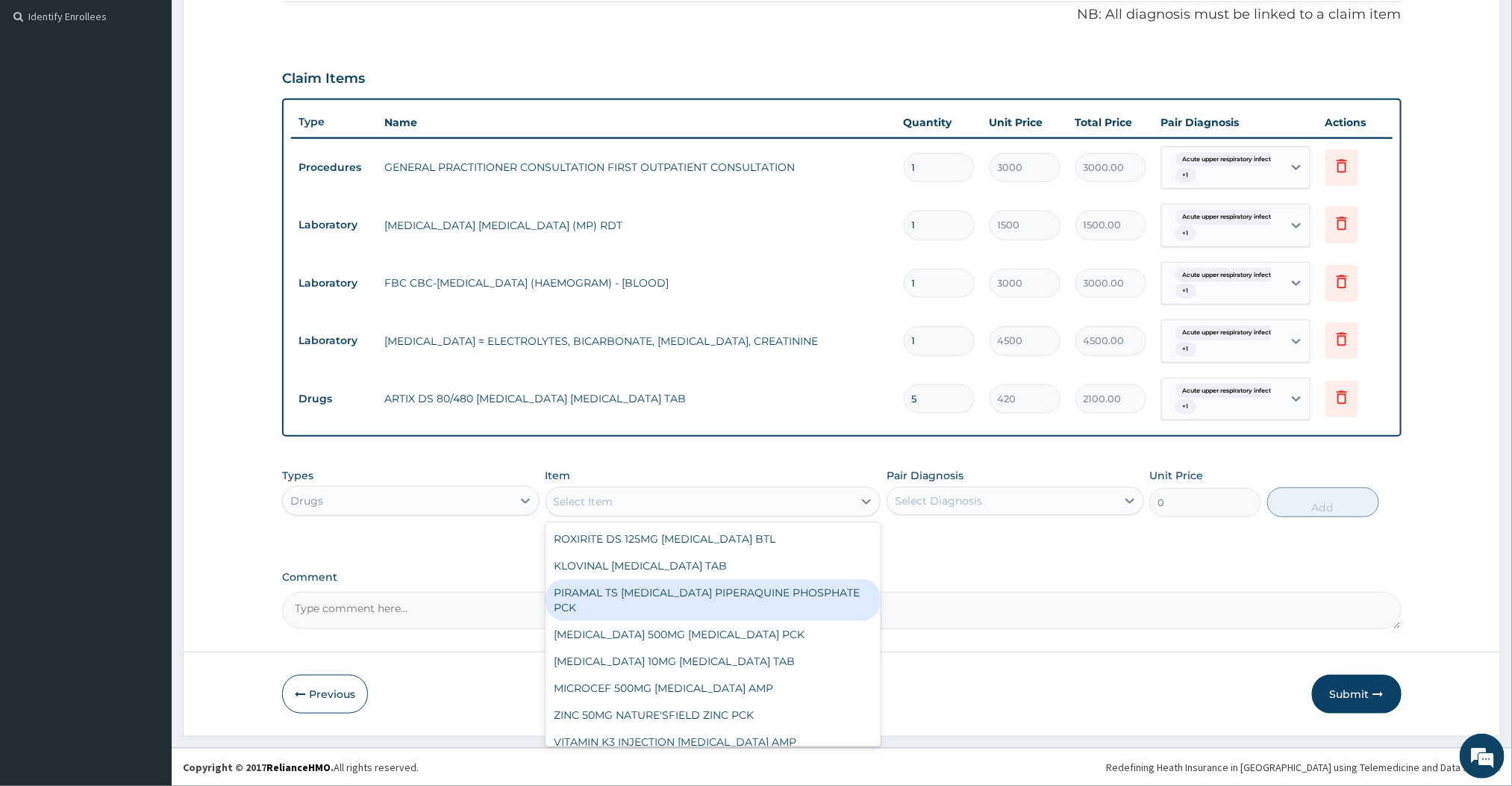
click at [716, 468] on div "Item option ARTIX DS 80/480 [MEDICAL_DATA] [MEDICAL_DATA] TAB, selected. option…" at bounding box center [713, 493] width 336 height 49
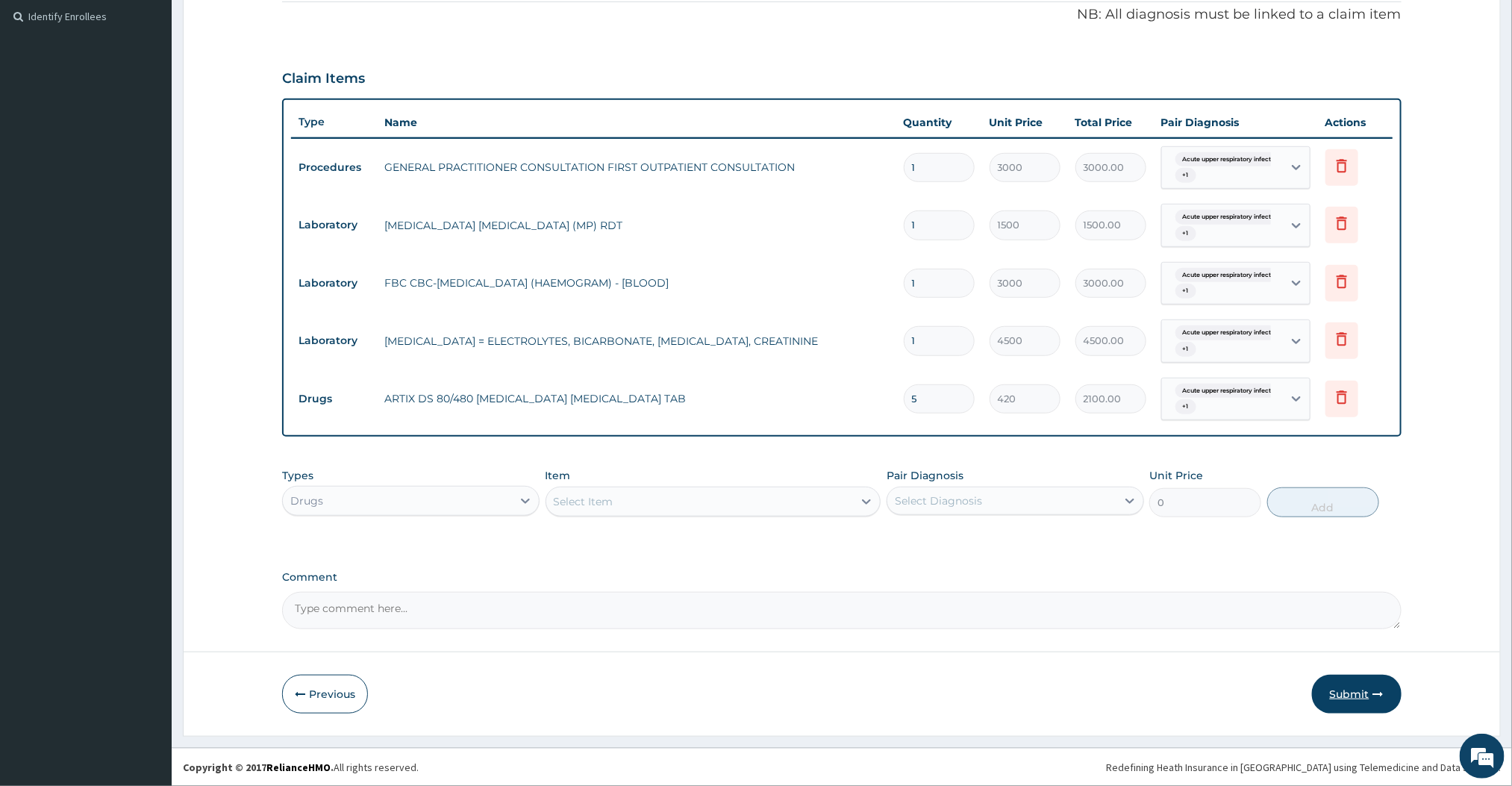
click at [1346, 686] on button "Submit" at bounding box center [1357, 694] width 89 height 39
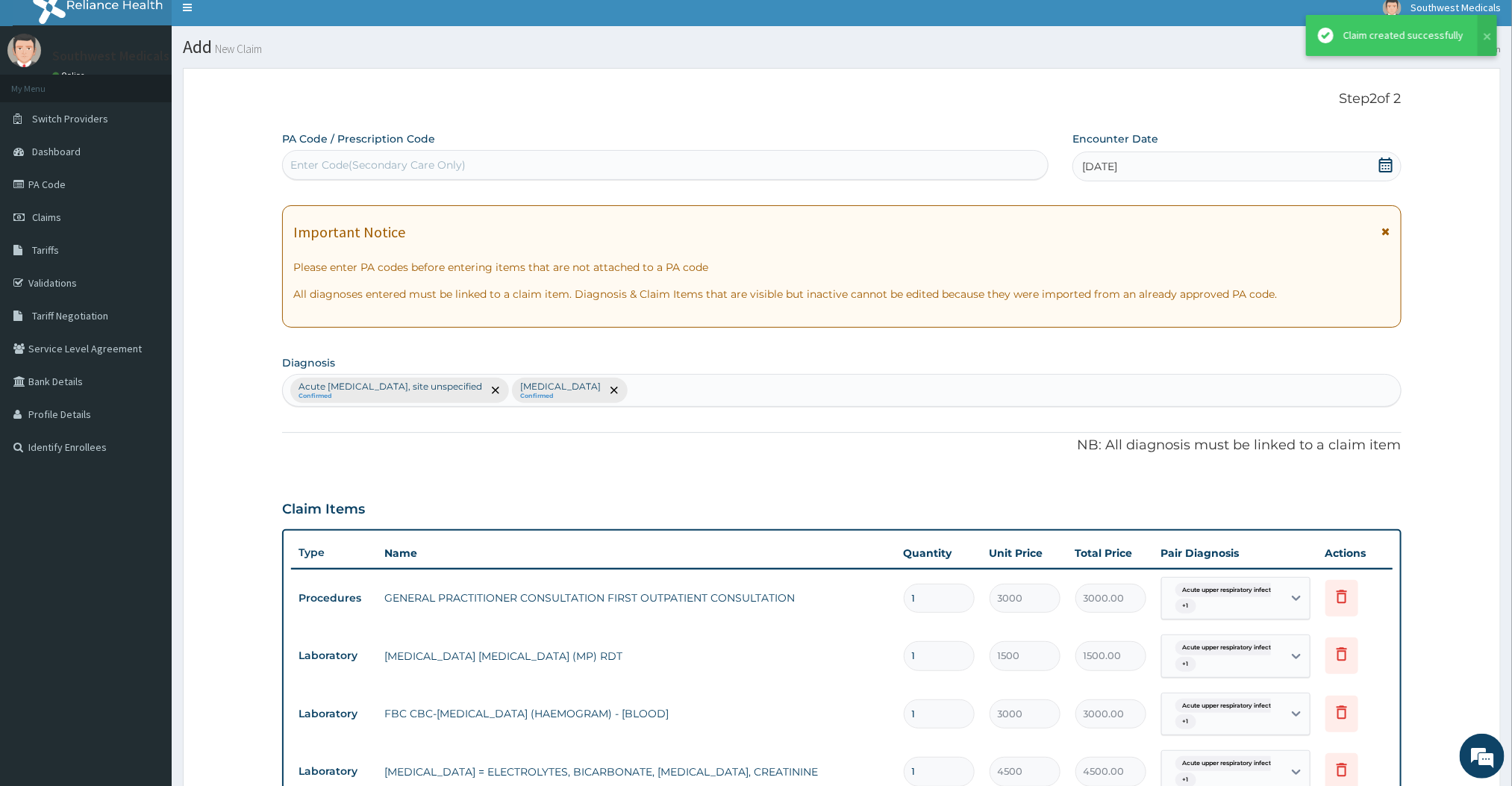
scroll to position [446, 0]
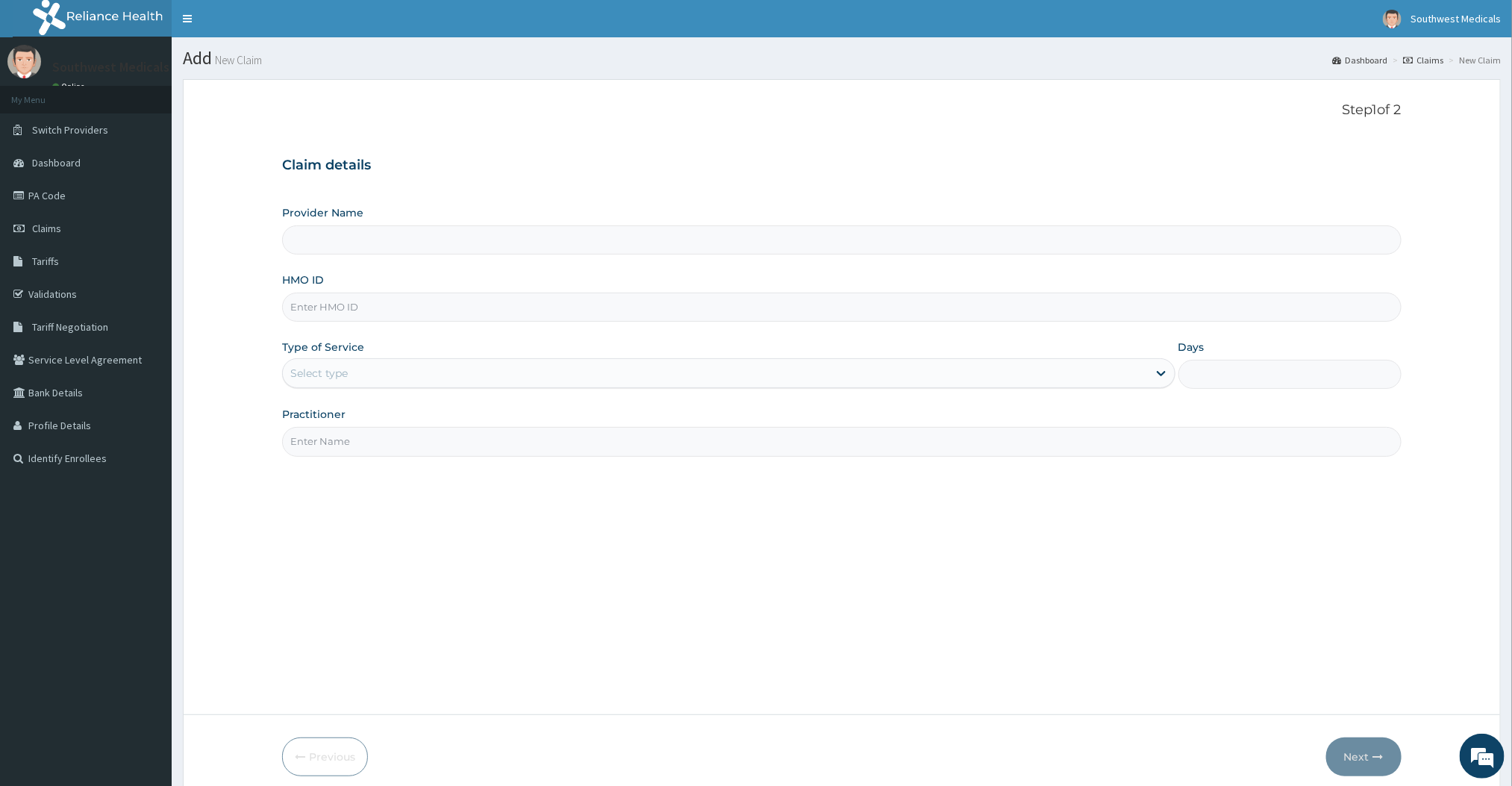
type input "Southwest Medicals"
click at [365, 300] on input "HMO ID" at bounding box center [841, 307] width 1119 height 29
type input "CHL/11767/B"
click at [364, 434] on input "Practitioner" at bounding box center [841, 442] width 1119 height 29
type input "Doctor Mercy"
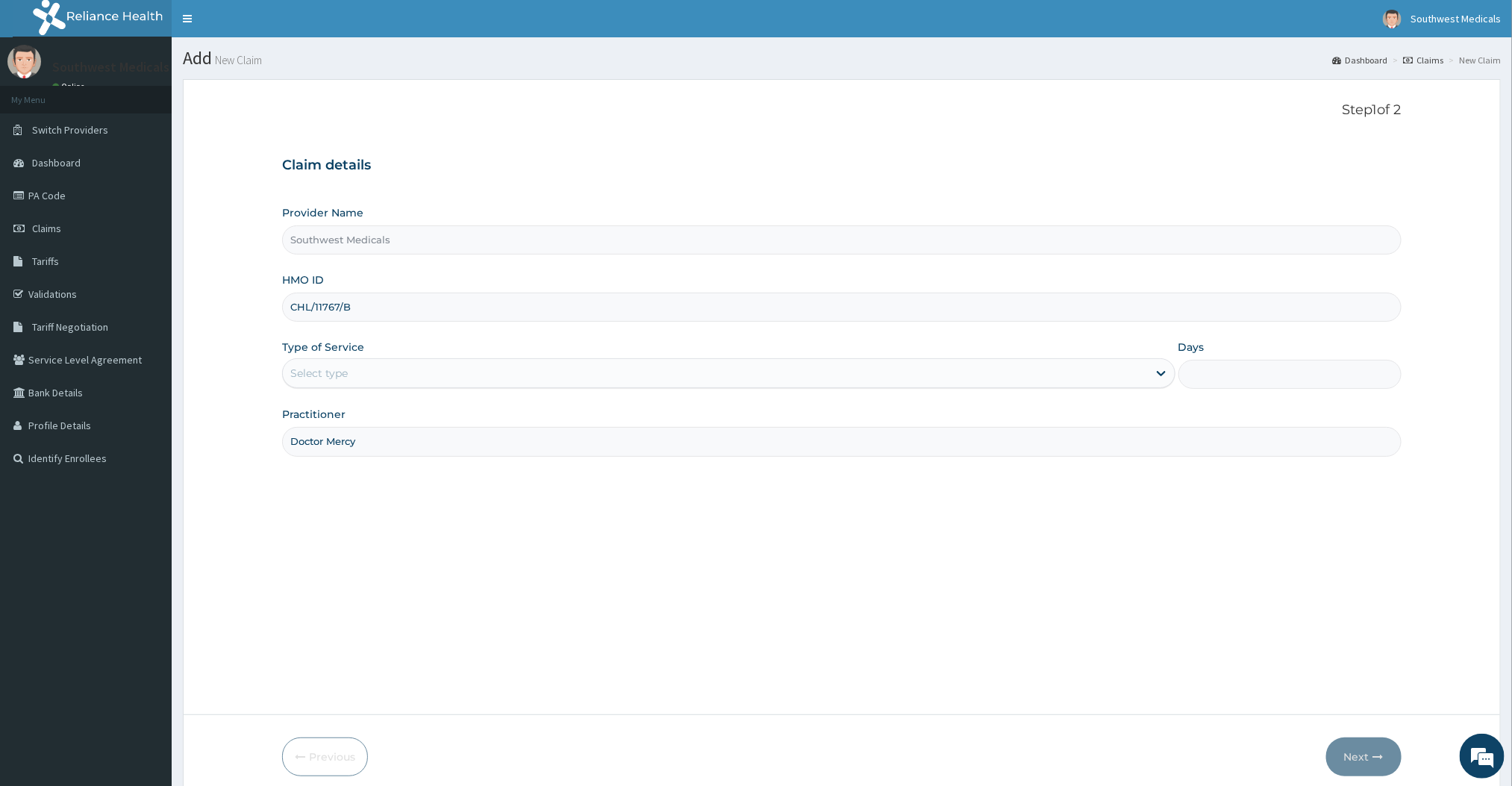
click at [1052, 597] on div "Step 1 of 2 Claim details Provider Name Southwest Medicals HMO ID CHL/11767/B T…" at bounding box center [841, 397] width 1119 height 590
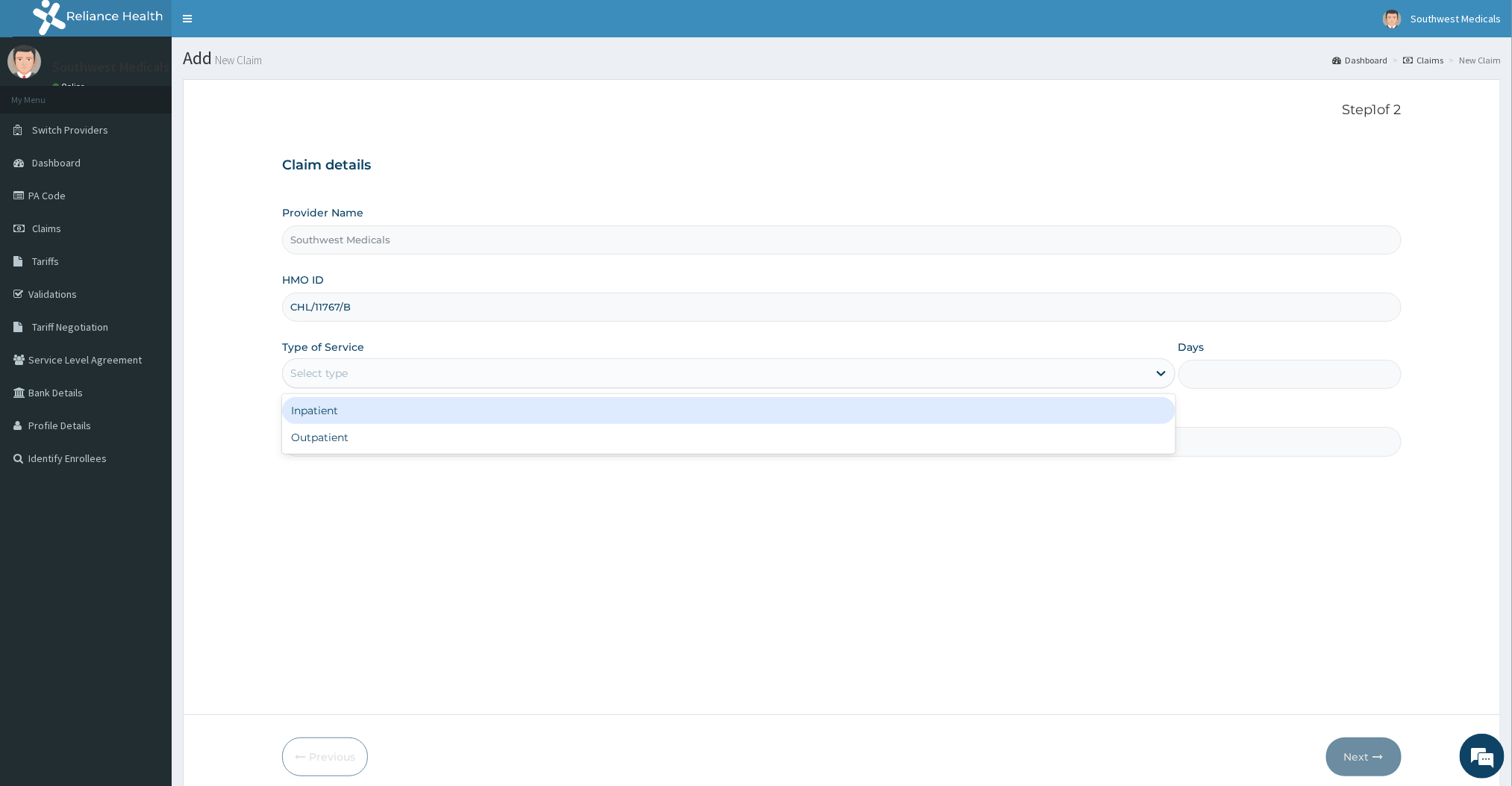
click at [462, 379] on div "Select type" at bounding box center [714, 373] width 864 height 24
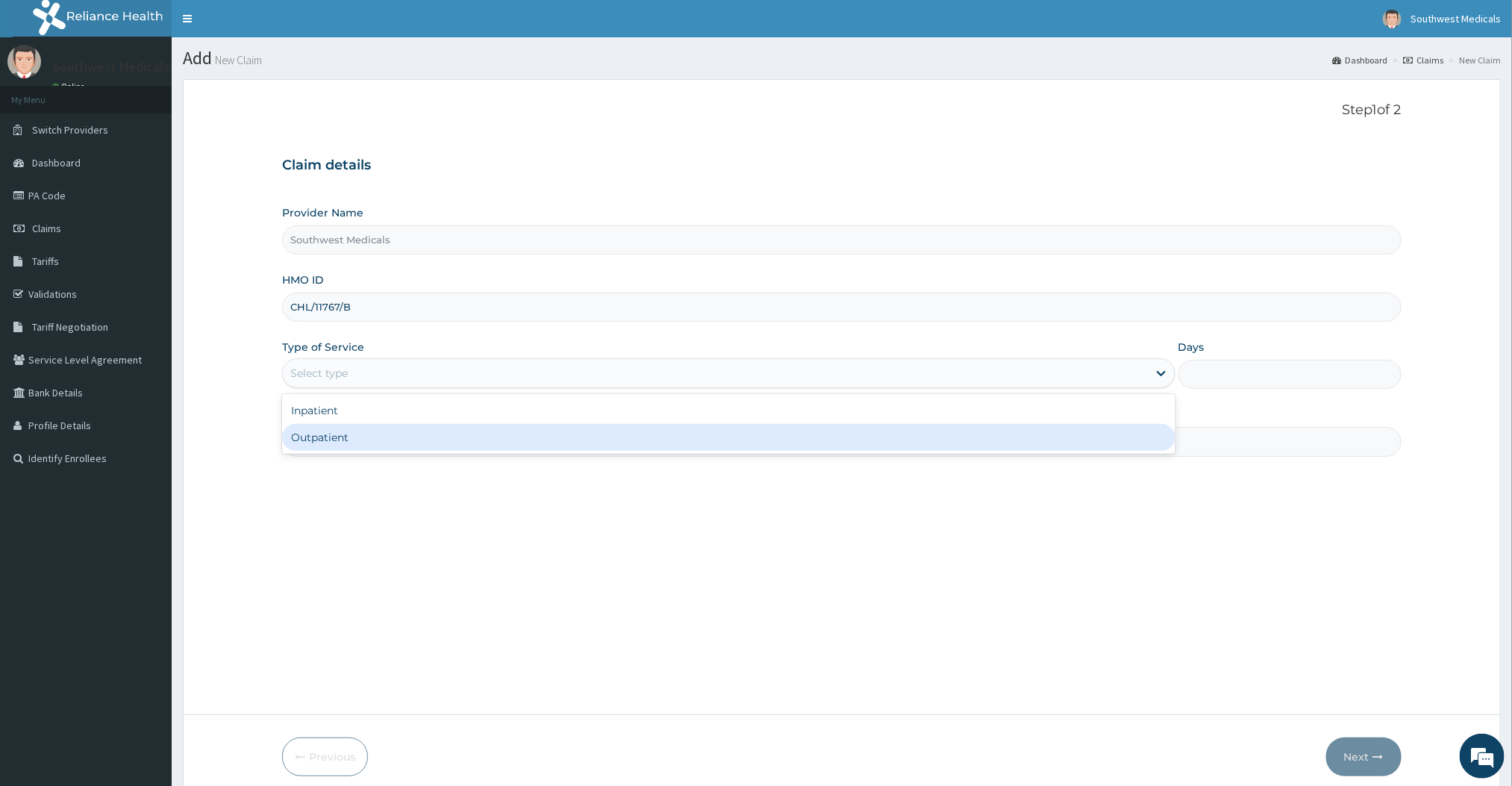
click at [361, 434] on div "Outpatient" at bounding box center [728, 438] width 893 height 27
type input "1"
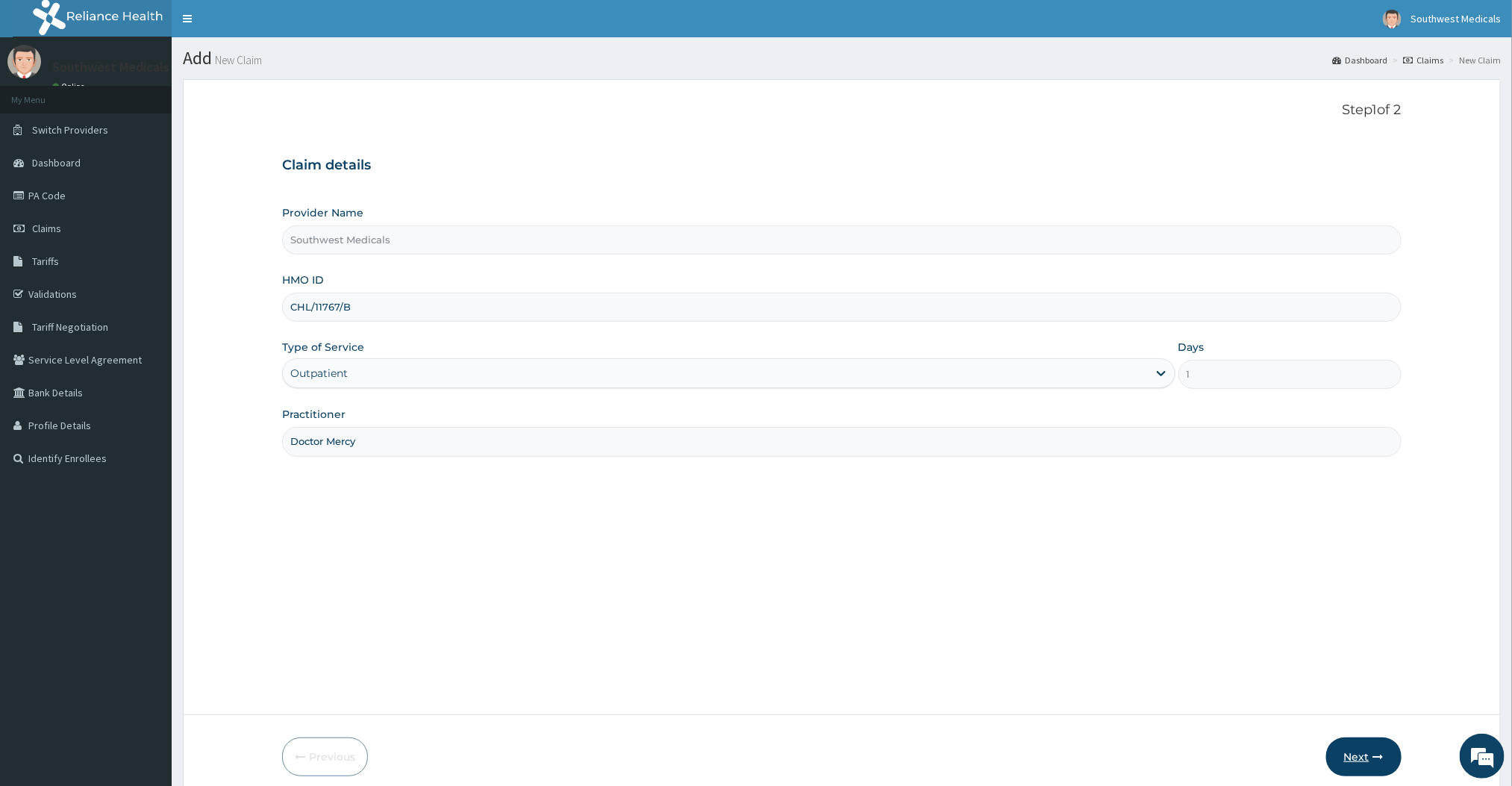
click at [1364, 751] on button "Next" at bounding box center [1363, 757] width 76 height 39
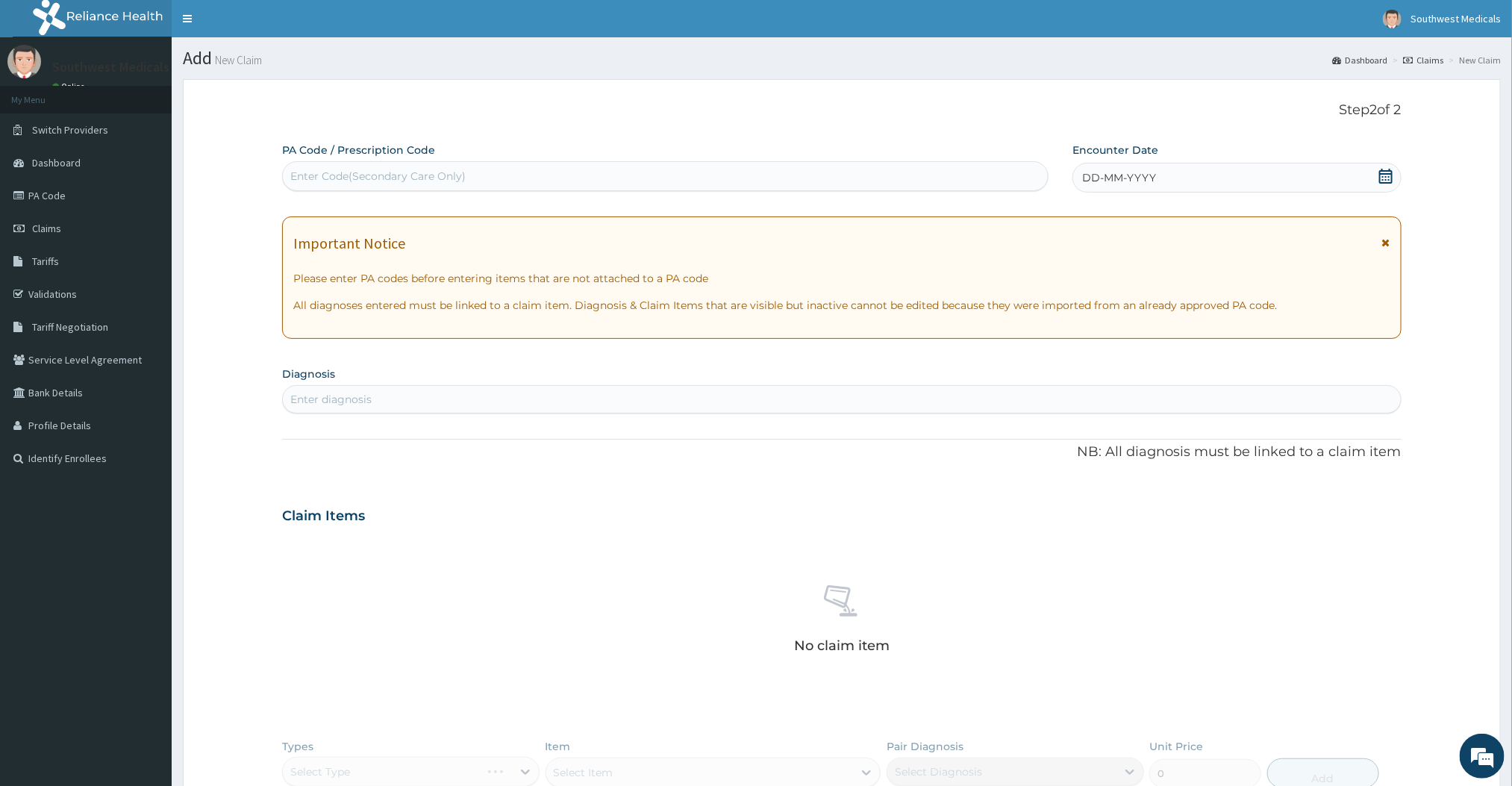
click at [1250, 173] on div "DD-MM-YYYY" at bounding box center [1237, 178] width 329 height 30
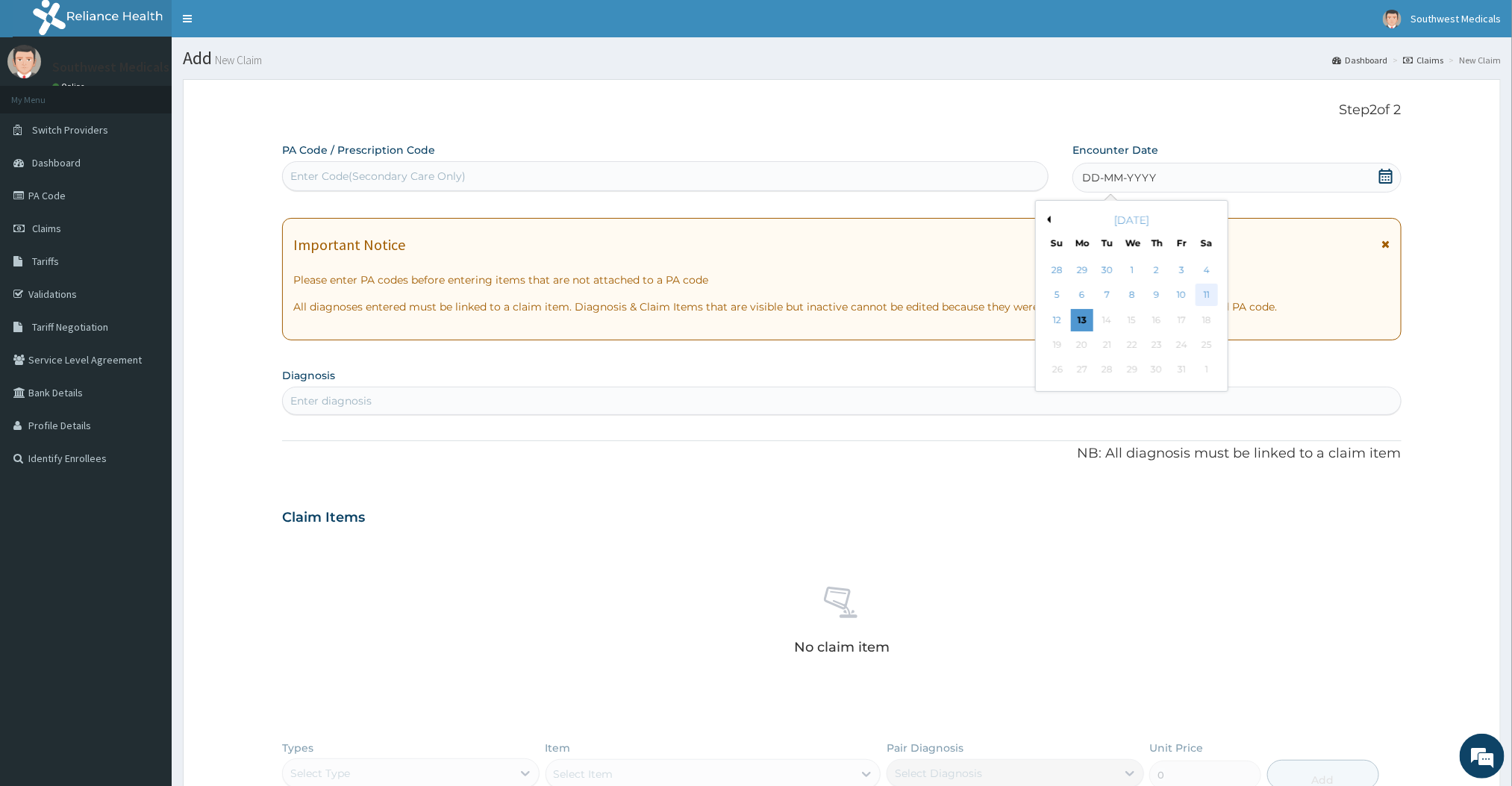
click at [1214, 292] on div "11" at bounding box center [1207, 296] width 22 height 22
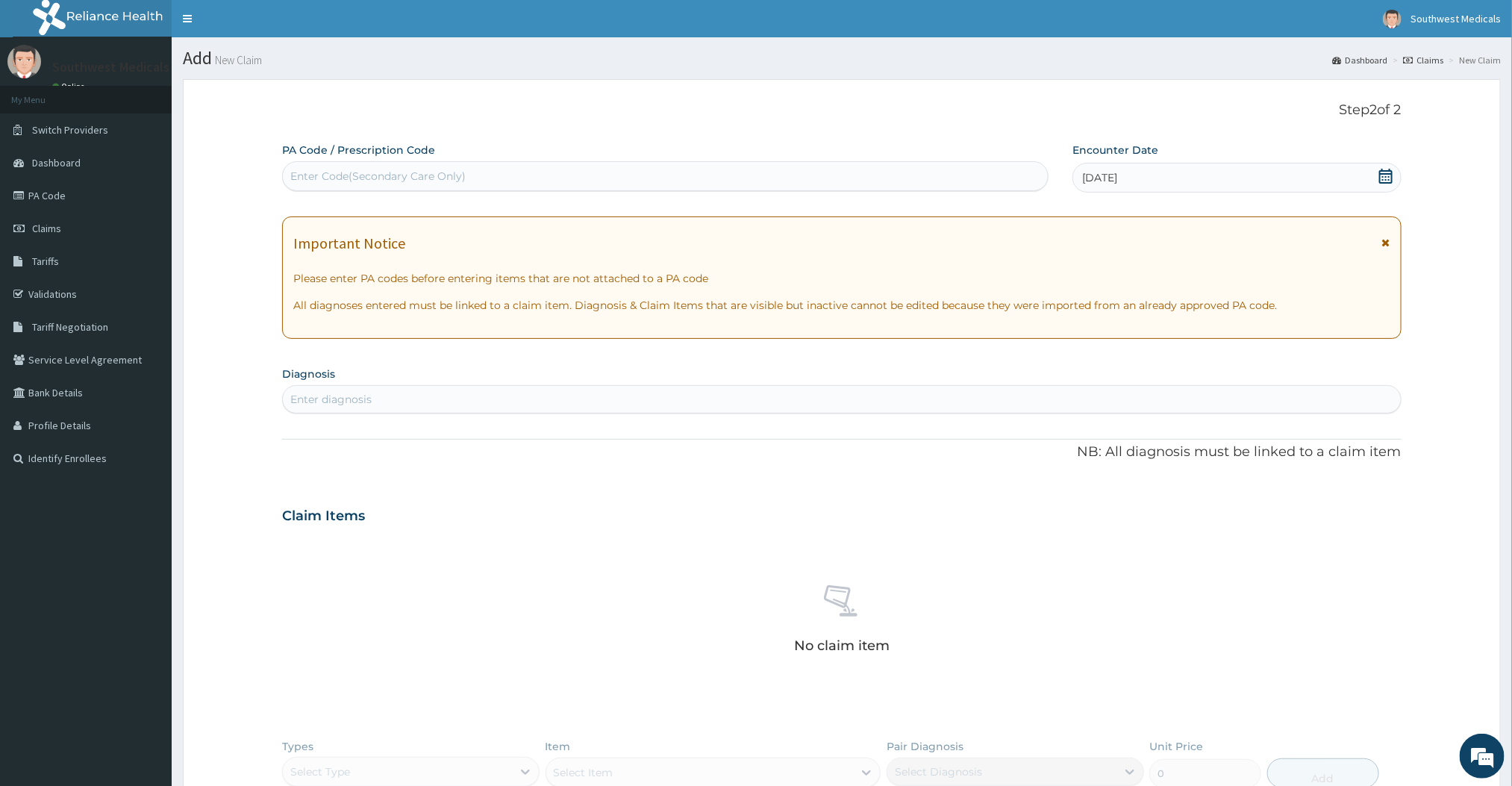
click at [381, 403] on div "Enter diagnosis" at bounding box center [841, 399] width 1117 height 24
type input "b"
type input "Backache"
click at [353, 489] on p "ME84.2Z" at bounding box center [364, 494] width 147 height 10
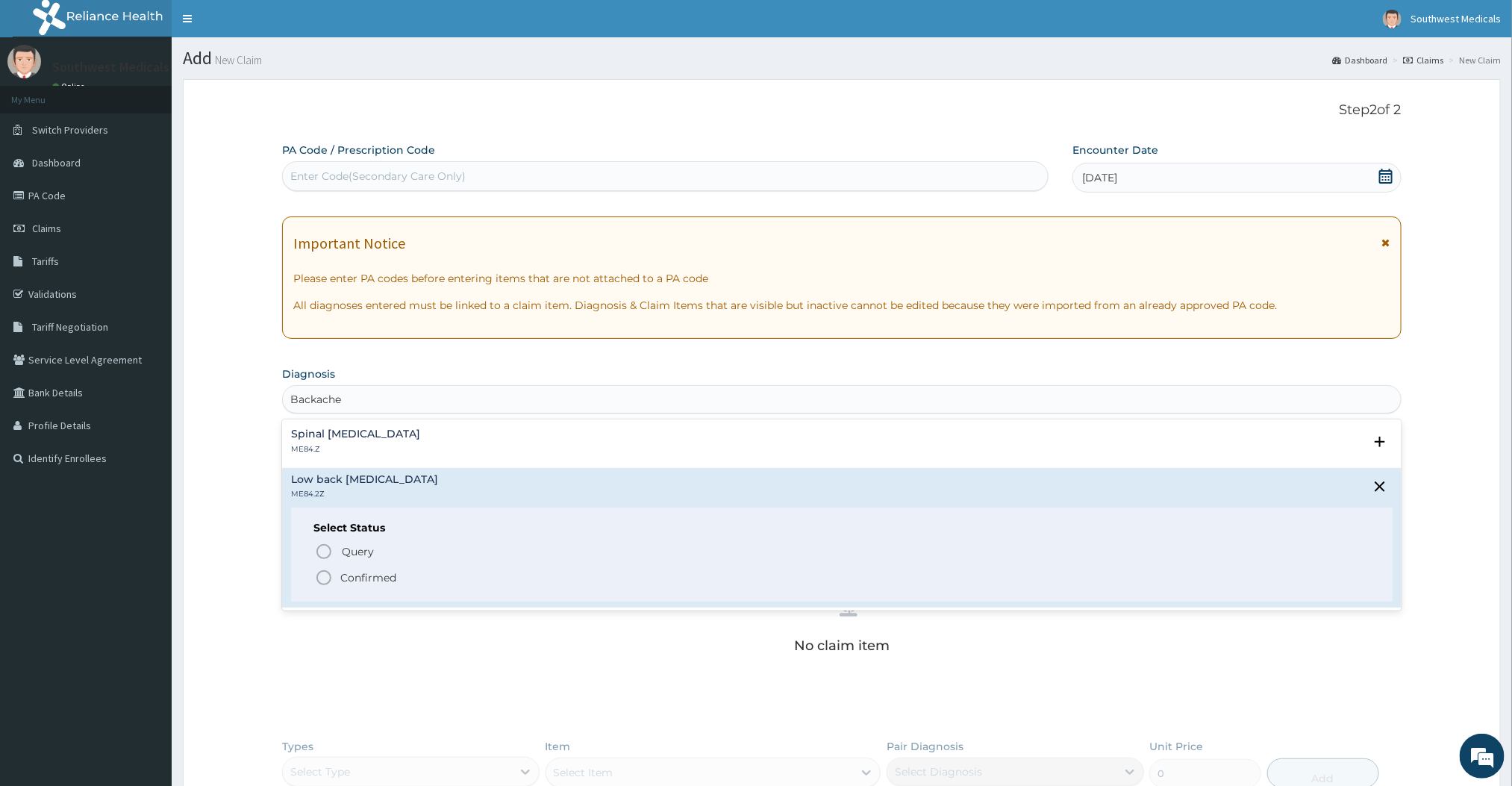
click at [327, 571] on icon "status option filled" at bounding box center [324, 578] width 18 height 18
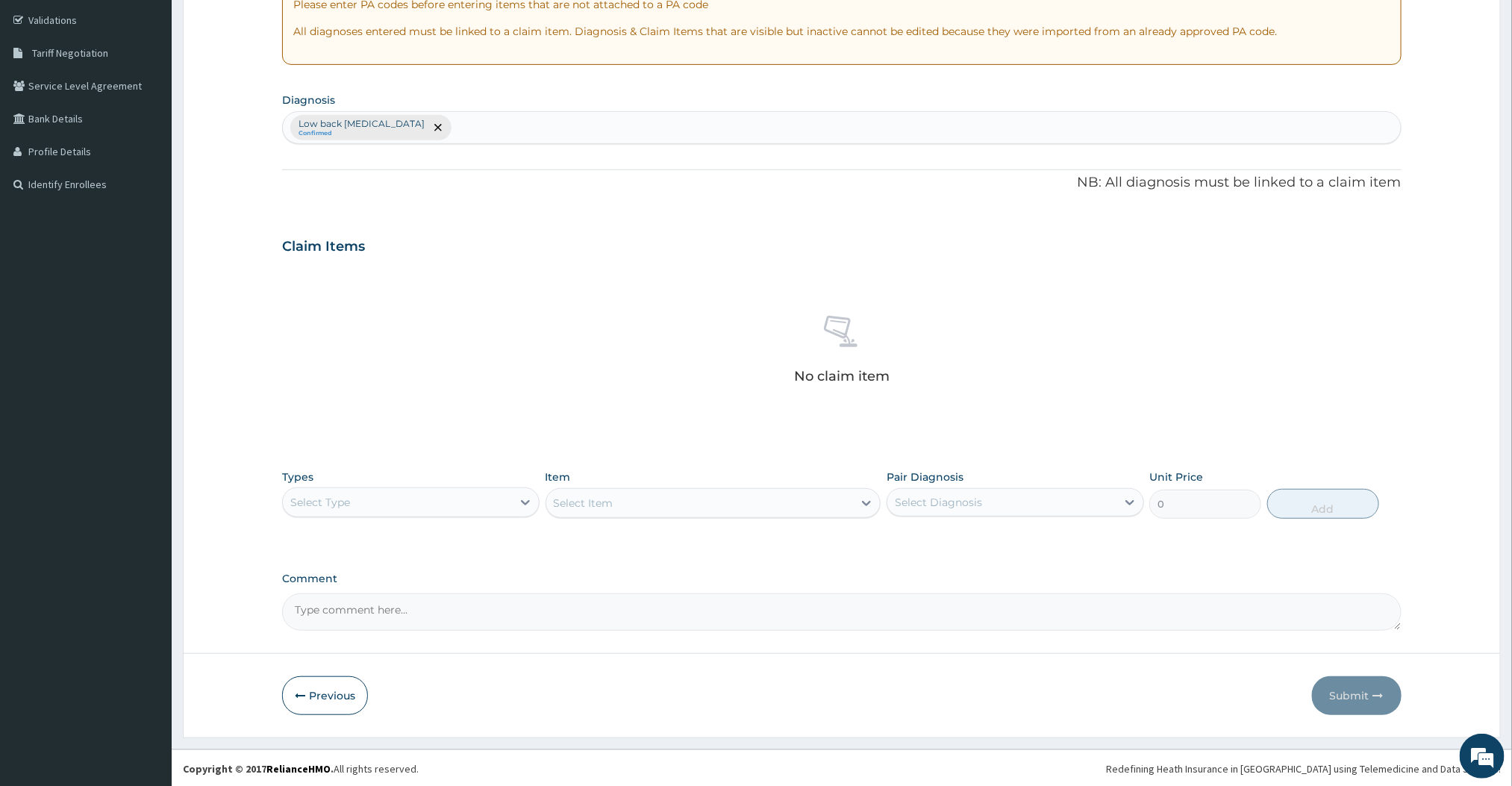
scroll to position [278, 0]
click at [446, 506] on div "Select Type" at bounding box center [398, 500] width 229 height 24
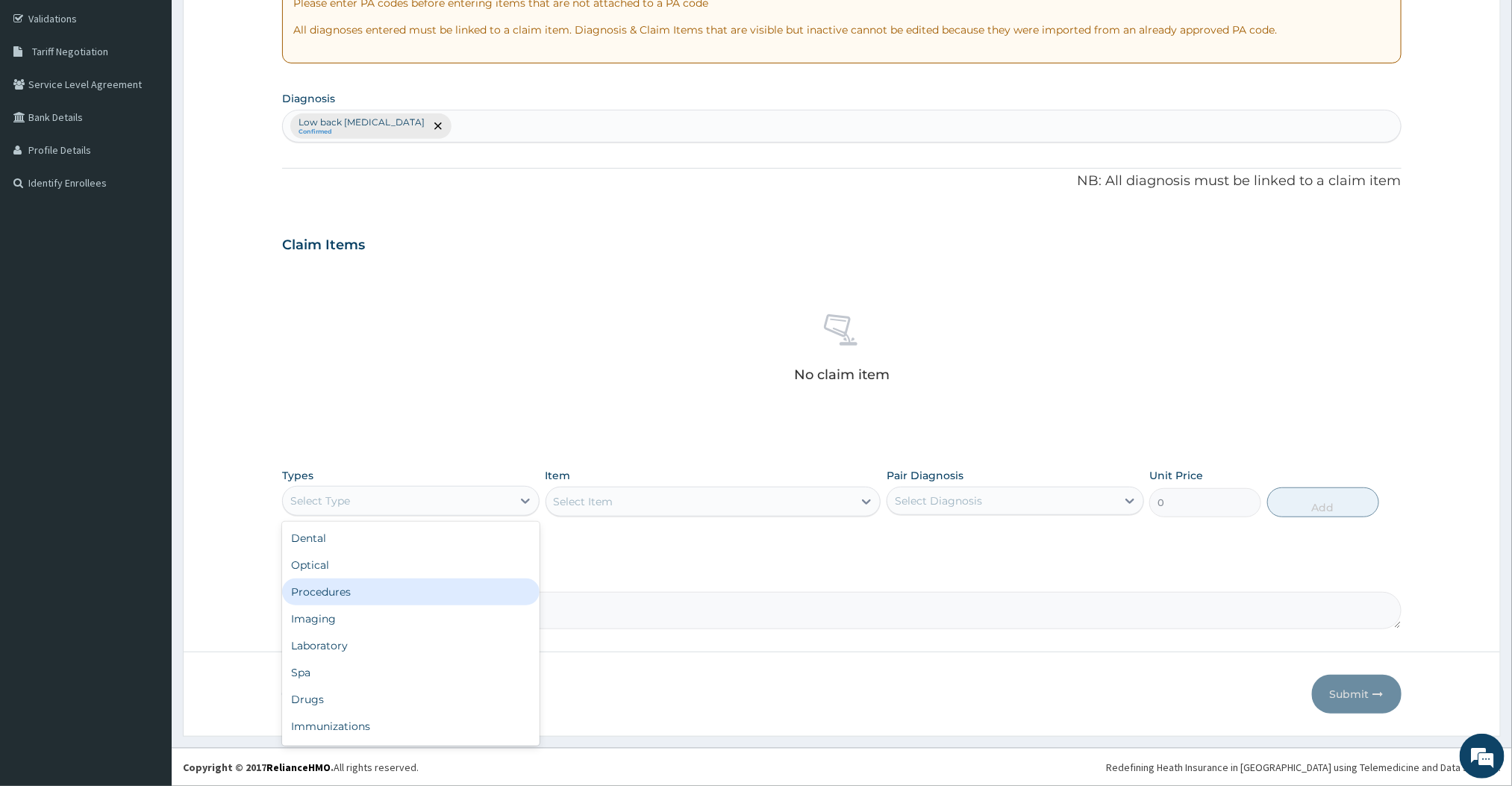
click at [339, 601] on div "Procedures" at bounding box center [410, 592] width 257 height 27
click at [757, 498] on div "Select Item" at bounding box center [700, 501] width 307 height 24
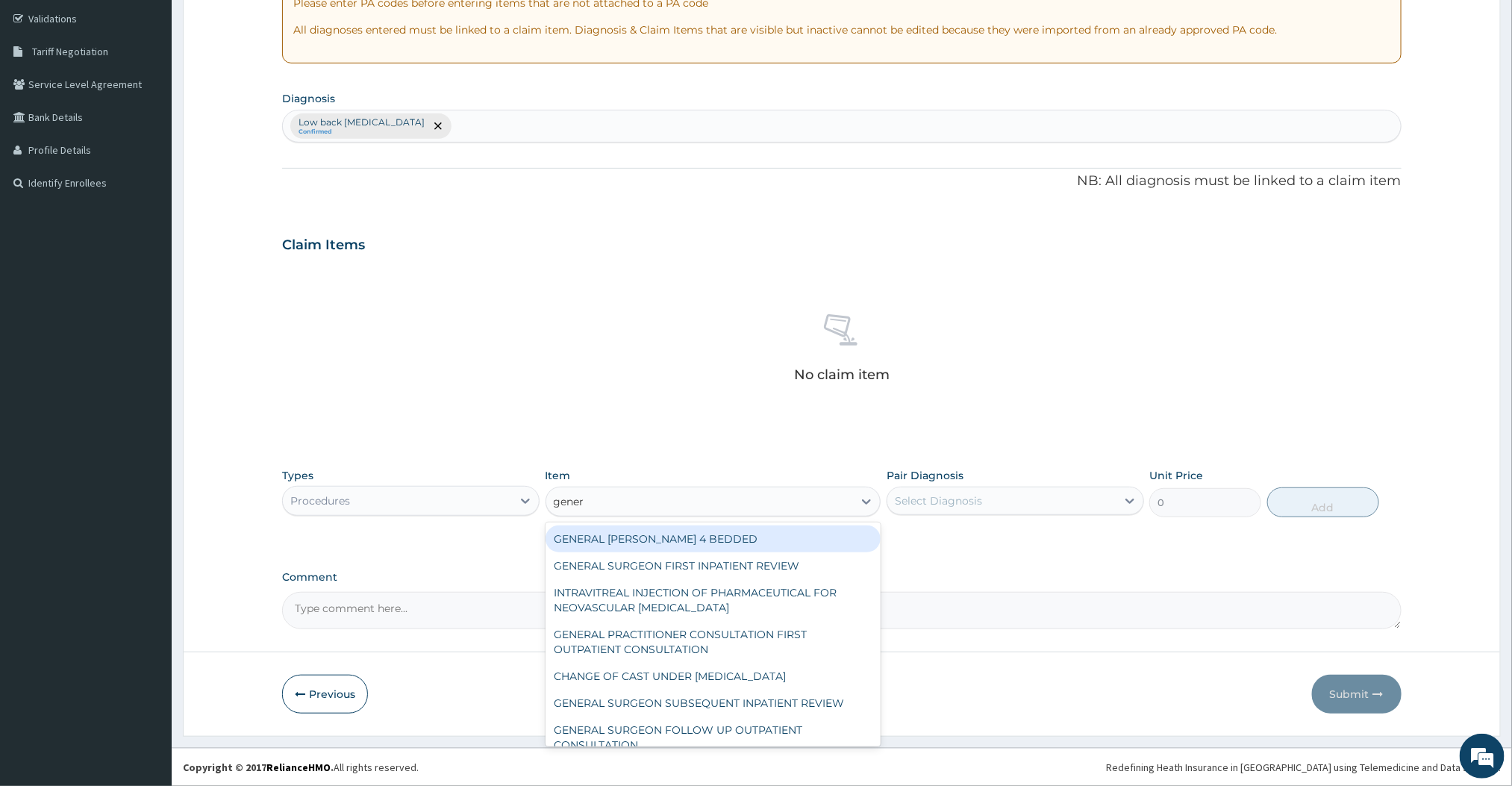
type input "genera"
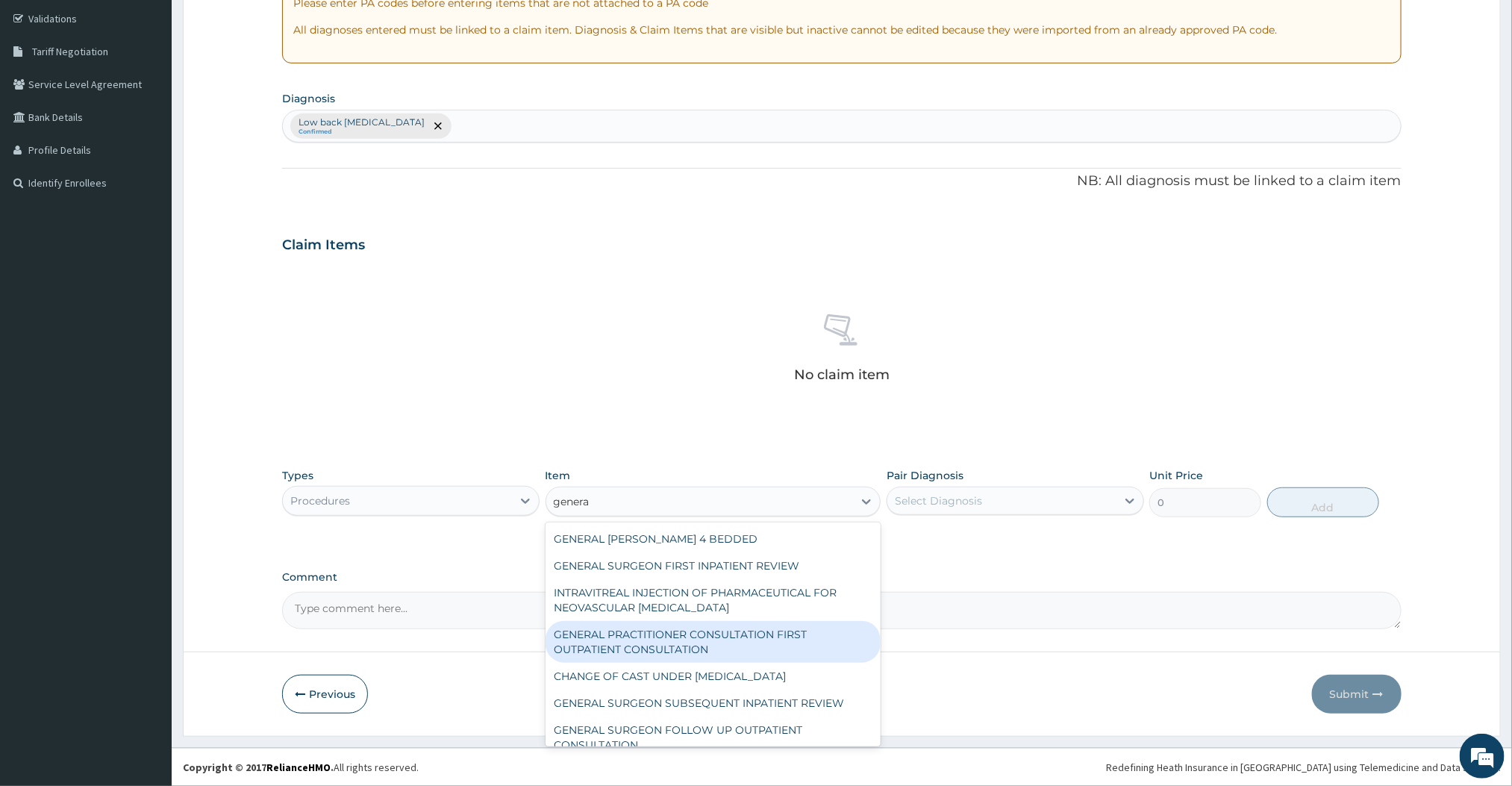
click at [679, 661] on div "GENERAL PRACTITIONER CONSULTATION FIRST OUTPATIENT CONSULTATION" at bounding box center [713, 642] width 336 height 42
type input "3000"
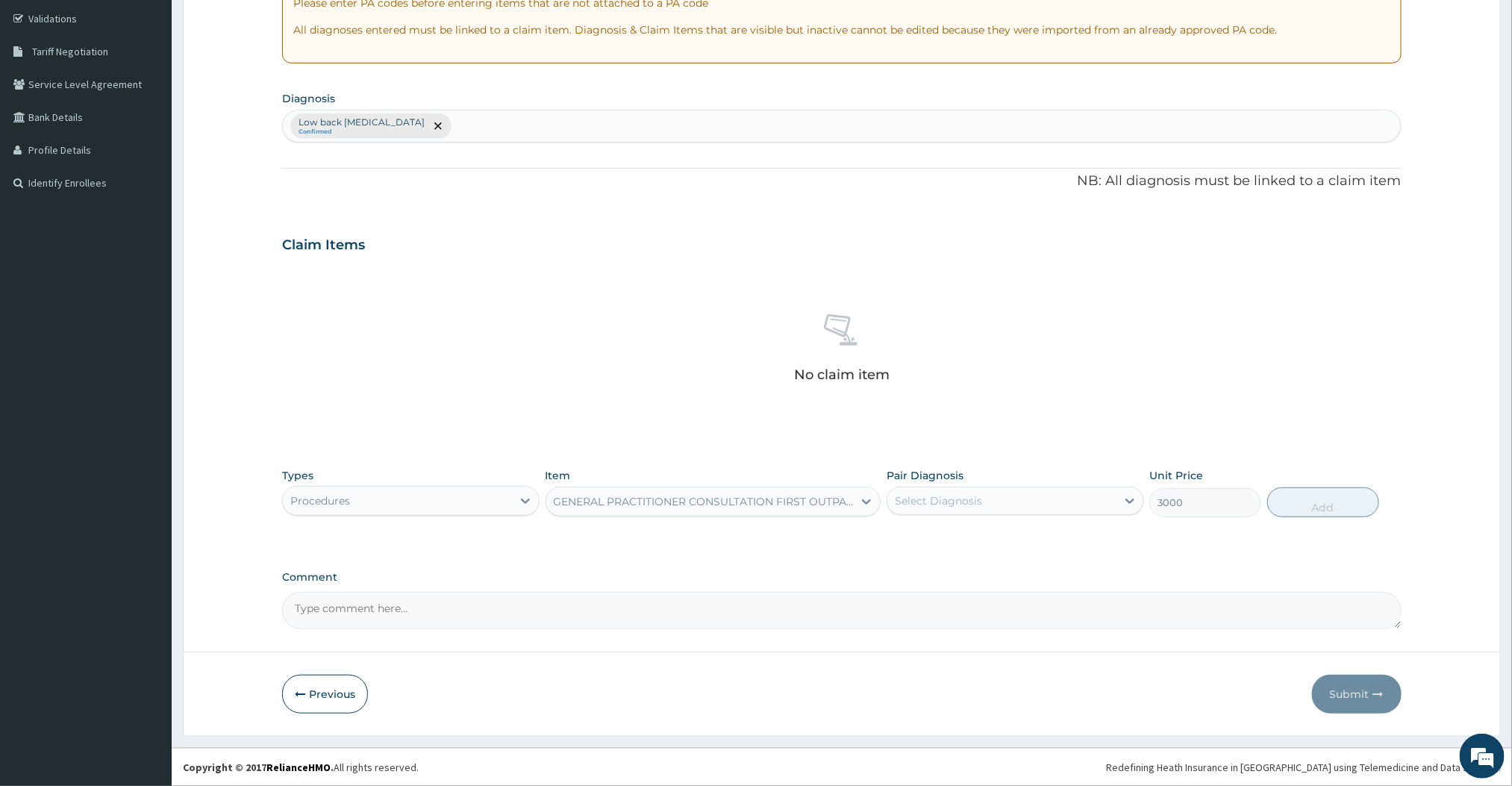
click at [1035, 494] on div "Select Diagnosis" at bounding box center [1002, 500] width 229 height 24
click at [945, 554] on div "Low back [MEDICAL_DATA]" at bounding box center [1015, 540] width 257 height 31
checkbox input "true"
click at [1323, 513] on button "Add" at bounding box center [1323, 502] width 112 height 30
type input "0"
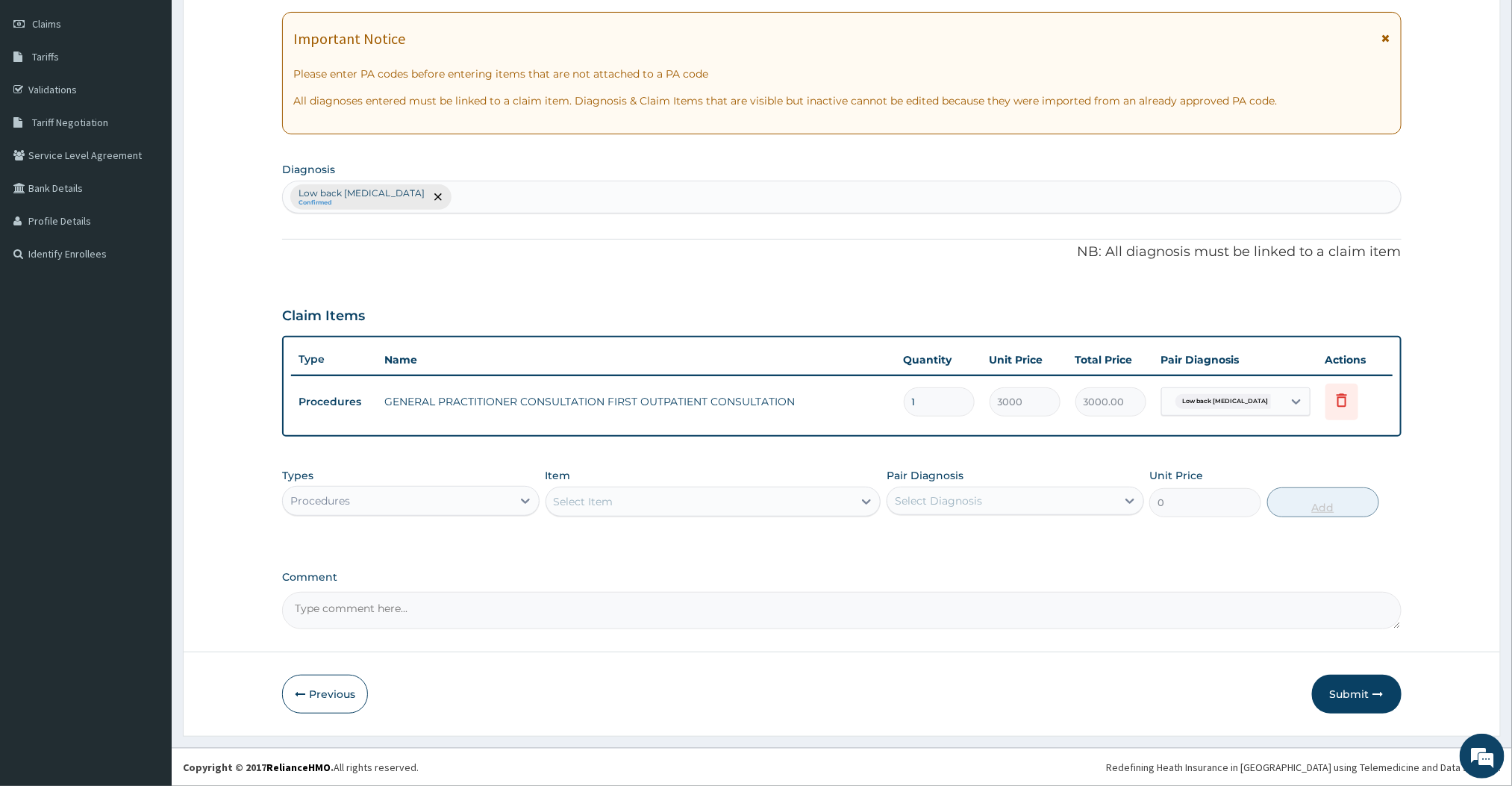
scroll to position [206, 0]
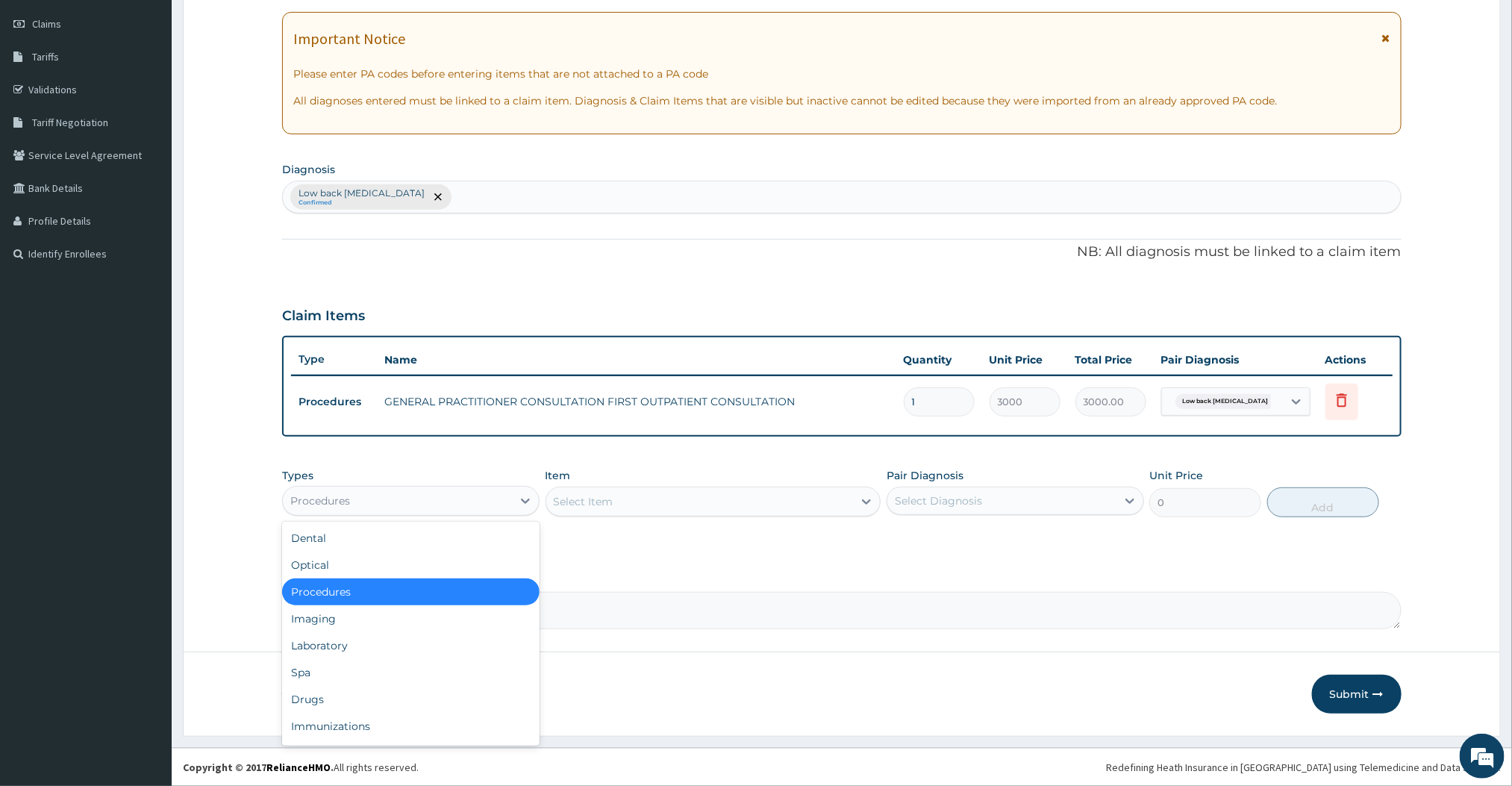
click at [511, 511] on div "Procedures" at bounding box center [398, 500] width 229 height 24
click at [328, 687] on div "Drugs" at bounding box center [410, 699] width 257 height 27
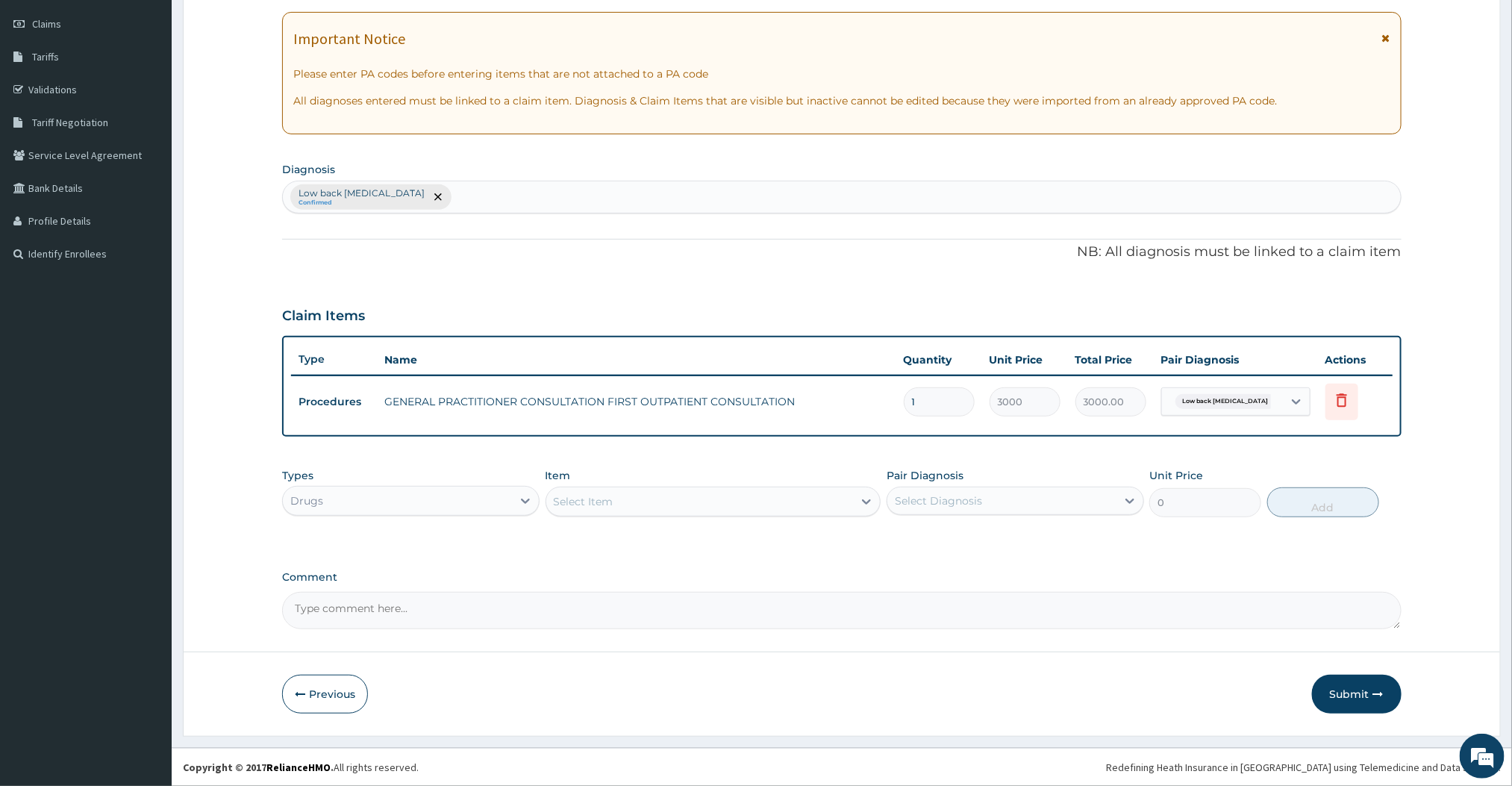
click at [775, 507] on div "Select Item" at bounding box center [700, 501] width 307 height 24
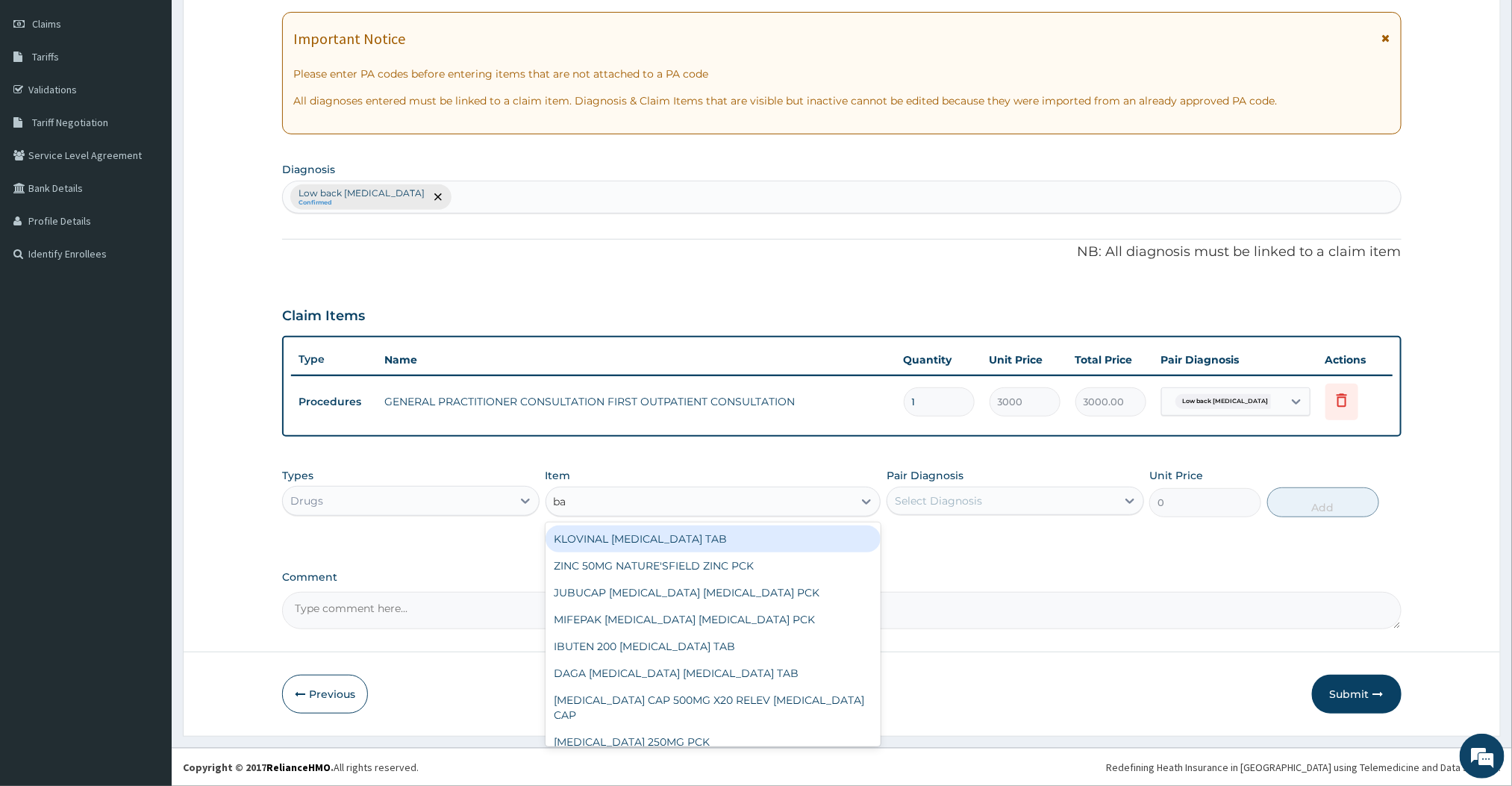
type input "b"
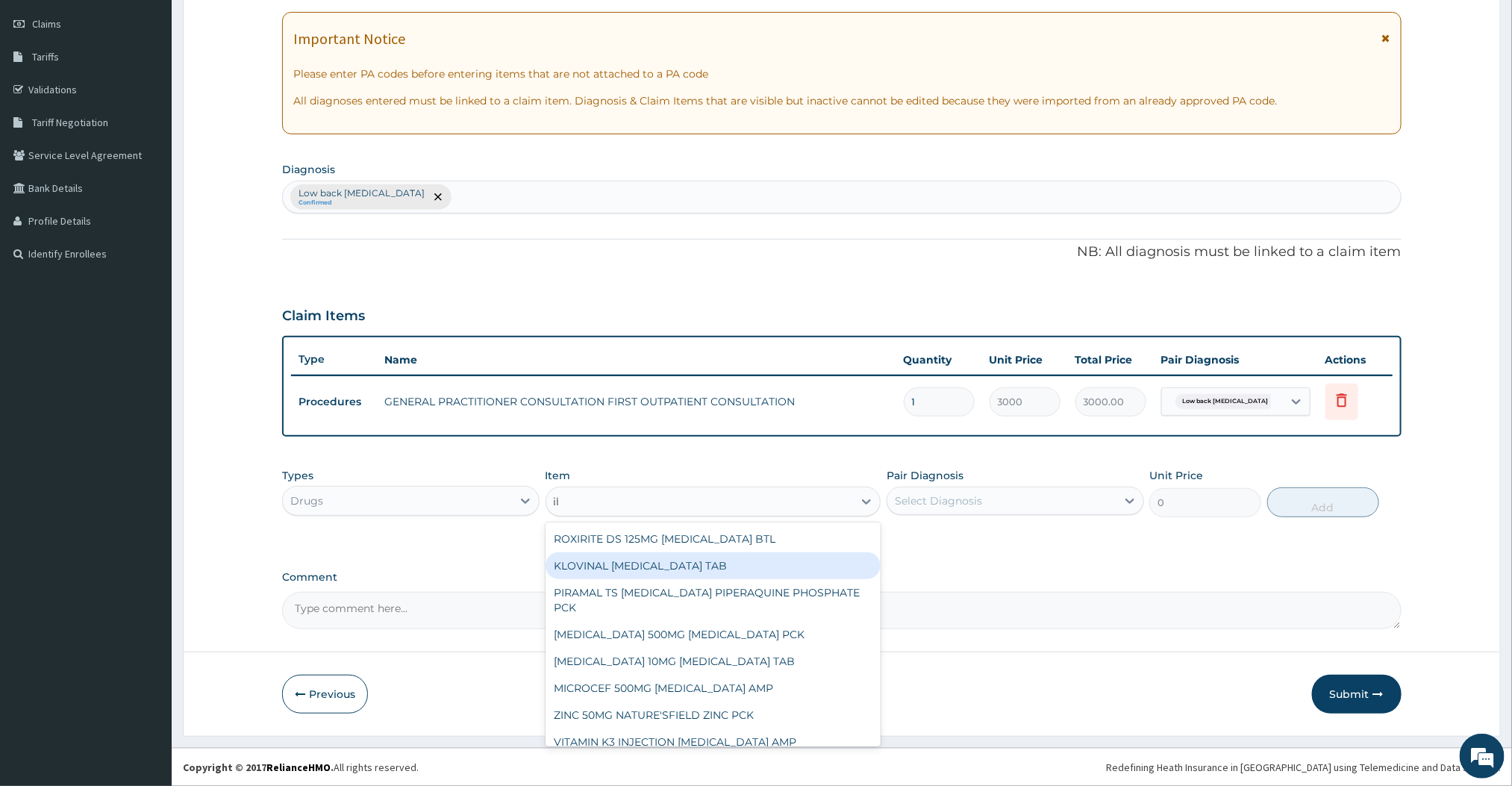
type input "ibu"
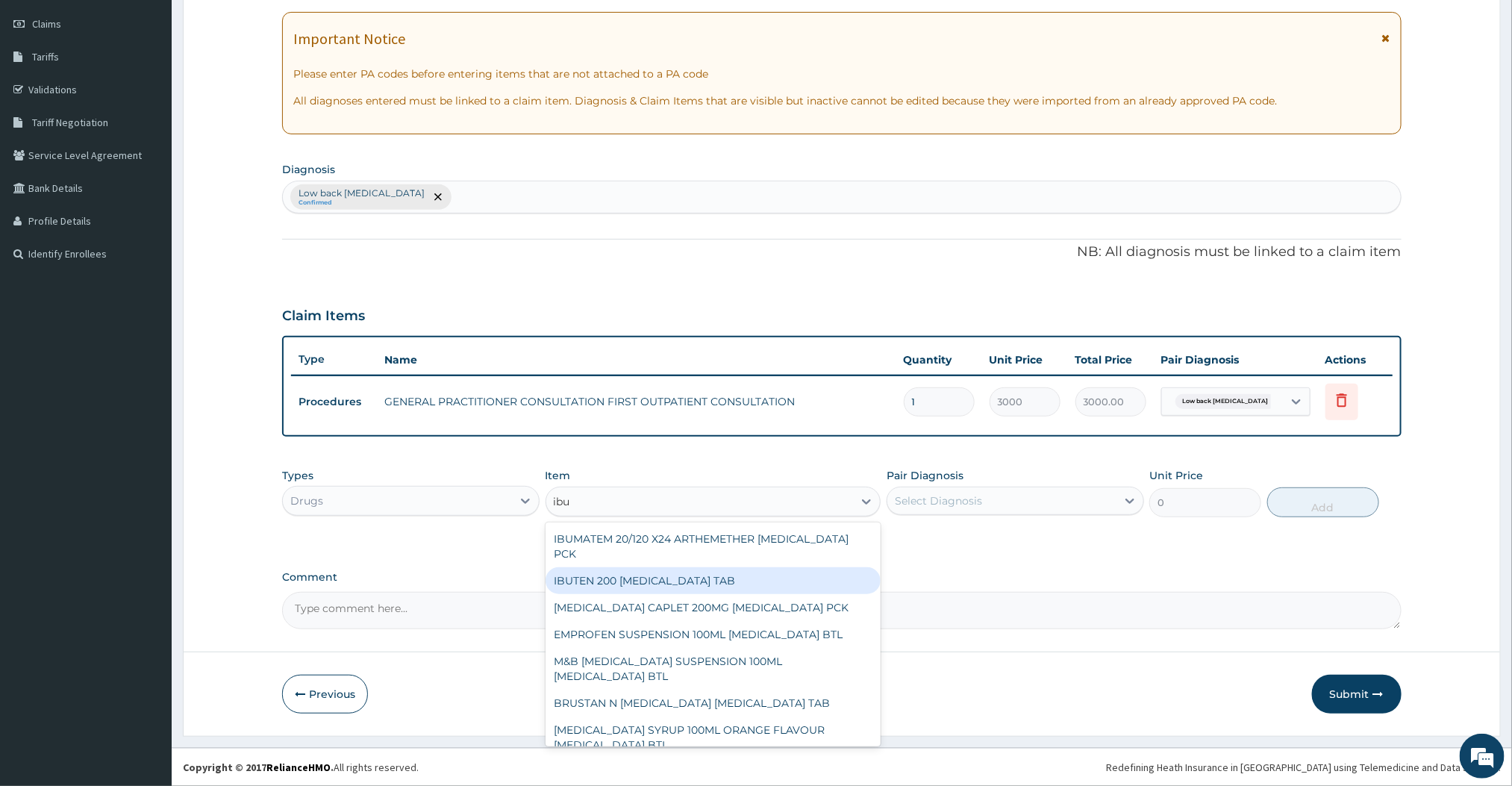
click at [663, 590] on div "IBUTEN 200 [MEDICAL_DATA] TAB" at bounding box center [713, 581] width 336 height 27
type input "60"
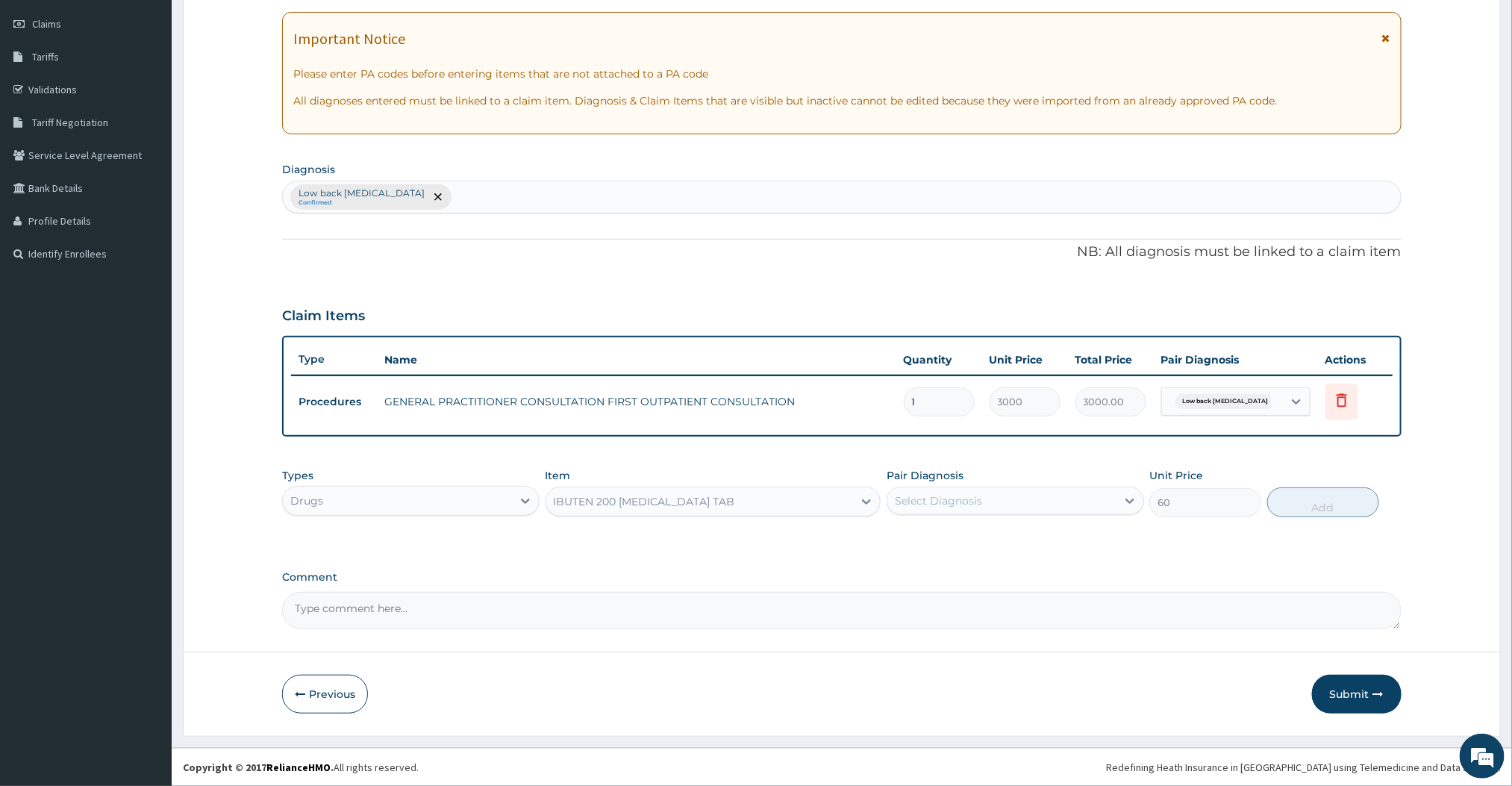
click at [807, 507] on div "IBUTEN 200 [MEDICAL_DATA] TAB" at bounding box center [700, 501] width 307 height 24
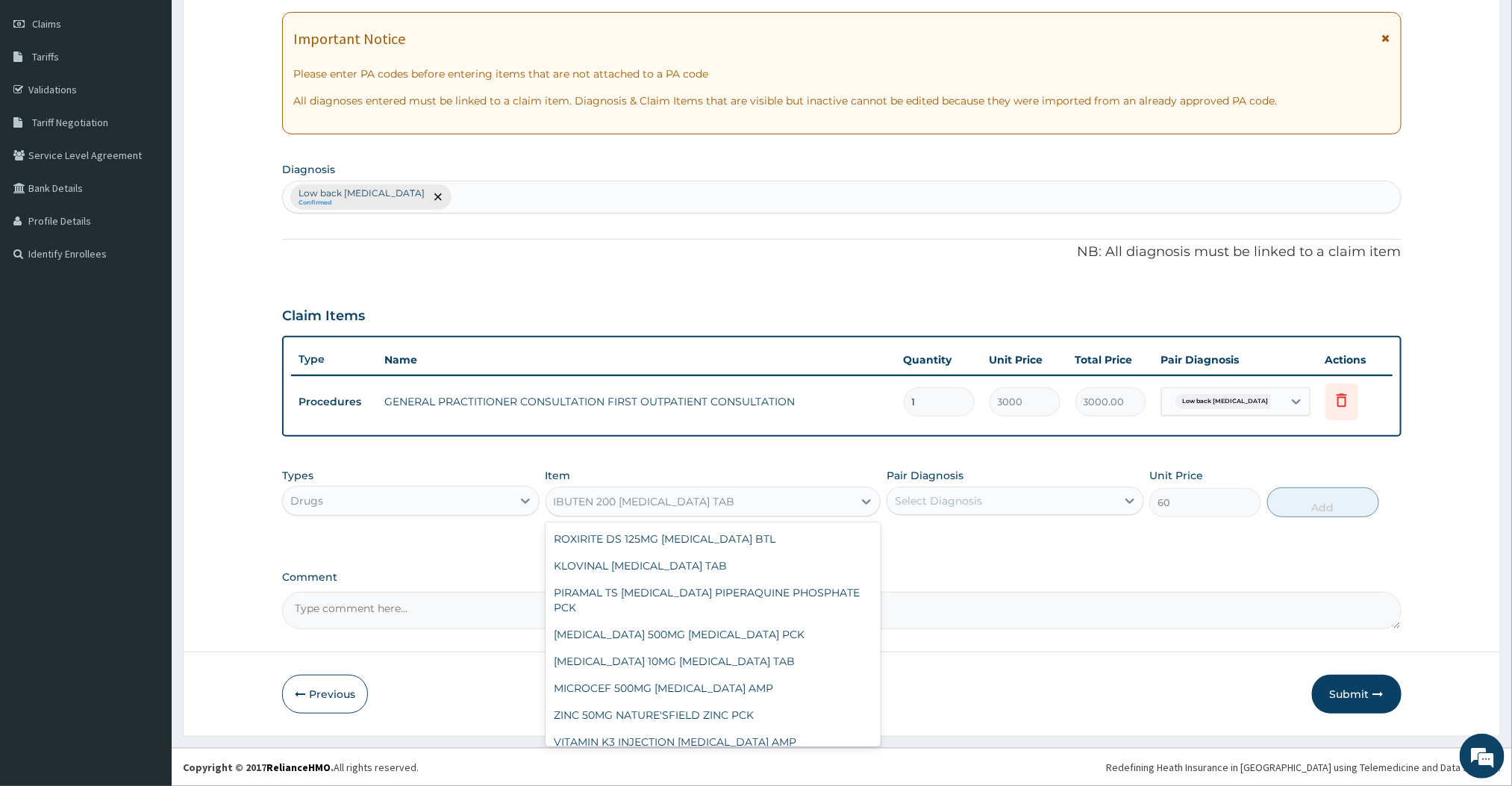
scroll to position [1022, 0]
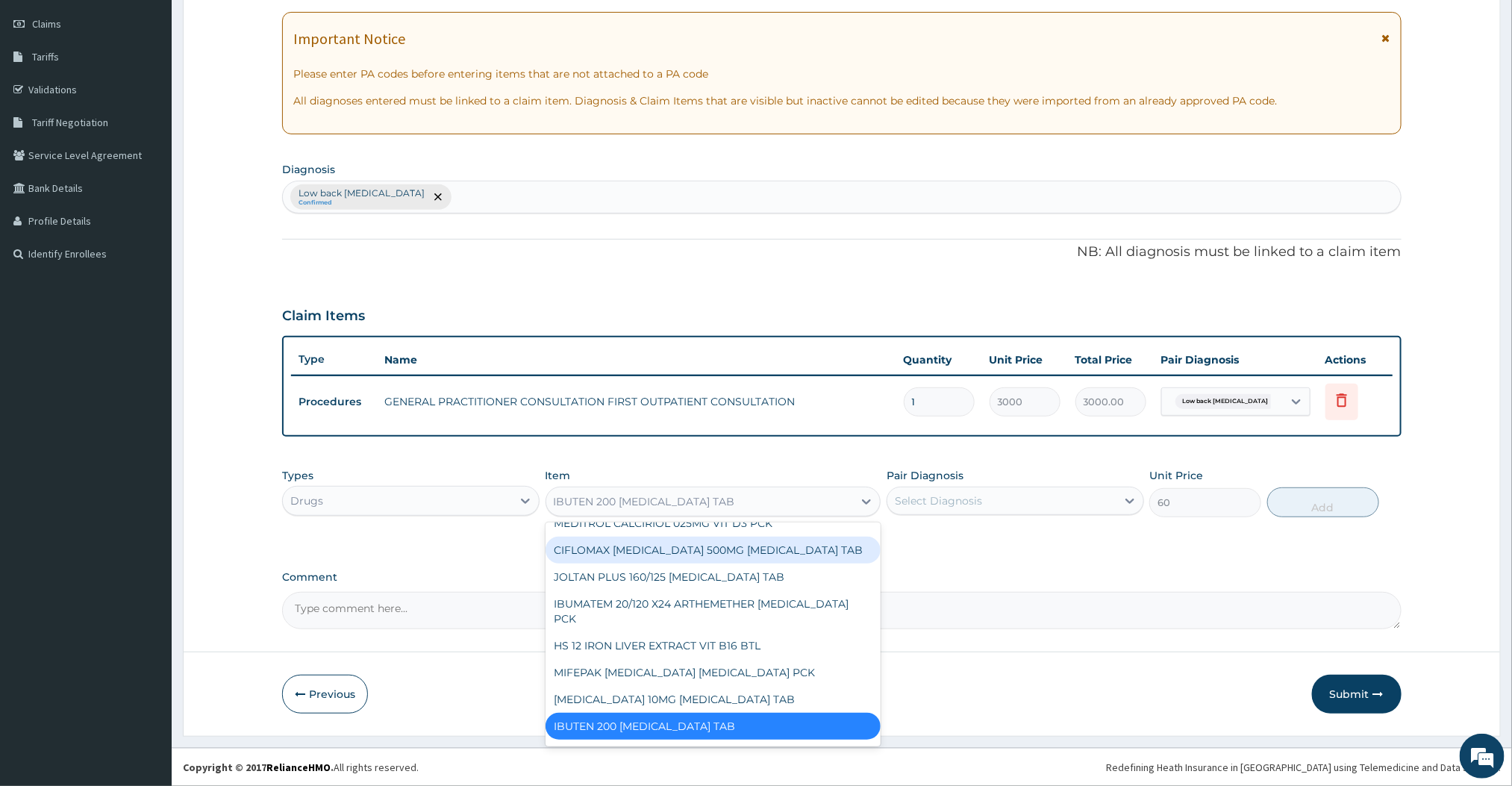
click at [963, 495] on div "Select Diagnosis" at bounding box center [938, 501] width 87 height 15
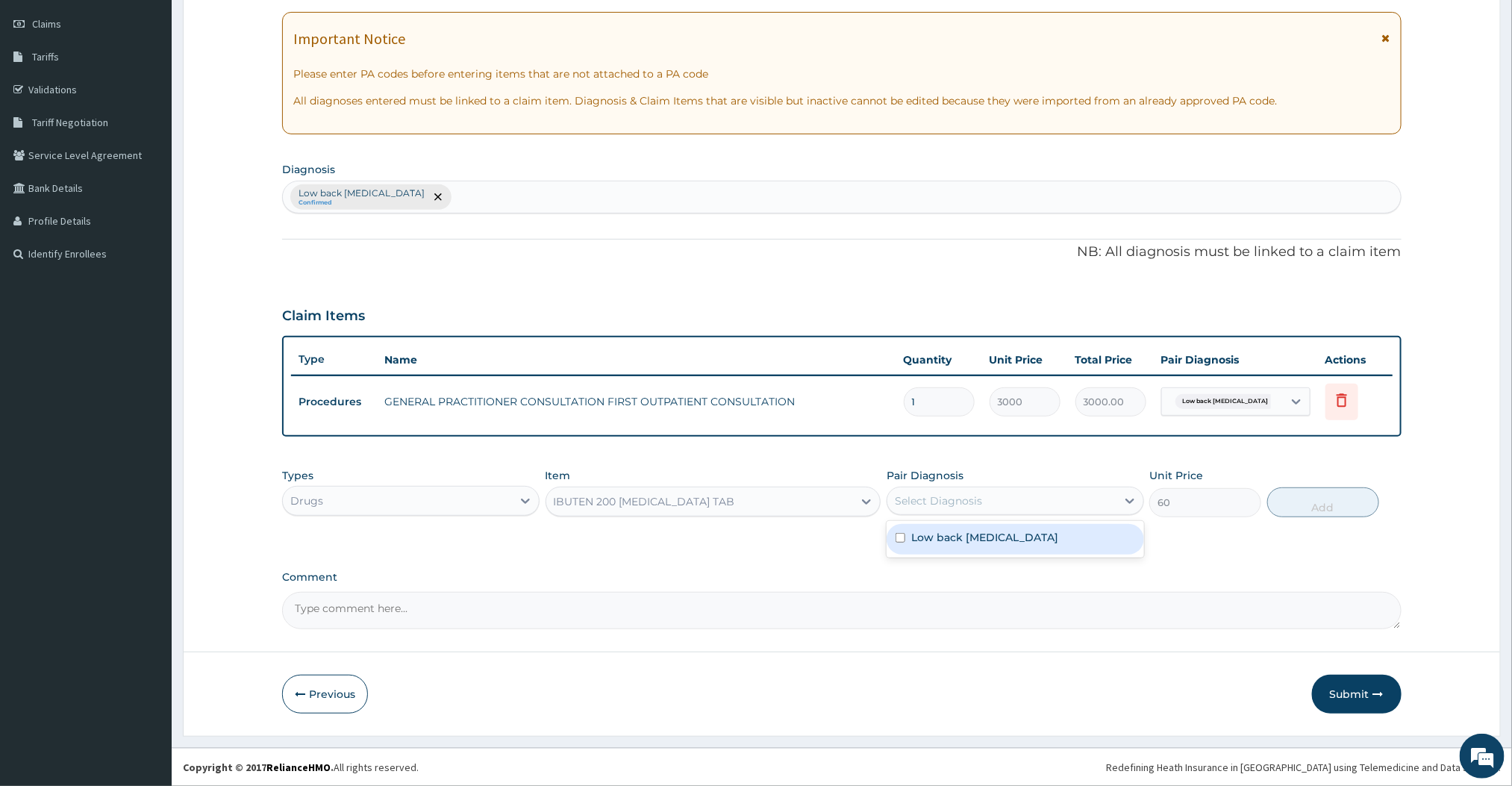
click at [938, 533] on label "Low back [MEDICAL_DATA]" at bounding box center [984, 538] width 147 height 15
checkbox input "true"
click at [1324, 509] on button "Add" at bounding box center [1323, 502] width 112 height 30
type input "0"
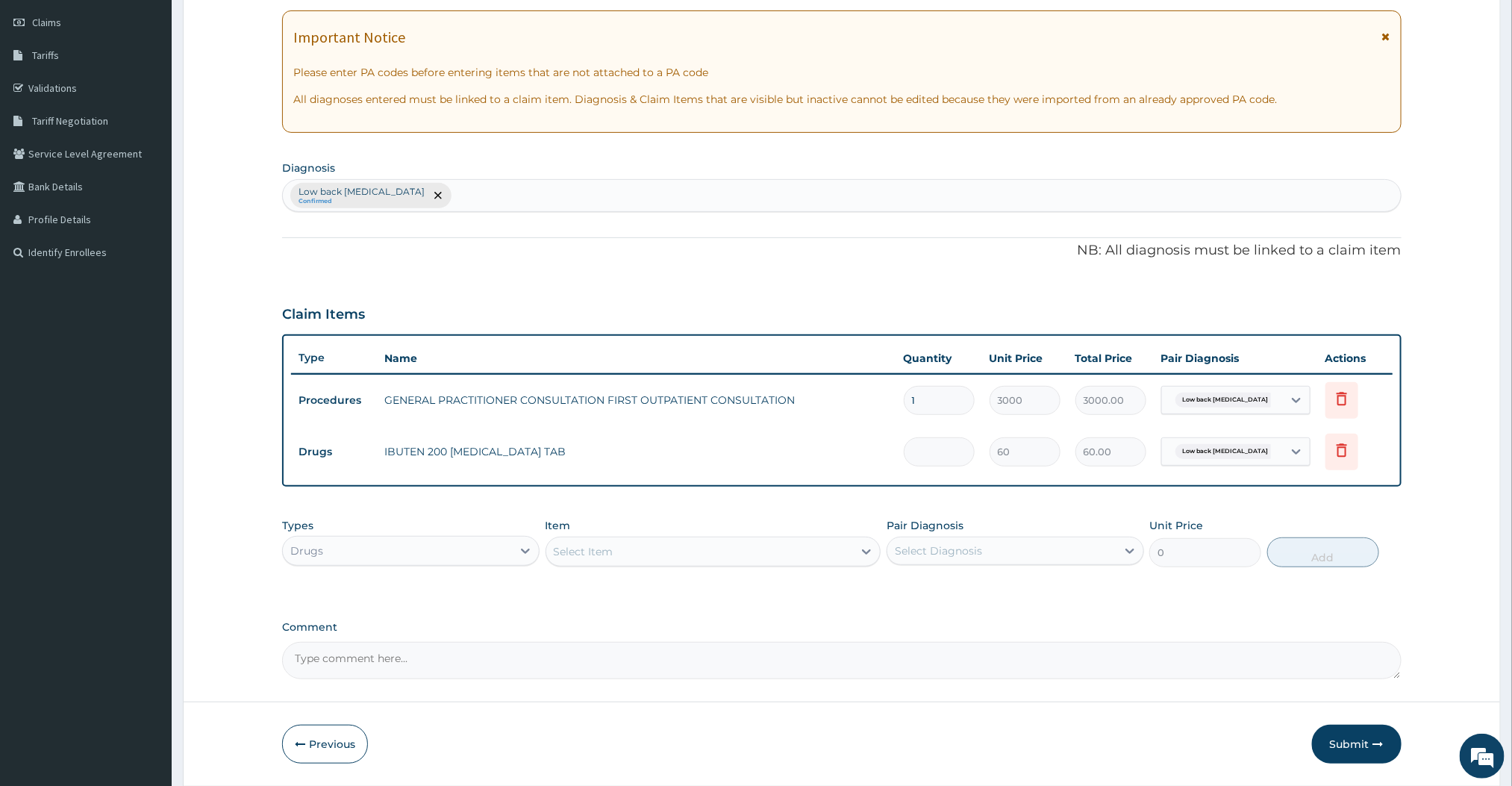
type input "0.00"
type input "9"
type input "540.00"
type input "9"
click at [895, 509] on div "PA Code / Prescription Code Enter Code(Secondary Care Only) Encounter Date [DAT…" at bounding box center [841, 308] width 1119 height 743
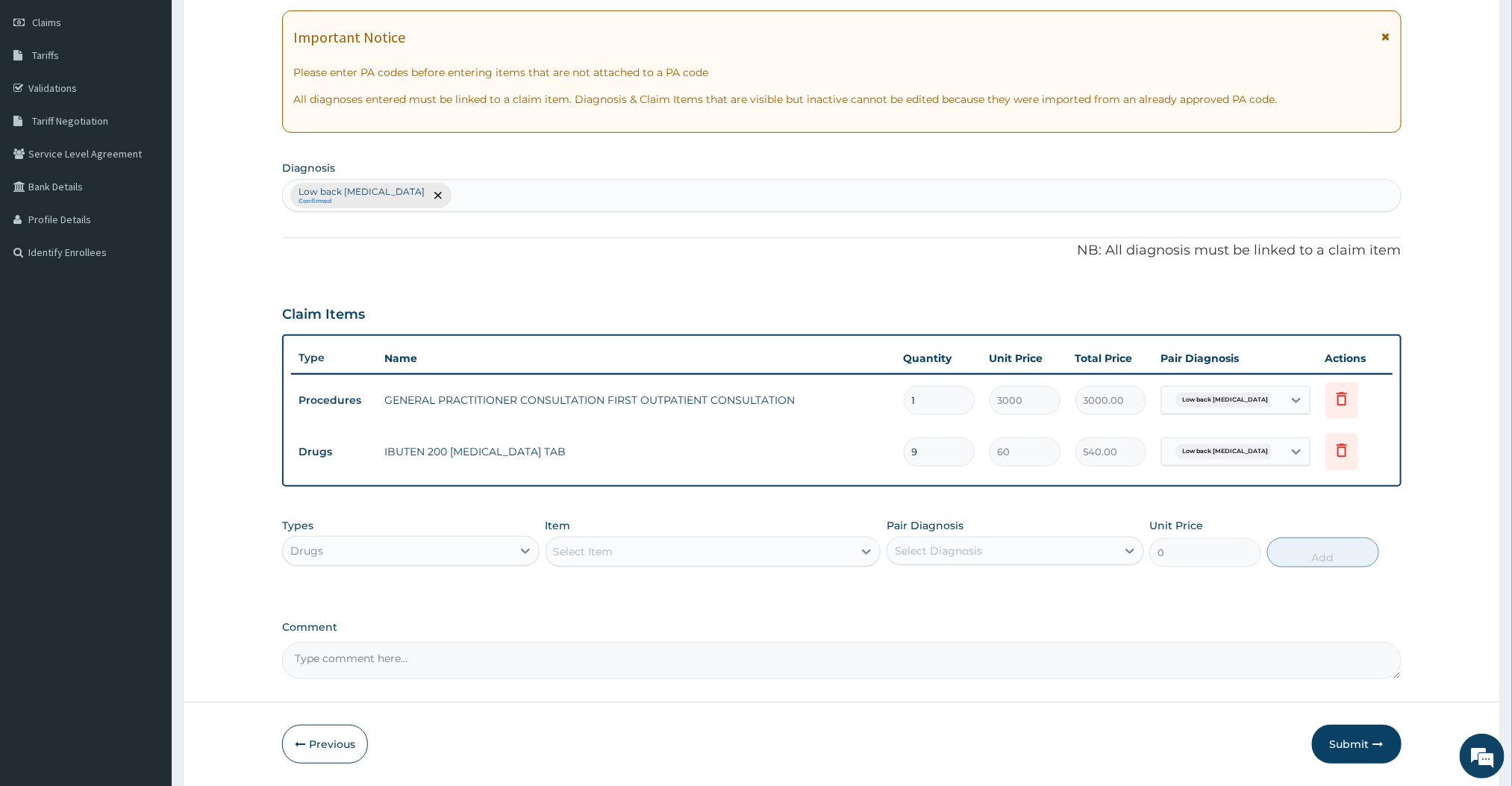
click at [753, 563] on div "Select Item" at bounding box center [700, 551] width 307 height 24
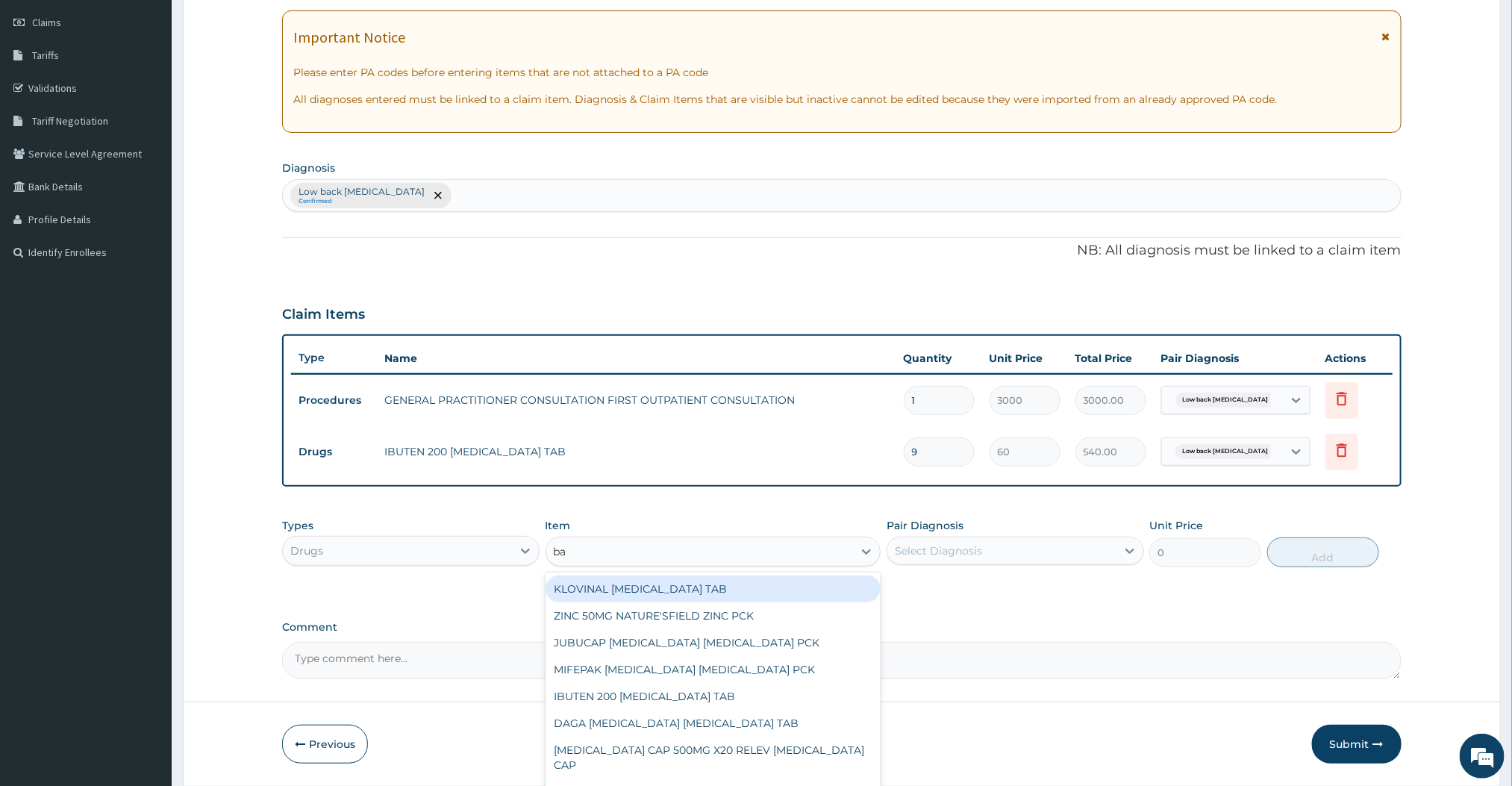
type input "b"
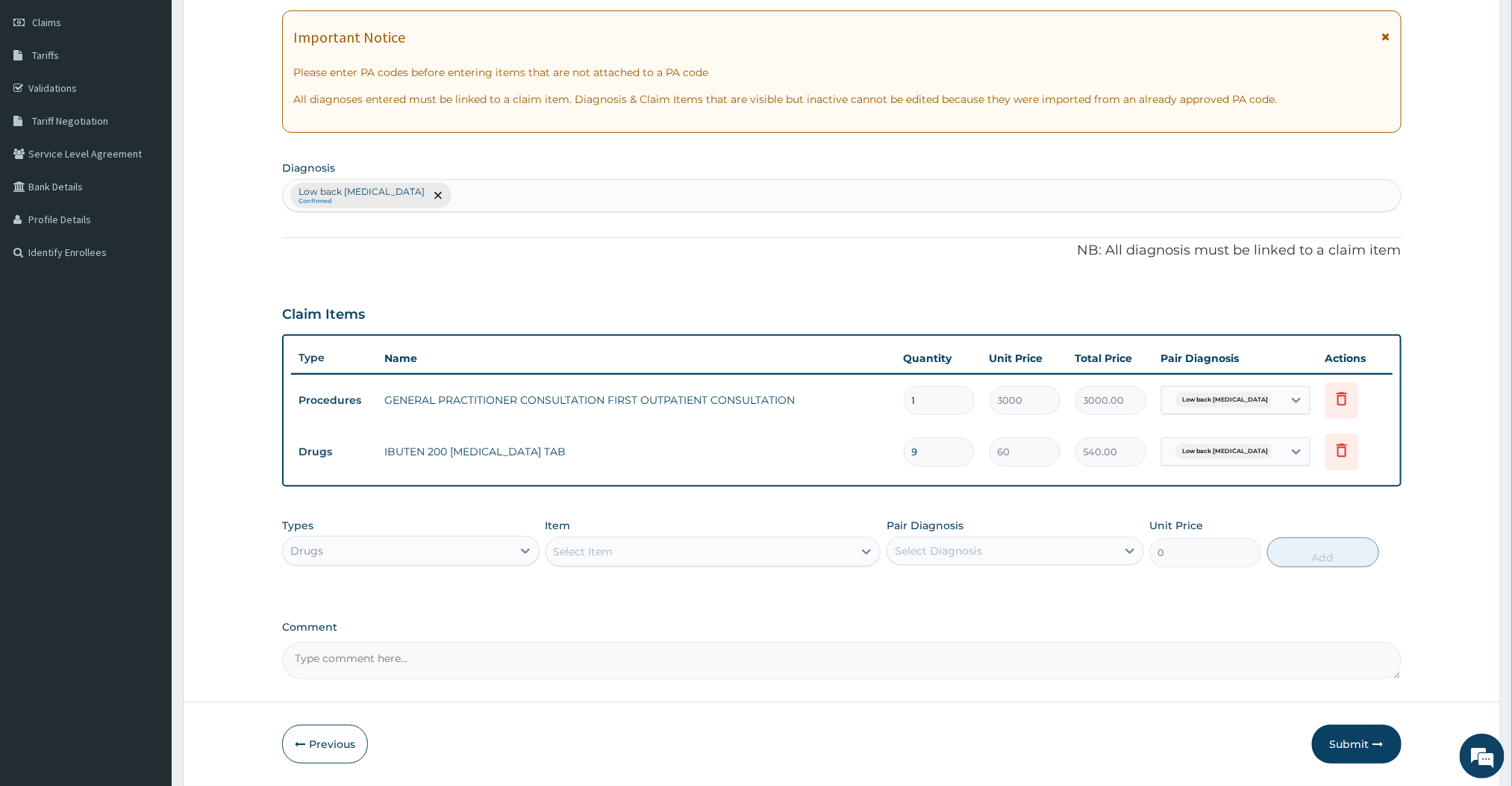
click at [907, 616] on div "PA Code / Prescription Code Enter Code(Secondary Care Only) Encounter Date [DAT…" at bounding box center [841, 308] width 1119 height 743
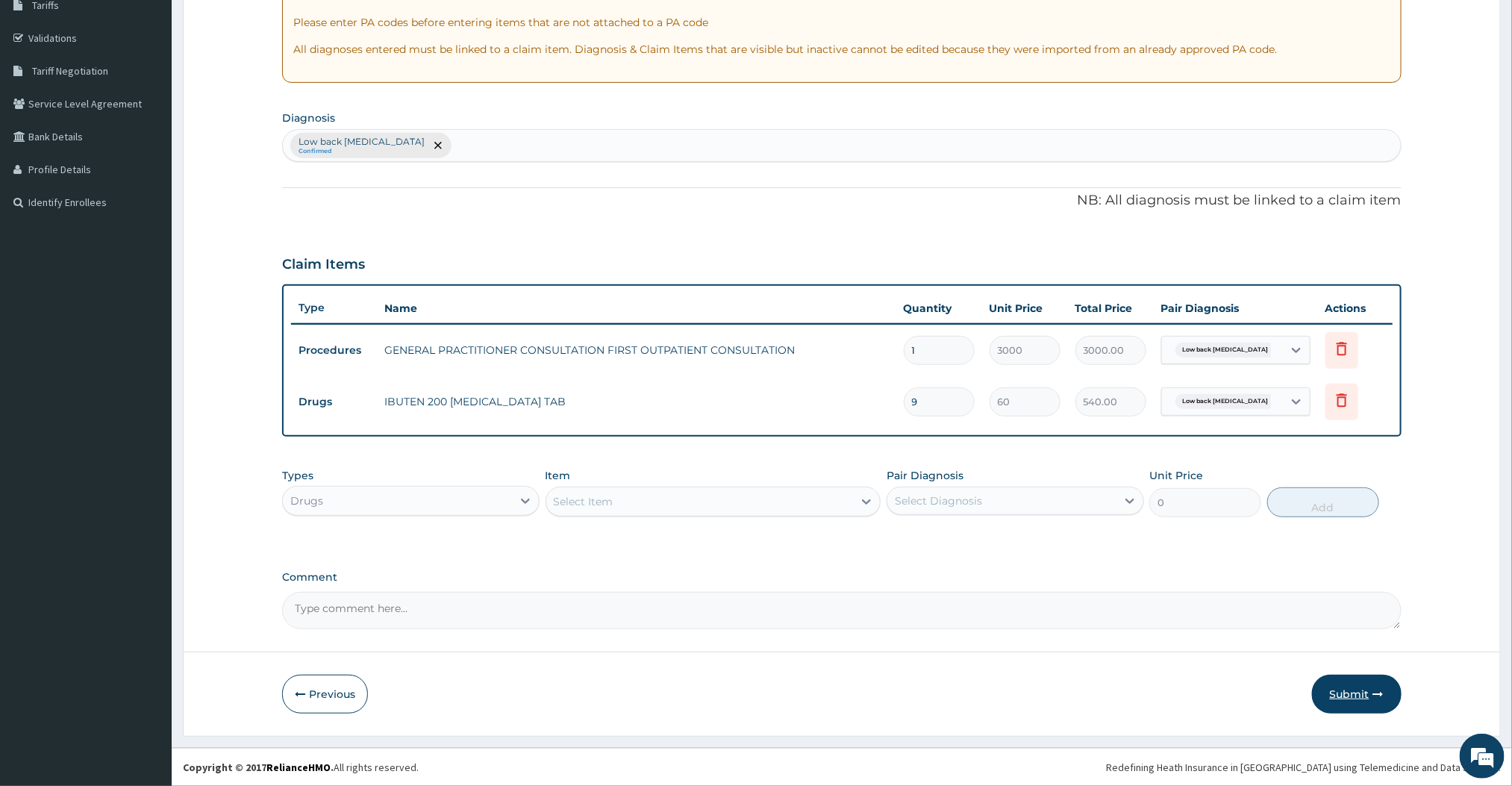
click at [1355, 694] on button "Submit" at bounding box center [1357, 694] width 89 height 39
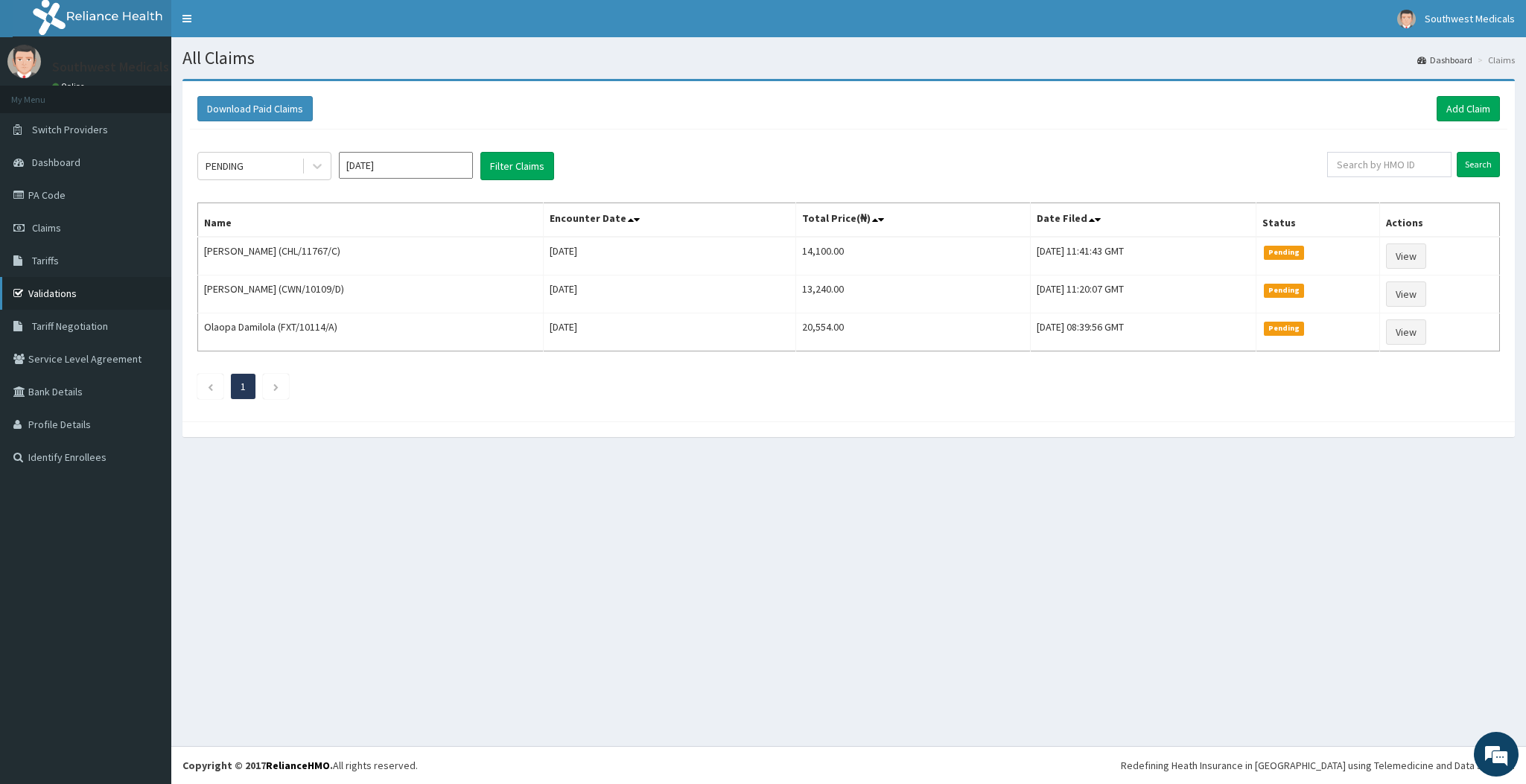
click at [53, 300] on link "Validations" at bounding box center [86, 293] width 171 height 33
